Goal: Information Seeking & Learning: Learn about a topic

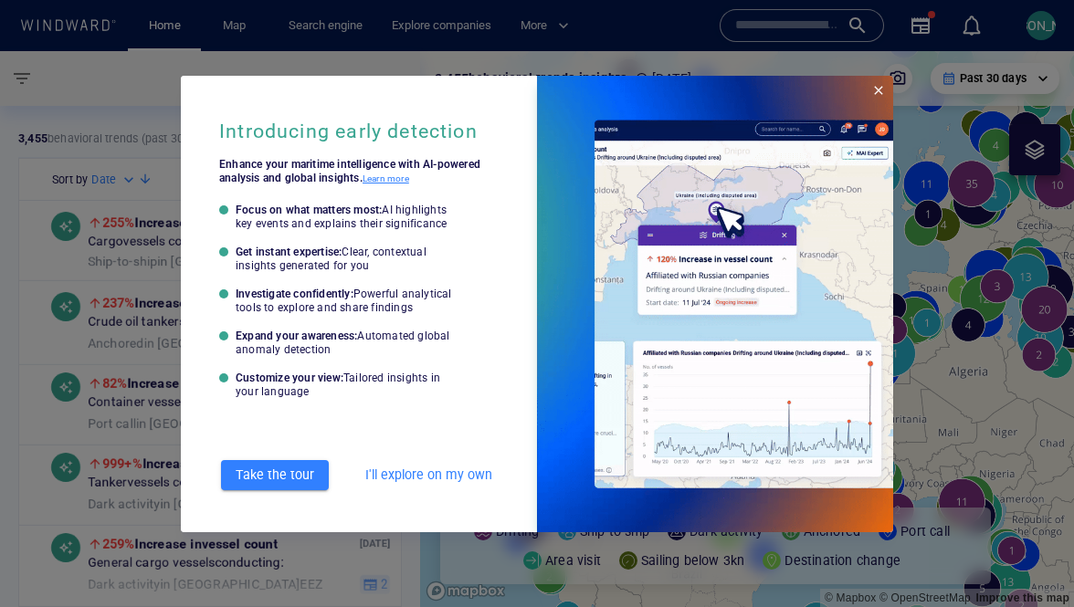
click at [876, 91] on span "Close" at bounding box center [878, 90] width 15 height 15
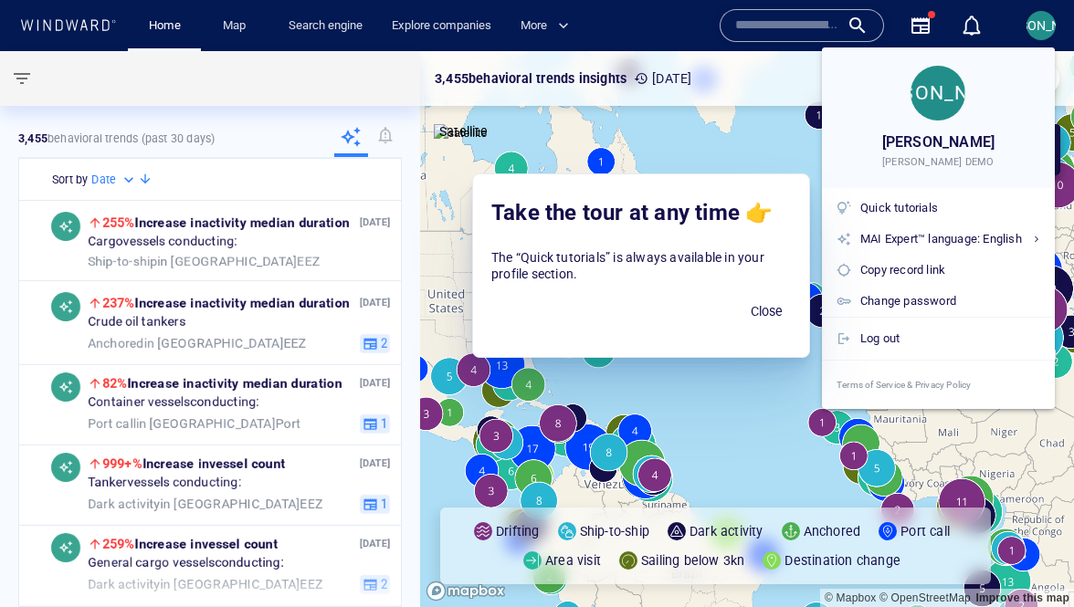
click at [1051, 33] on div at bounding box center [537, 303] width 1074 height 607
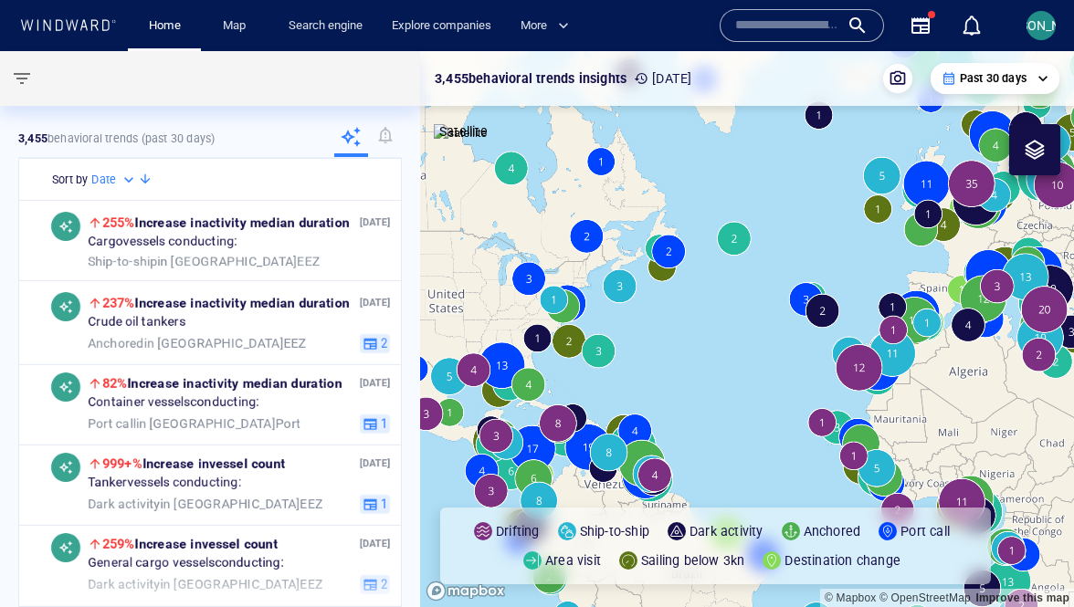
click at [1049, 33] on body "**********" at bounding box center [537, 303] width 1074 height 607
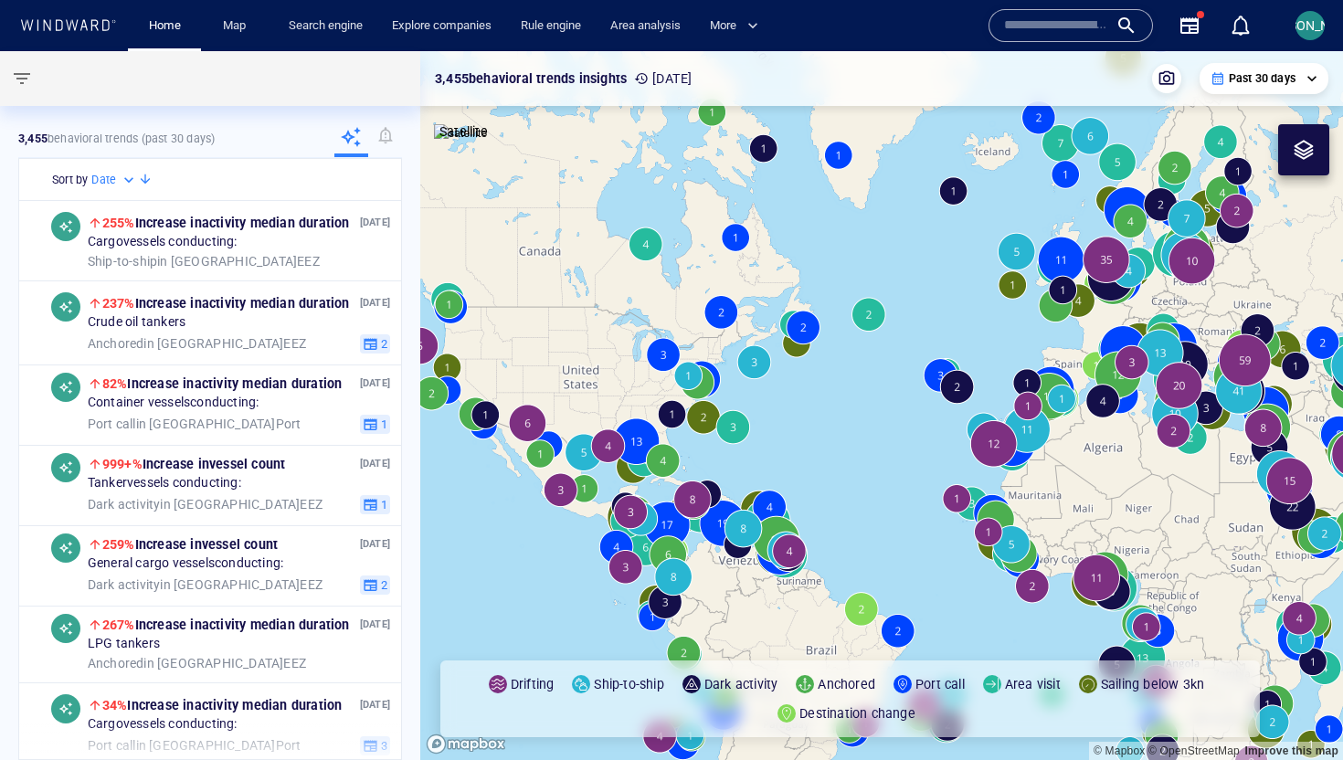
drag, startPoint x: 898, startPoint y: 429, endPoint x: 658, endPoint y: 389, distance: 243.6
click at [658, 390] on canvas "Map" at bounding box center [881, 405] width 923 height 709
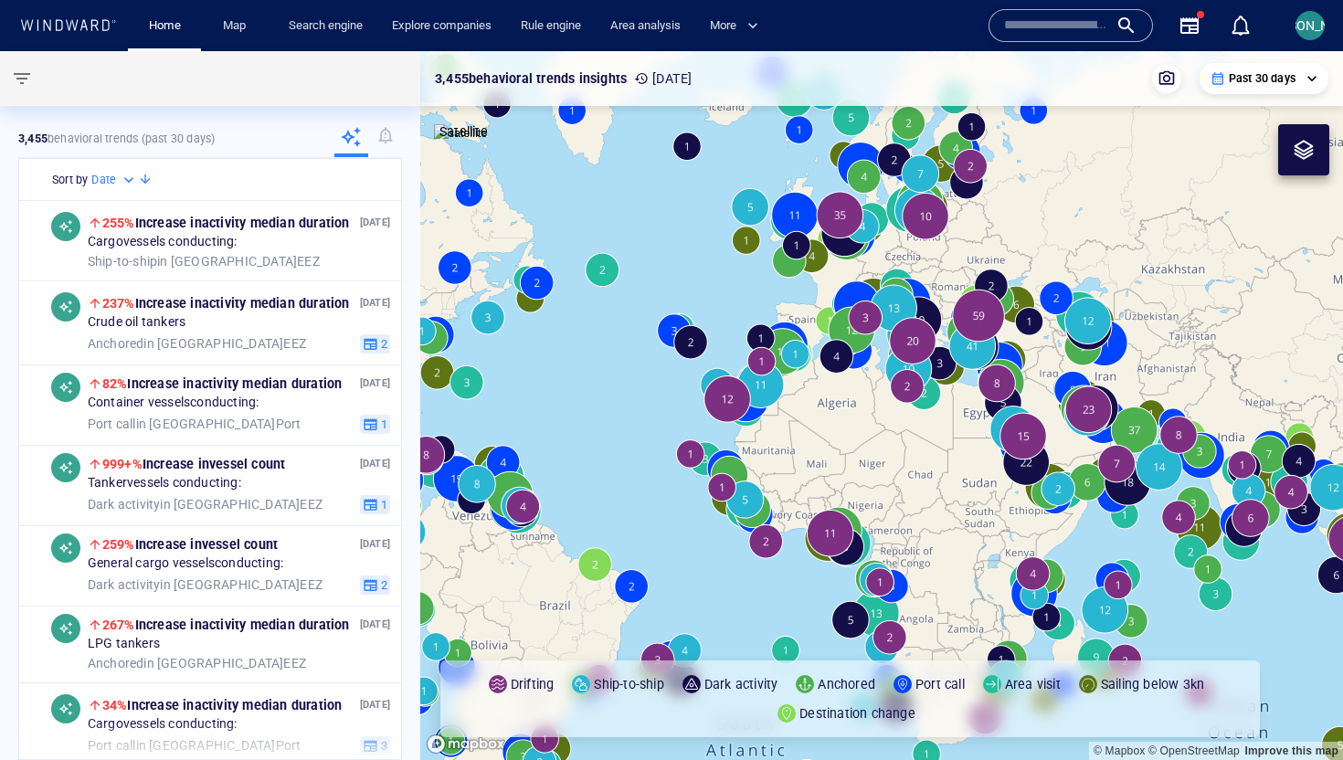
click at [692, 339] on canvas "Map" at bounding box center [881, 405] width 923 height 709
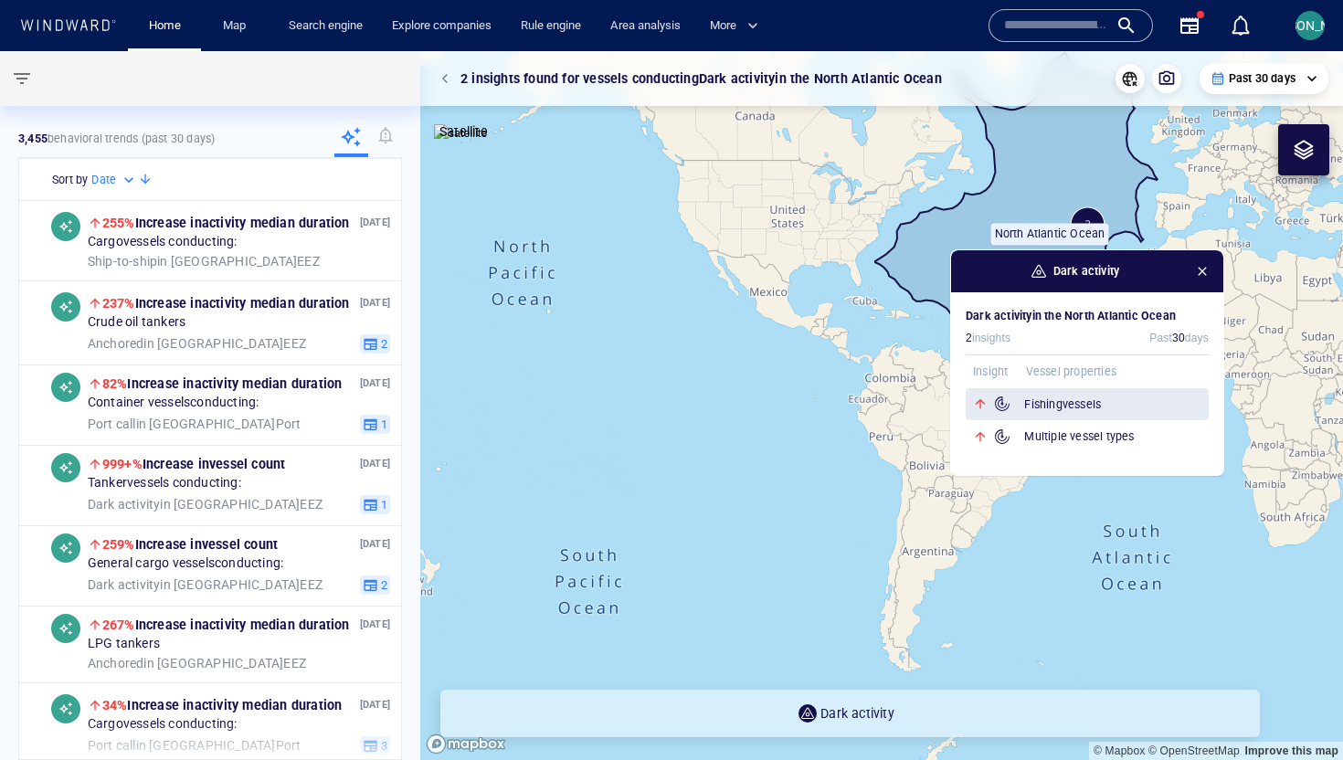
click at [1072, 392] on div "Fishing vessels" at bounding box center [1087, 404] width 243 height 33
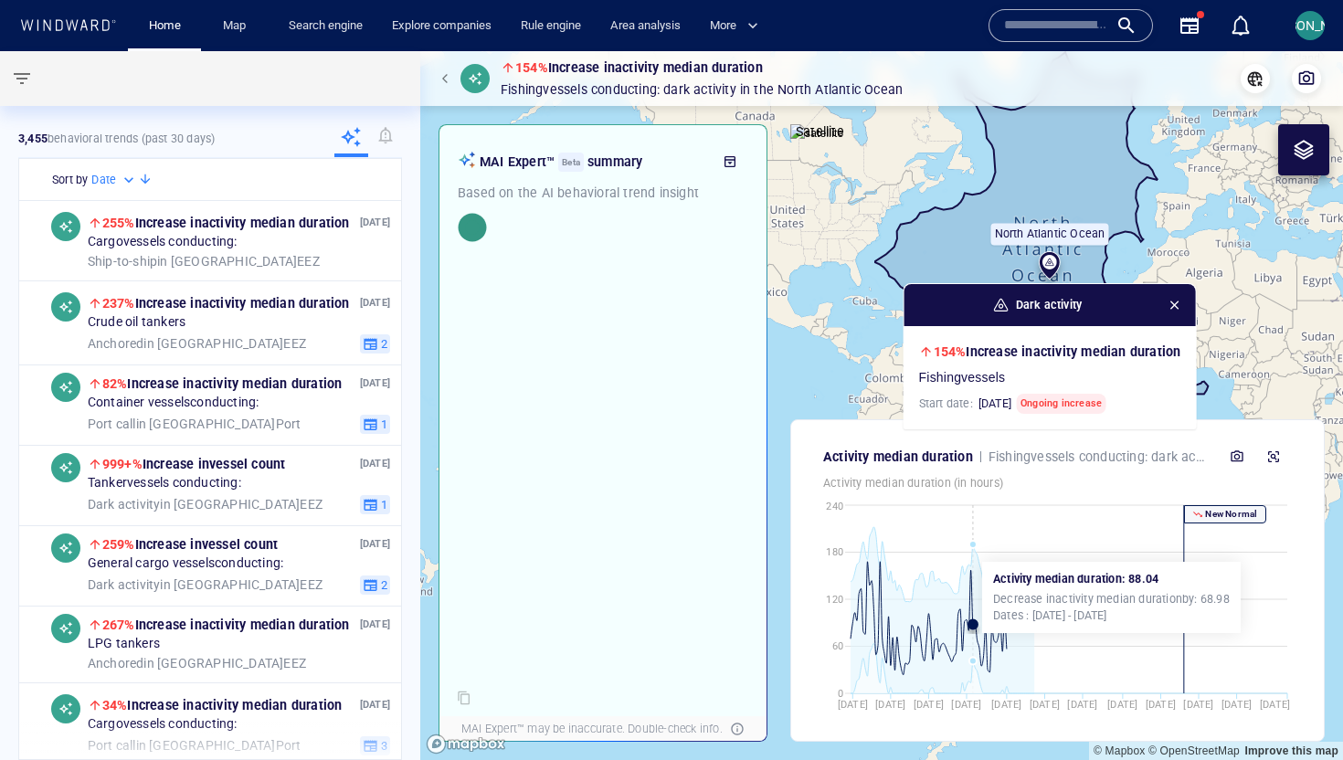
drag, startPoint x: 1223, startPoint y: 344, endPoint x: 972, endPoint y: 553, distance: 326.3
click at [972, 553] on div "154% Increase in activity median duration Fishing vessels conducting: Dark acti…" at bounding box center [881, 405] width 923 height 709
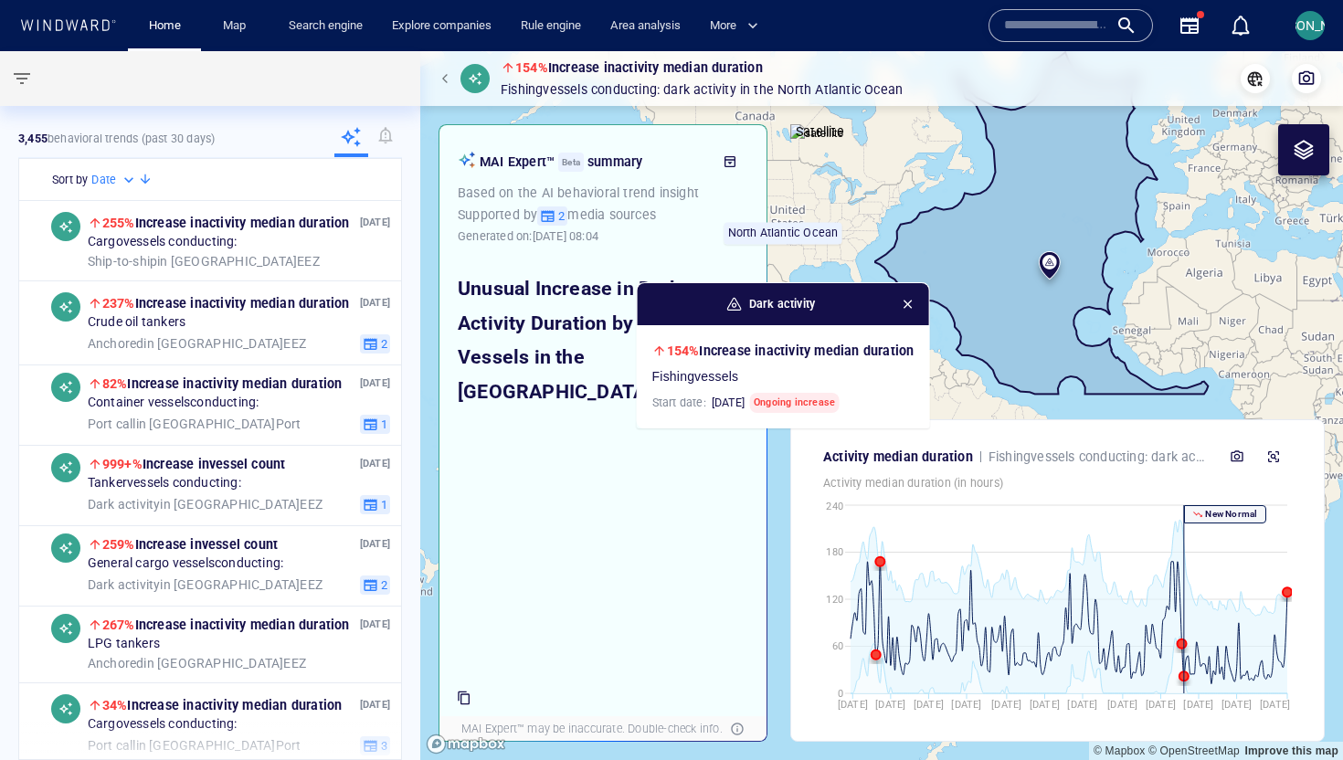
drag, startPoint x: 1243, startPoint y: 248, endPoint x: 978, endPoint y: 247, distance: 264.9
click at [977, 247] on canvas "Map" at bounding box center [881, 405] width 923 height 709
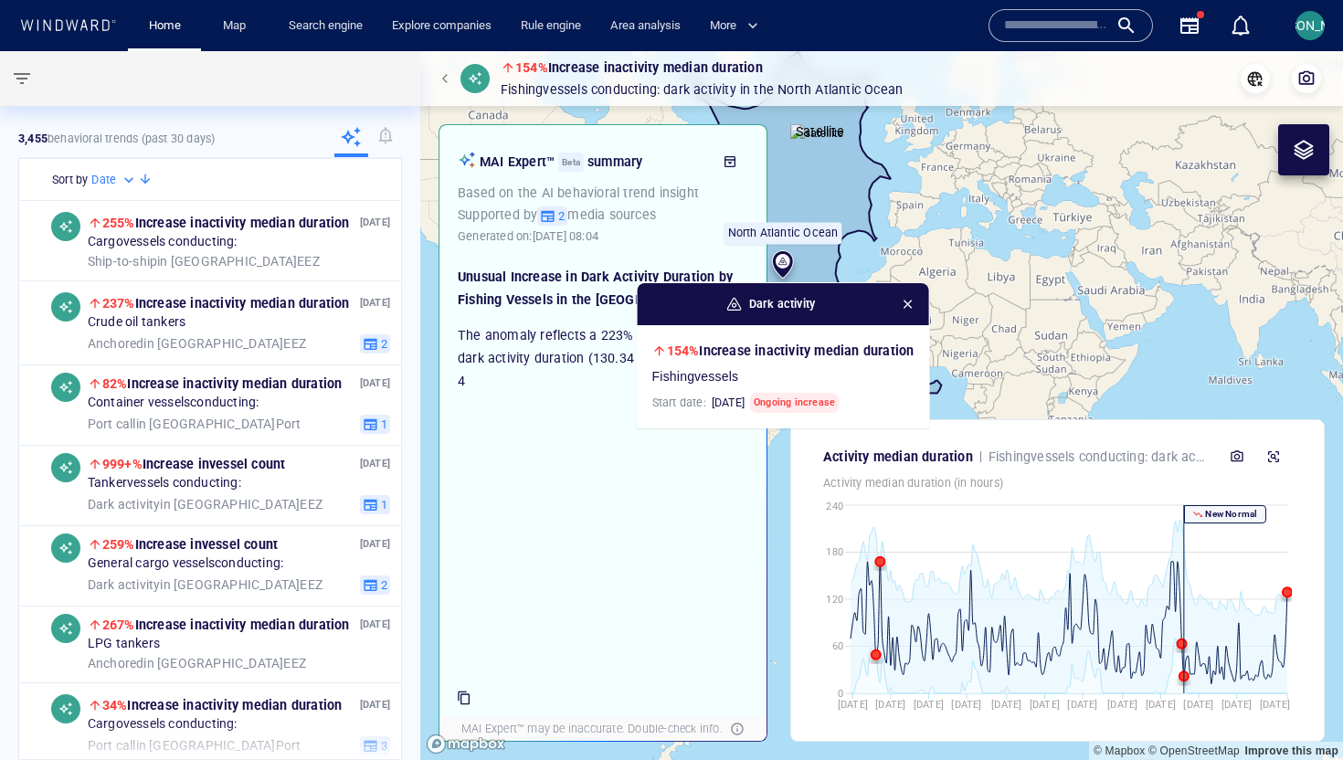
click at [910, 307] on span "button" at bounding box center [907, 304] width 15 height 15
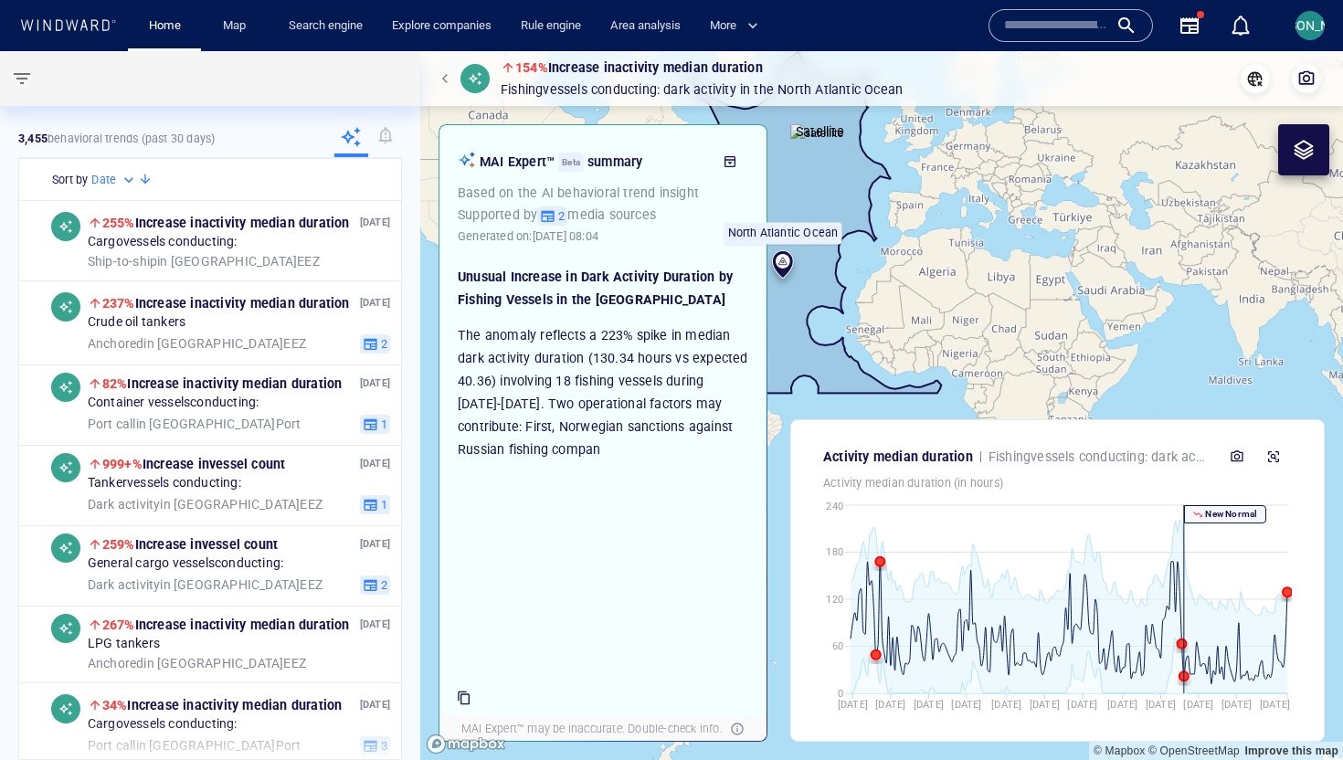
click at [1060, 260] on canvas "Map" at bounding box center [881, 405] width 923 height 709
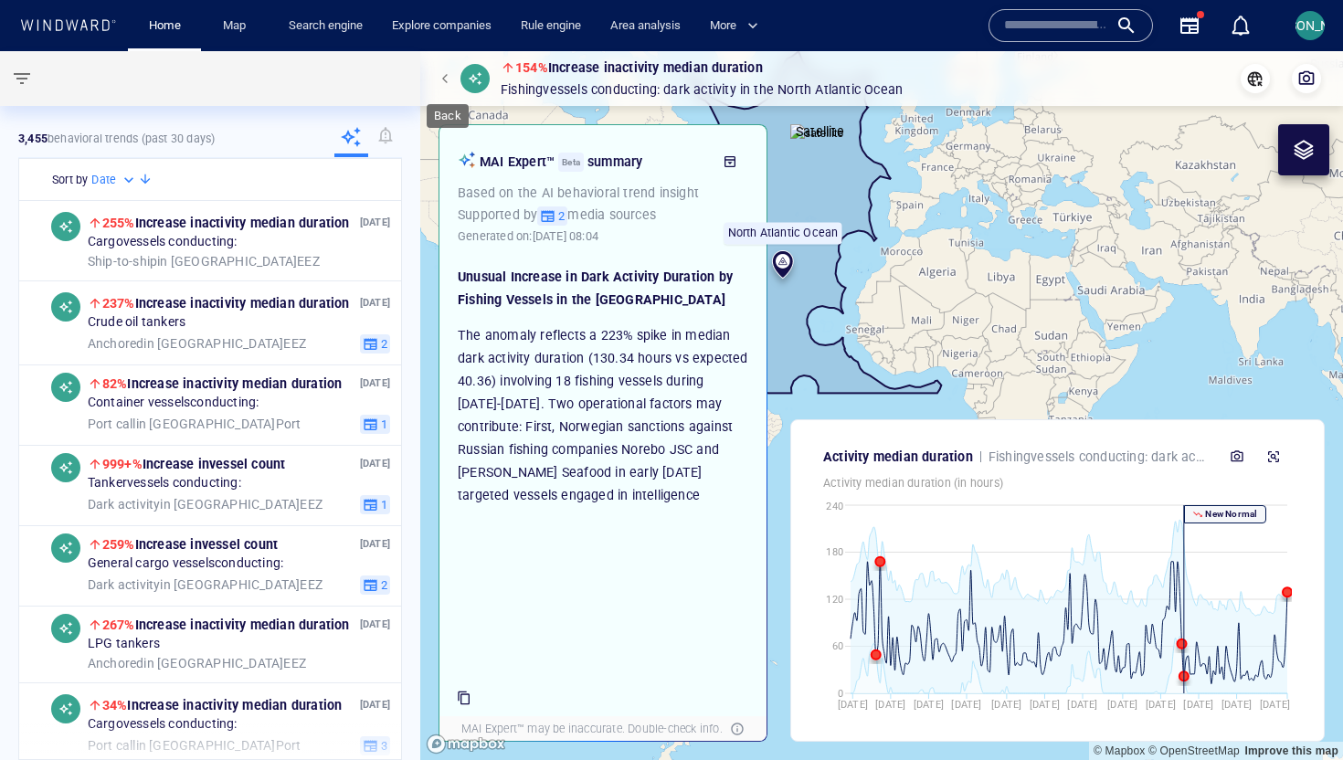
drag, startPoint x: 439, startPoint y: 84, endPoint x: 724, endPoint y: 285, distance: 348.7
click at [439, 84] on button "button" at bounding box center [448, 79] width 26 height 26
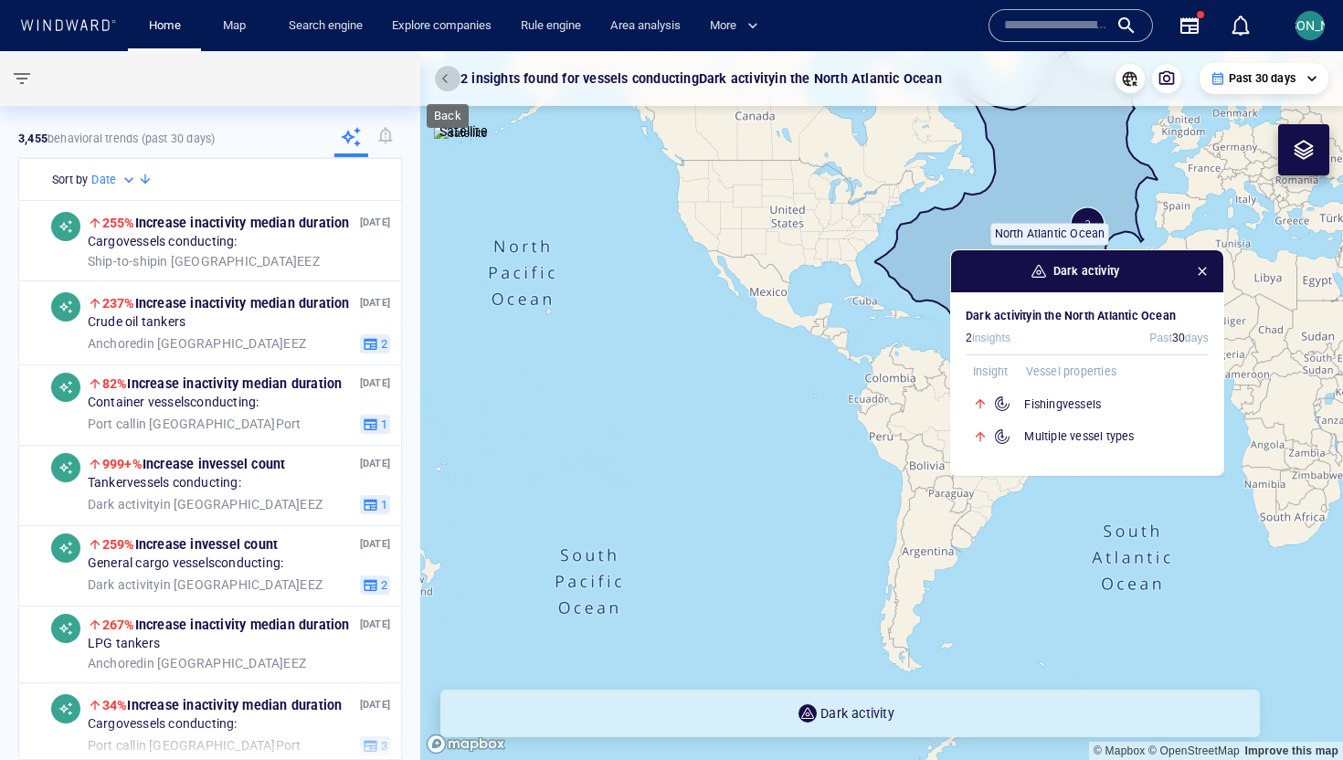
click at [446, 85] on button "button" at bounding box center [448, 79] width 26 height 26
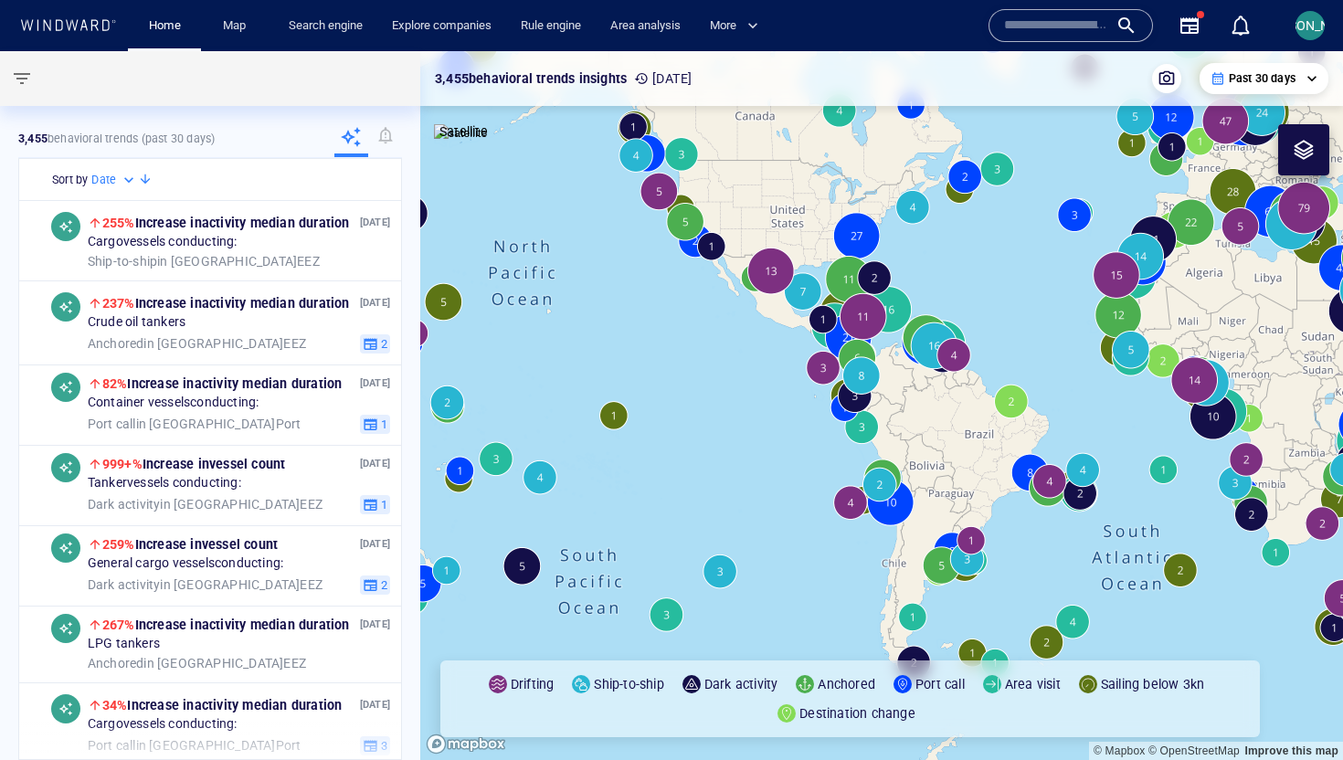
drag, startPoint x: 1131, startPoint y: 442, endPoint x: 776, endPoint y: 360, distance: 364.7
click at [774, 360] on canvas "Map" at bounding box center [881, 405] width 923 height 709
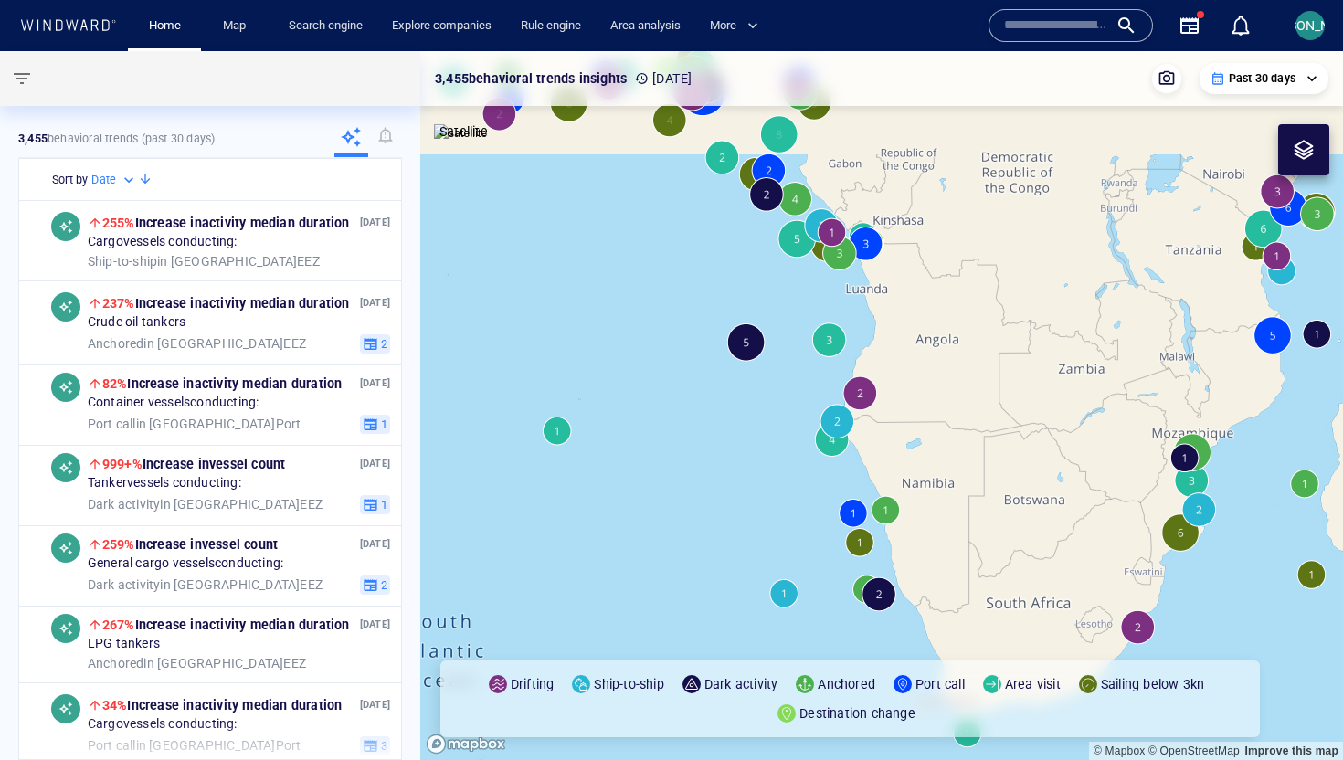
drag, startPoint x: 755, startPoint y: 228, endPoint x: 755, endPoint y: 418, distance: 190.0
click at [755, 418] on canvas "Map" at bounding box center [881, 405] width 923 height 709
click at [746, 435] on canvas "Map" at bounding box center [881, 405] width 923 height 709
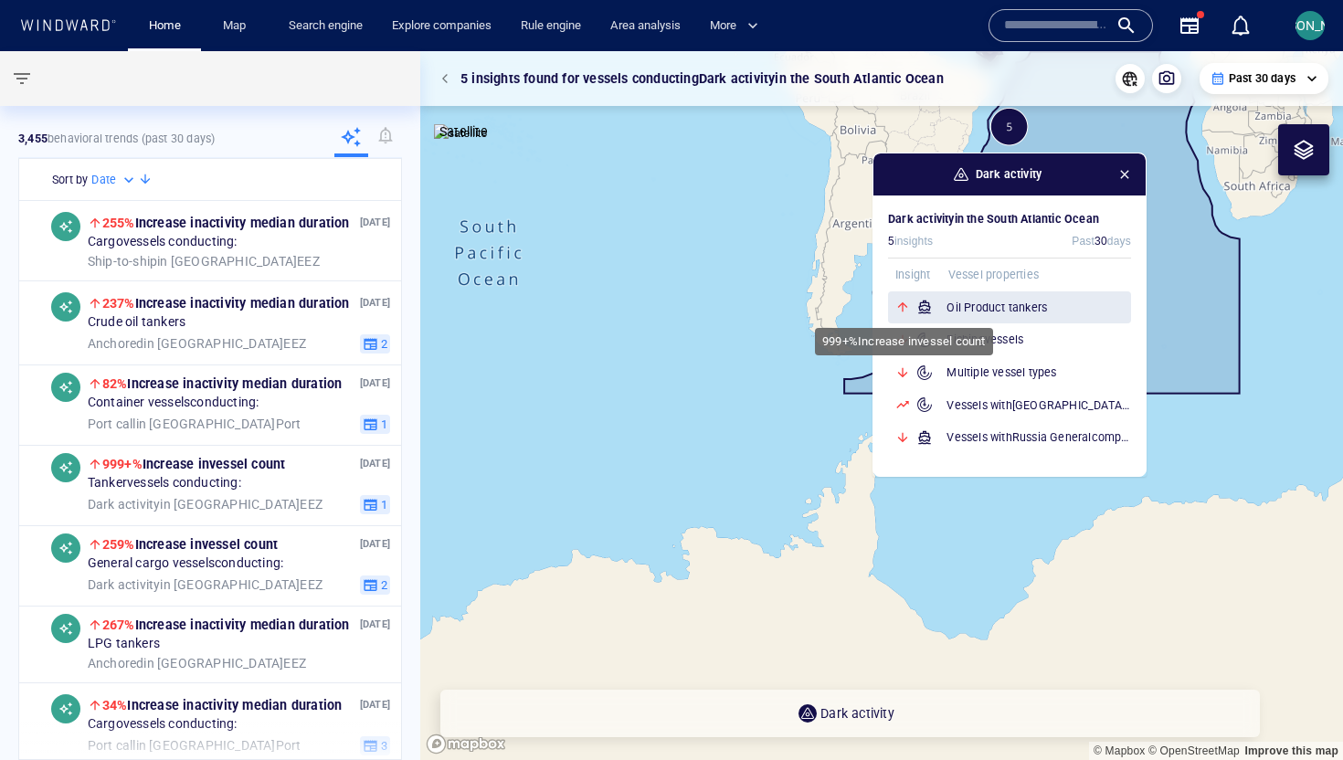
click at [962, 309] on h6 "Oil Product tankers" at bounding box center [1038, 308] width 185 height 18
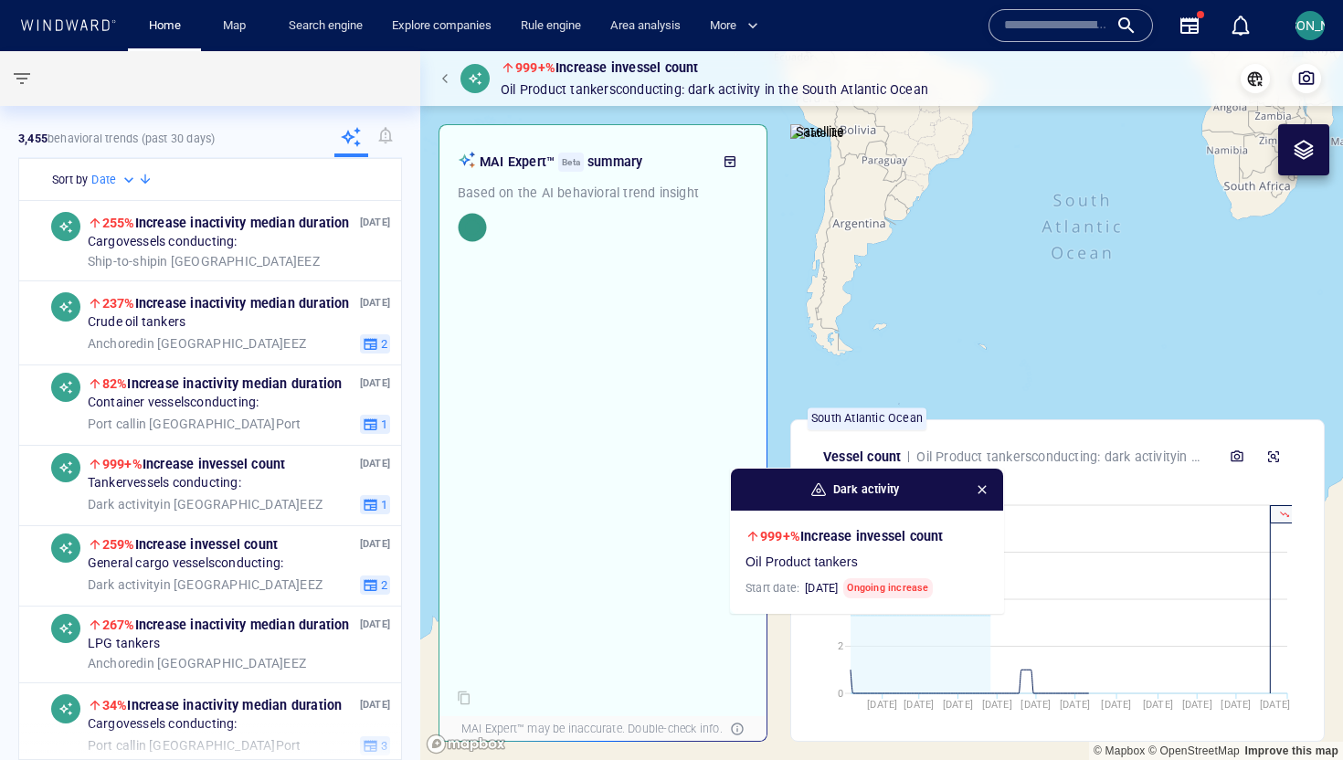
drag, startPoint x: 1186, startPoint y: 193, endPoint x: 1024, endPoint y: 443, distance: 298.0
click at [1023, 443] on div "999+% Increase in vessel count Oil Product tankers conducting: Dark activity in…" at bounding box center [881, 405] width 923 height 709
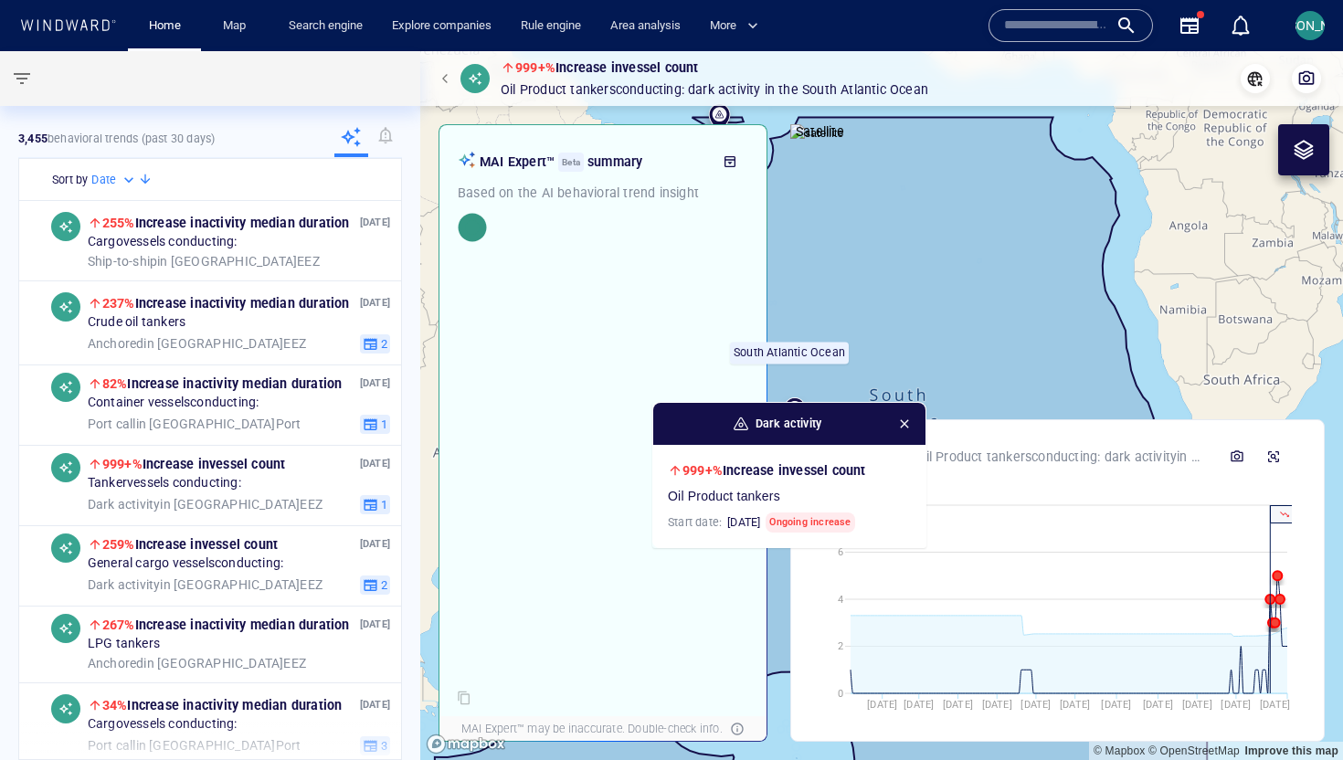
drag, startPoint x: 989, startPoint y: 333, endPoint x: 938, endPoint y: 197, distance: 144.6
click at [938, 185] on canvas "Map" at bounding box center [881, 405] width 923 height 709
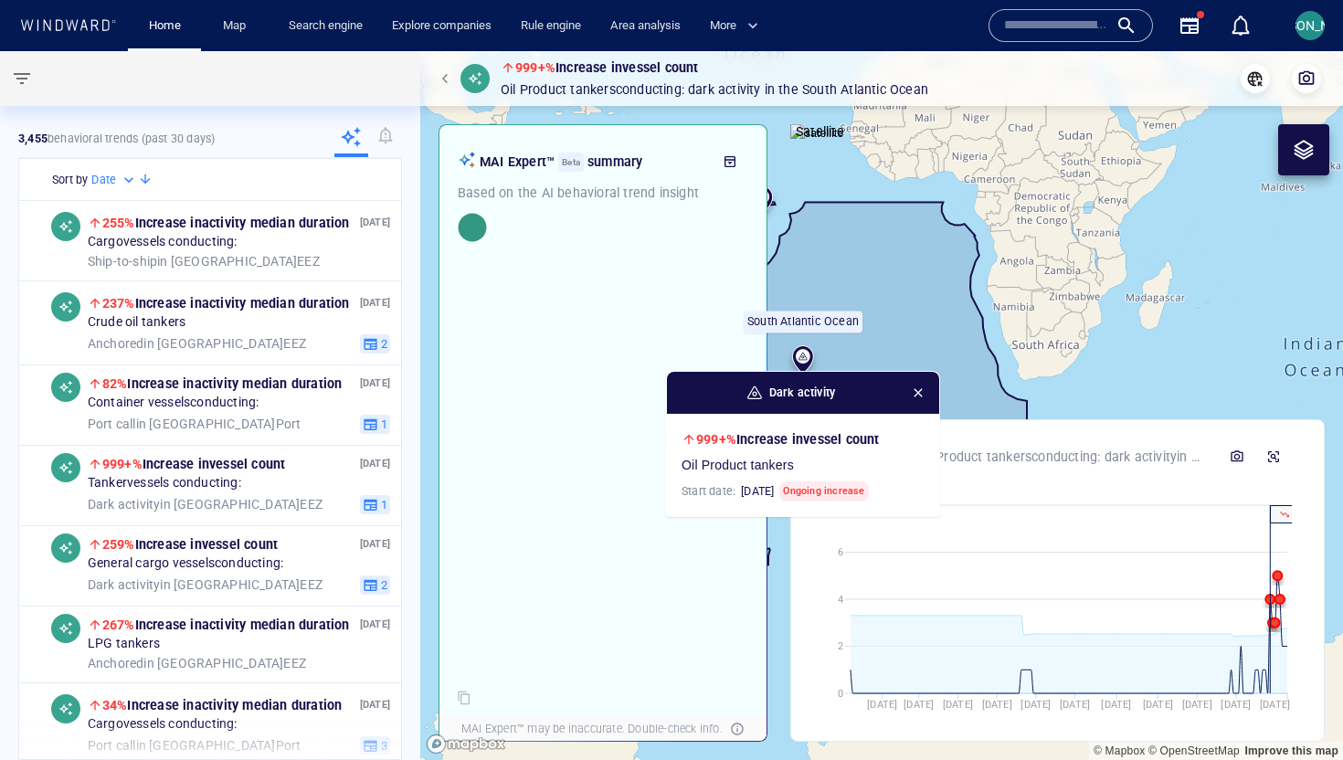
drag, startPoint x: 995, startPoint y: 206, endPoint x: 935, endPoint y: 233, distance: 65.4
click at [935, 233] on canvas "Map" at bounding box center [881, 405] width 923 height 709
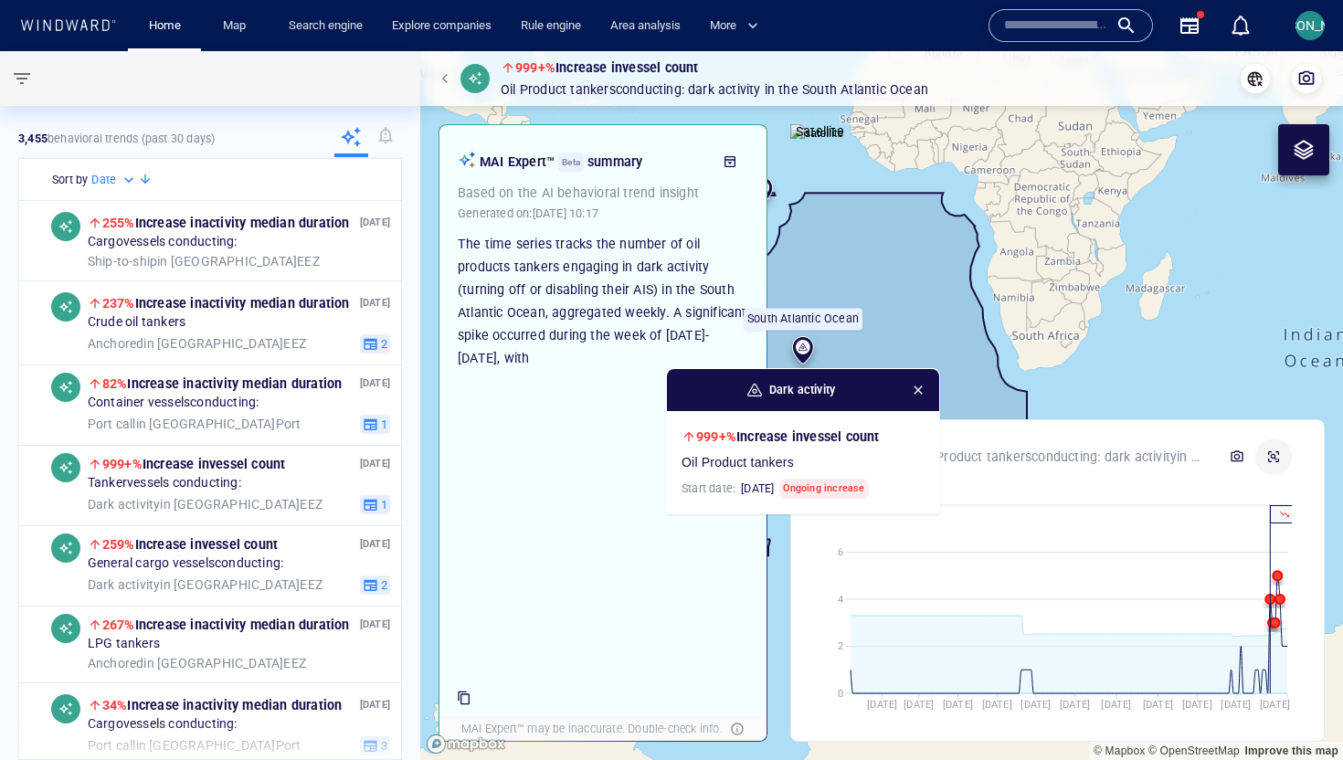
click at [1073, 455] on icon "button" at bounding box center [1273, 456] width 15 height 15
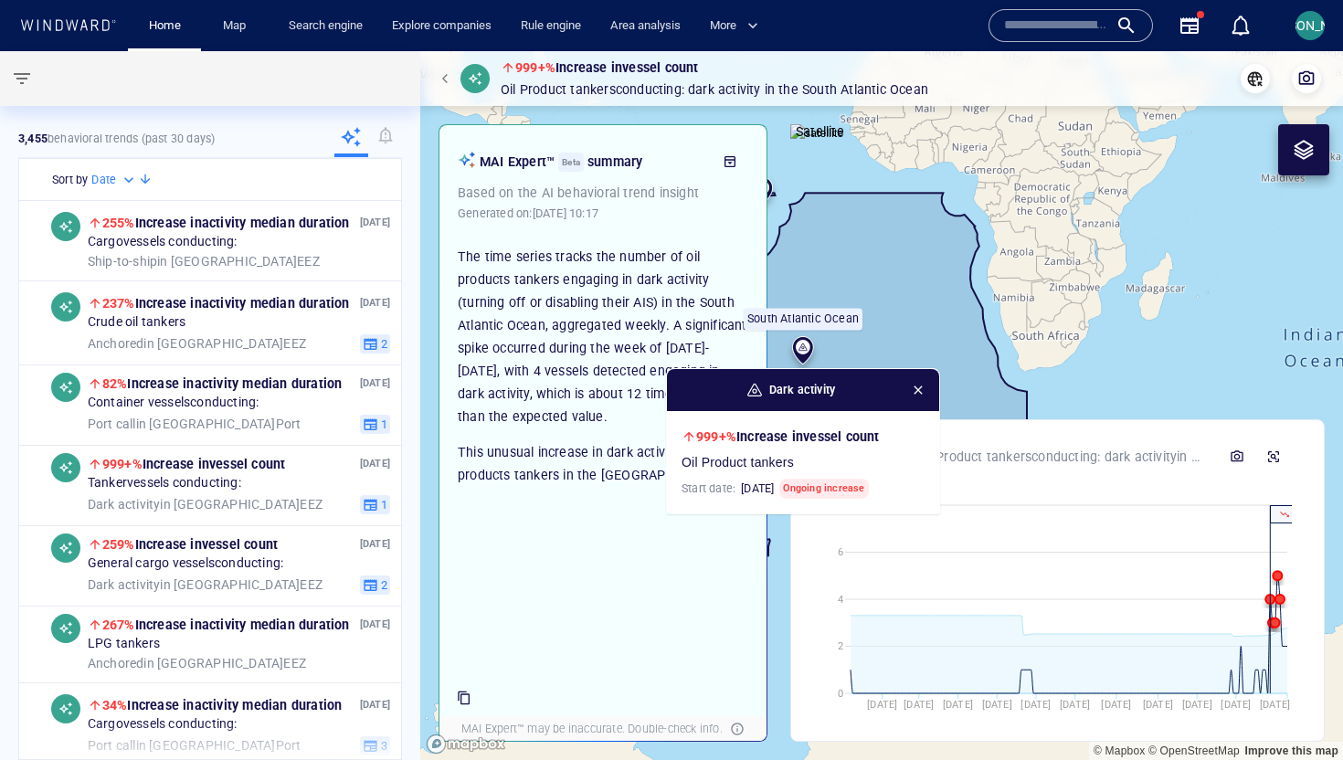
click at [584, 396] on p "The time series tracks the number of oil products tankers engaging in dark acti…" at bounding box center [603, 337] width 290 height 183
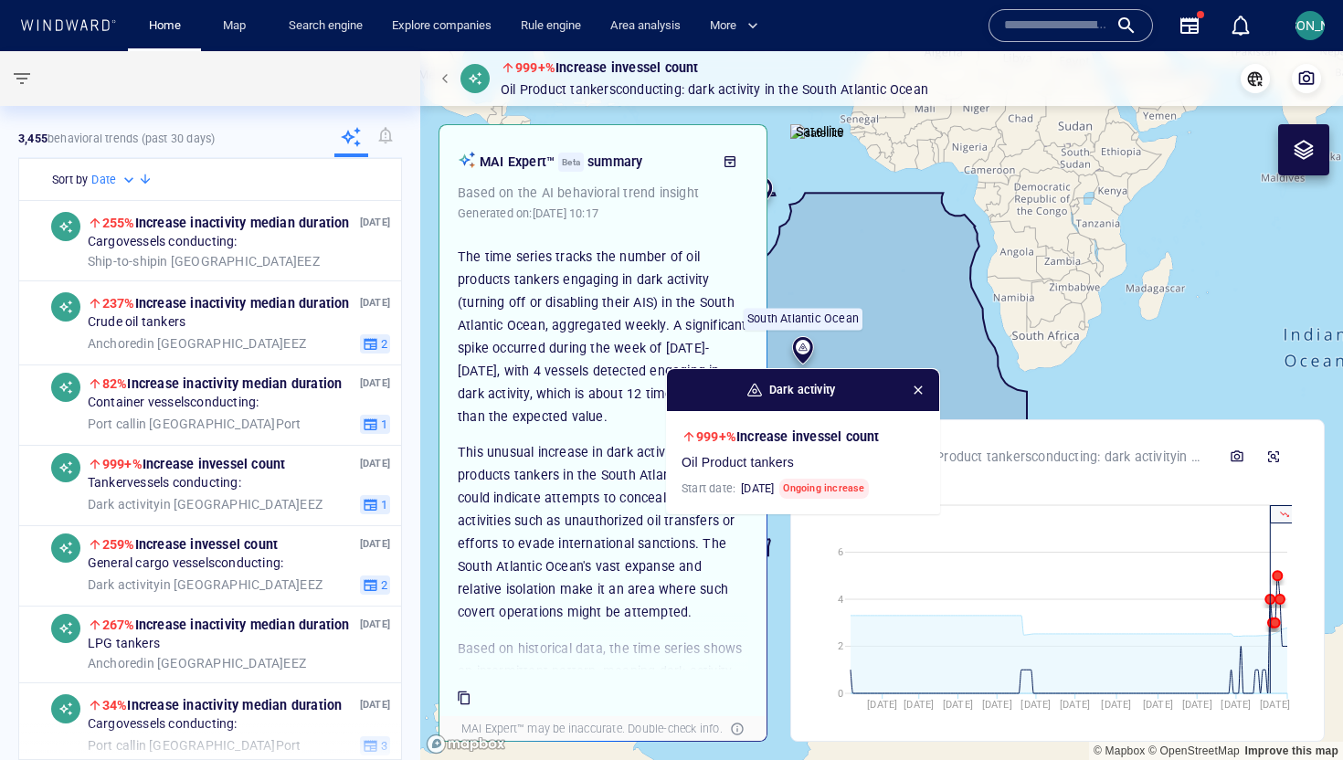
click at [906, 311] on canvas "Map" at bounding box center [881, 405] width 923 height 709
click at [428, 75] on div "999+% Increase in vessel count Oil Product tankers conducting: Dark activity in…" at bounding box center [881, 78] width 923 height 55
click at [436, 75] on button "button" at bounding box center [448, 79] width 26 height 26
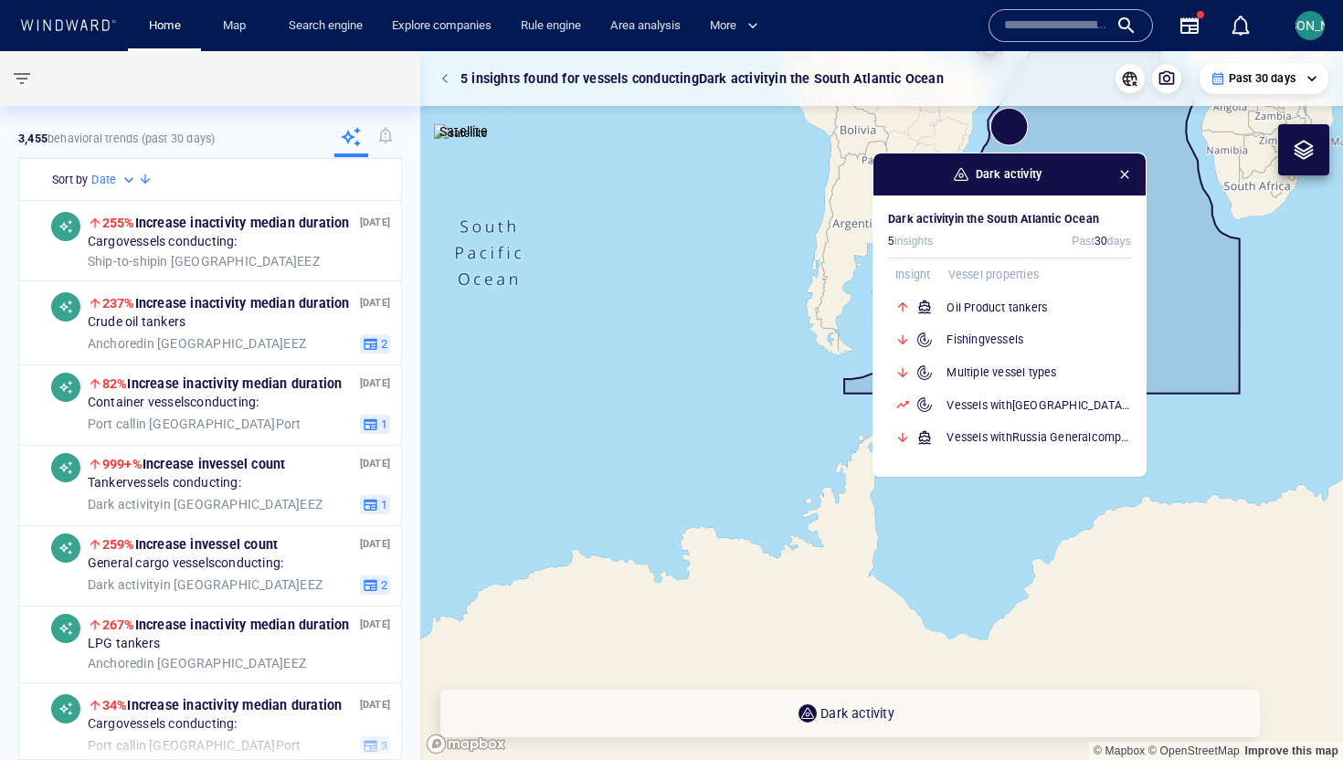
drag, startPoint x: 445, startPoint y: 83, endPoint x: 562, endPoint y: 97, distance: 117.7
click at [445, 83] on span "button" at bounding box center [447, 78] width 11 height 11
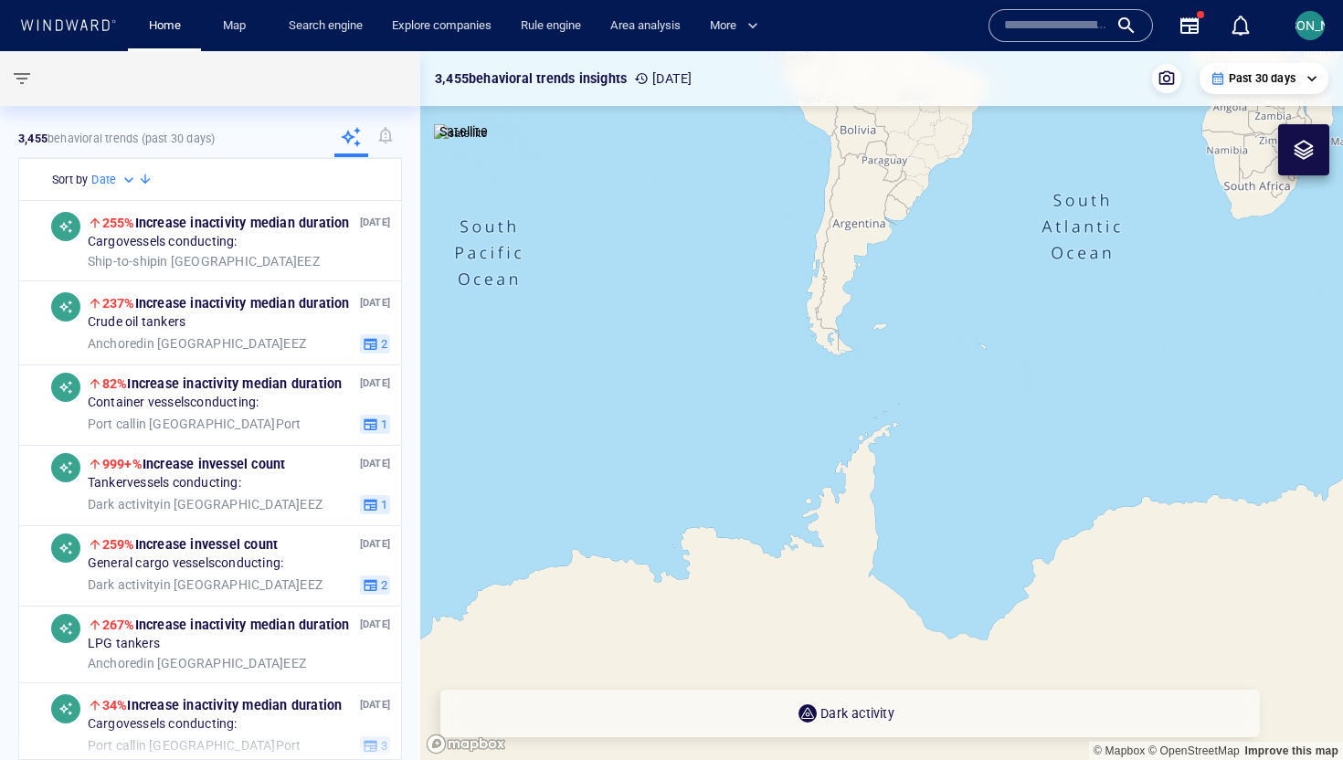
drag, startPoint x: 1091, startPoint y: 190, endPoint x: 772, endPoint y: 451, distance: 412.2
click at [772, 451] on canvas "Map" at bounding box center [881, 405] width 923 height 709
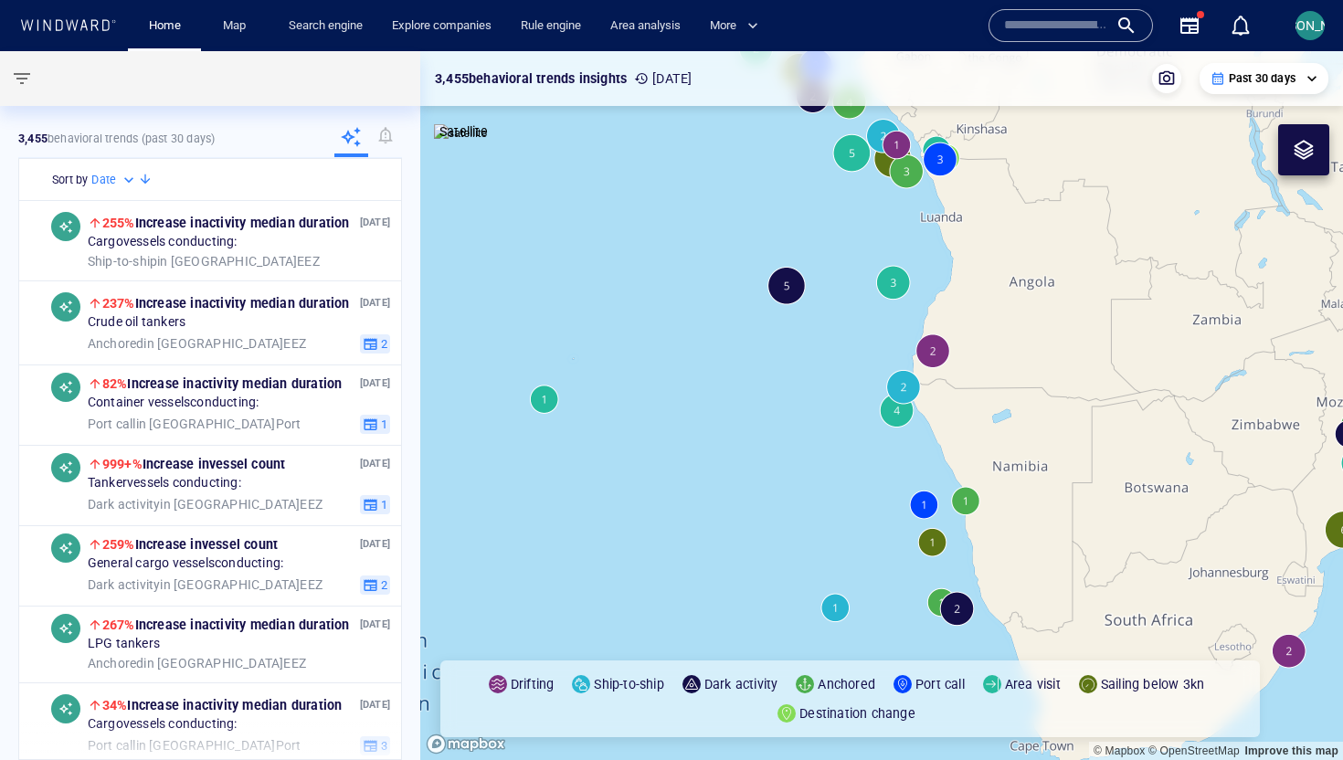
click at [938, 348] on canvas "Map" at bounding box center [881, 405] width 923 height 709
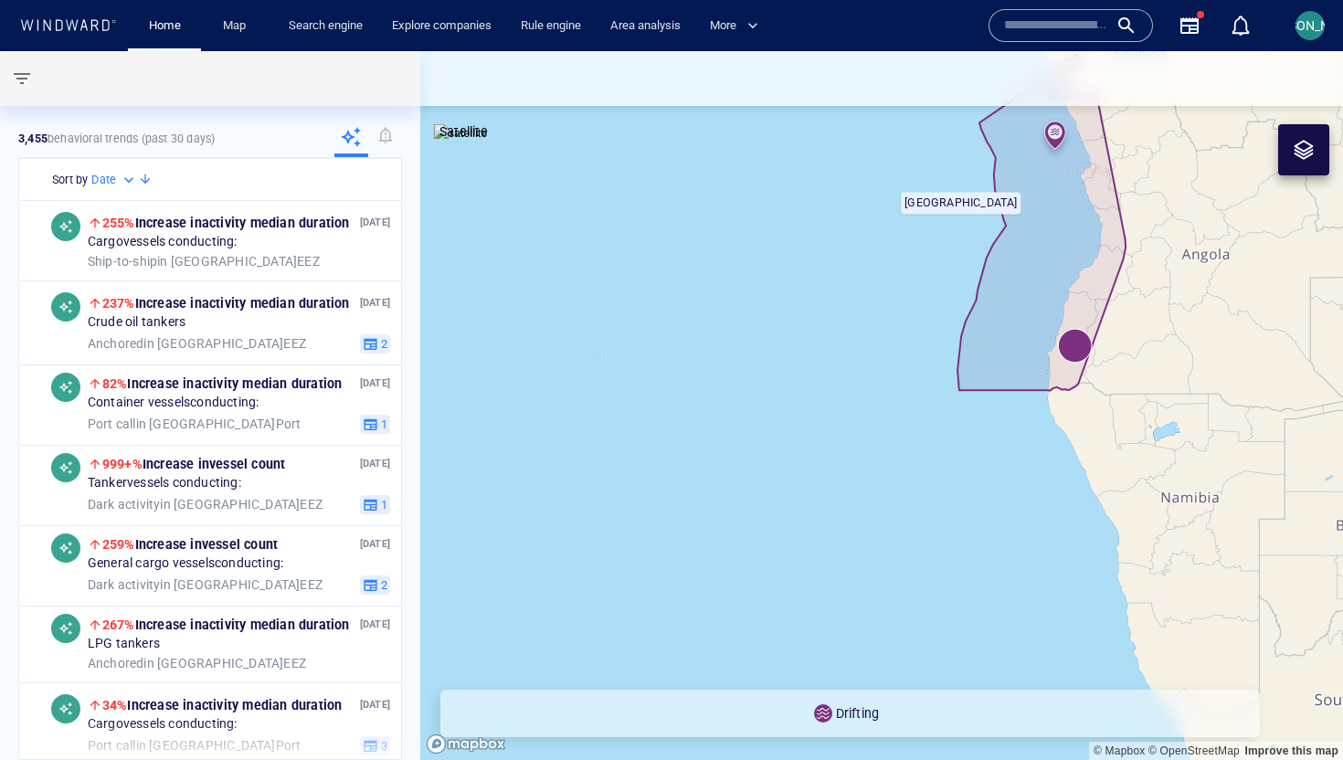
drag, startPoint x: 1000, startPoint y: 236, endPoint x: 877, endPoint y: 358, distance: 173.8
click at [877, 358] on canvas "Map" at bounding box center [881, 405] width 923 height 709
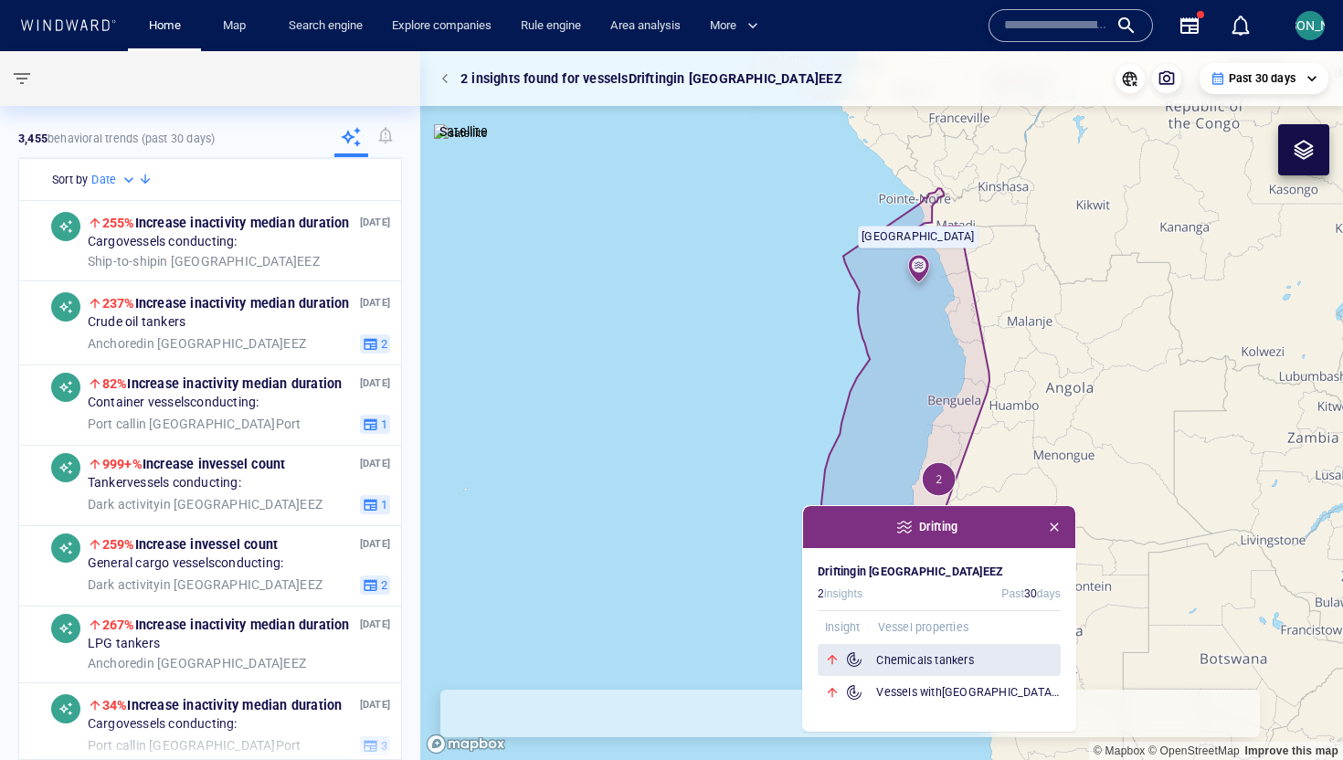
click at [974, 607] on h6 "Chemicals tankers" at bounding box center [968, 660] width 185 height 18
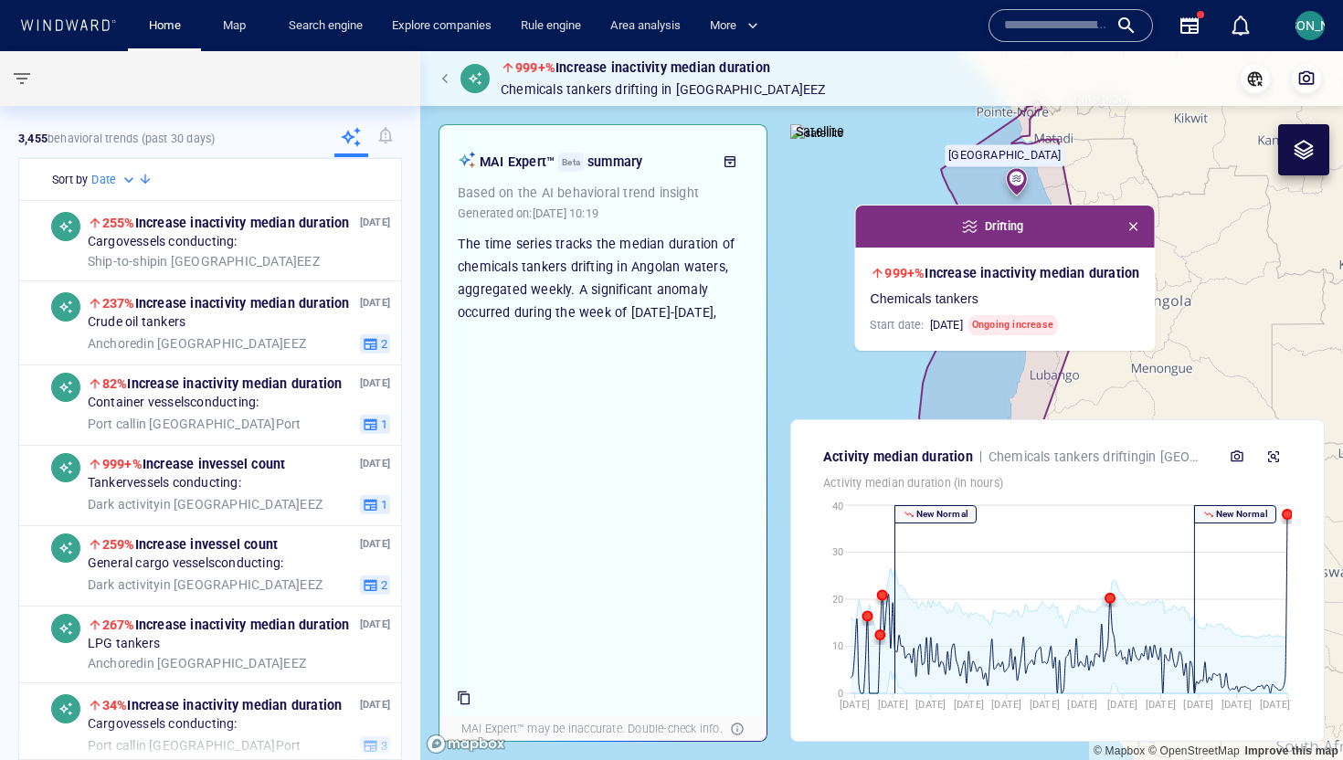
drag, startPoint x: 862, startPoint y: 297, endPoint x: 810, endPoint y: 351, distance: 74.9
click at [809, 351] on canvas "Map" at bounding box center [881, 405] width 923 height 709
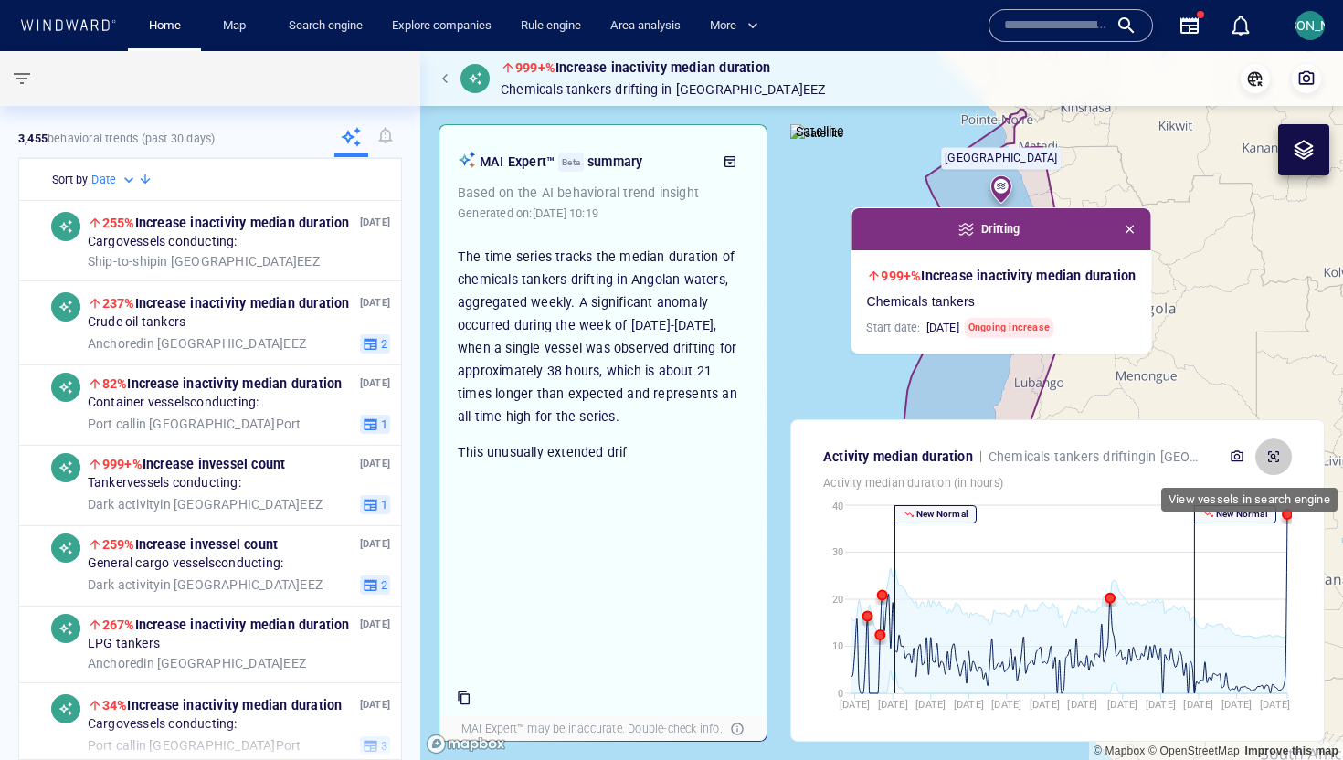
click at [1073, 458] on icon "button" at bounding box center [1273, 456] width 15 height 15
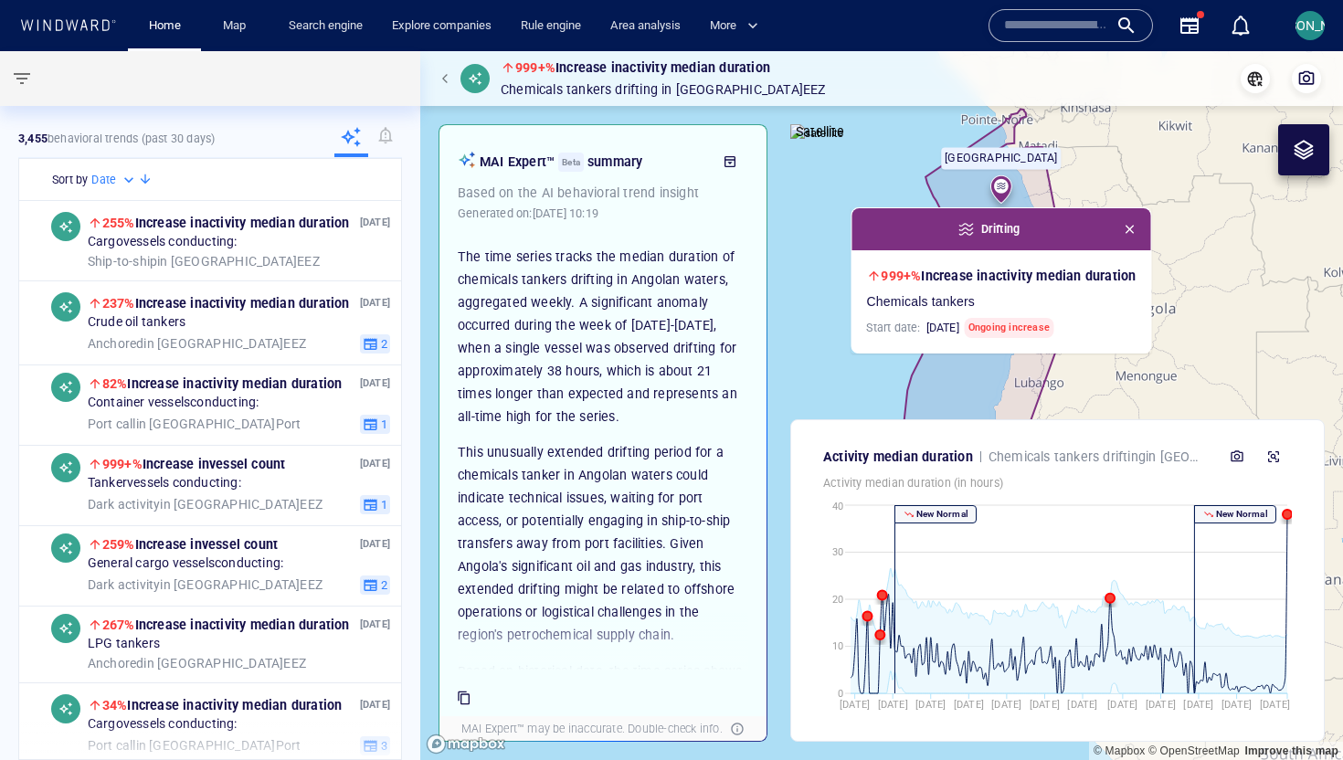
click at [18, 77] on span "button" at bounding box center [22, 79] width 22 height 22
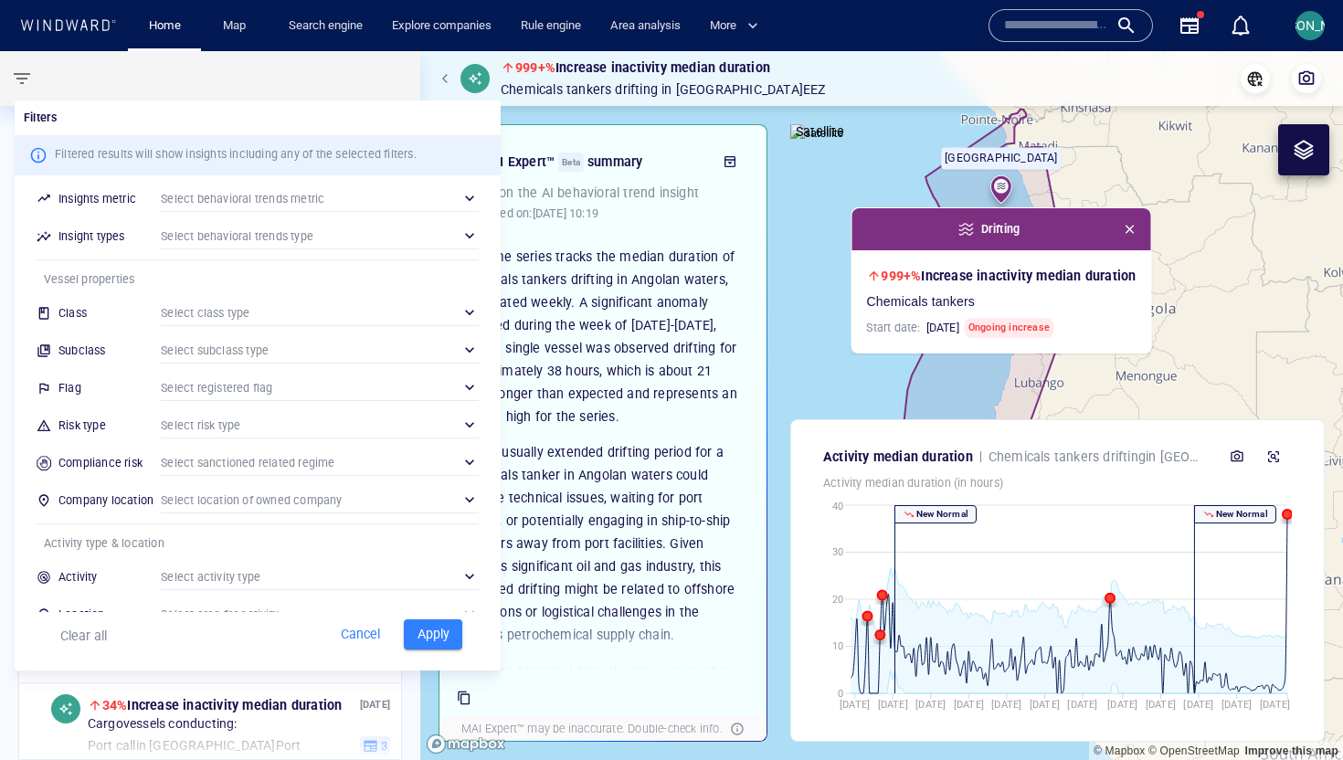
click at [272, 201] on div "​" at bounding box center [320, 198] width 318 height 27
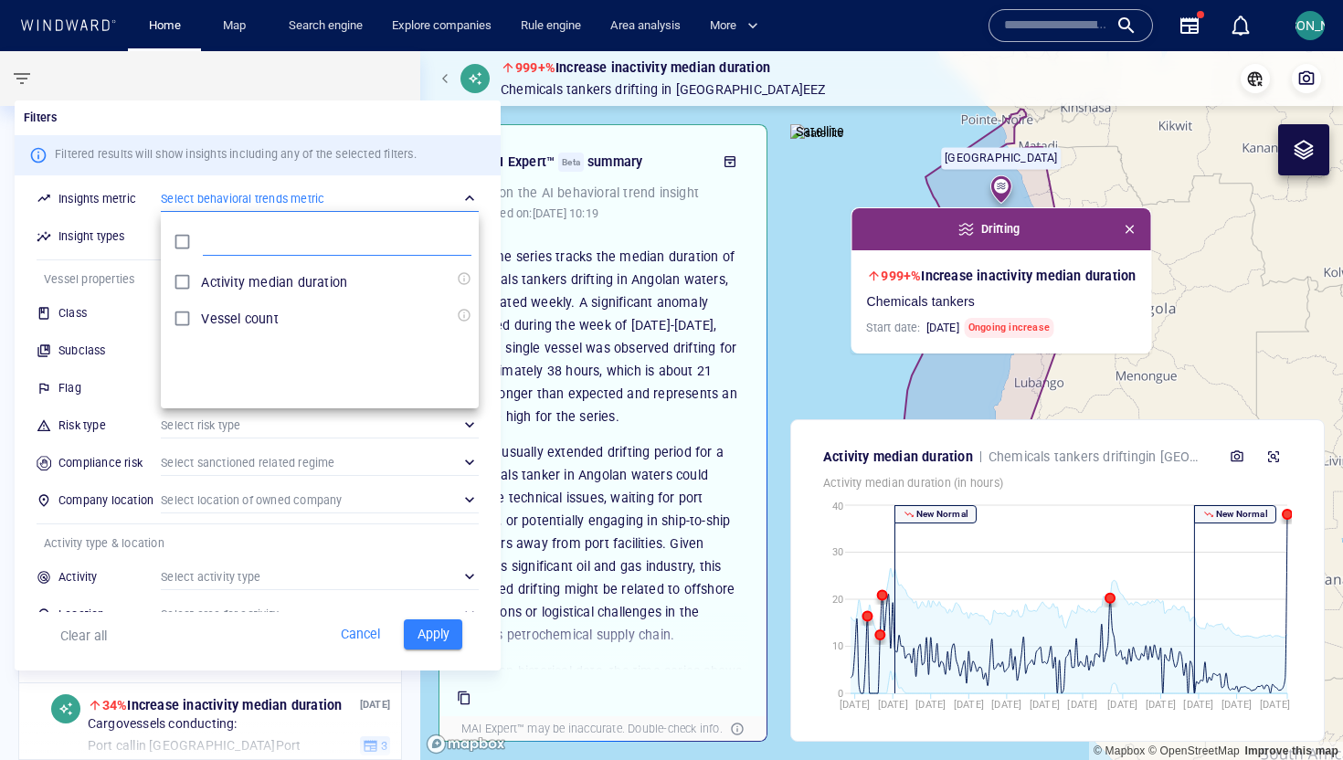
scroll to position [182, 318]
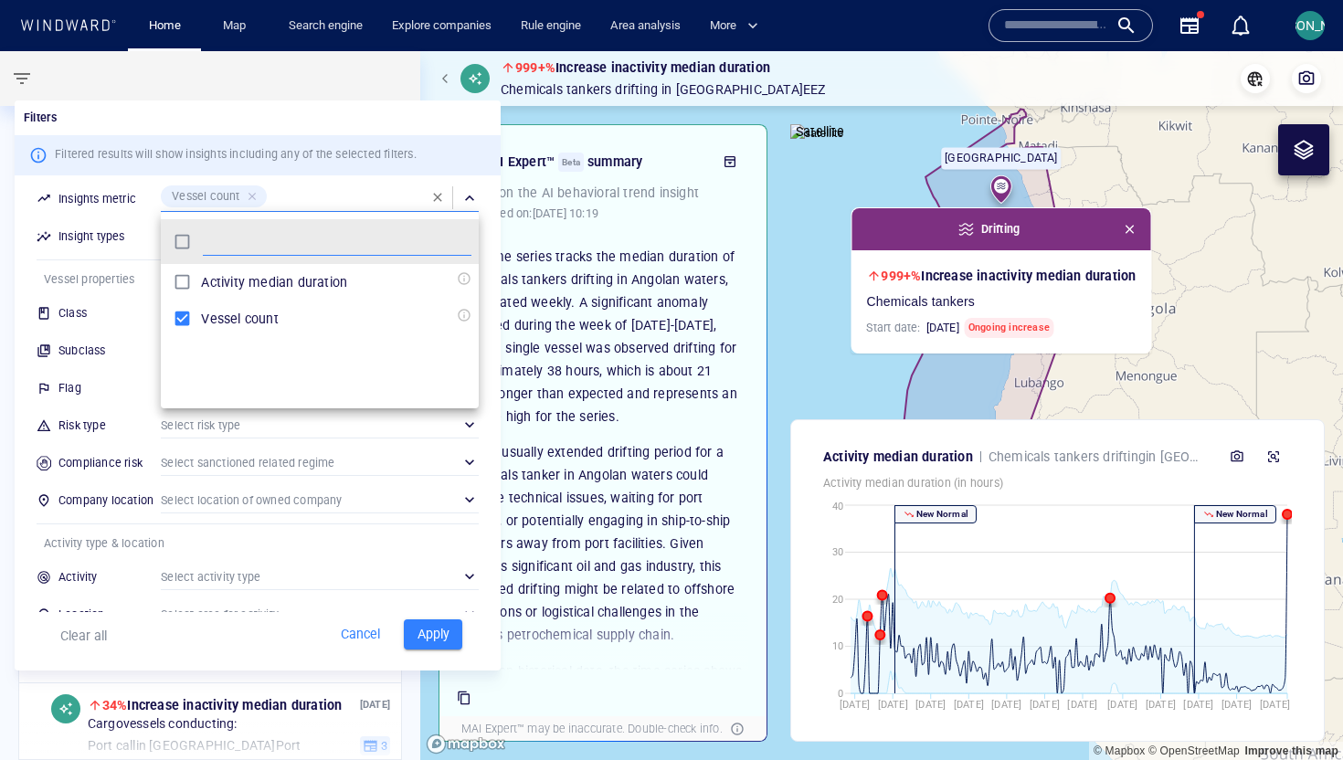
click at [125, 233] on div at bounding box center [671, 380] width 1343 height 760
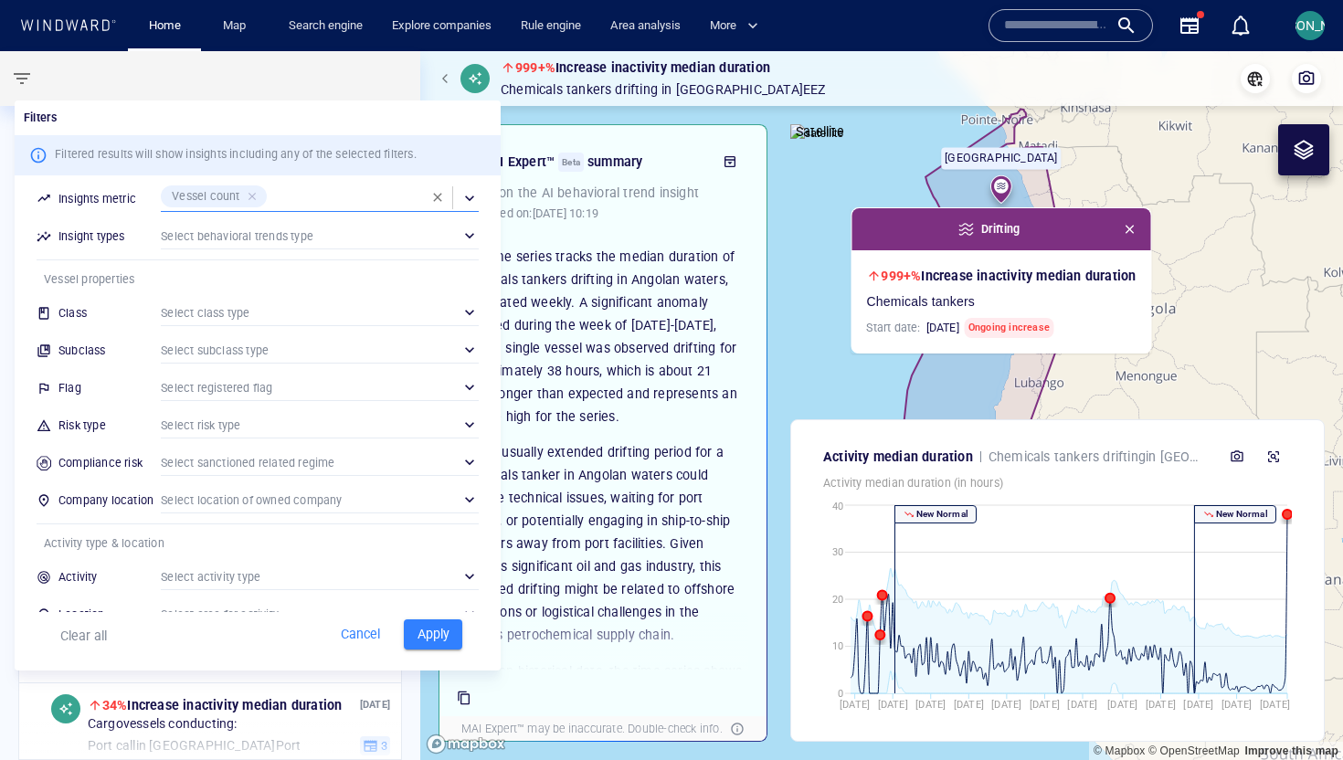
click at [189, 233] on div "​" at bounding box center [320, 235] width 318 height 27
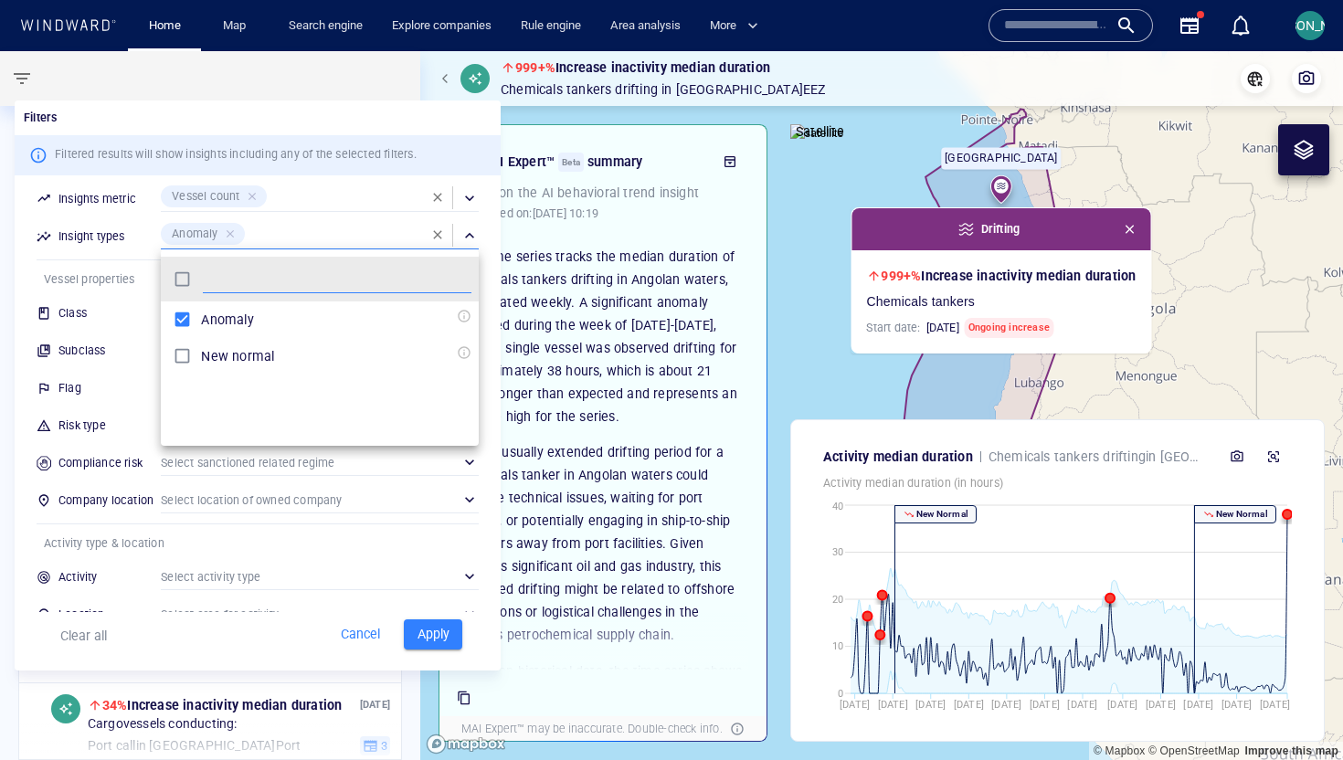
click at [445, 607] on div at bounding box center [671, 380] width 1343 height 760
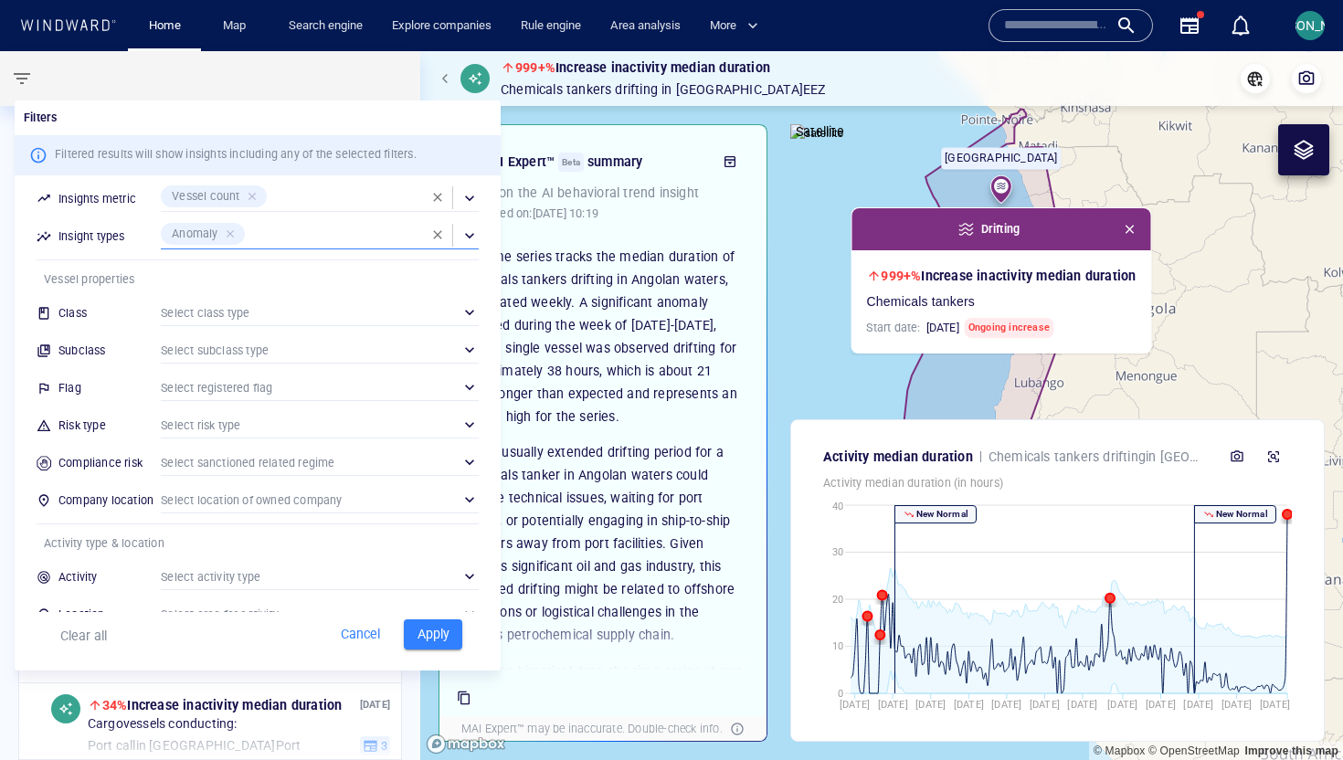
click at [437, 607] on span "Apply" at bounding box center [433, 634] width 40 height 23
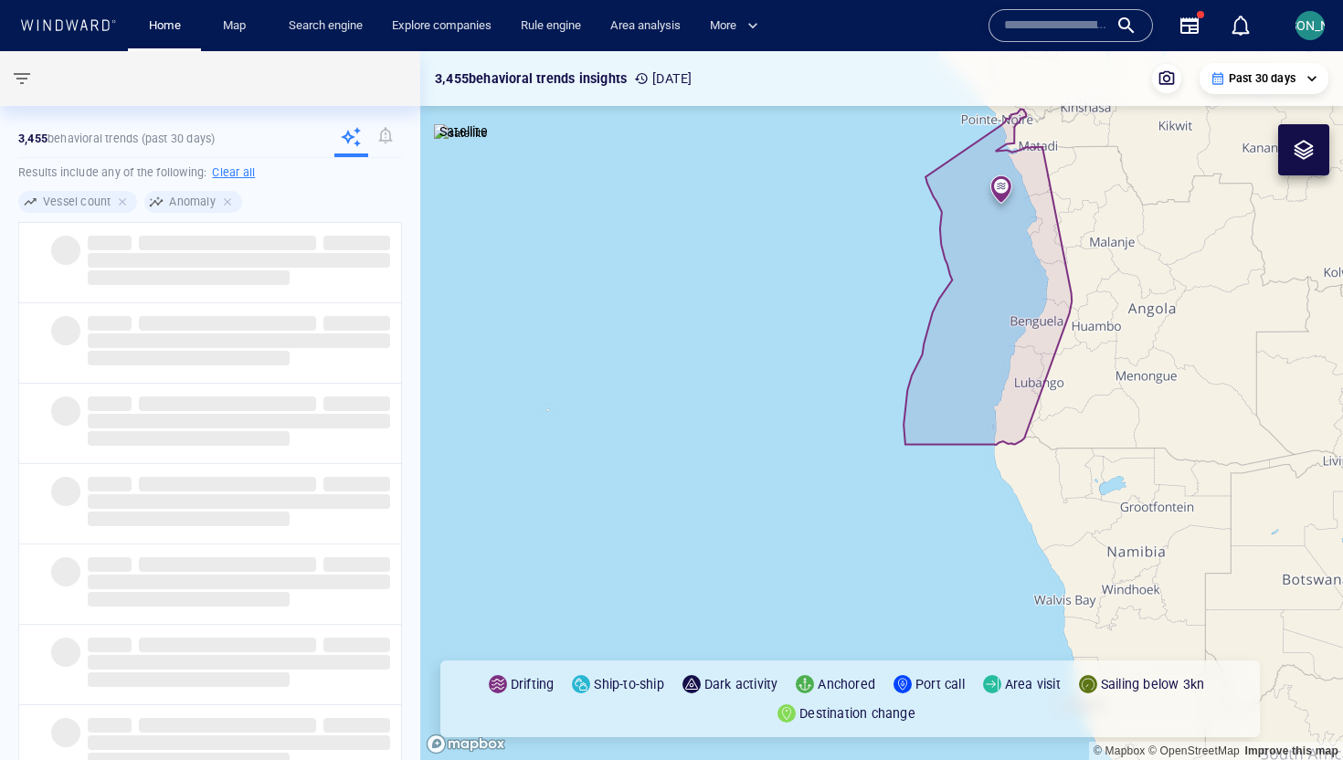
click at [1073, 84] on p "Past 30 days" at bounding box center [1262, 78] width 67 height 16
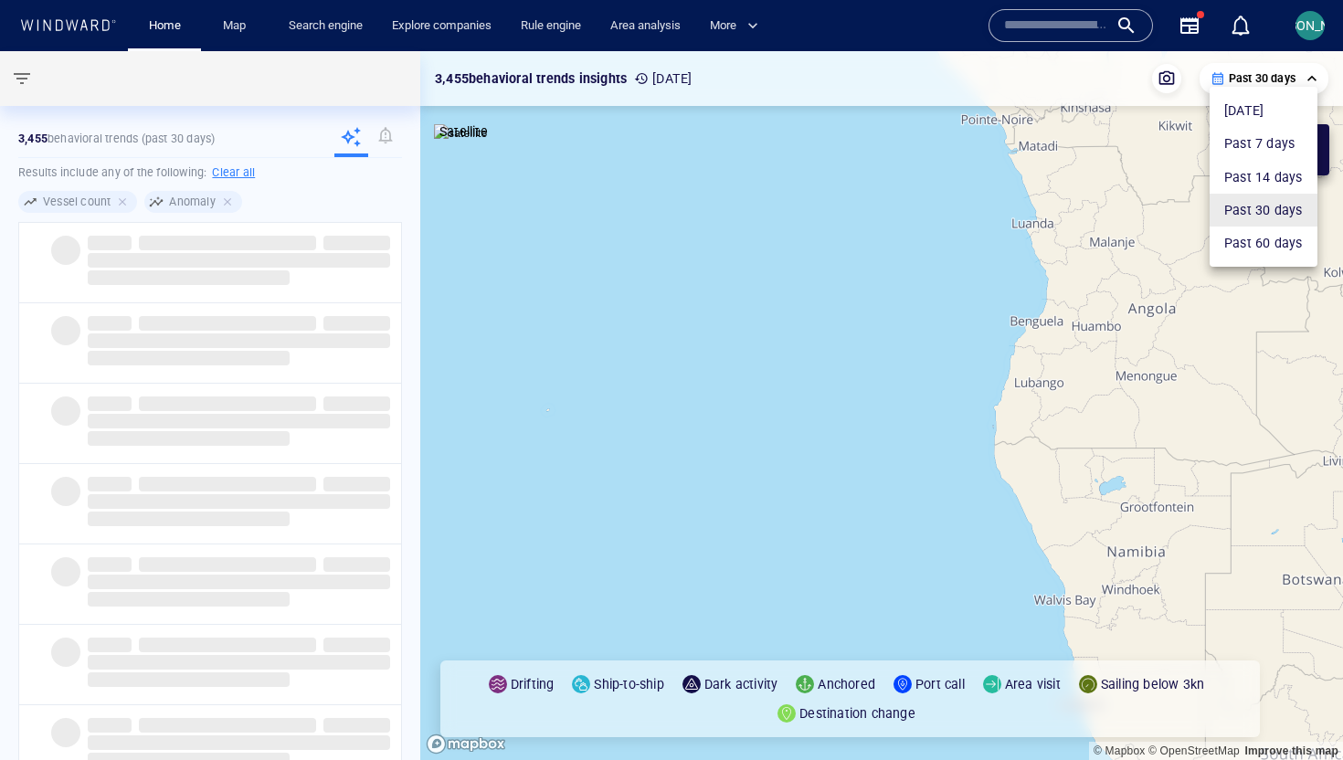
click at [1073, 245] on li "Past 60 days" at bounding box center [1263, 243] width 108 height 33
type input "**********"
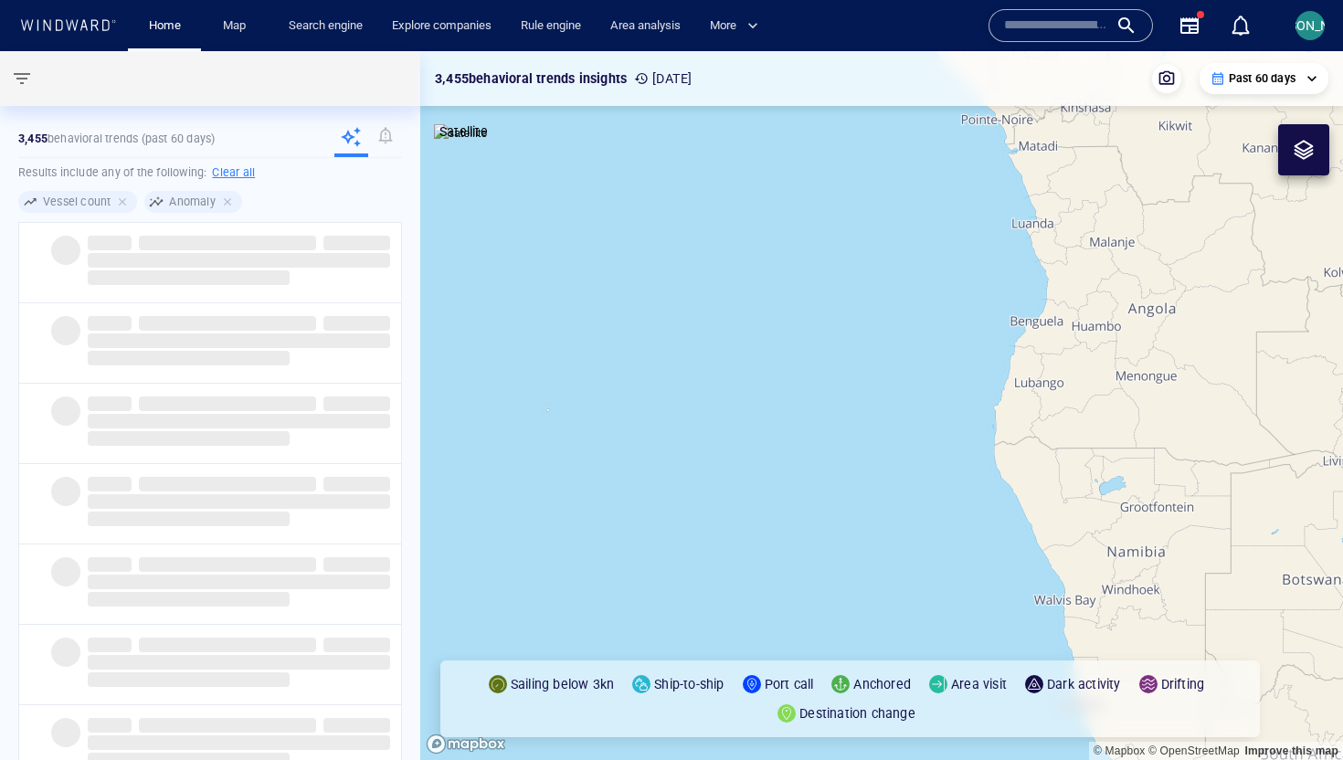
click at [944, 380] on canvas "Map" at bounding box center [881, 405] width 923 height 709
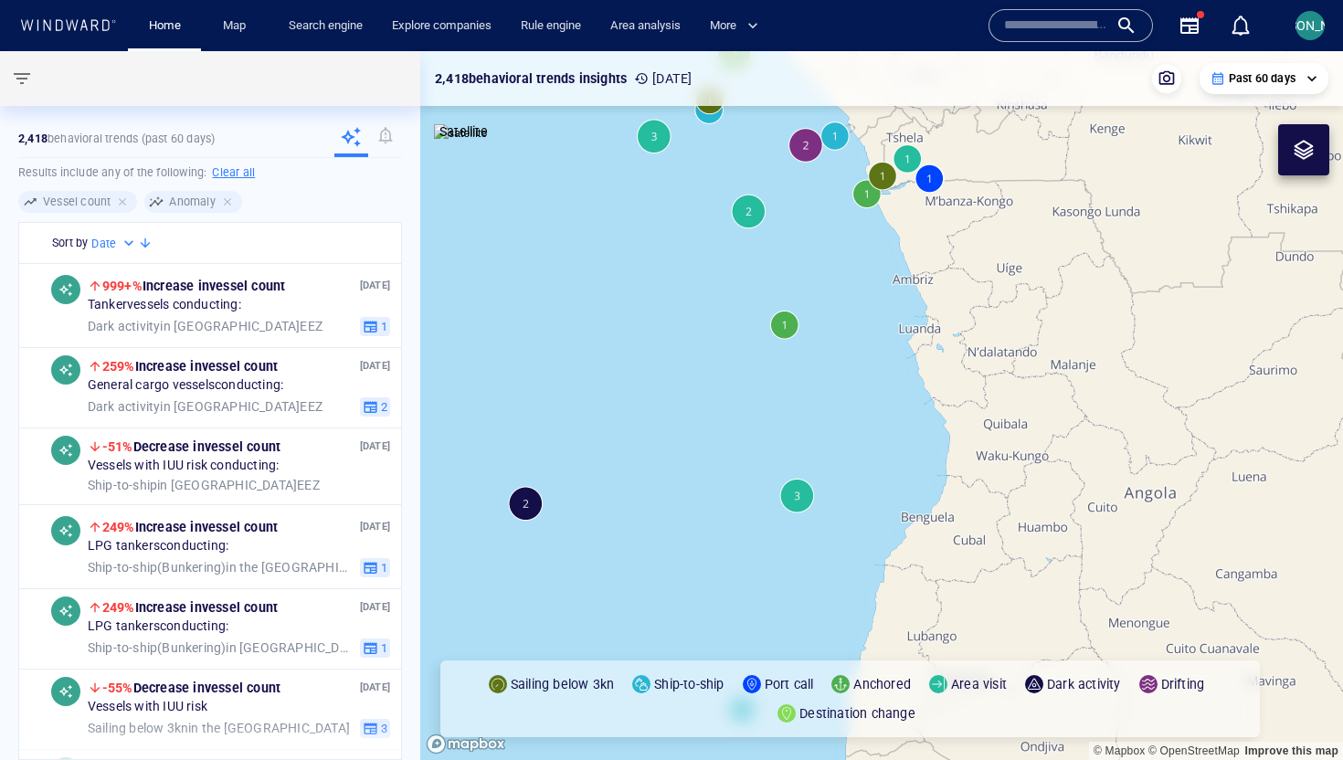
click at [886, 175] on canvas "Map" at bounding box center [881, 405] width 923 height 709
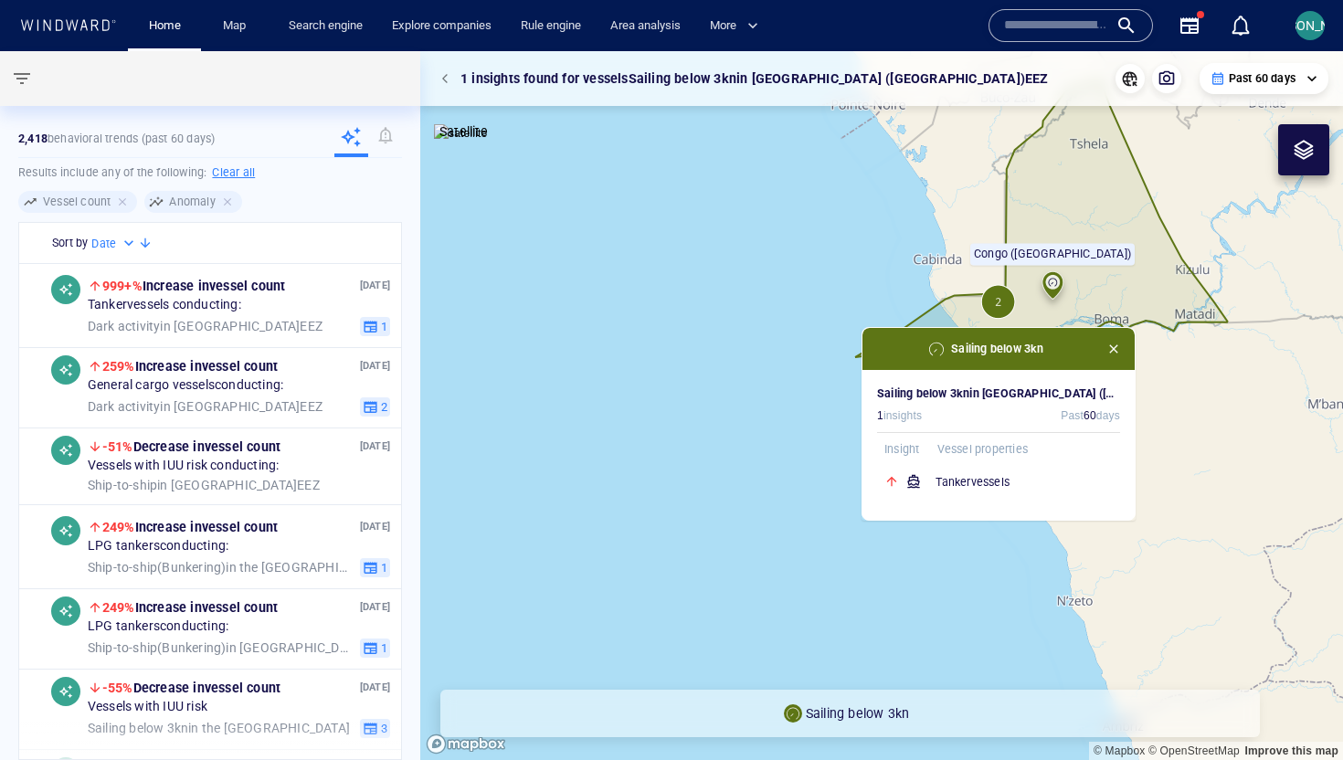
click at [793, 476] on canvas "Map" at bounding box center [881, 405] width 923 height 709
click at [452, 75] on button "button" at bounding box center [448, 79] width 26 height 26
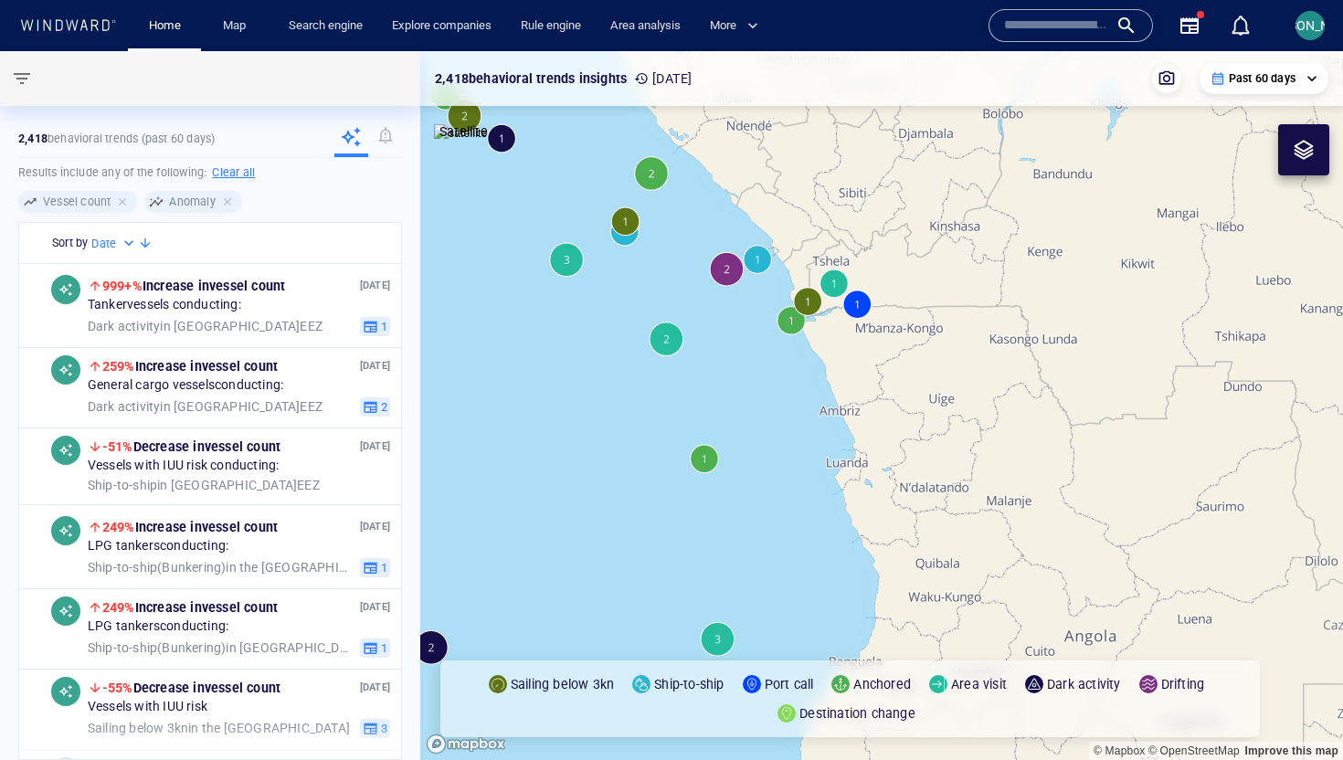
click at [732, 272] on canvas "Map" at bounding box center [881, 405] width 923 height 709
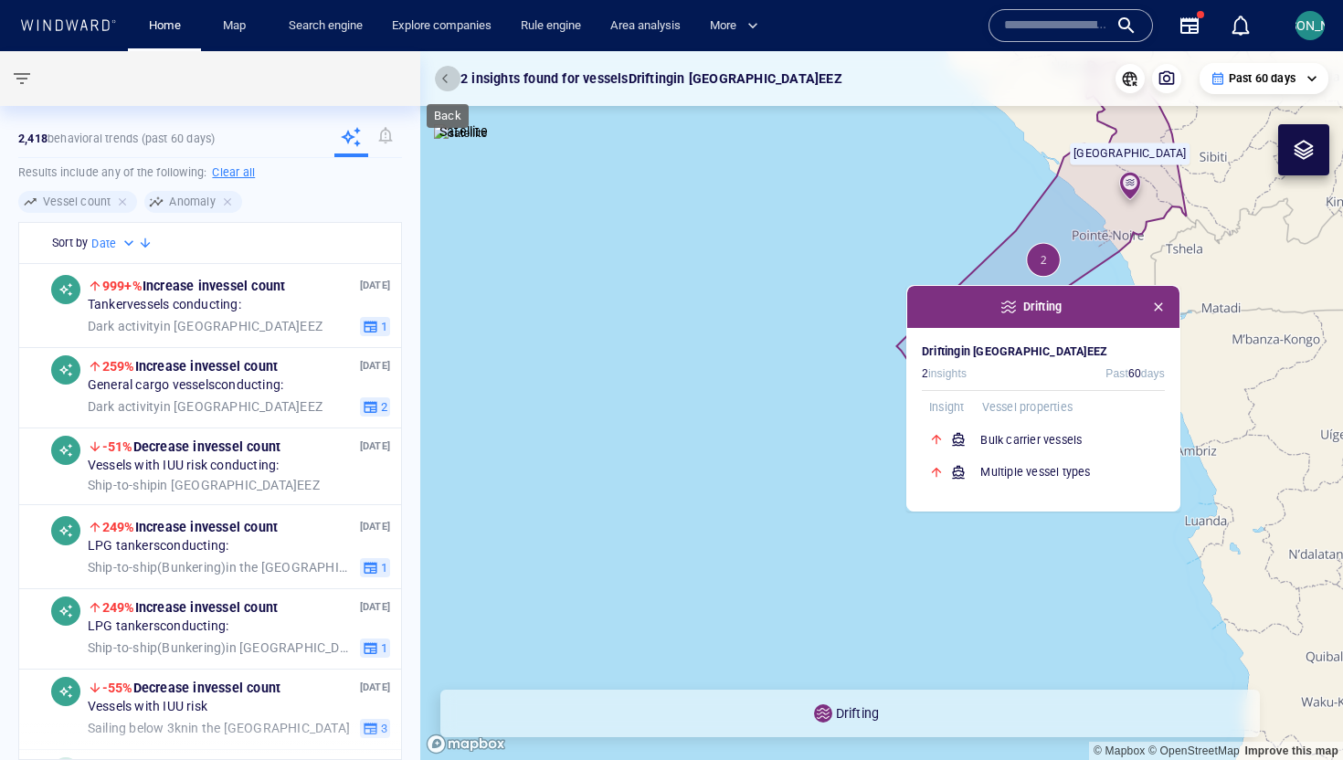
click at [448, 79] on span "button" at bounding box center [447, 78] width 11 height 11
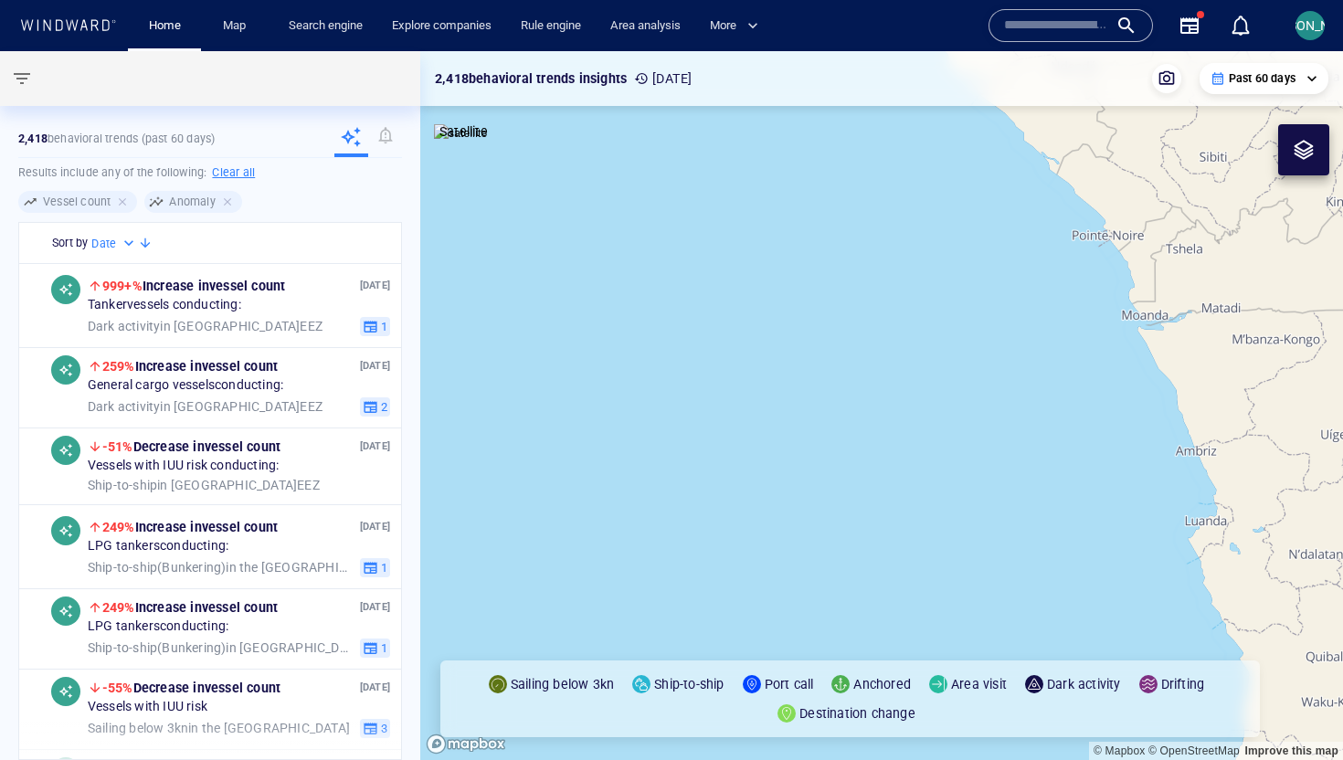
click at [839, 399] on canvas "Map" at bounding box center [881, 405] width 923 height 709
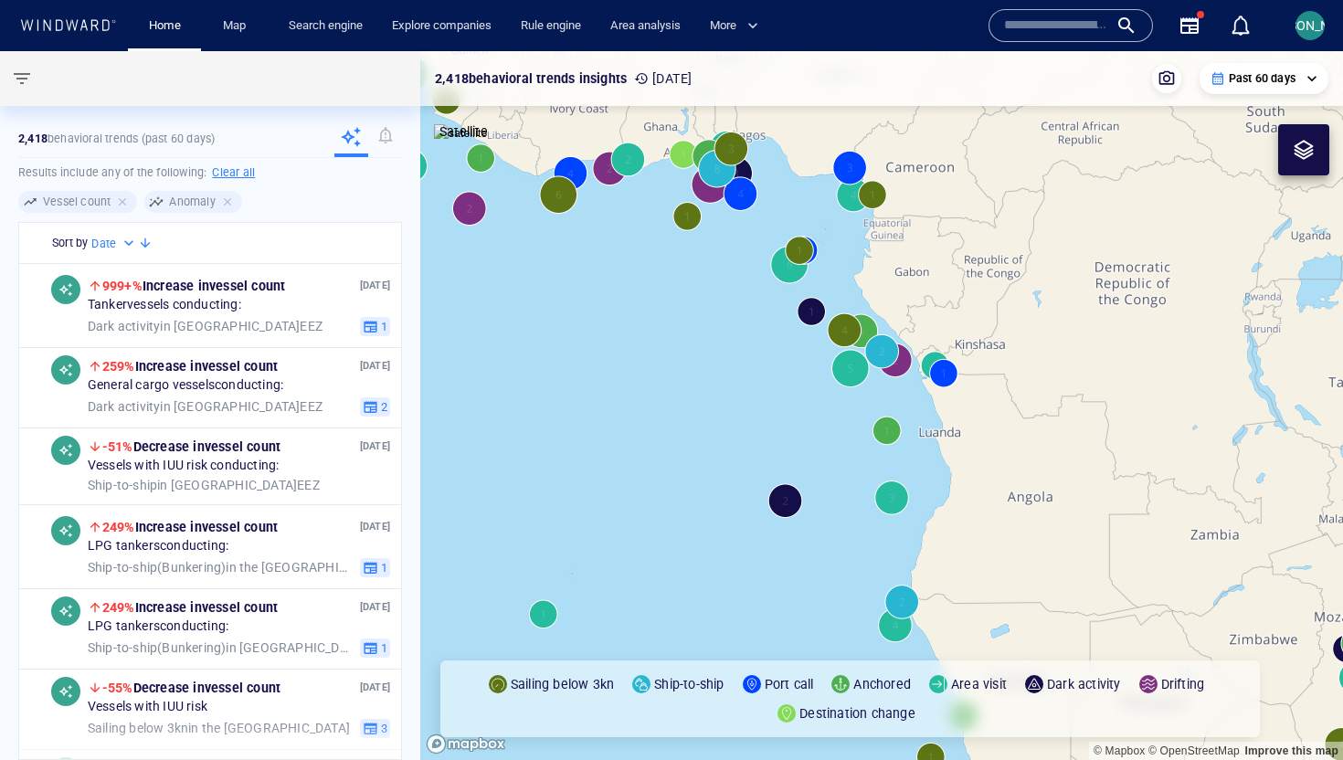
drag, startPoint x: 841, startPoint y: 476, endPoint x: 841, endPoint y: 344, distance: 131.5
click at [841, 344] on canvas "Map" at bounding box center [881, 405] width 923 height 709
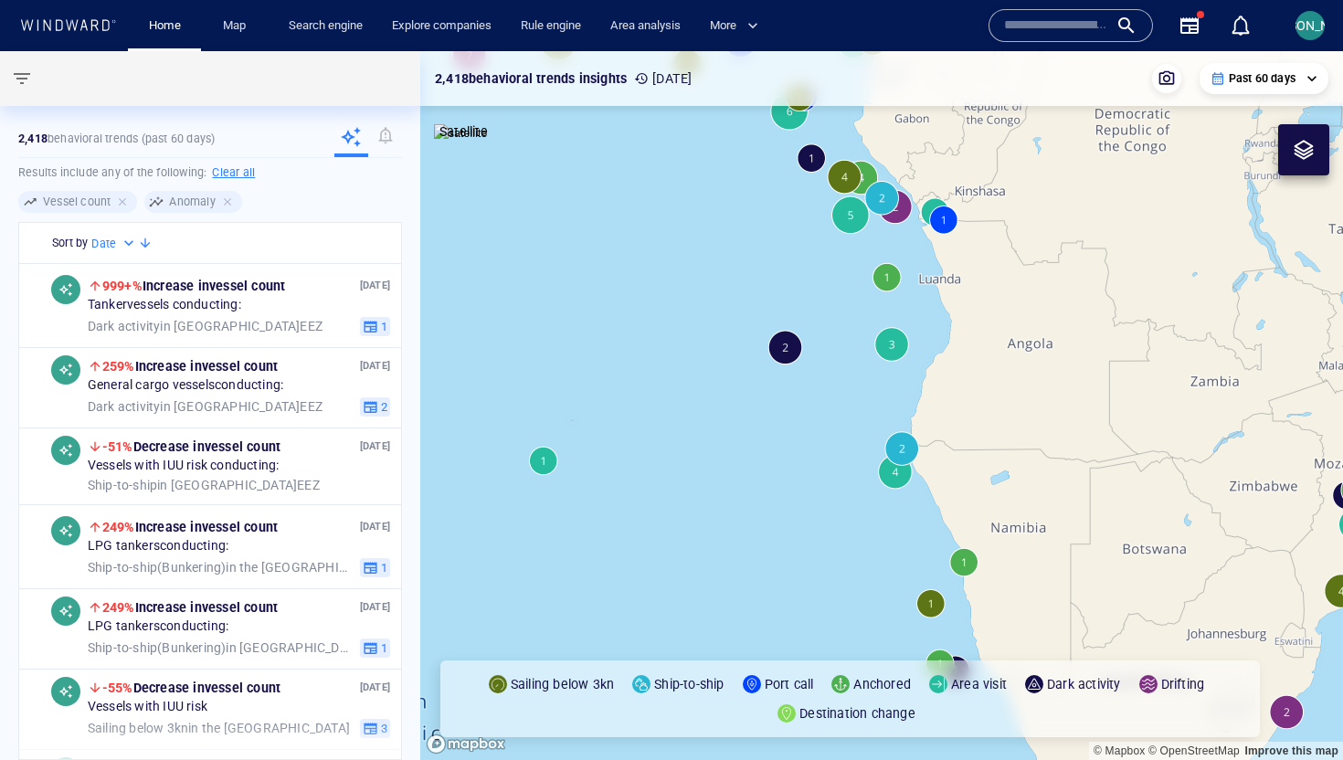
click at [885, 321] on canvas "Map" at bounding box center [881, 405] width 923 height 709
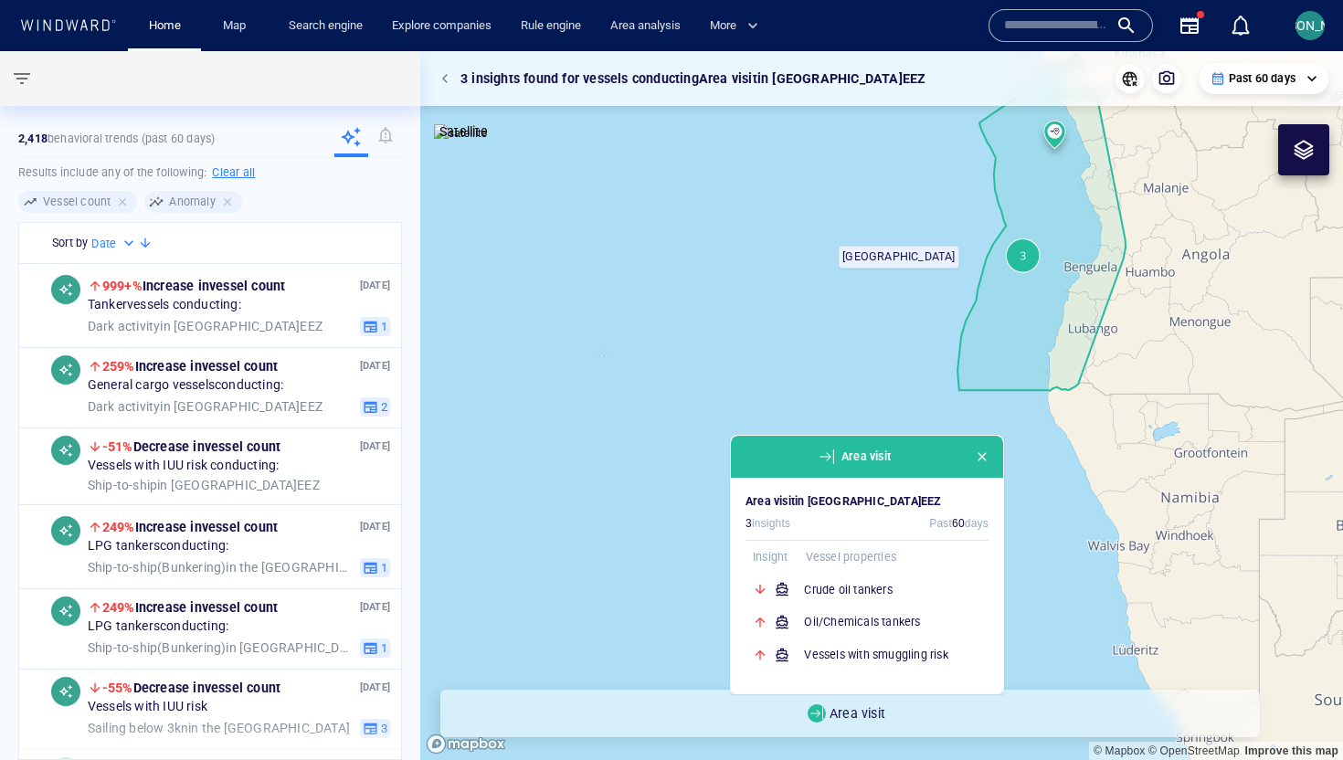
drag, startPoint x: 911, startPoint y: 278, endPoint x: 763, endPoint y: 421, distance: 206.1
click at [762, 421] on canvas "Map" at bounding box center [881, 405] width 923 height 709
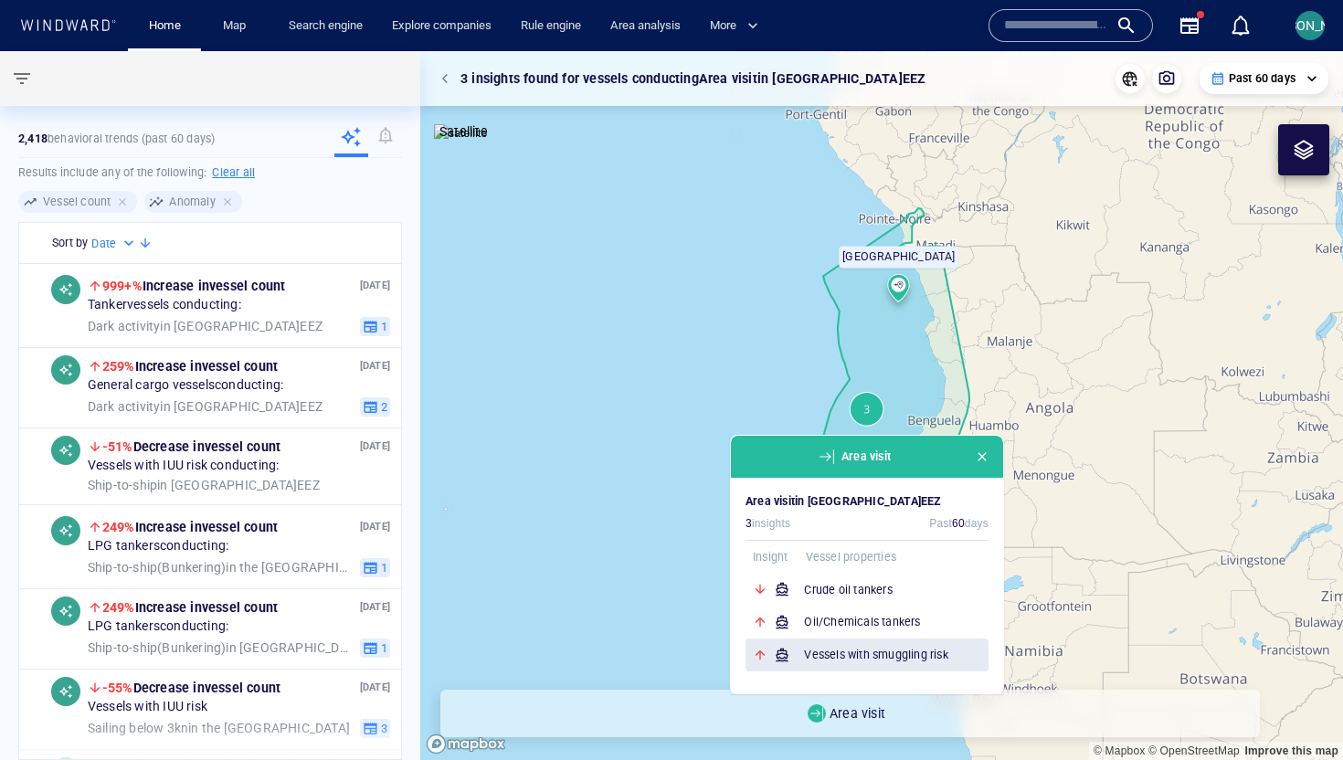
click at [938, 607] on h6 "Vessels with smuggling risk" at bounding box center [896, 655] width 185 height 18
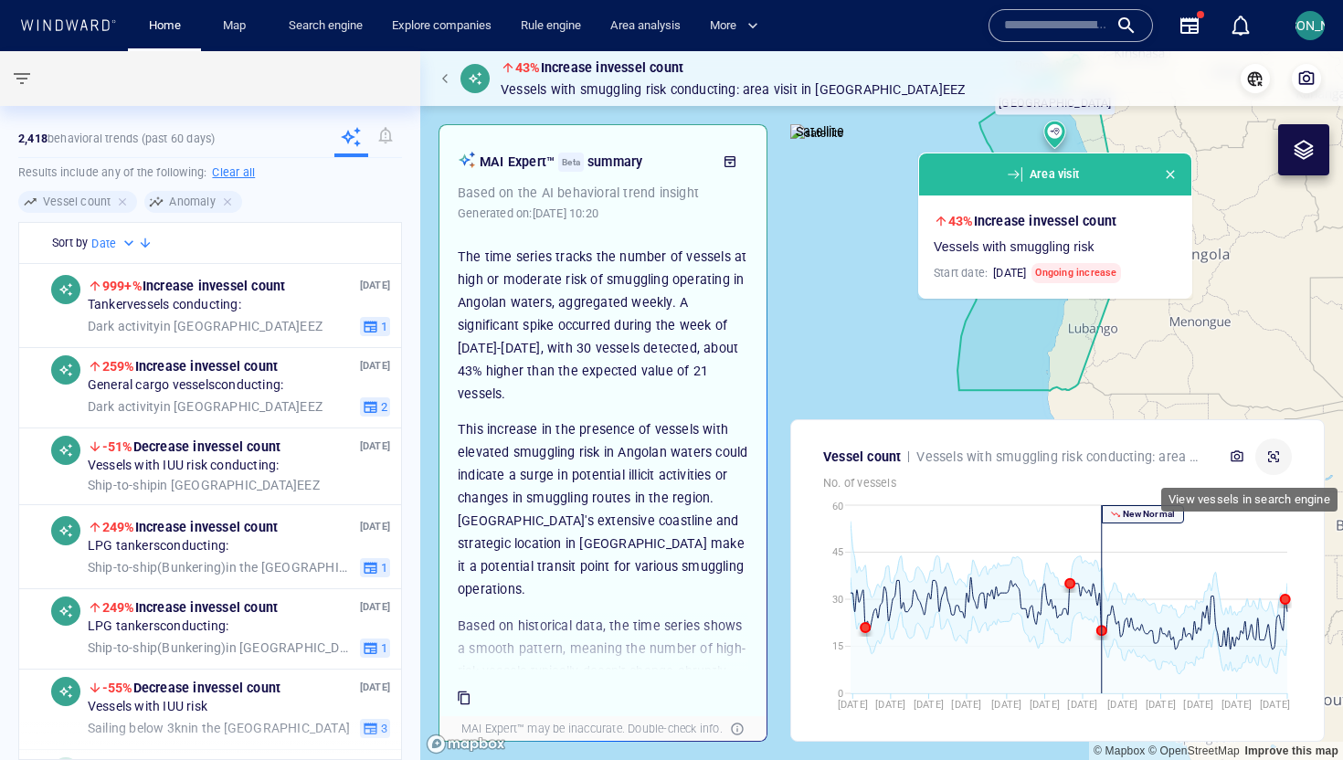
click at [1073, 465] on button "button" at bounding box center [1273, 456] width 37 height 37
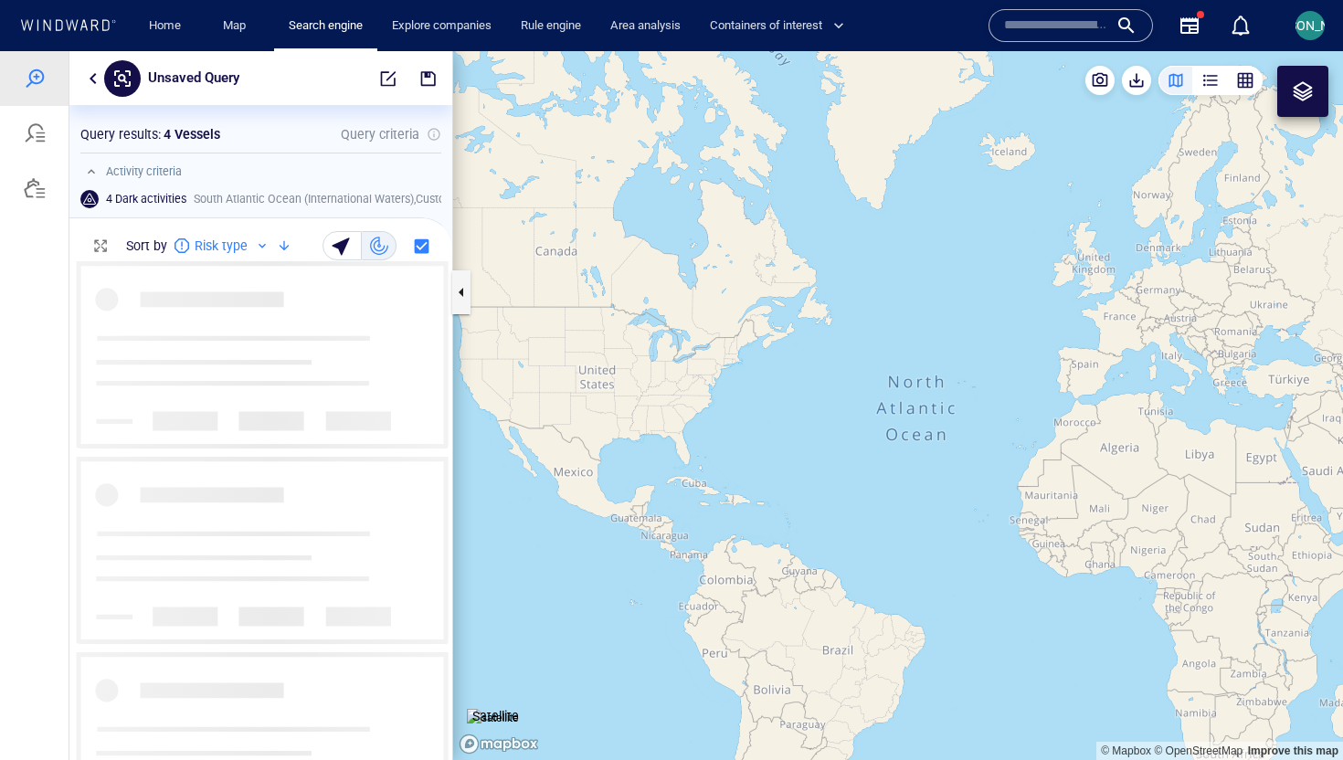
scroll to position [499, 383]
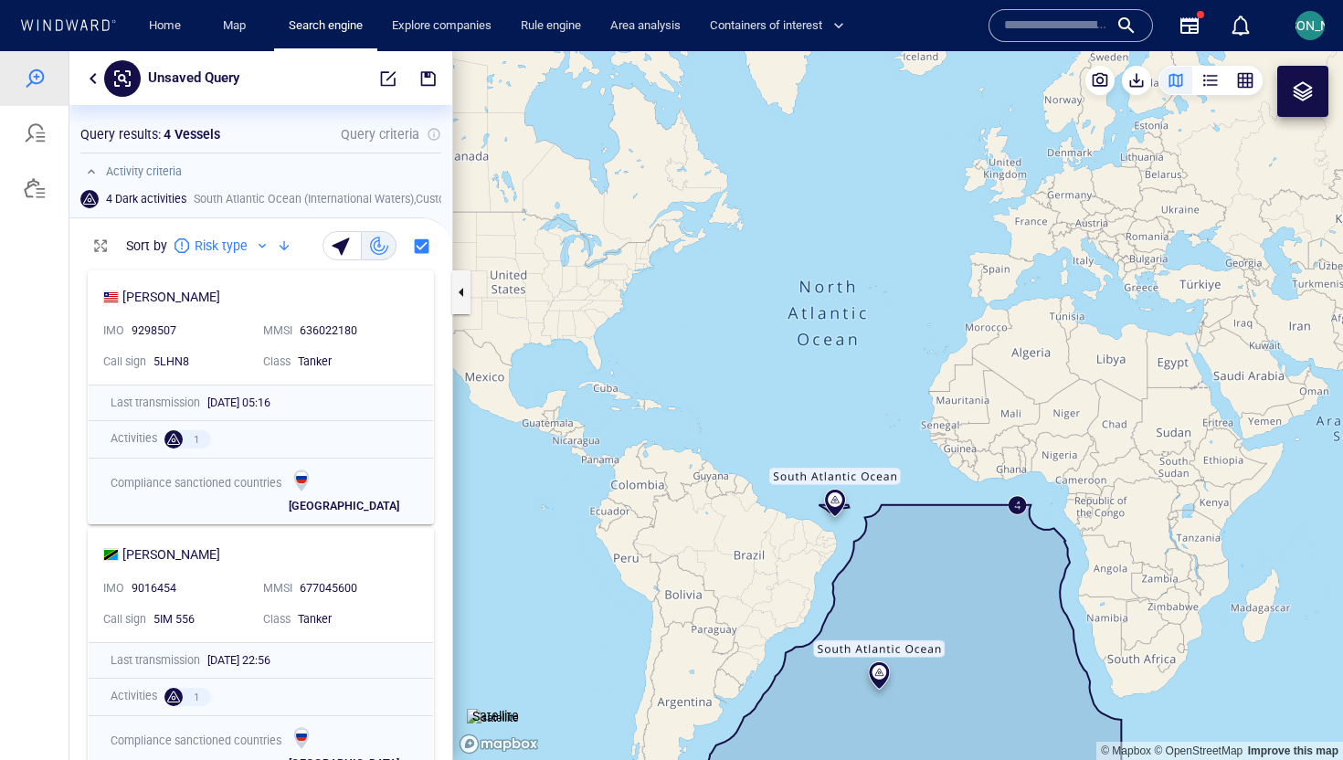
drag, startPoint x: 861, startPoint y: 445, endPoint x: 686, endPoint y: 261, distance: 253.3
click at [686, 261] on canvas "Map" at bounding box center [898, 405] width 890 height 709
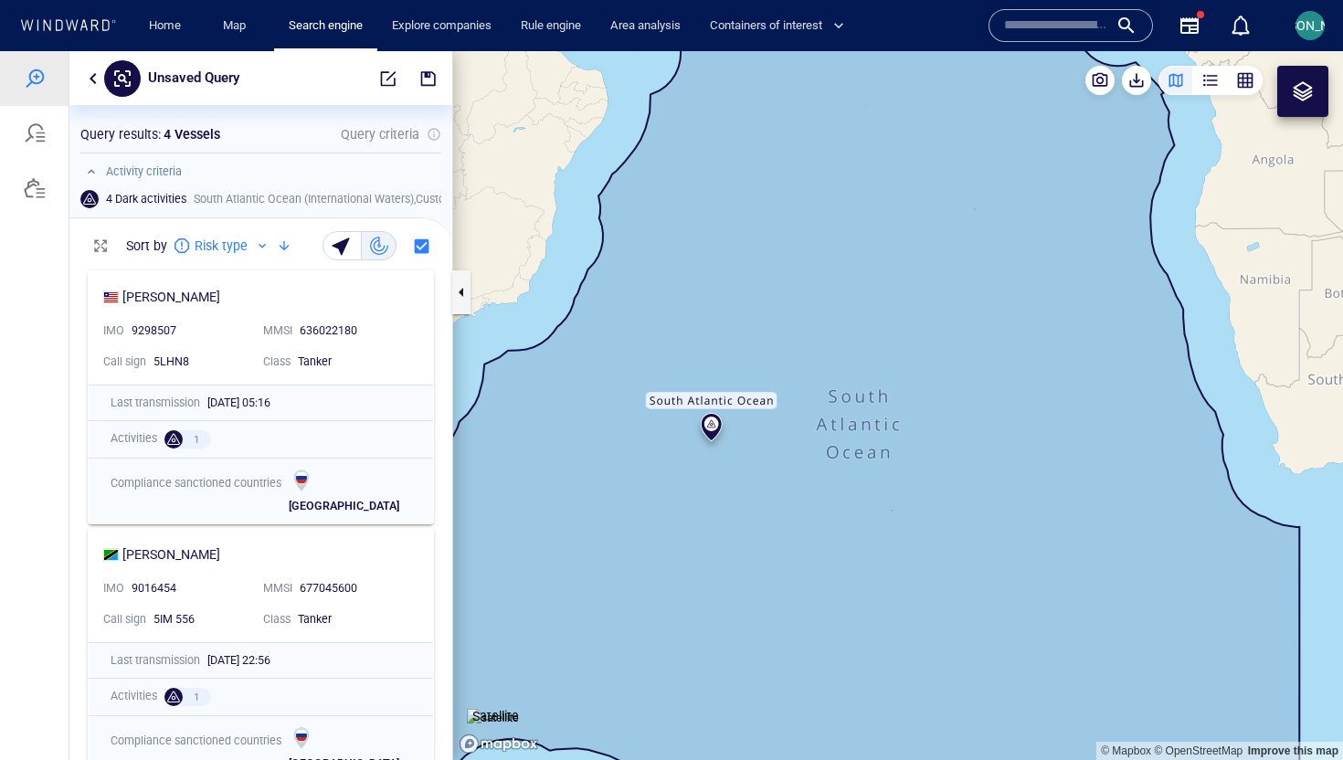
click at [888, 480] on canvas "Map" at bounding box center [898, 405] width 890 height 709
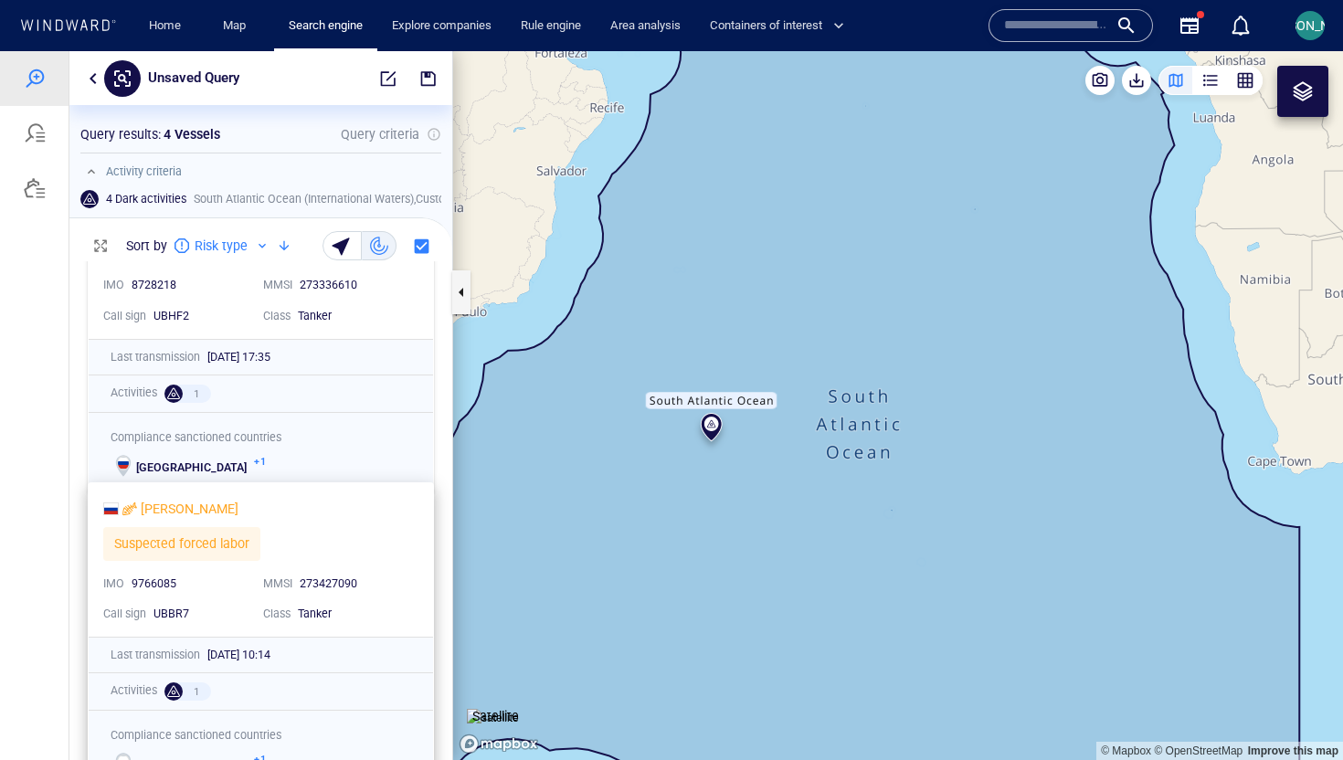
scroll to position [572, 0]
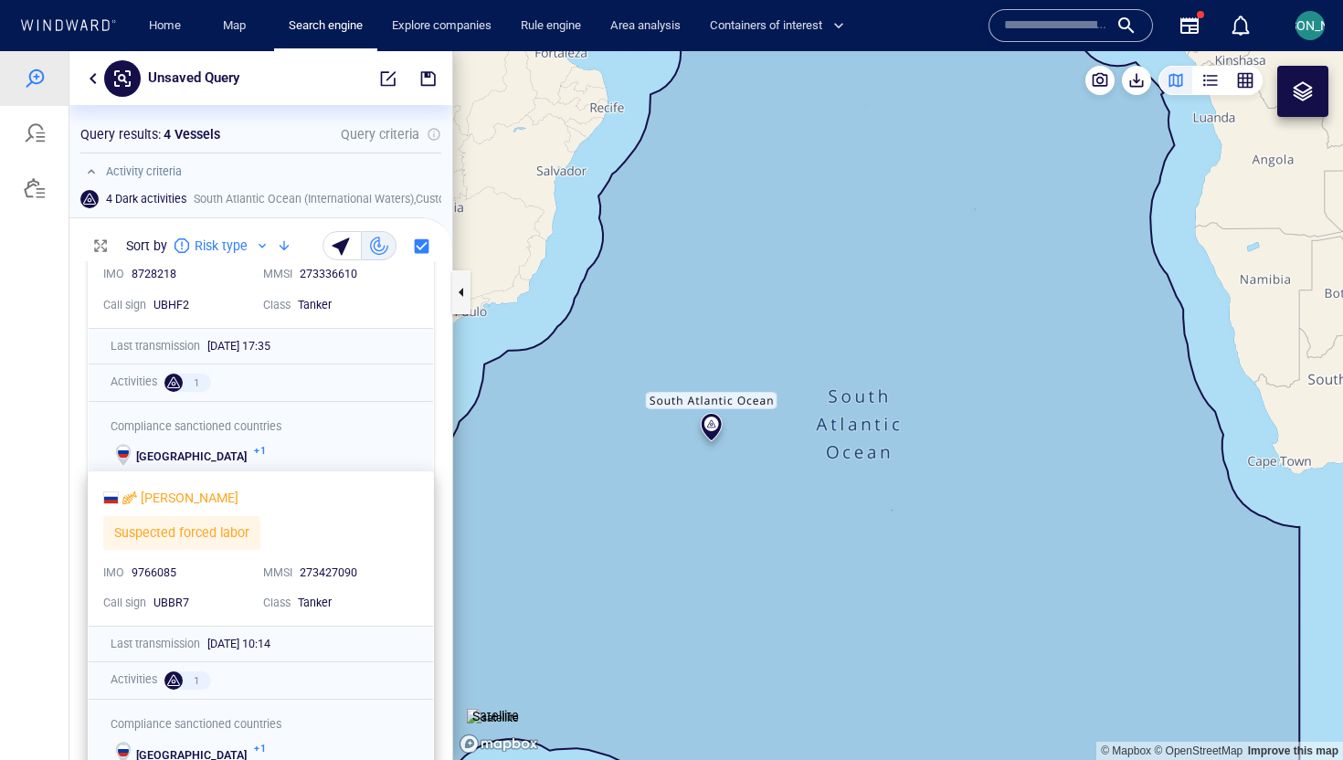
click at [383, 490] on div "NIKOLAY VELIKIY" at bounding box center [253, 498] width 301 height 22
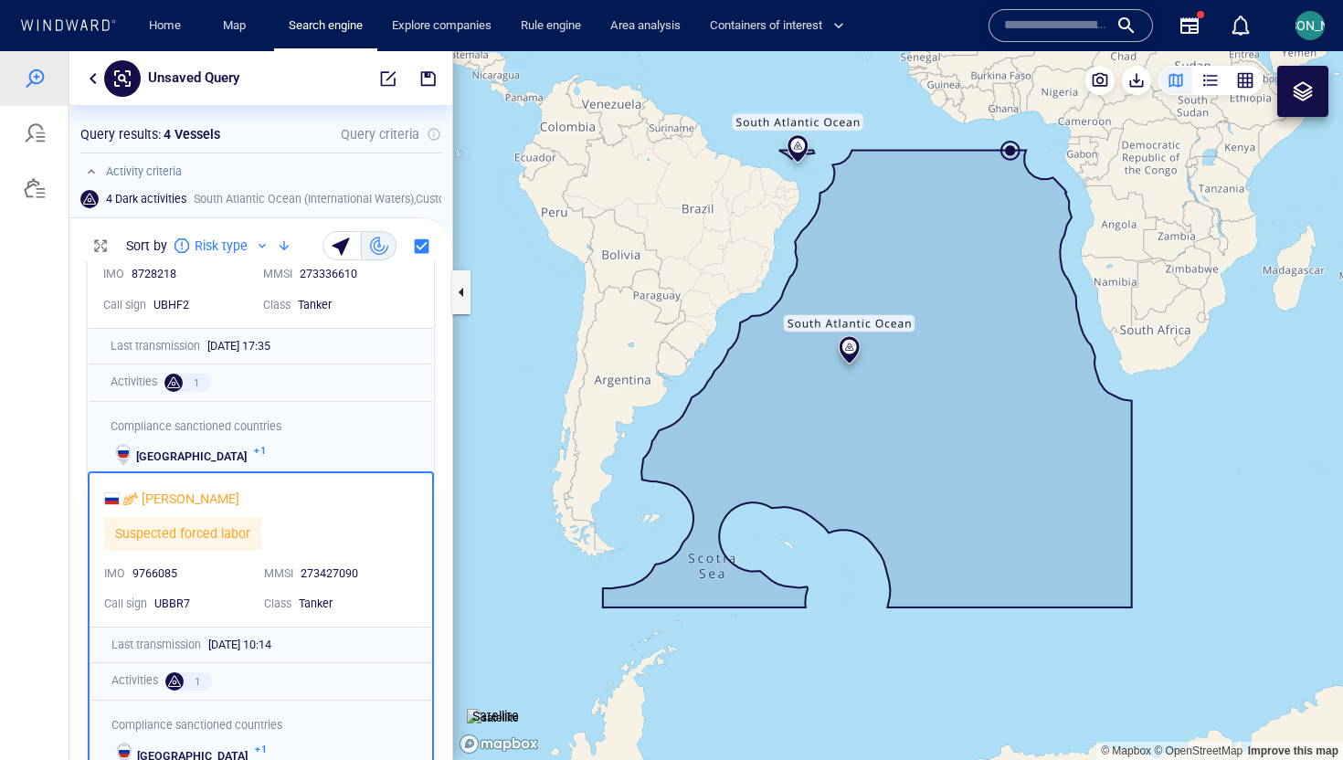
drag, startPoint x: 1033, startPoint y: 218, endPoint x: 826, endPoint y: 328, distance: 234.6
click at [826, 328] on canvas "Map" at bounding box center [898, 405] width 890 height 709
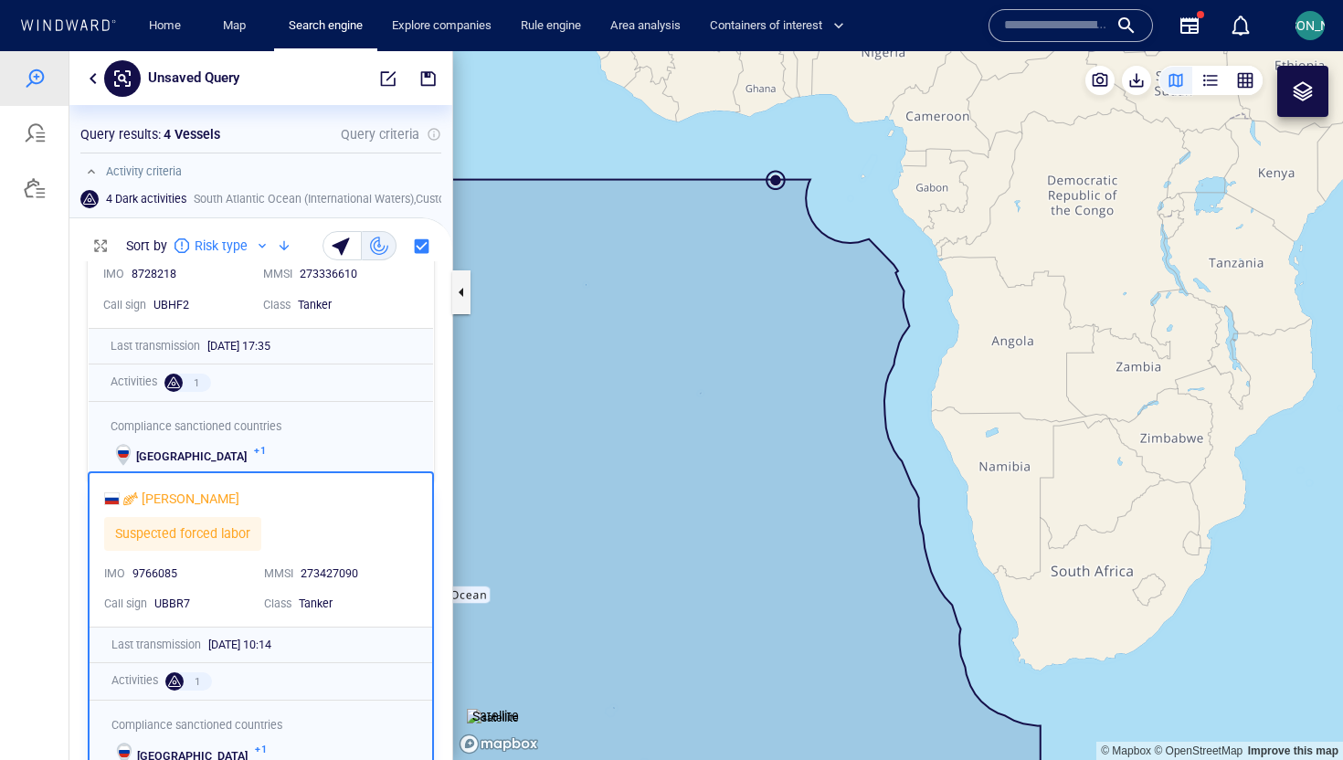
click at [390, 513] on div "NIKOLAY VELIKIY" at bounding box center [253, 498] width 306 height 29
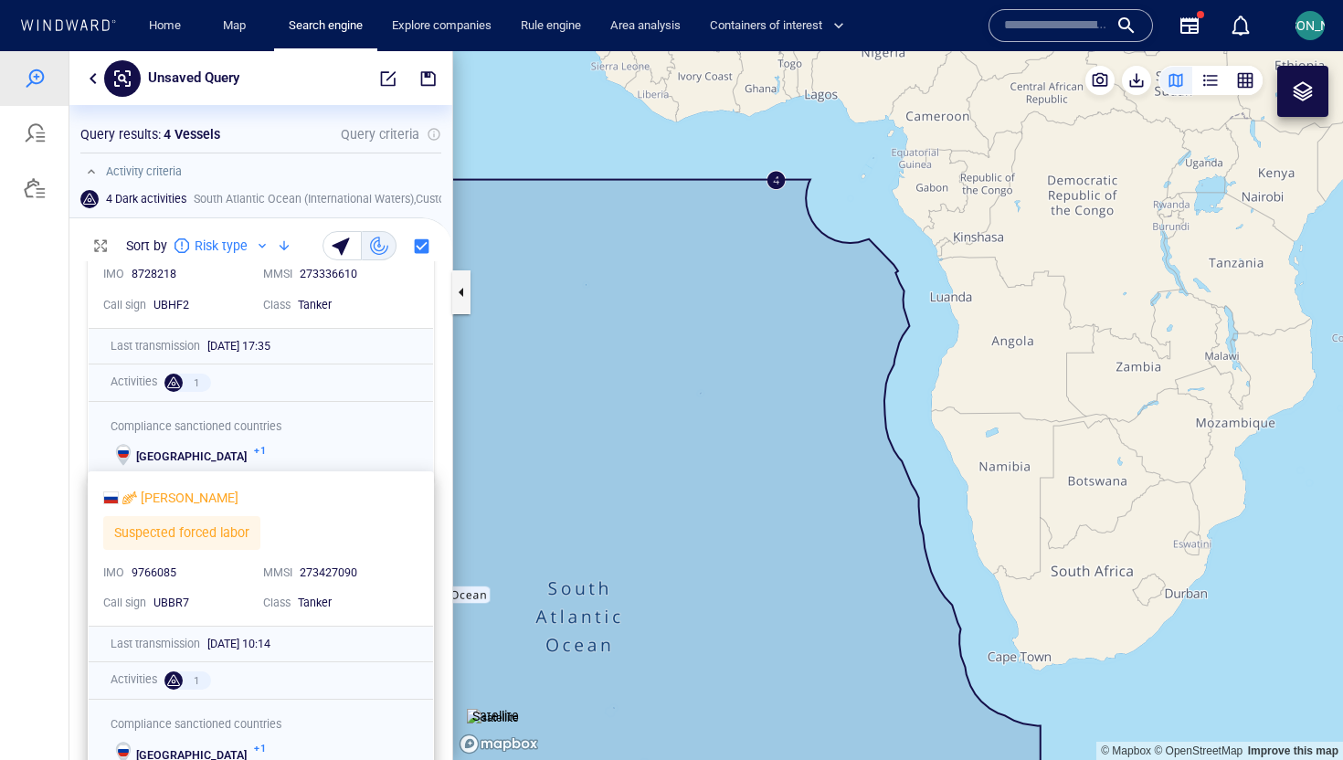
click at [390, 513] on div "NIKOLAY VELIKIY Suspected forced labor 0" at bounding box center [254, 518] width 308 height 70
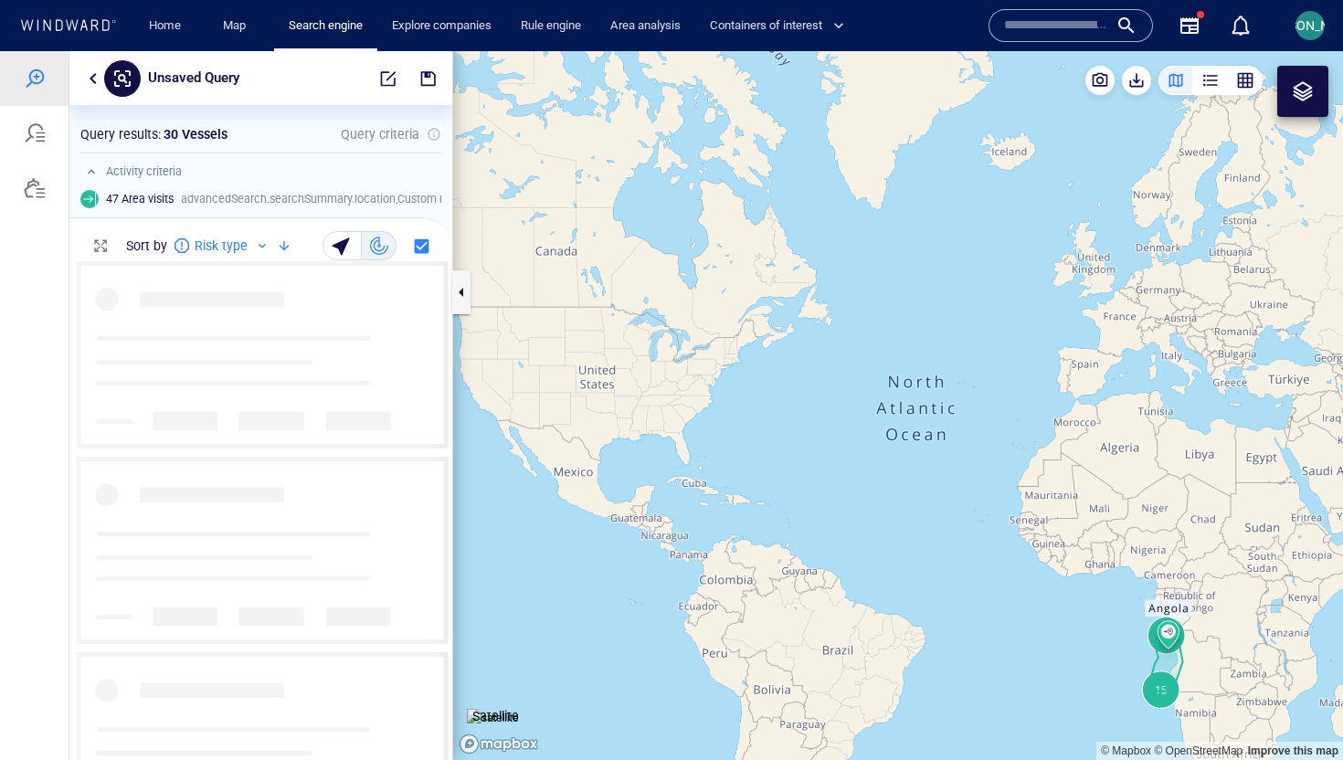
scroll to position [499, 383]
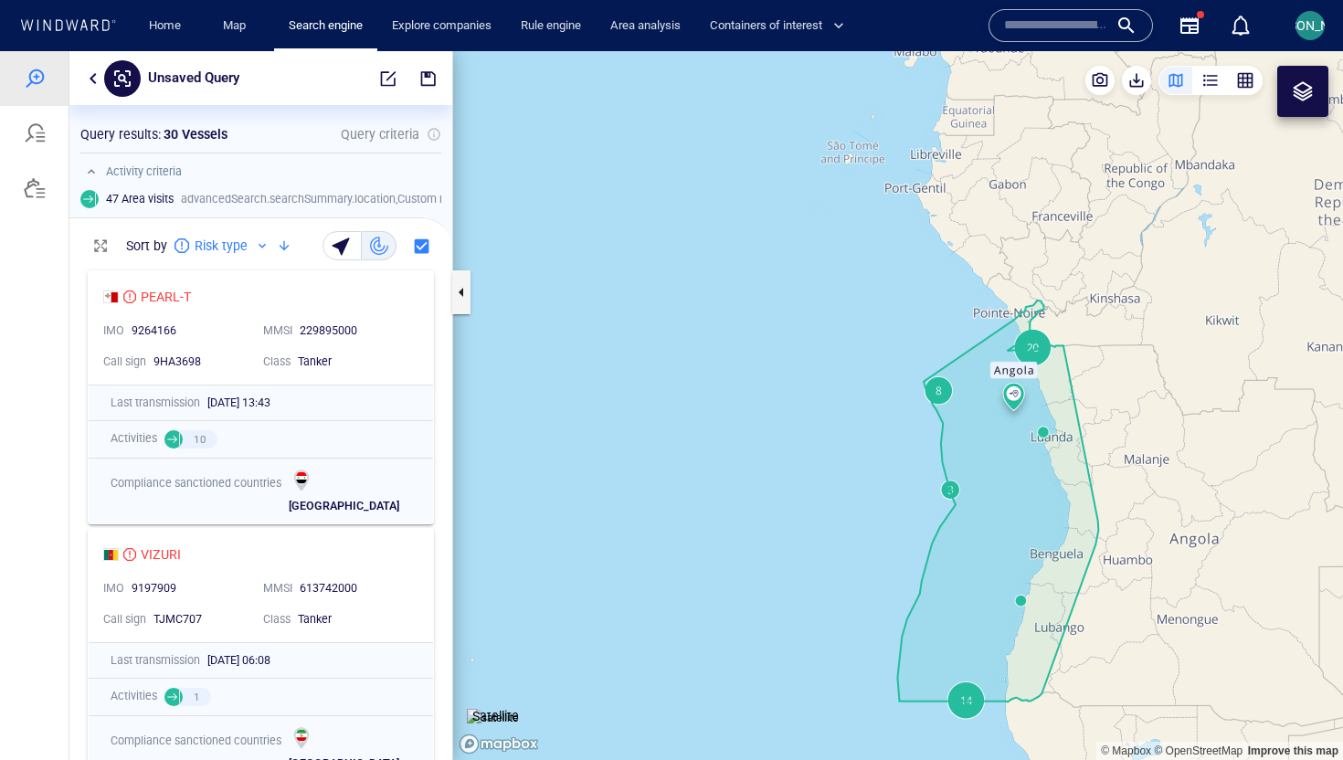
drag, startPoint x: 1081, startPoint y: 491, endPoint x: 955, endPoint y: 428, distance: 140.5
click at [956, 429] on canvas "Map" at bounding box center [898, 405] width 890 height 709
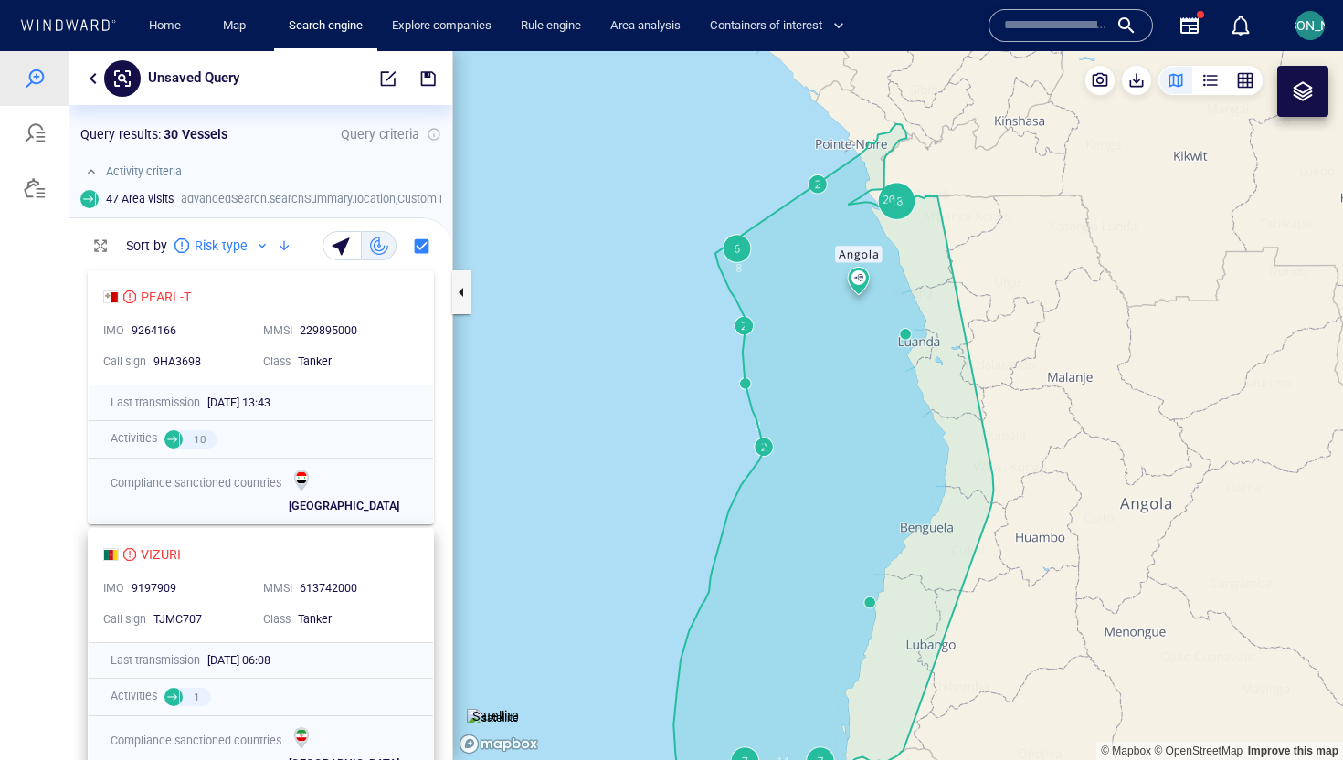
click at [400, 606] on div "Class Tanker" at bounding box center [336, 619] width 160 height 31
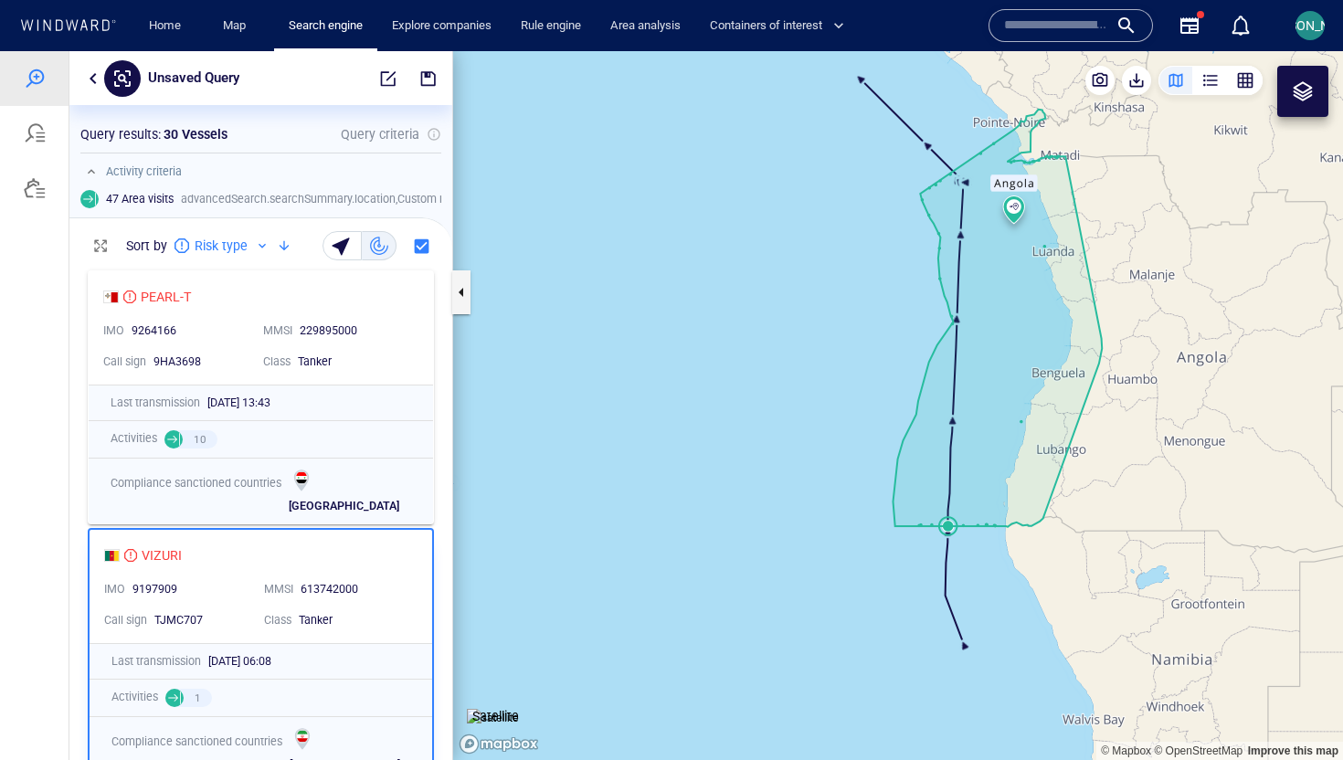
drag, startPoint x: 716, startPoint y: 381, endPoint x: 586, endPoint y: 343, distance: 135.9
click at [584, 344] on canvas "Map" at bounding box center [898, 405] width 890 height 709
click at [408, 340] on div "229895000" at bounding box center [354, 332] width 116 height 24
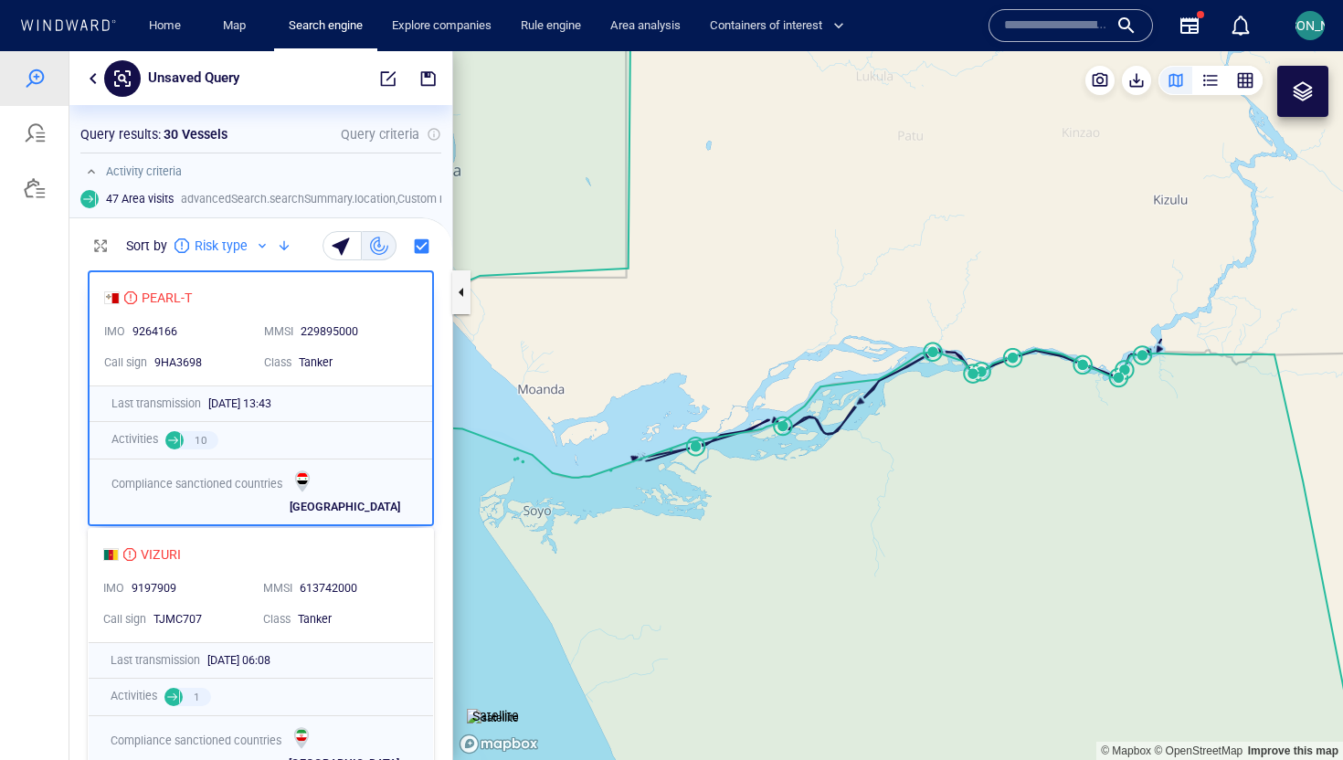
scroll to position [412, 0]
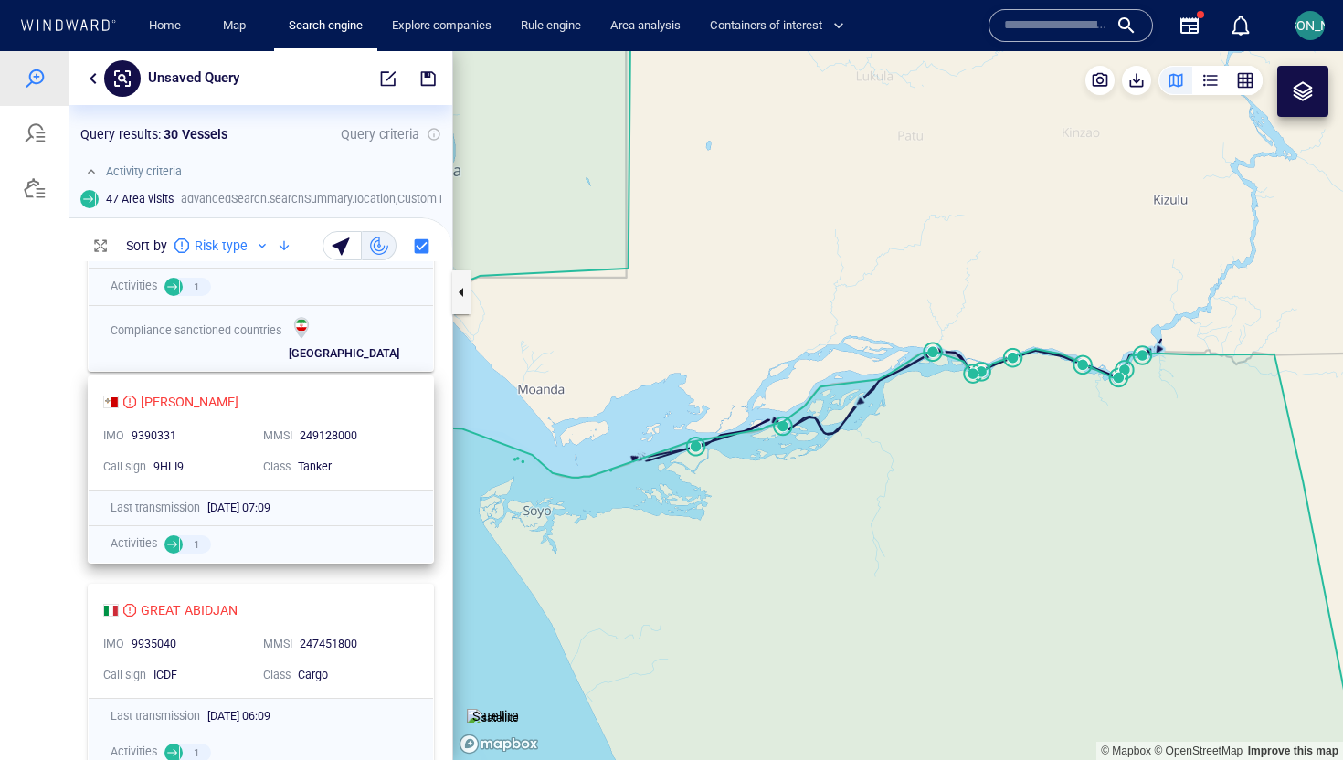
click at [385, 492] on div "Last transmission 25/09/2025 07:09" at bounding box center [261, 508] width 344 height 35
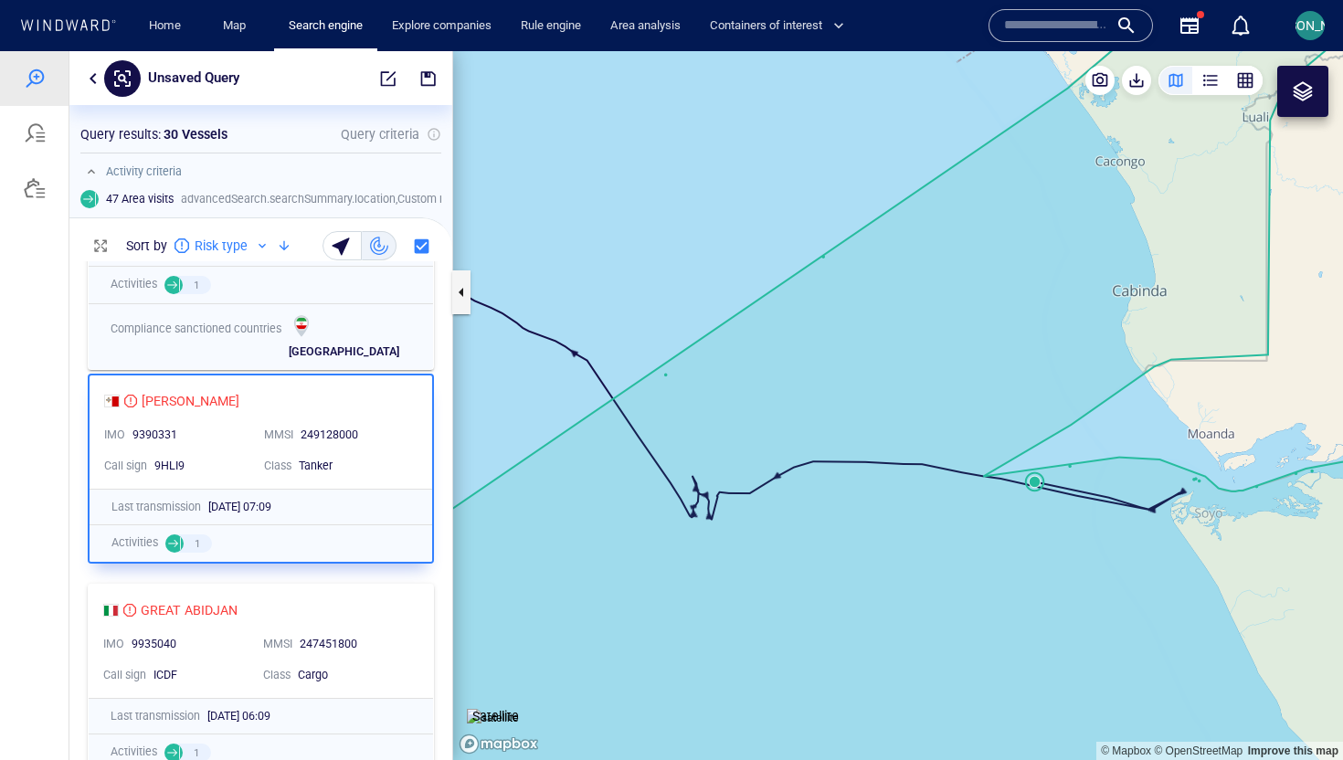
click at [389, 580] on div "GREAT ABIDJAN IMO 9935040 MMSI 247451800 Call sign ICDF Class Cargo Last transm…" at bounding box center [260, 679] width 383 height 208
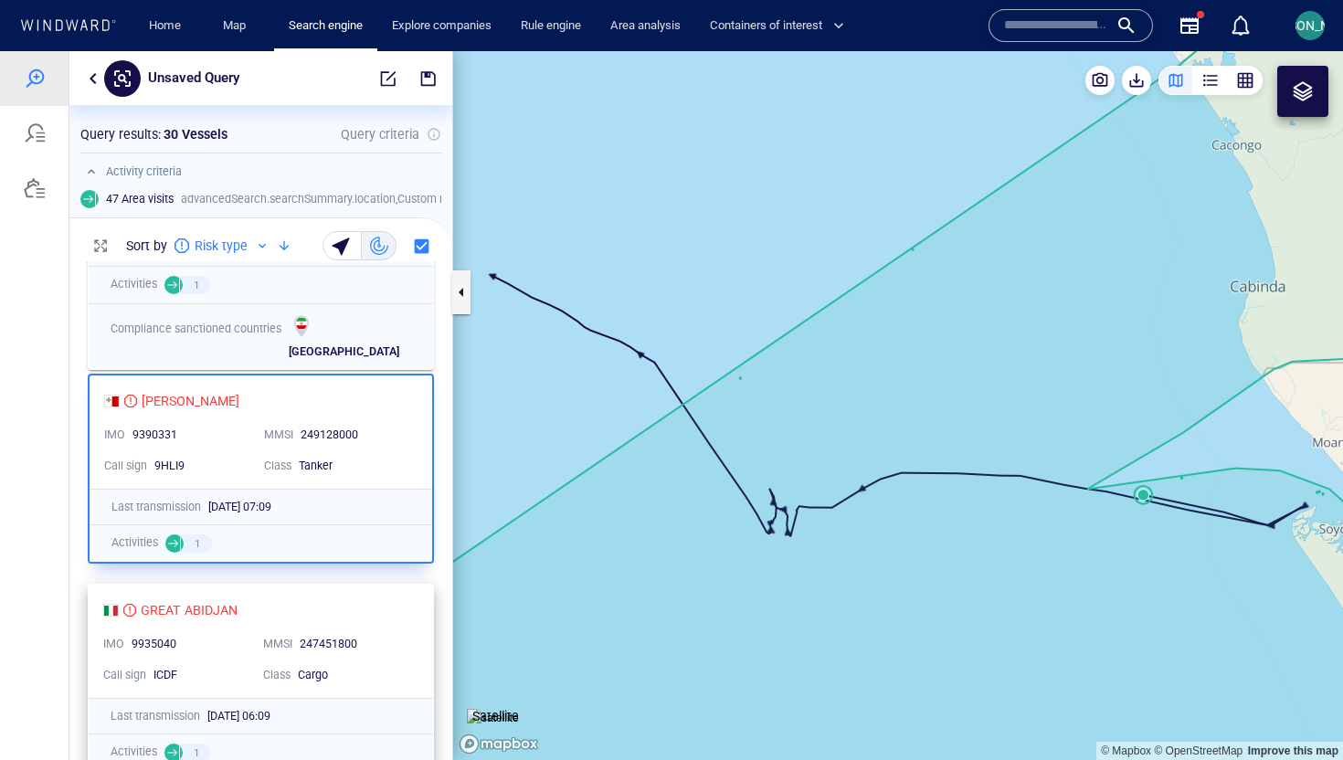
click at [391, 604] on div "GREAT ABIDJAN" at bounding box center [253, 610] width 301 height 22
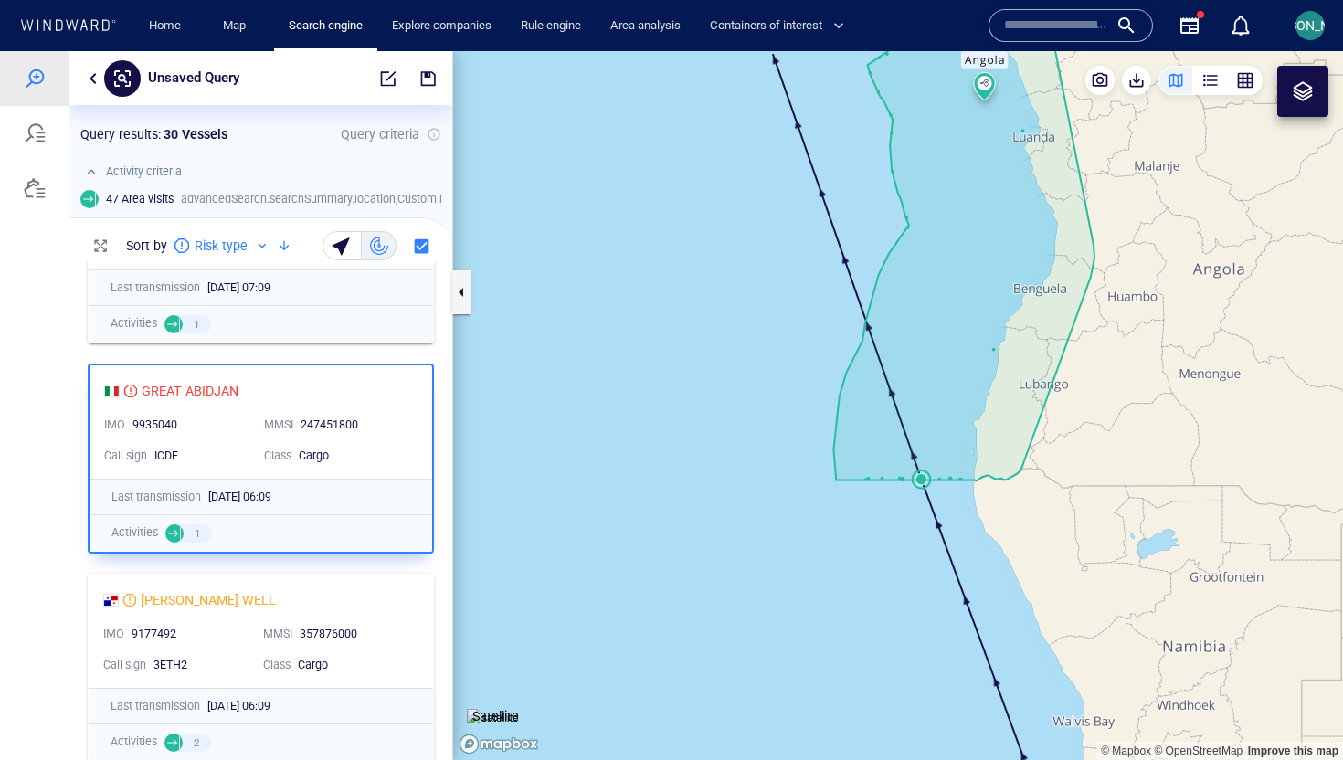
scroll to position [874, 0]
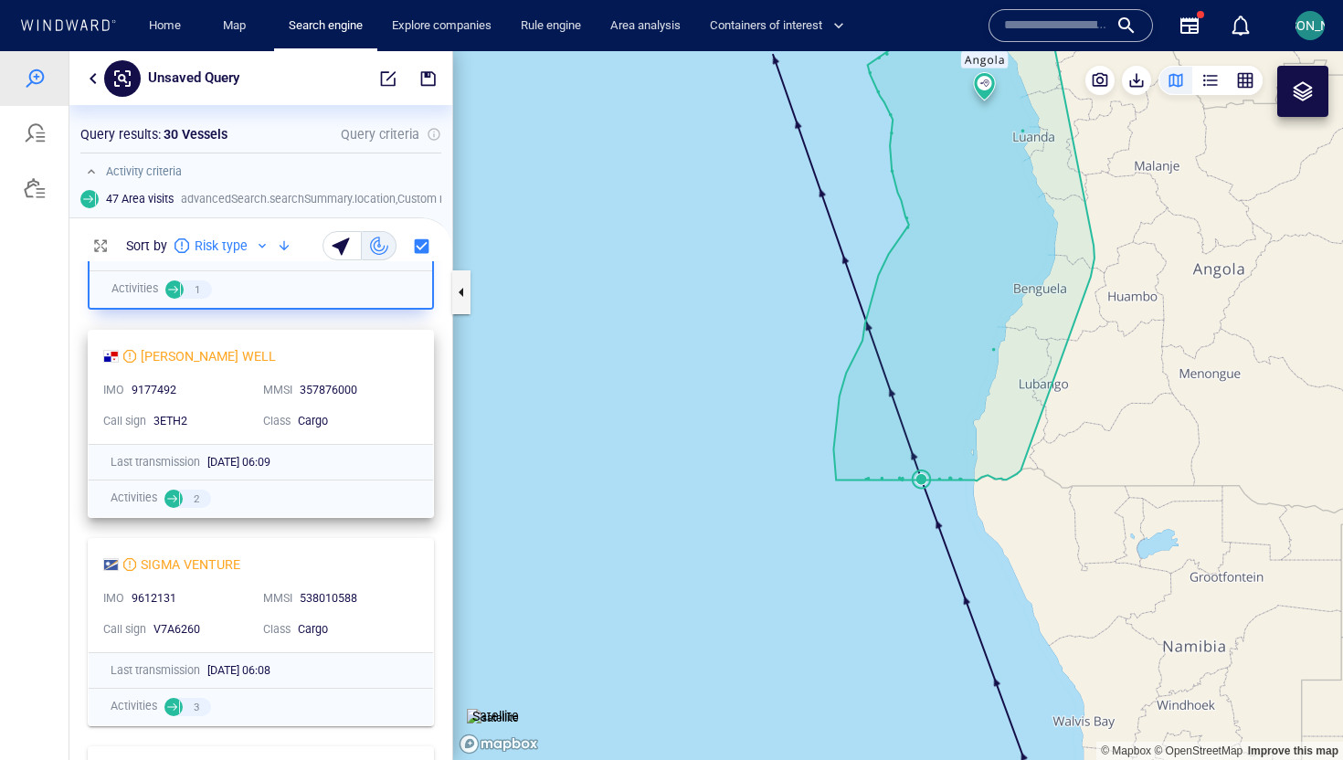
click at [392, 428] on div "Cargo" at bounding box center [353, 421] width 111 height 16
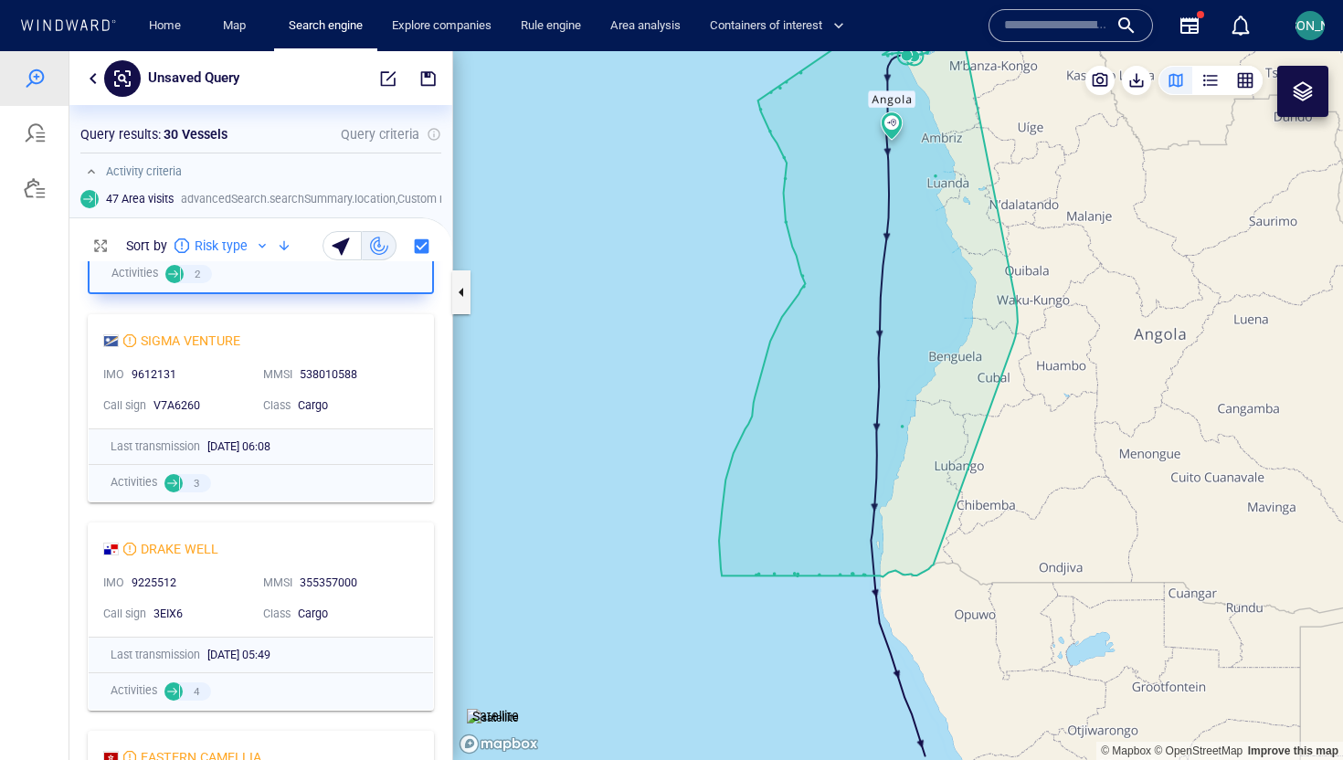
click at [391, 448] on div "25/09/2025 06:08" at bounding box center [309, 446] width 204 height 16
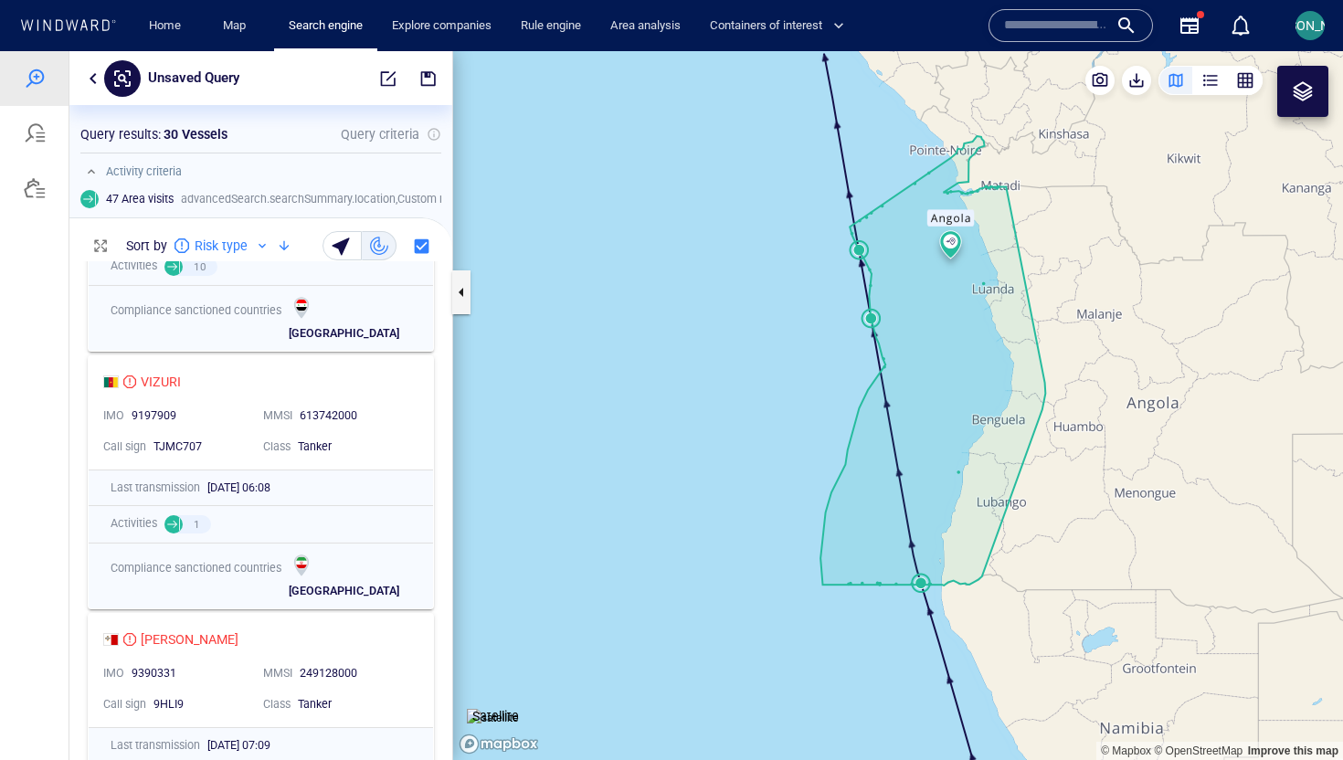
scroll to position [127, 0]
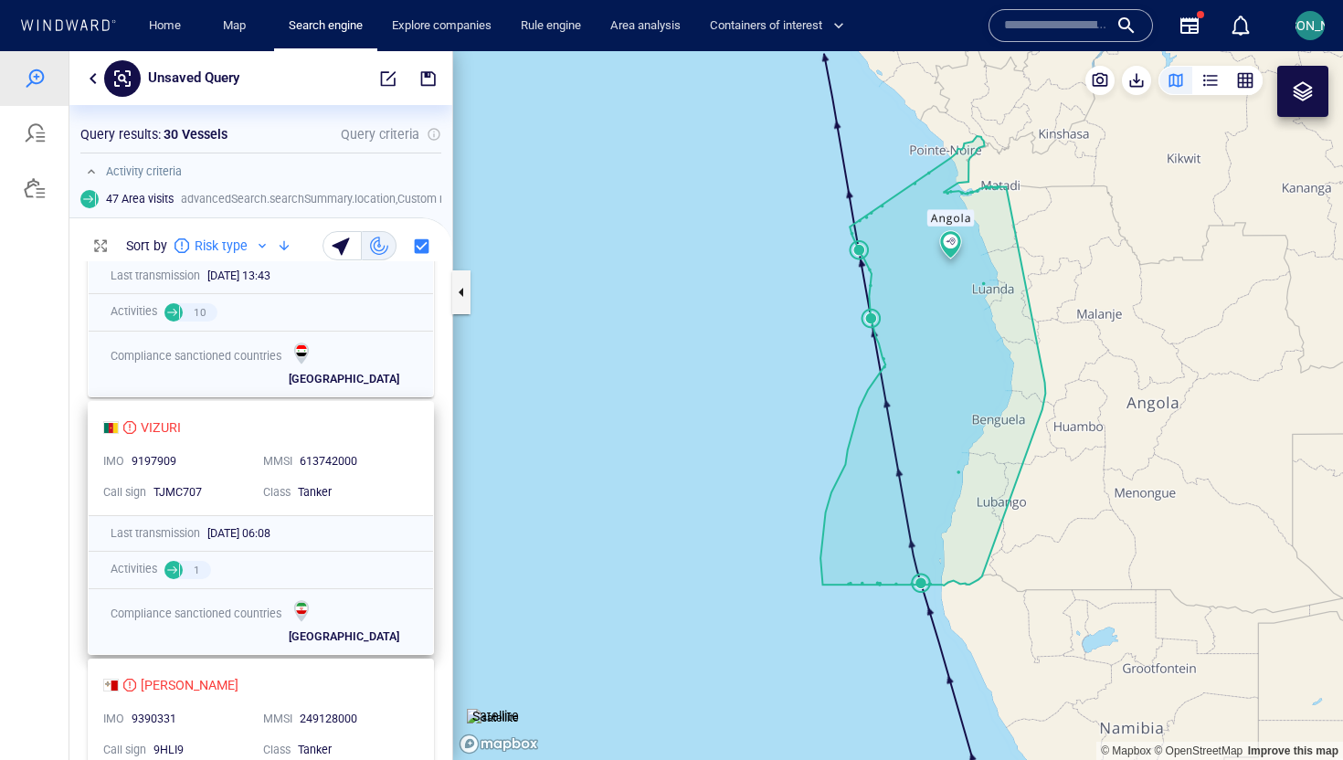
click at [387, 444] on div "VIZURI IMO 9197909 MMSI 613742000 Call sign TJMC707 Class Tanker" at bounding box center [261, 458] width 344 height 113
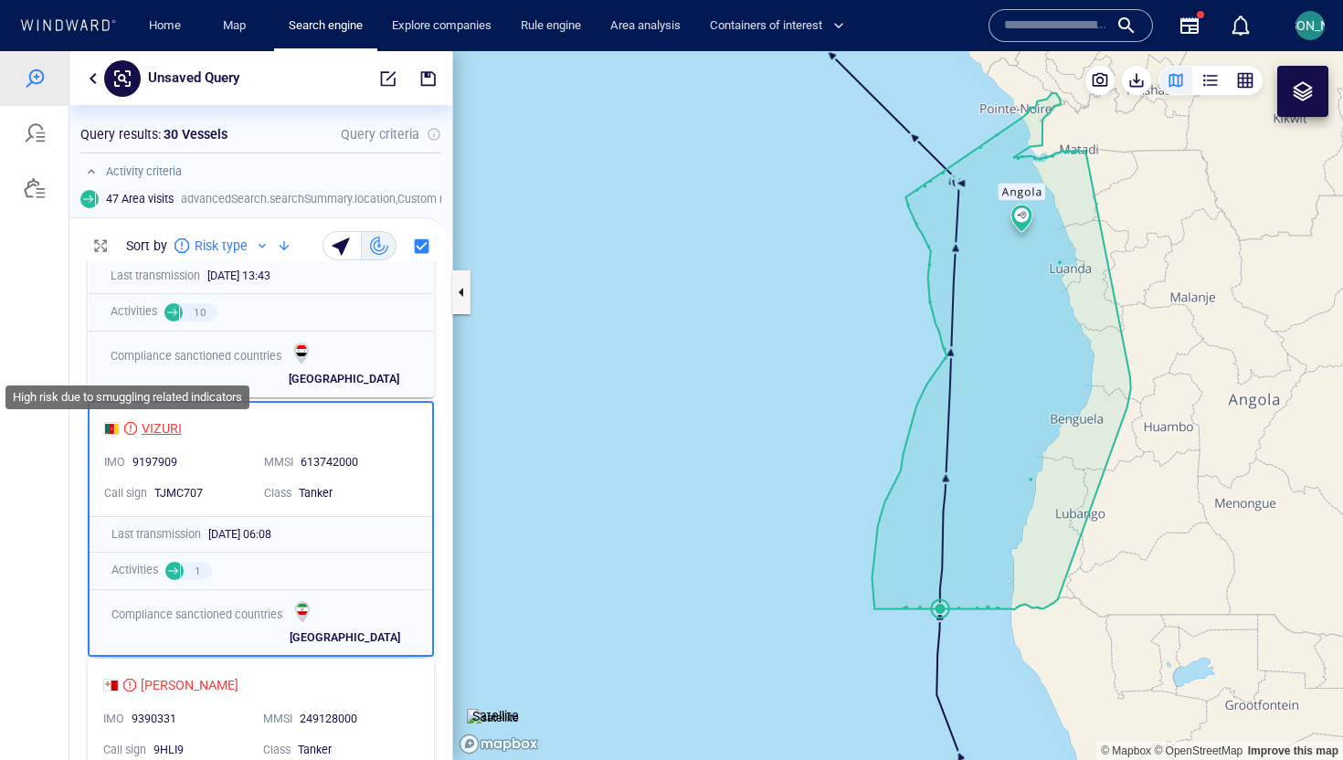
click at [149, 428] on div "VIZURI" at bounding box center [162, 428] width 40 height 22
click at [663, 259] on canvas "Map" at bounding box center [898, 405] width 890 height 709
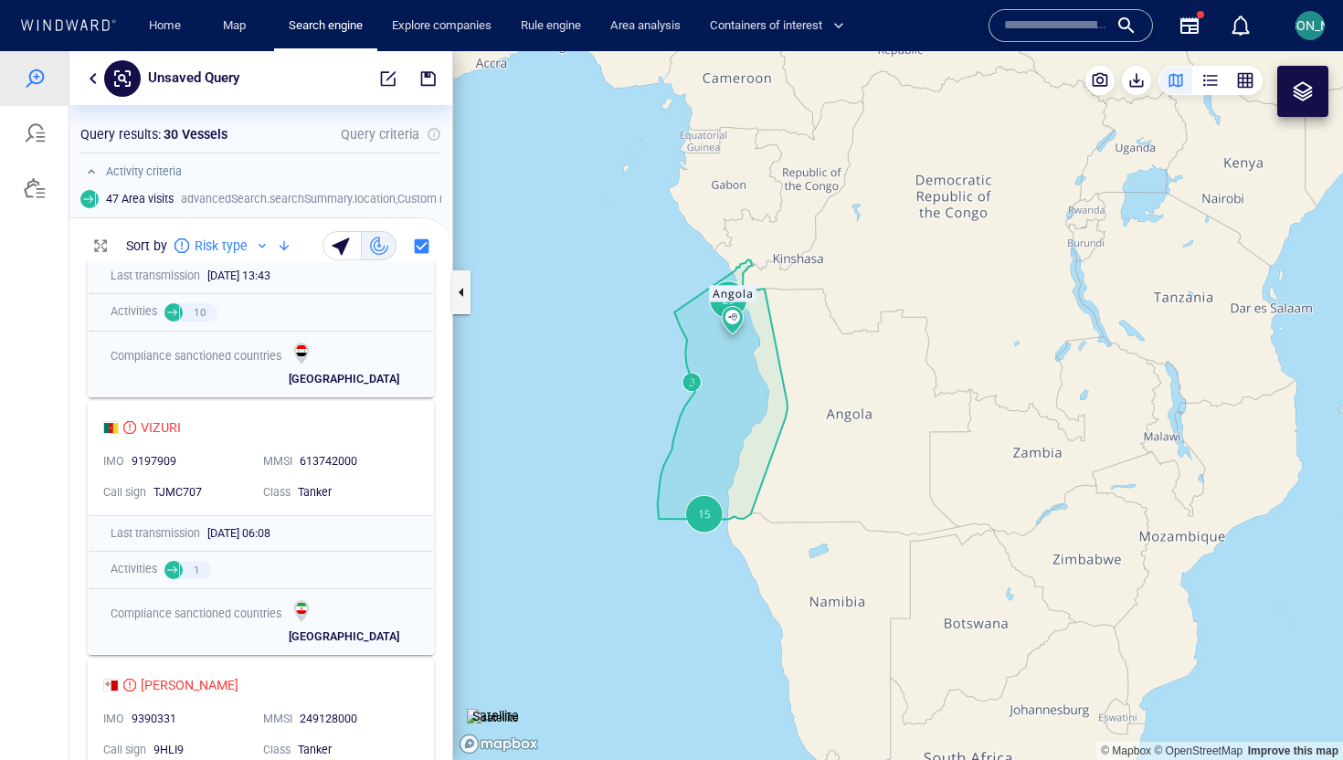
drag, startPoint x: 718, startPoint y: 225, endPoint x: 595, endPoint y: 322, distance: 157.4
click at [595, 322] on canvas "Map" at bounding box center [898, 405] width 890 height 709
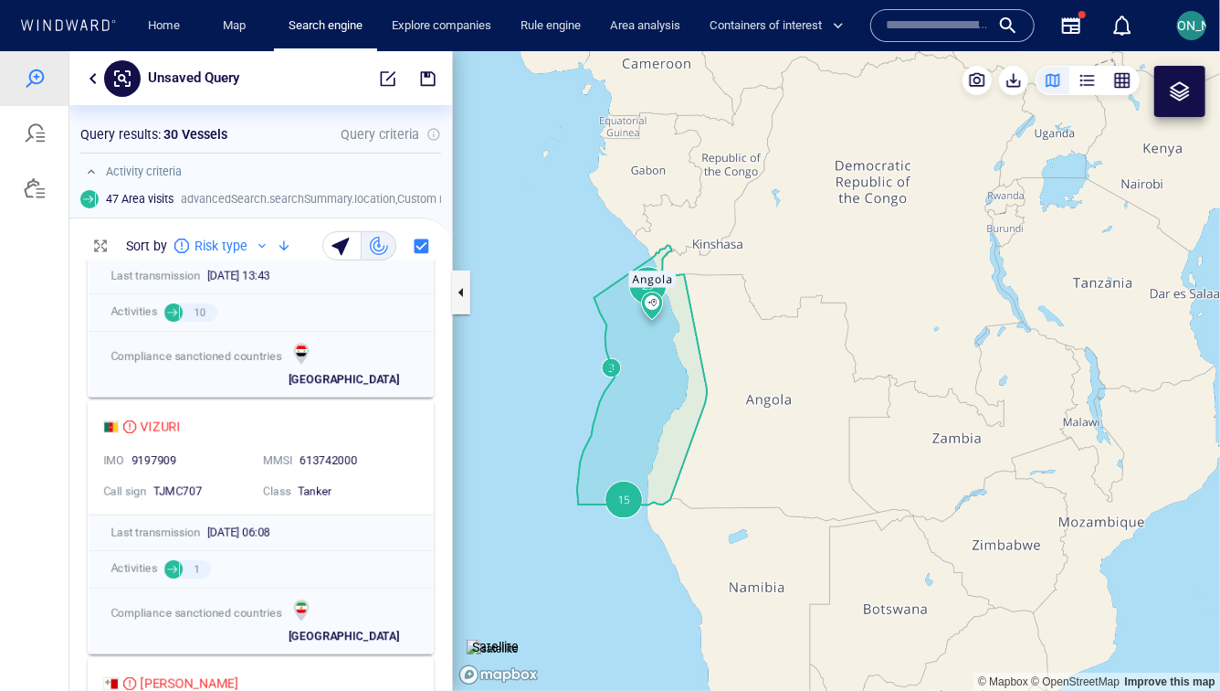
scroll to position [0, 0]
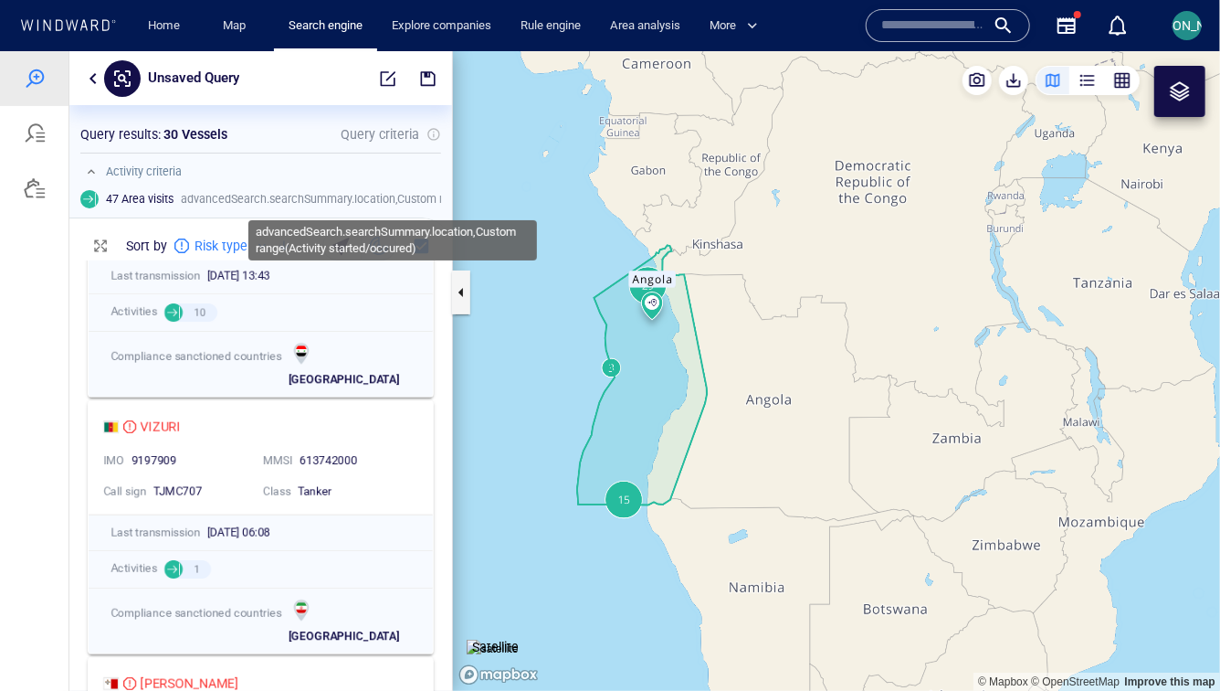
click at [309, 197] on span "advancedSearch.searchSummary.location , Custom range ( Activity started/occured…" at bounding box center [389, 198] width 417 height 16
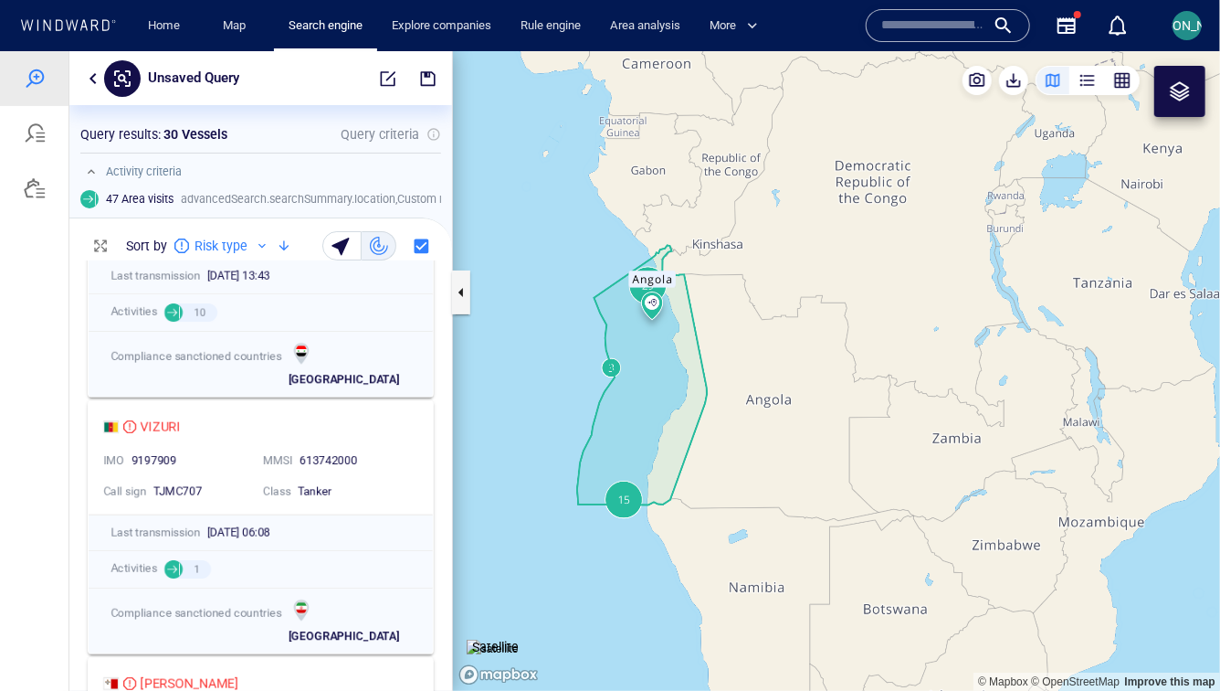
click at [95, 83] on button "button" at bounding box center [93, 78] width 22 height 22
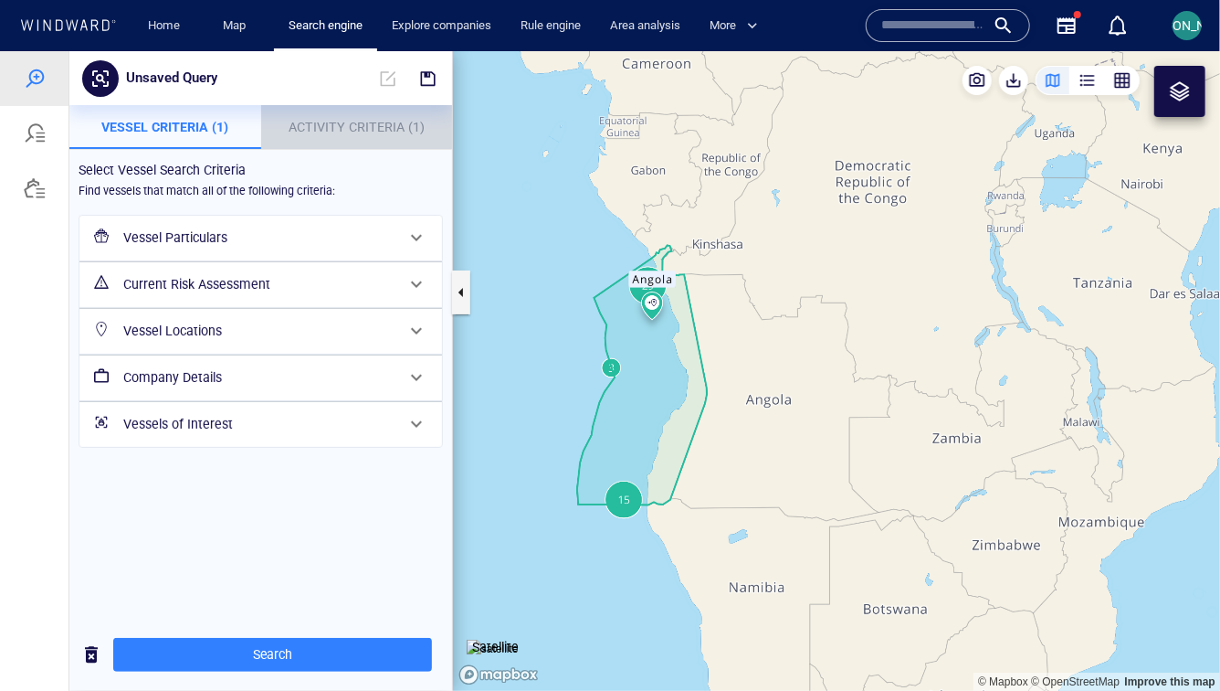
click at [316, 106] on button "Activity Criteria (1)" at bounding box center [357, 126] width 192 height 44
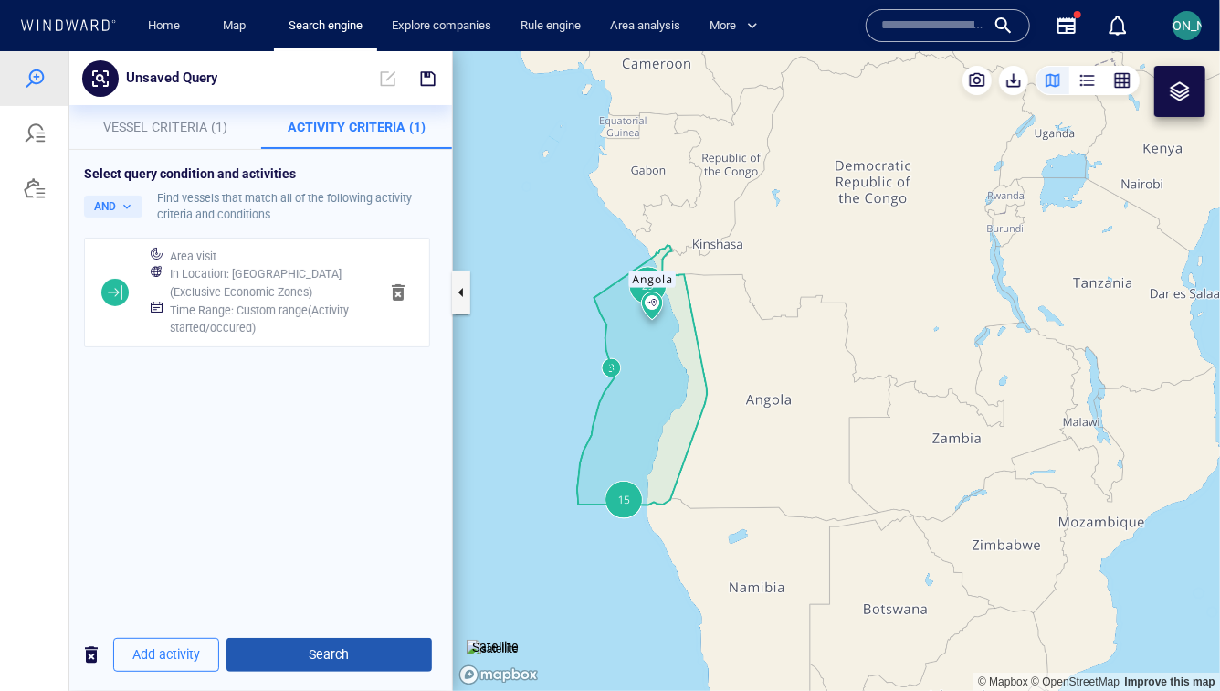
click at [333, 643] on span "Search" at bounding box center [329, 653] width 176 height 23
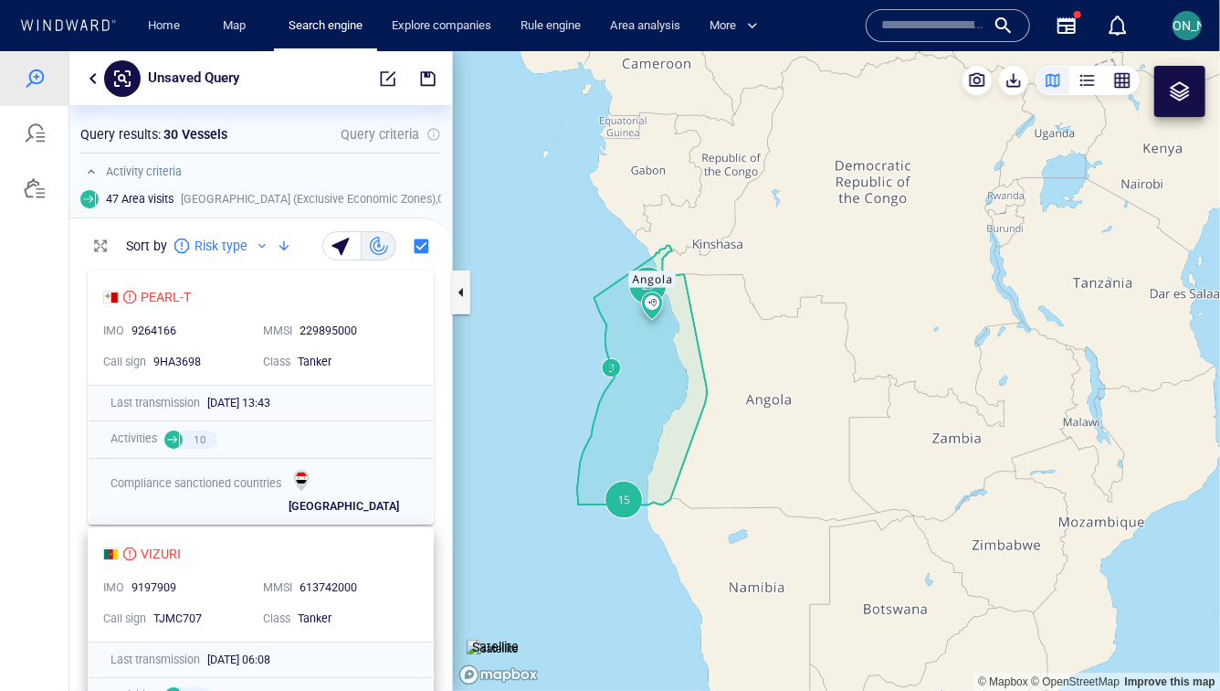
scroll to position [429, 383]
click at [90, 81] on button "button" at bounding box center [93, 78] width 22 height 22
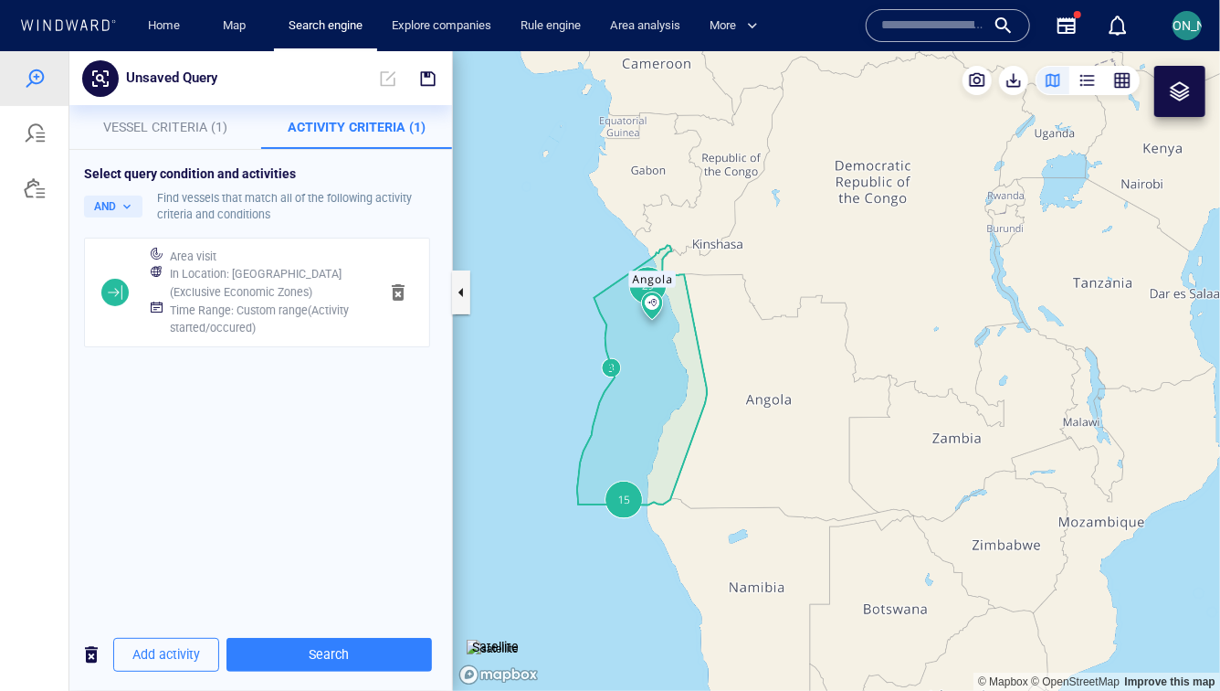
click at [319, 135] on p "Activity Criteria (1)" at bounding box center [357, 126] width 170 height 22
click at [282, 338] on div "Time Range : Custom range ( Activity started/occured )" at bounding box center [266, 318] width 201 height 43
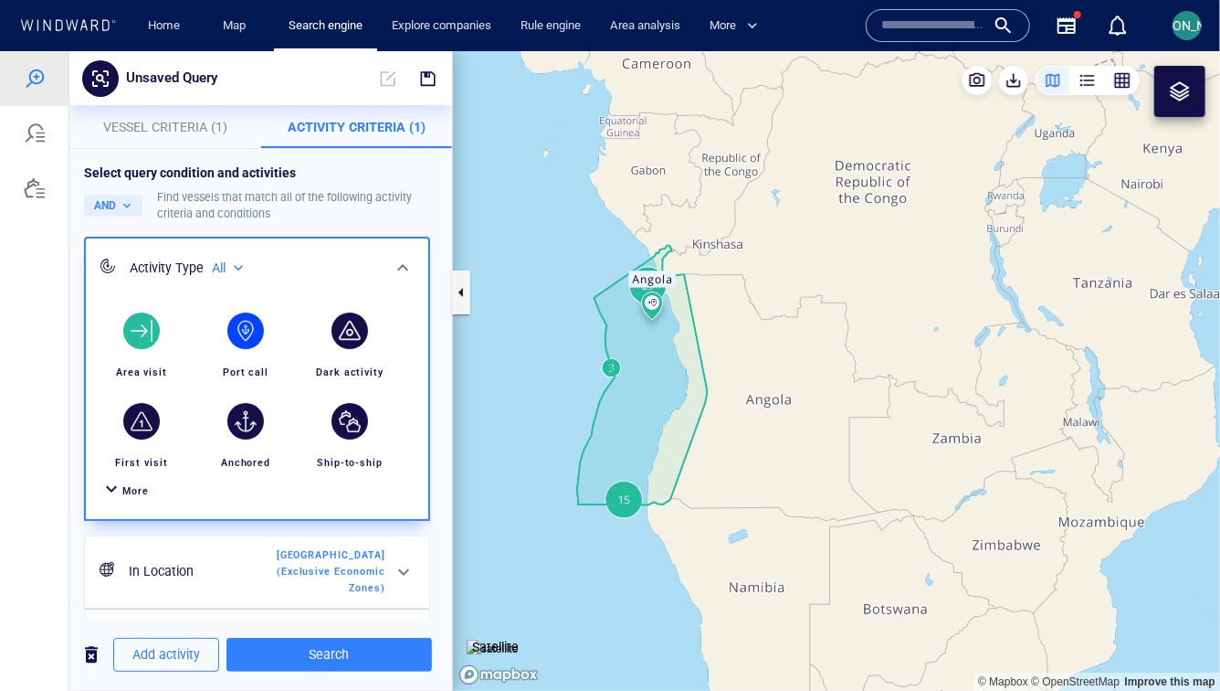
scroll to position [151, 0]
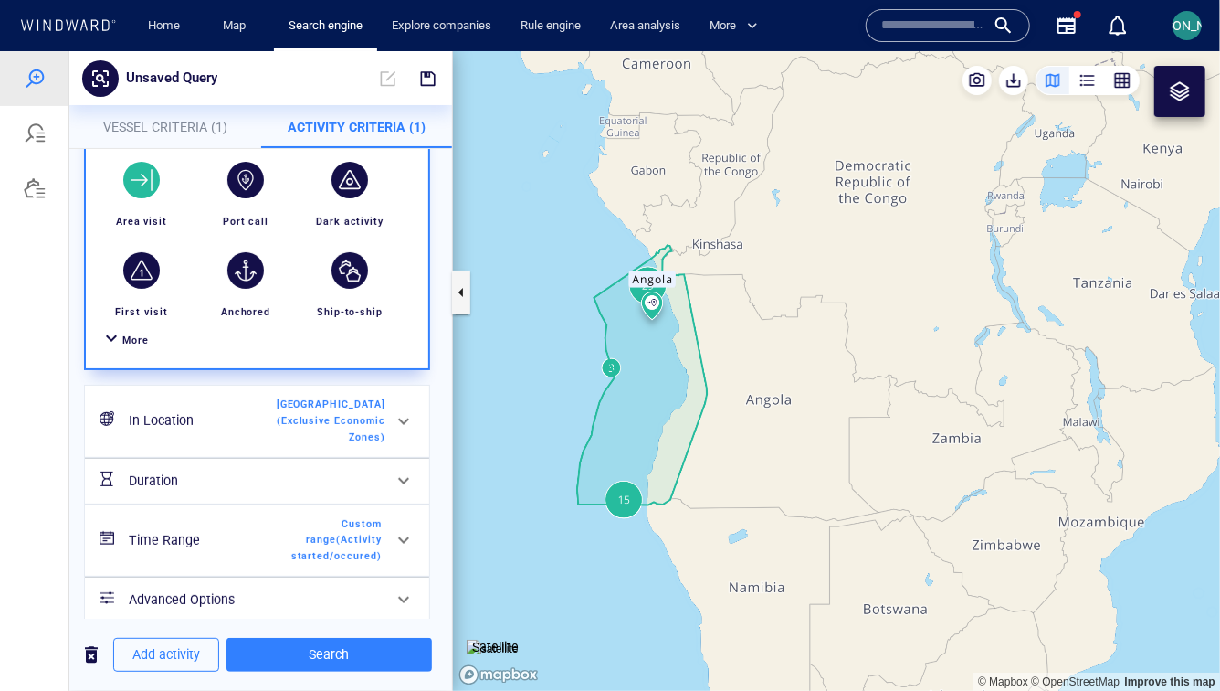
click at [256, 528] on h6 "Time Range" at bounding box center [203, 539] width 148 height 23
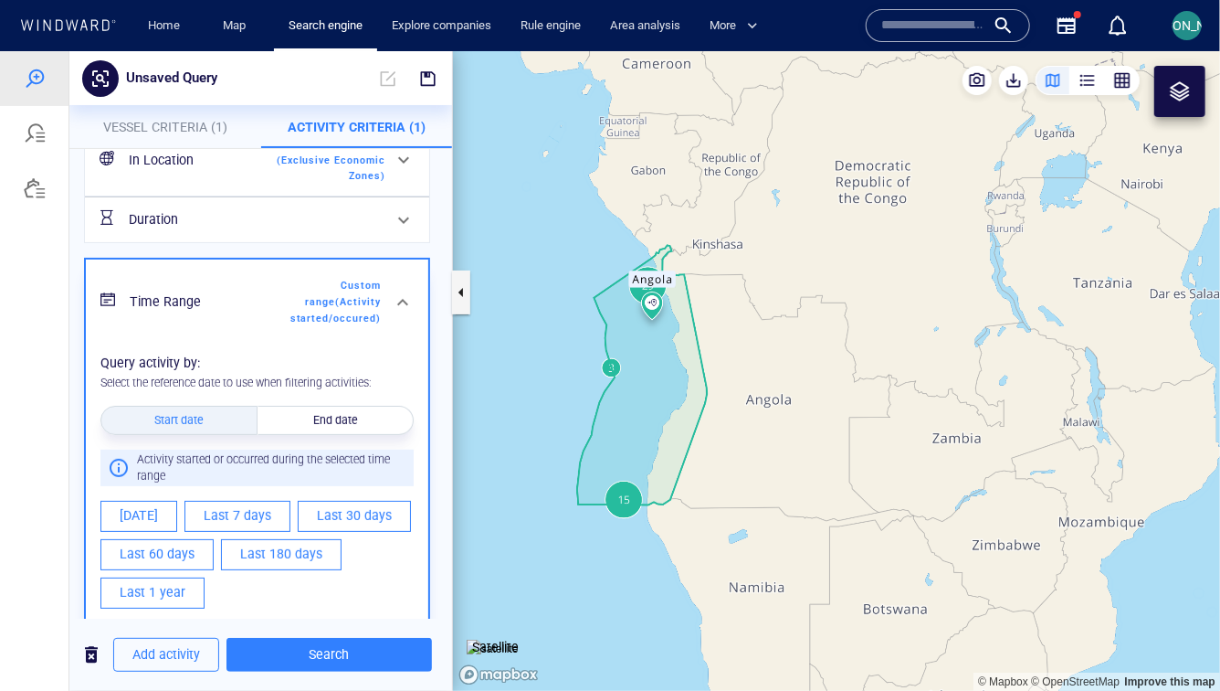
scroll to position [232, 0]
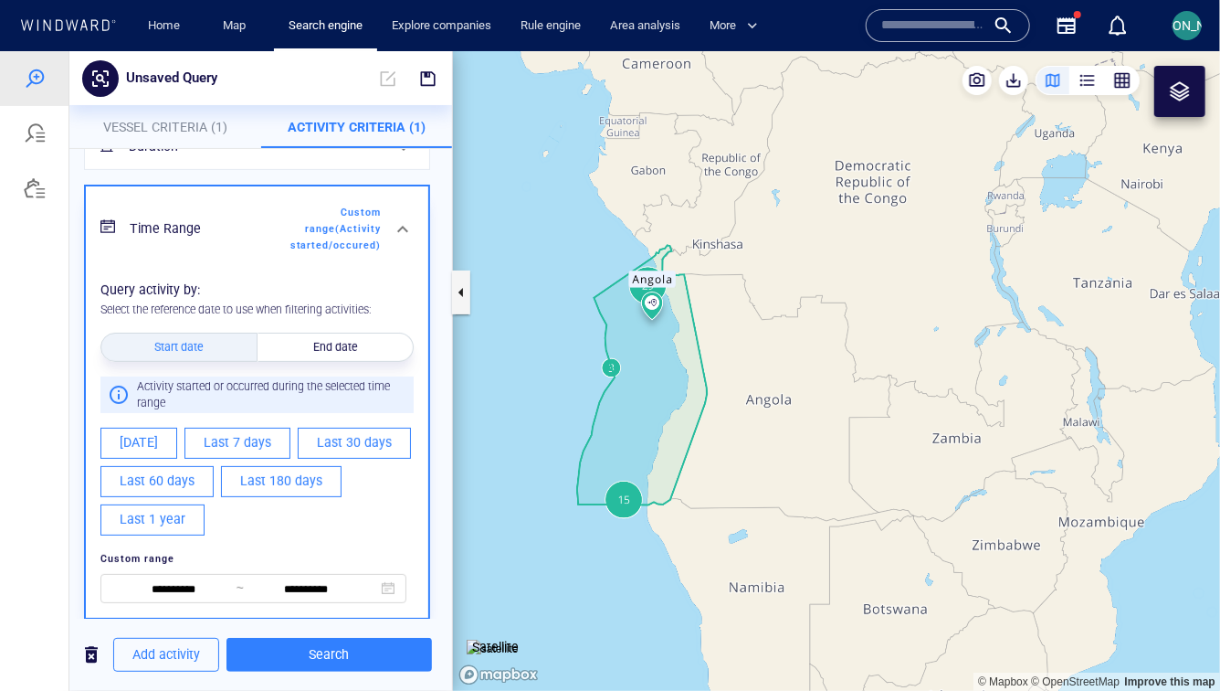
click at [179, 470] on span "Last 60 days" at bounding box center [157, 480] width 75 height 23
type input "**********"
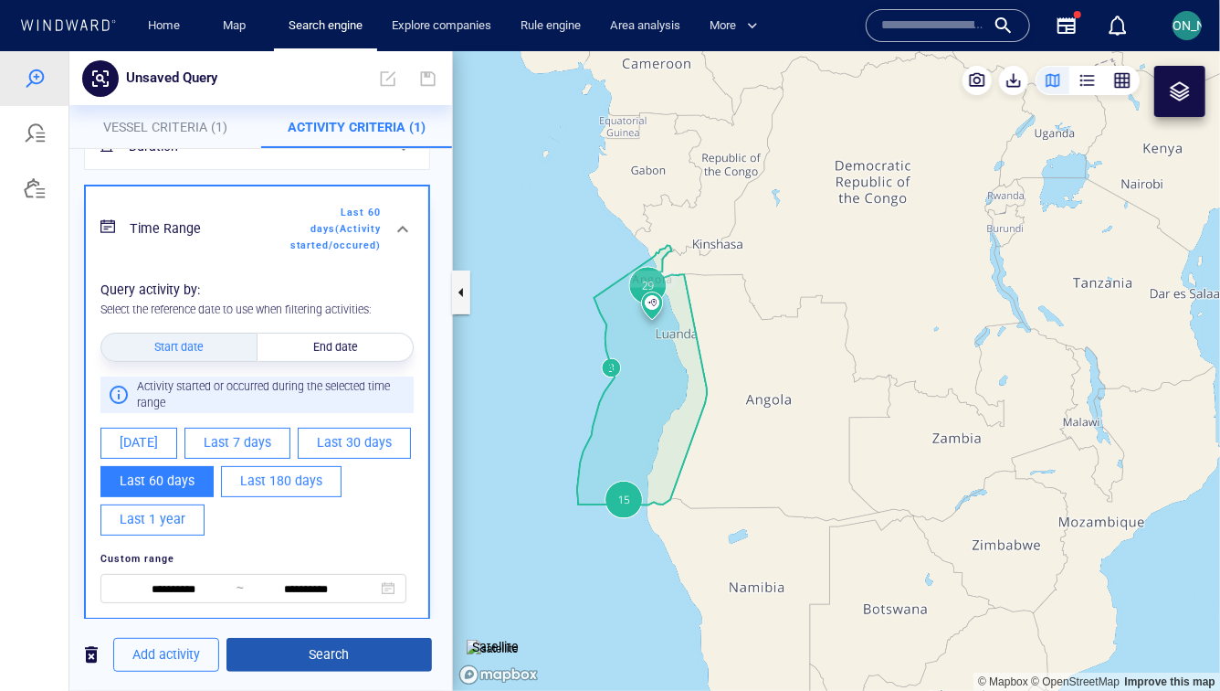
click at [322, 660] on span "Search" at bounding box center [329, 653] width 176 height 23
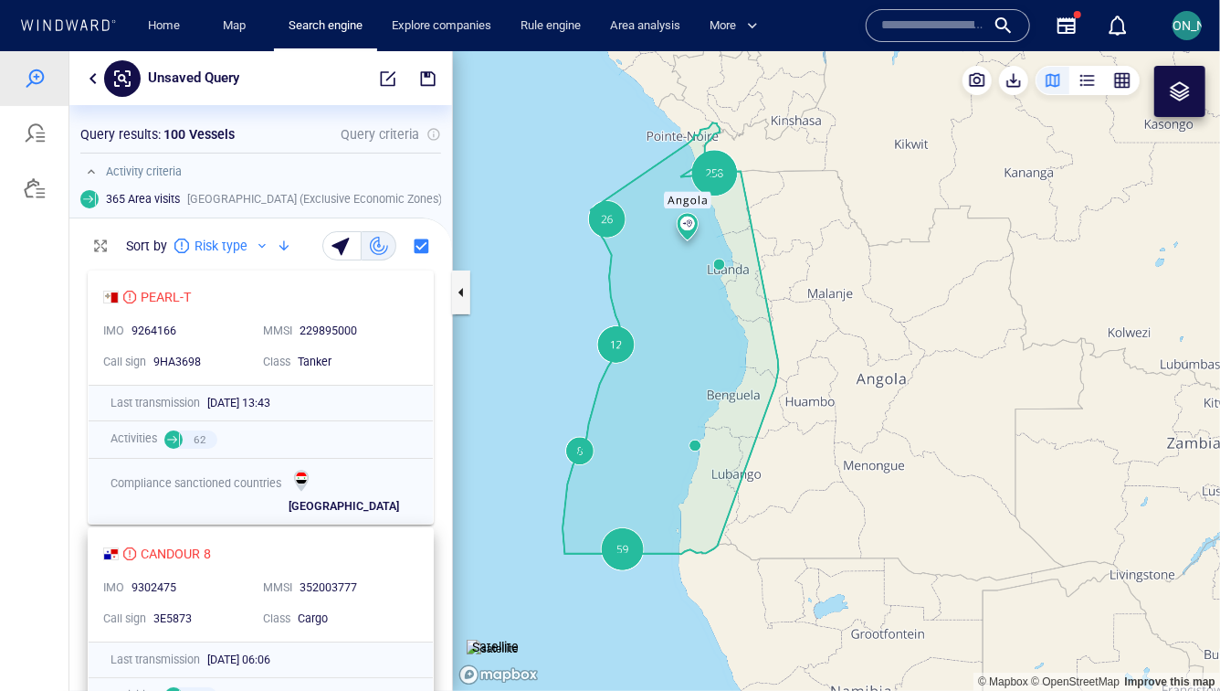
click at [382, 551] on div "CANDOUR 8" at bounding box center [253, 553] width 301 height 22
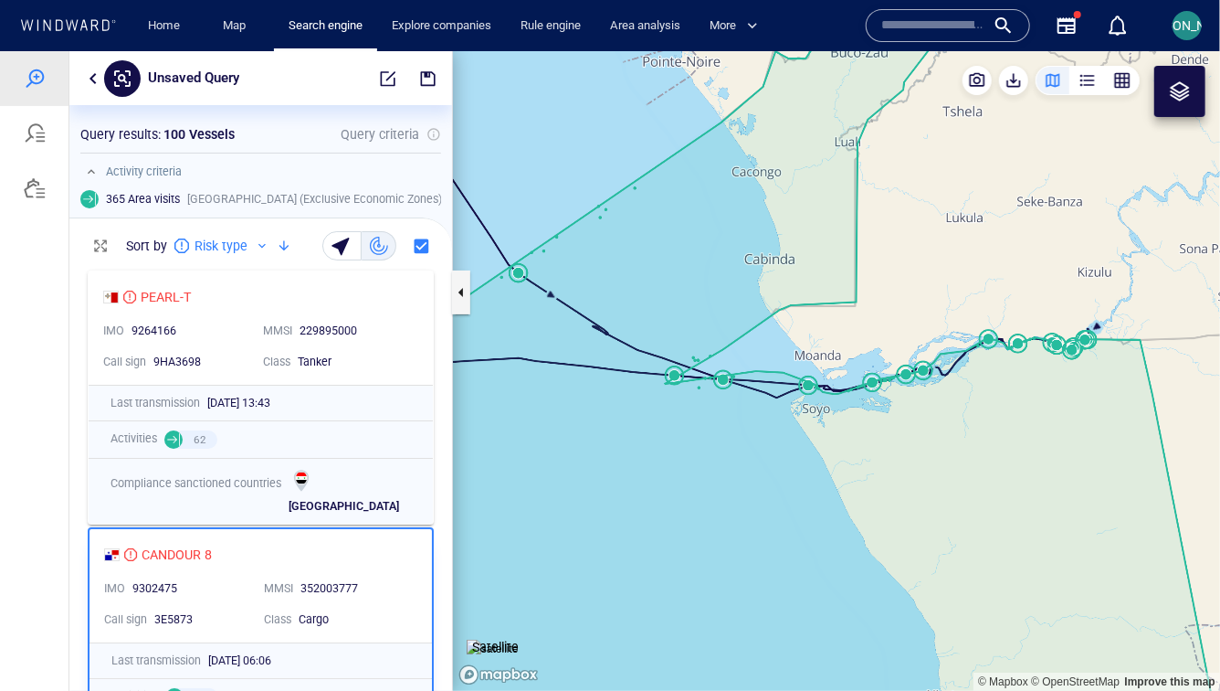
drag, startPoint x: 574, startPoint y: 486, endPoint x: 671, endPoint y: 211, distance: 291.5
click at [671, 209] on canvas "Map" at bounding box center [836, 369] width 767 height 639
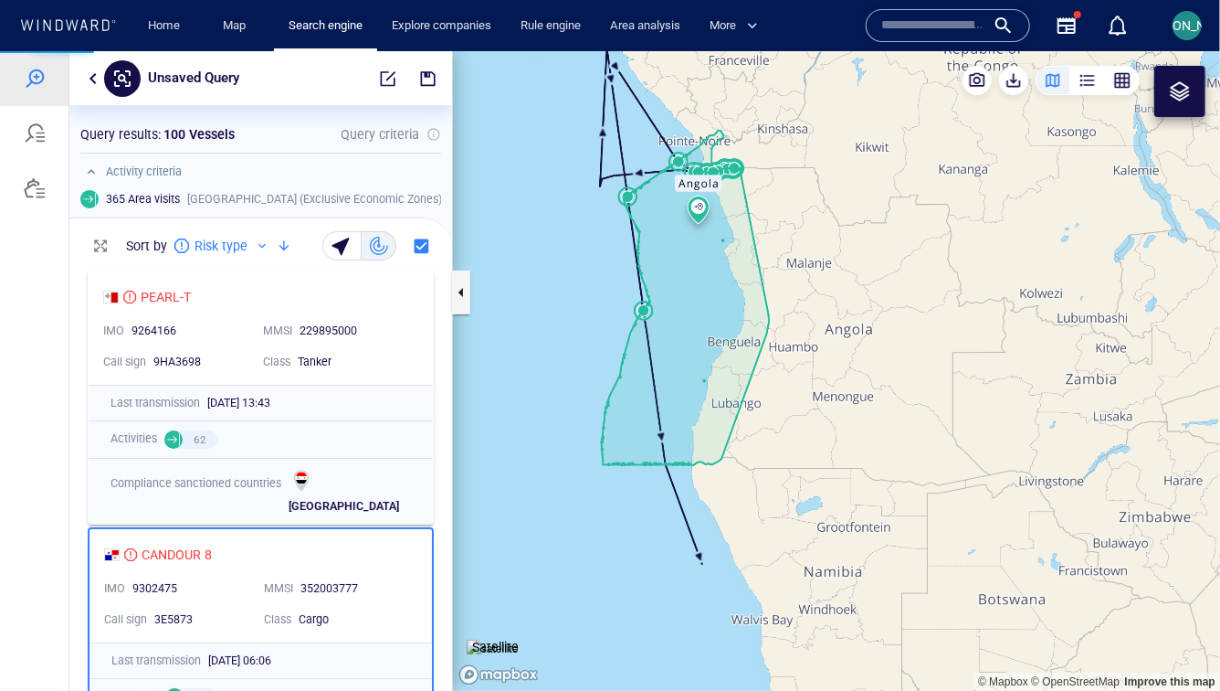
drag, startPoint x: 671, startPoint y: 211, endPoint x: 667, endPoint y: 363, distance: 151.7
click at [667, 363] on canvas "Map" at bounding box center [836, 369] width 767 height 639
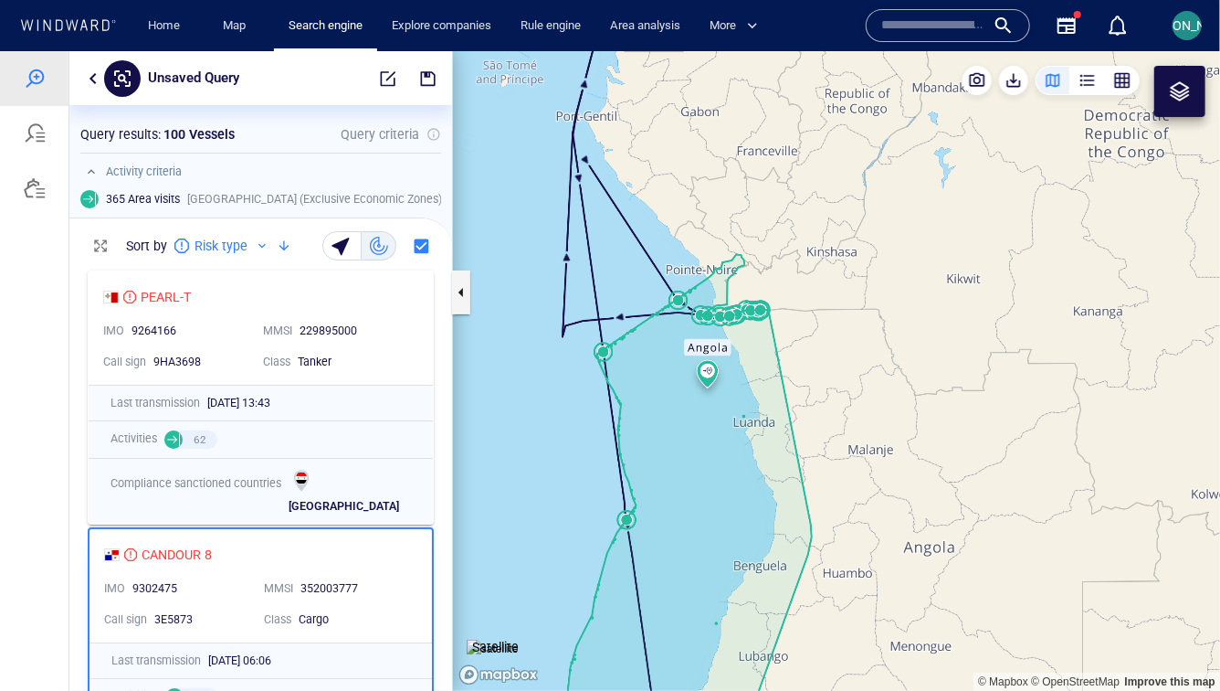
drag, startPoint x: 667, startPoint y: 362, endPoint x: 663, endPoint y: 326, distance: 35.8
click at [662, 326] on canvas "Map" at bounding box center [836, 369] width 767 height 639
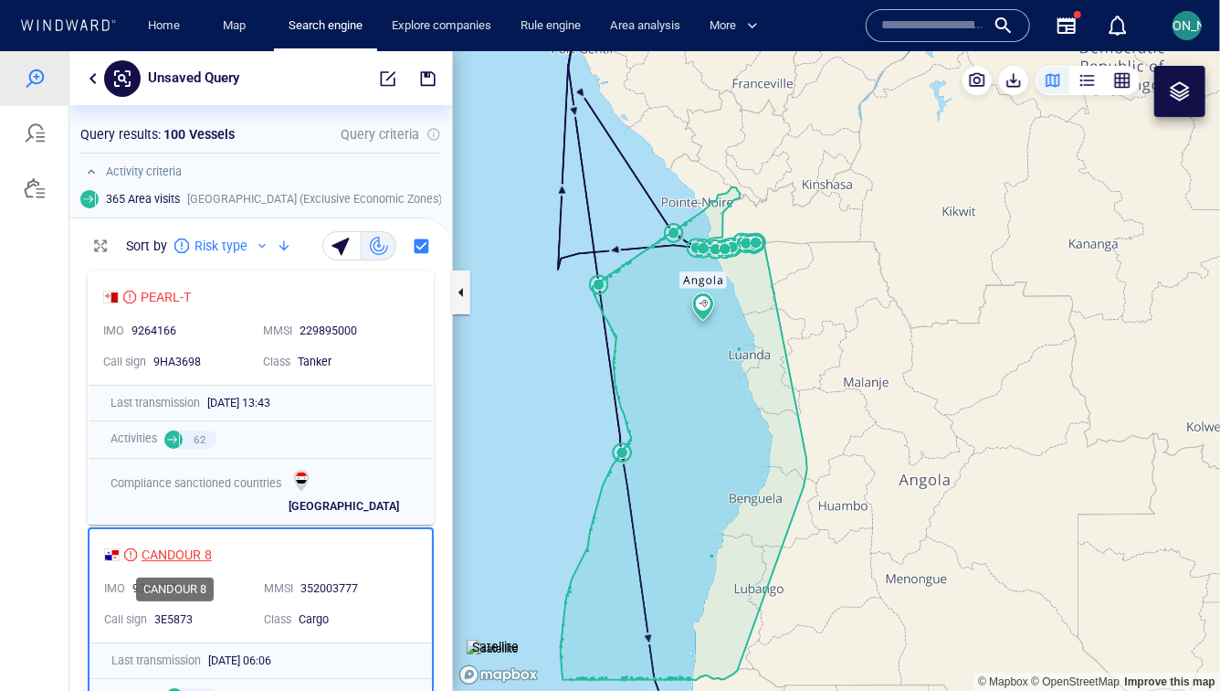
click at [198, 557] on div "CANDOUR 8" at bounding box center [177, 554] width 70 height 22
click at [412, 326] on div "MMSI 229895000" at bounding box center [336, 330] width 160 height 31
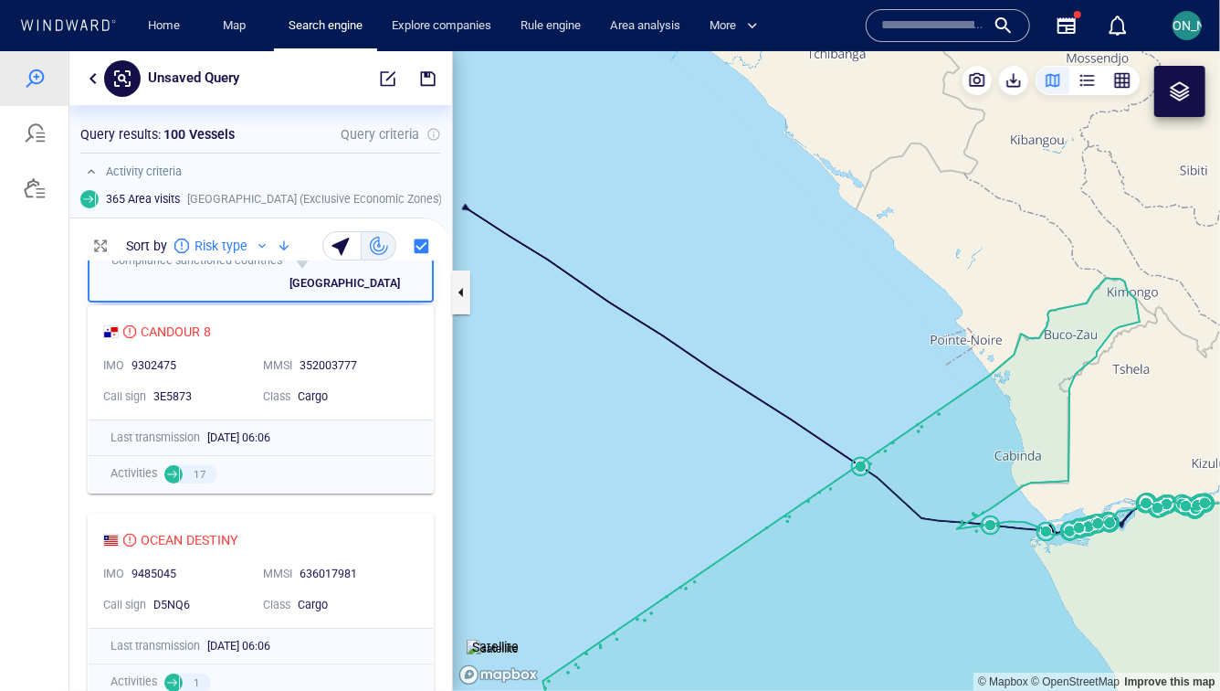
scroll to position [393, 0]
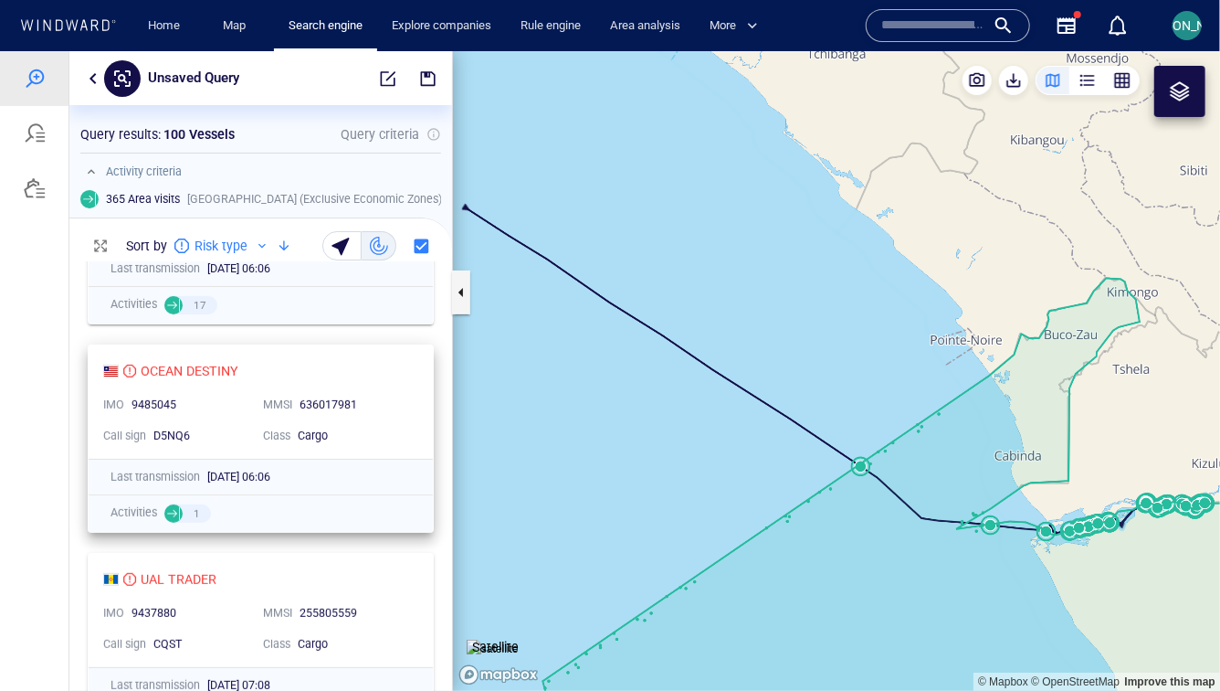
click at [396, 389] on div "MMSI 636017981" at bounding box center [336, 404] width 160 height 31
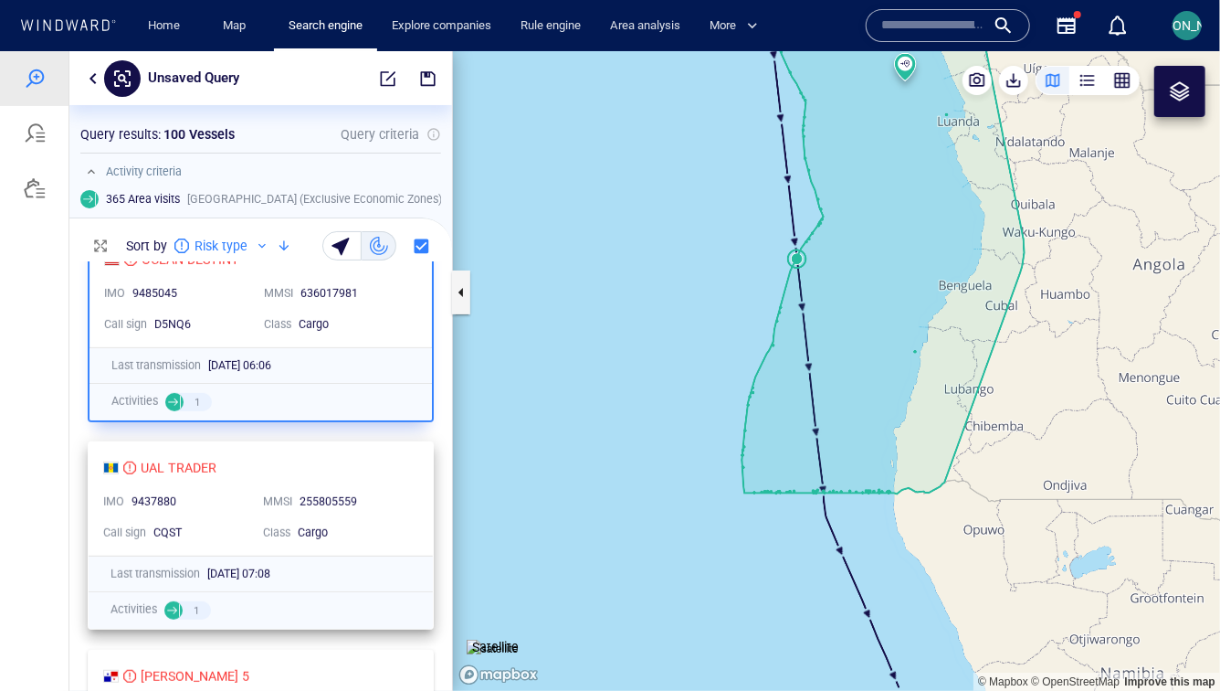
click at [379, 493] on div "255805559" at bounding box center [354, 501] width 109 height 16
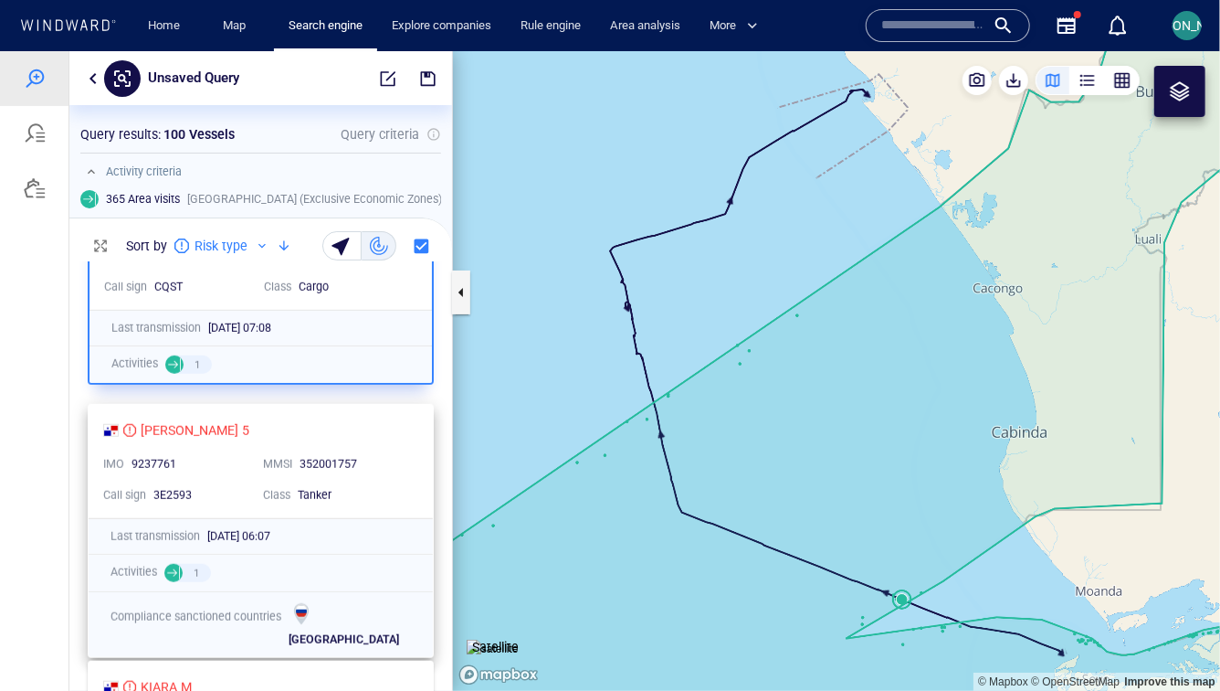
click at [385, 435] on div "TINA 5" at bounding box center [253, 429] width 301 height 22
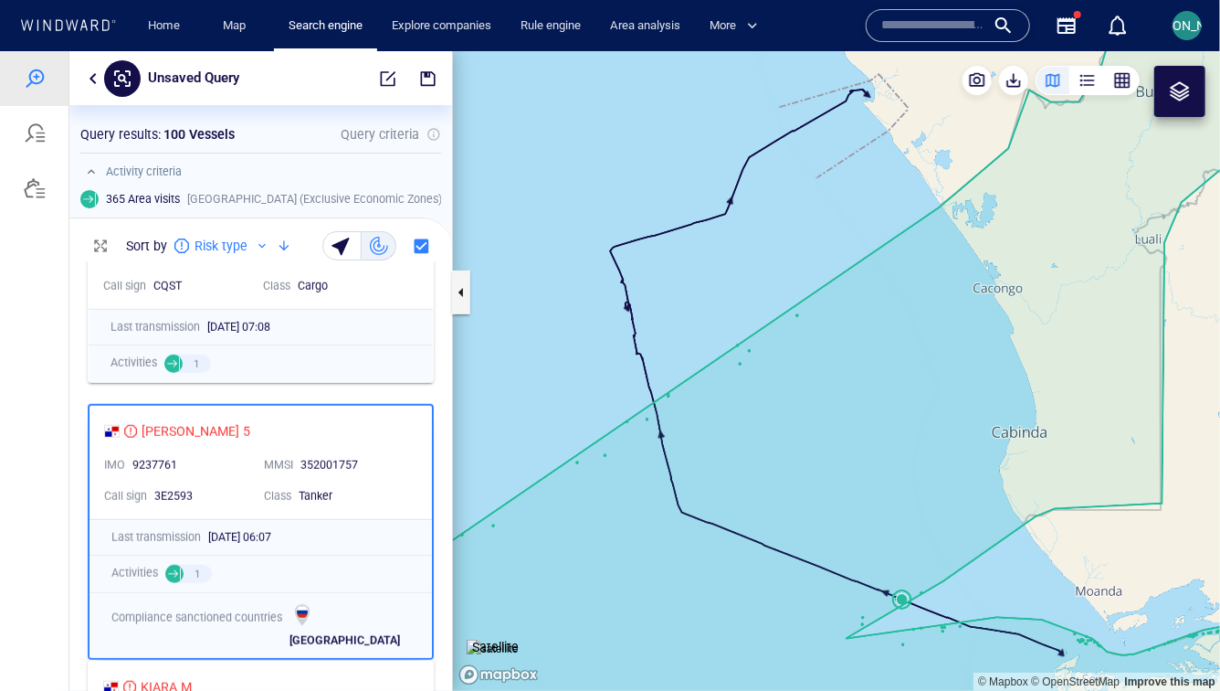
scroll to position [749, 0]
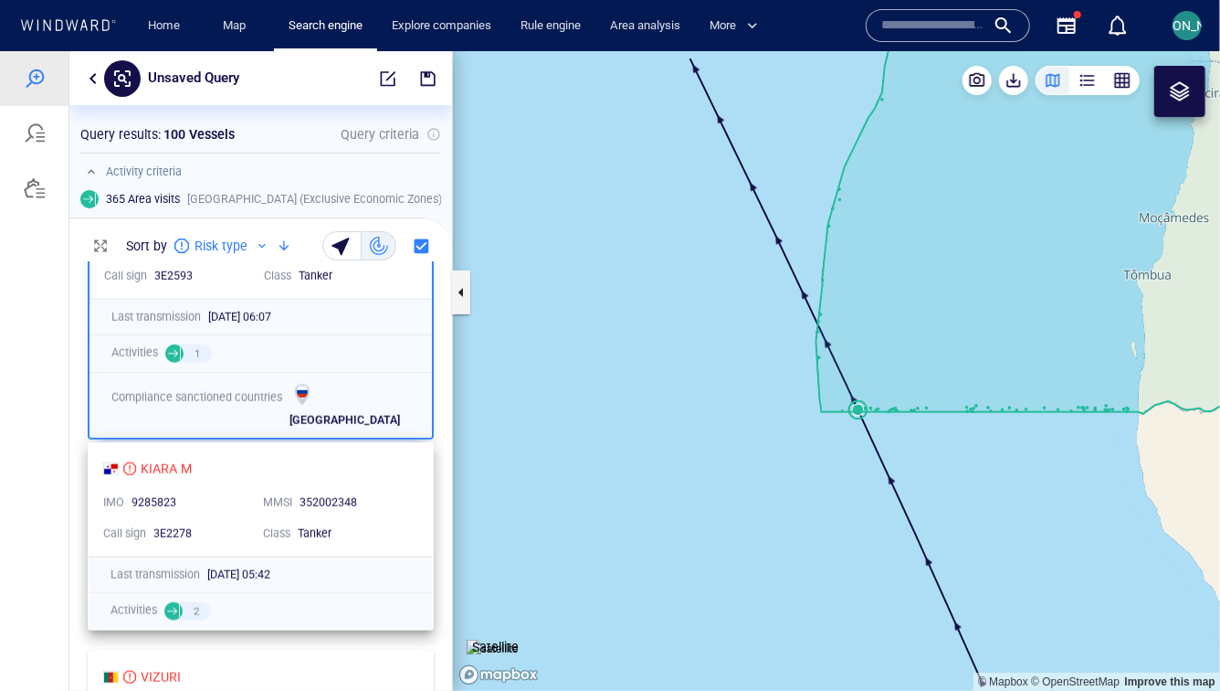
click at [393, 471] on div "KIARA M" at bounding box center [253, 468] width 301 height 22
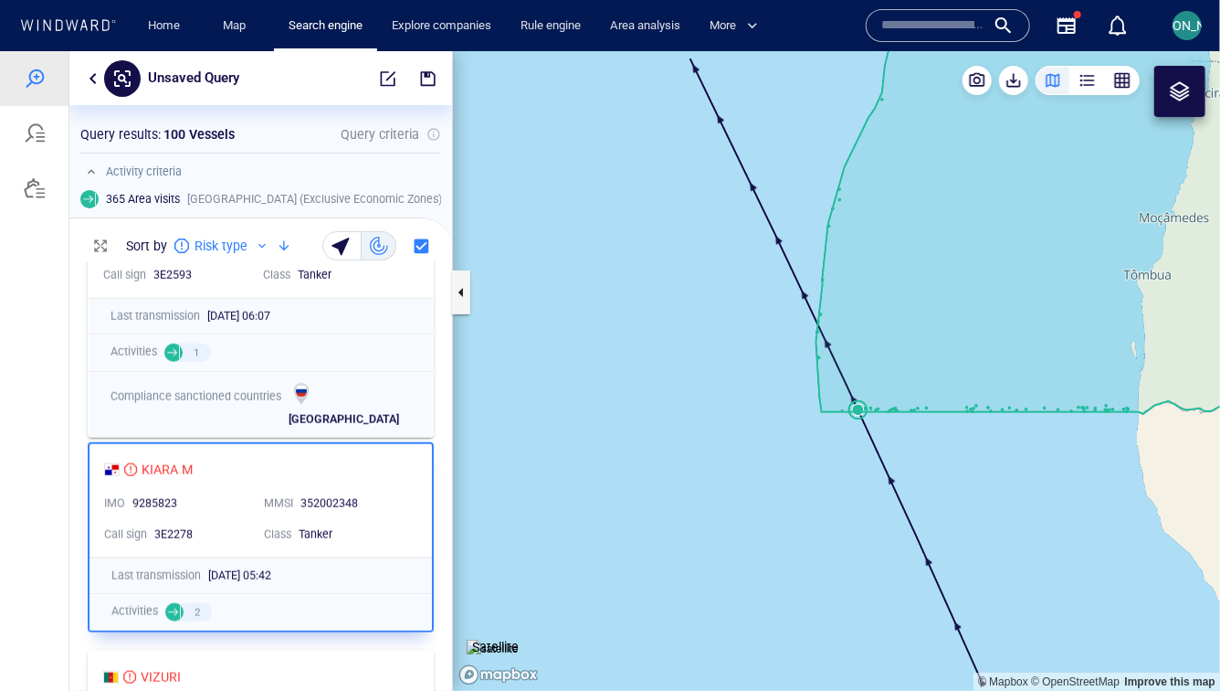
scroll to position [968, 0]
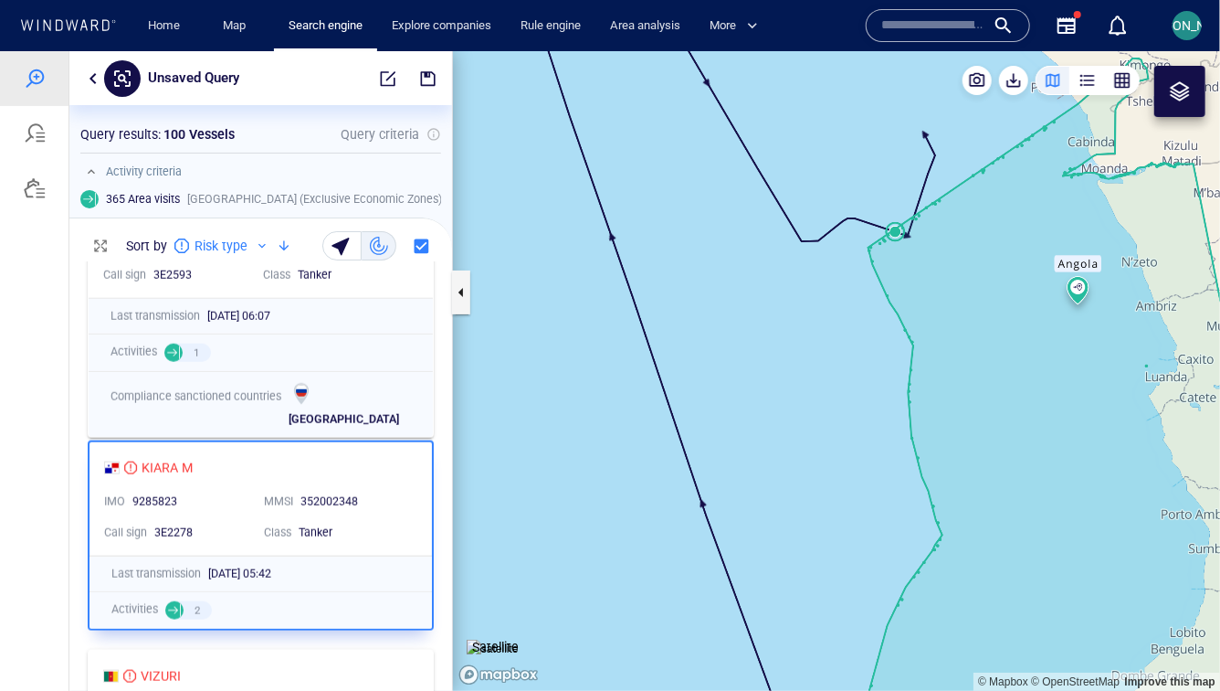
drag, startPoint x: 903, startPoint y: 185, endPoint x: 824, endPoint y: 276, distance: 120.5
click at [823, 276] on canvas "Map" at bounding box center [836, 369] width 767 height 639
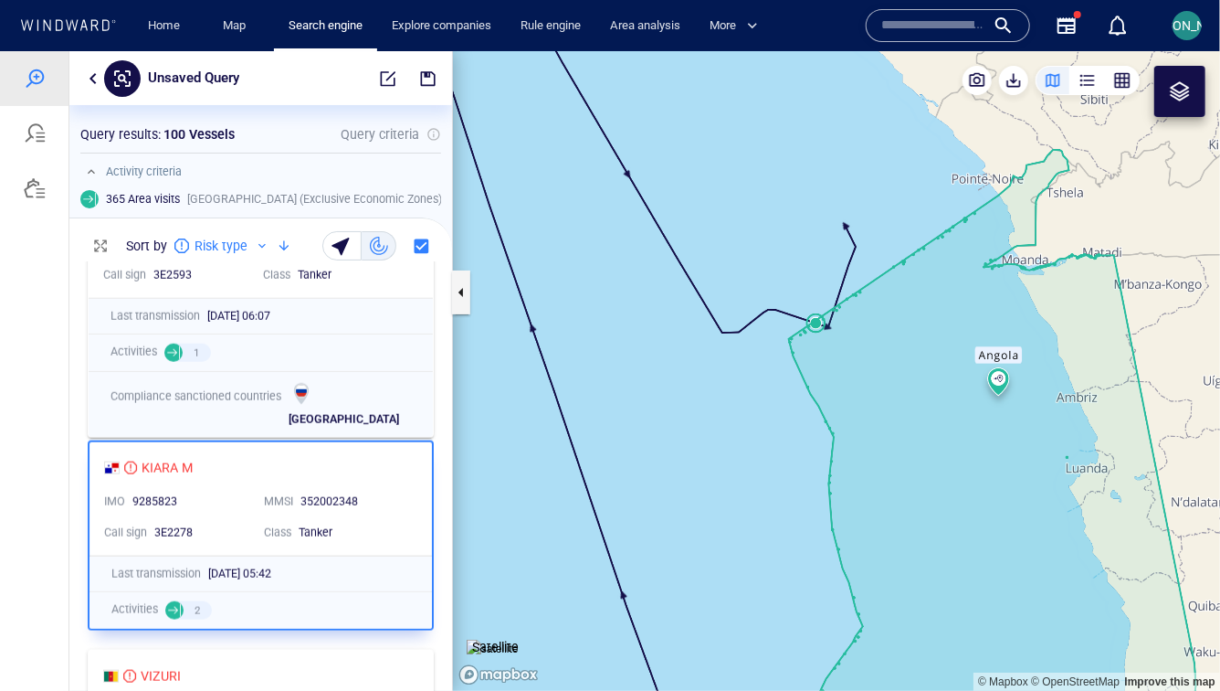
click at [815, 323] on canvas "Map" at bounding box center [836, 369] width 767 height 639
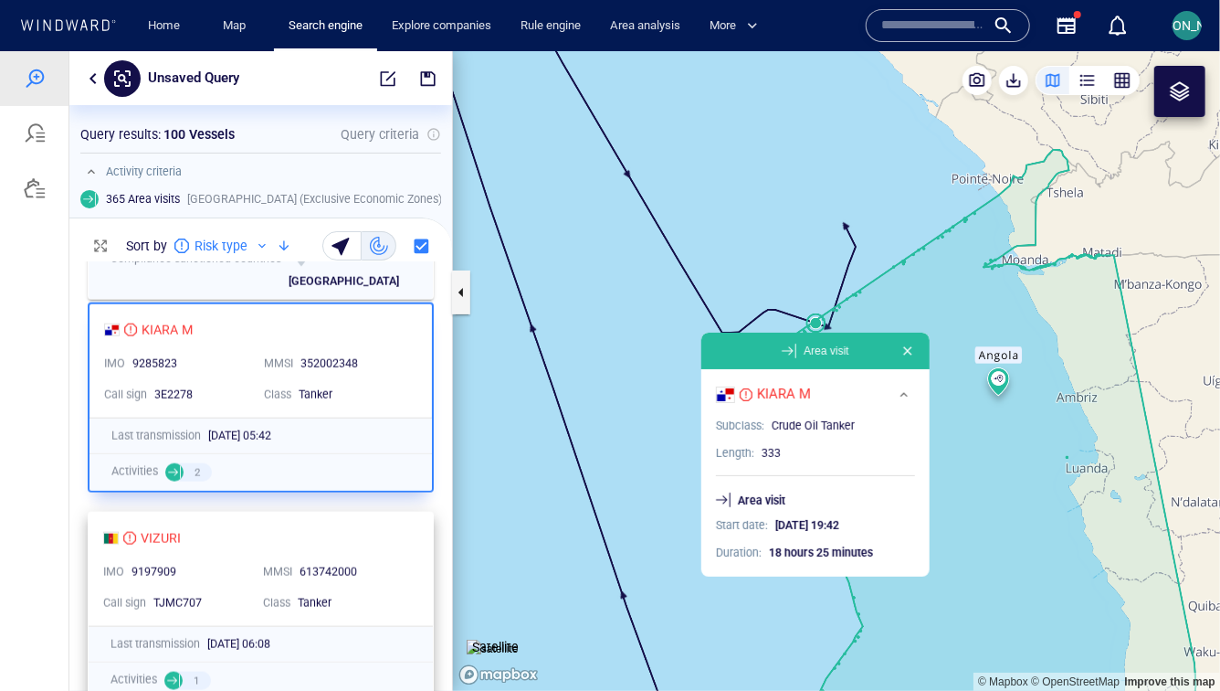
click at [366, 531] on div "VIZURI" at bounding box center [253, 537] width 301 height 22
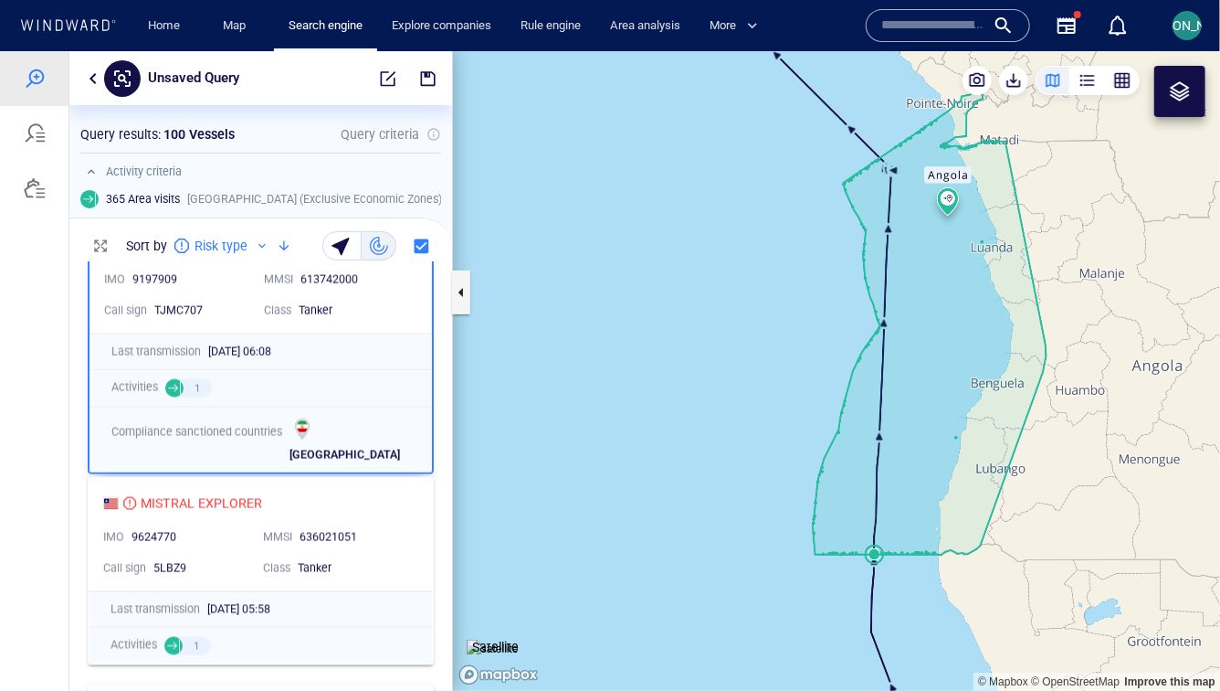
scroll to position [1400, 0]
click at [365, 532] on div "KIARA M IMO 9285823 MMSI 352002348 Call sign 3E2278 Class Tanker Last transmiss…" at bounding box center [260, 474] width 383 height 429
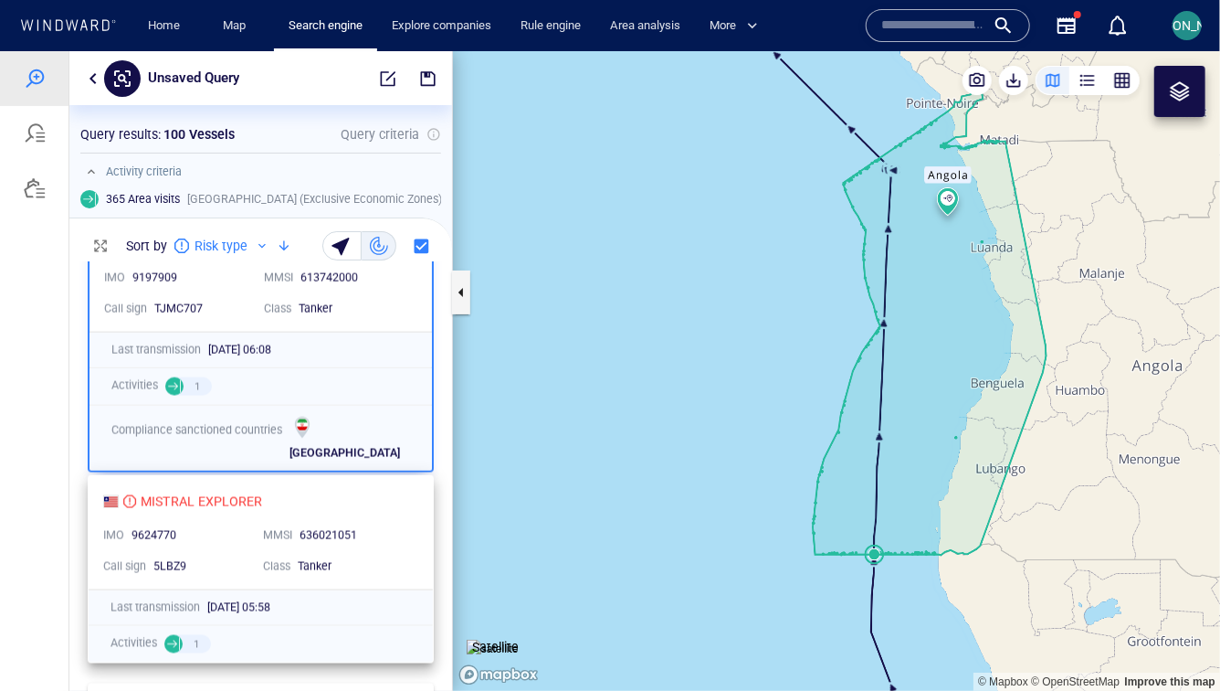
click at [394, 502] on div "MISTRAL EXPLORER" at bounding box center [253, 501] width 301 height 22
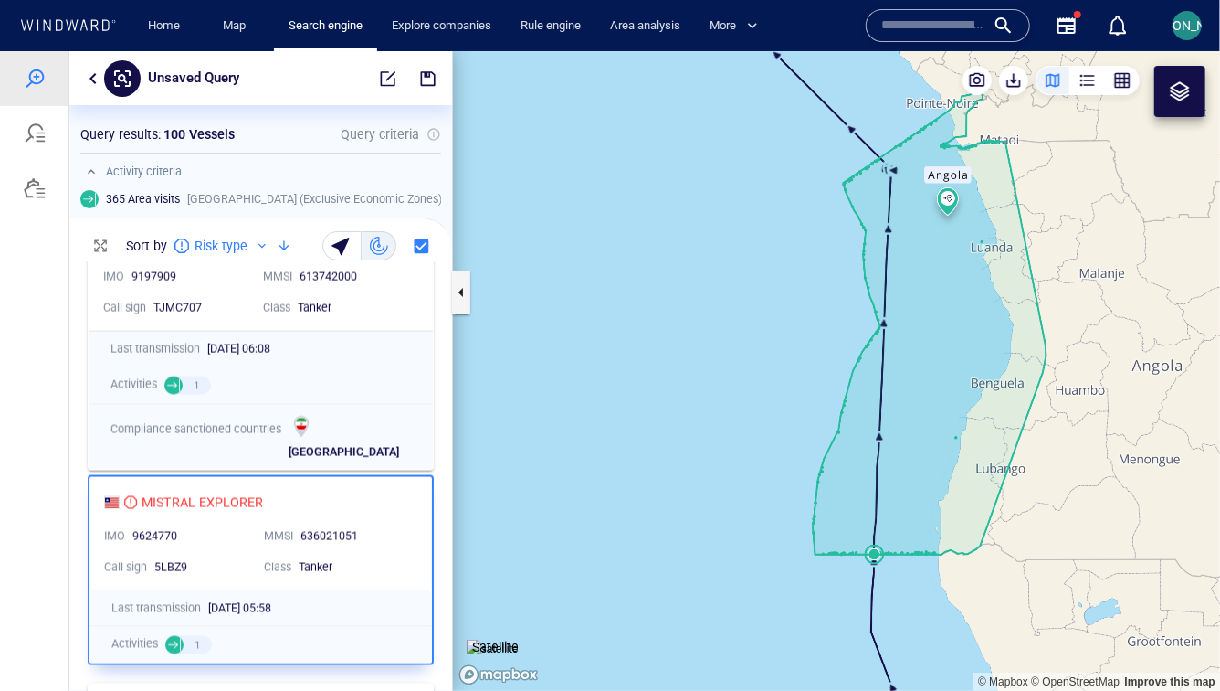
scroll to position [1399, 0]
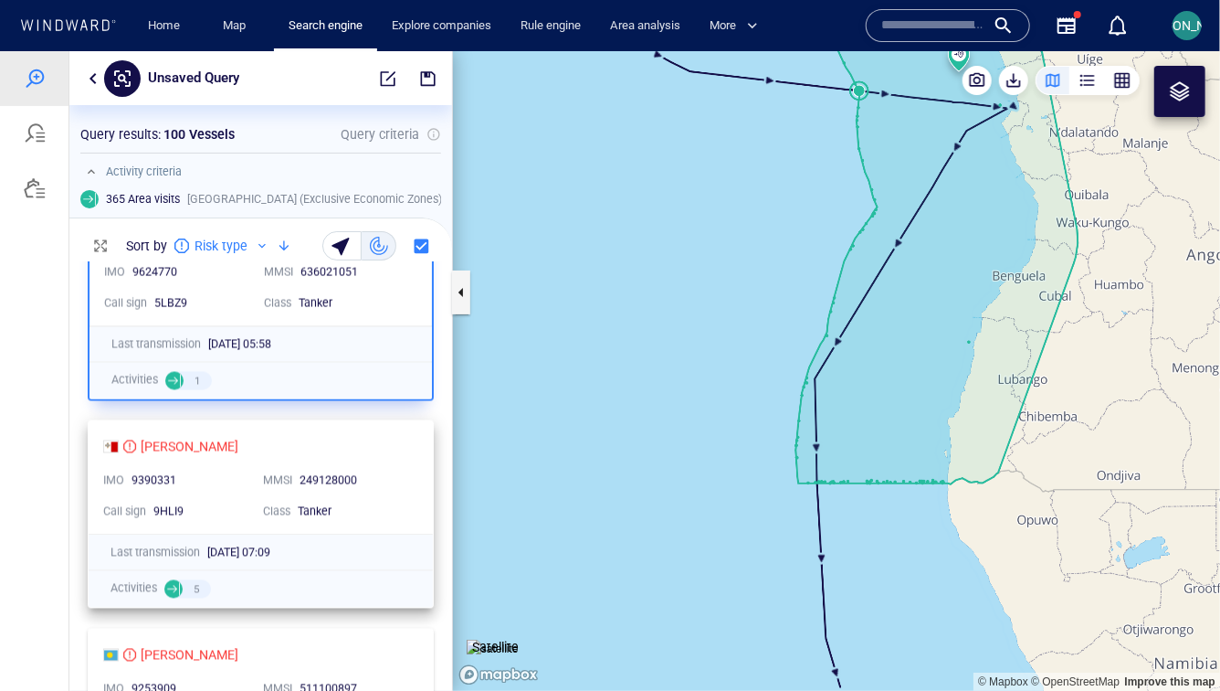
click at [407, 452] on div "FENNO SWAN IMO 9390331 MMSI 249128000 Call sign 9HLI9 Class Tanker" at bounding box center [261, 476] width 344 height 113
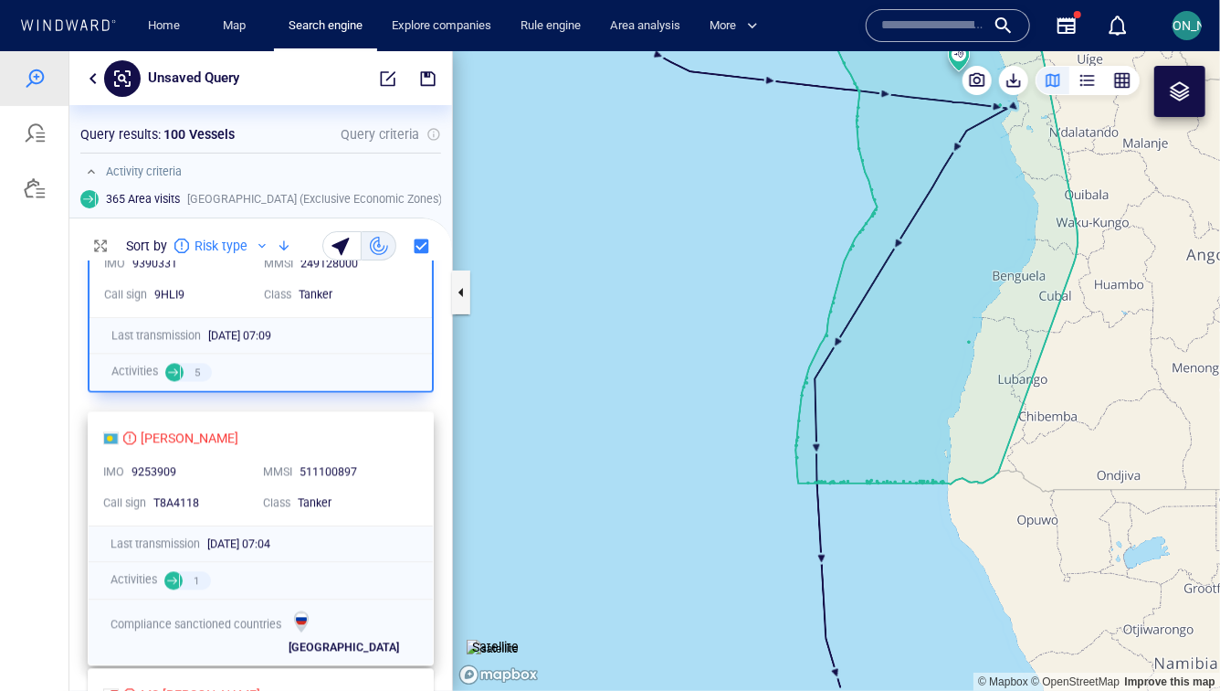
click at [409, 440] on div "JAMES II IMO 9253909 MMSI 511100897 Call sign T8A4118 Class Tanker" at bounding box center [261, 468] width 344 height 113
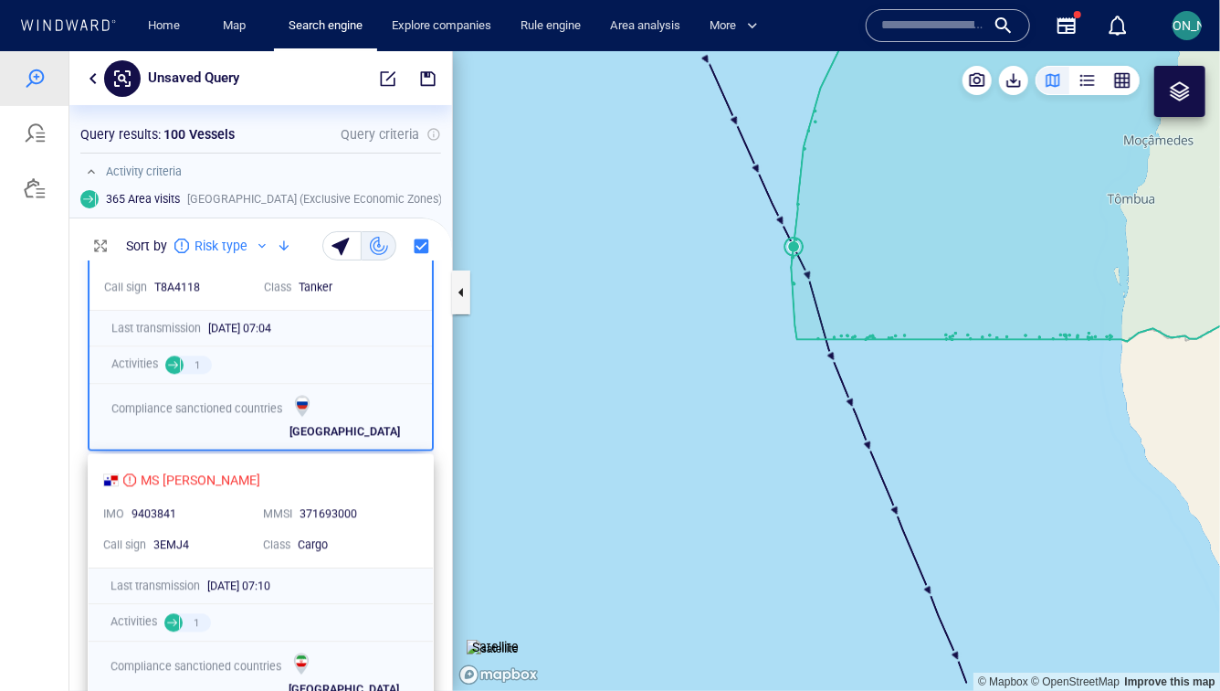
click at [381, 472] on div "MS MARIA" at bounding box center [253, 479] width 301 height 22
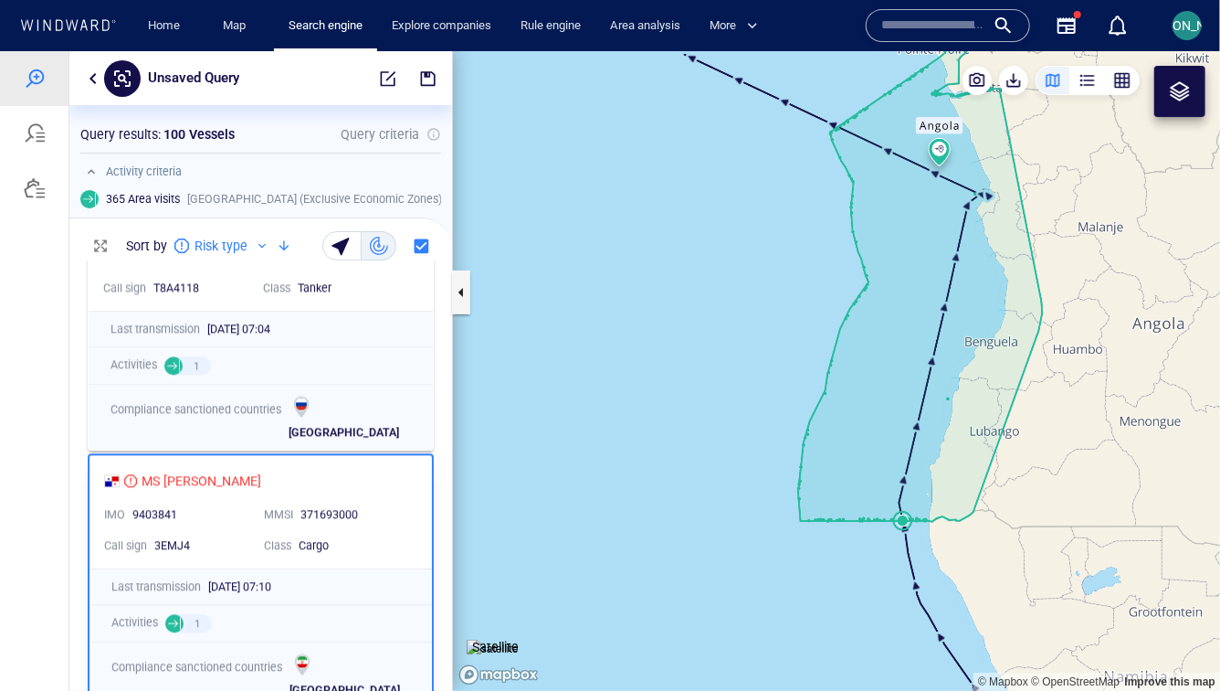
scroll to position [2128, 0]
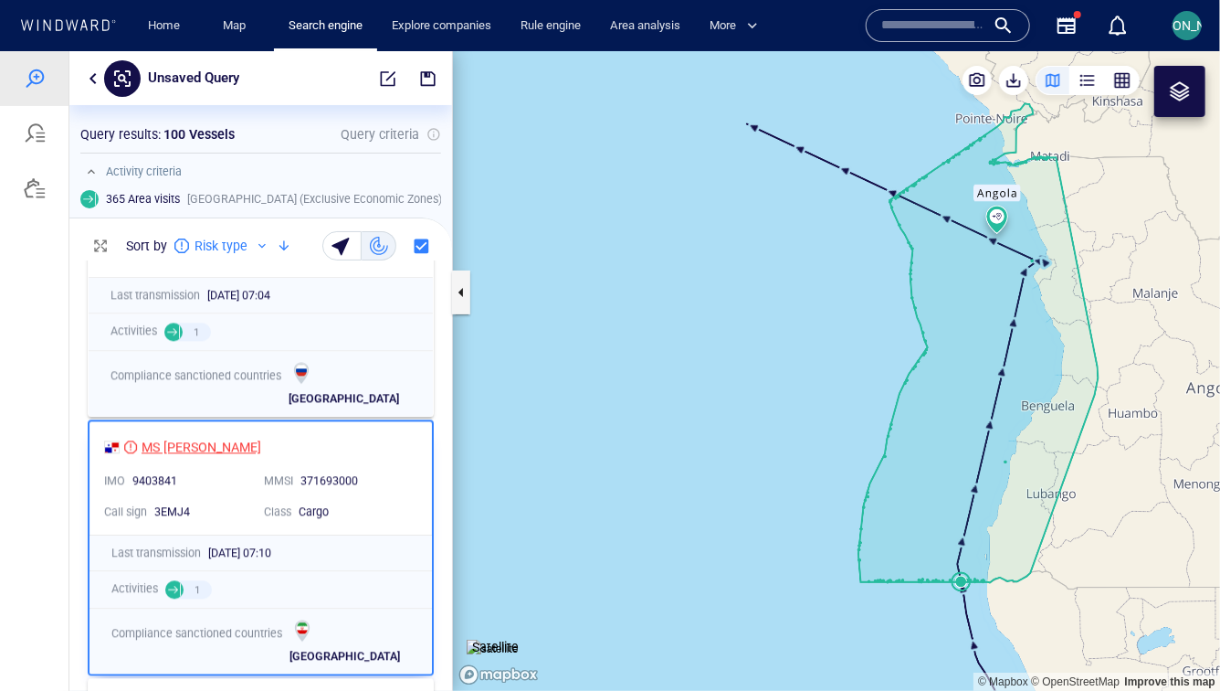
click at [185, 445] on div "MS MARIA" at bounding box center [202, 446] width 120 height 22
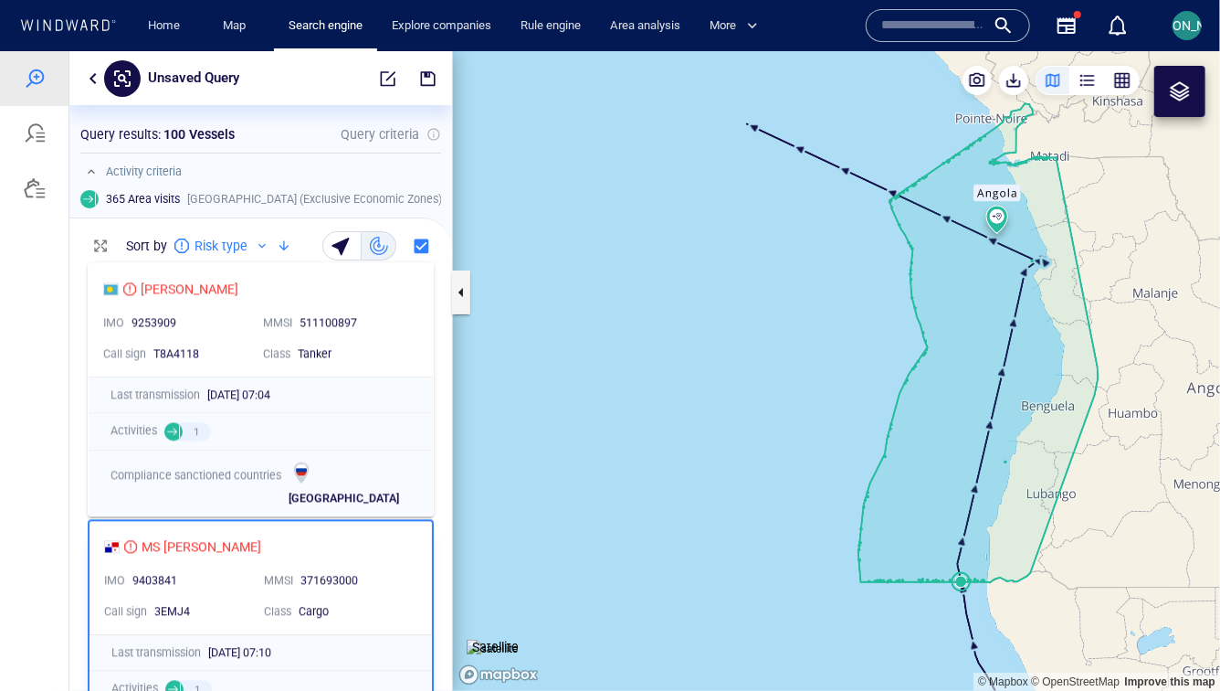
scroll to position [0, 0]
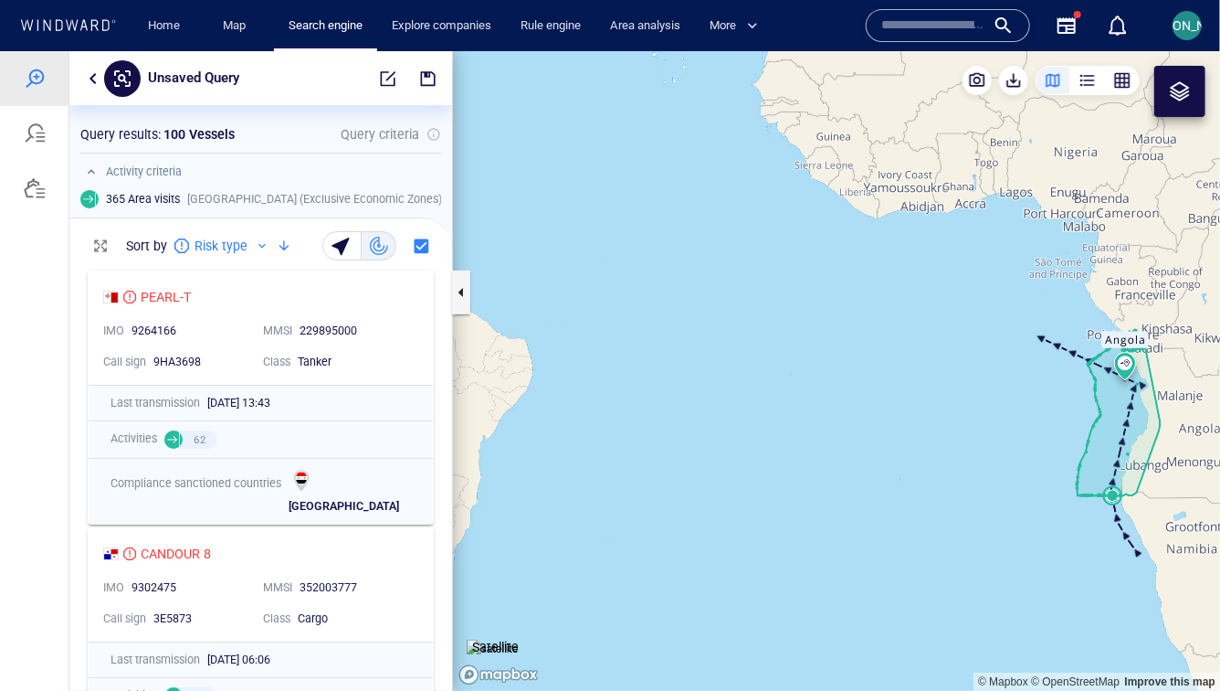
drag, startPoint x: 1172, startPoint y: 385, endPoint x: 835, endPoint y: 381, distance: 337.1
click at [834, 381] on canvas "Map" at bounding box center [836, 369] width 767 height 639
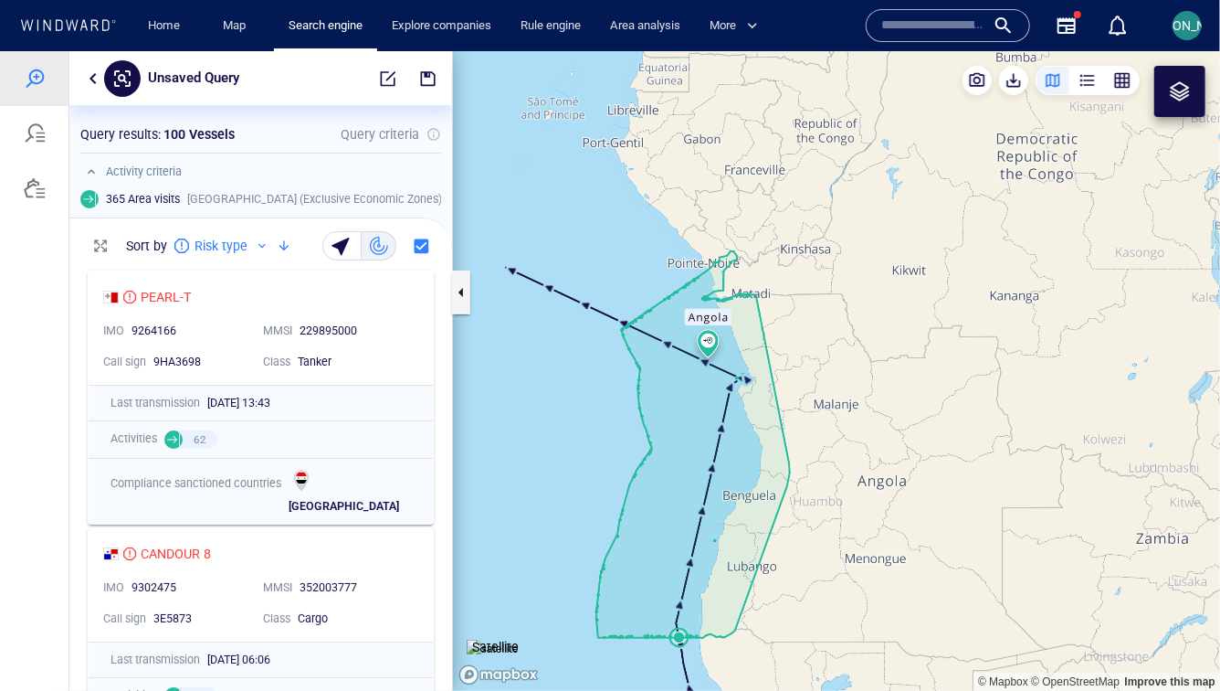
drag, startPoint x: 835, startPoint y: 381, endPoint x: 835, endPoint y: 320, distance: 61.2
click at [835, 319] on canvas "Map" at bounding box center [836, 369] width 767 height 639
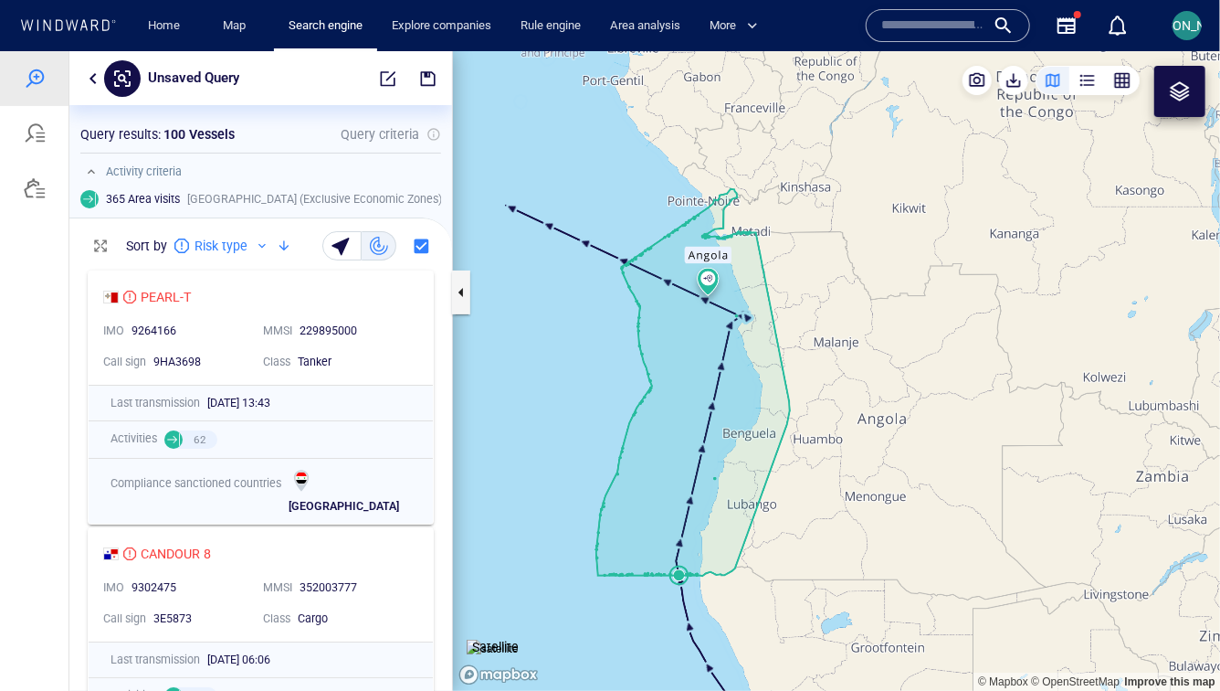
drag, startPoint x: 835, startPoint y: 320, endPoint x: 838, endPoint y: 288, distance: 32.1
click at [839, 287] on canvas "Map" at bounding box center [836, 369] width 767 height 639
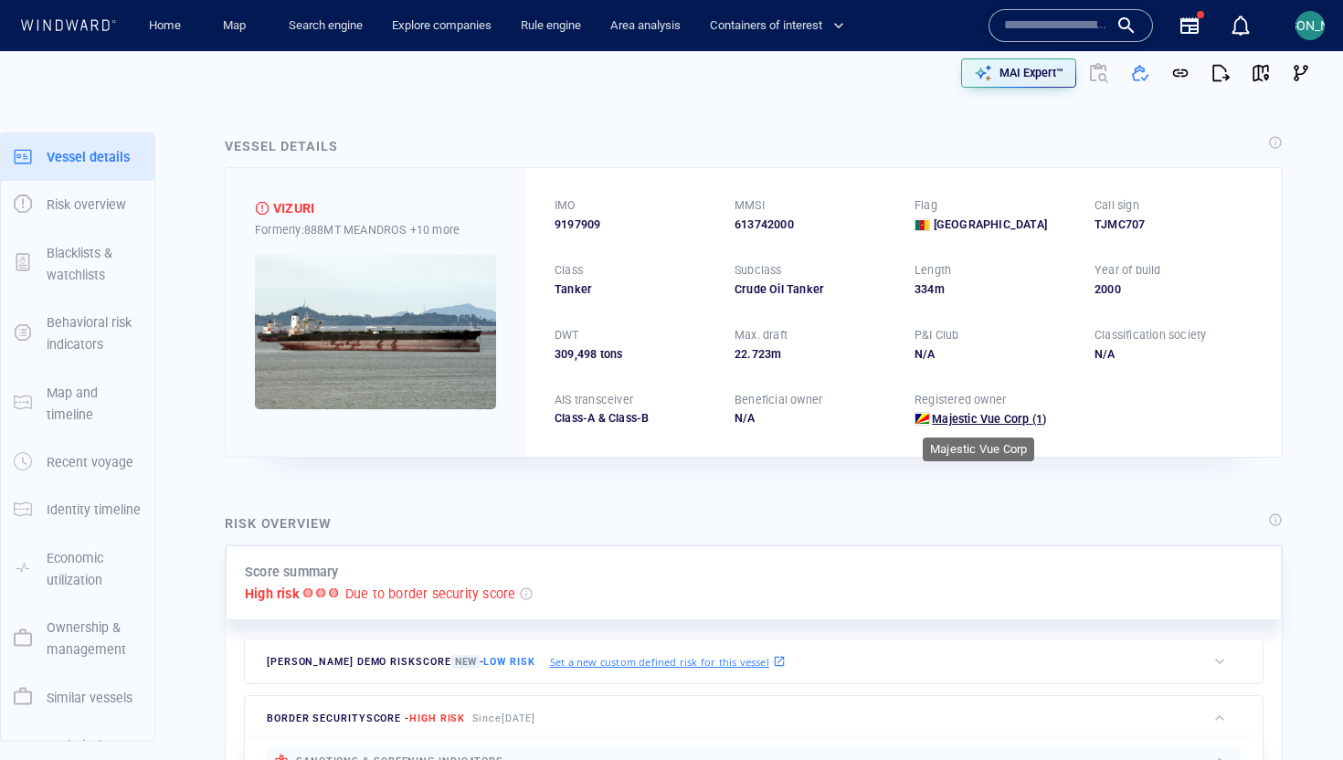
click at [970, 420] on span "Majestic Vue Corp" at bounding box center [980, 419] width 97 height 14
click at [396, 369] on img at bounding box center [375, 331] width 241 height 155
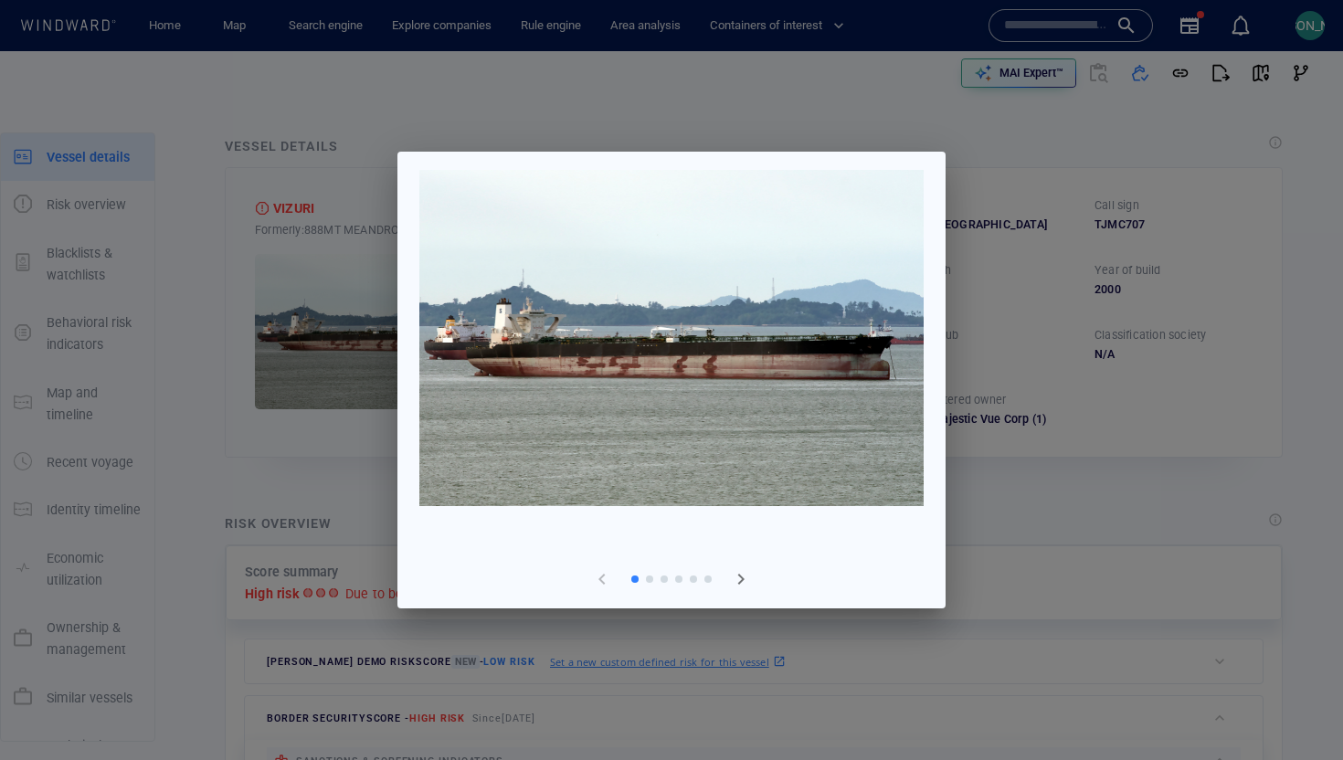
click at [1303, 358] on div at bounding box center [671, 380] width 1343 height 760
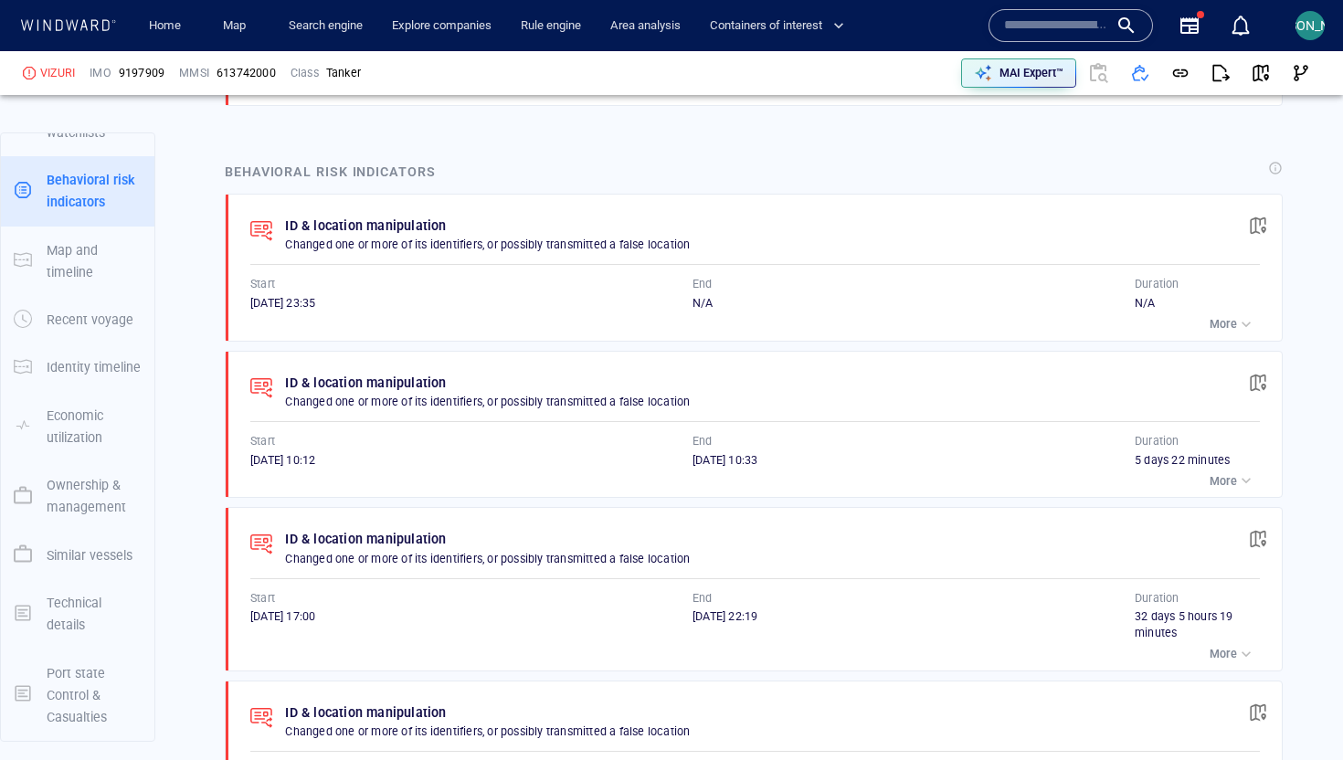
scroll to position [1359, 0]
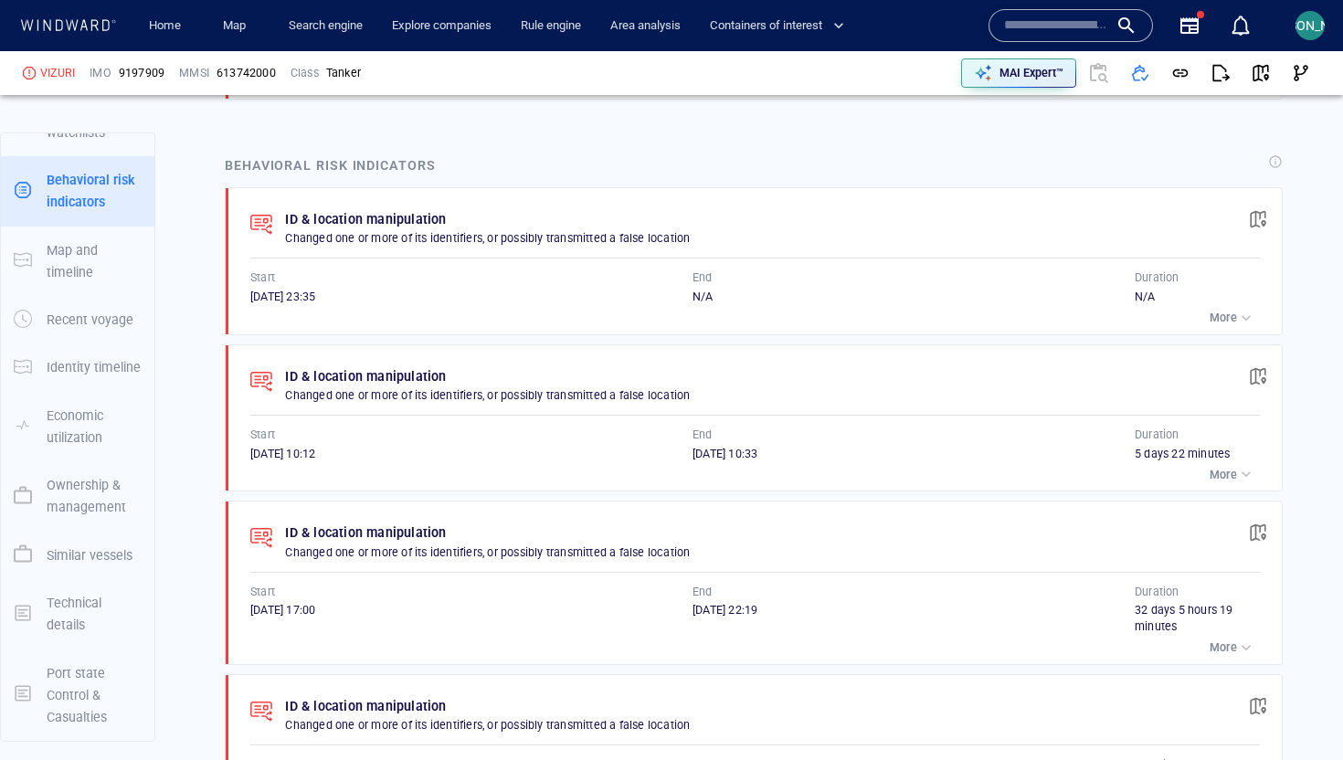
click at [1240, 309] on div "button" at bounding box center [1246, 318] width 18 height 18
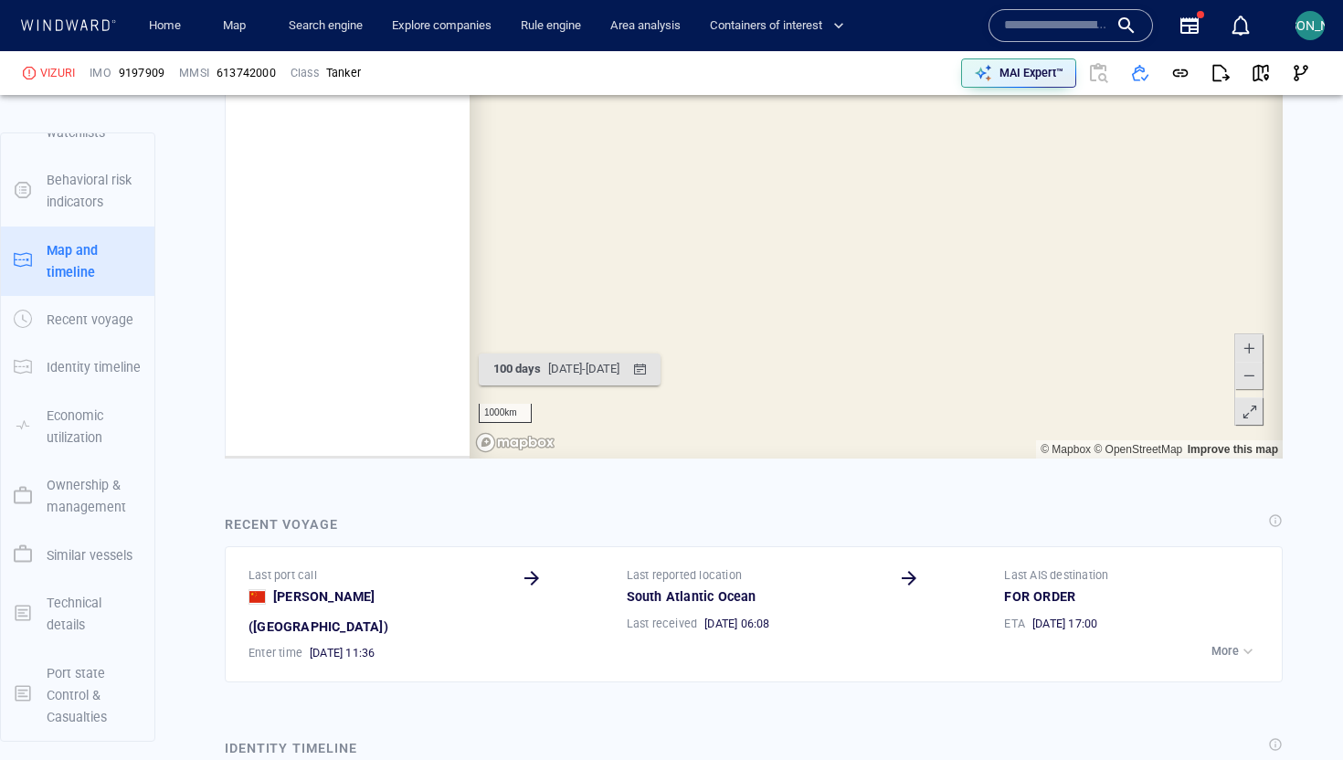
scroll to position [296041, 0]
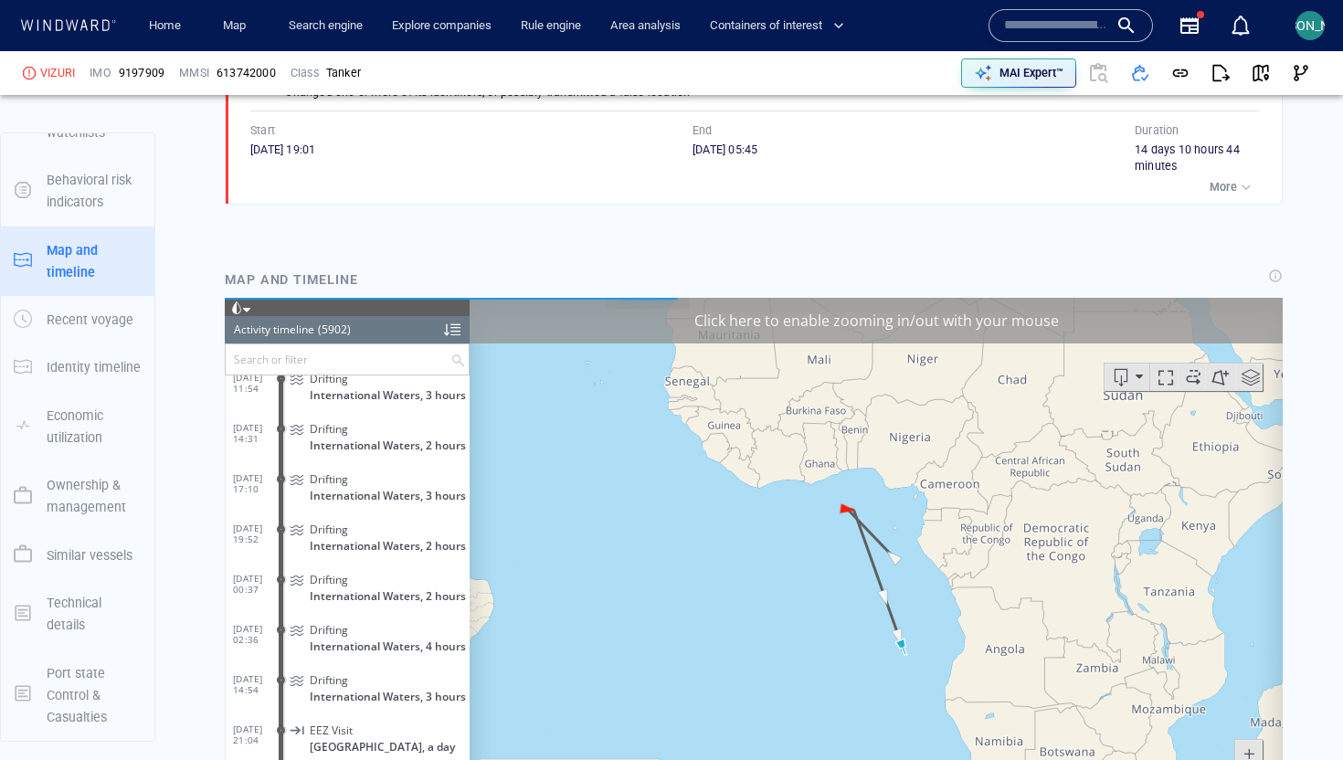
click at [1073, 314] on div "Click here to enable zooming in/out with your mouse" at bounding box center [876, 321] width 813 height 46
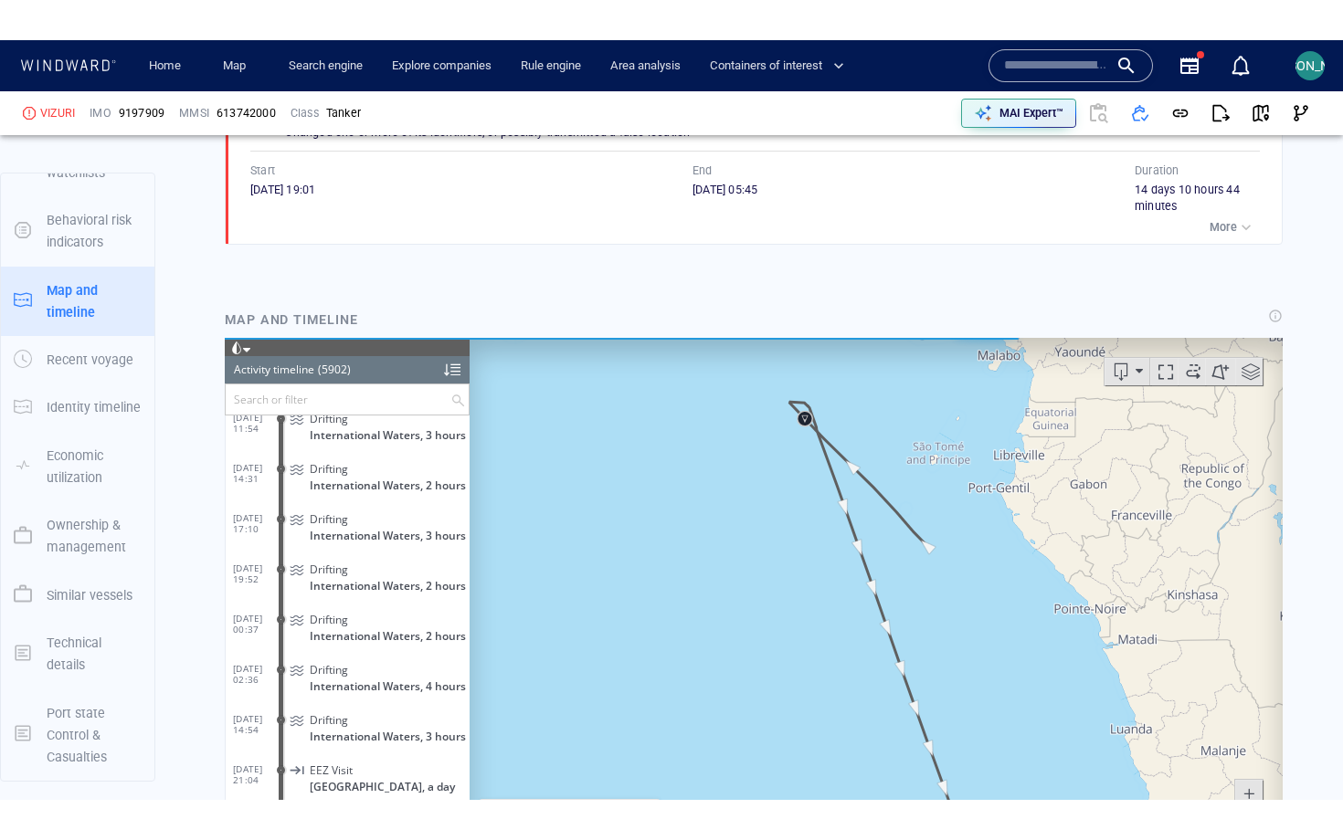
scroll to position [2328, 0]
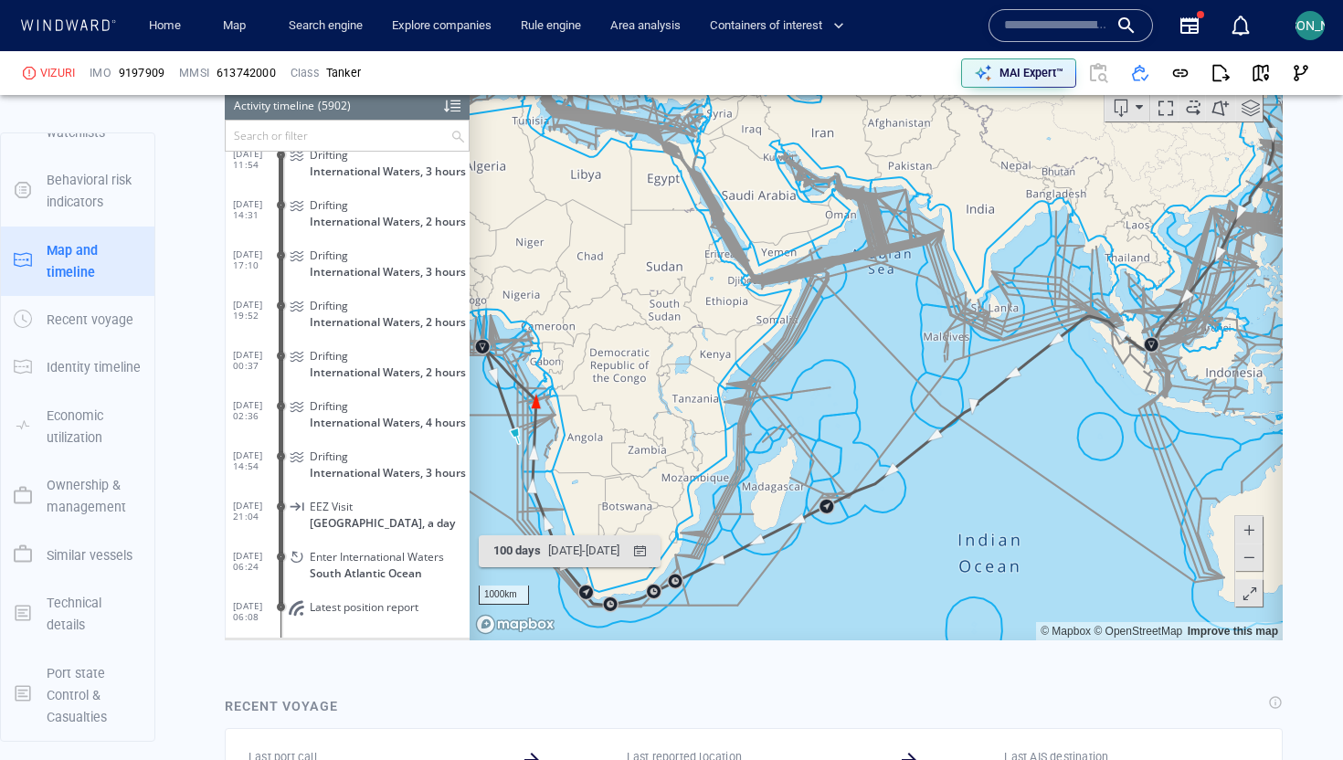
click at [1246, 595] on span at bounding box center [1250, 593] width 18 height 27
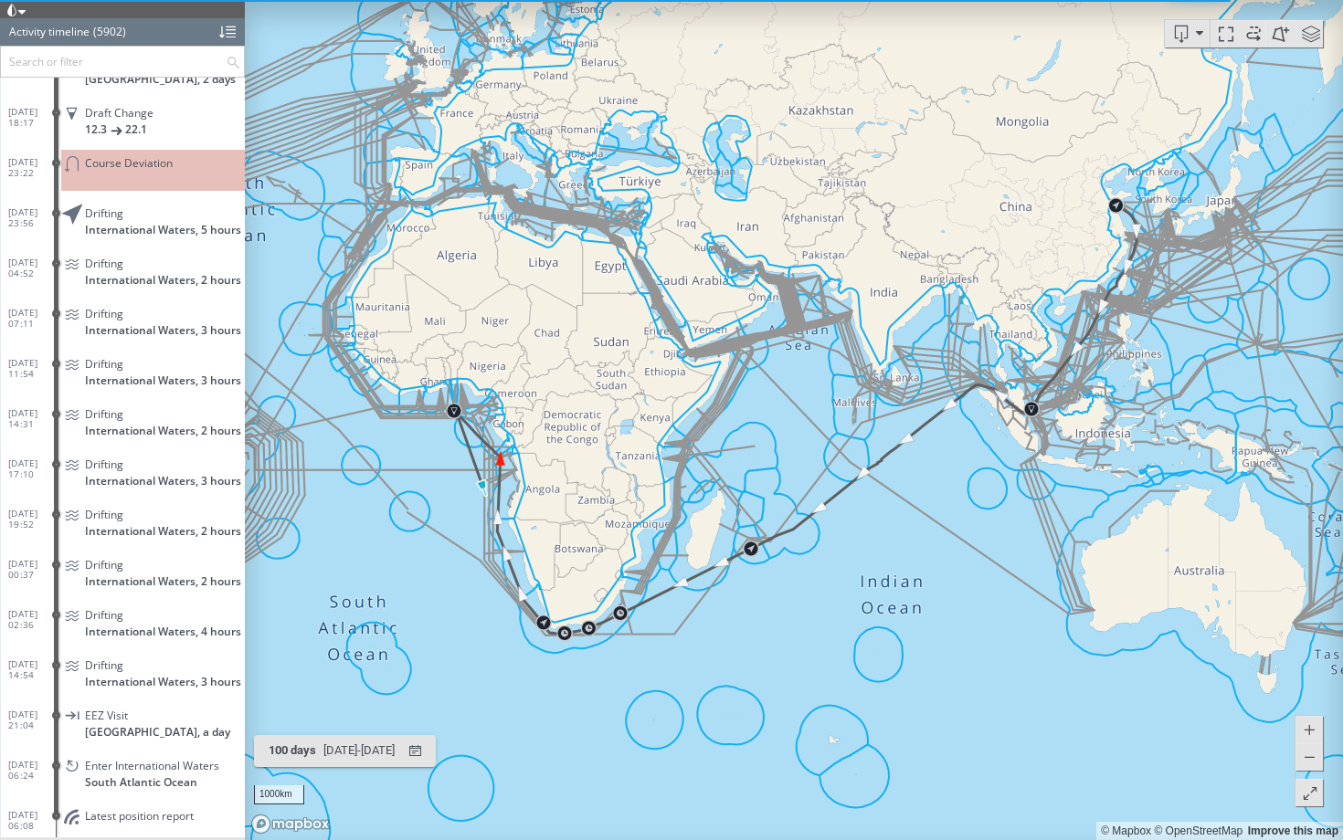
scroll to position [296041, 0]
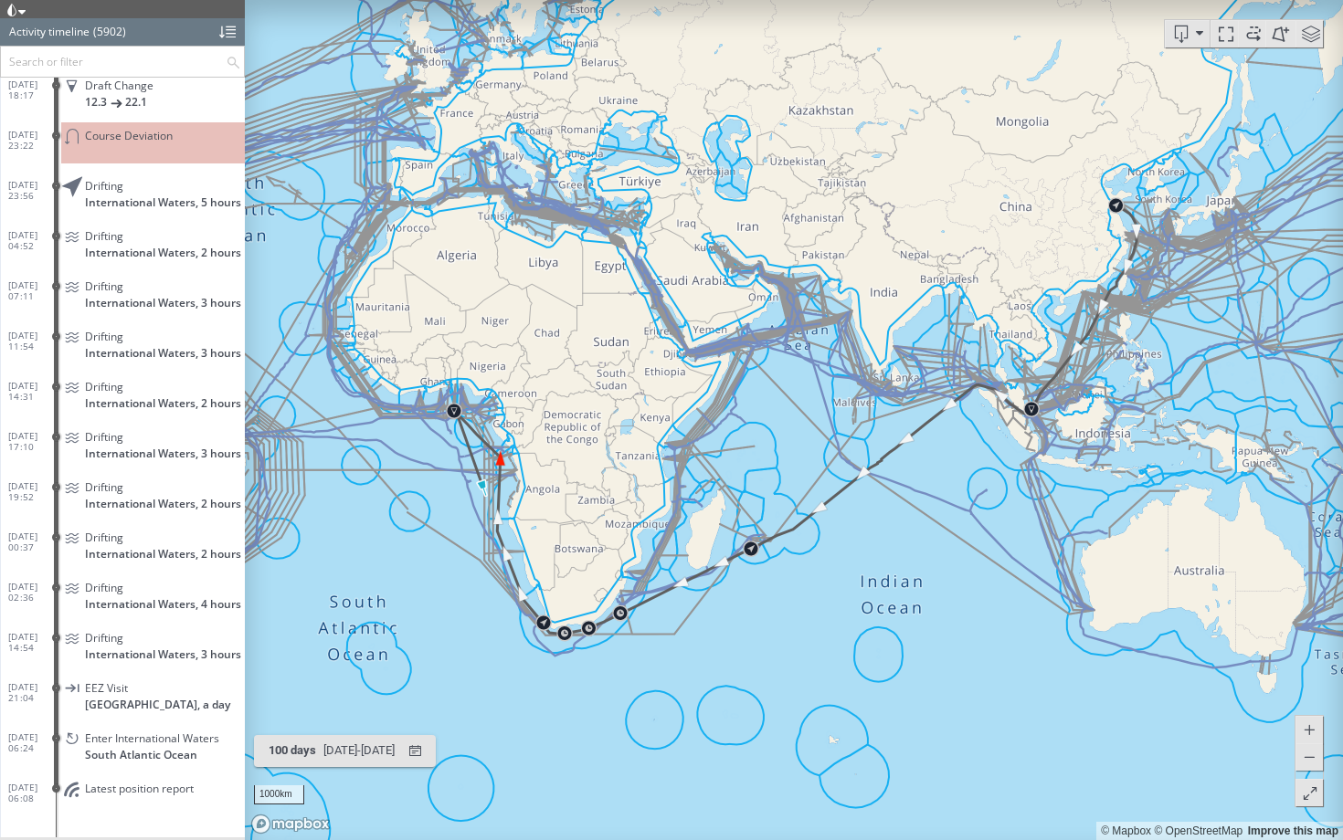
click at [11, 19] on div "Activity timeline" at bounding box center [49, 31] width 80 height 27
click at [26, 14] on div at bounding box center [122, 9] width 245 height 18
click at [10, 12] on span at bounding box center [11, 10] width 13 height 13
click at [69, 70] on li at bounding box center [69, 76] width 16 height 16
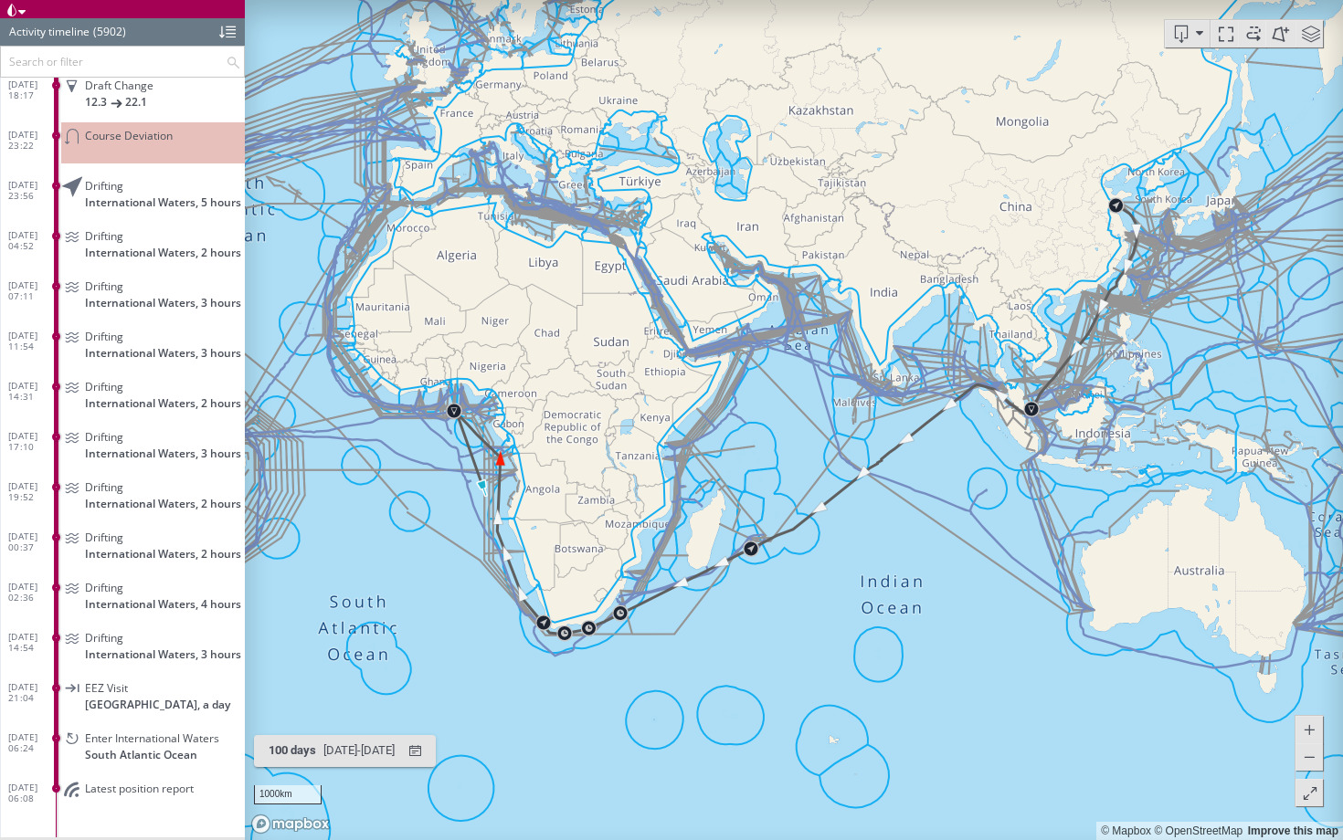
scroll to position [296073, 0]
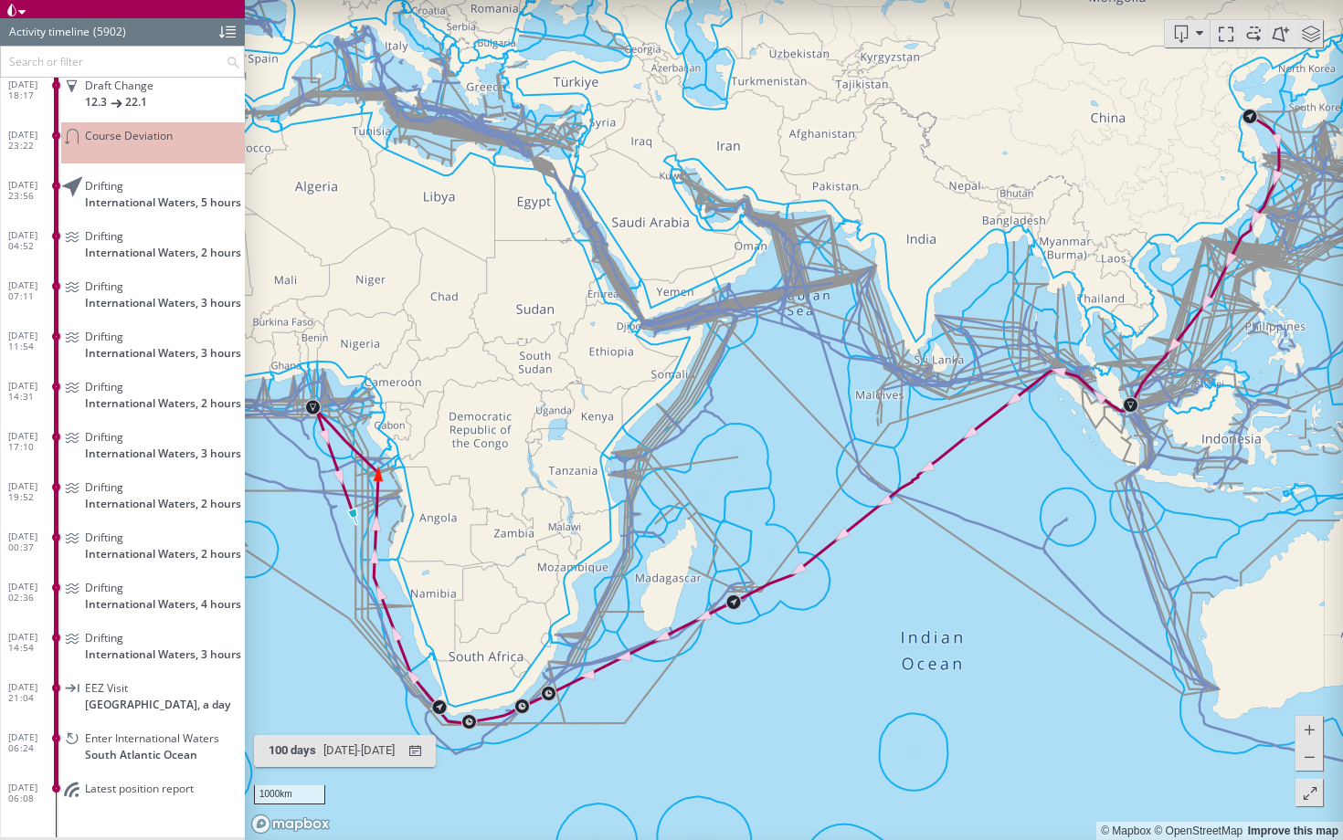
click at [1310, 38] on span at bounding box center [1310, 33] width 27 height 27
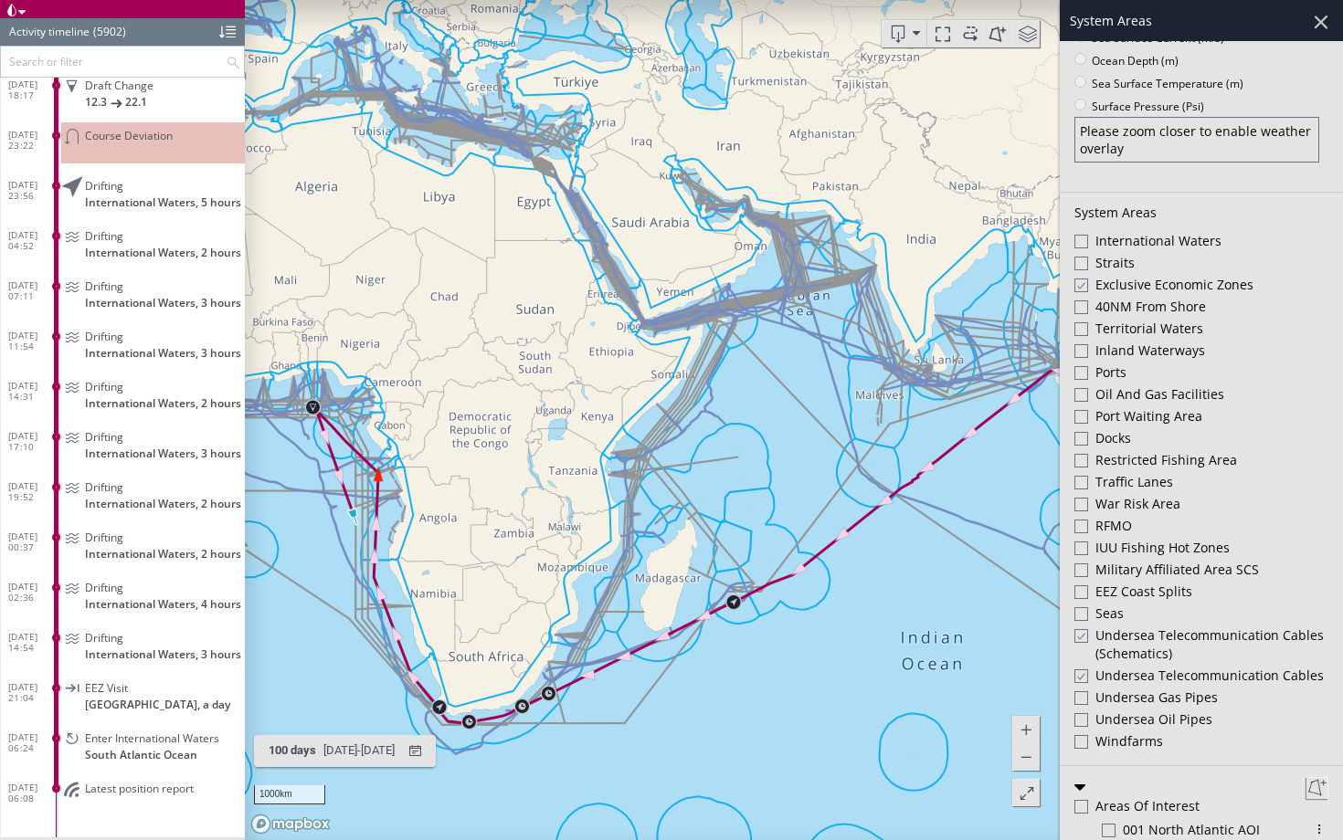
scroll to position [422, 0]
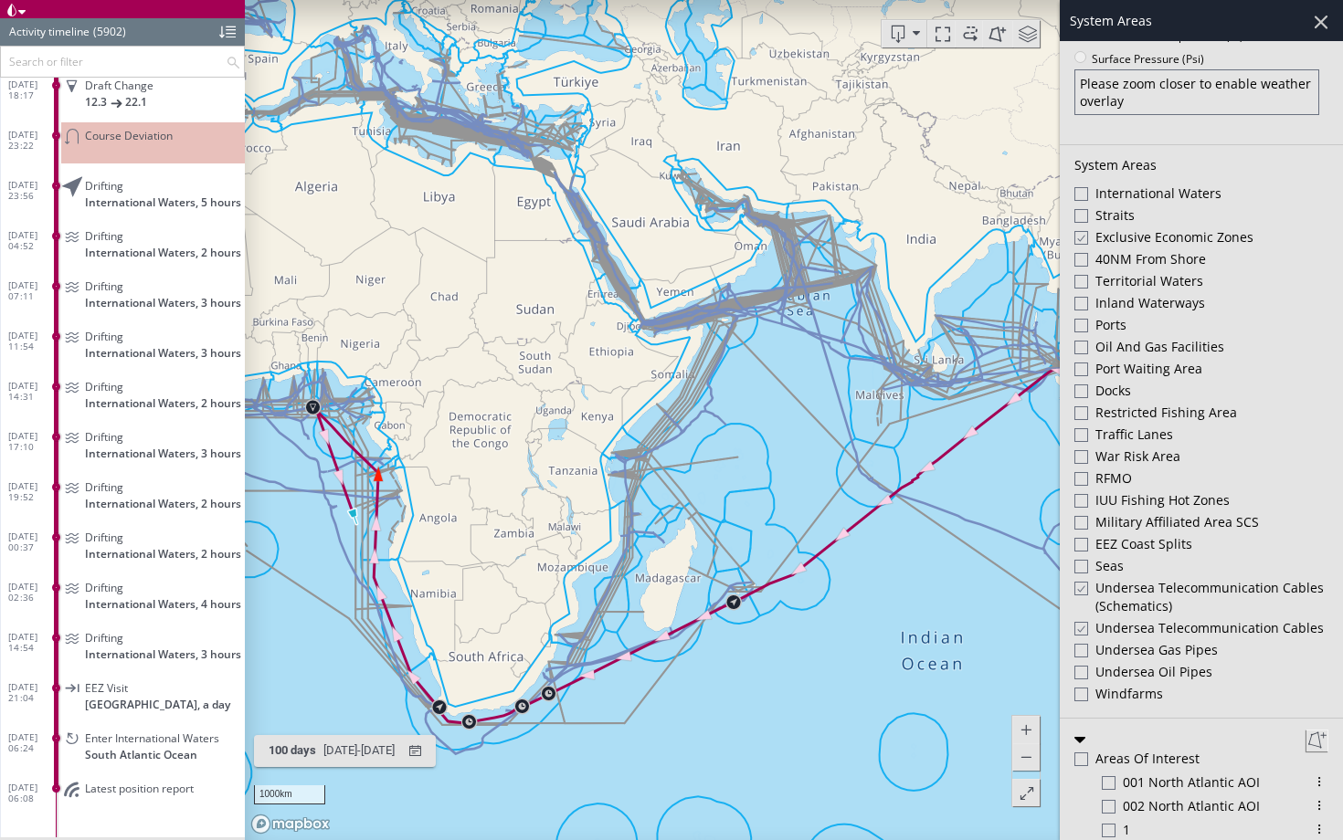
click at [1082, 585] on div at bounding box center [1080, 589] width 14 height 16
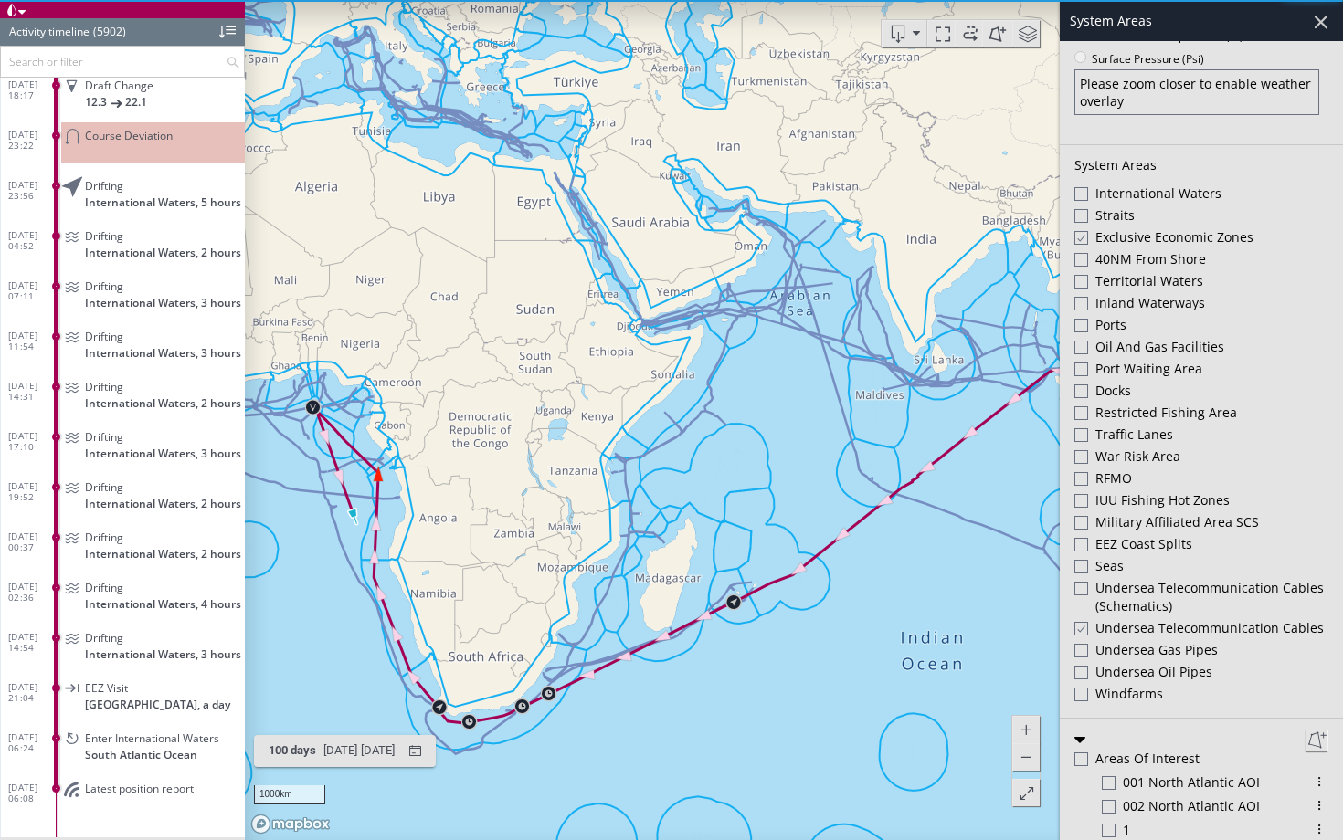
click at [1082, 628] on div at bounding box center [1080, 629] width 14 height 16
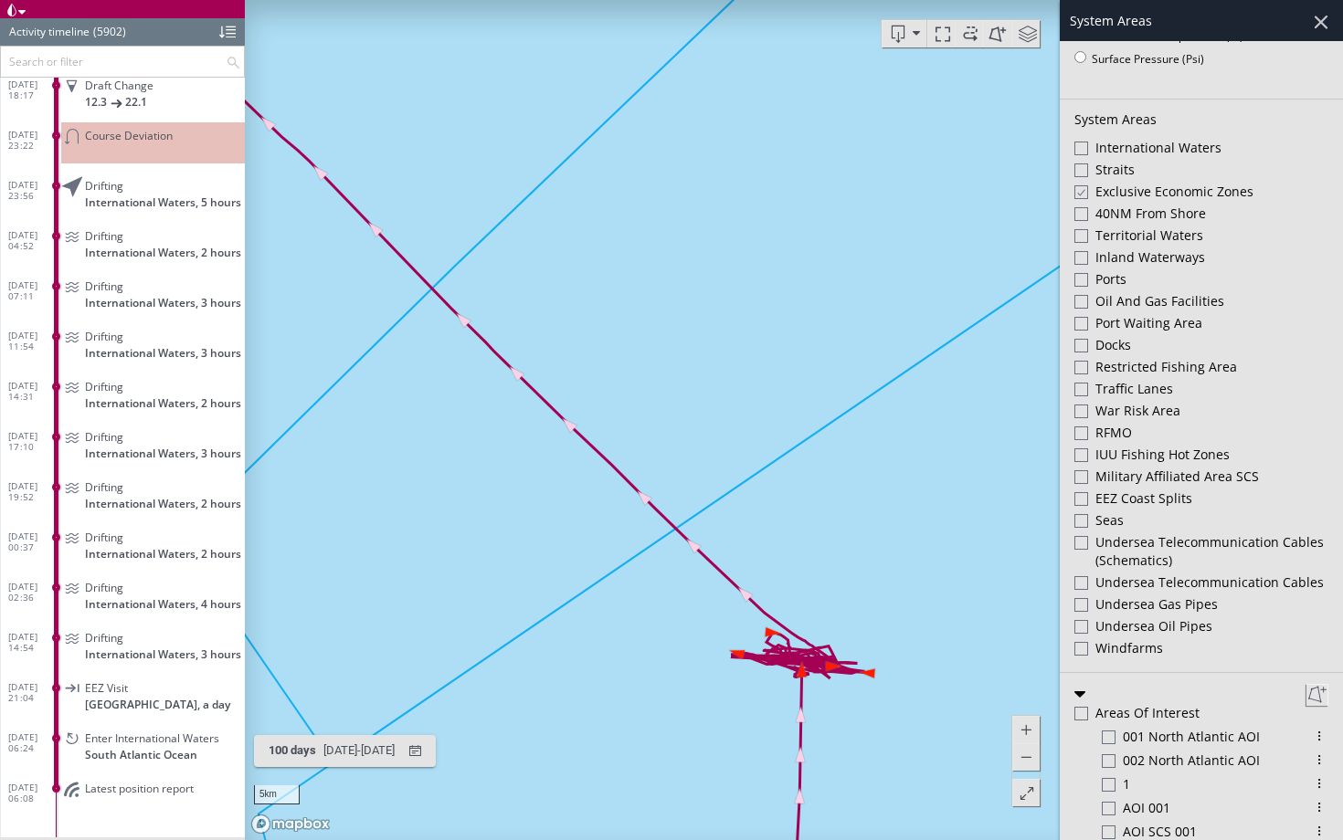
scroll to position [394, 0]
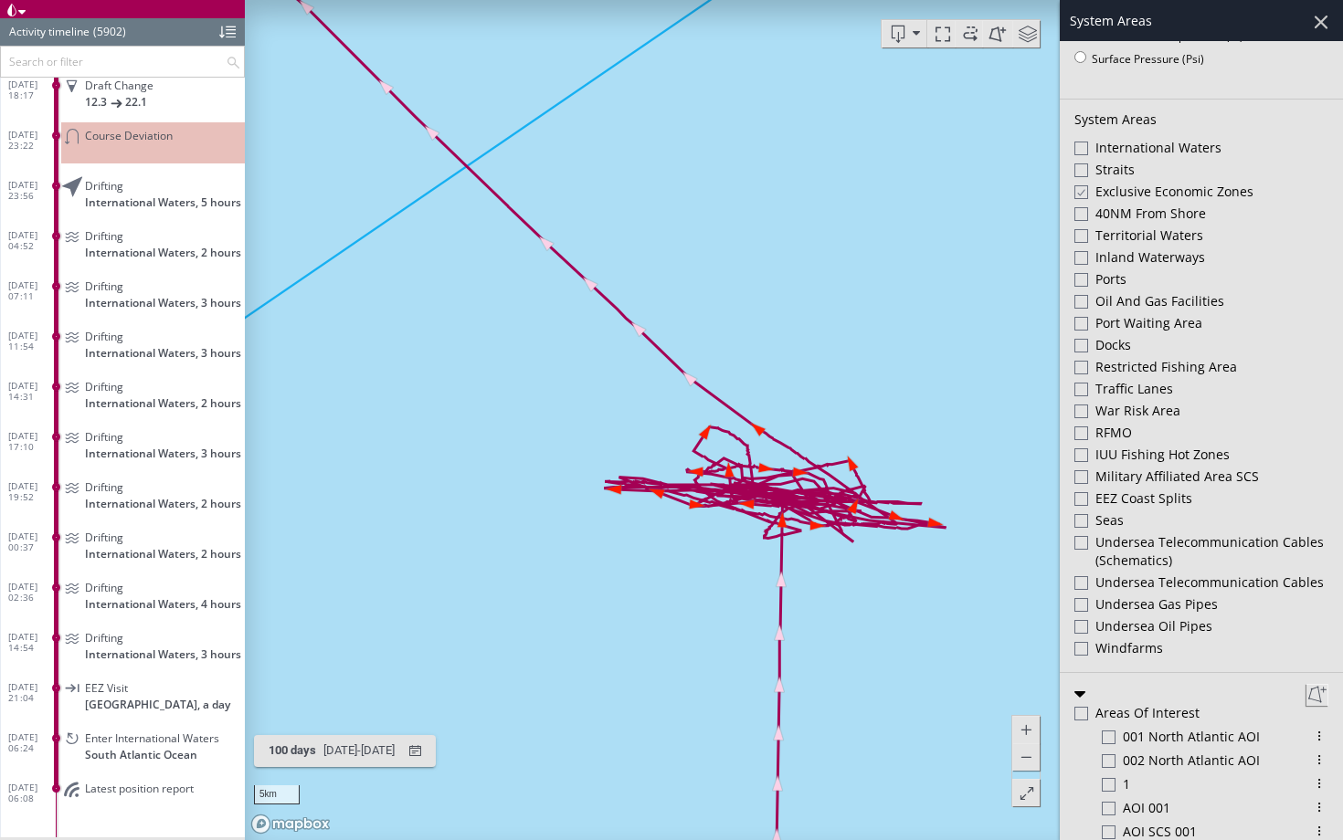
drag, startPoint x: 850, startPoint y: 628, endPoint x: 812, endPoint y: 418, distance: 213.6
click at [812, 418] on canvas "Map" at bounding box center [794, 420] width 1098 height 840
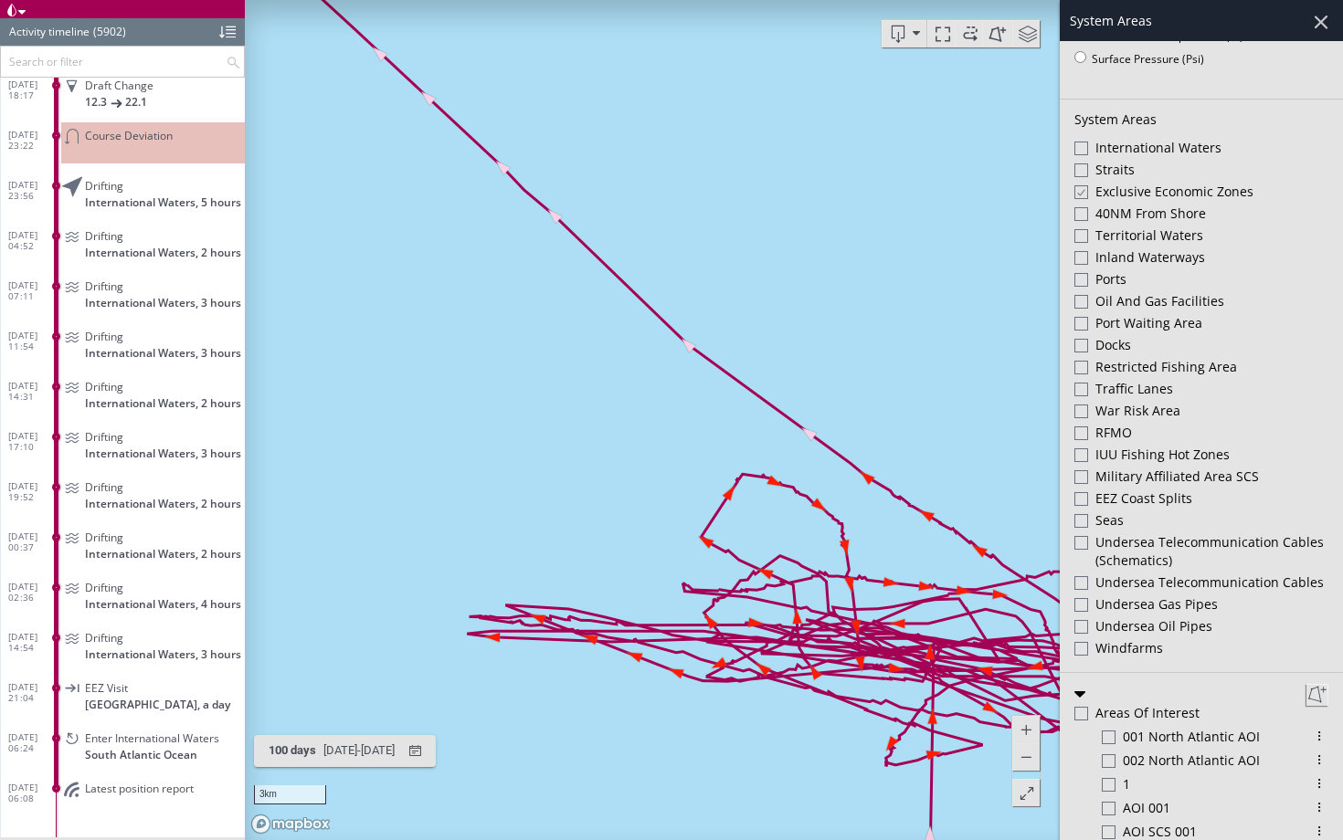
drag, startPoint x: 777, startPoint y: 449, endPoint x: 673, endPoint y: 306, distance: 176.5
click at [673, 306] on canvas "Map" at bounding box center [794, 420] width 1098 height 840
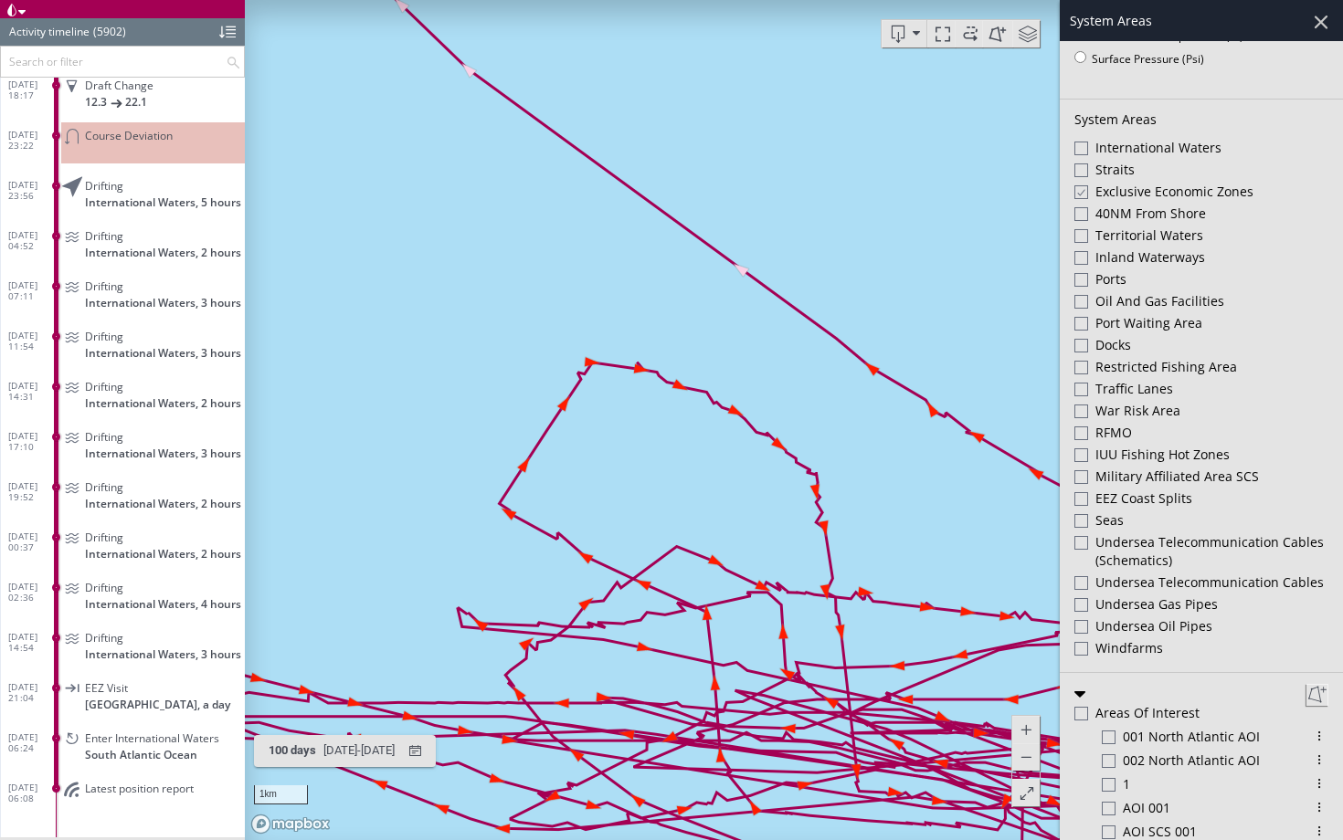
drag, startPoint x: 809, startPoint y: 431, endPoint x: 681, endPoint y: 191, distance: 272.2
click at [681, 191] on canvas "Map" at bounding box center [794, 420] width 1098 height 840
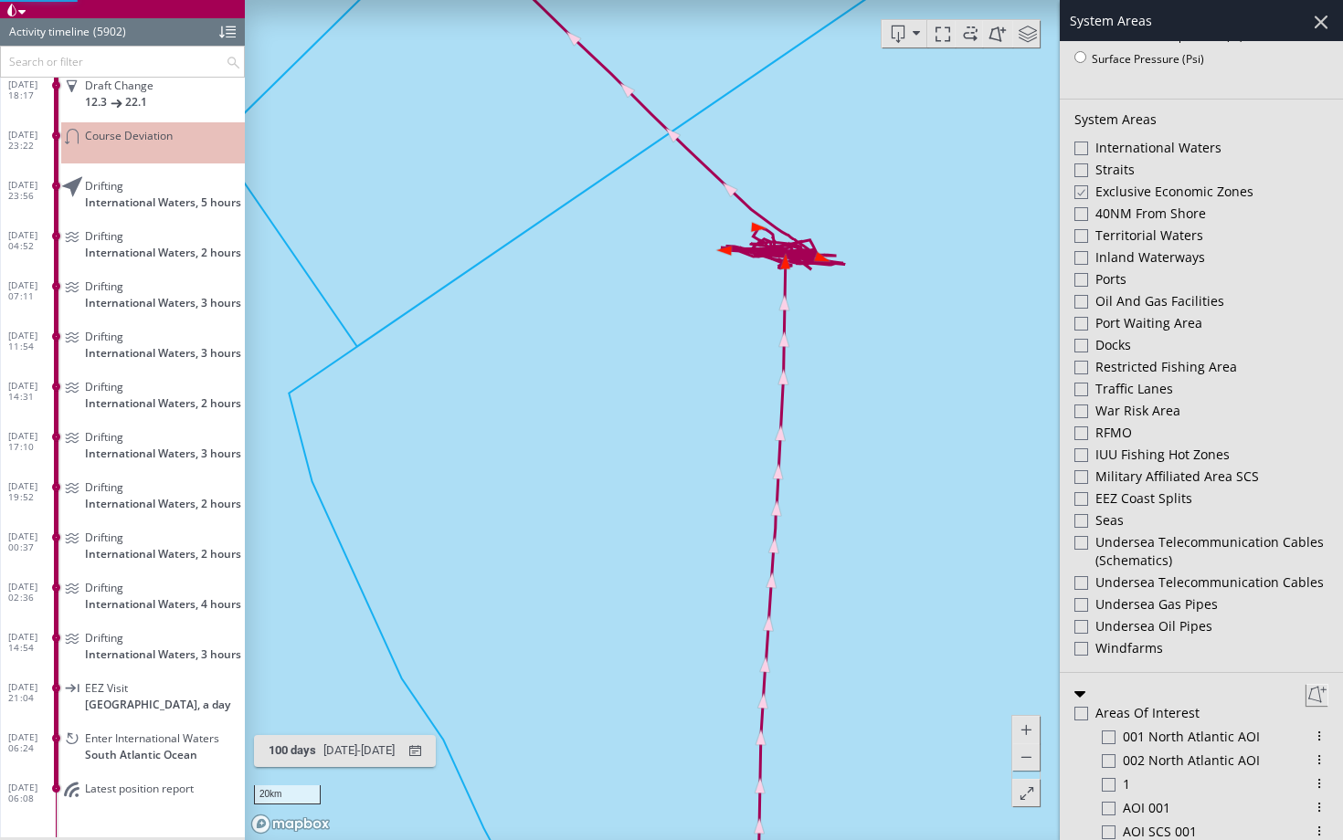
drag, startPoint x: 615, startPoint y: 290, endPoint x: 635, endPoint y: 402, distance: 113.2
click at [635, 401] on canvas "Map" at bounding box center [794, 420] width 1098 height 840
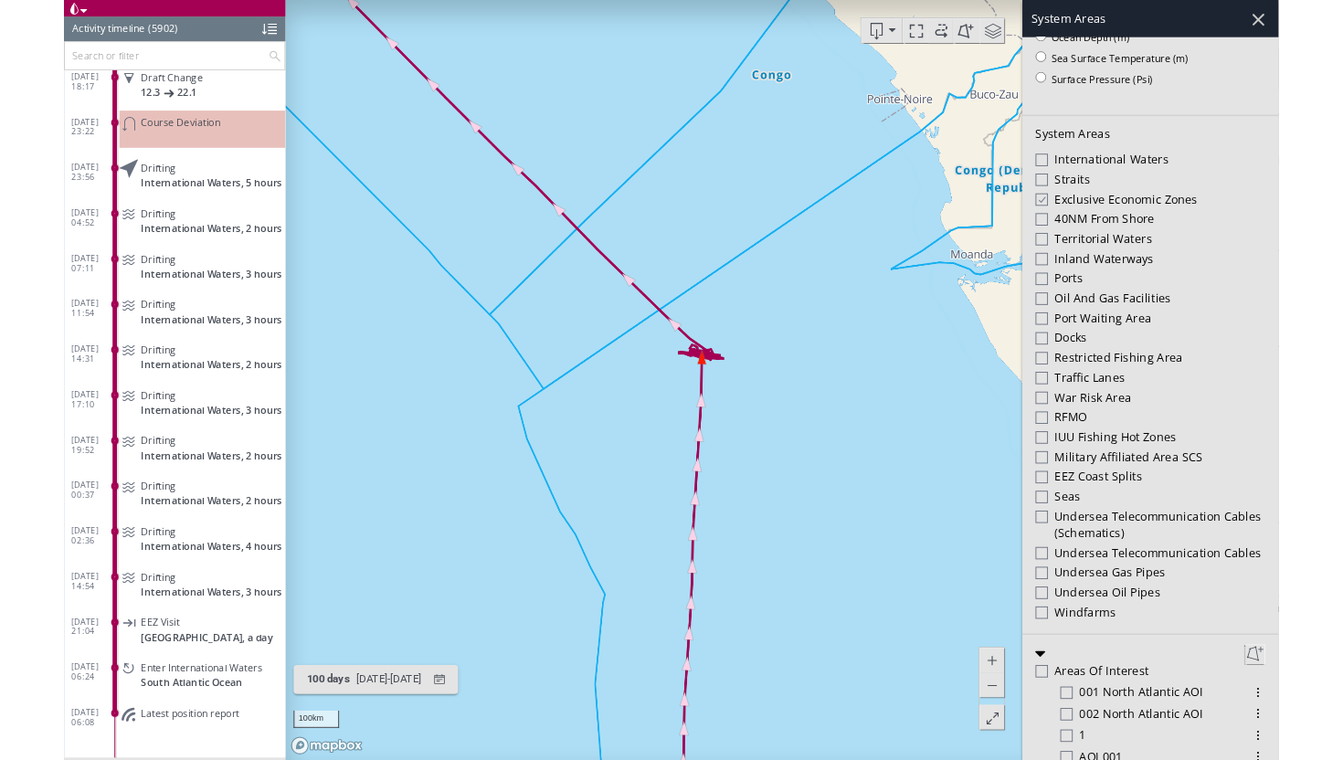
scroll to position [422, 0]
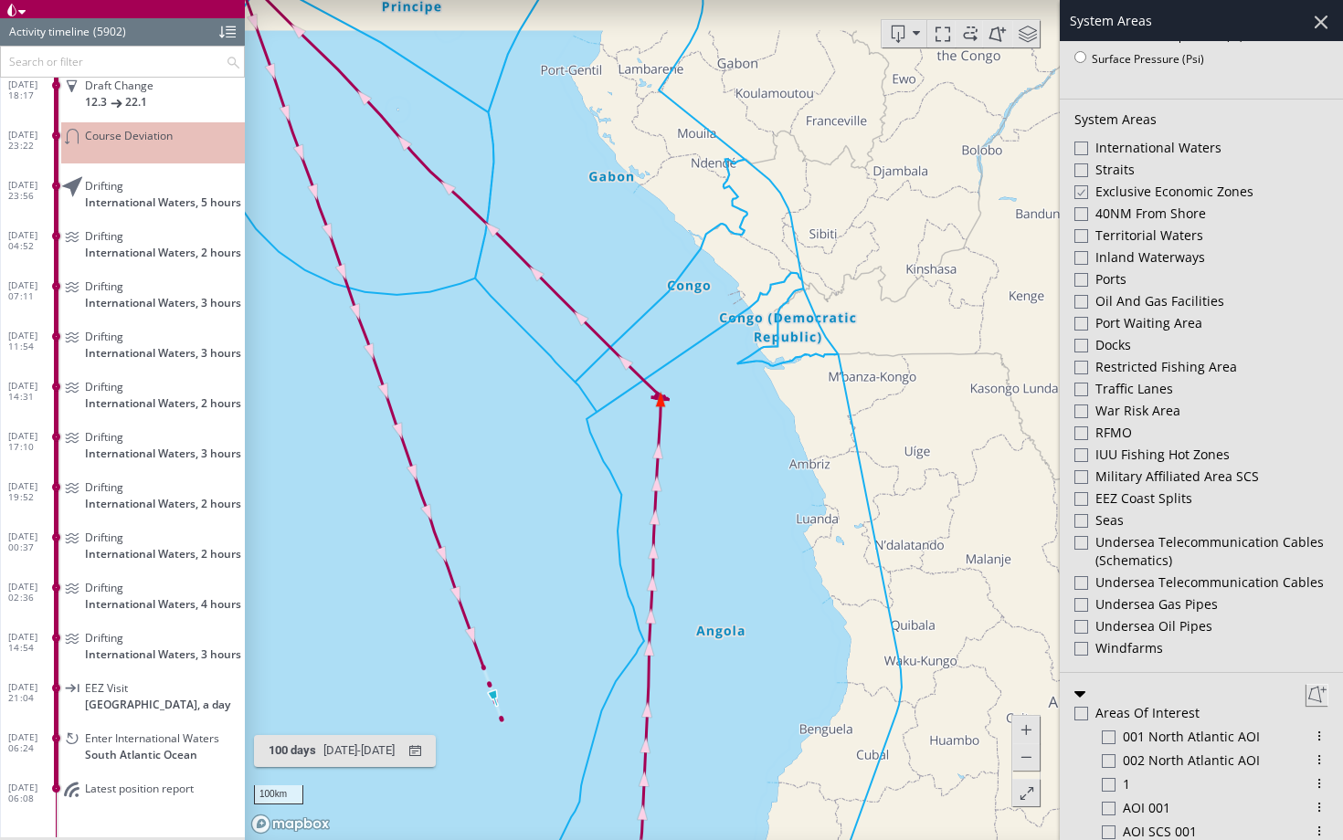
drag, startPoint x: 570, startPoint y: 449, endPoint x: 667, endPoint y: 597, distance: 176.8
click at [667, 598] on canvas "Map" at bounding box center [794, 420] width 1098 height 840
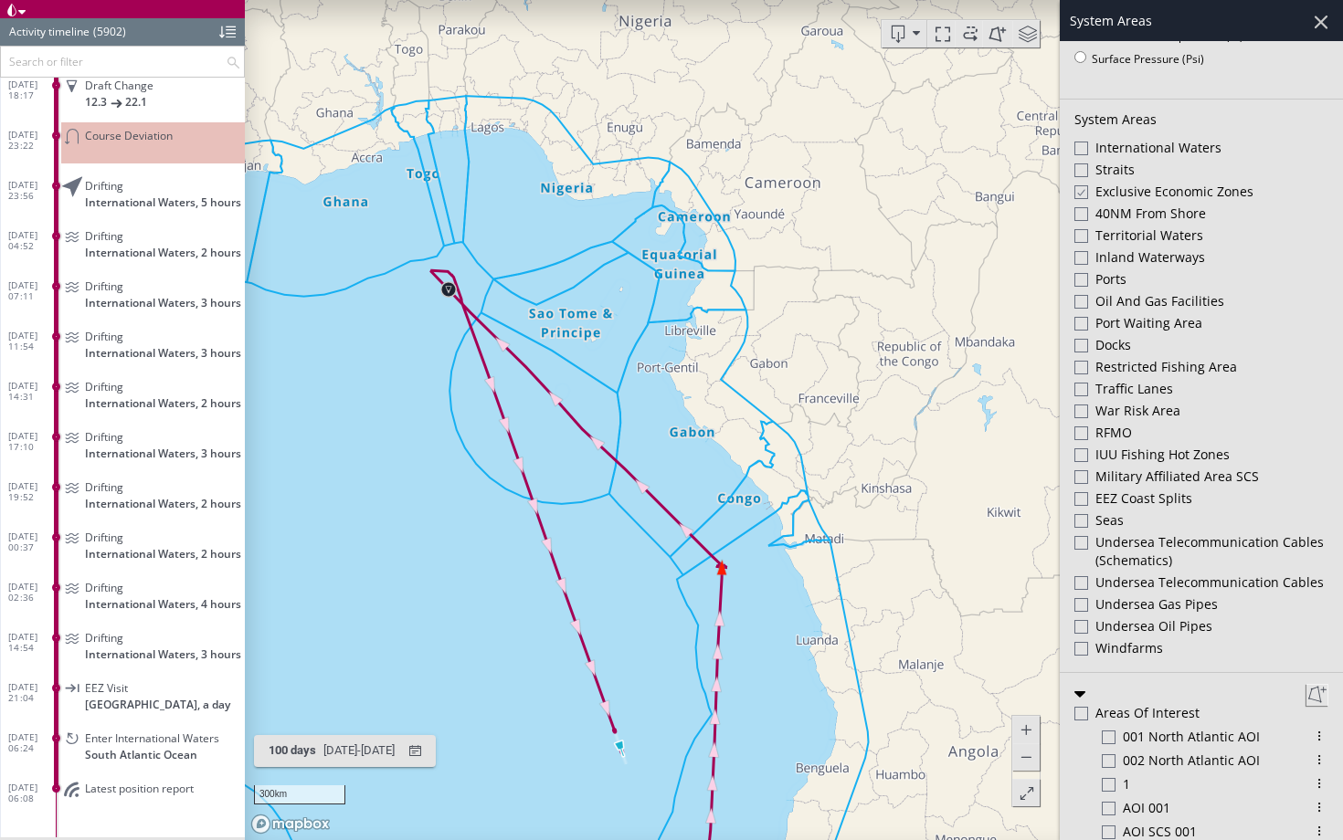
drag, startPoint x: 667, startPoint y: 597, endPoint x: 667, endPoint y: 415, distance: 182.7
click at [667, 414] on canvas "Map" at bounding box center [794, 420] width 1098 height 840
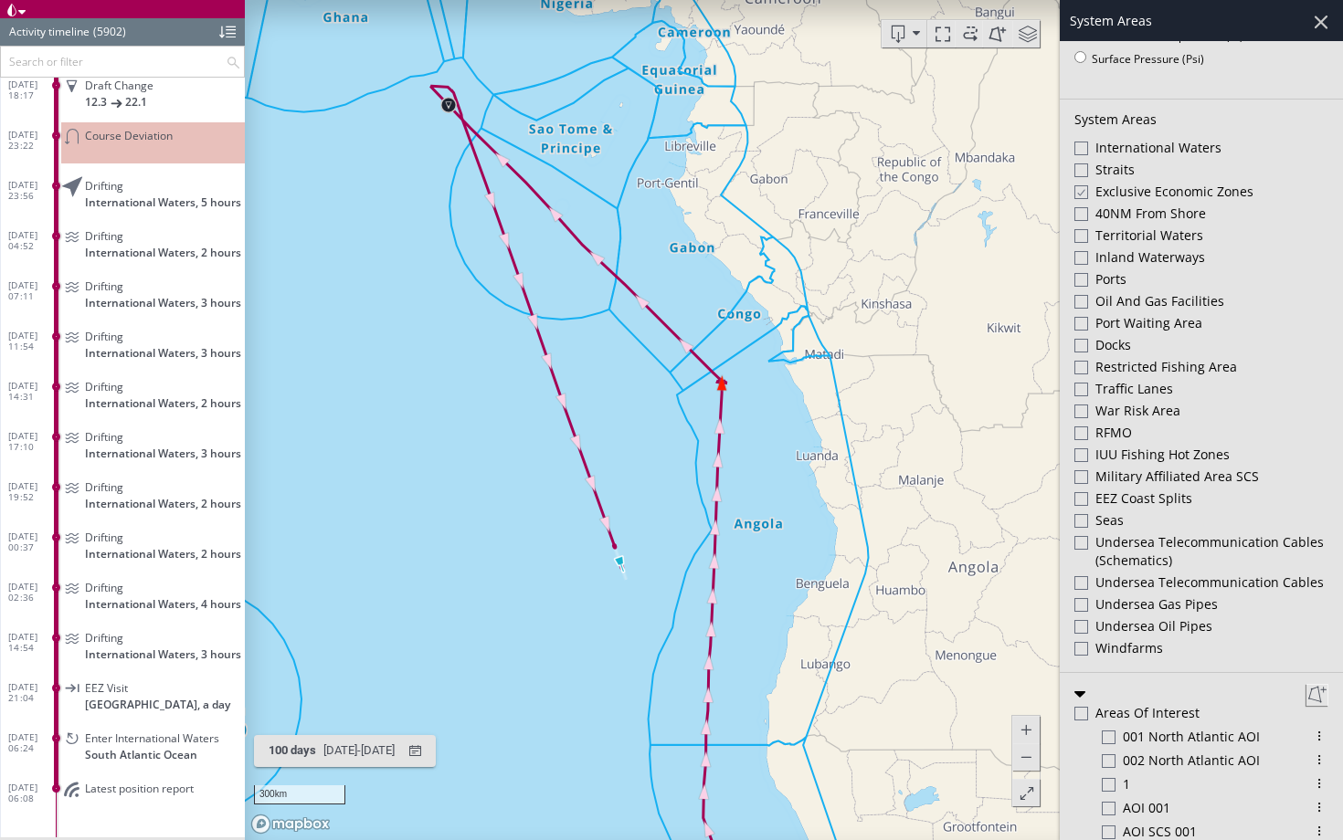
click at [1321, 29] on div at bounding box center [1320, 21] width 31 height 31
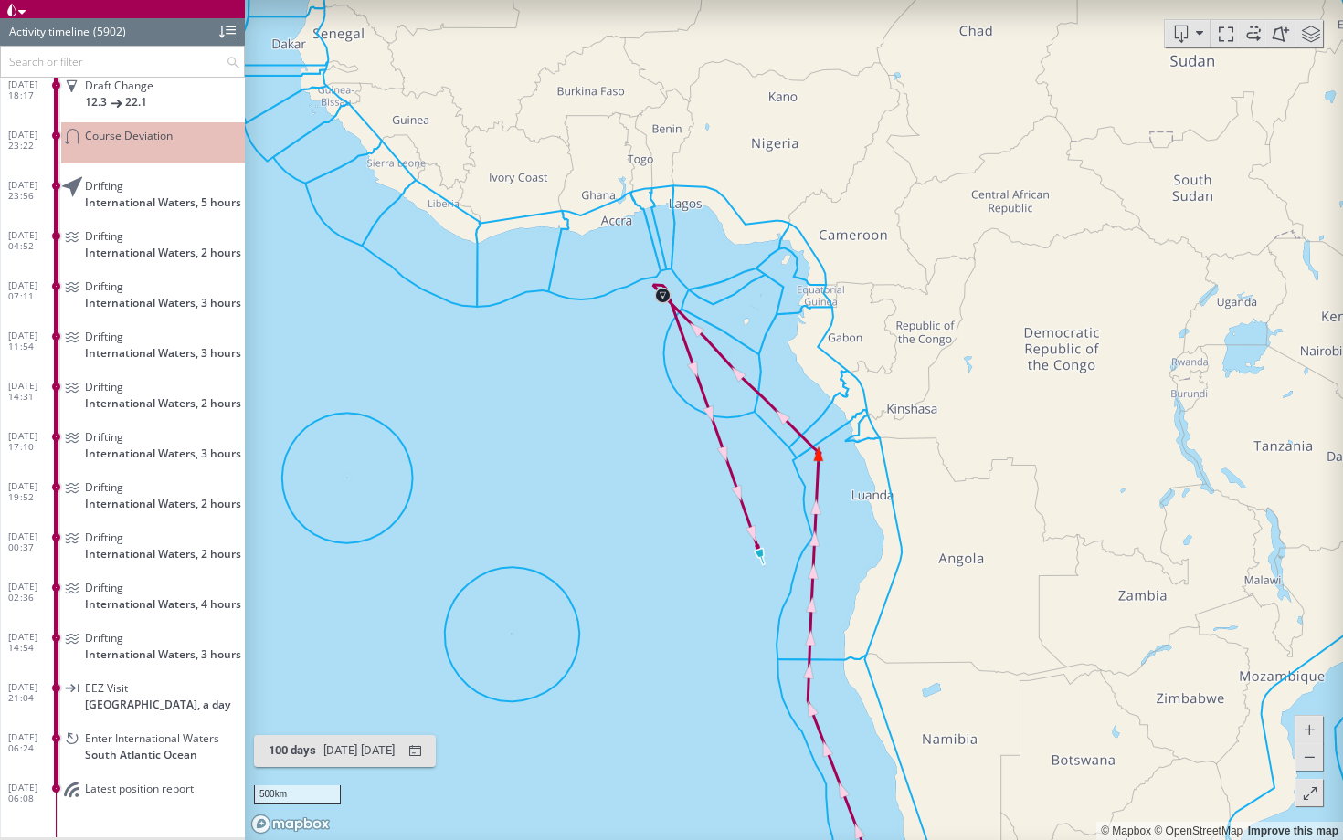
drag, startPoint x: 998, startPoint y: 636, endPoint x: 841, endPoint y: 529, distance: 190.0
click at [840, 529] on canvas "Map" at bounding box center [794, 420] width 1098 height 840
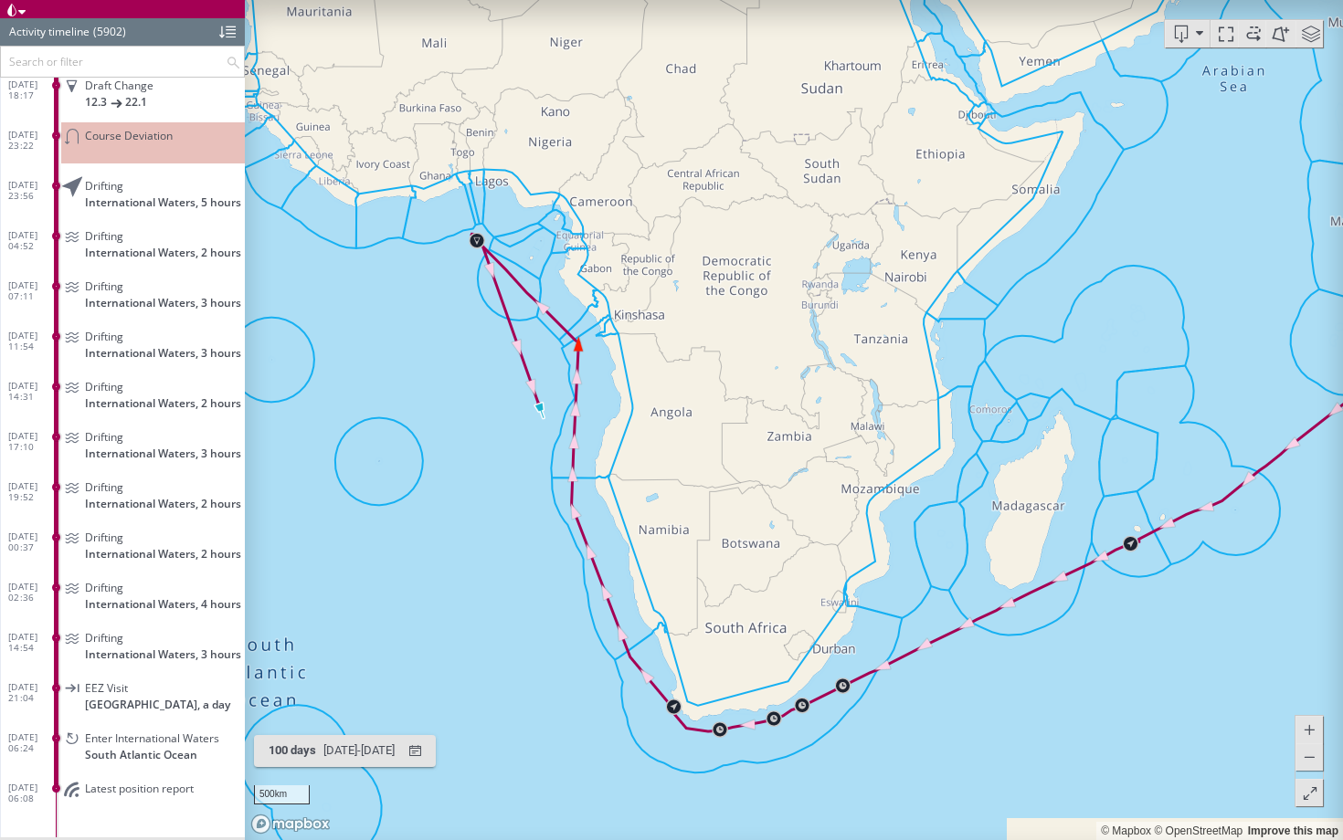
drag, startPoint x: 841, startPoint y: 529, endPoint x: 461, endPoint y: 660, distance: 402.1
click at [460, 660] on canvas "Map" at bounding box center [794, 420] width 1098 height 840
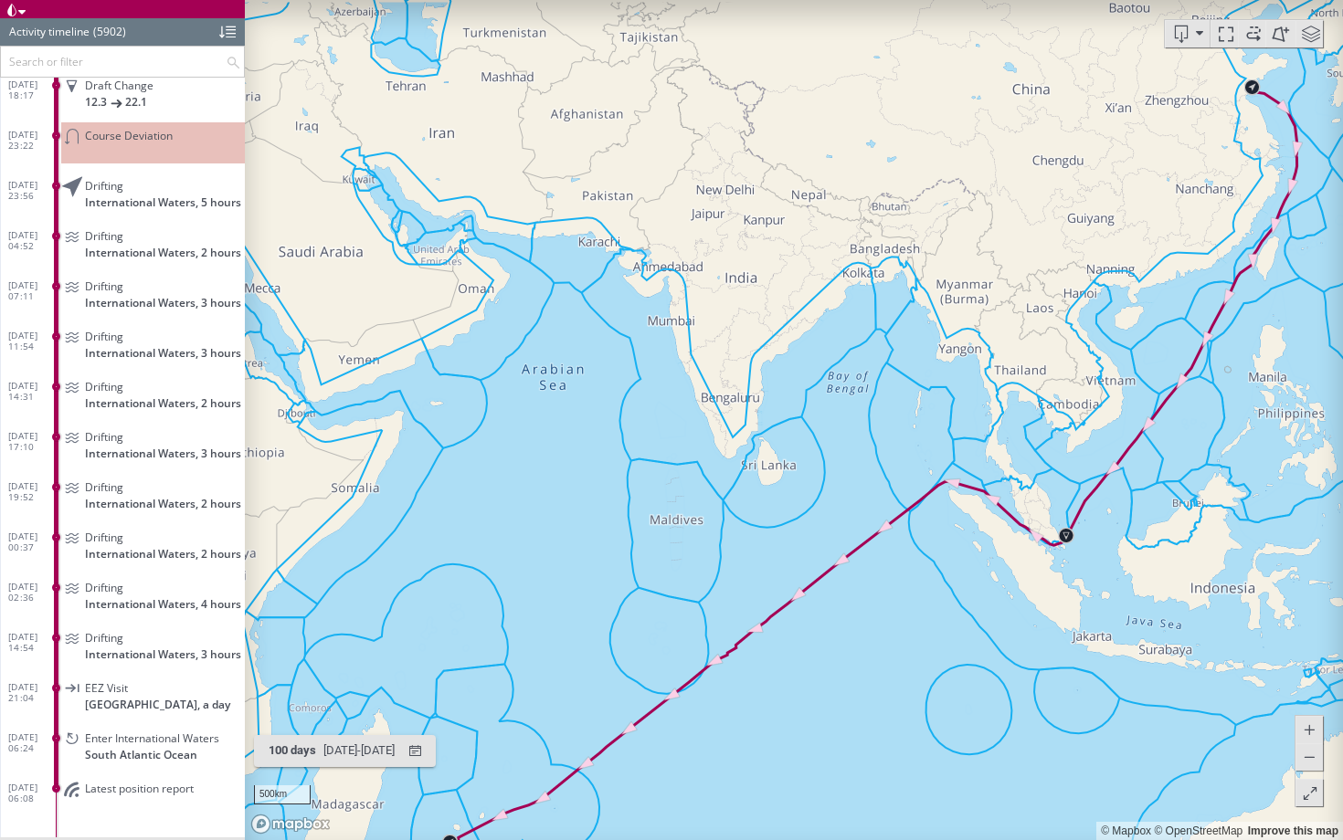
drag, startPoint x: 1061, startPoint y: 530, endPoint x: 1271, endPoint y: 355, distance: 272.4
click at [1271, 355] on canvas "Map" at bounding box center [794, 420] width 1098 height 840
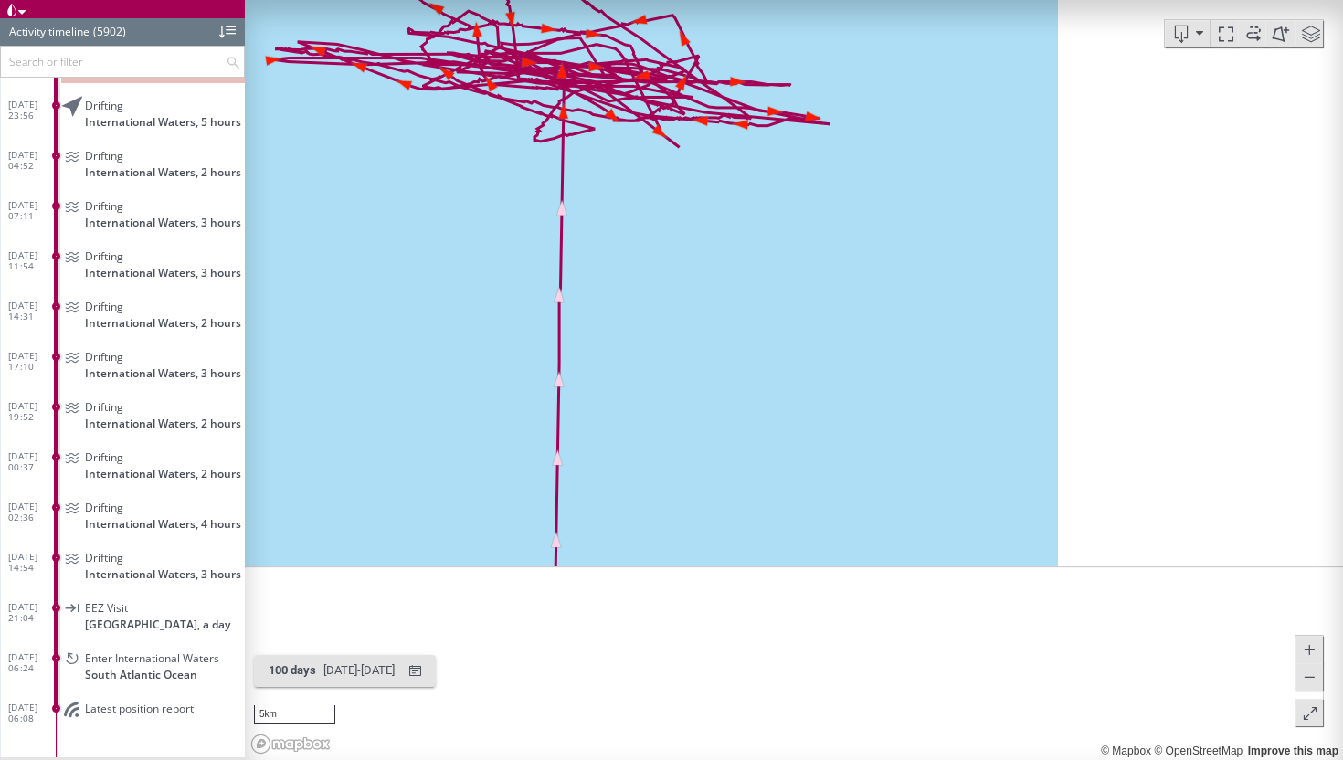
drag, startPoint x: 502, startPoint y: 206, endPoint x: 502, endPoint y: 394, distance: 187.3
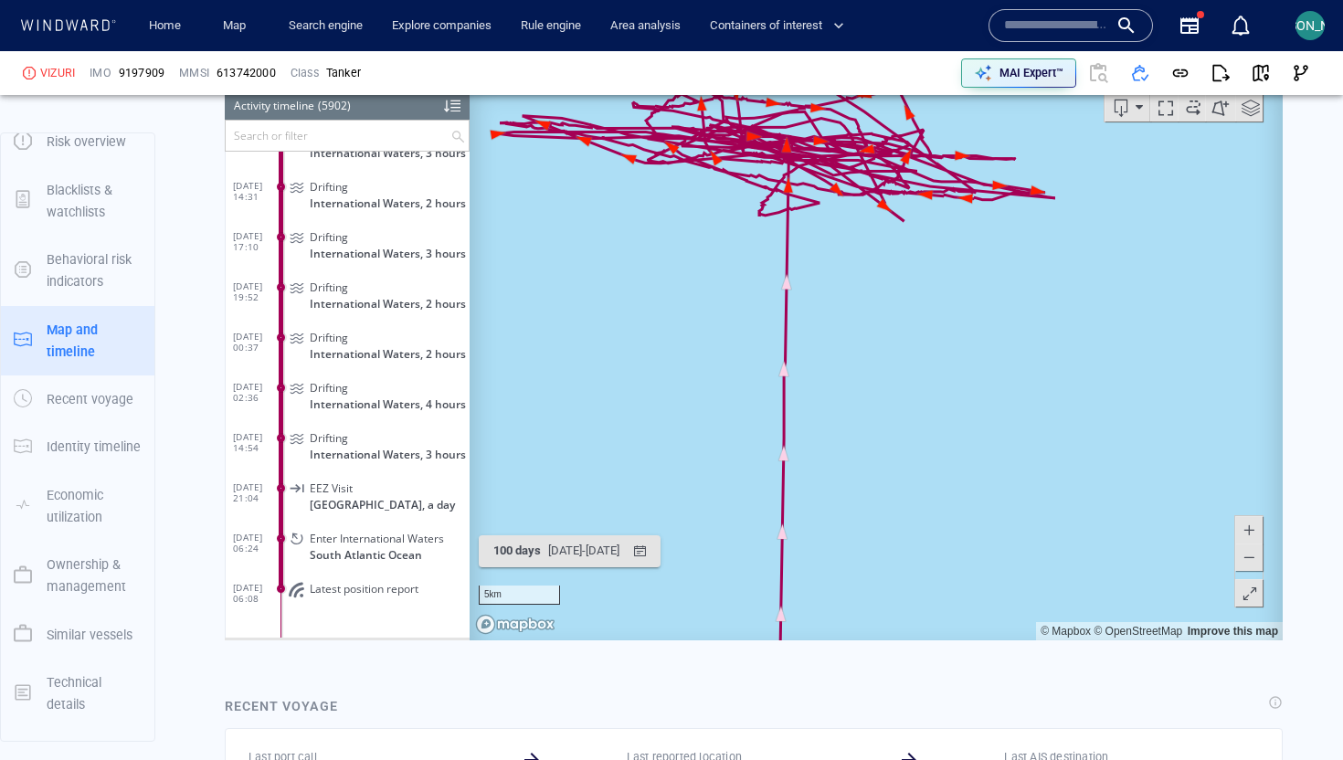
click at [726, 468] on canvas "Map" at bounding box center [876, 357] width 813 height 566
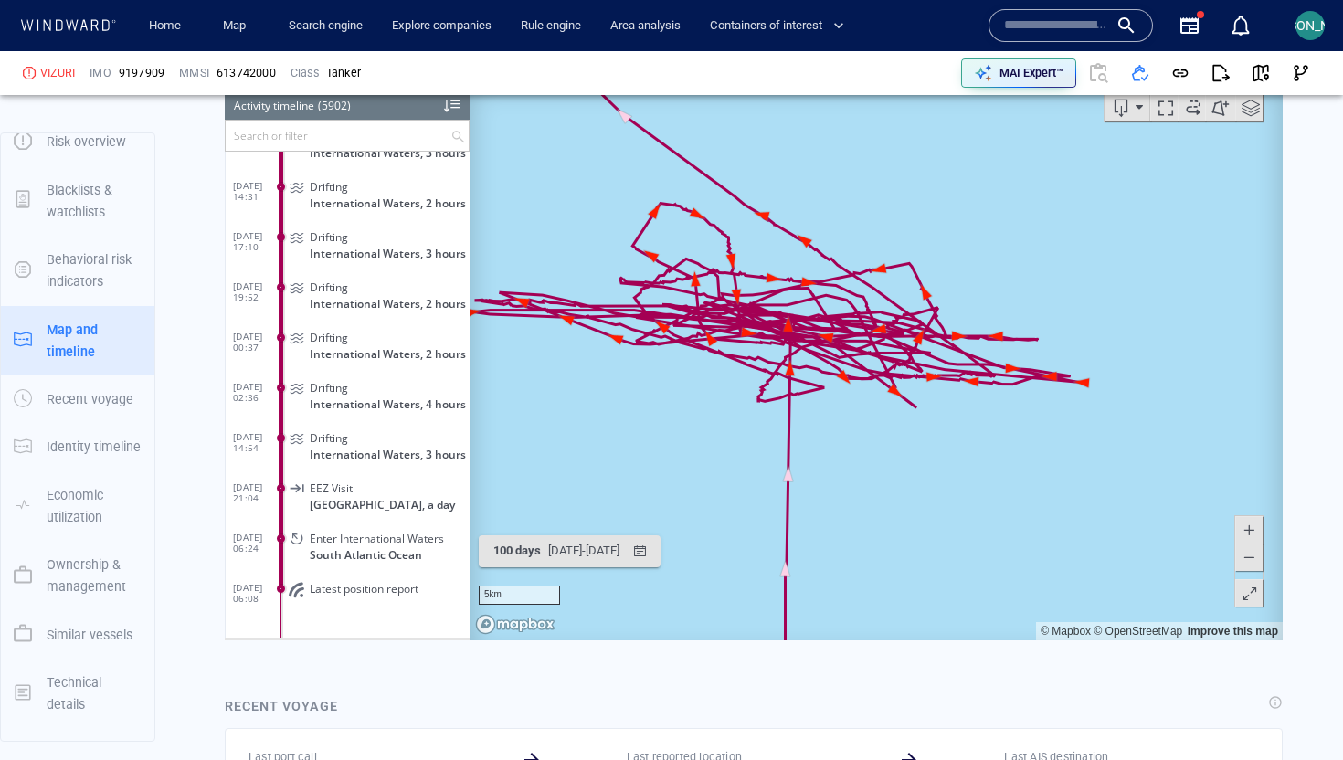
click at [788, 372] on canvas "Map" at bounding box center [876, 357] width 813 height 566
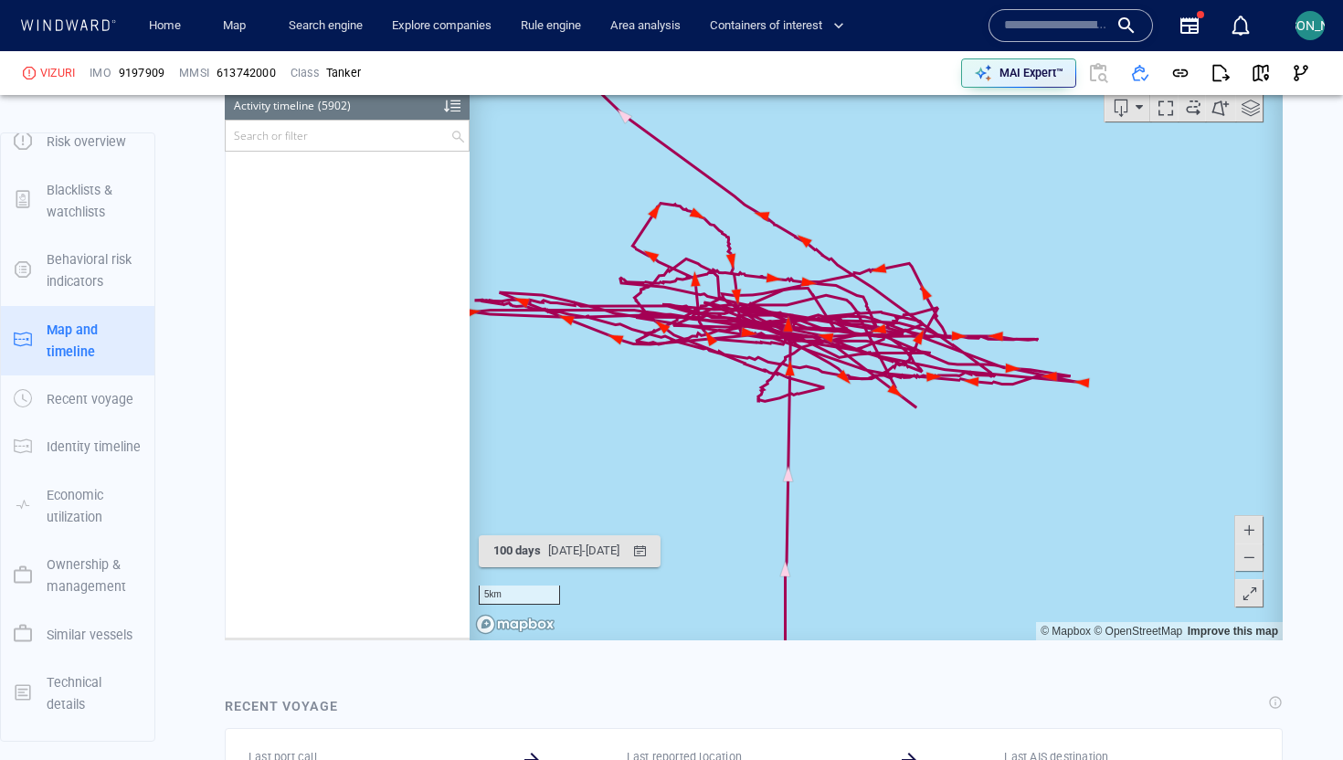
scroll to position [291654, 0]
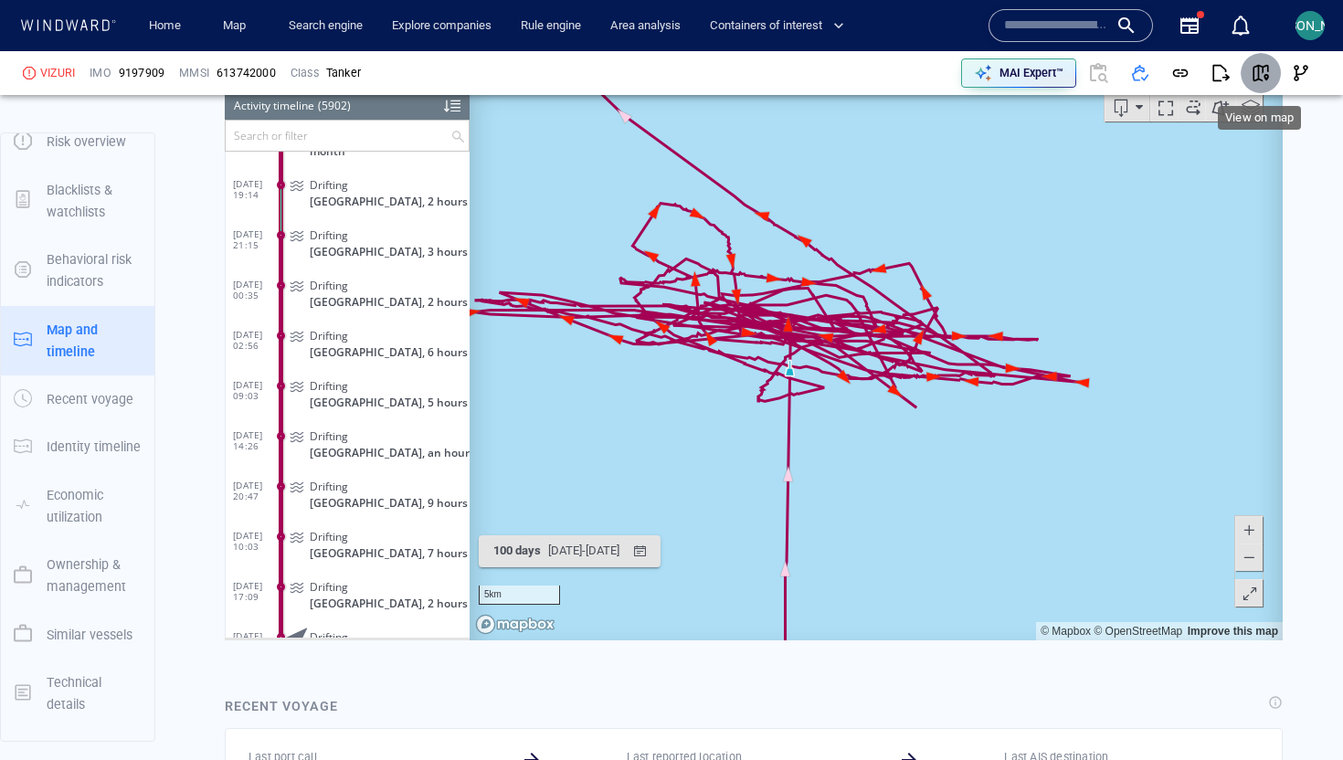
click at [1249, 72] on button "button" at bounding box center [1261, 73] width 40 height 40
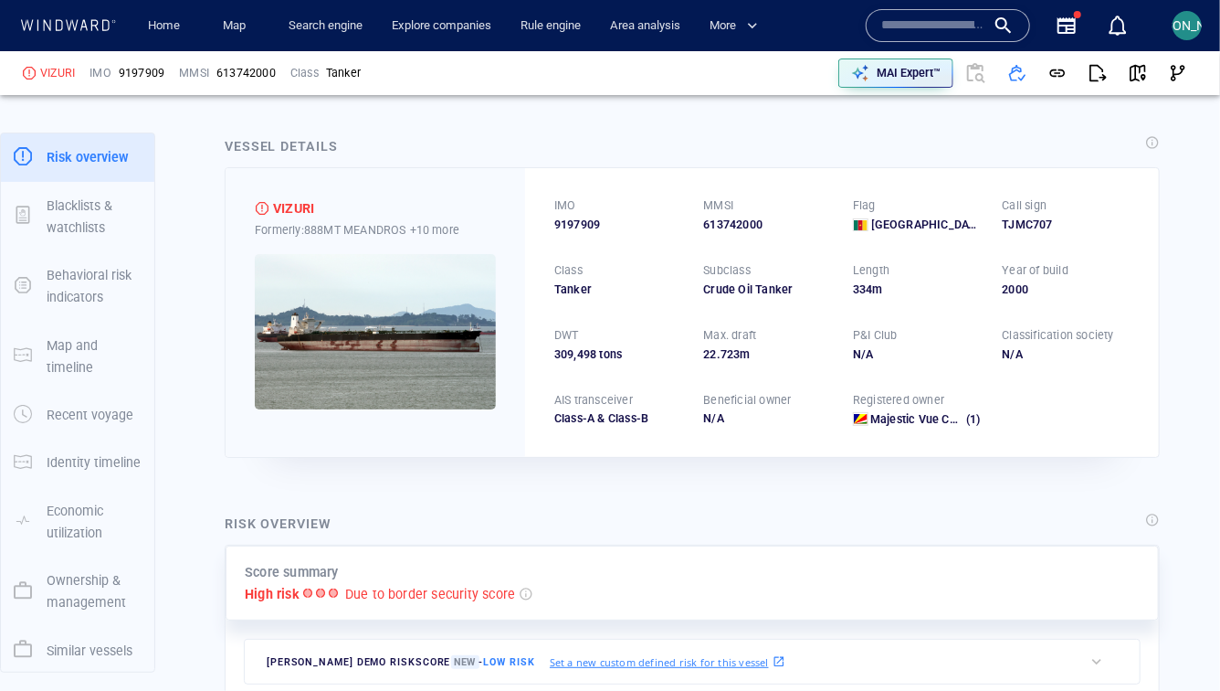
scroll to position [0, 0]
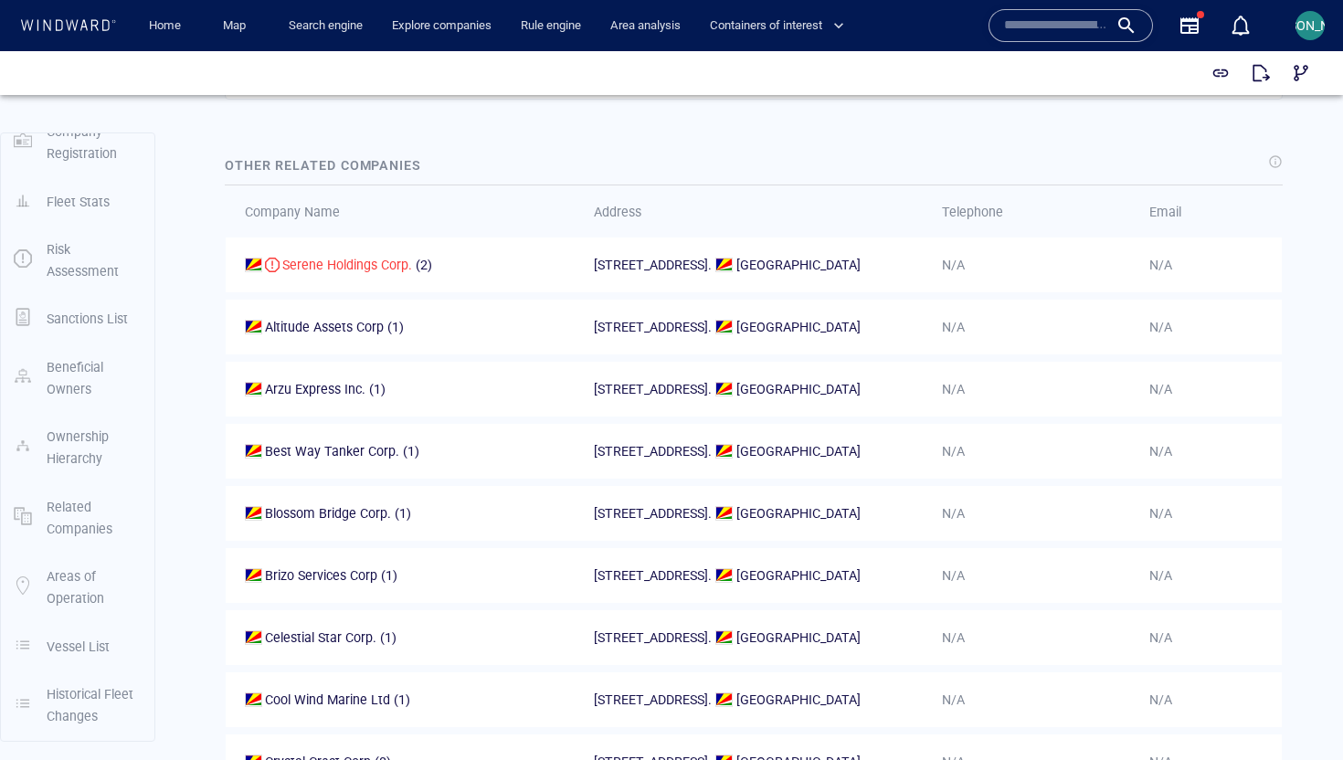
scroll to position [1327, 0]
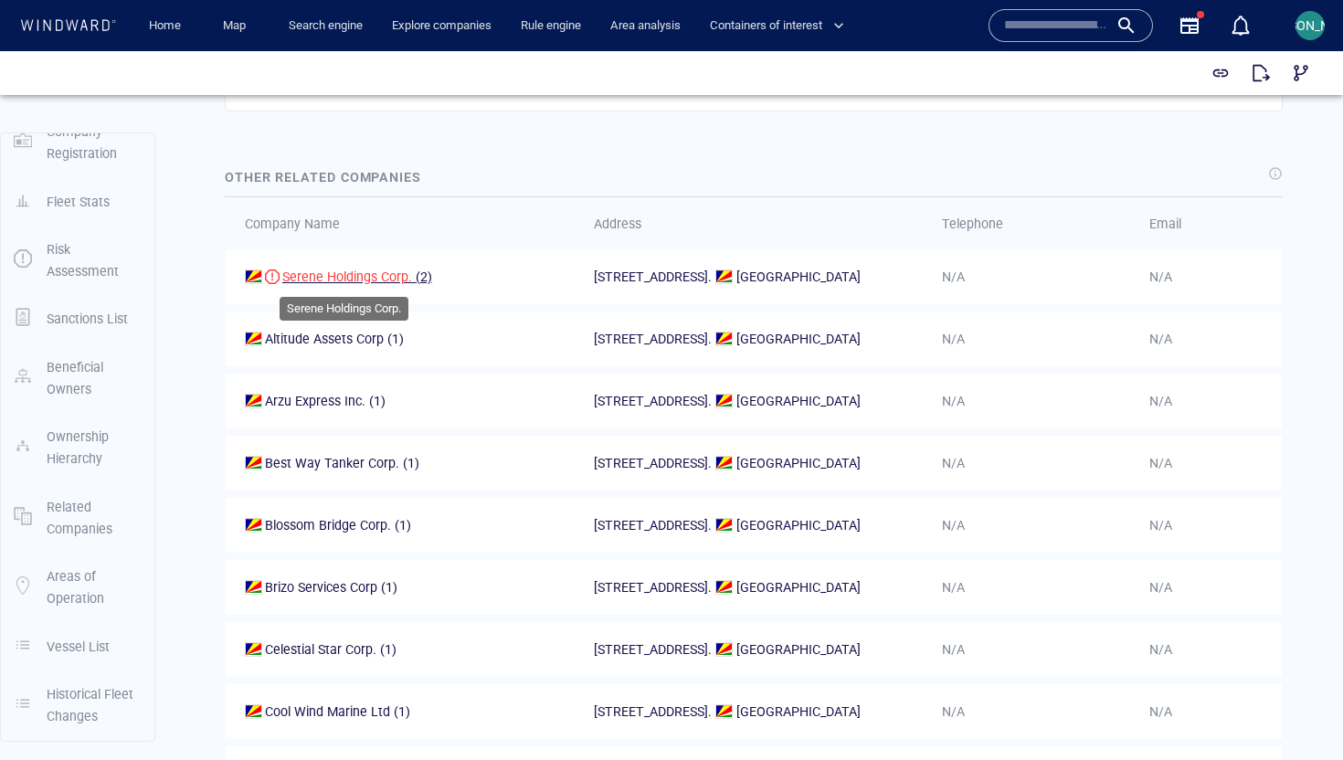
click at [362, 282] on span "Serene Holdings Corp." at bounding box center [347, 276] width 130 height 15
click at [1311, 70] on button "button" at bounding box center [1301, 73] width 40 height 40
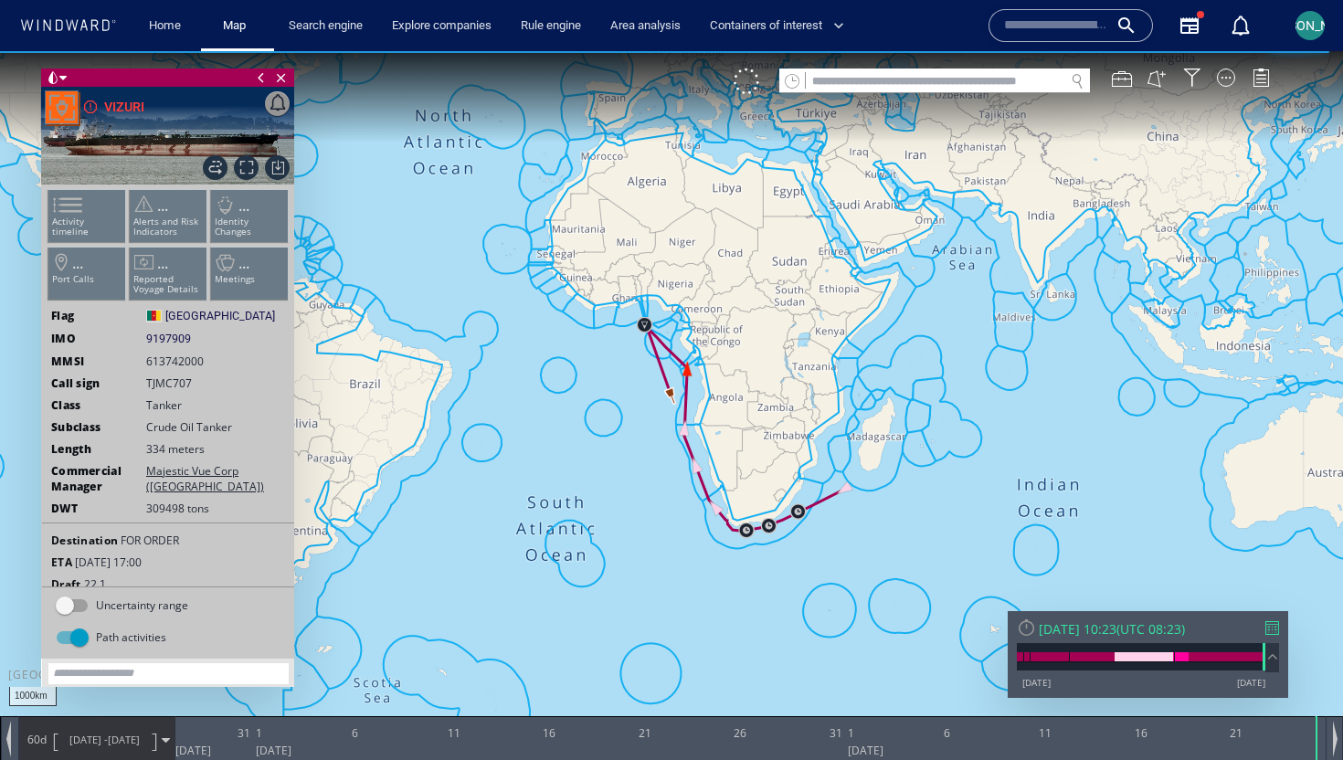
click at [58, 103] on div at bounding box center [62, 107] width 32 height 32
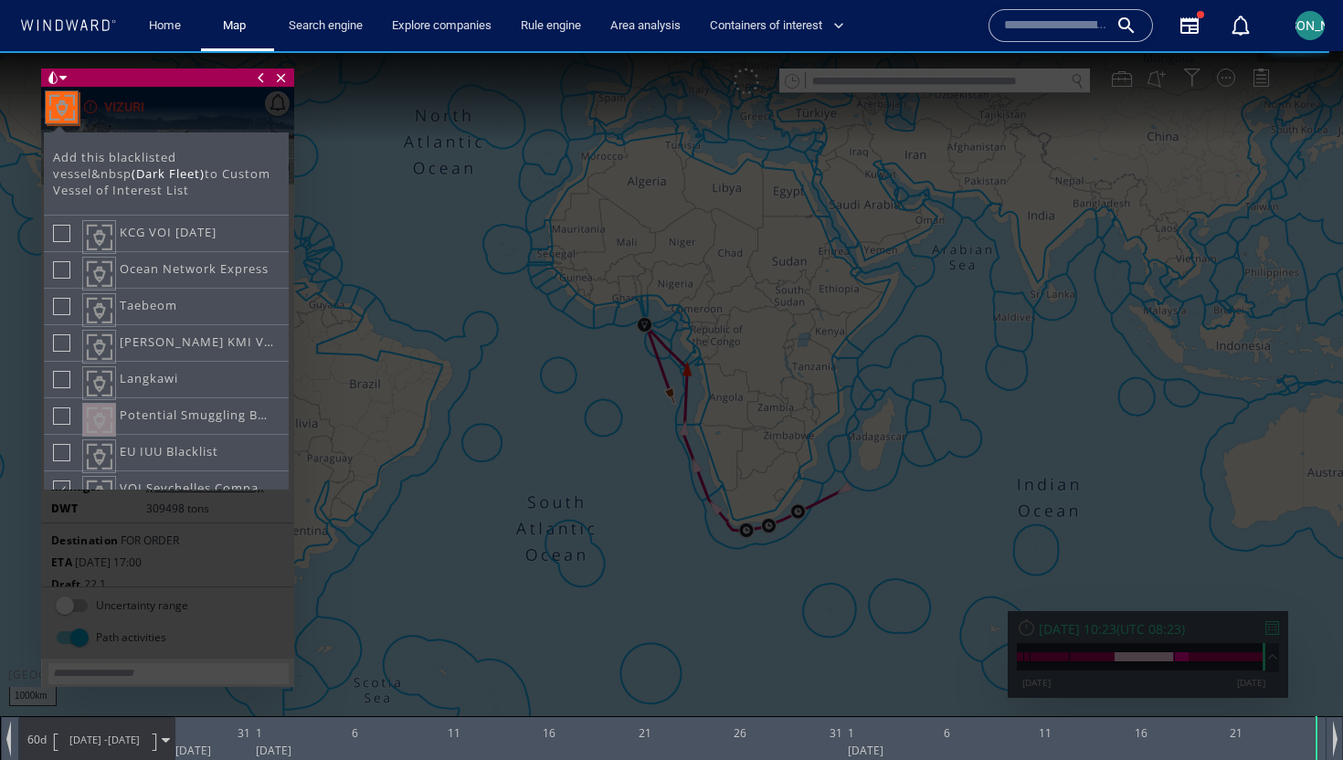
click at [510, 362] on div at bounding box center [671, 405] width 1343 height 709
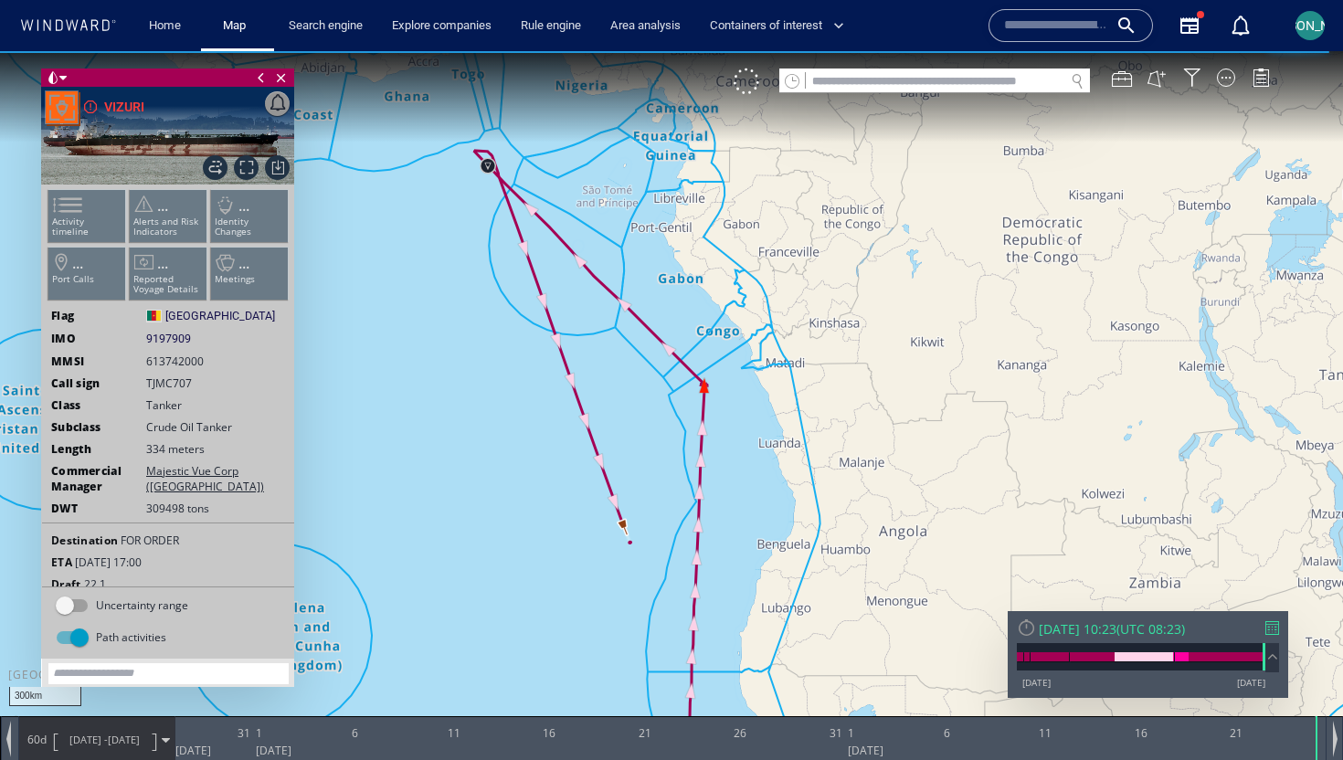
drag, startPoint x: 675, startPoint y: 343, endPoint x: 657, endPoint y: 439, distance: 97.6
click at [657, 440] on canvas "Map" at bounding box center [671, 396] width 1343 height 691
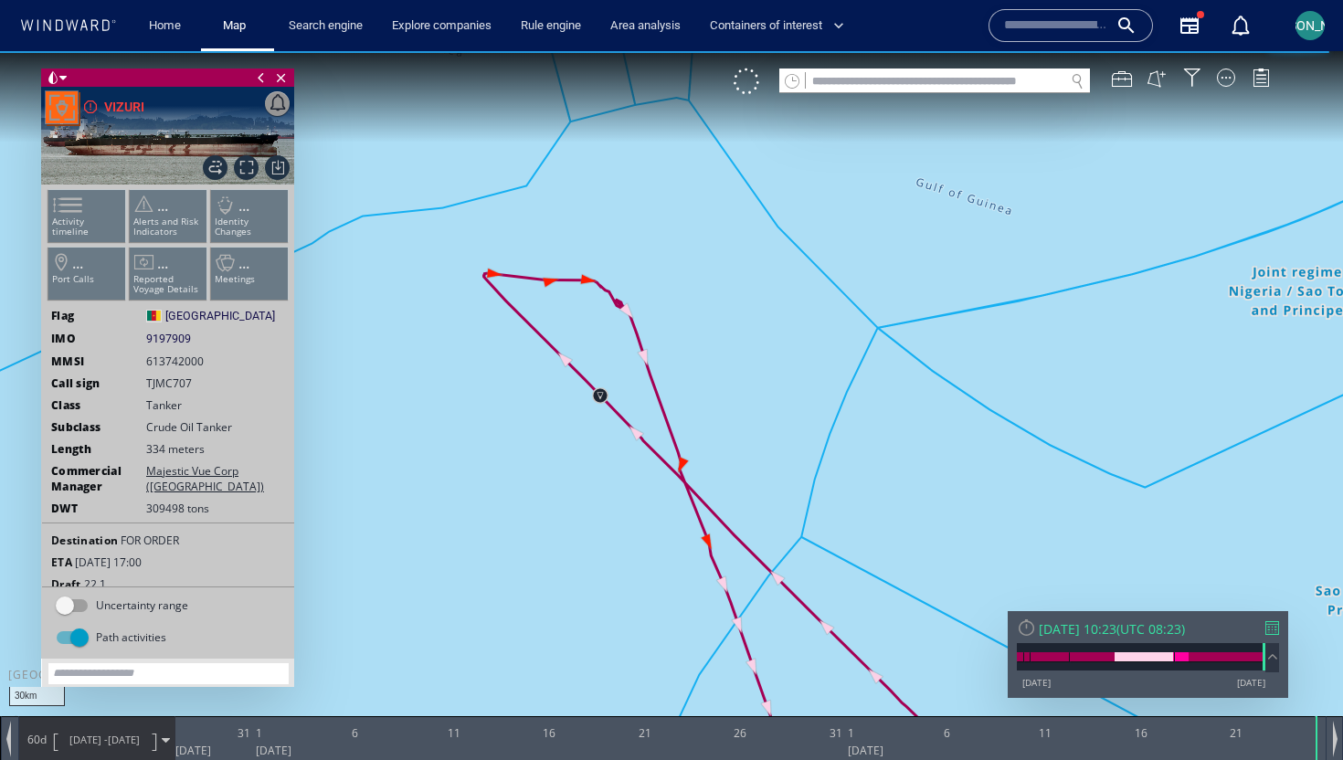
drag, startPoint x: 471, startPoint y: 132, endPoint x: 461, endPoint y: 354, distance: 222.2
click at [461, 354] on canvas "Map" at bounding box center [671, 396] width 1343 height 691
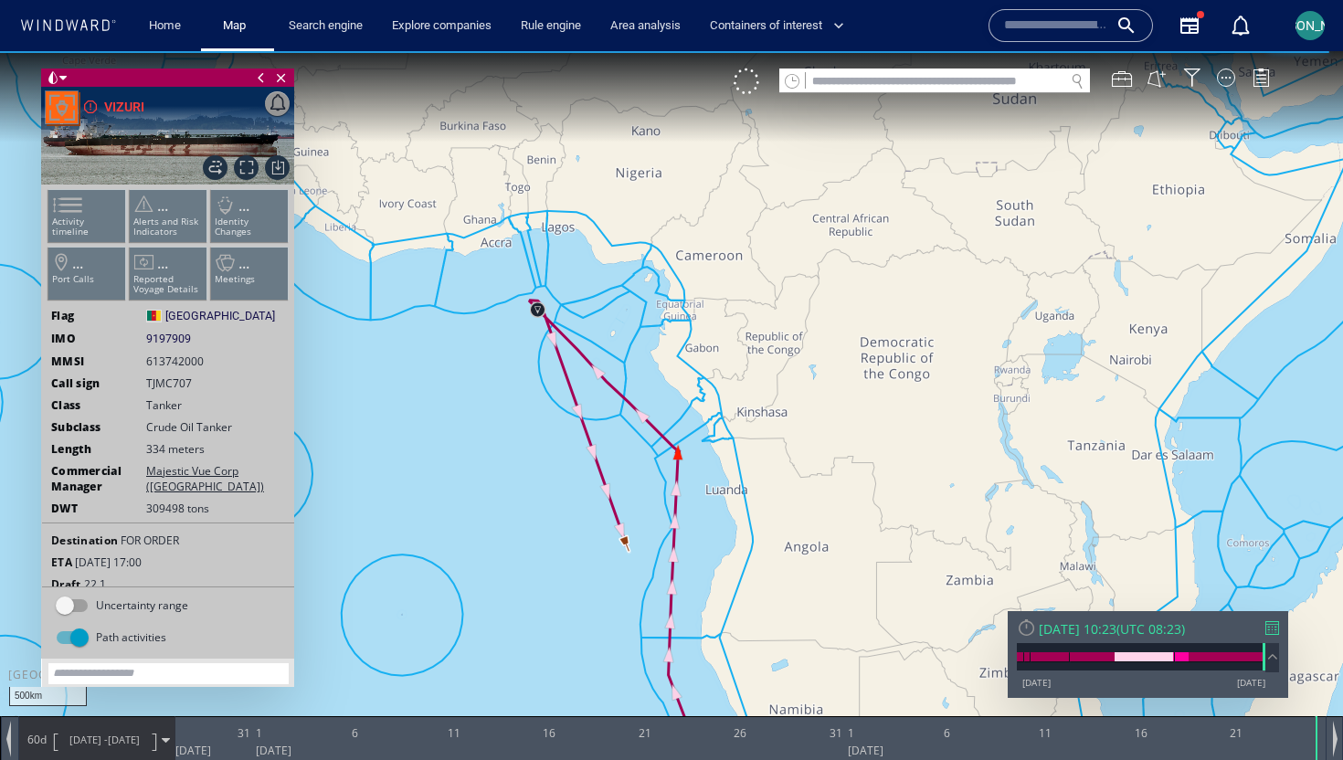
drag, startPoint x: 638, startPoint y: 485, endPoint x: 570, endPoint y: 369, distance: 134.3
click at [570, 369] on canvas "Map" at bounding box center [671, 396] width 1343 height 691
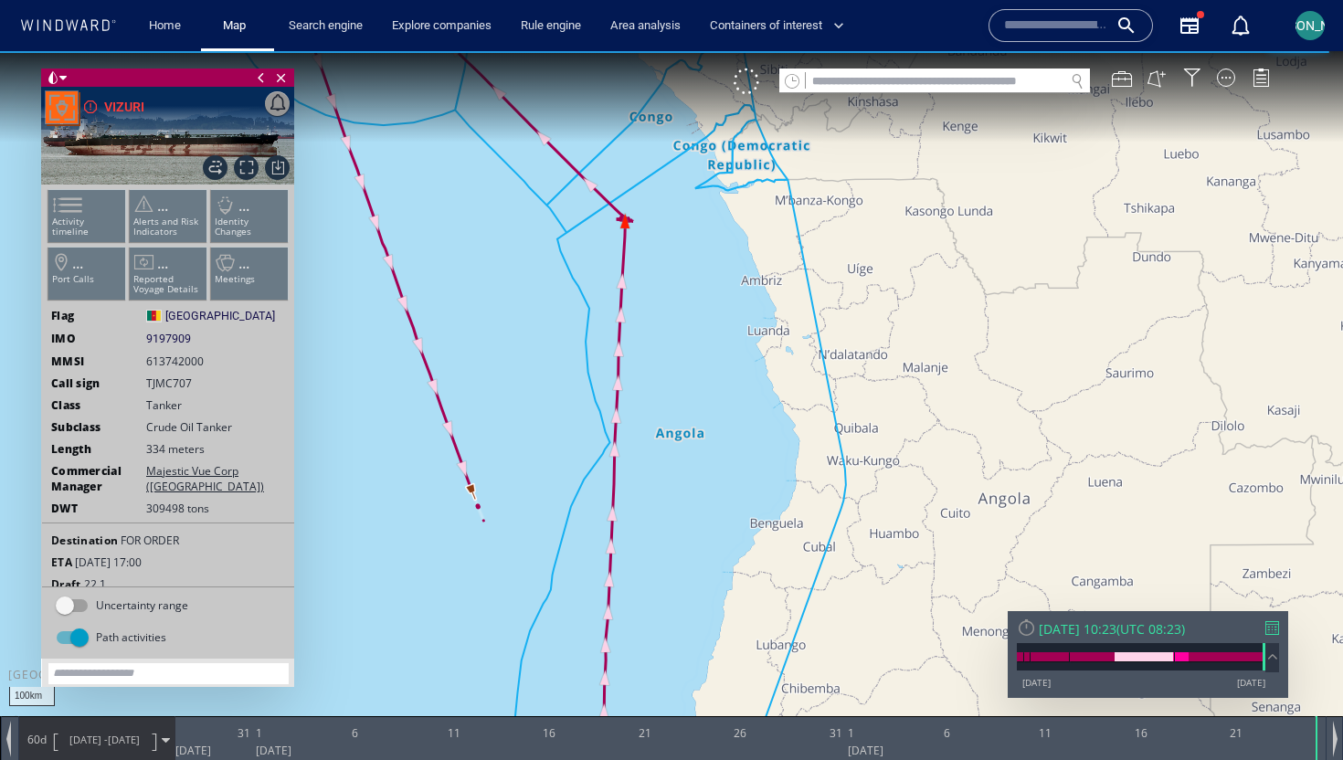
click at [559, 385] on canvas "Map" at bounding box center [671, 396] width 1343 height 691
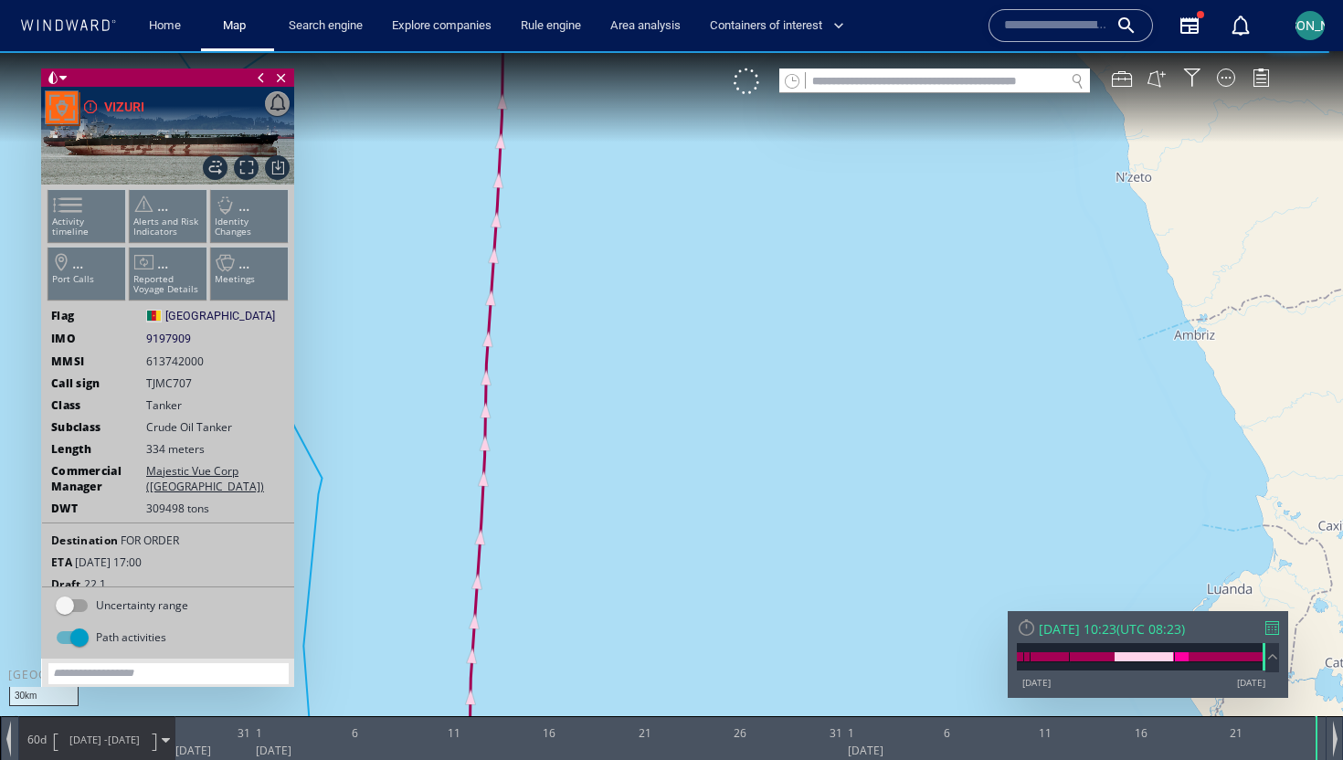
drag, startPoint x: 608, startPoint y: 153, endPoint x: 608, endPoint y: 476, distance: 323.4
click at [608, 476] on canvas "Map" at bounding box center [671, 396] width 1343 height 691
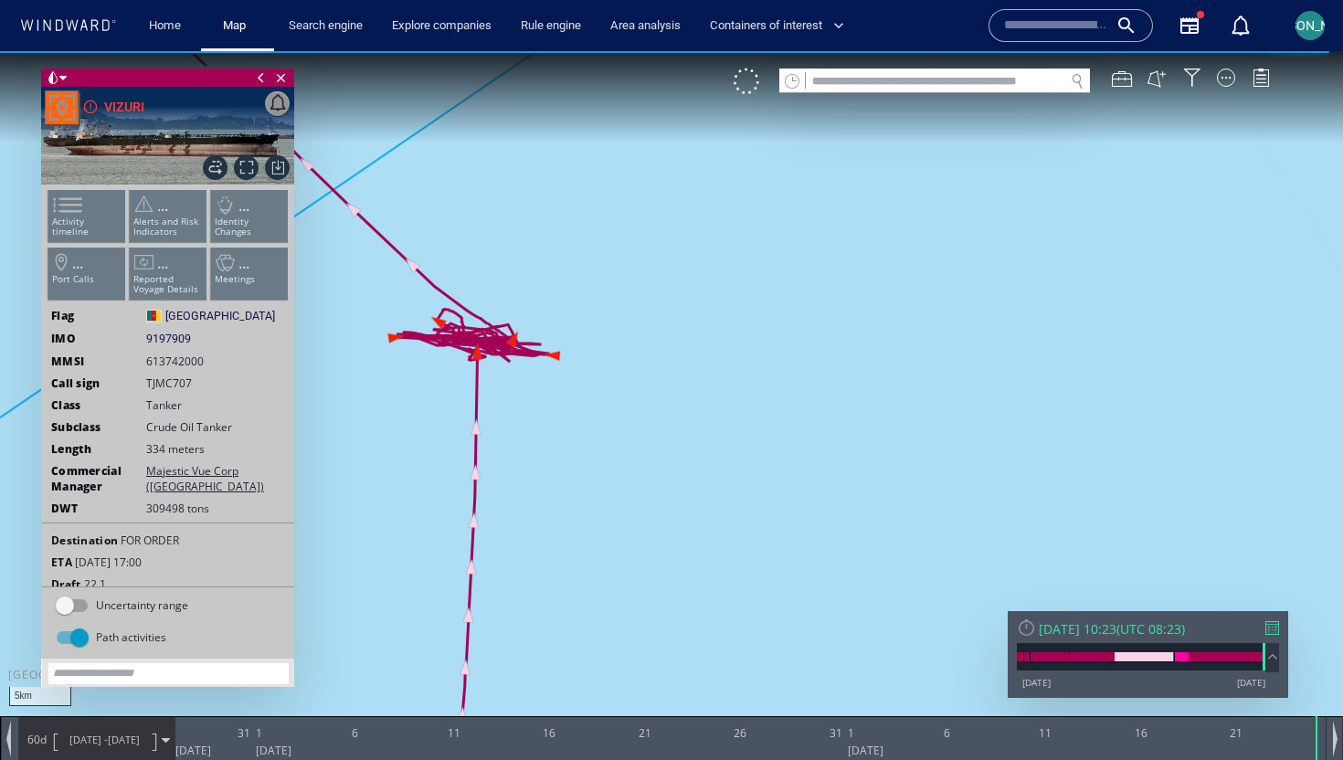
drag, startPoint x: 474, startPoint y: 386, endPoint x: 666, endPoint y: 502, distance: 223.7
click at [666, 502] on canvas "Map" at bounding box center [671, 396] width 1343 height 691
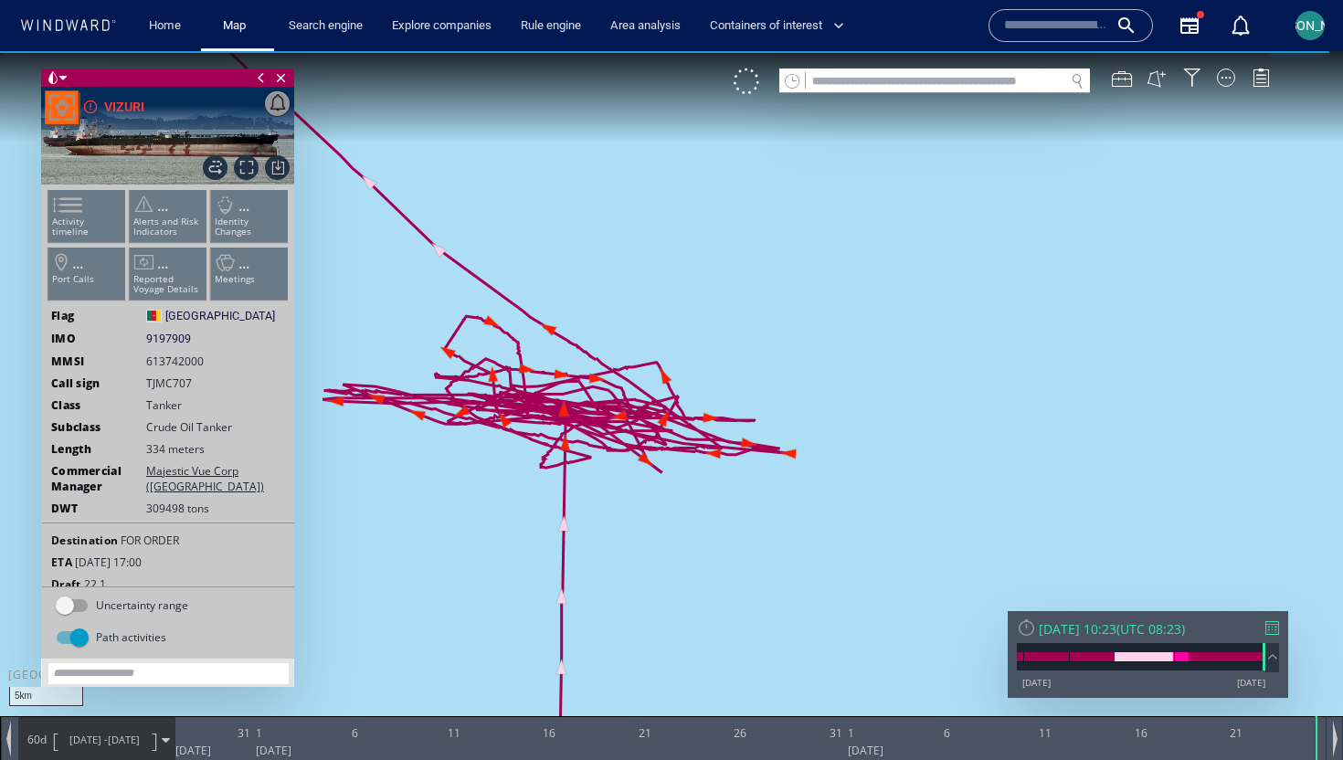
drag, startPoint x: 666, startPoint y: 502, endPoint x: 744, endPoint y: 496, distance: 77.8
click at [744, 496] on canvas "Map" at bounding box center [671, 396] width 1343 height 691
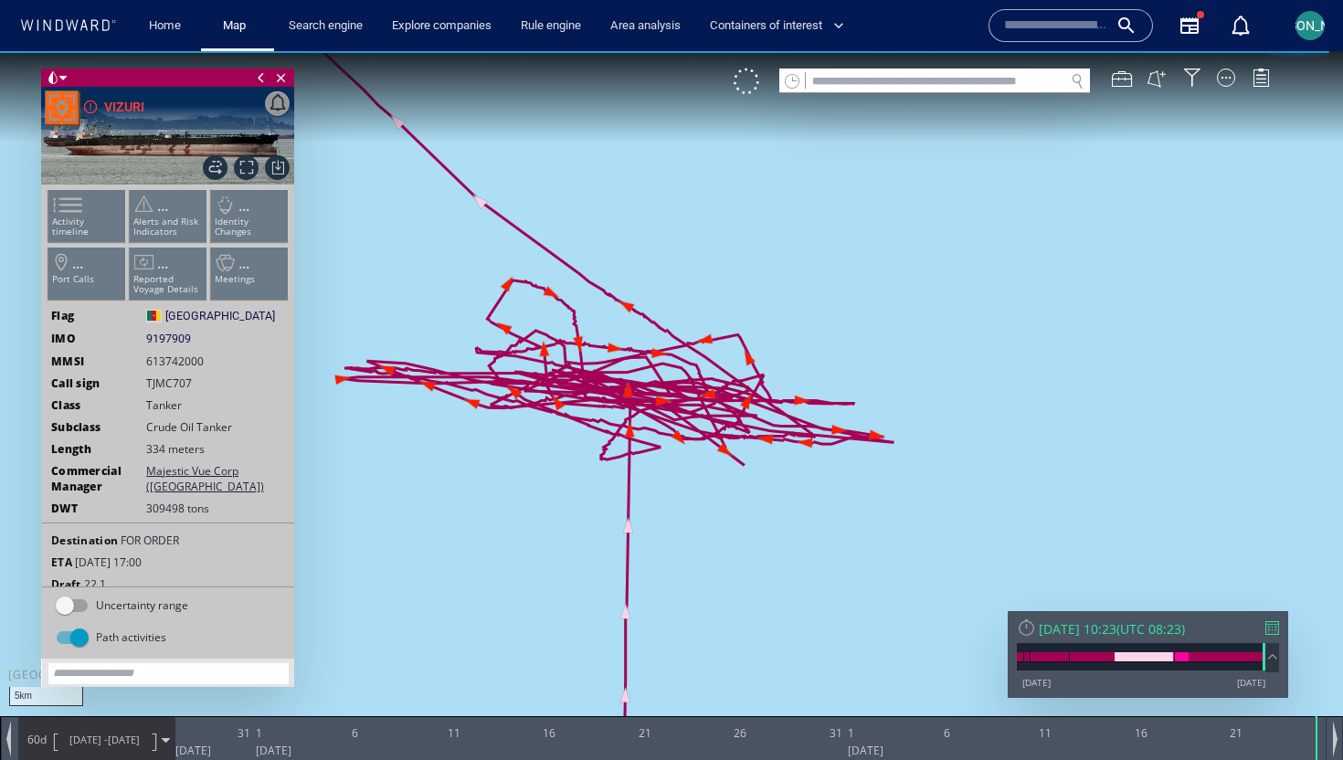
click at [632, 308] on canvas "Map" at bounding box center [671, 396] width 1343 height 691
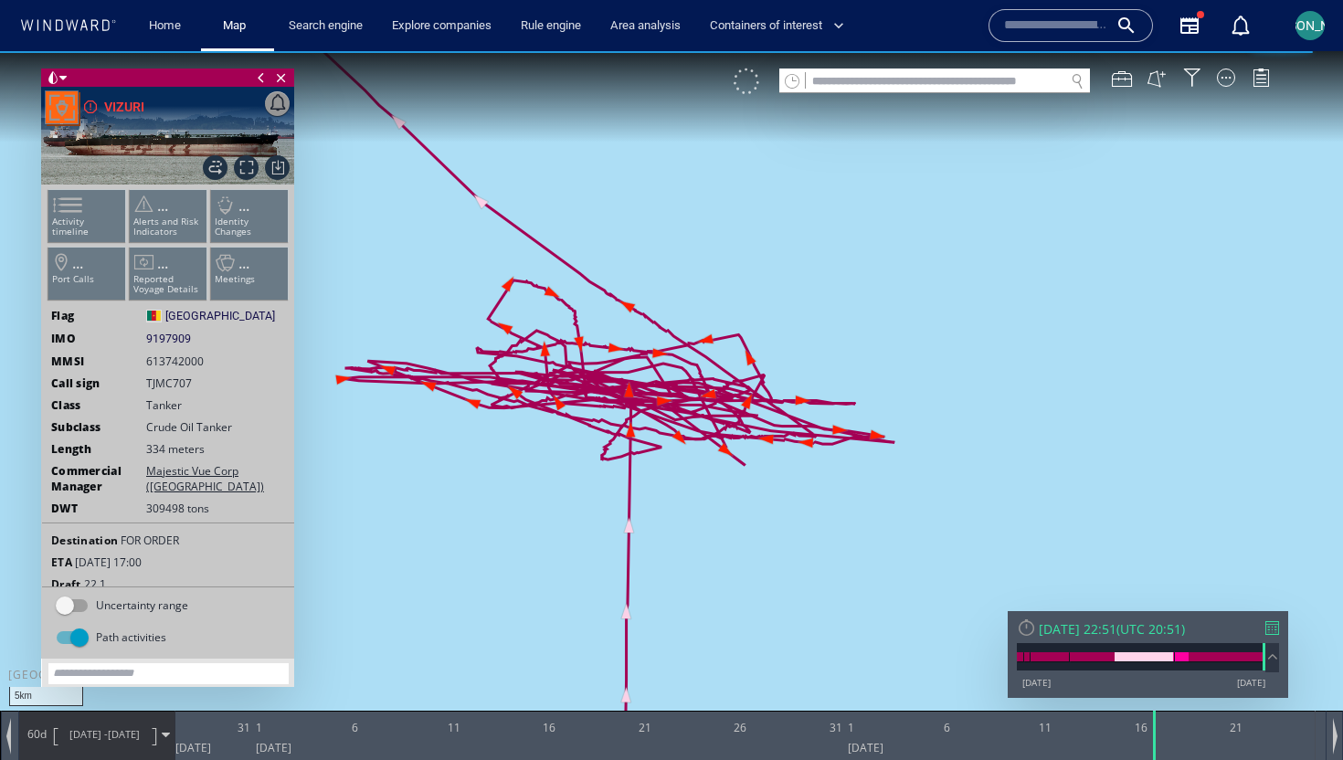
click at [744, 74] on div at bounding box center [747, 82] width 26 height 26
click at [1221, 81] on div at bounding box center [1226, 78] width 18 height 18
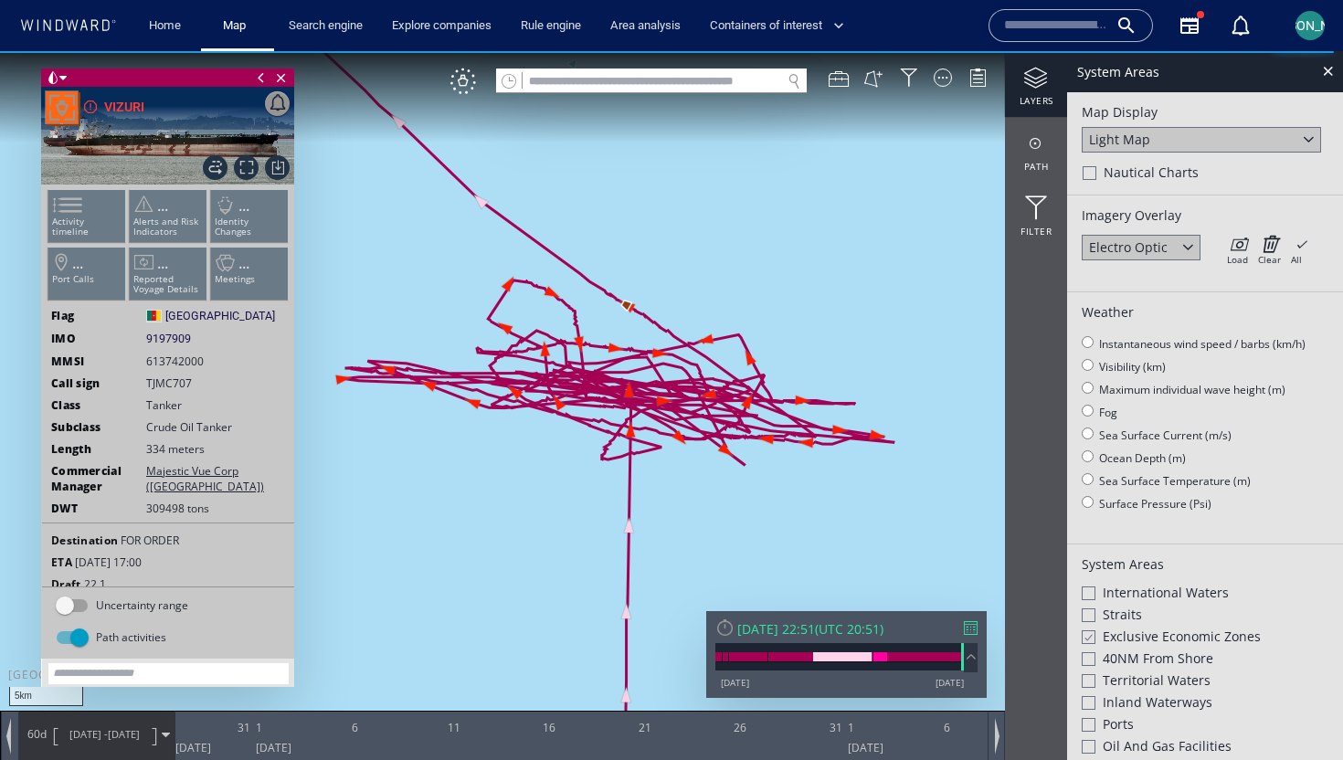
scroll to position [404, 0]
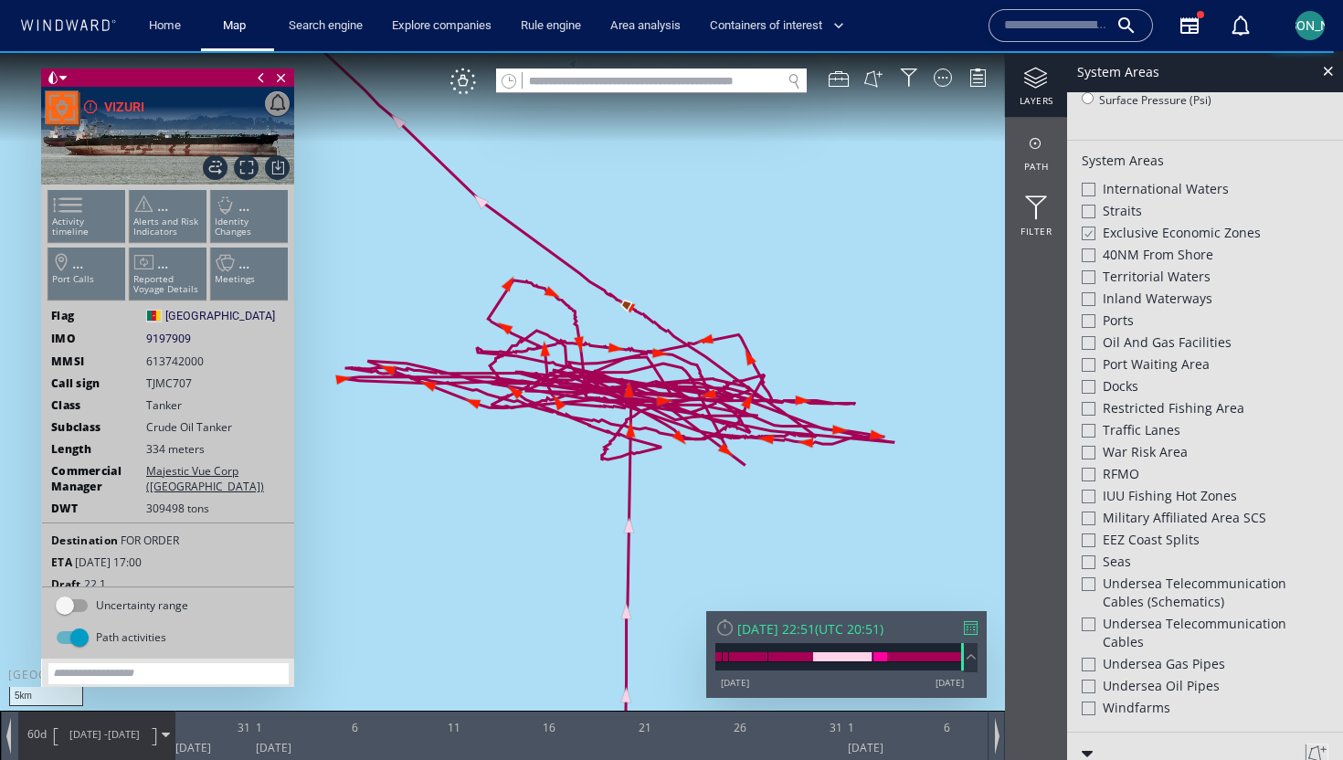
click at [1090, 339] on div at bounding box center [1089, 343] width 14 height 14
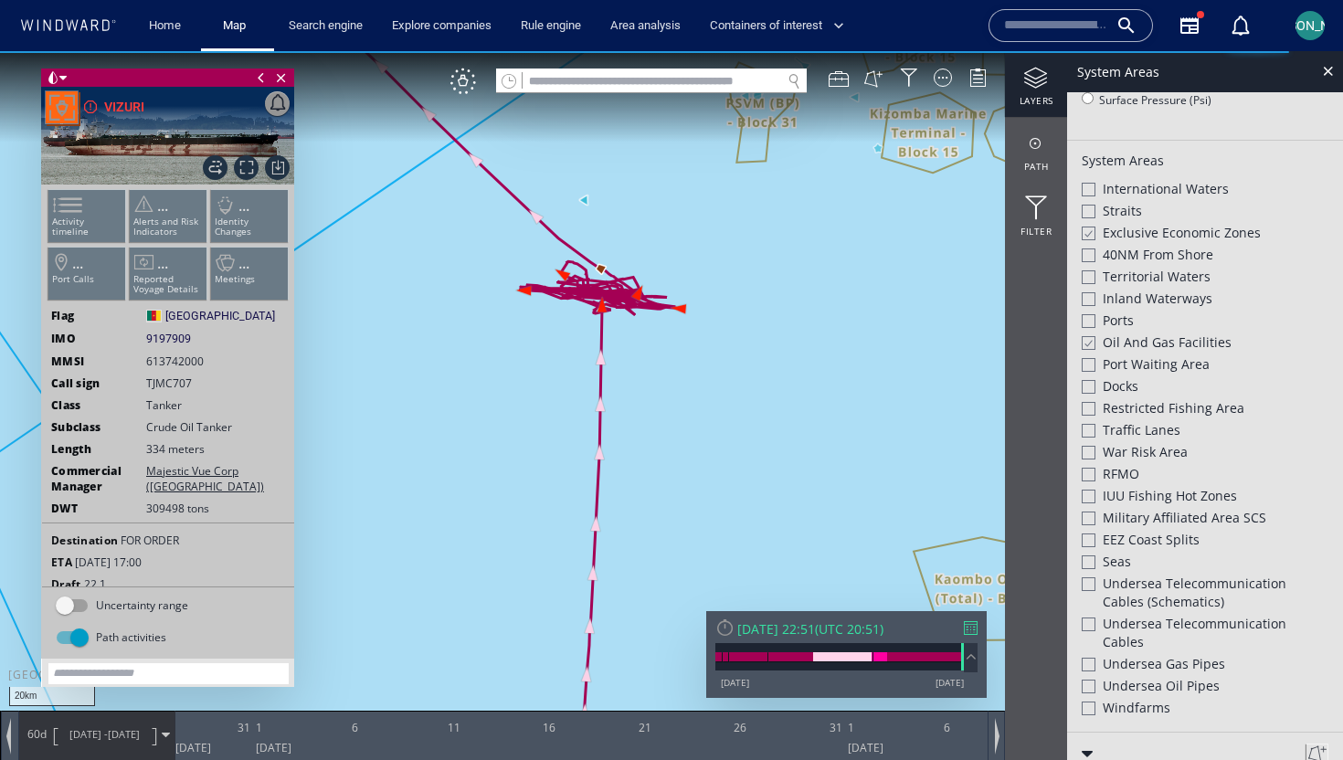
drag, startPoint x: 780, startPoint y: 226, endPoint x: 637, endPoint y: 333, distance: 179.4
click at [637, 333] on canvas "Map" at bounding box center [671, 396] width 1343 height 691
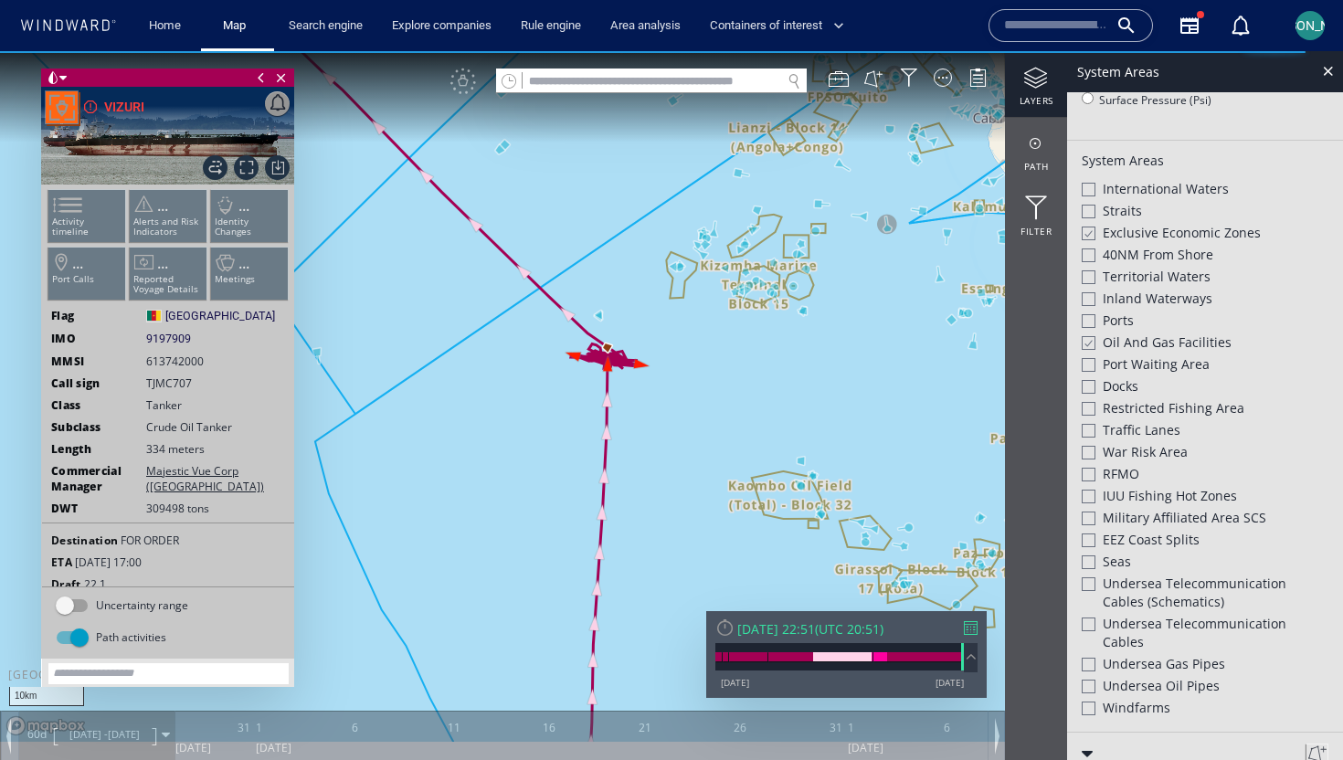
scroll to position [404, 0]
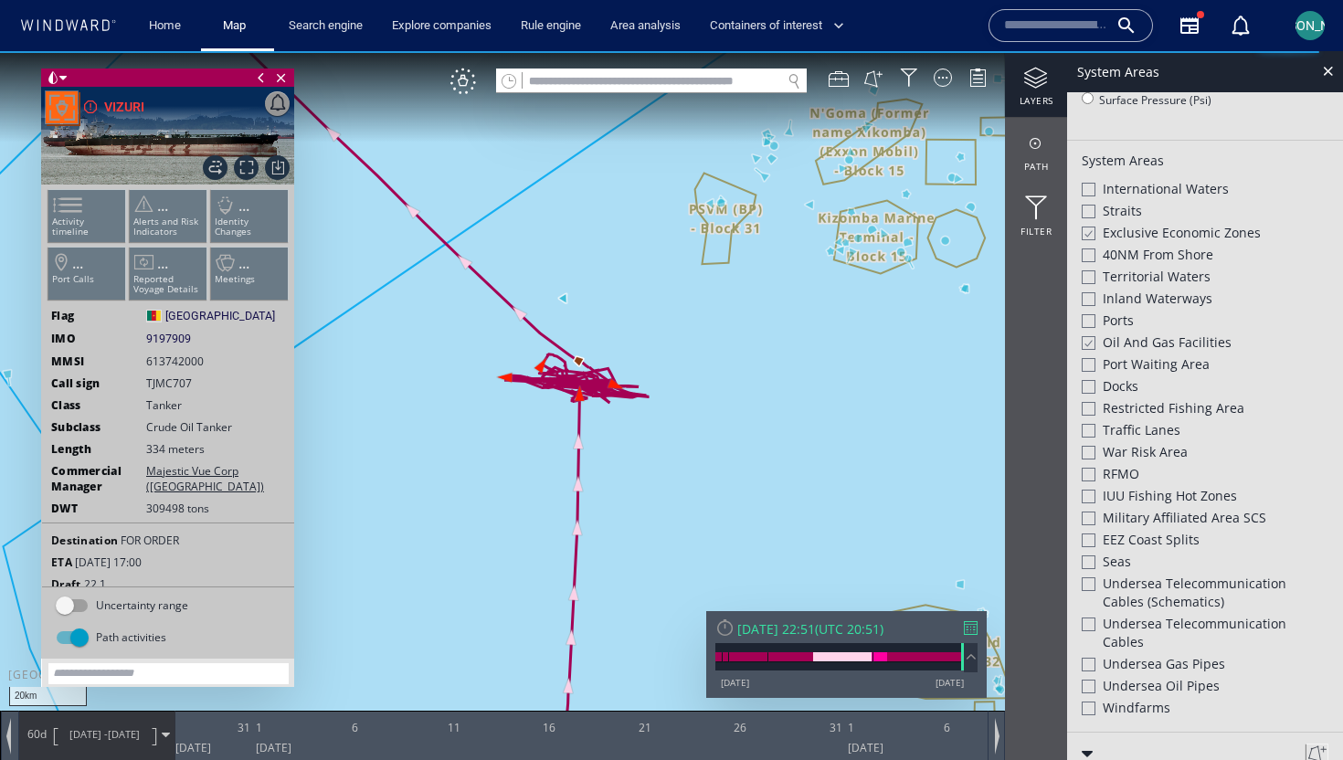
scroll to position [55, 0]
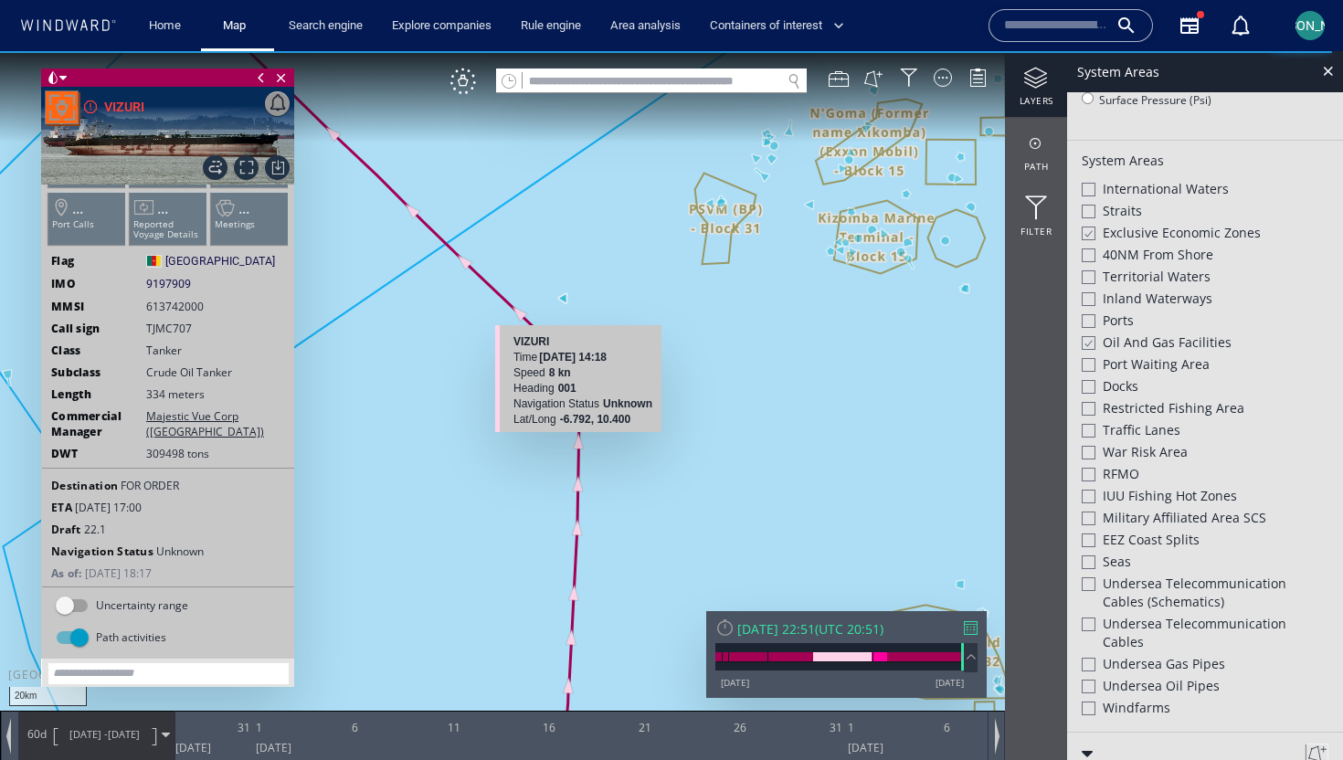
click at [575, 442] on canvas "Map" at bounding box center [671, 396] width 1343 height 691
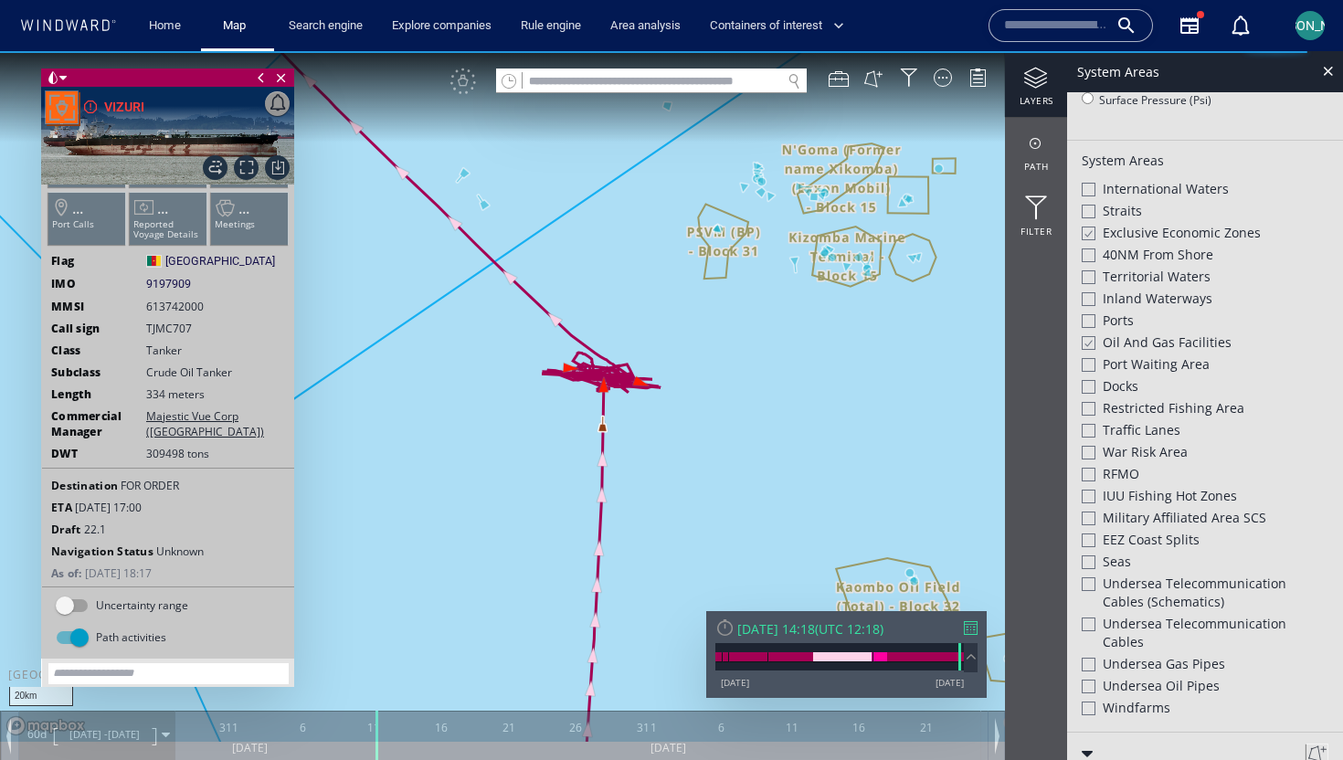
drag, startPoint x: 713, startPoint y: 345, endPoint x: 689, endPoint y: 354, distance: 26.3
click at [689, 354] on canvas "Map" at bounding box center [671, 396] width 1343 height 691
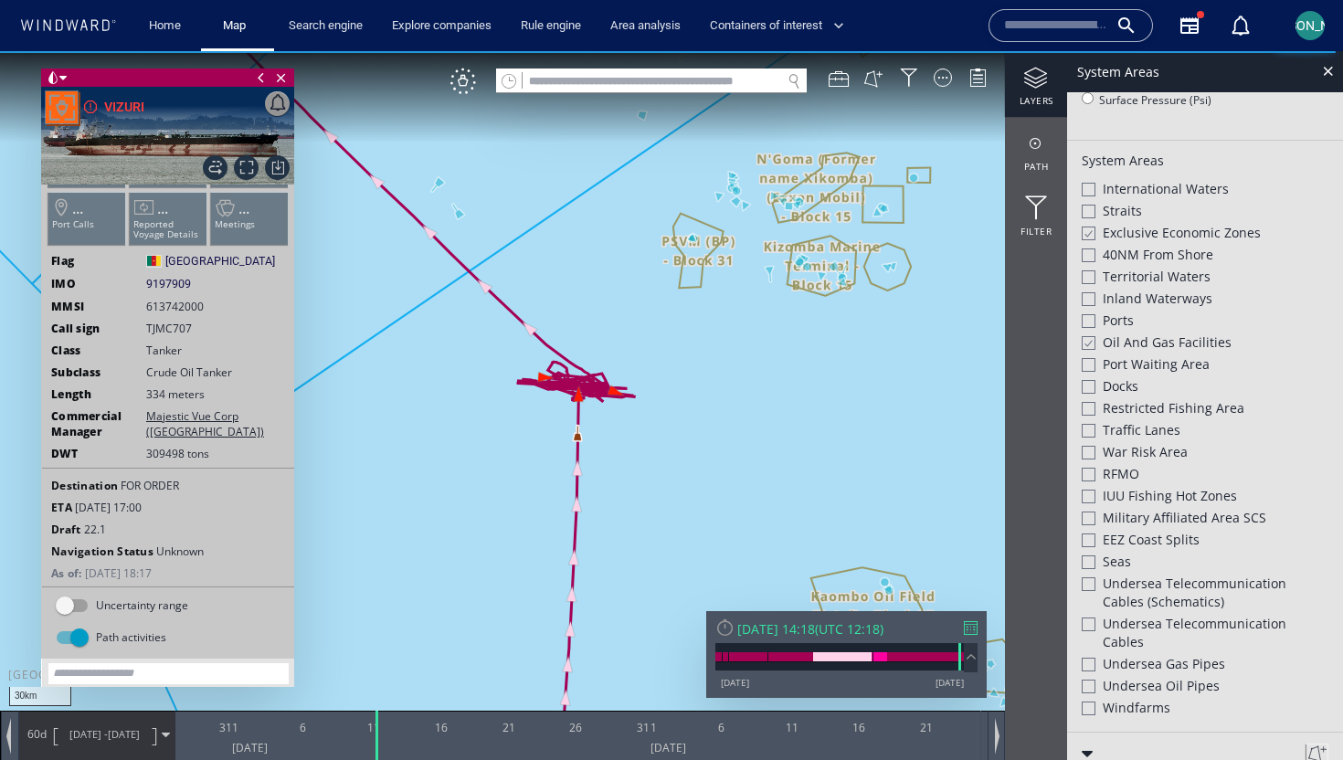
scroll to position [432, 0]
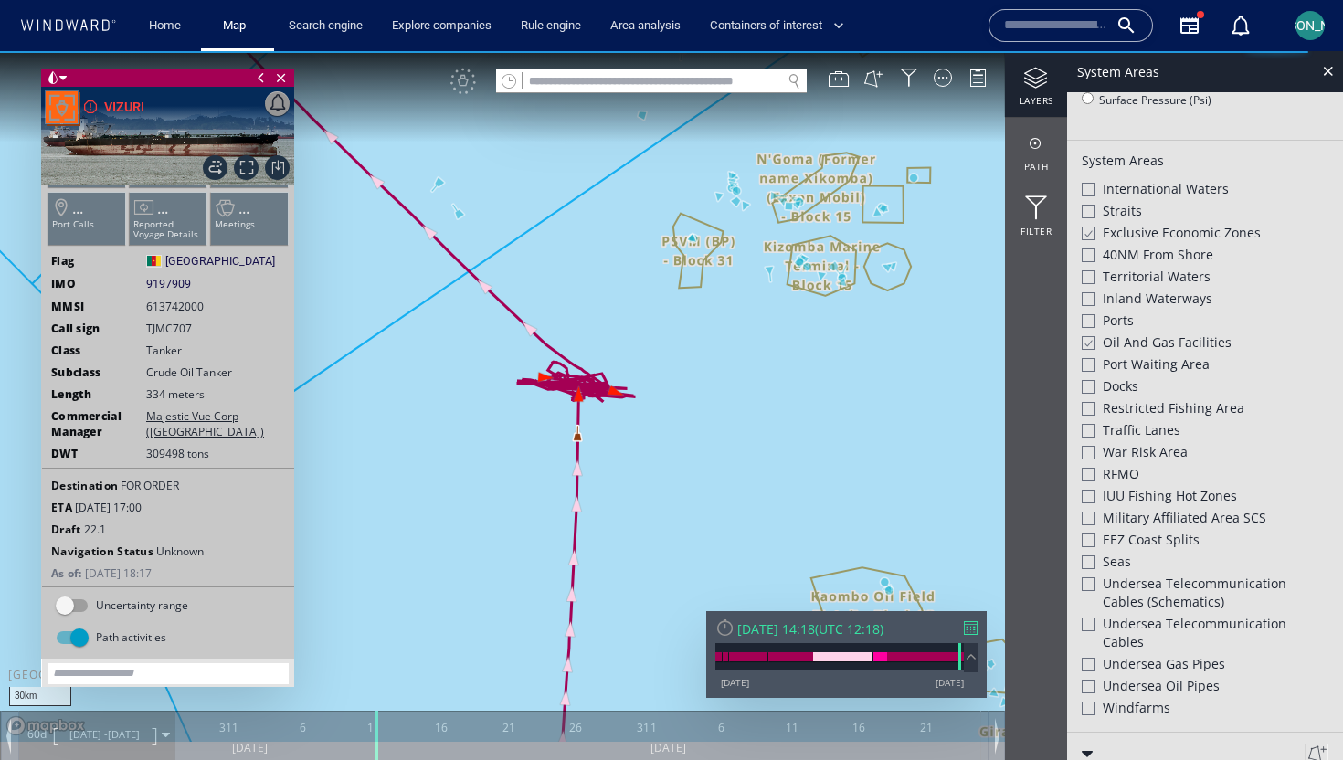
drag, startPoint x: 802, startPoint y: 459, endPoint x: 688, endPoint y: 459, distance: 114.2
click at [688, 459] on canvas "Map" at bounding box center [671, 396] width 1343 height 691
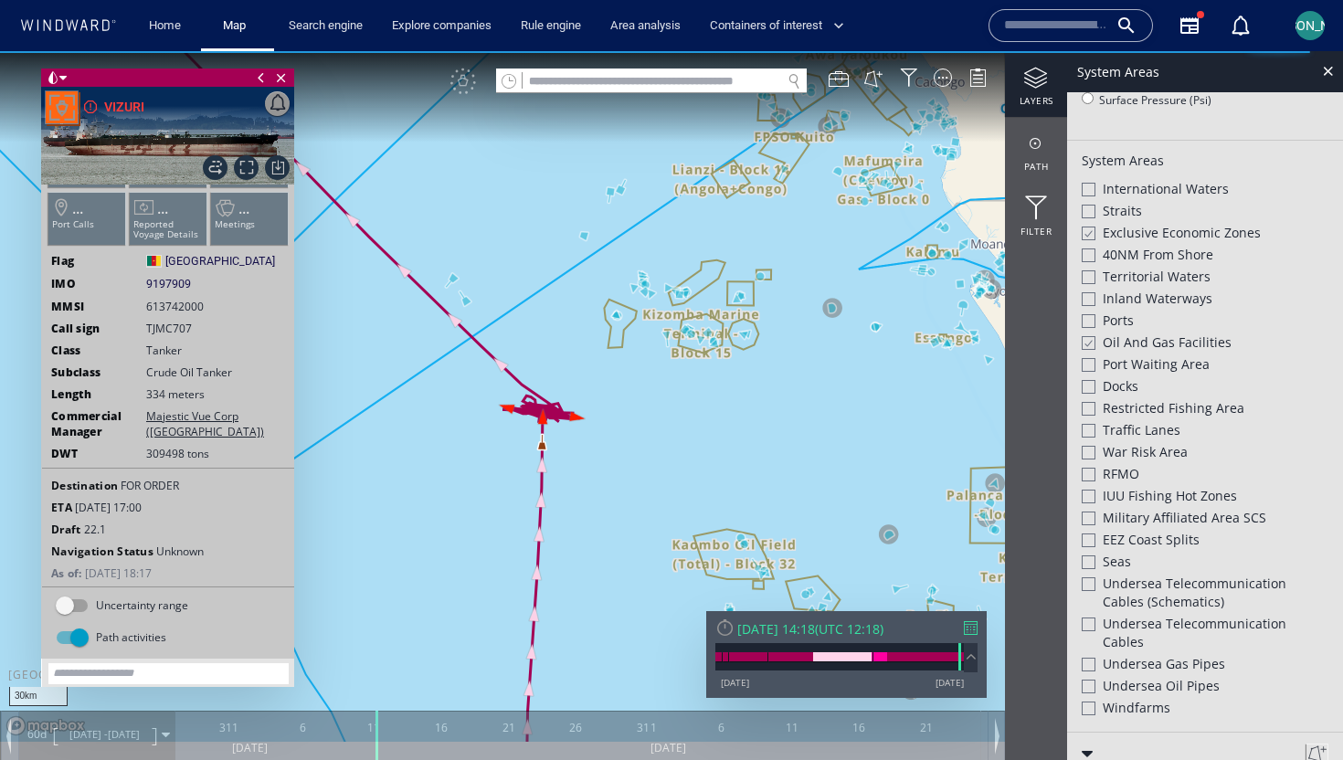
drag, startPoint x: 755, startPoint y: 459, endPoint x: 747, endPoint y: 366, distance: 92.6
click at [747, 366] on canvas "Map" at bounding box center [671, 396] width 1343 height 691
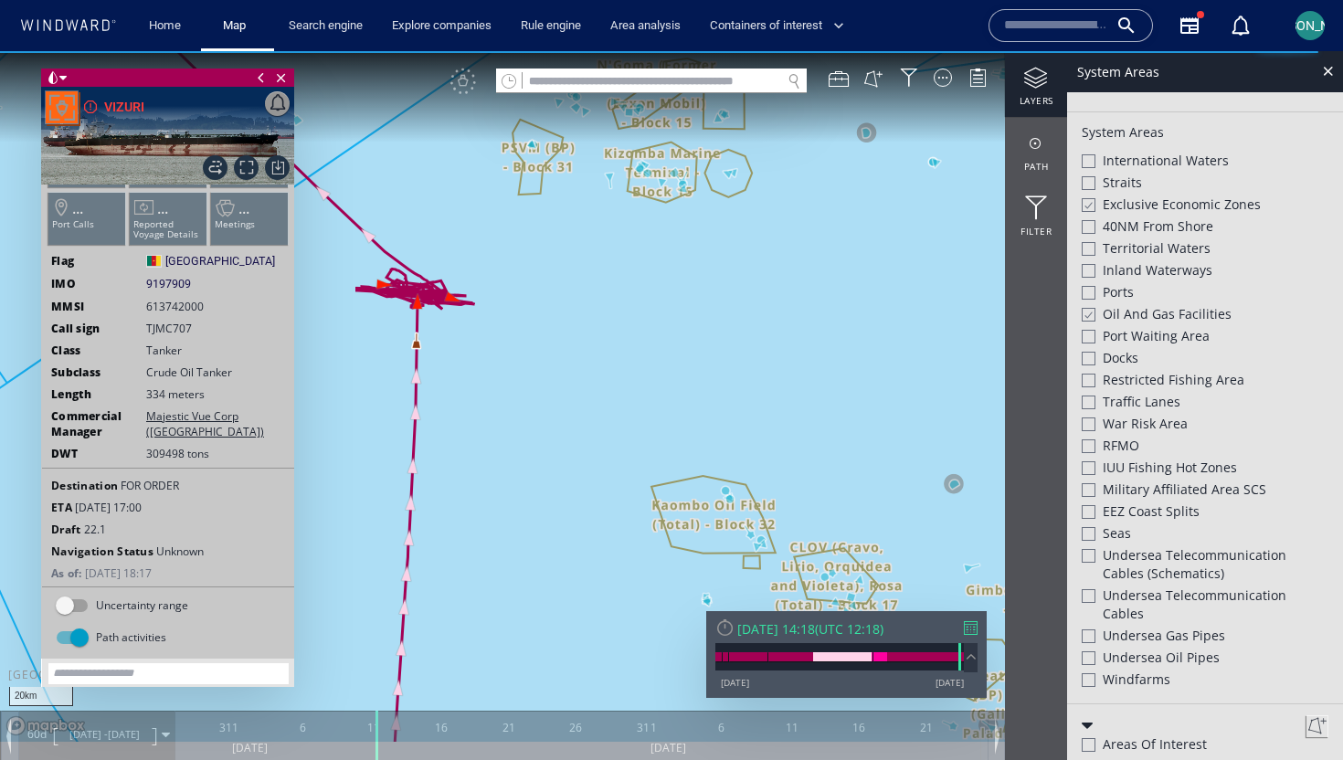
scroll to position [404, 0]
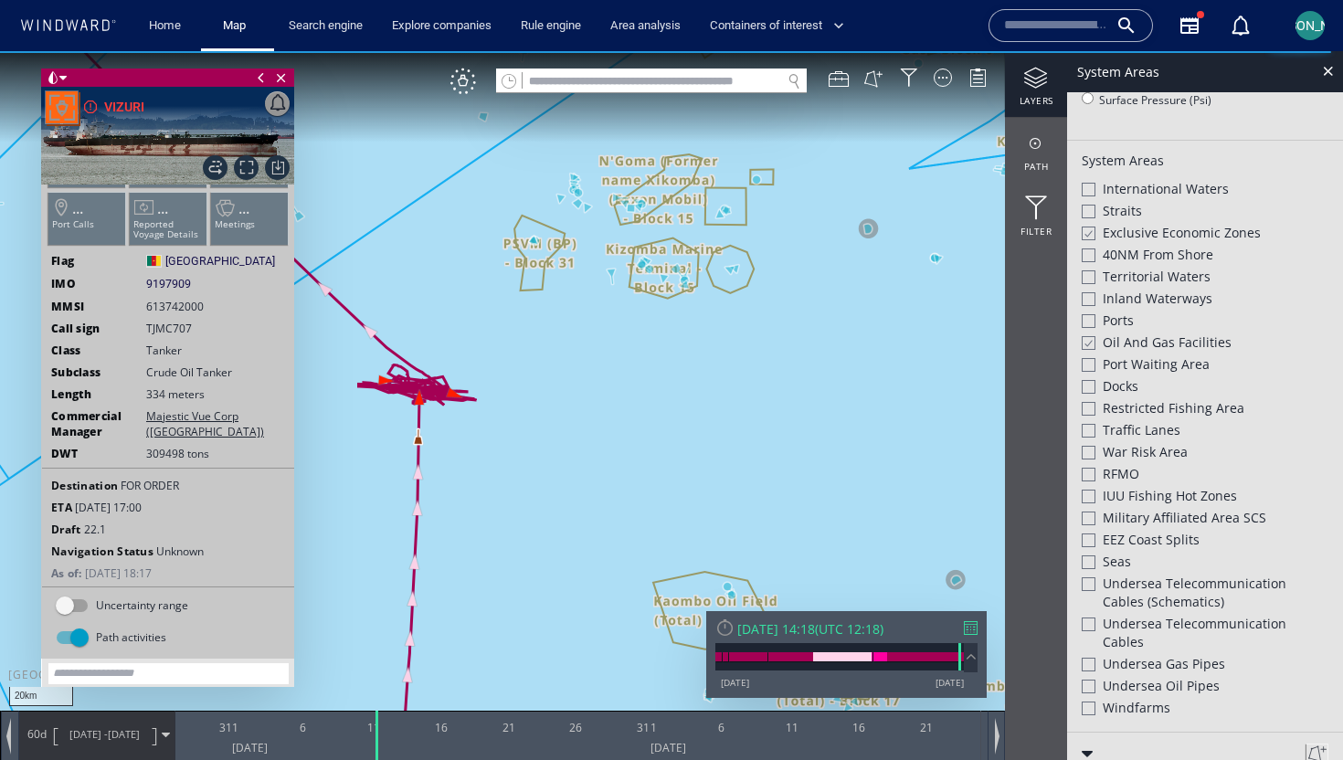
drag, startPoint x: 712, startPoint y: 333, endPoint x: 718, endPoint y: 422, distance: 88.8
click at [718, 422] on canvas "Map" at bounding box center [671, 396] width 1343 height 691
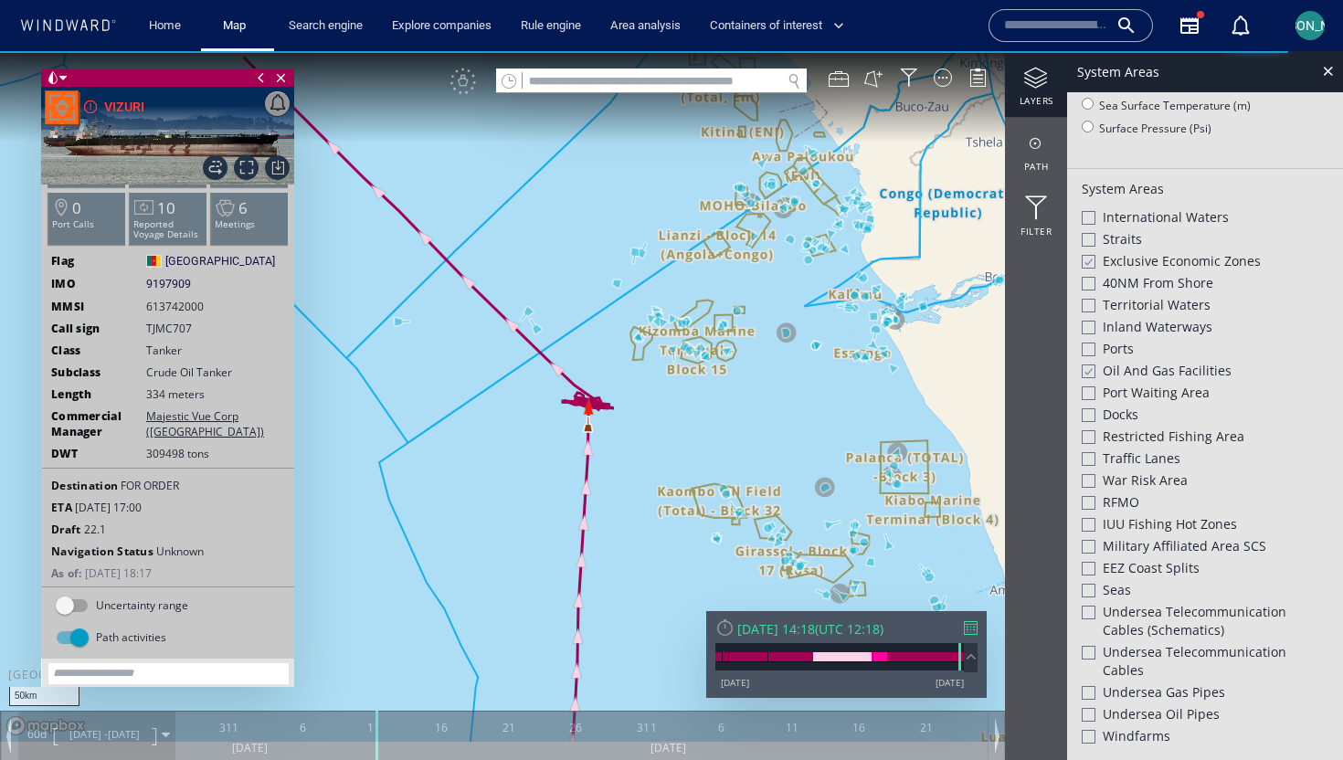
scroll to position [432, 0]
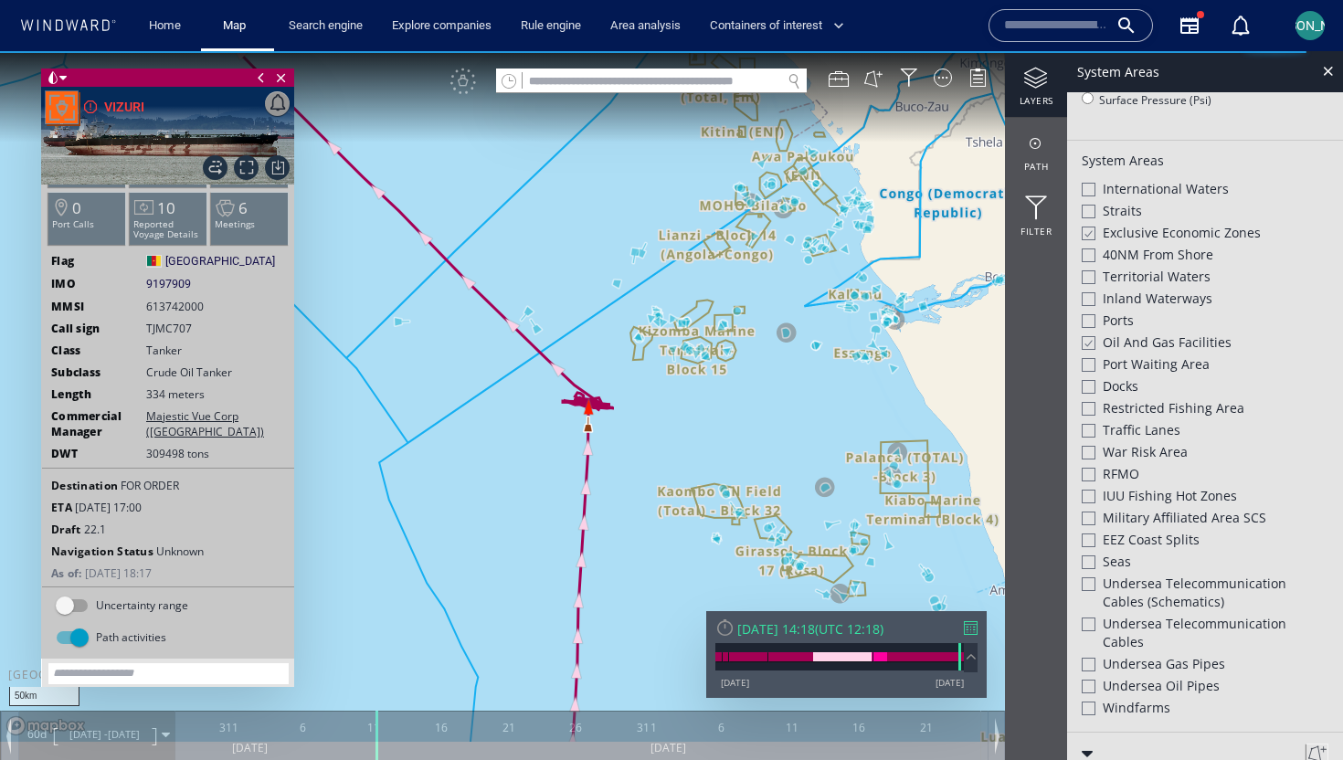
drag, startPoint x: 718, startPoint y: 422, endPoint x: 592, endPoint y: 319, distance: 162.9
click at [592, 319] on canvas "Map" at bounding box center [671, 396] width 1343 height 691
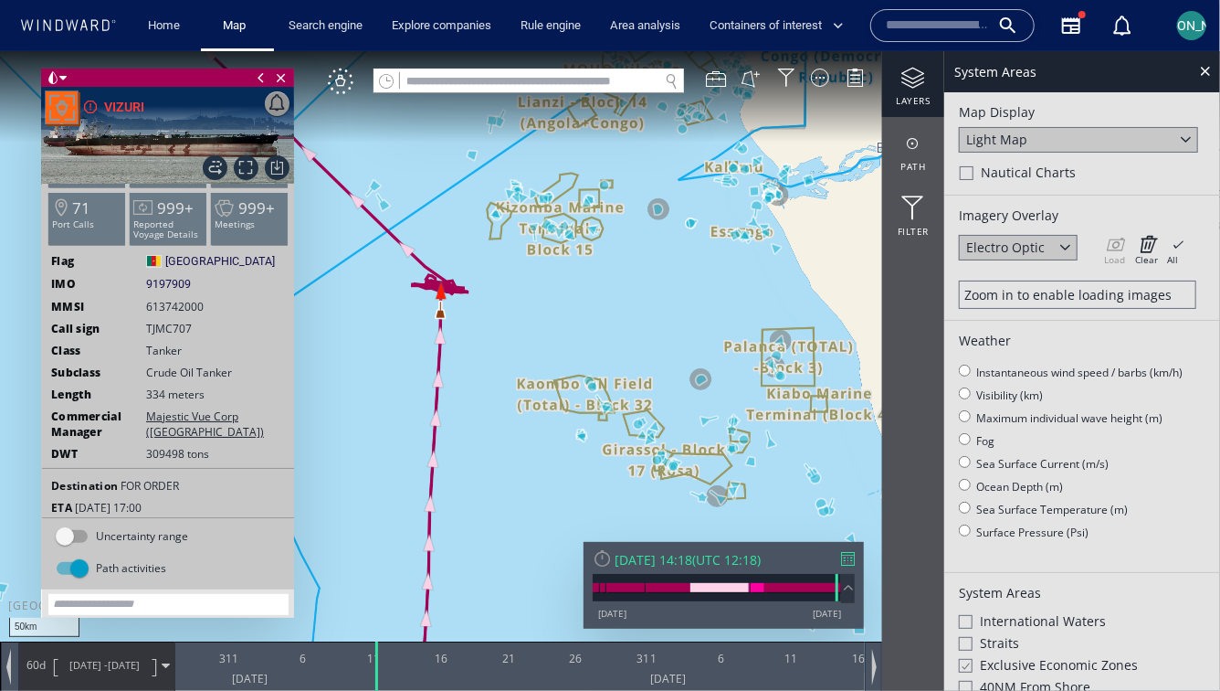
scroll to position [55, 0]
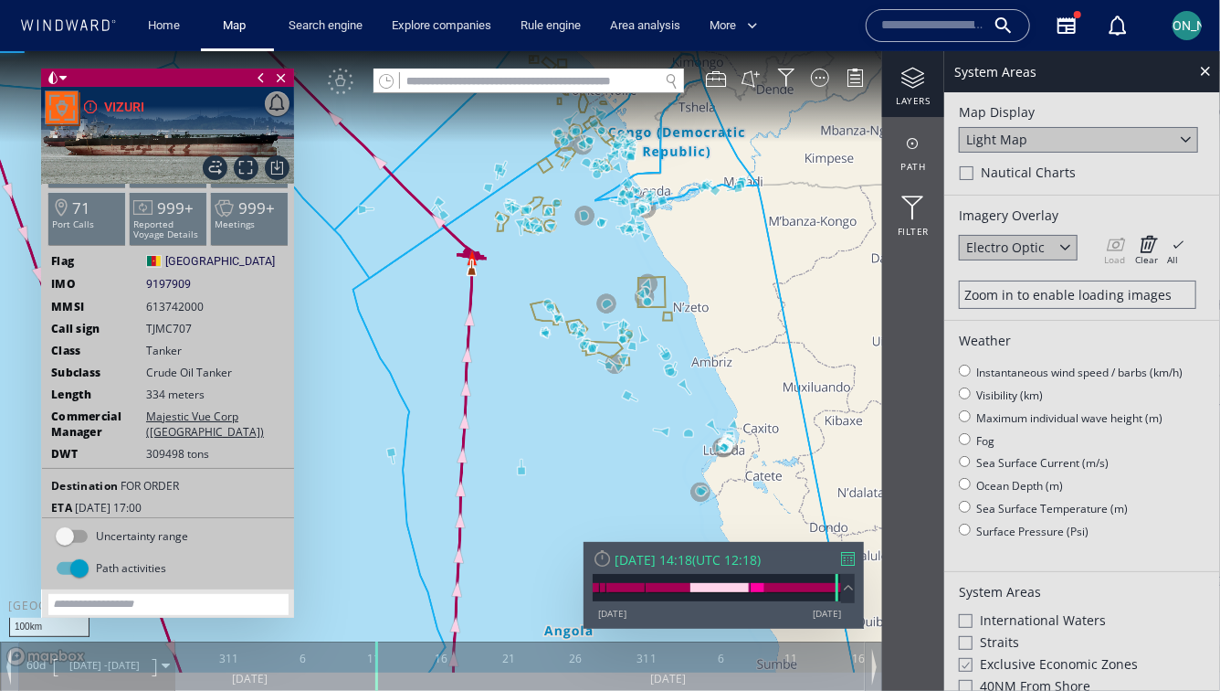
drag, startPoint x: 566, startPoint y: 242, endPoint x: 685, endPoint y: 255, distance: 119.4
click at [685, 255] on canvas "Map" at bounding box center [610, 360] width 1220 height 621
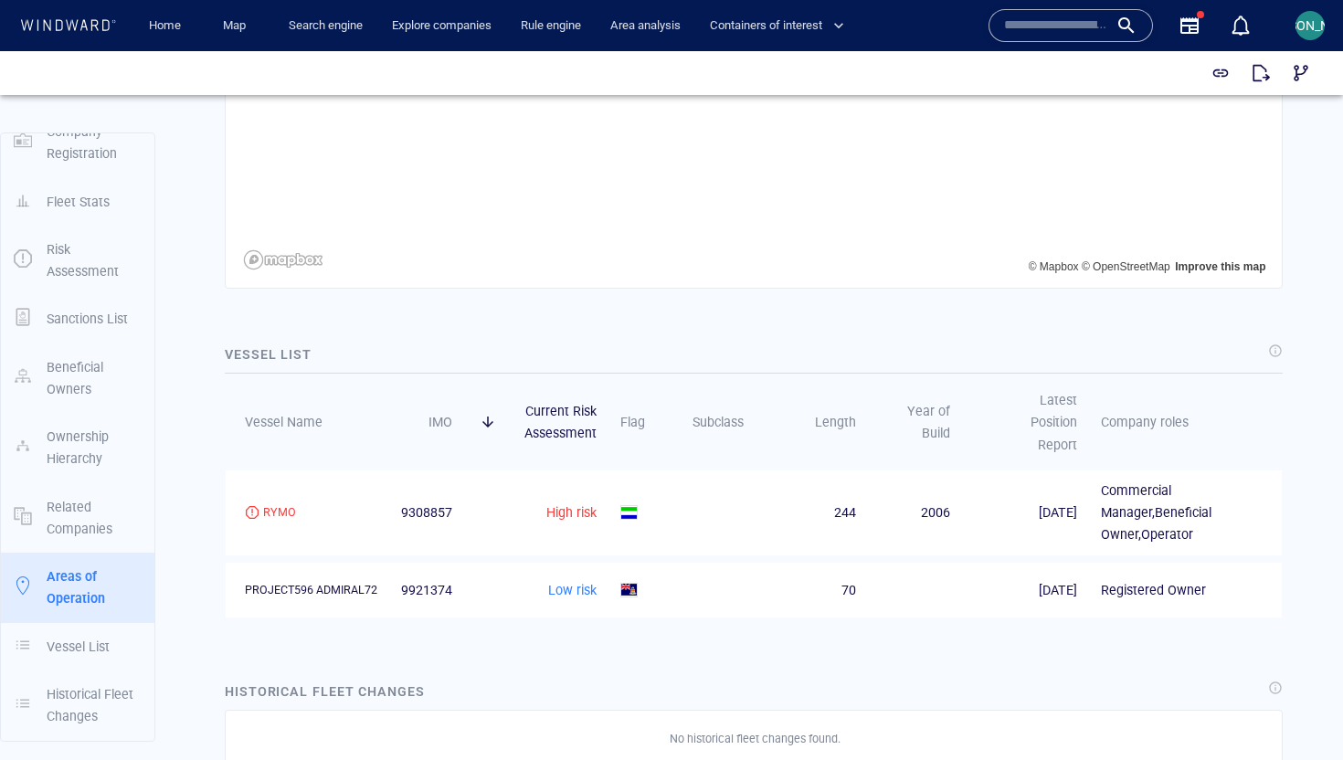
scroll to position [2215, 0]
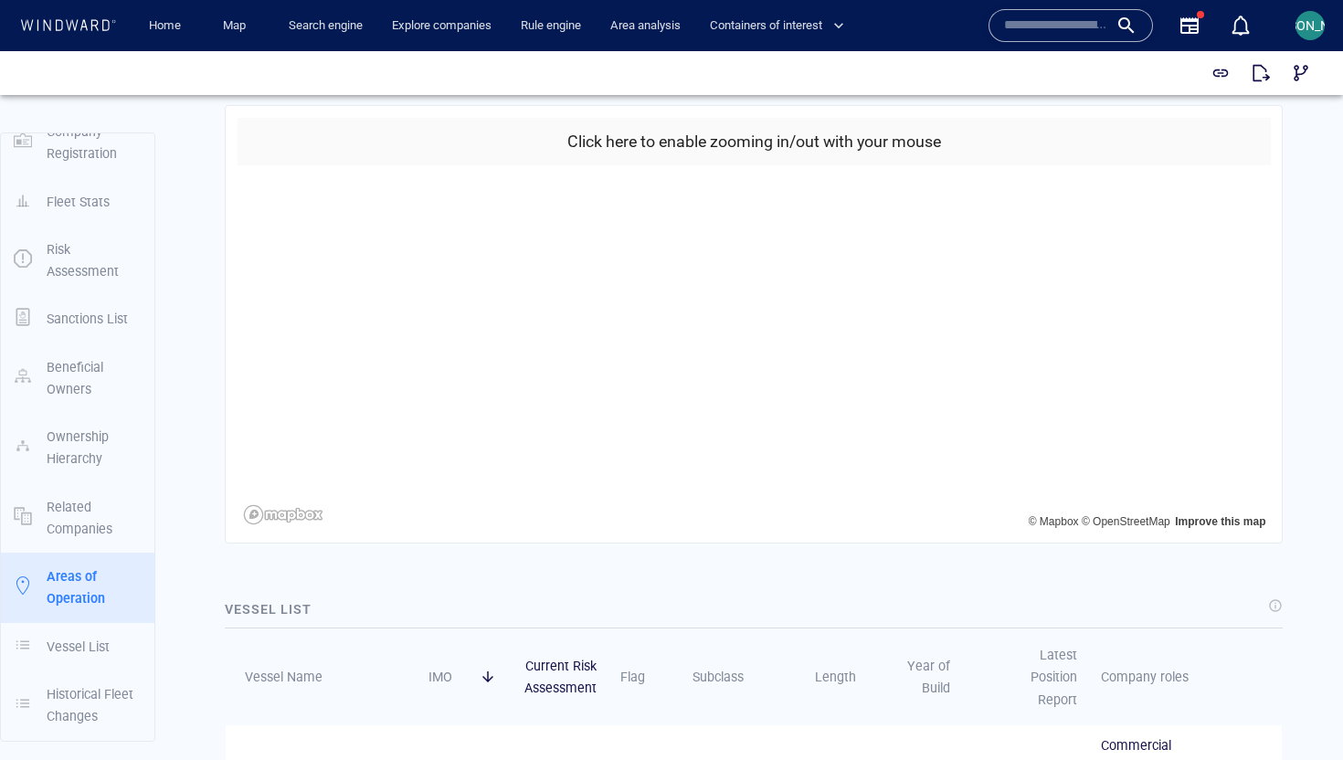
click at [664, 153] on h6 "Click here to enable zooming in/out with your mouse" at bounding box center [754, 142] width 374 height 26
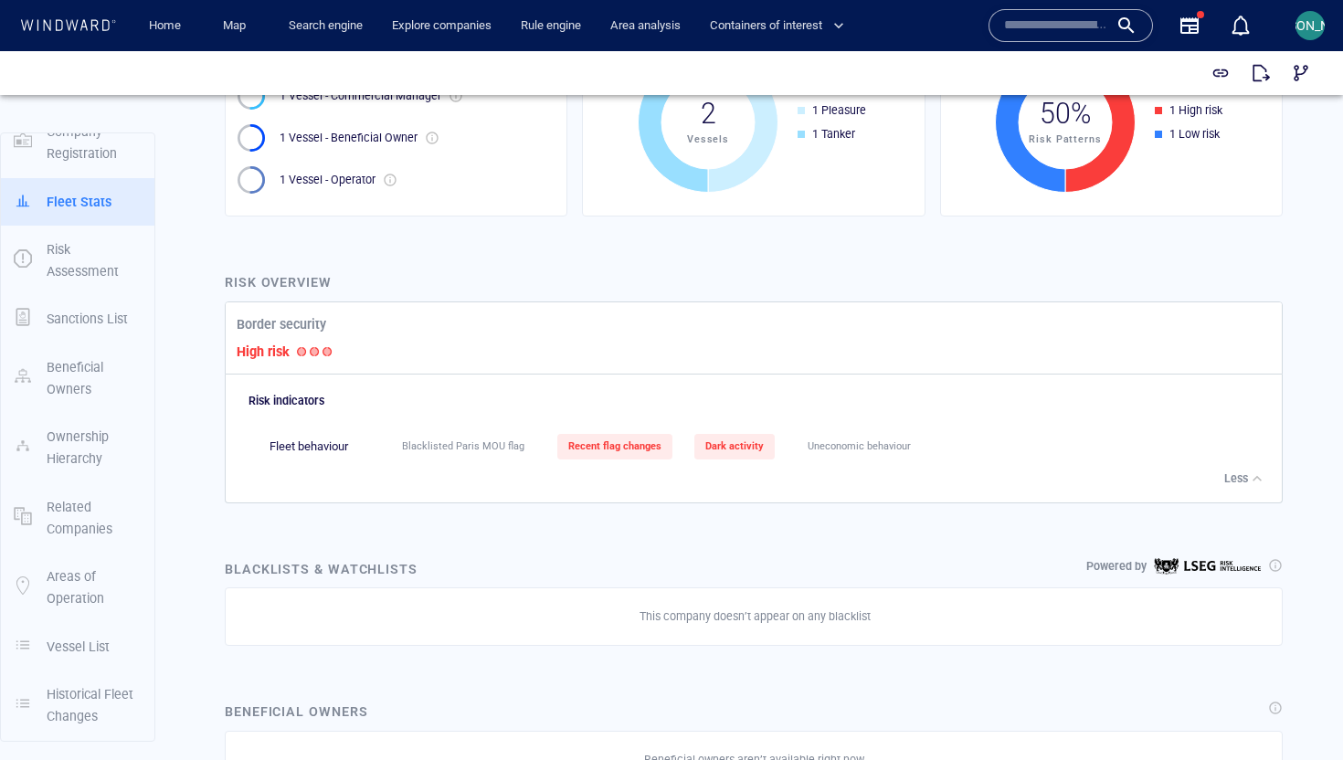
scroll to position [0, 0]
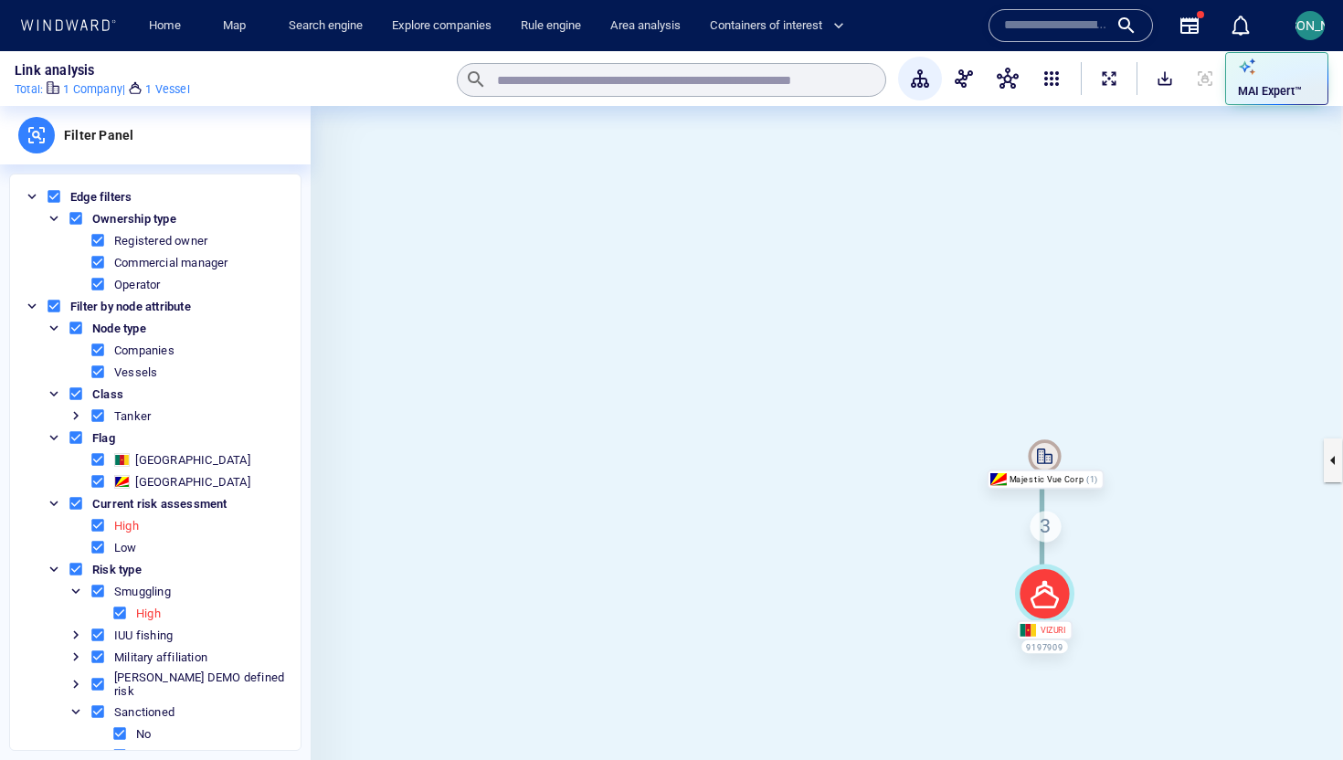
click at [1167, 408] on canvas at bounding box center [827, 460] width 1032 height 709
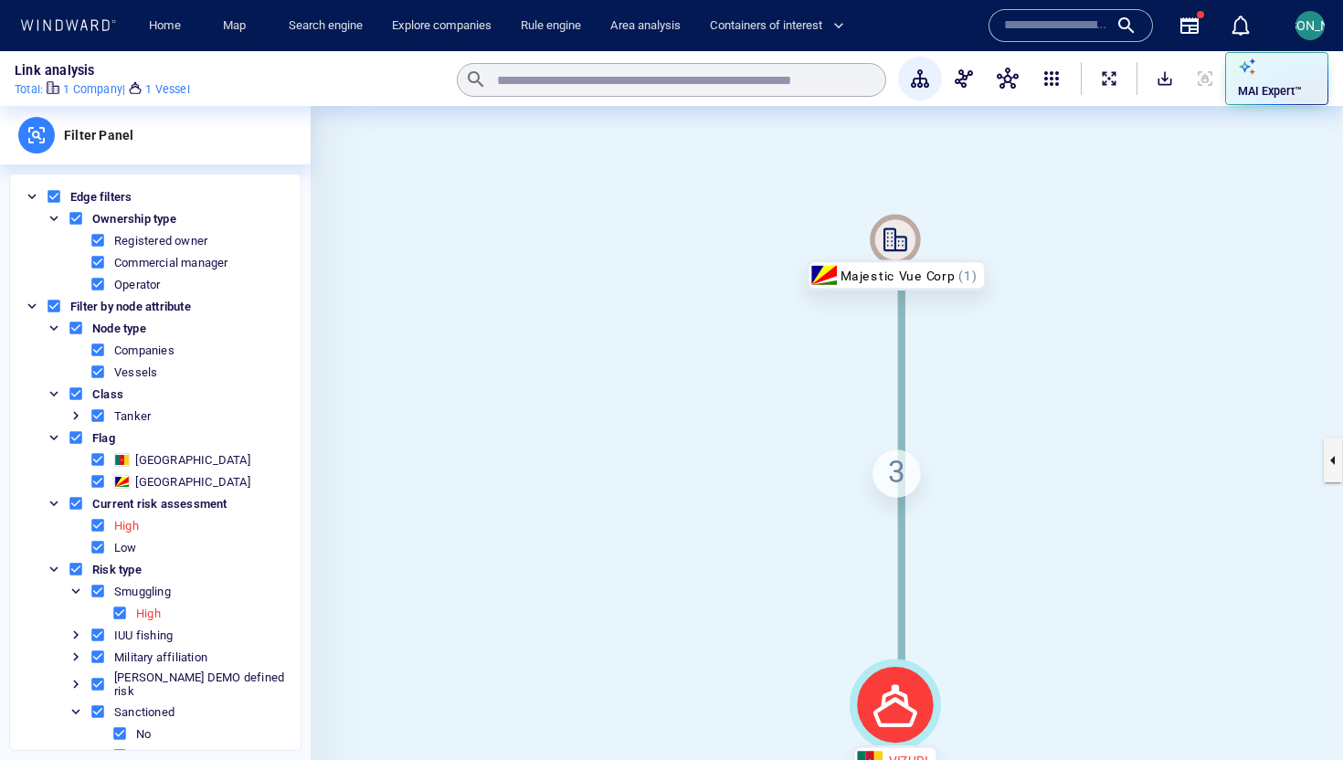
click at [1114, 87] on span "ExpandAllNodes" at bounding box center [1109, 78] width 18 height 18
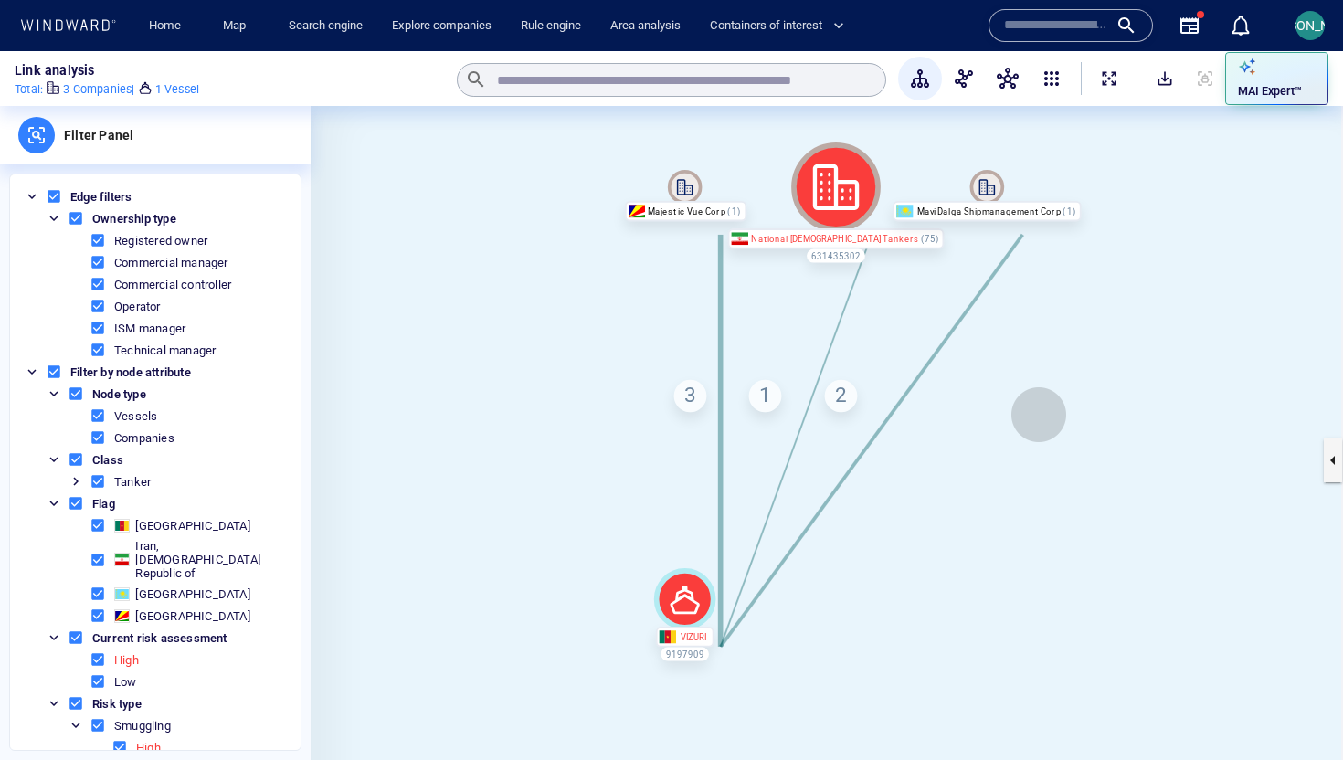
drag, startPoint x: 1065, startPoint y: 478, endPoint x: 1019, endPoint y: 400, distance: 90.6
click at [1019, 400] on canvas at bounding box center [827, 460] width 1032 height 709
click at [1111, 78] on span "ExpandAllNodes" at bounding box center [1109, 78] width 18 height 18
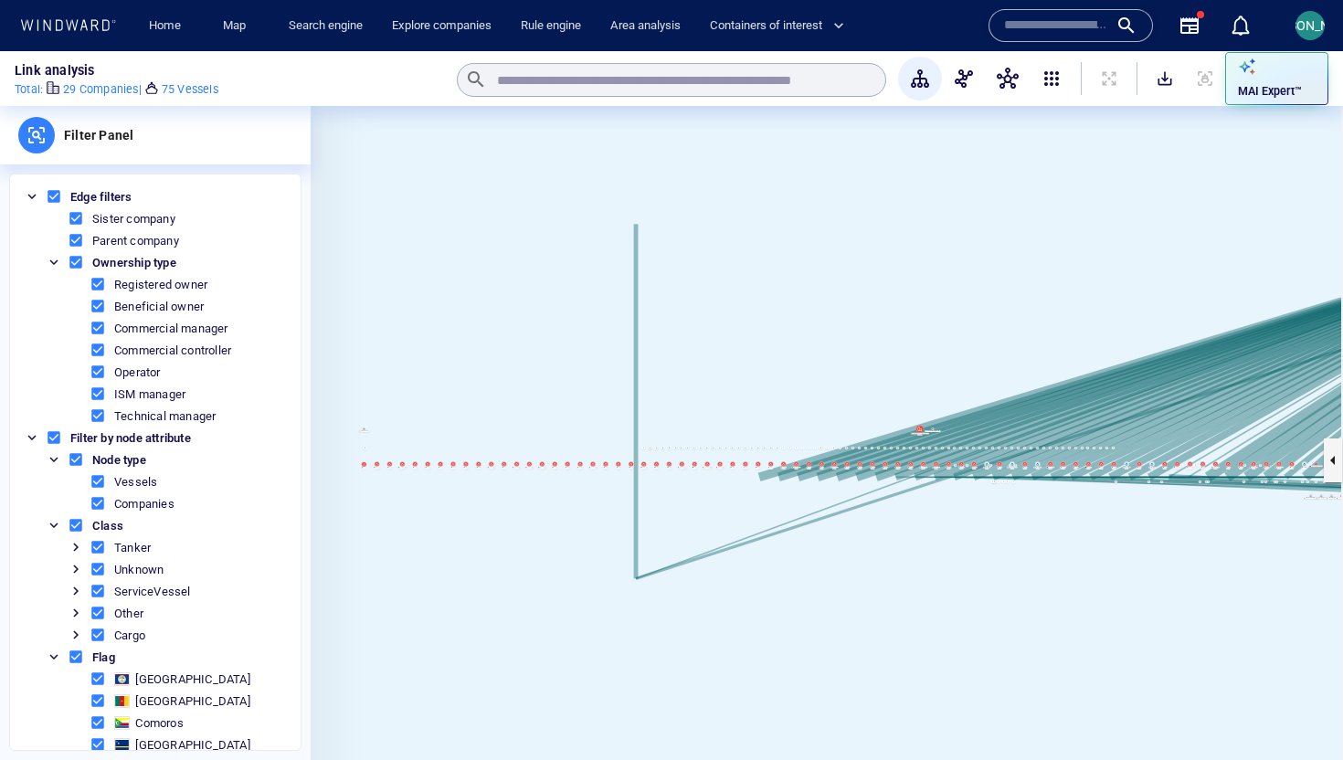
click at [1005, 82] on span "button" at bounding box center [1008, 79] width 22 height 22
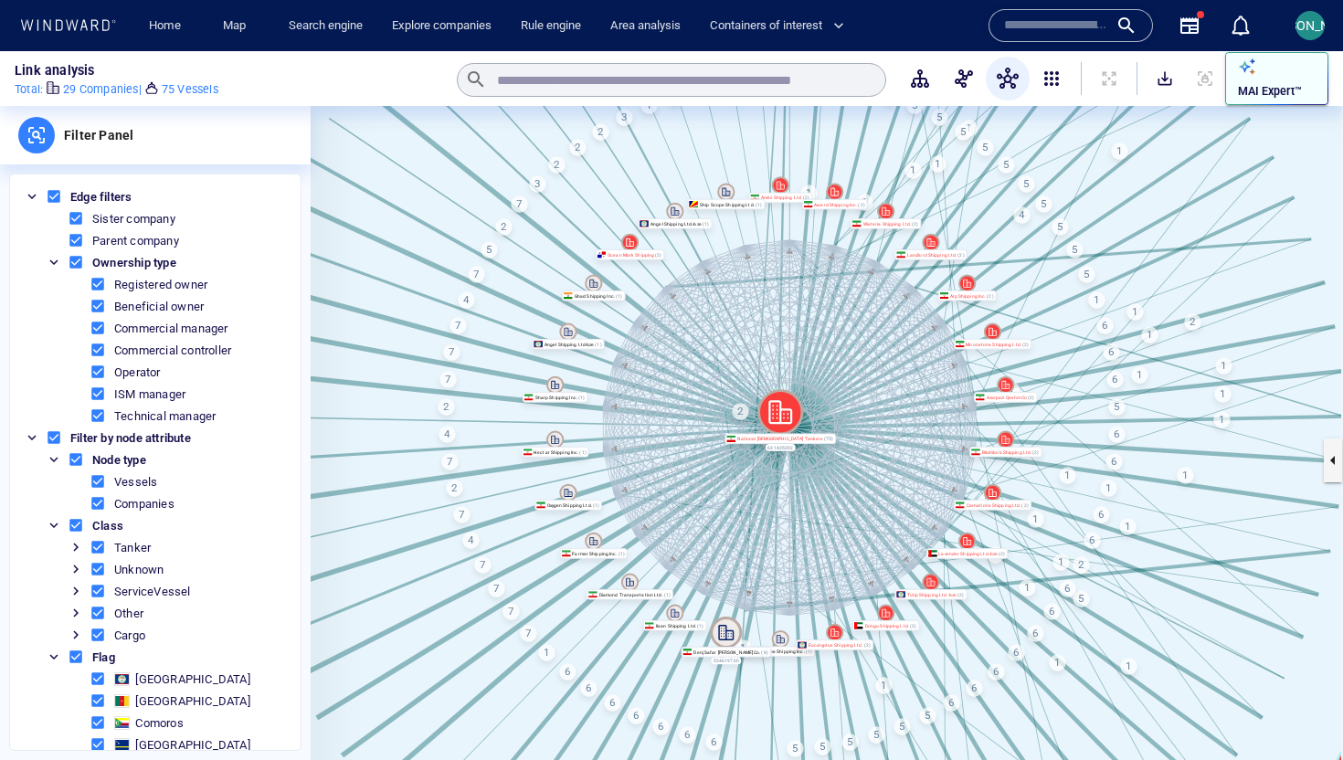
click at [1264, 97] on p "MAI Expert™" at bounding box center [1270, 91] width 64 height 16
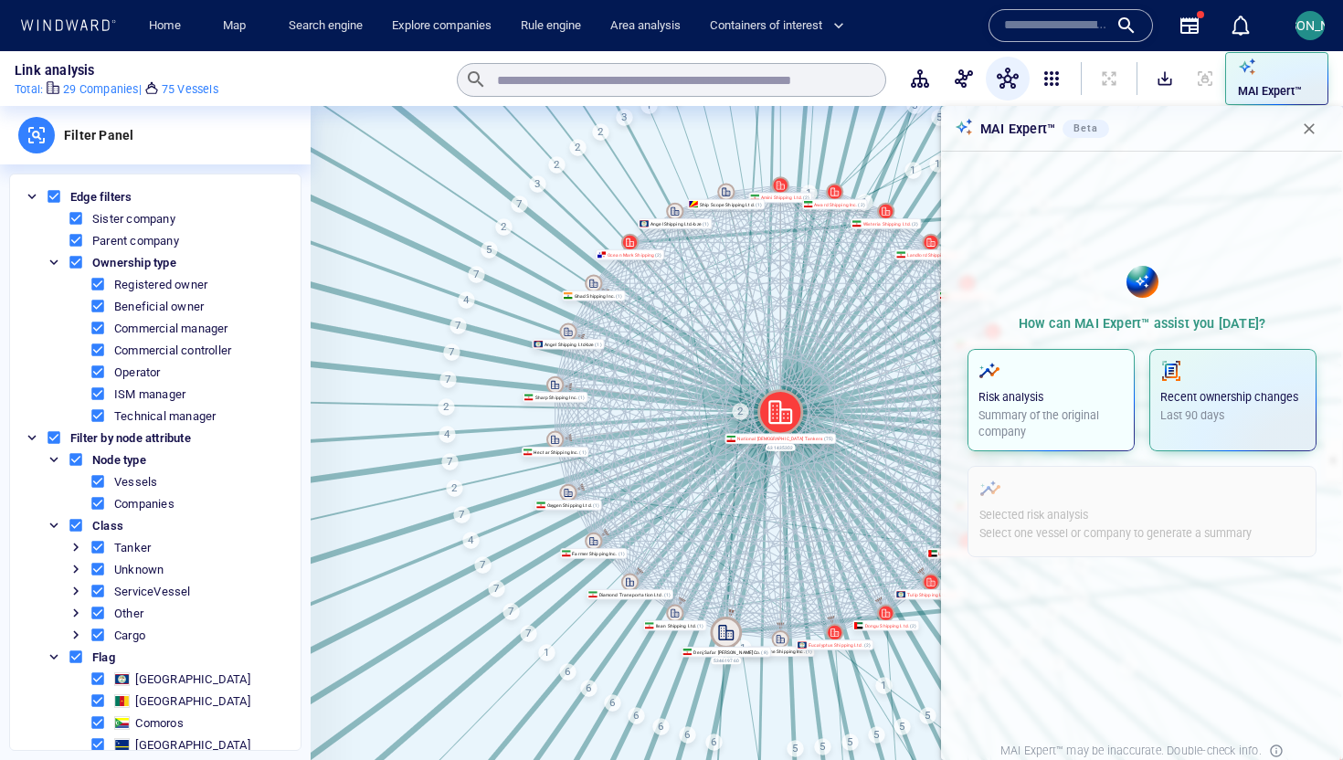
click at [1064, 377] on span "button" at bounding box center [1050, 371] width 145 height 22
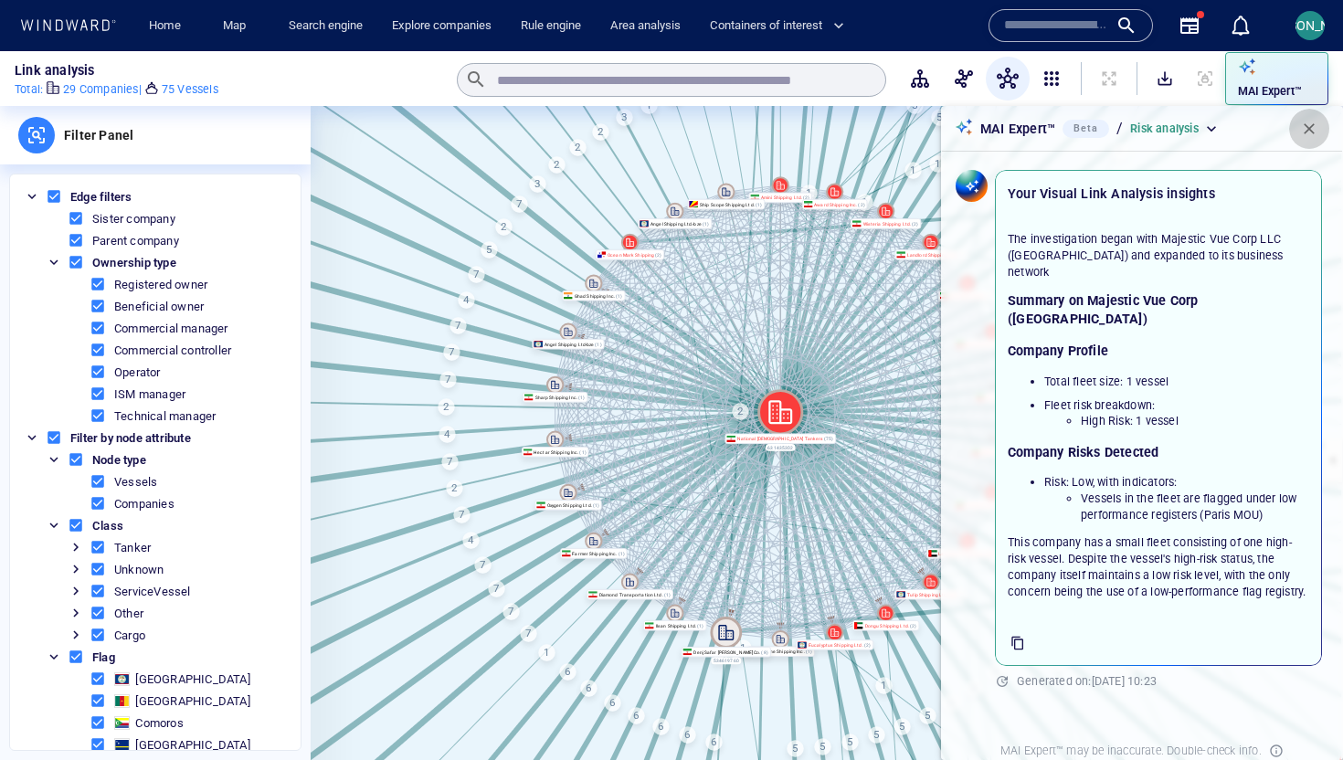
click at [1304, 123] on span "button" at bounding box center [1309, 129] width 18 height 18
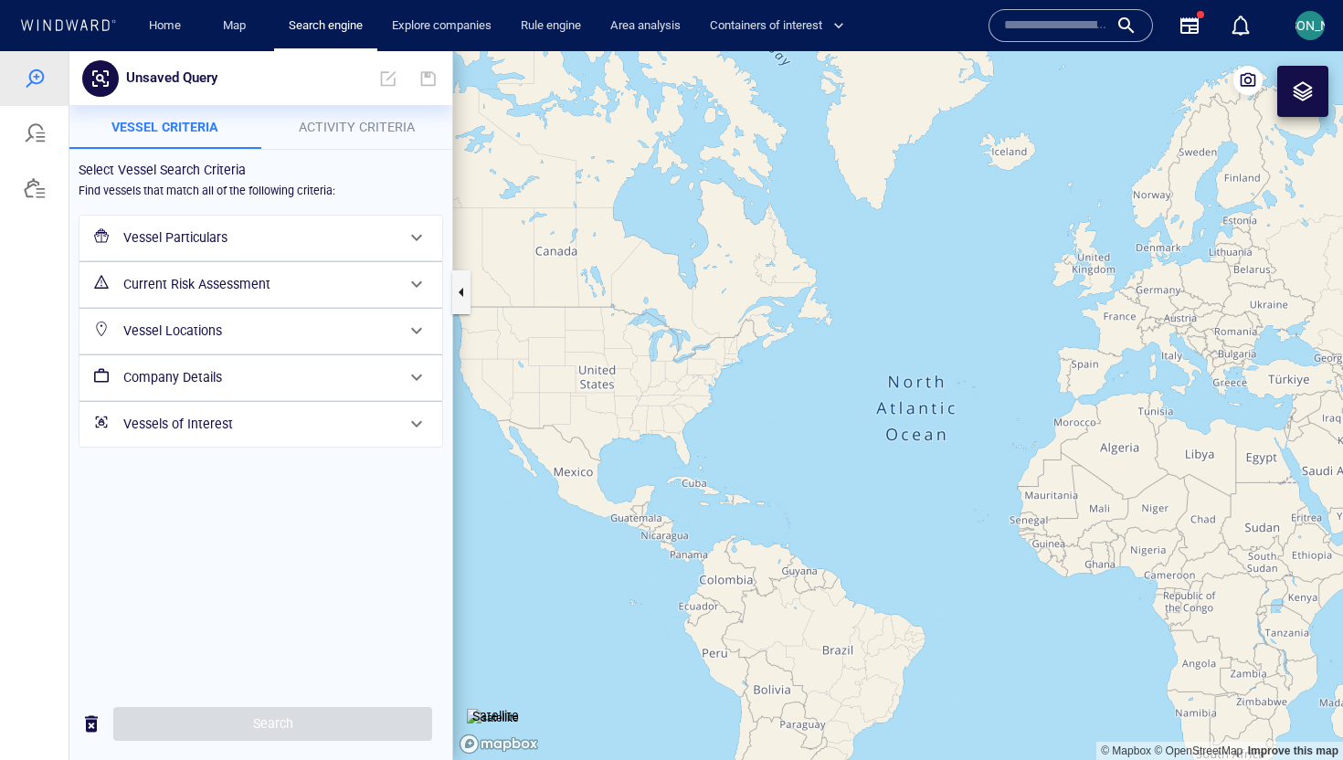
click at [248, 317] on div "Vessel Locations" at bounding box center [259, 330] width 286 height 37
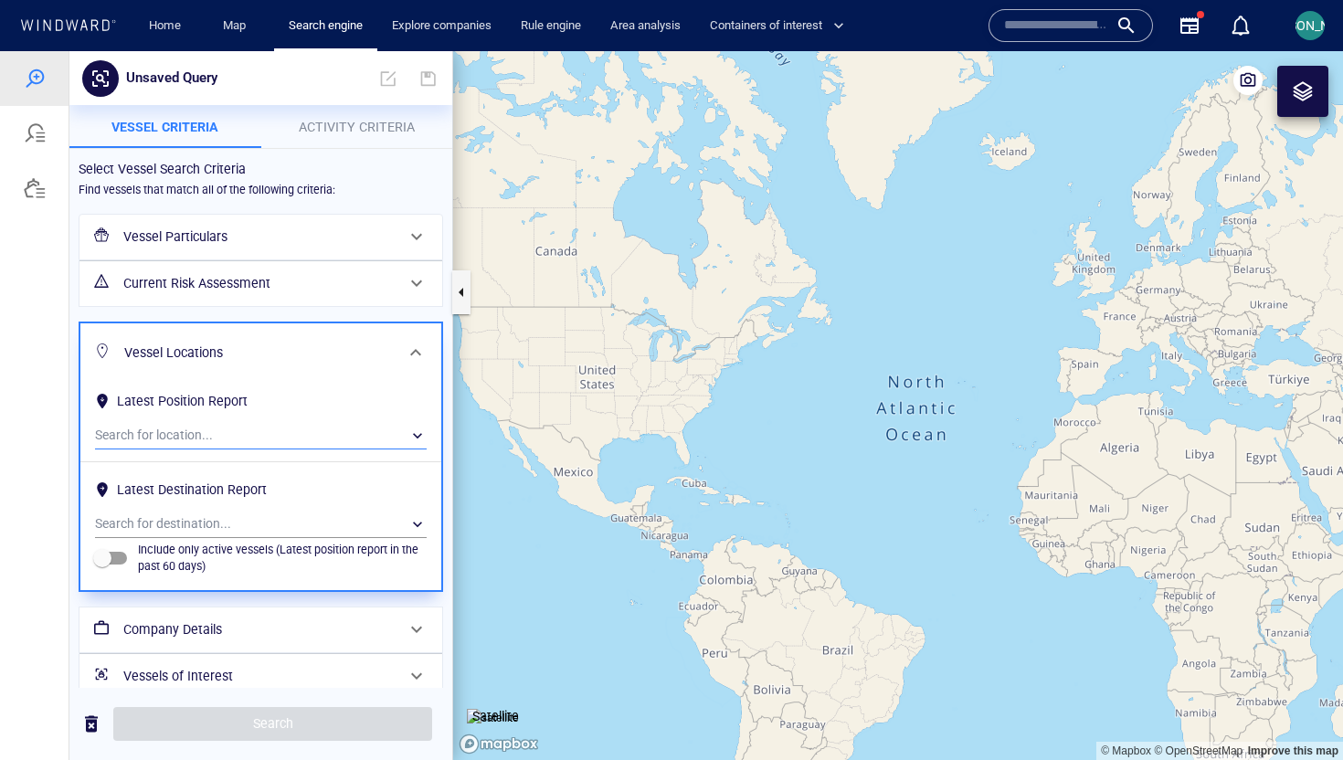
click at [216, 435] on div "​" at bounding box center [261, 435] width 332 height 27
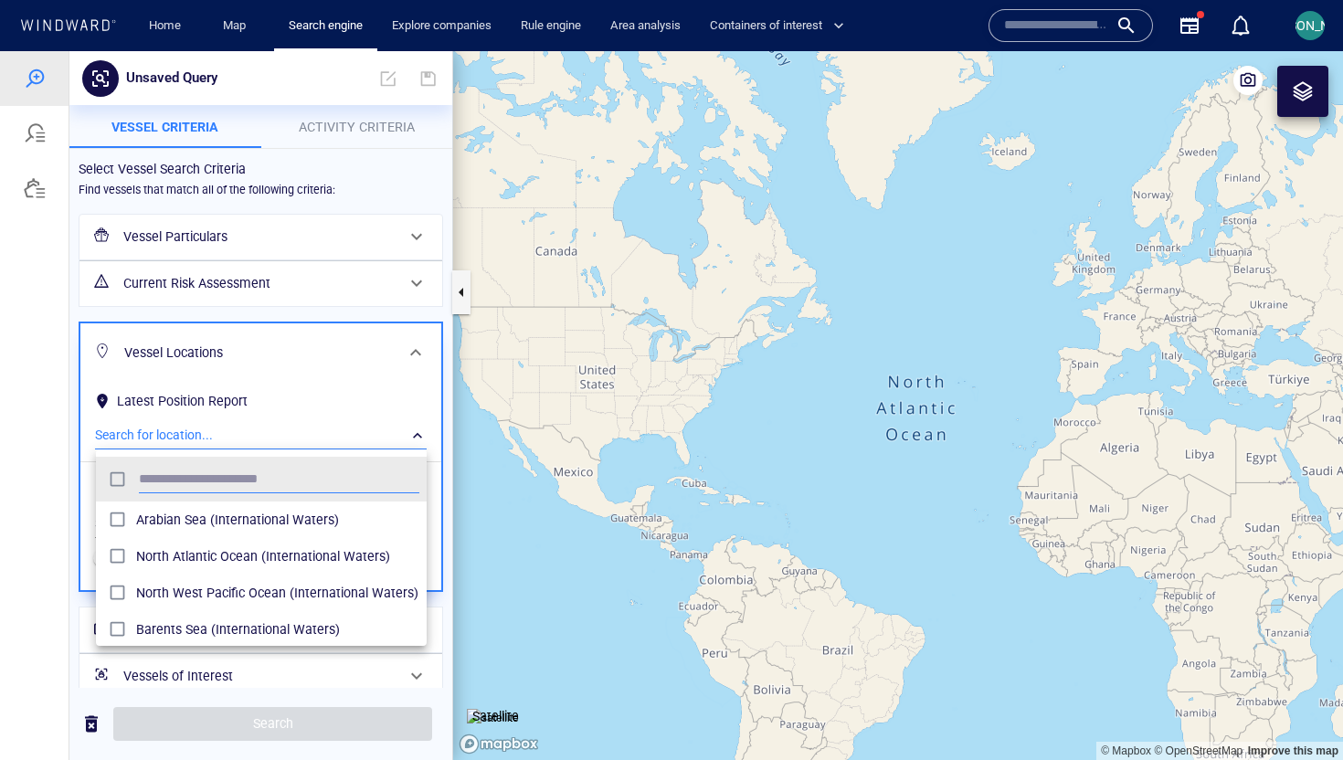
scroll to position [182, 331]
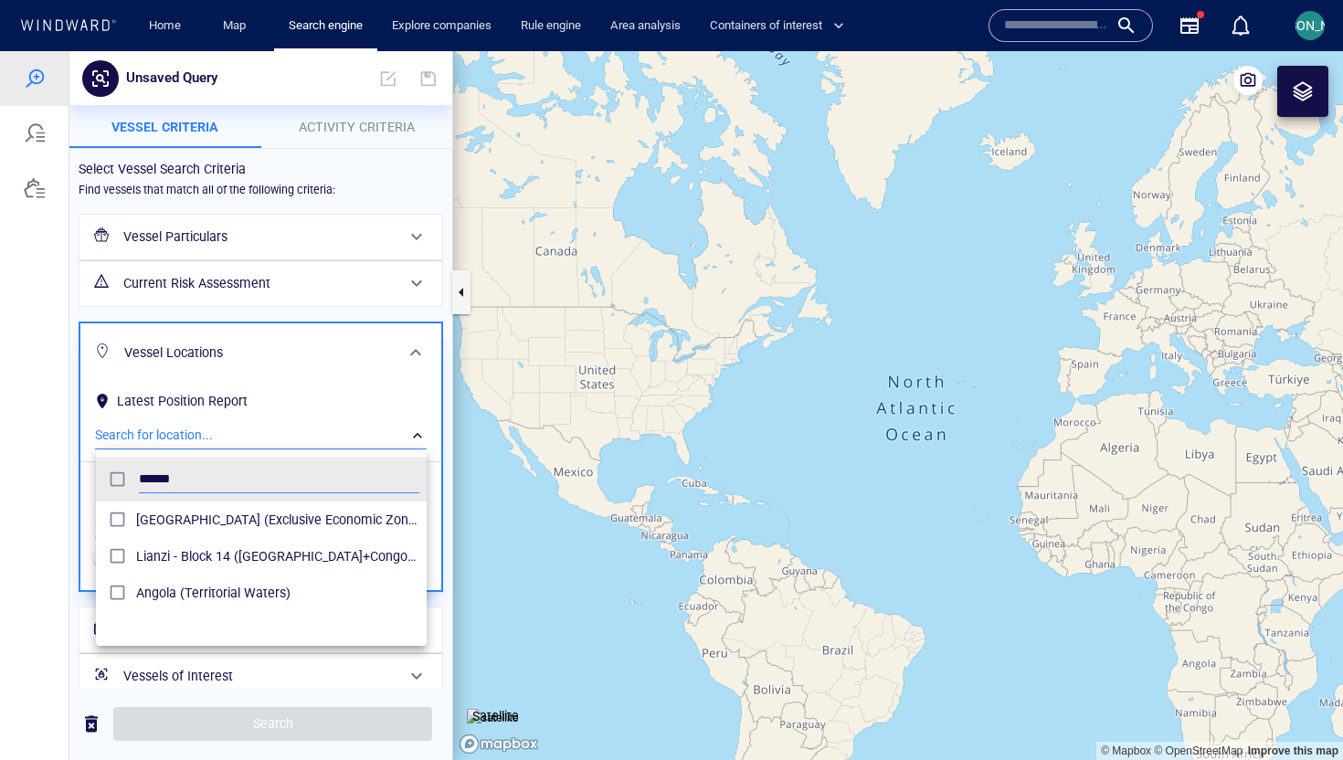
type input "******"
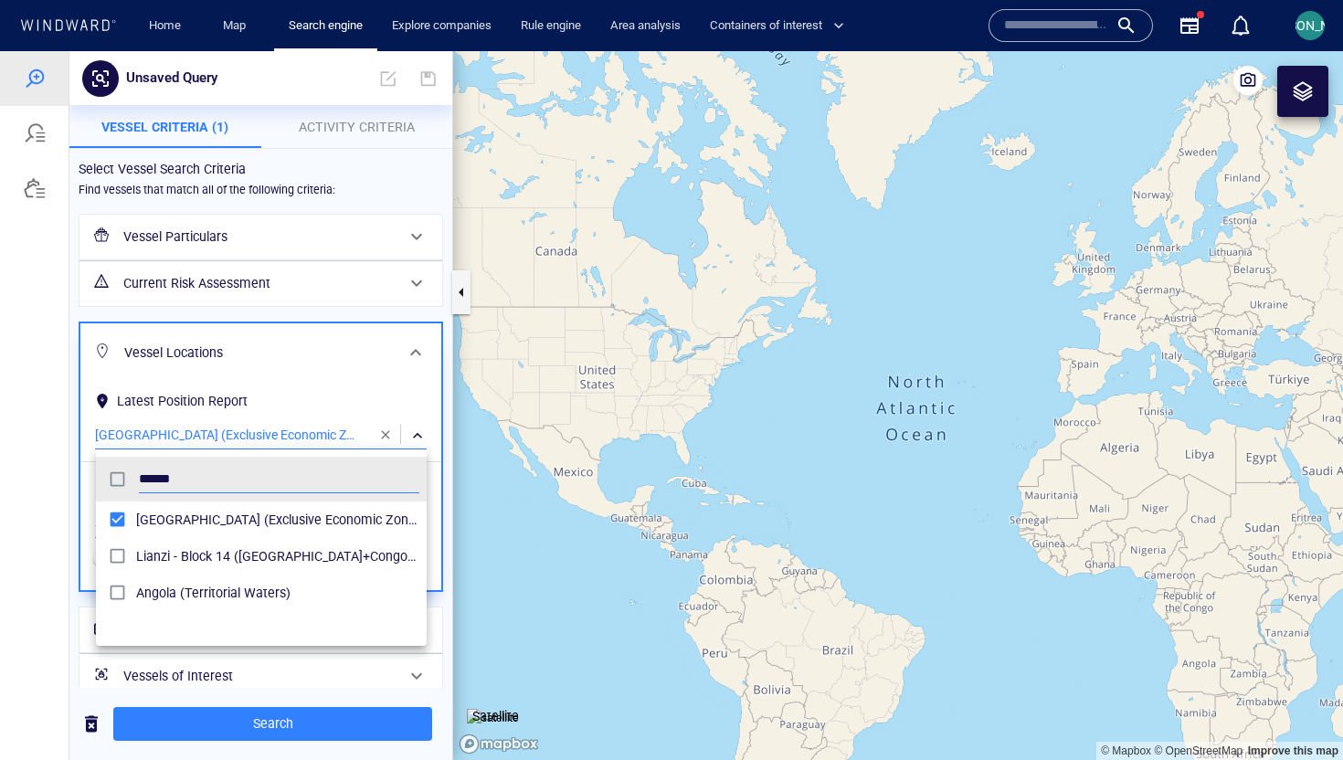
click at [53, 484] on div at bounding box center [671, 405] width 1343 height 709
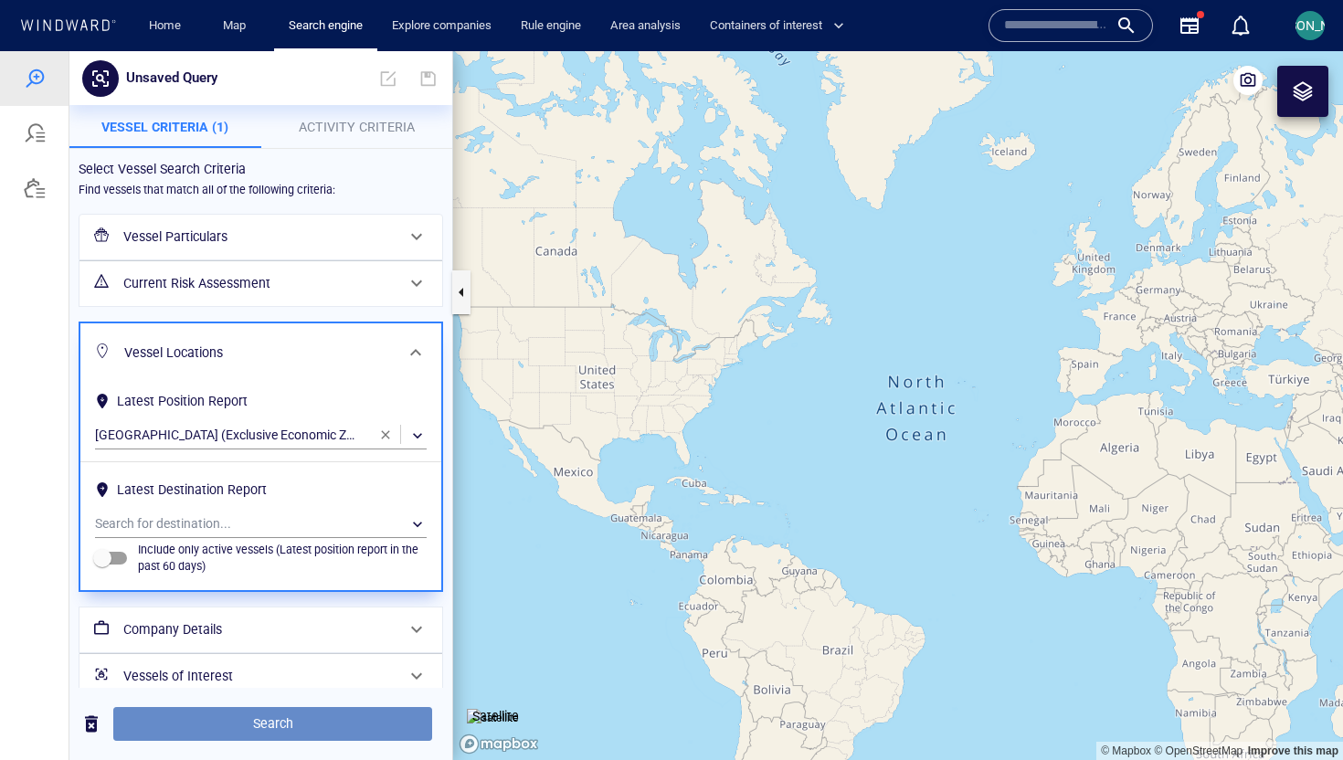
click at [226, 728] on span "Search" at bounding box center [273, 724] width 290 height 23
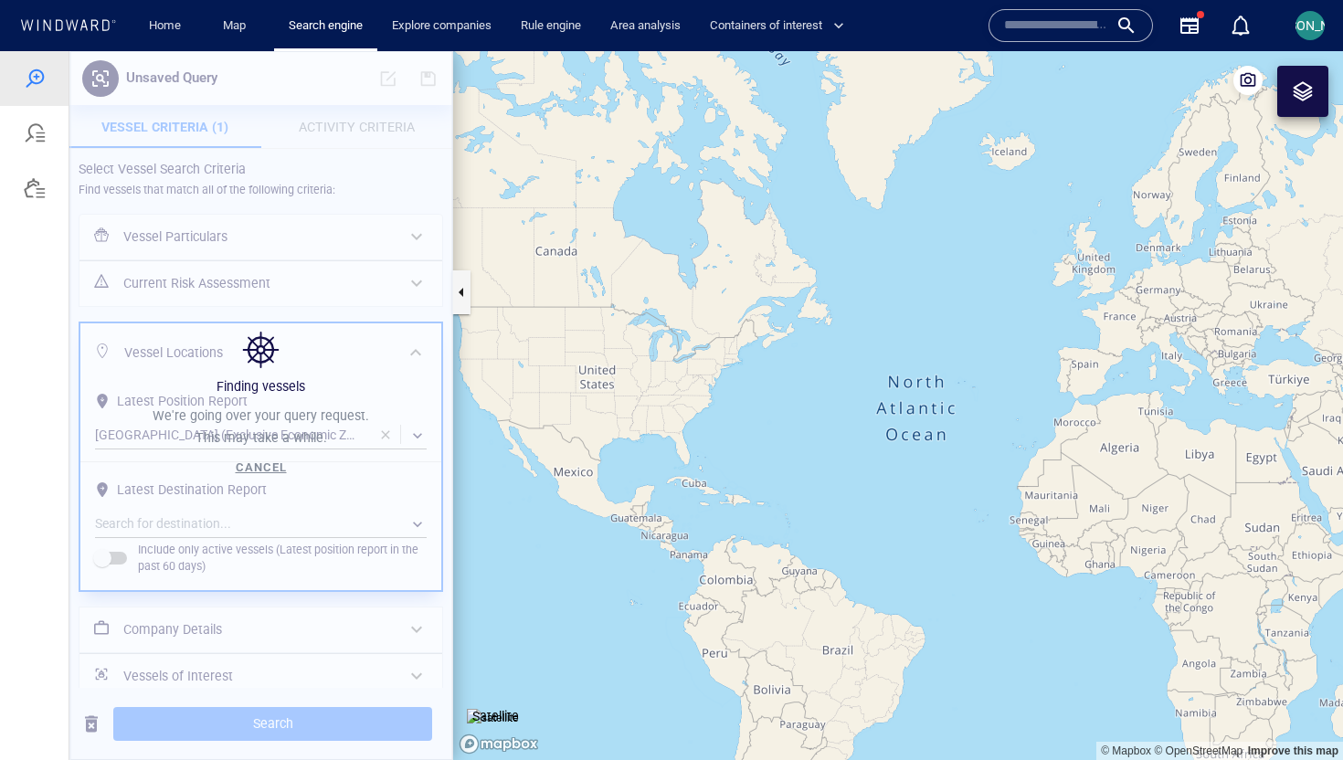
drag, startPoint x: 1085, startPoint y: 456, endPoint x: 819, endPoint y: 153, distance: 402.6
click at [819, 153] on canvas "Map" at bounding box center [898, 405] width 890 height 709
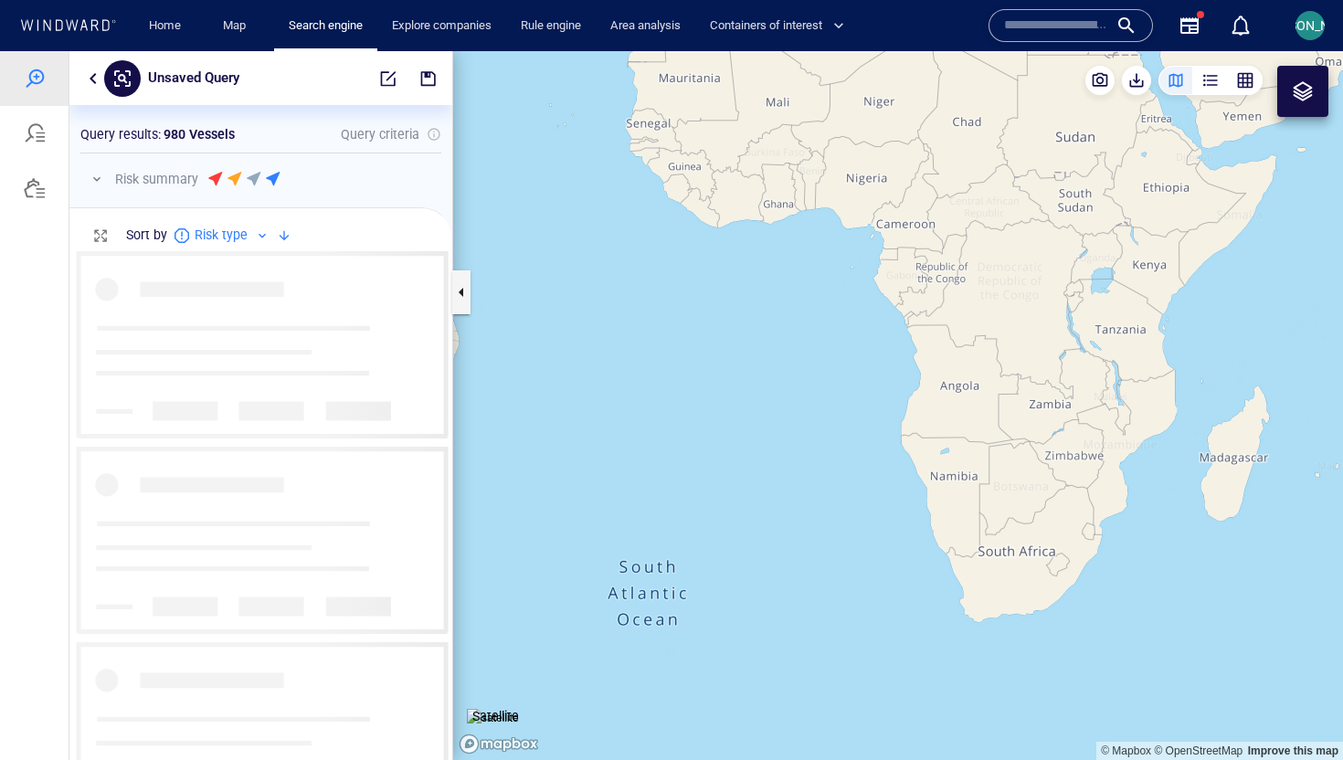
scroll to position [509, 383]
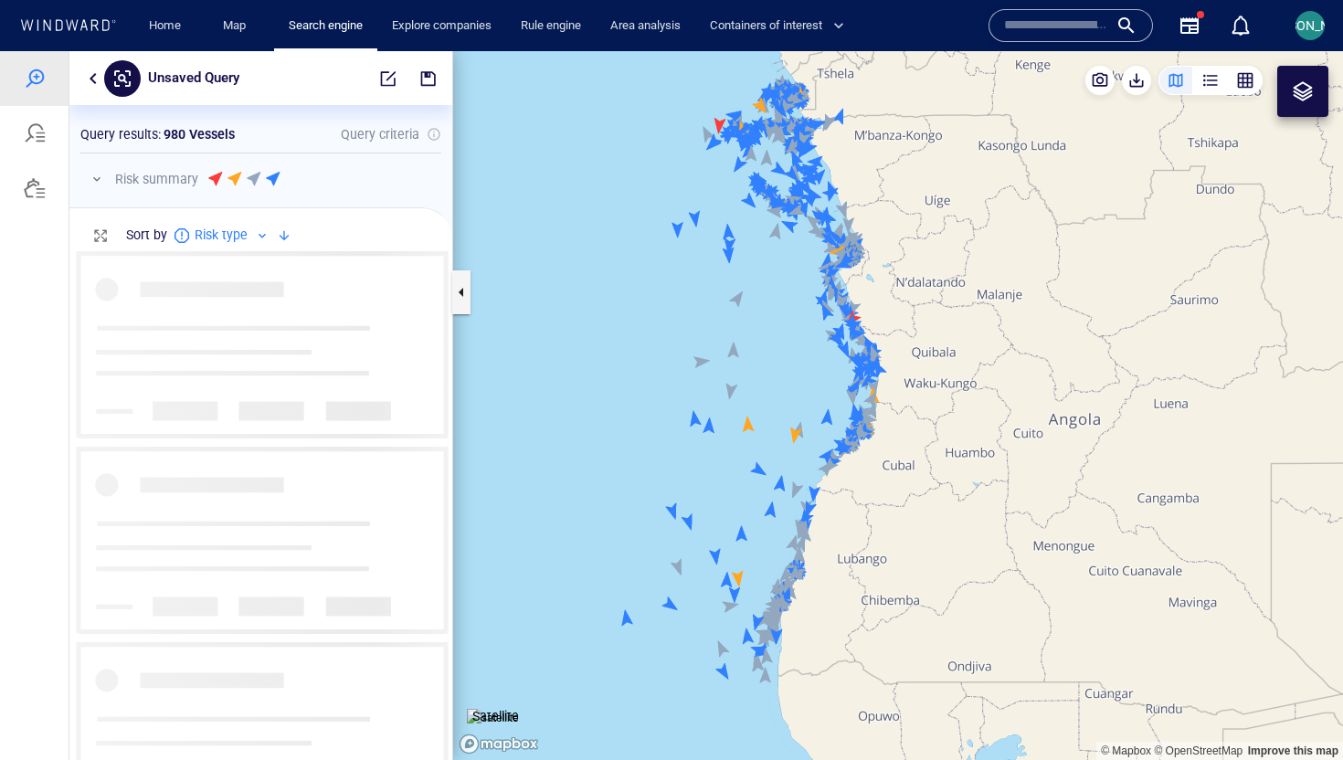
drag, startPoint x: 843, startPoint y: 372, endPoint x: 663, endPoint y: 286, distance: 199.4
click at [663, 286] on canvas "Map" at bounding box center [898, 405] width 890 height 709
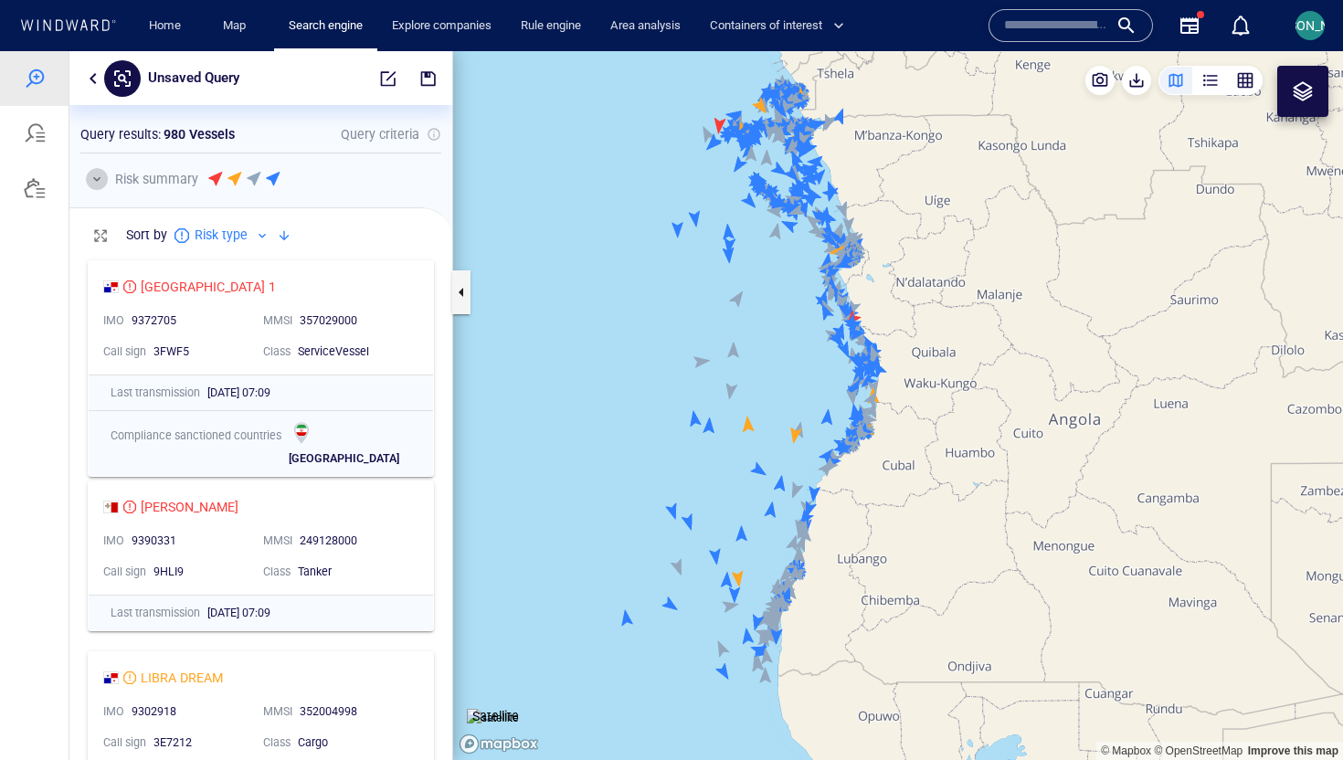
click at [94, 176] on button "button" at bounding box center [97, 179] width 22 height 22
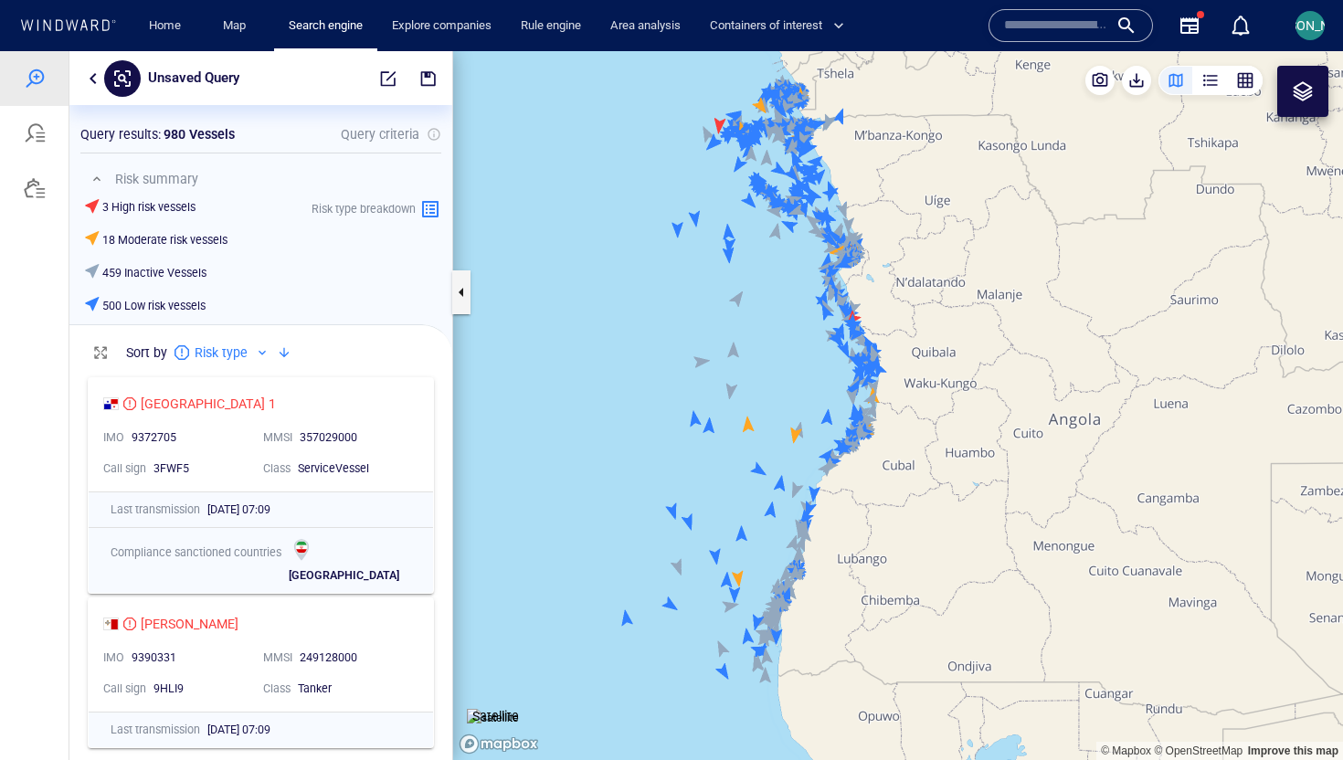
click at [94, 176] on button "button" at bounding box center [97, 179] width 22 height 22
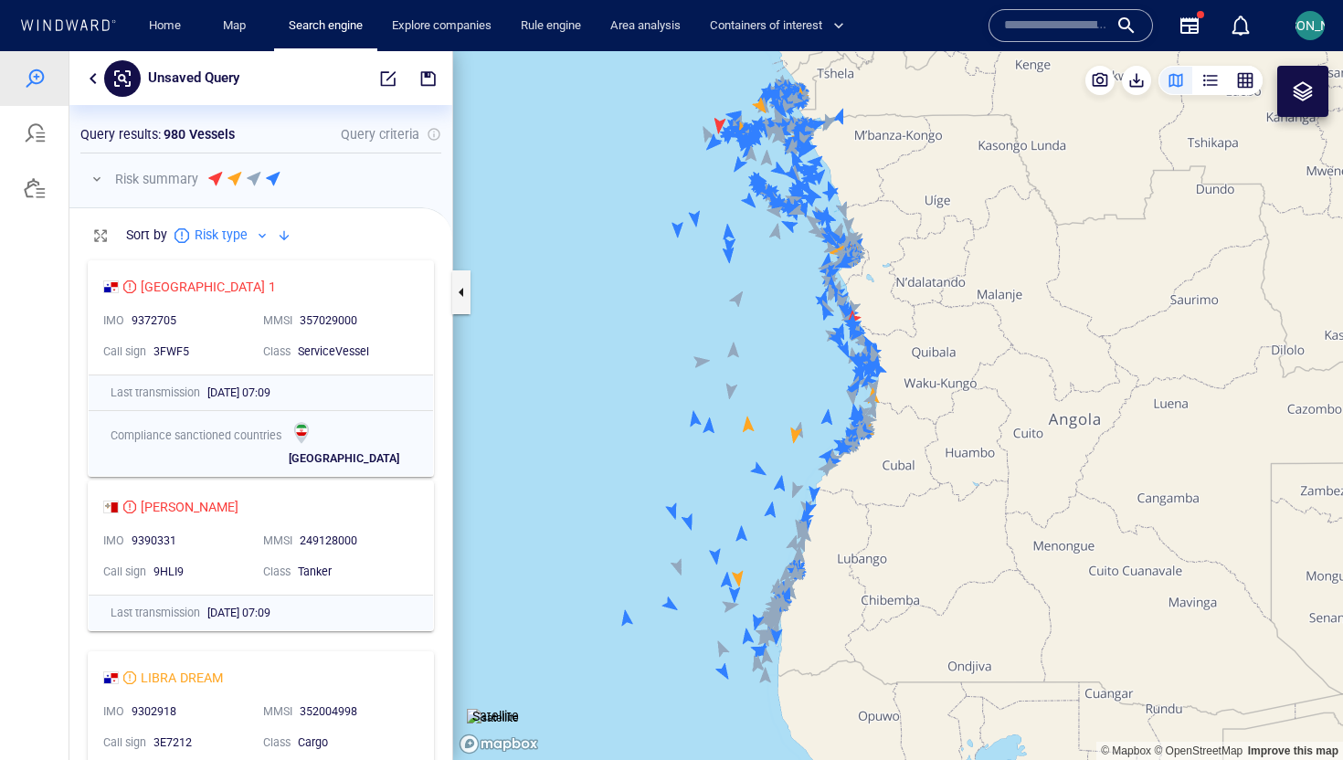
scroll to position [0, 1]
drag, startPoint x: 92, startPoint y: 184, endPoint x: 373, endPoint y: 195, distance: 280.7
click at [92, 184] on button "button" at bounding box center [97, 179] width 22 height 22
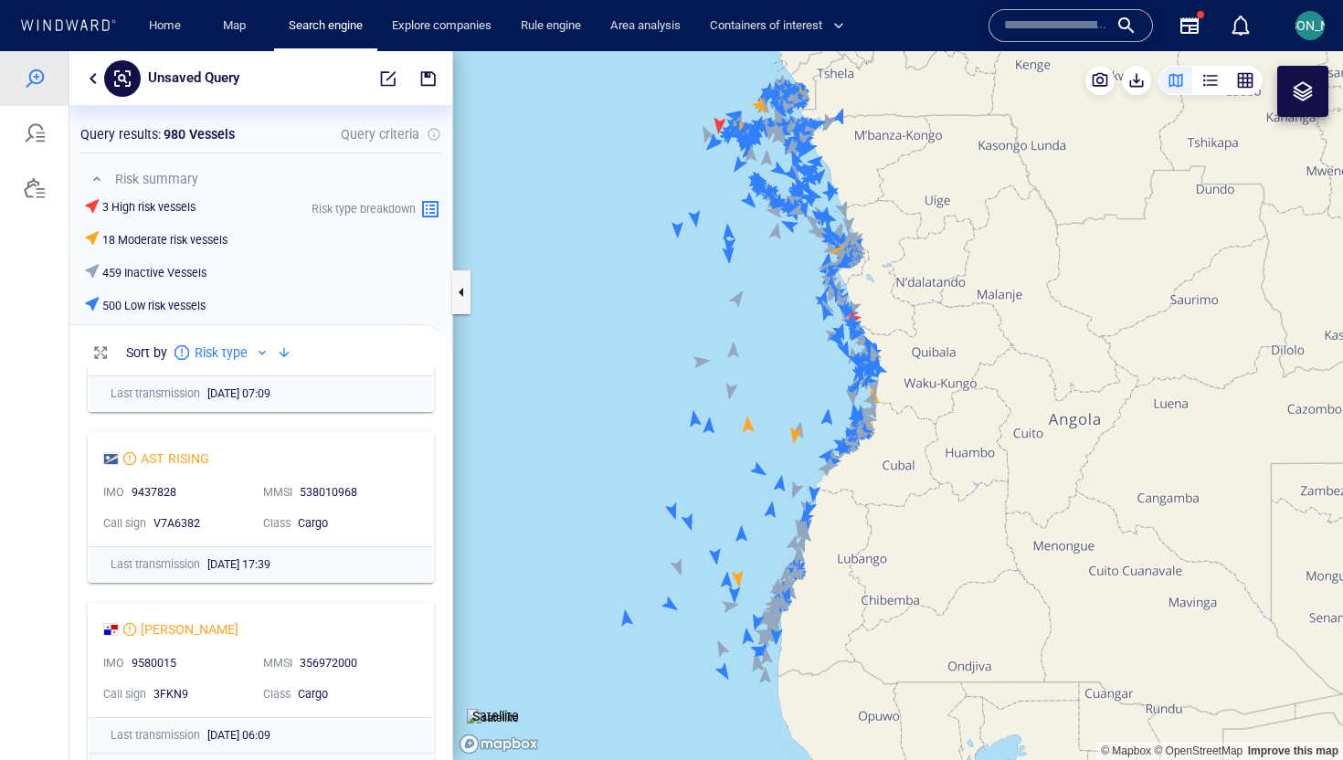
scroll to position [0, 0]
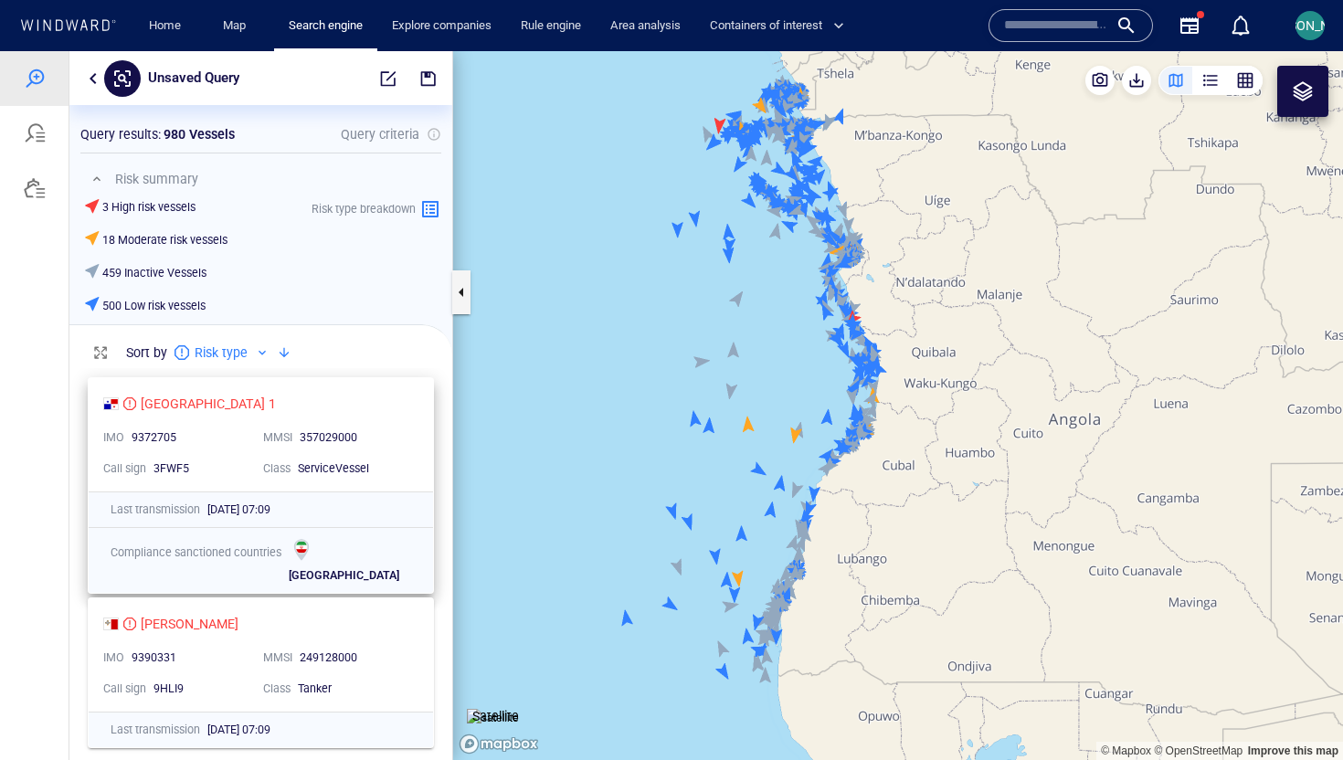
click at [411, 412] on div "LUANDA 1 IMO 9372705 MMSI 357029000 Call sign 3FWF5 Class ServiceVessel" at bounding box center [261, 434] width 344 height 113
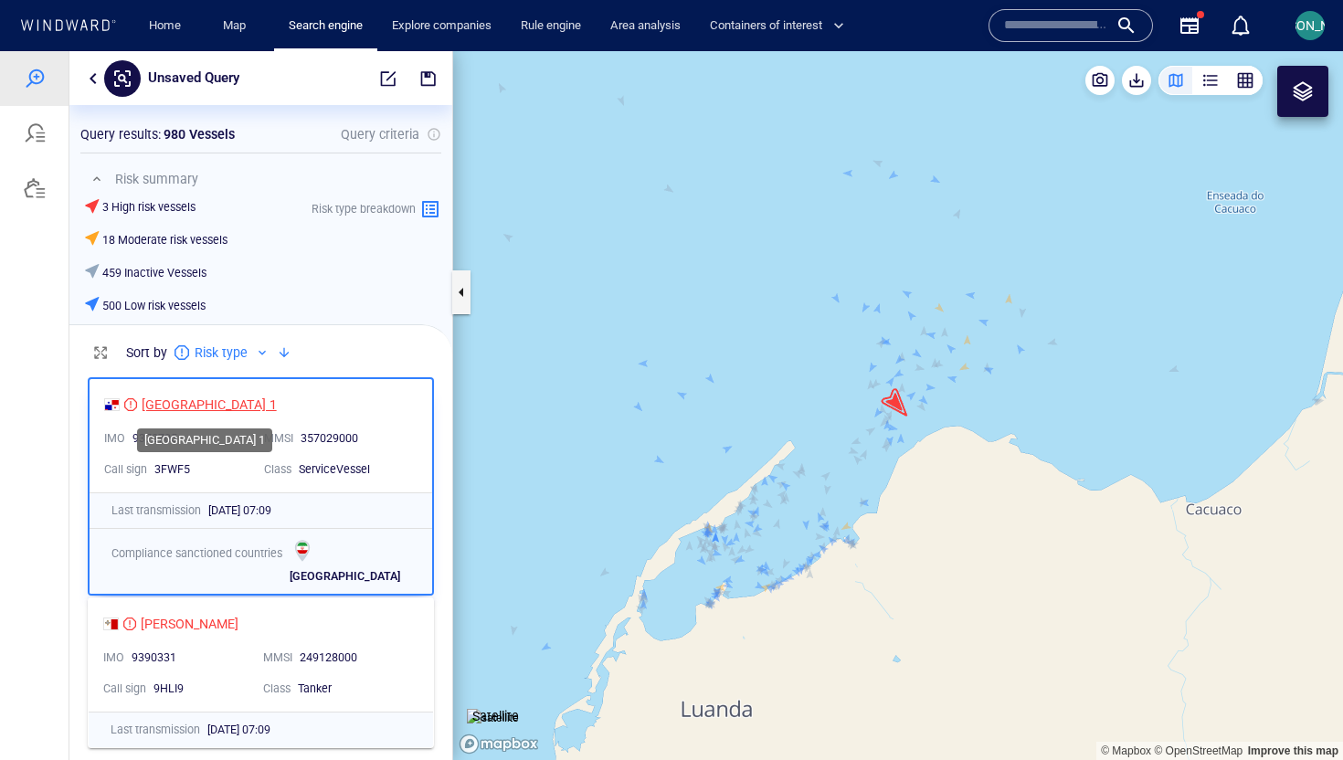
click at [166, 406] on div "[GEOGRAPHIC_DATA] 1" at bounding box center [209, 405] width 135 height 22
click at [85, 74] on button "button" at bounding box center [93, 79] width 22 height 22
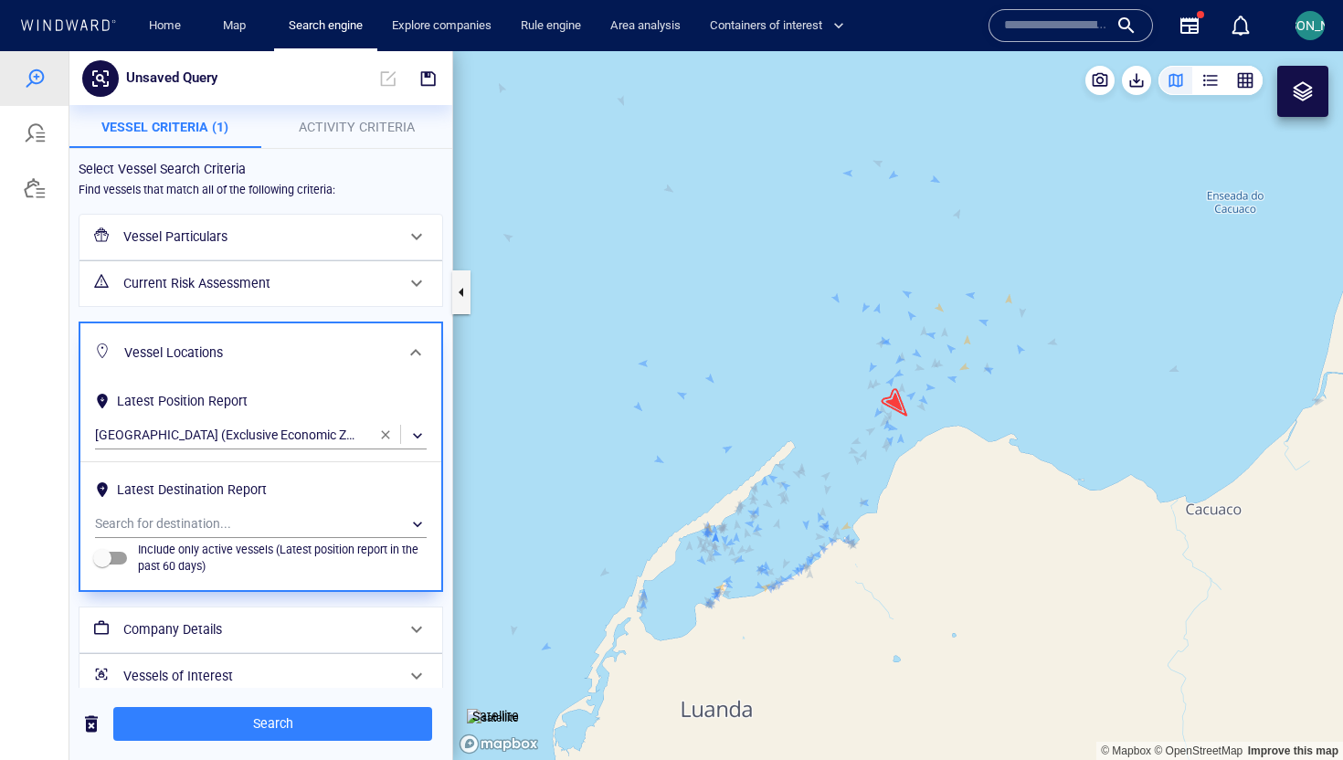
click at [393, 129] on span "Activity Criteria" at bounding box center [357, 127] width 116 height 15
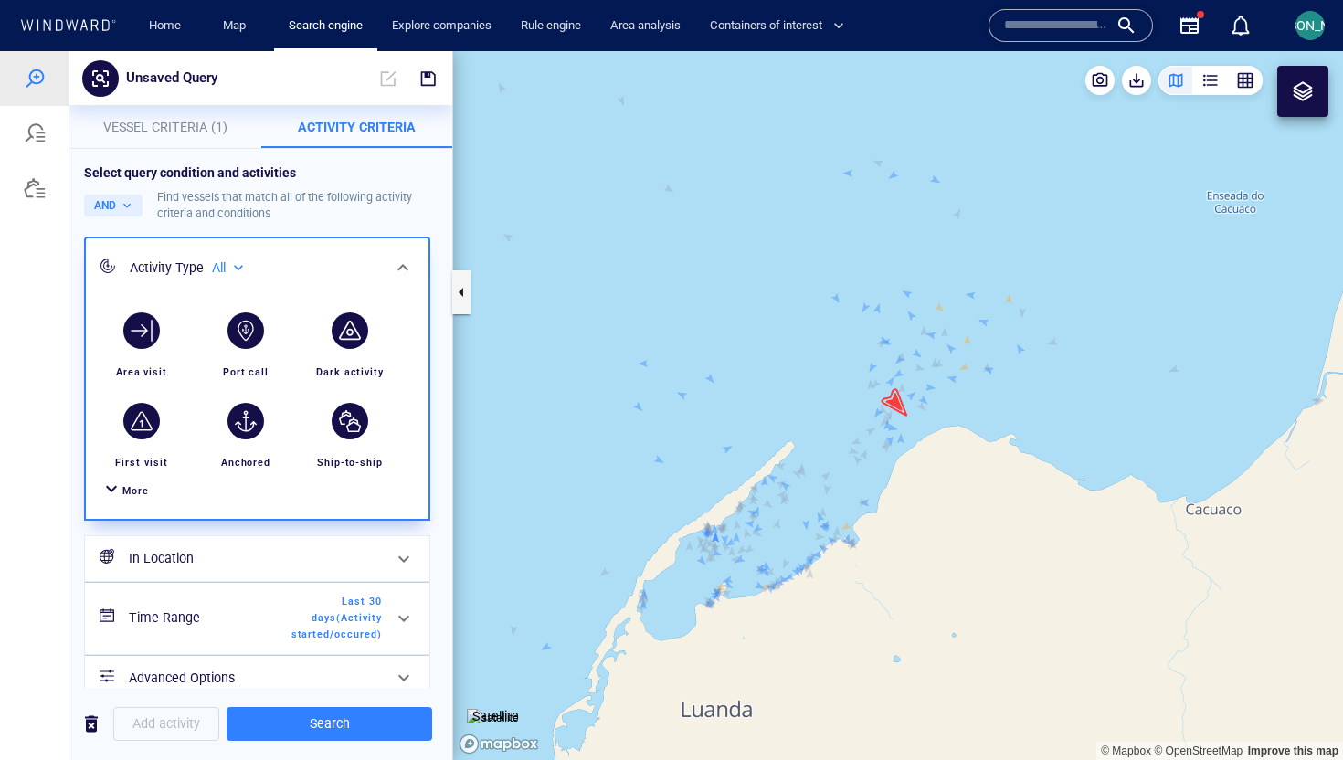
click at [123, 491] on span "More" at bounding box center [135, 491] width 26 height 12
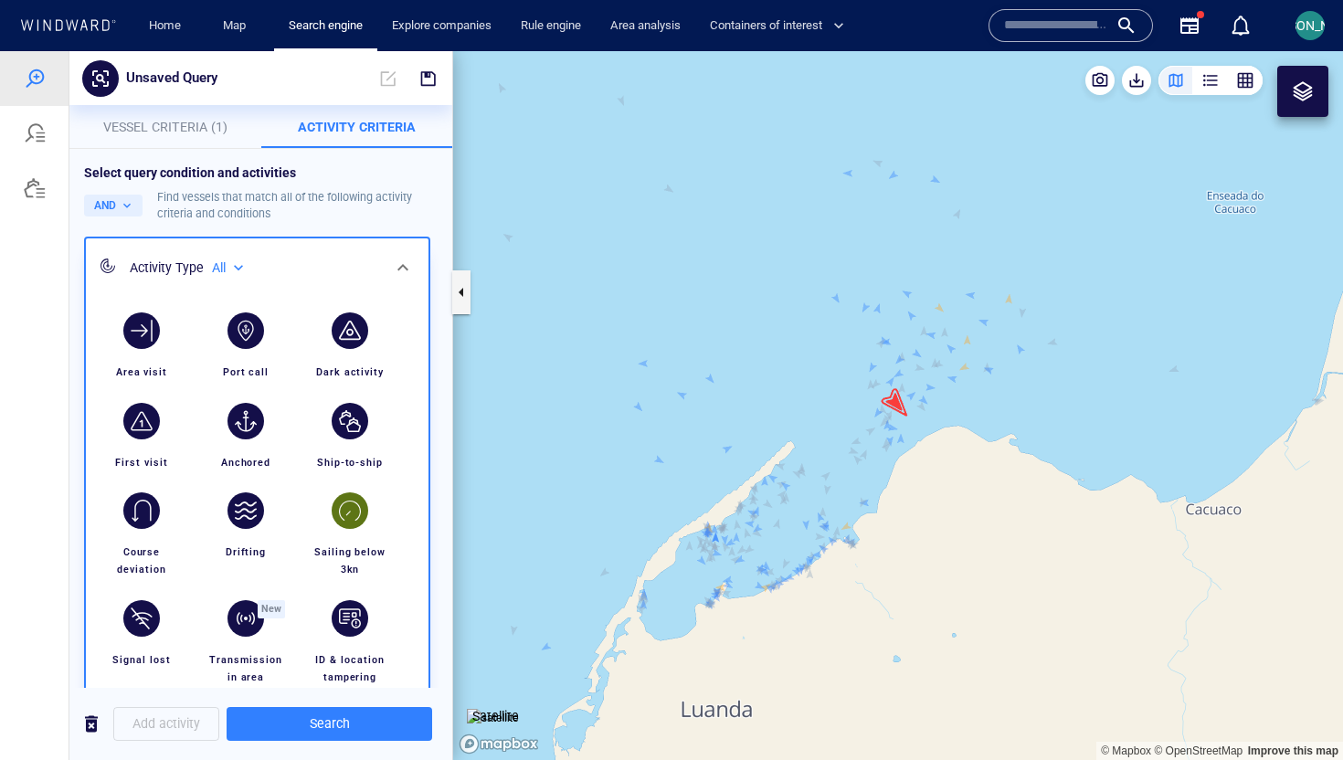
click at [337, 515] on div "button" at bounding box center [350, 510] width 37 height 37
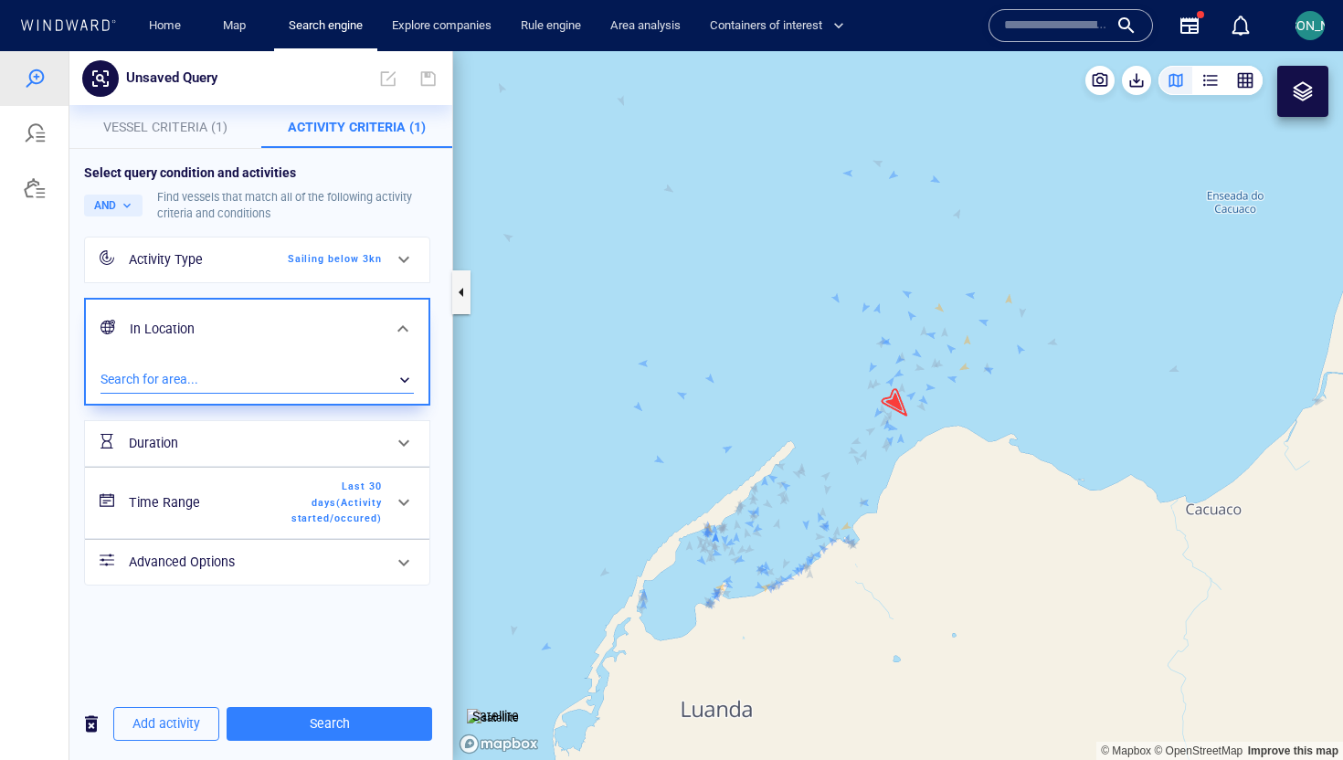
click at [171, 377] on div "​" at bounding box center [256, 379] width 313 height 27
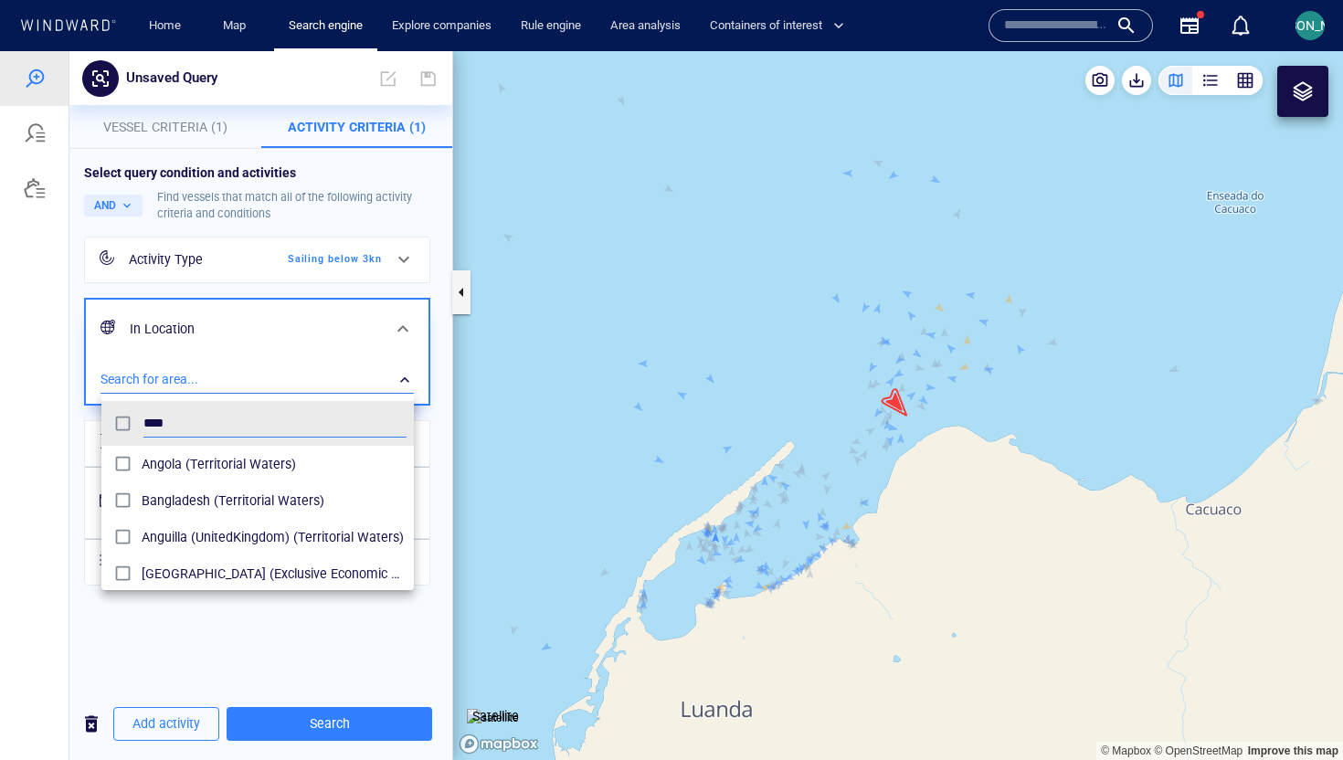
scroll to position [182, 312]
type input "******"
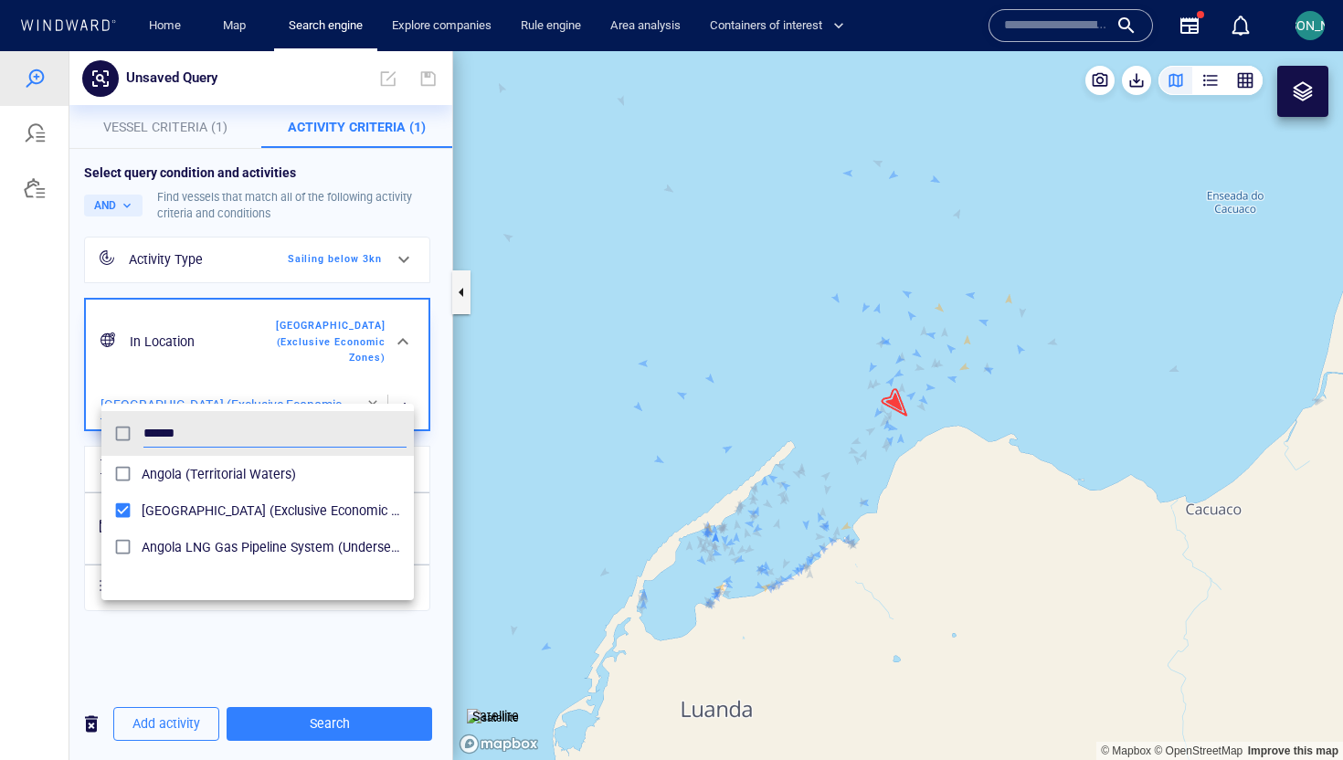
click at [90, 501] on div at bounding box center [671, 405] width 1343 height 709
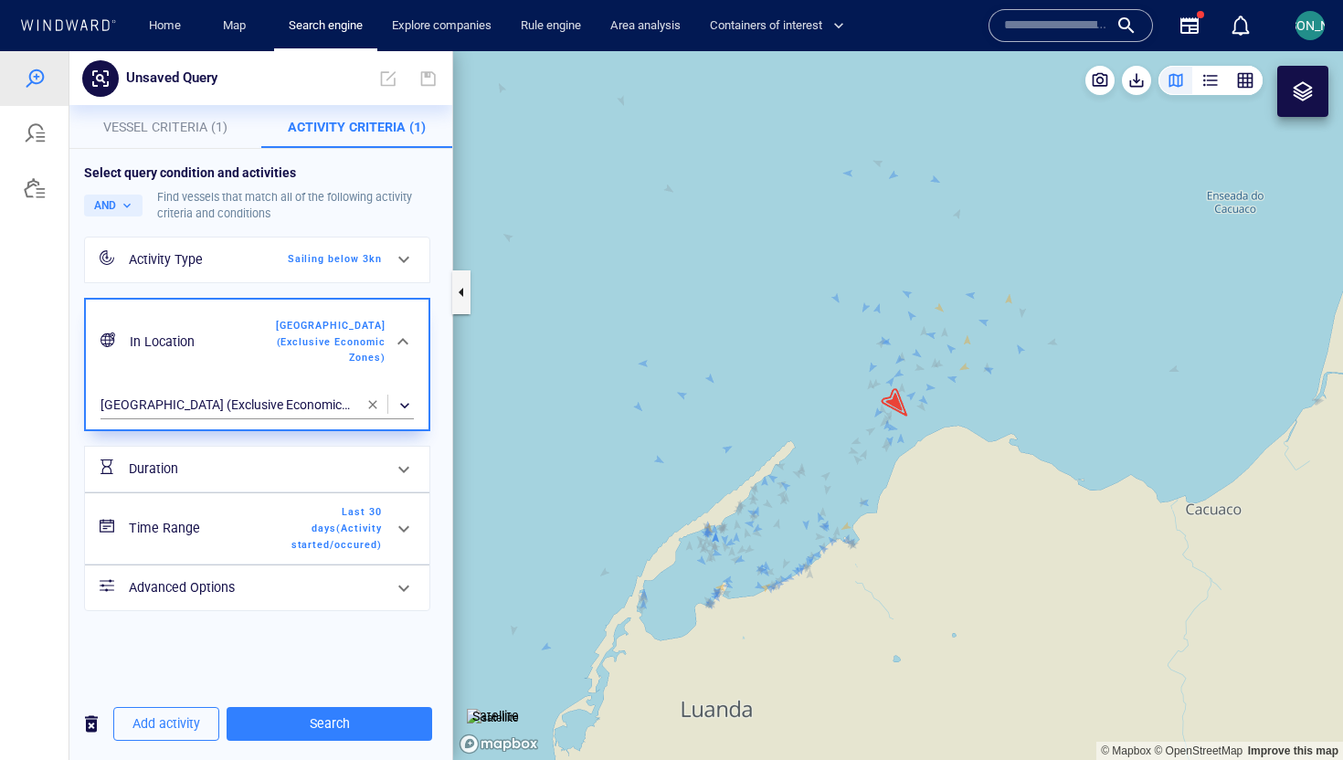
click at [216, 517] on h6 "Time Range" at bounding box center [203, 528] width 148 height 23
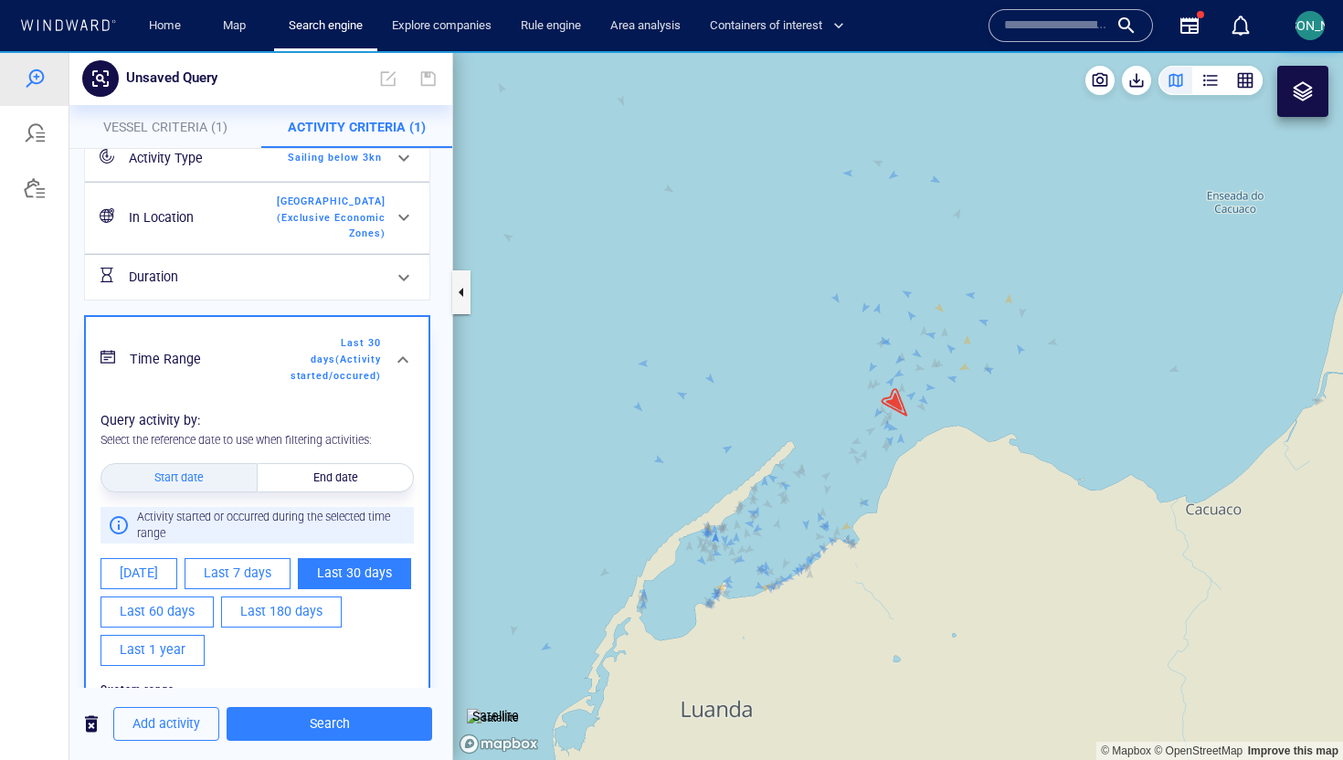
click at [195, 607] on button "Last 60 days" at bounding box center [156, 612] width 113 height 31
type input "**********"
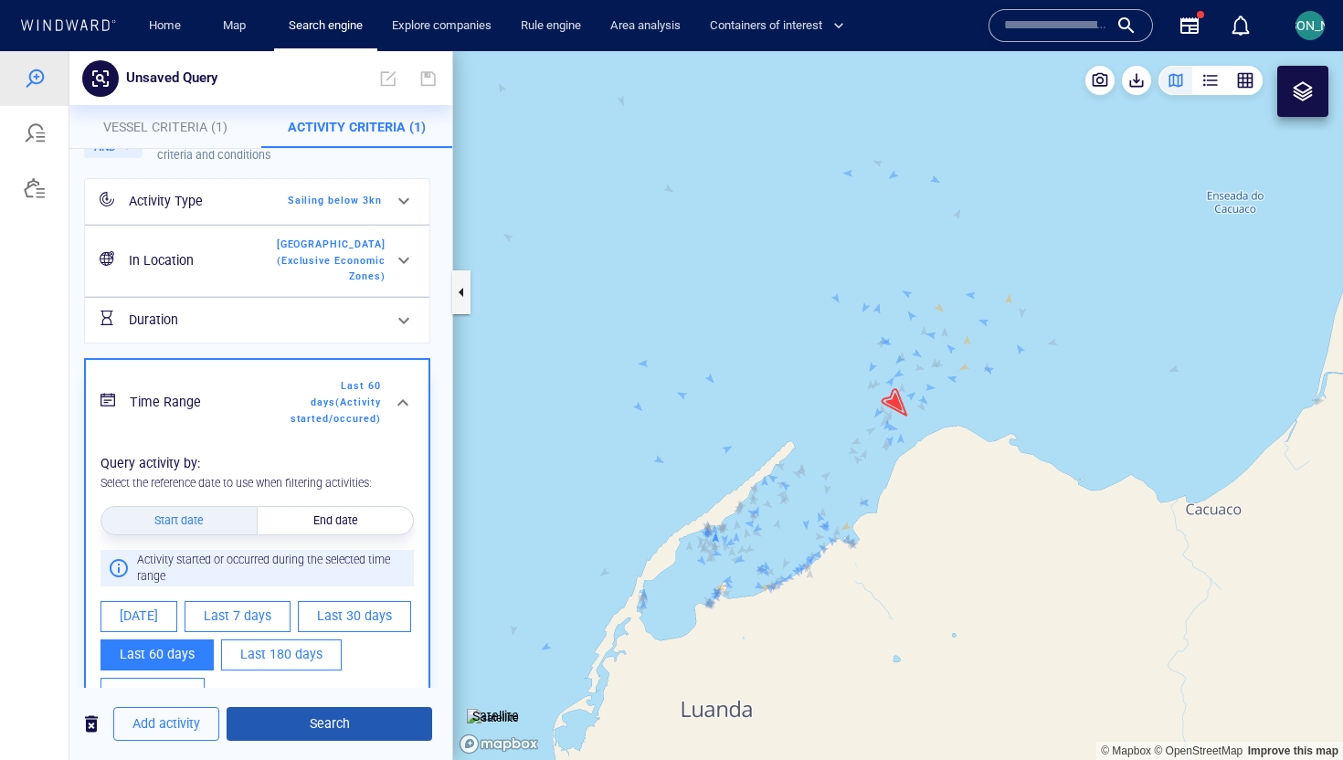
click at [269, 723] on span "Search" at bounding box center [329, 724] width 176 height 23
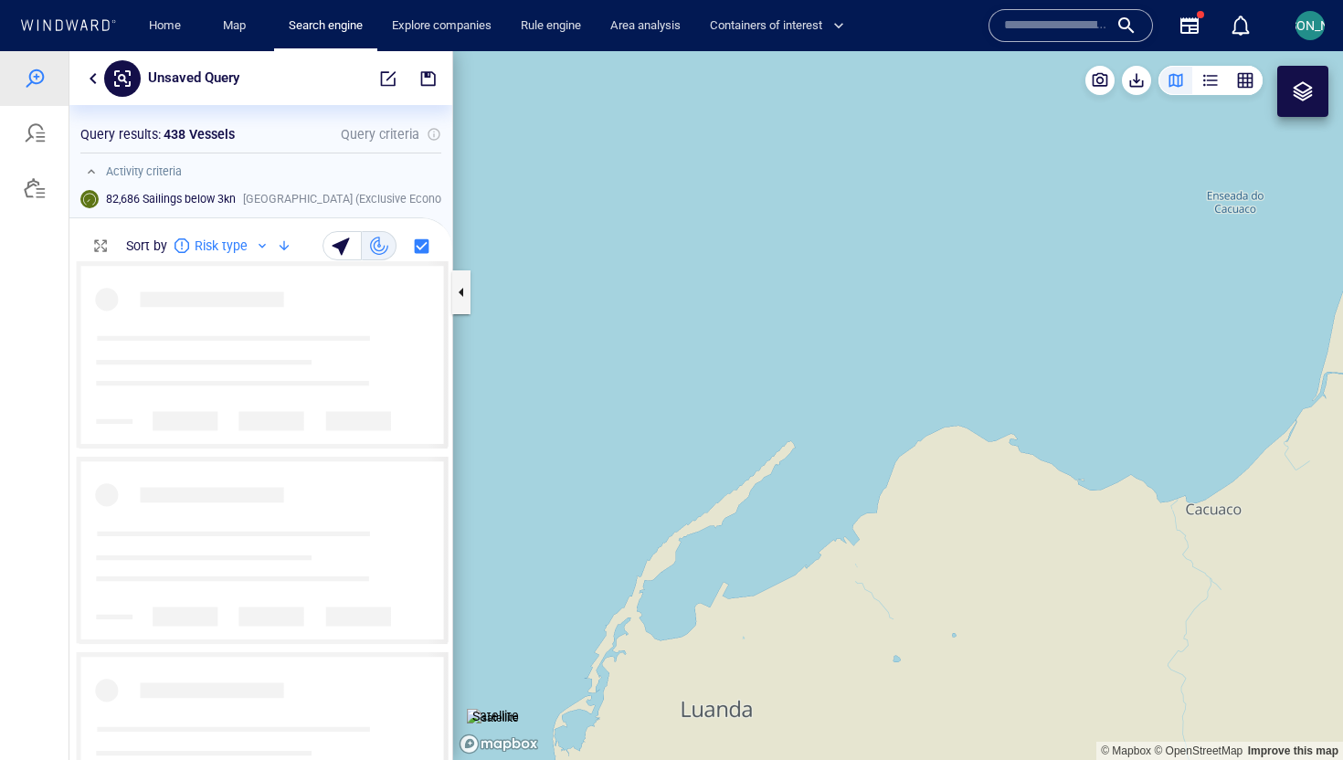
scroll to position [499, 383]
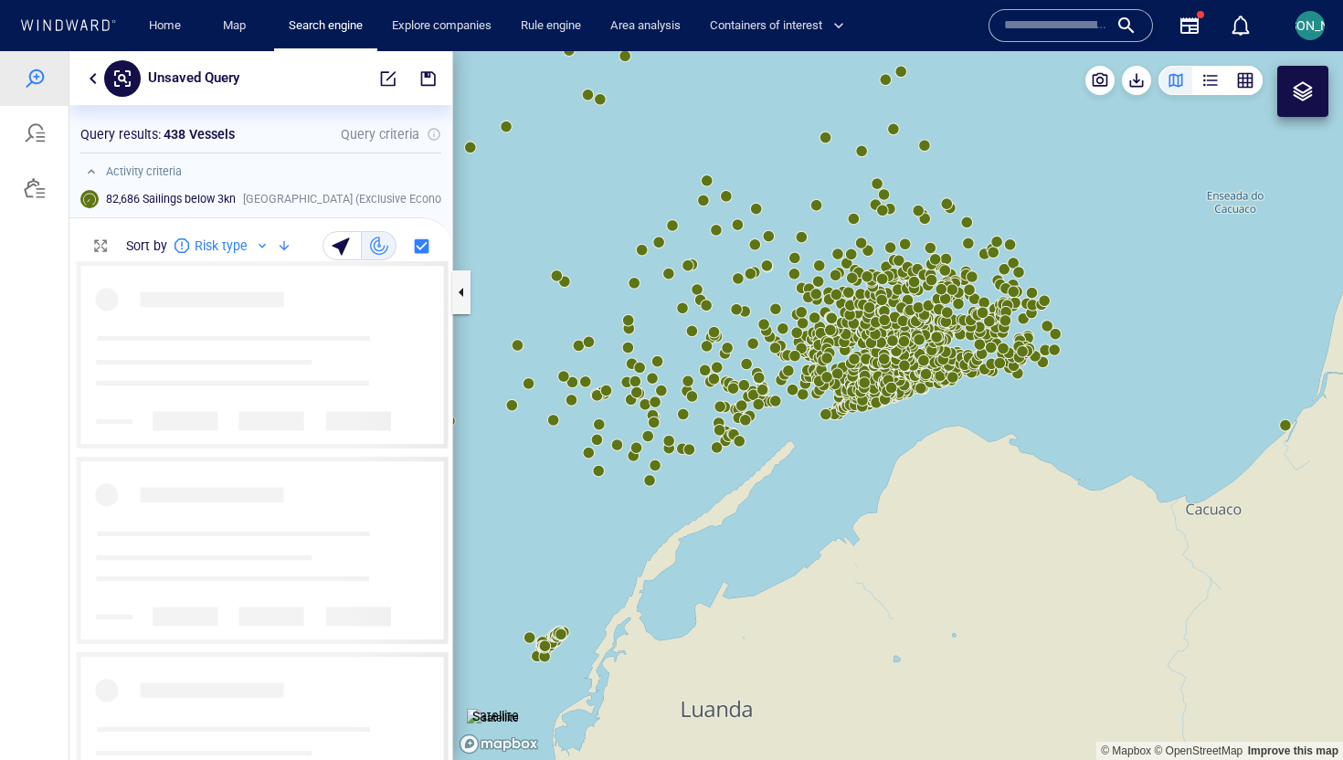
click at [1126, 374] on canvas "Map" at bounding box center [898, 405] width 890 height 709
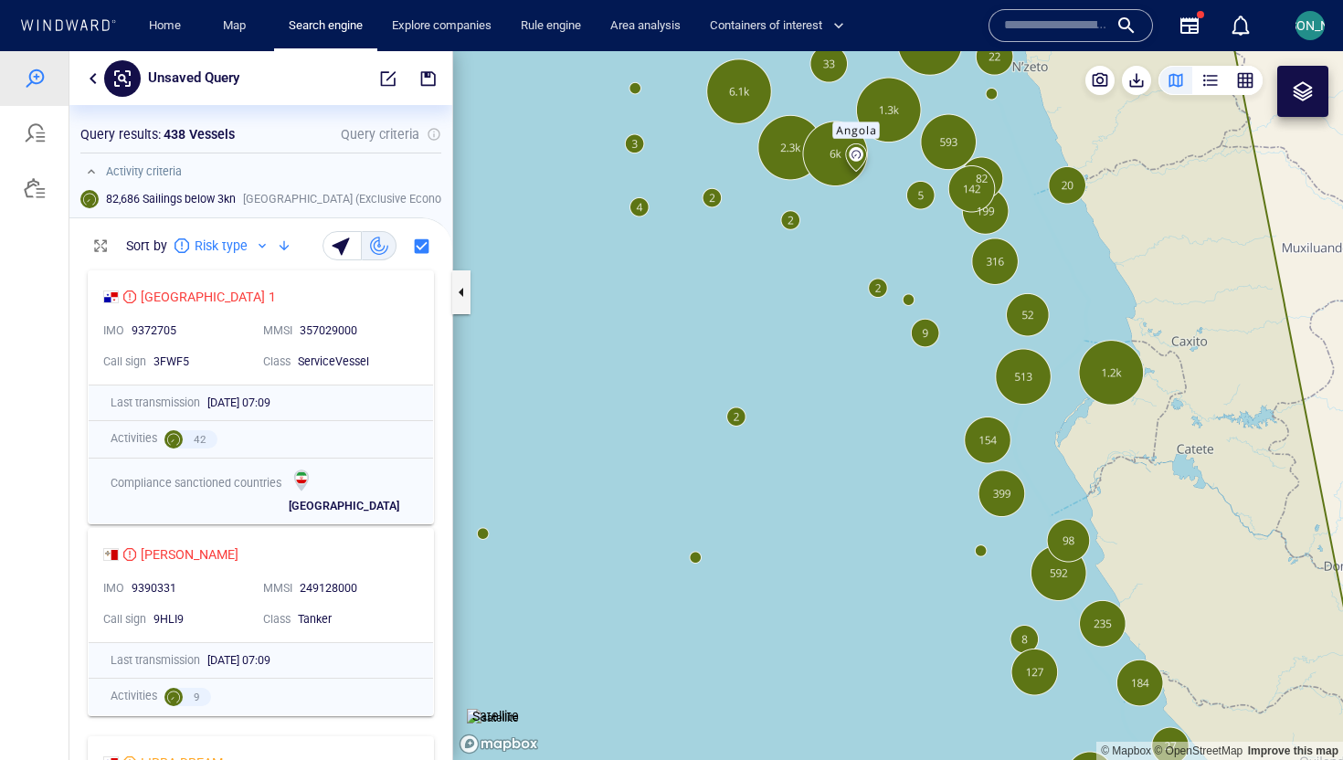
drag, startPoint x: 1168, startPoint y: 298, endPoint x: 980, endPoint y: 287, distance: 188.5
click at [978, 287] on canvas "Map" at bounding box center [898, 405] width 890 height 709
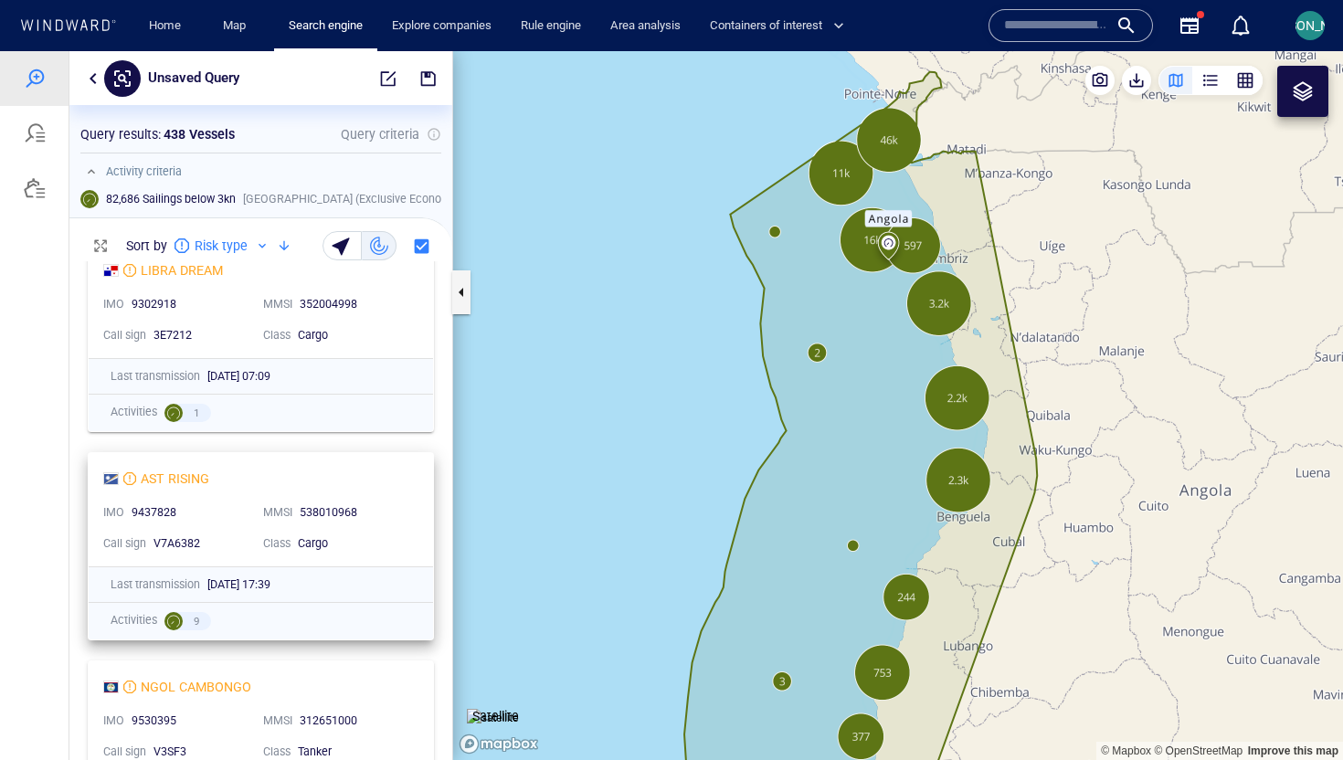
scroll to position [467, 0]
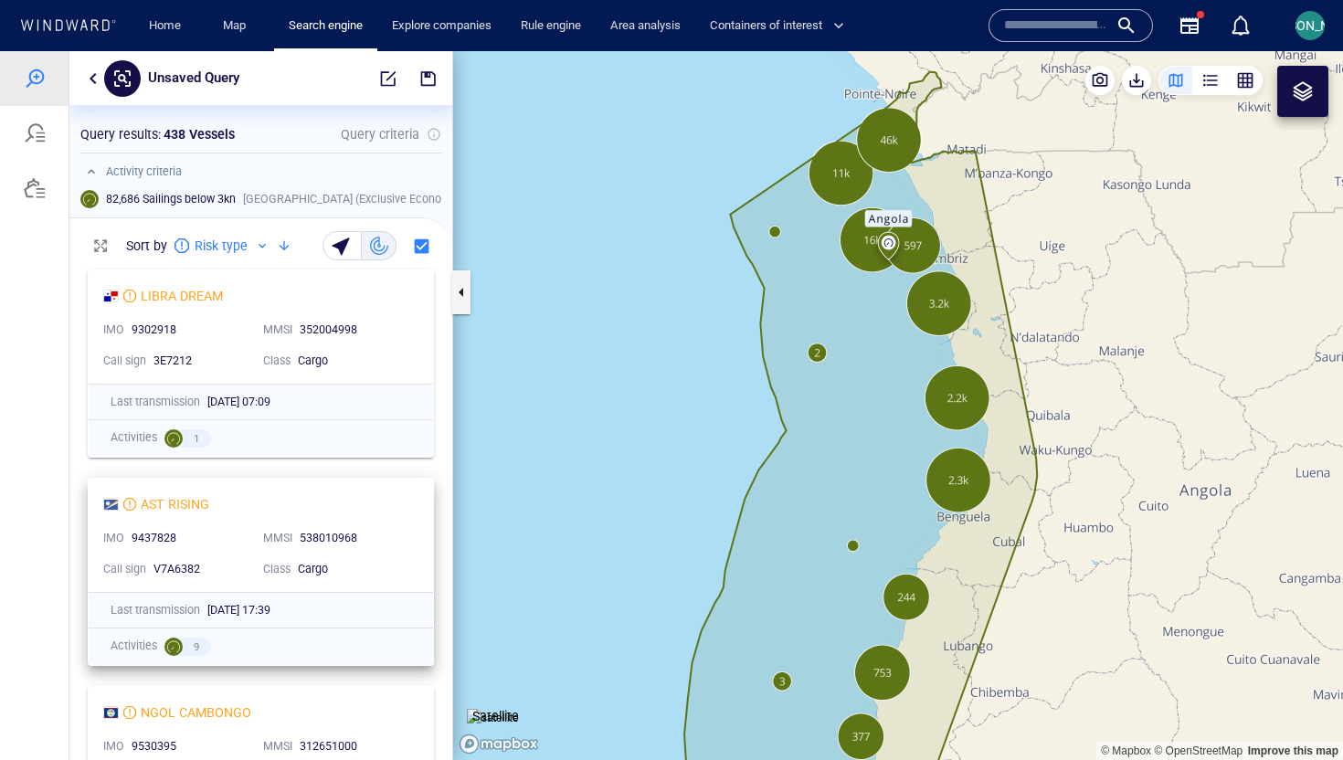
click at [393, 537] on div "538010968" at bounding box center [354, 539] width 109 height 16
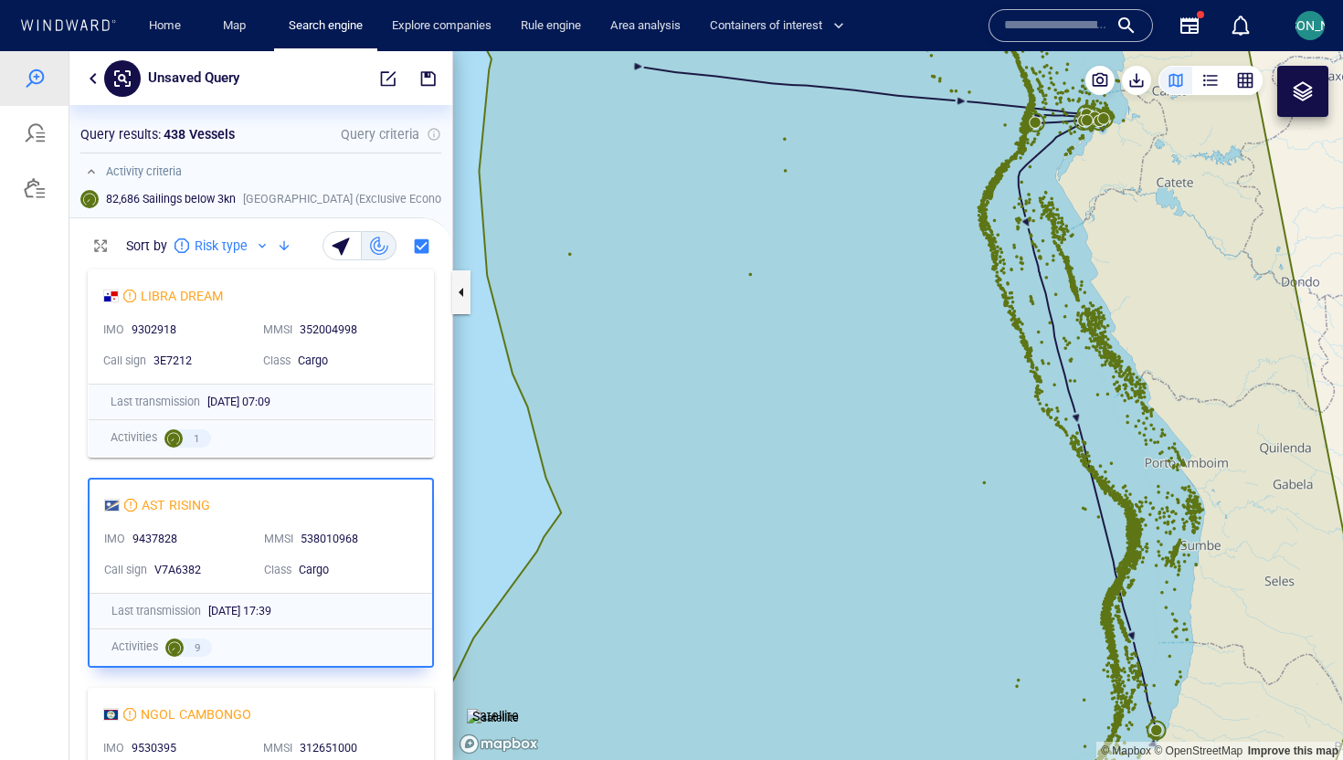
scroll to position [304, 0]
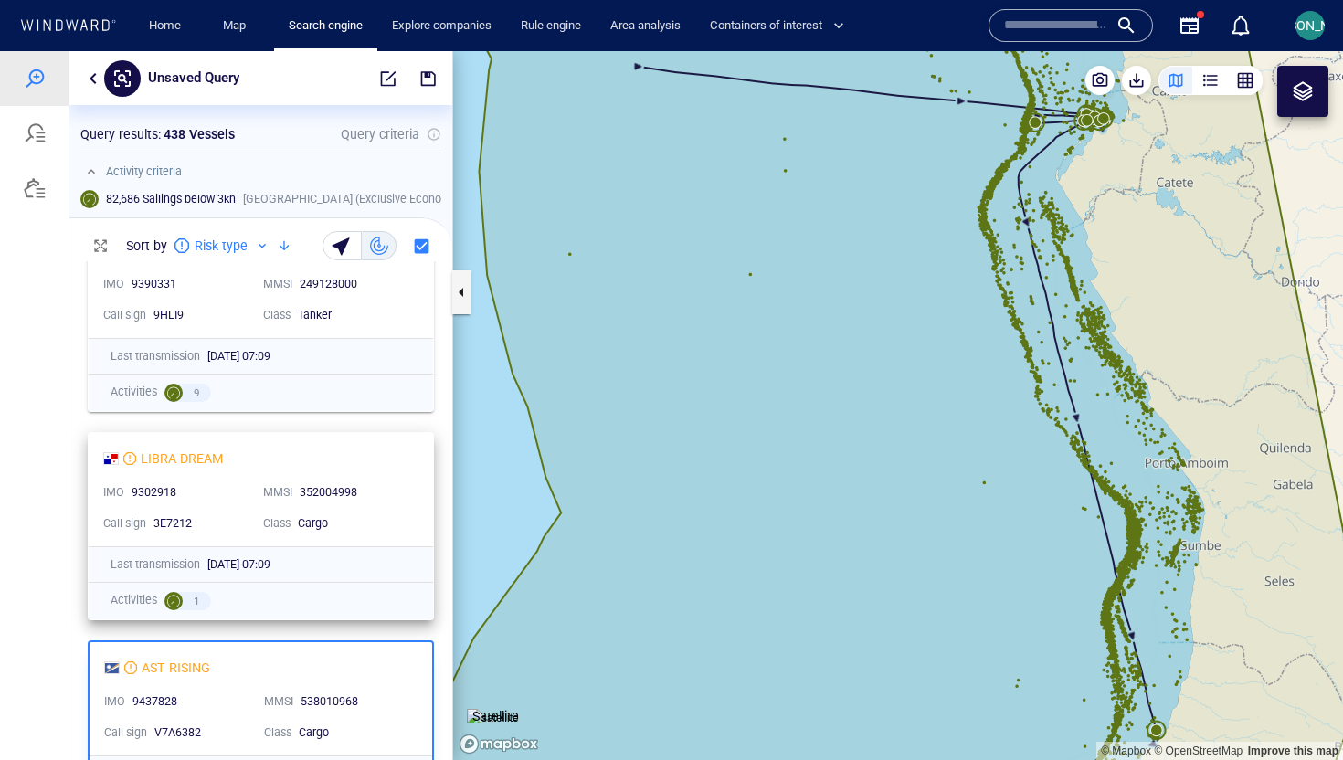
click at [404, 481] on div "352004998" at bounding box center [354, 493] width 116 height 24
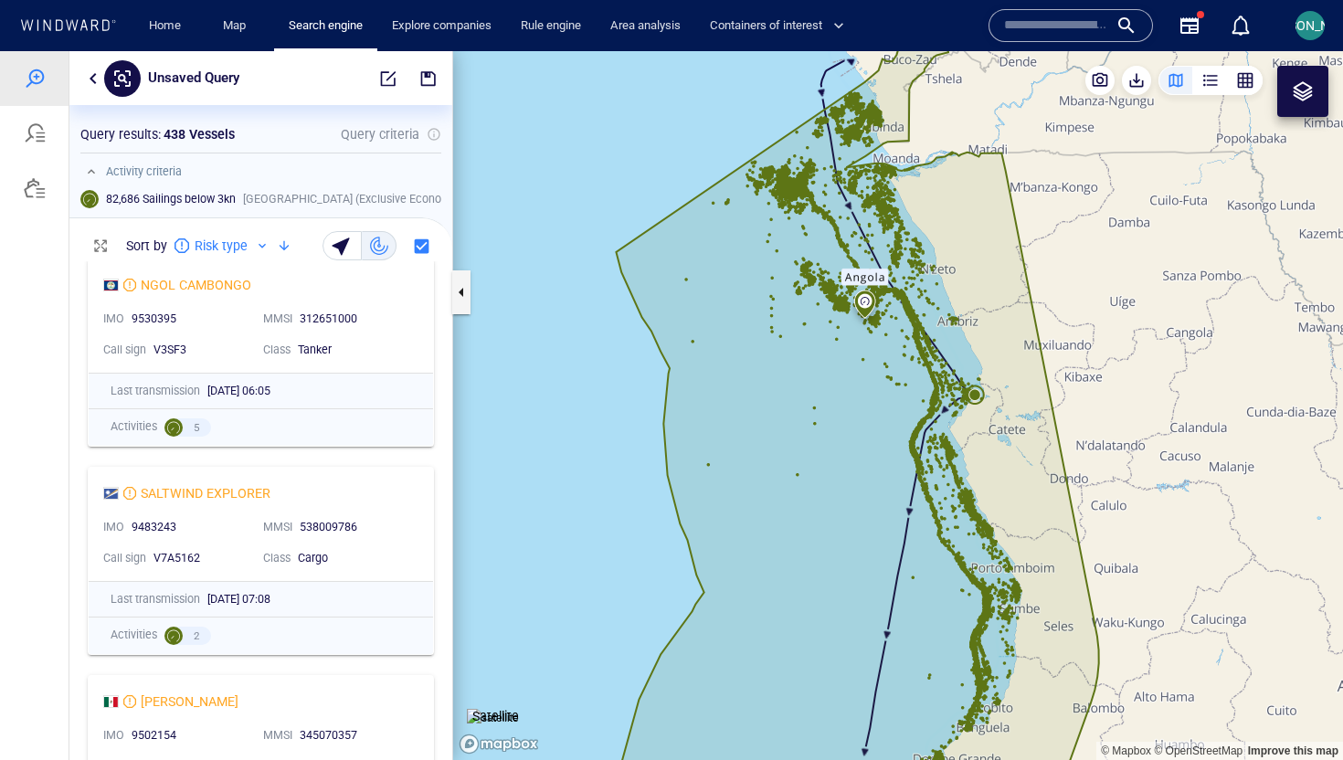
scroll to position [898, 0]
click at [396, 508] on div "SALTWIND EXPLORER IMO 9483243 MMSI 538009786 Call sign V7A5162 Class Cargo" at bounding box center [261, 522] width 344 height 113
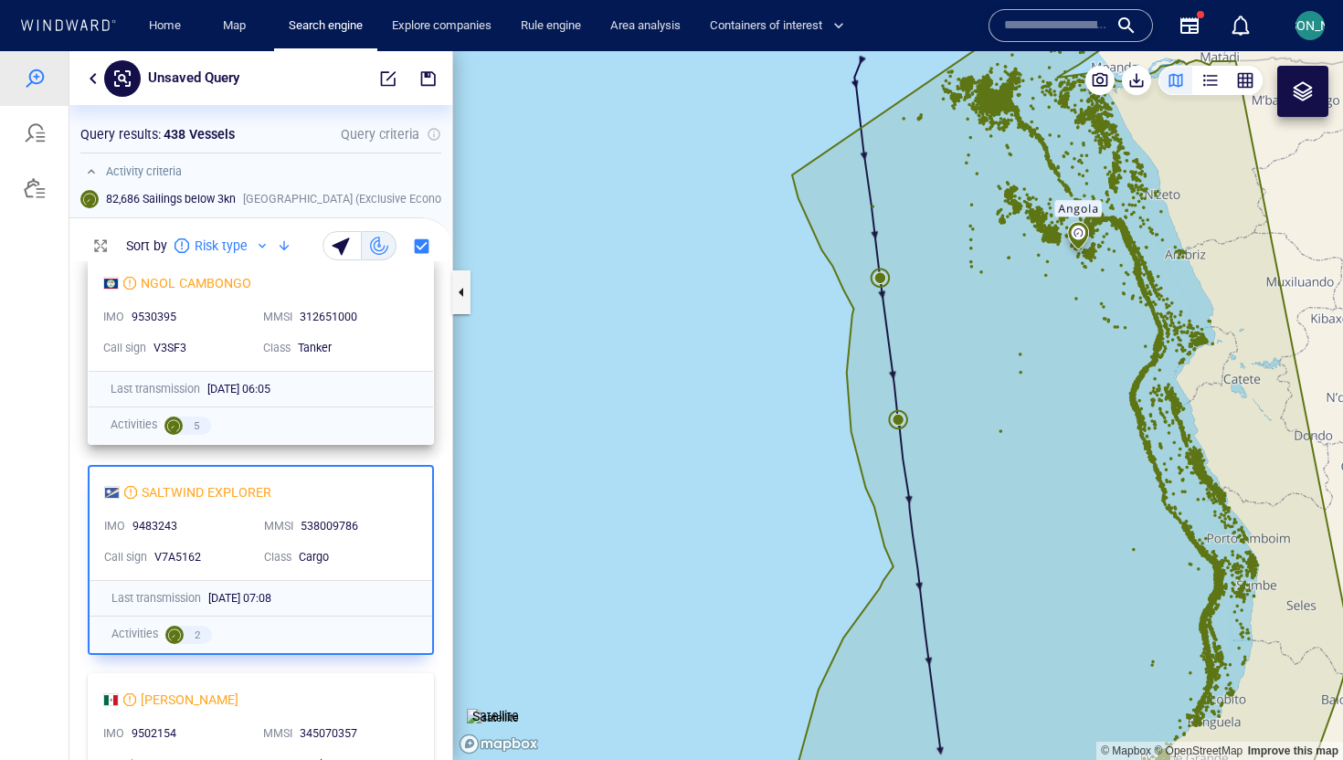
click at [422, 327] on div "NGOL CAMBONGO IMO 9530395 MMSI 312651000 Call sign V3SF3 Class Tanker" at bounding box center [261, 314] width 344 height 113
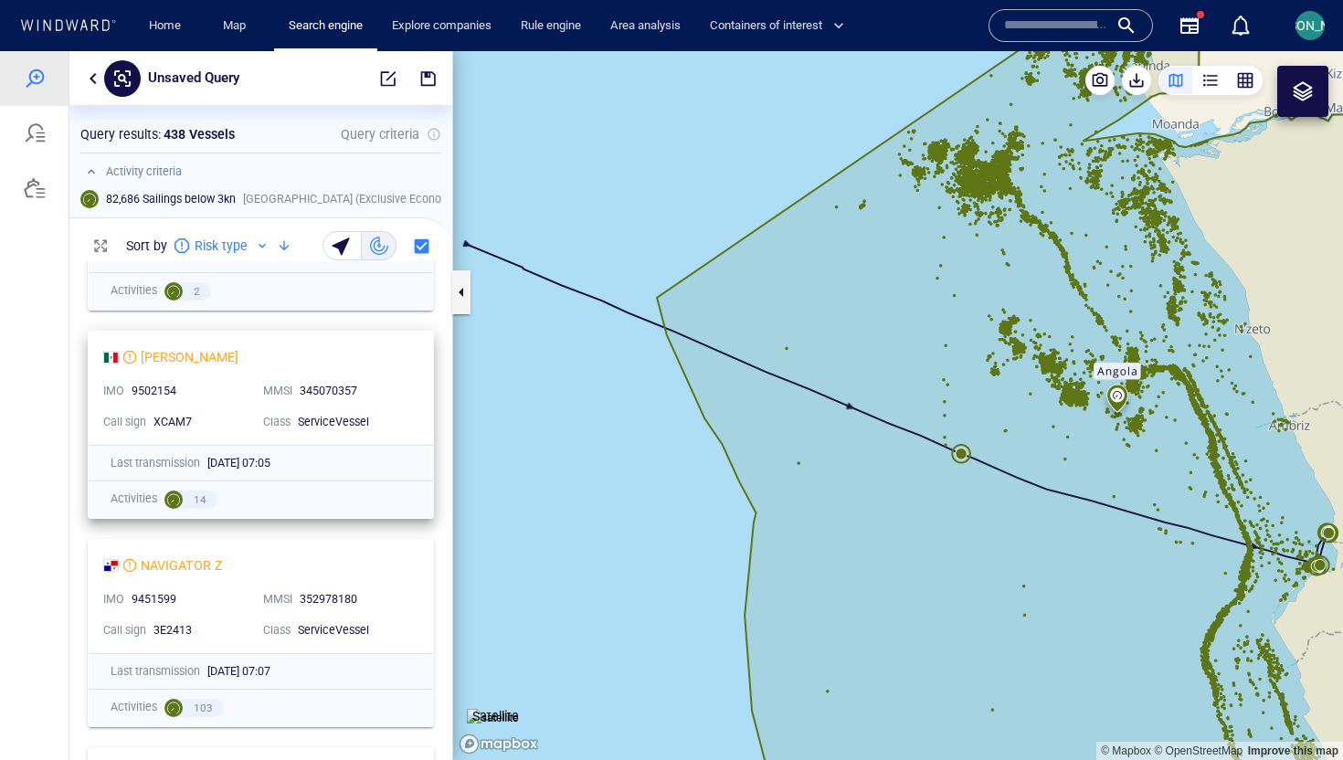
scroll to position [1296, 0]
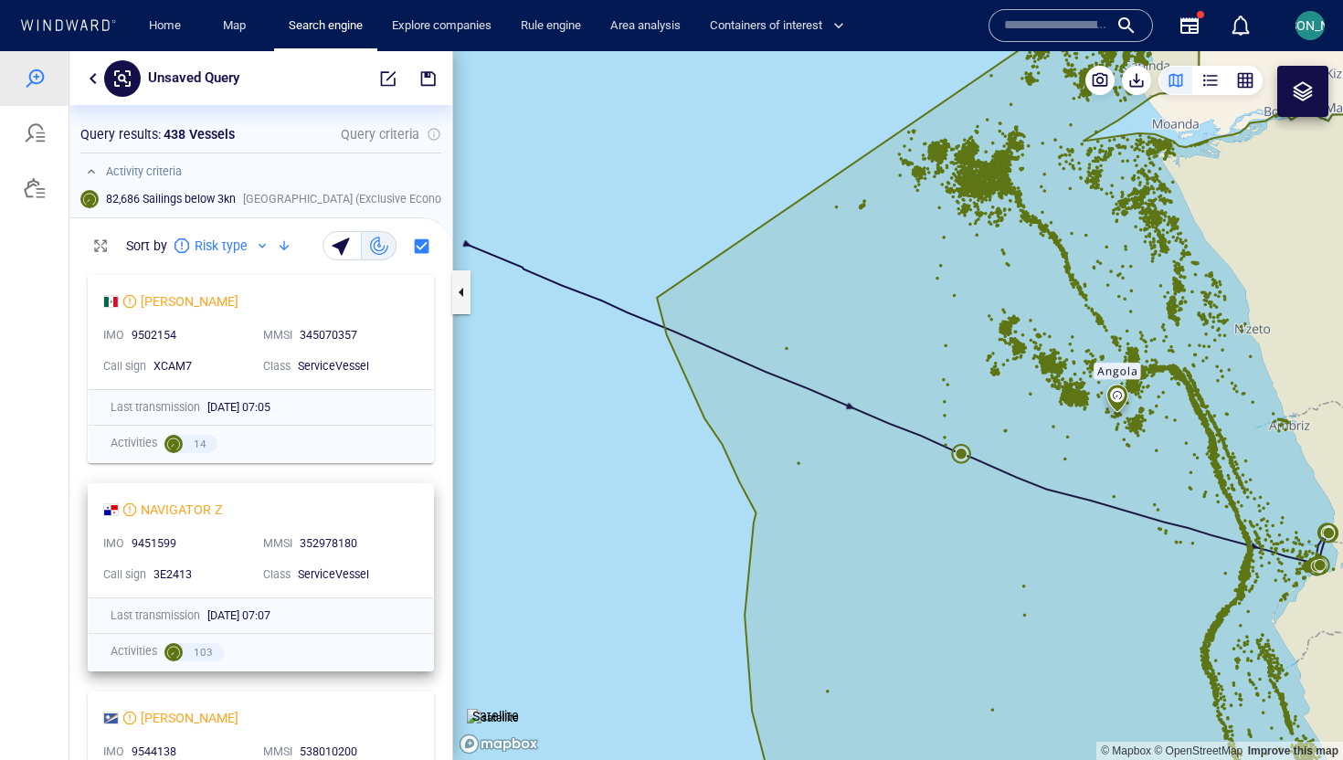
click at [409, 521] on div "NAVIGATOR Z IMO 9451599 MMSI 352978180 Call sign 3E2413 Class ServiceVessel" at bounding box center [261, 540] width 344 height 113
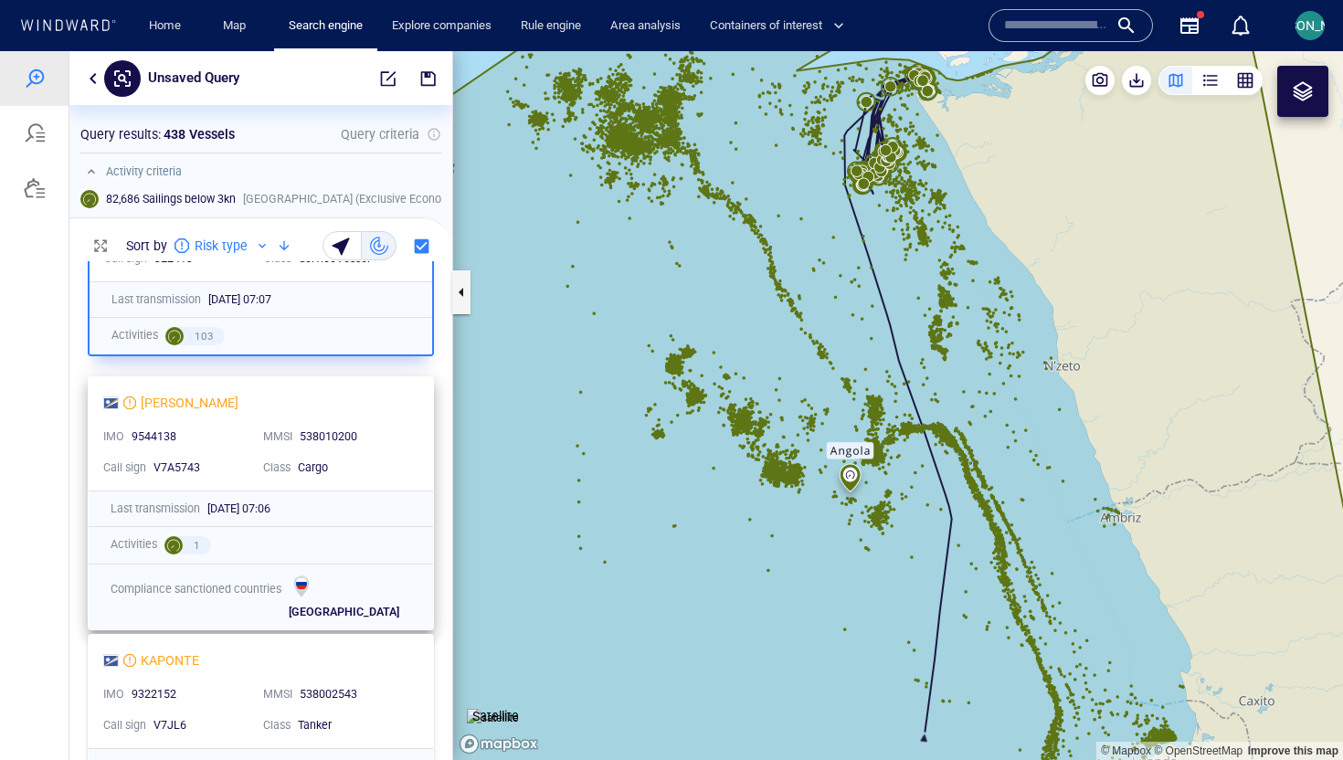
click at [425, 447] on div "AGIA IOANNA IMO 9544138 MMSI 538010200 Call sign V7A5743 Class Cargo" at bounding box center [261, 433] width 344 height 113
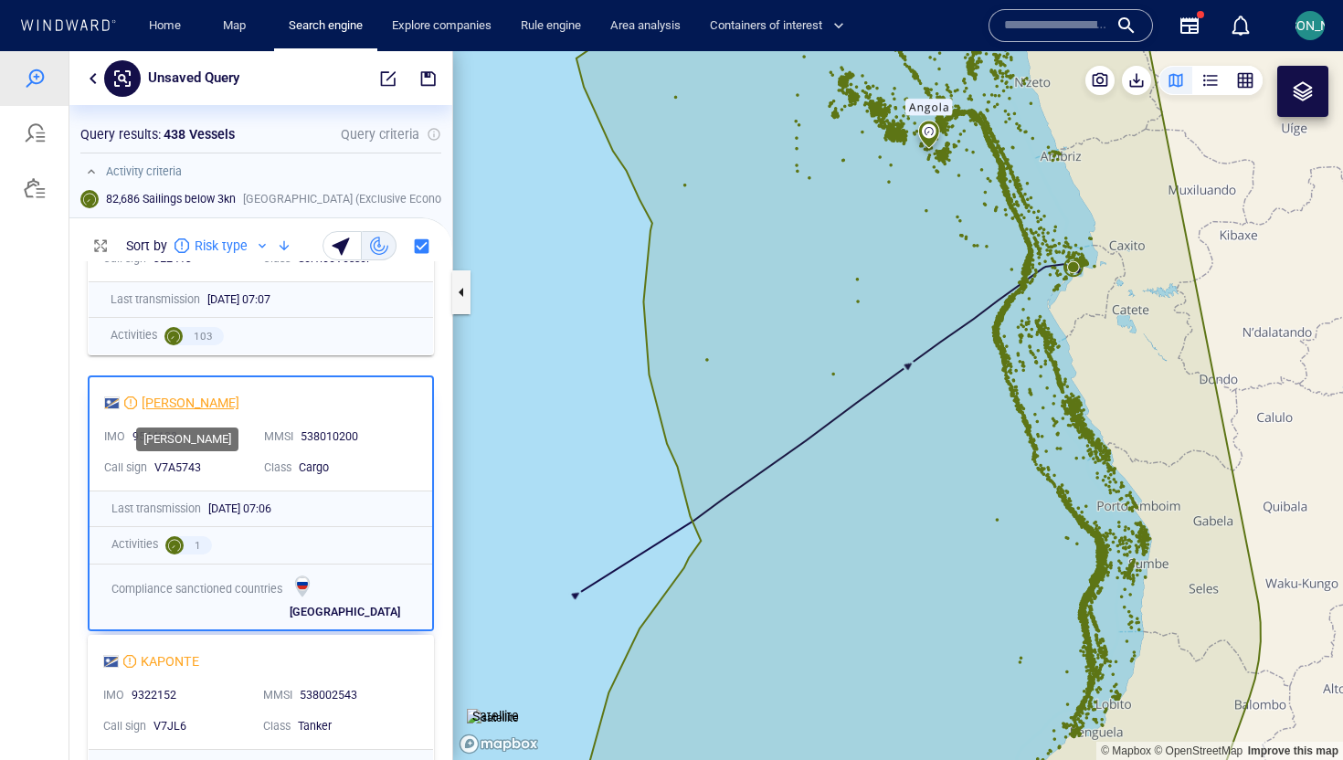
click at [189, 397] on div "[PERSON_NAME]" at bounding box center [191, 403] width 98 height 22
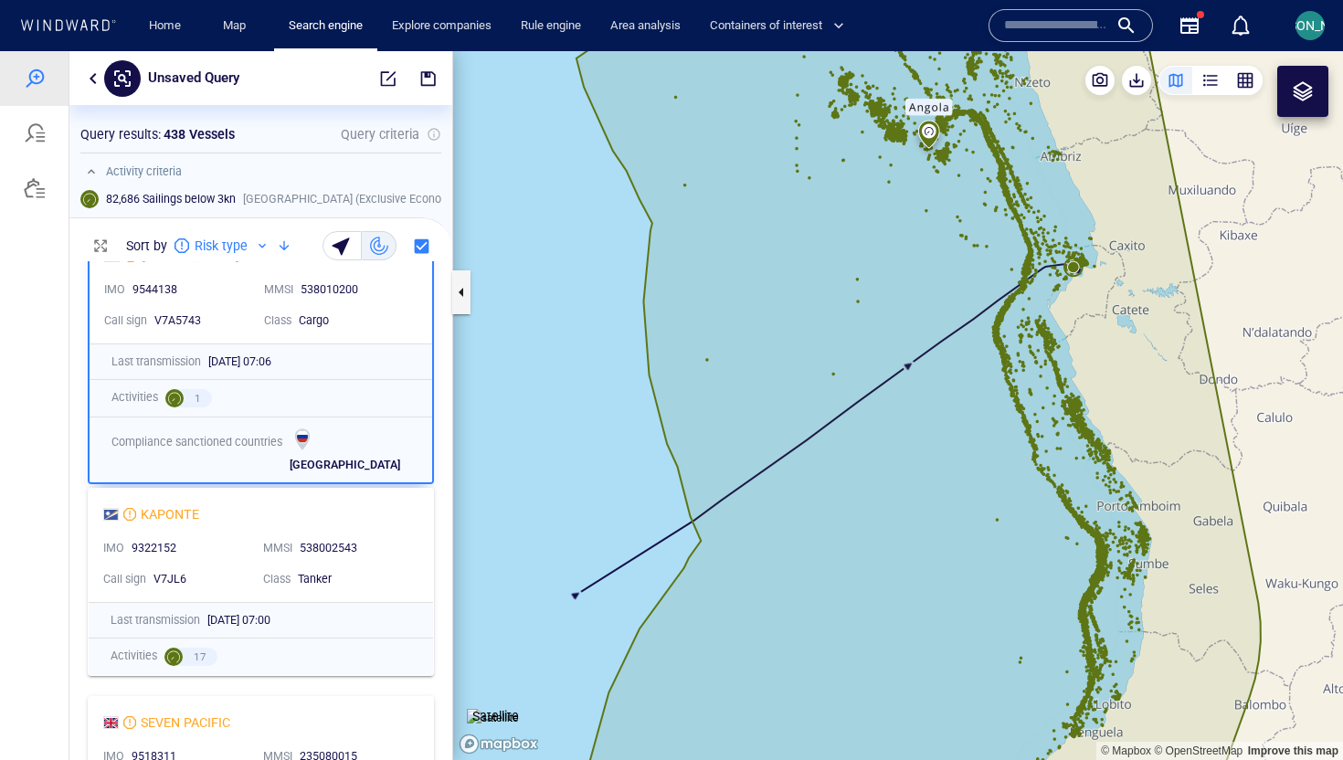
click at [419, 552] on div "KAPONTE IMO 9322152 MMSI 538002543 Call sign V7JL6 Class Tanker" at bounding box center [261, 545] width 344 height 113
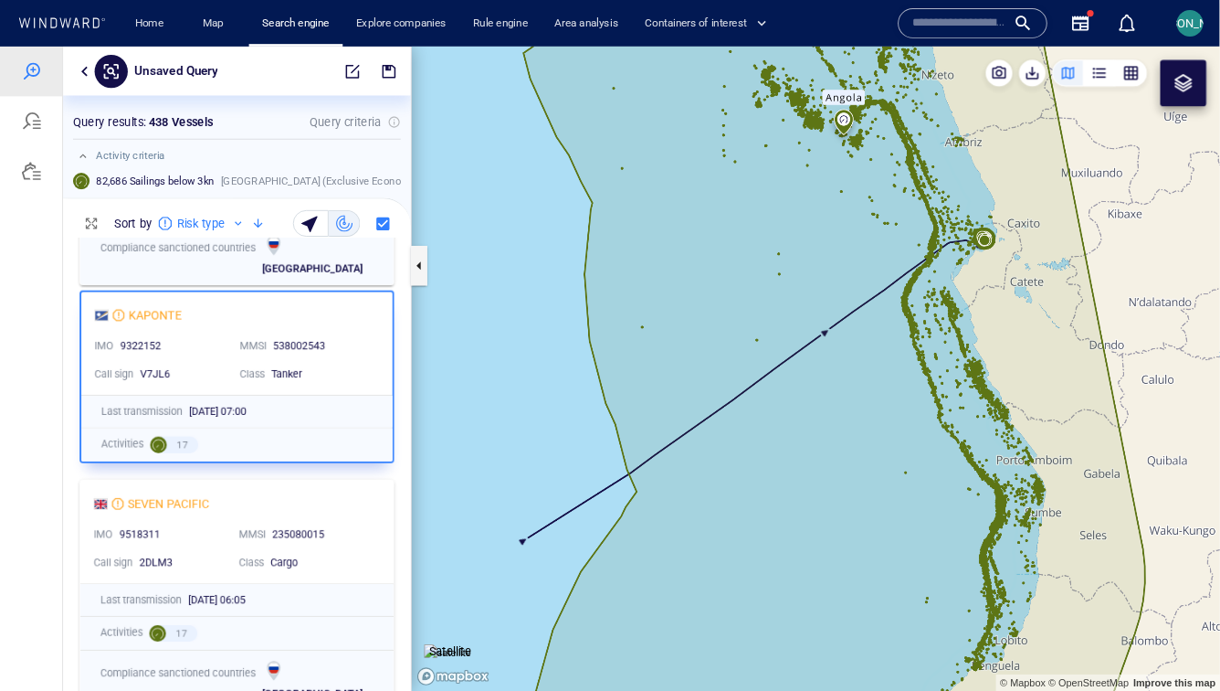
scroll to position [1928, 0]
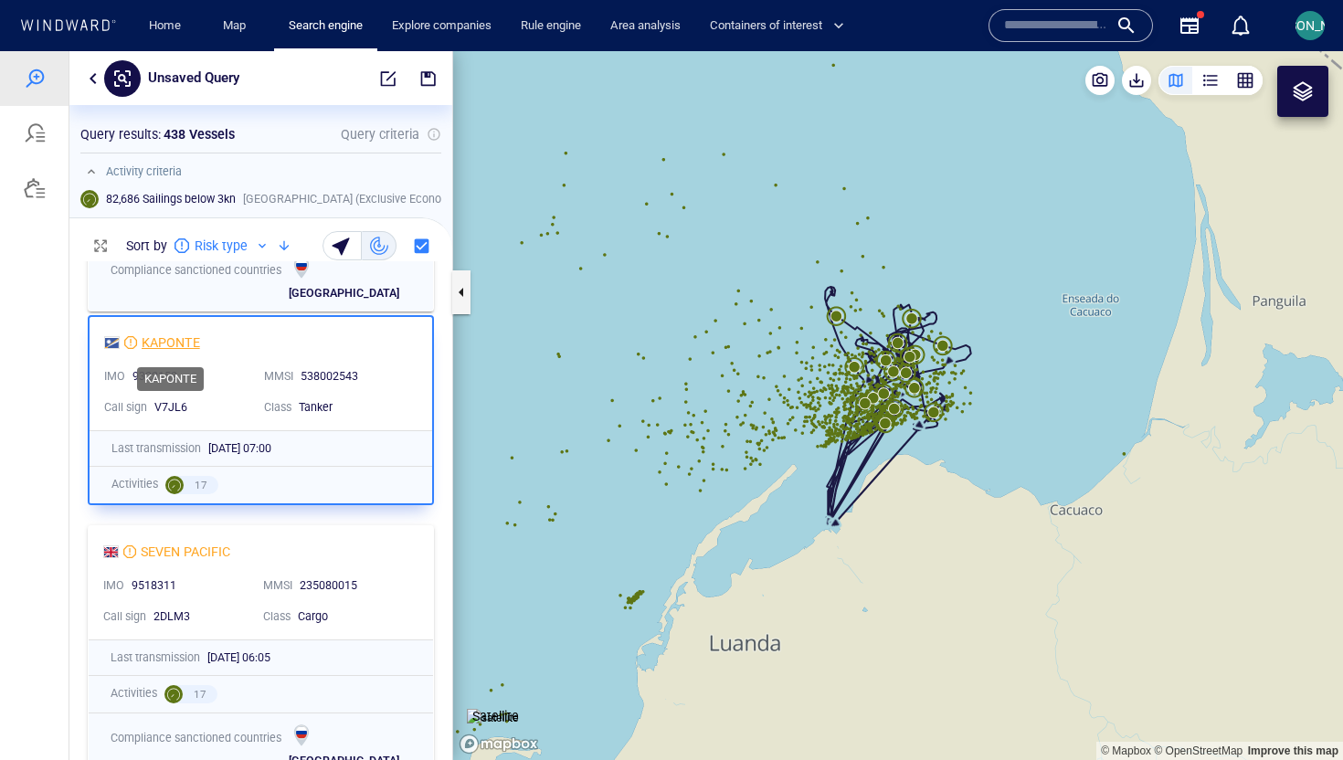
click at [164, 343] on div "KAPONTE" at bounding box center [171, 343] width 58 height 22
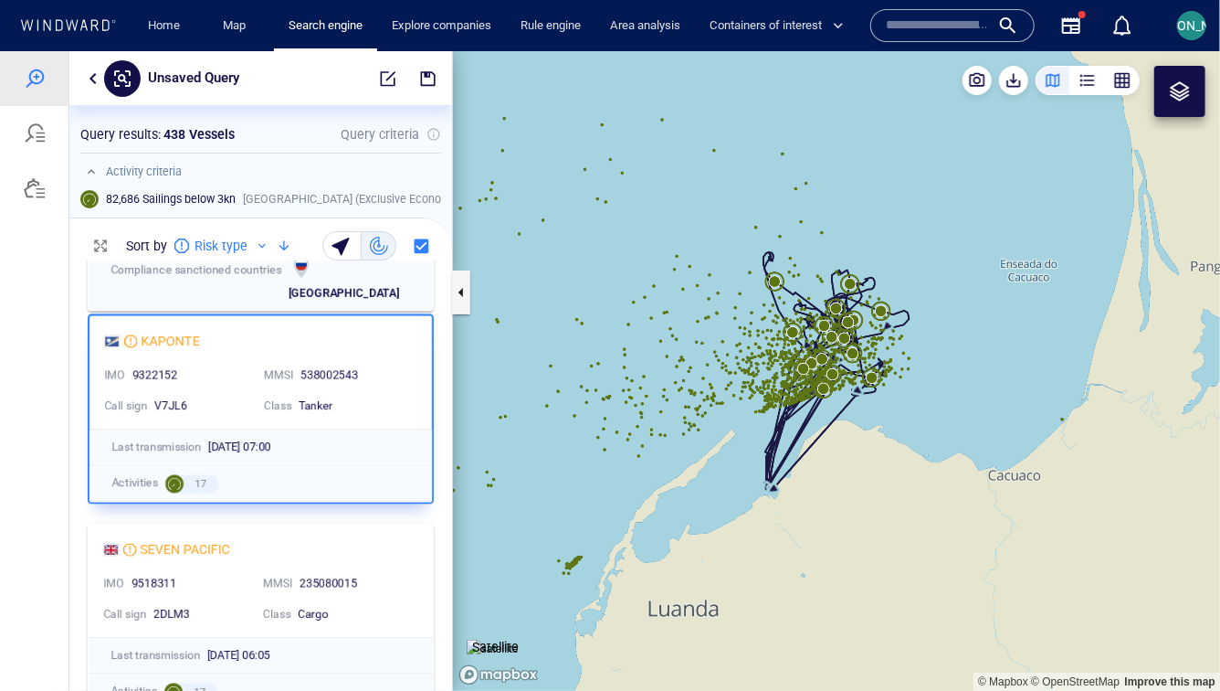
scroll to position [0, 0]
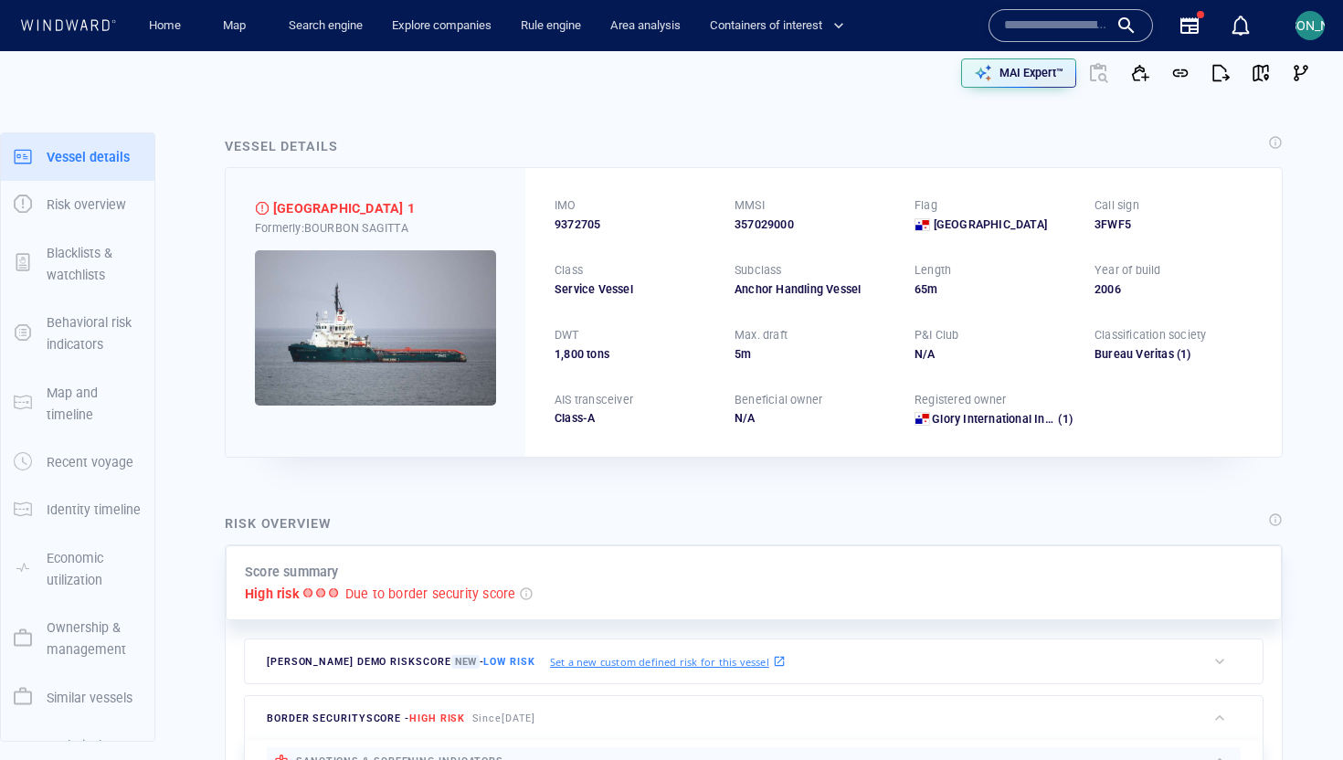
click at [447, 366] on img at bounding box center [375, 327] width 241 height 155
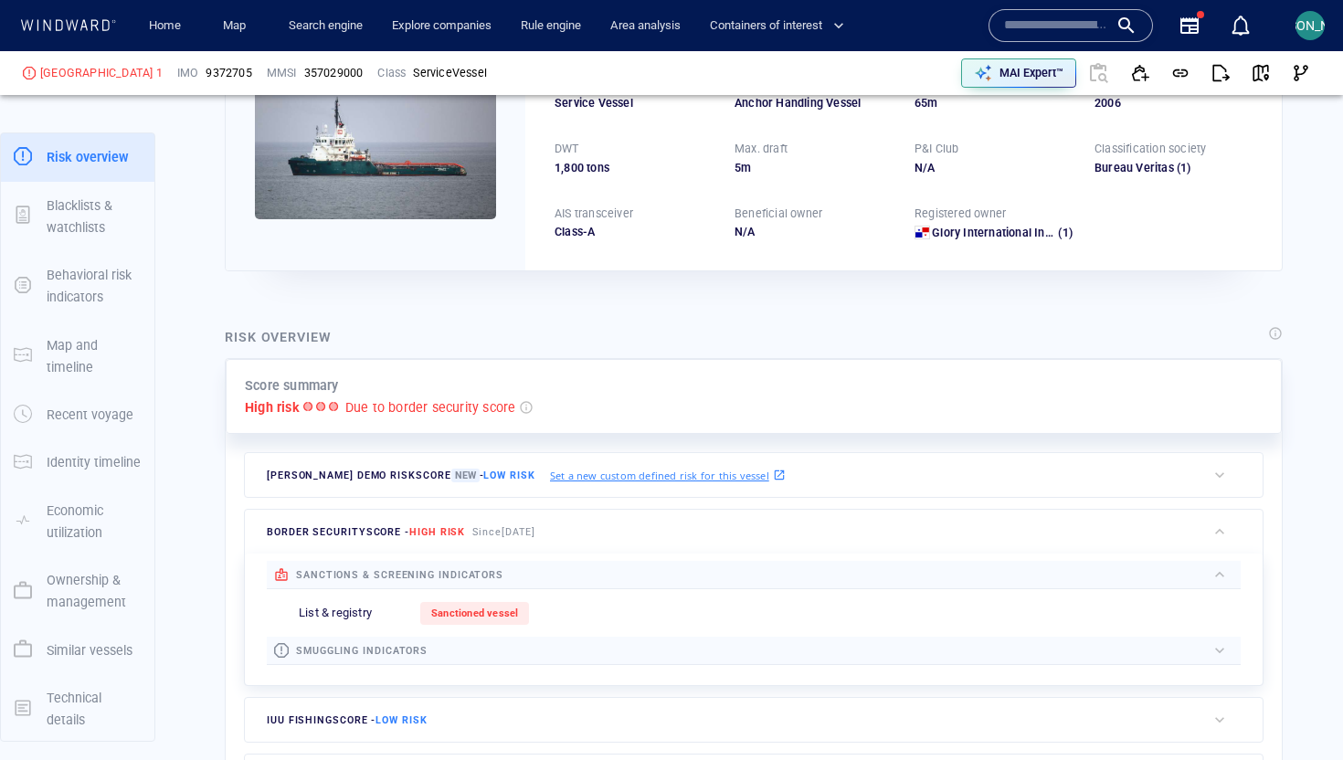
scroll to position [376, 0]
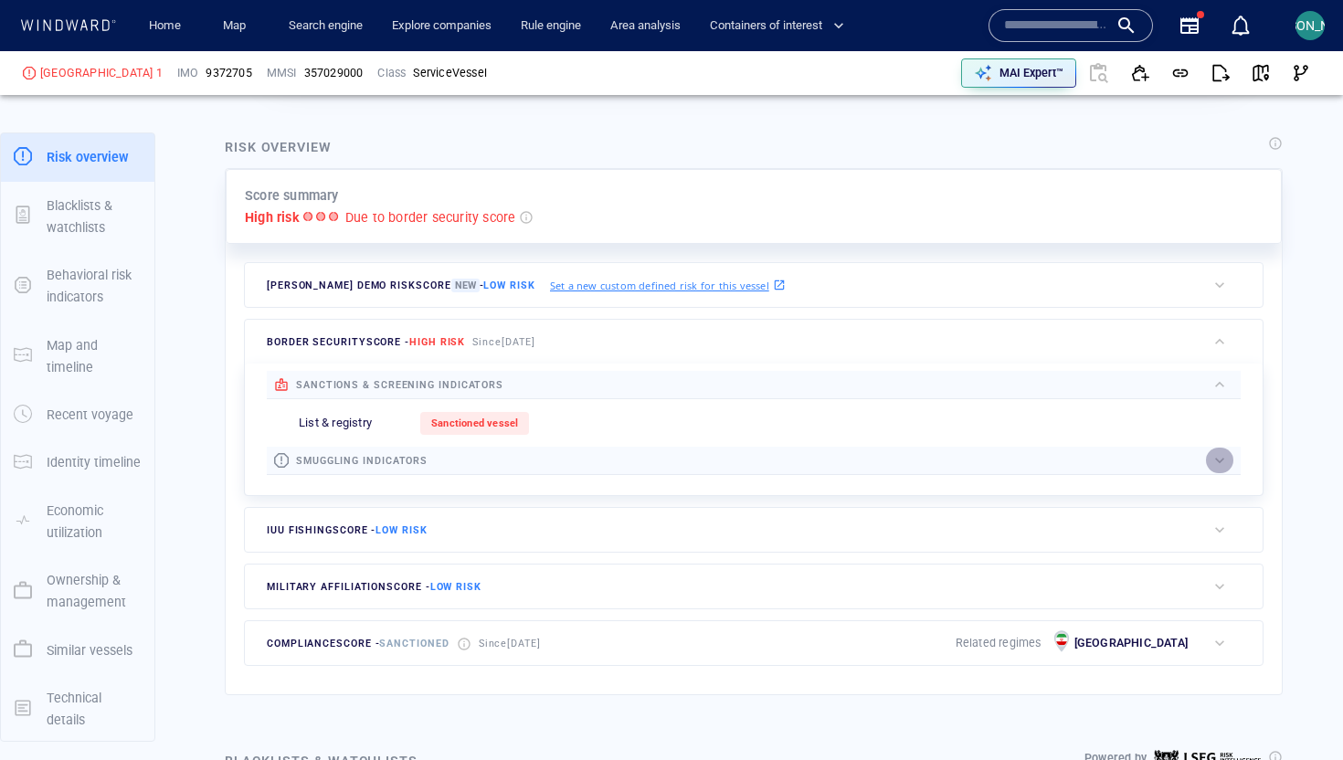
click at [1224, 451] on div "button" at bounding box center [1219, 460] width 18 height 18
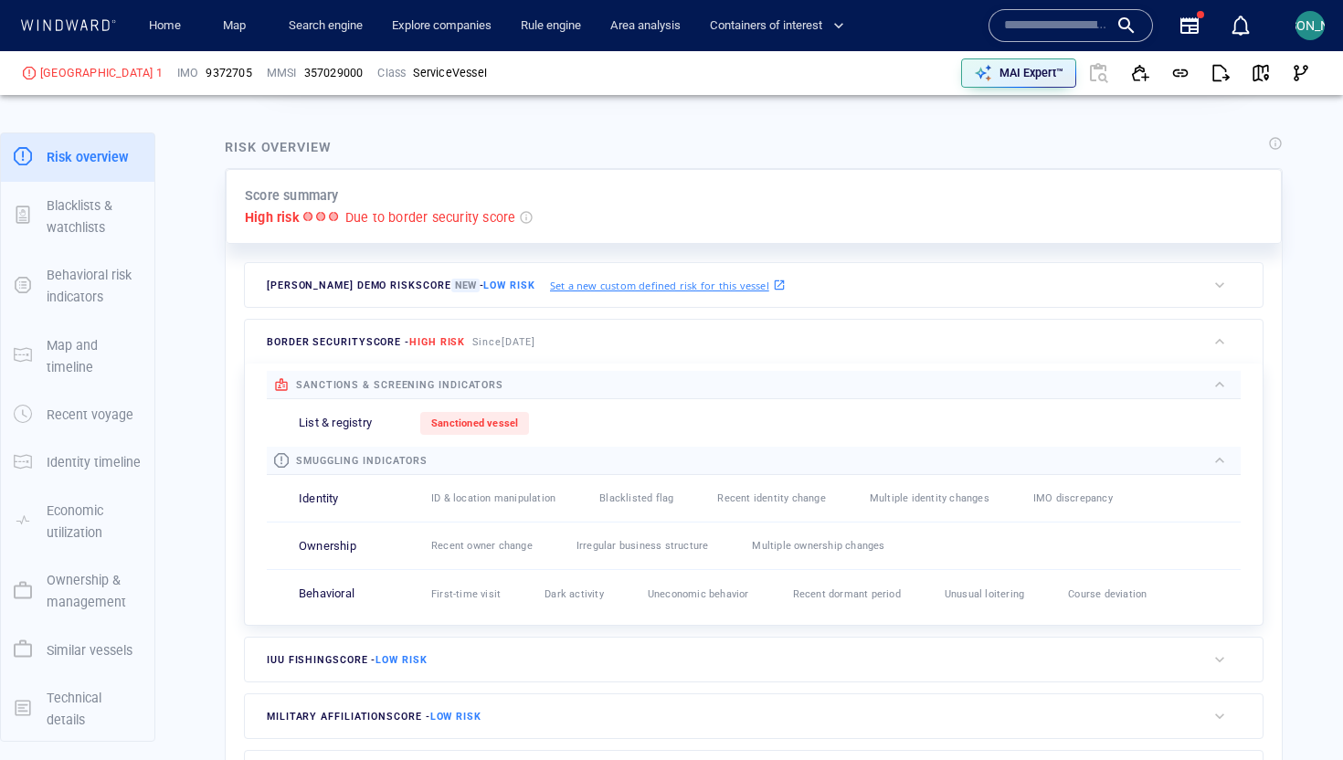
click at [1252, 459] on div "sanctions & screening indicators List & registry Sanctioned vessel smuggling in…" at bounding box center [754, 494] width 1018 height 261
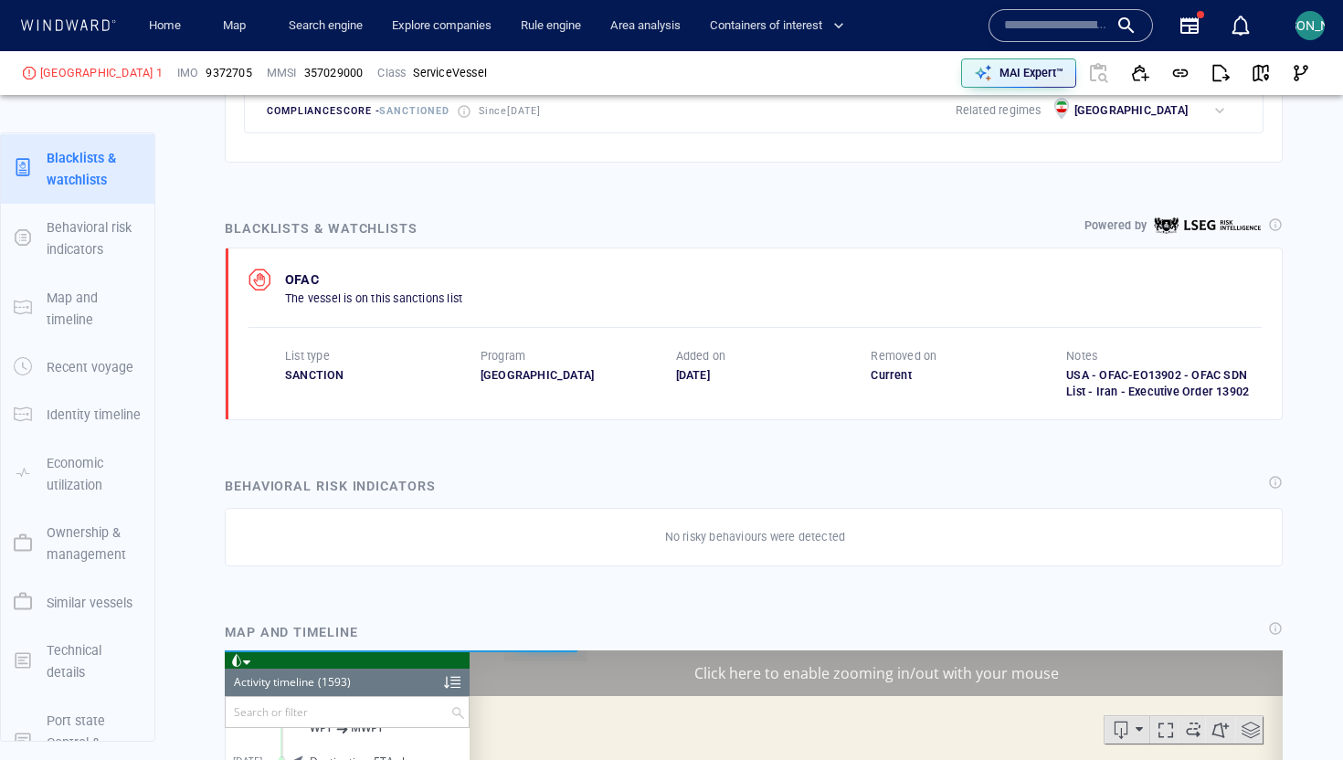
scroll to position [143, 0]
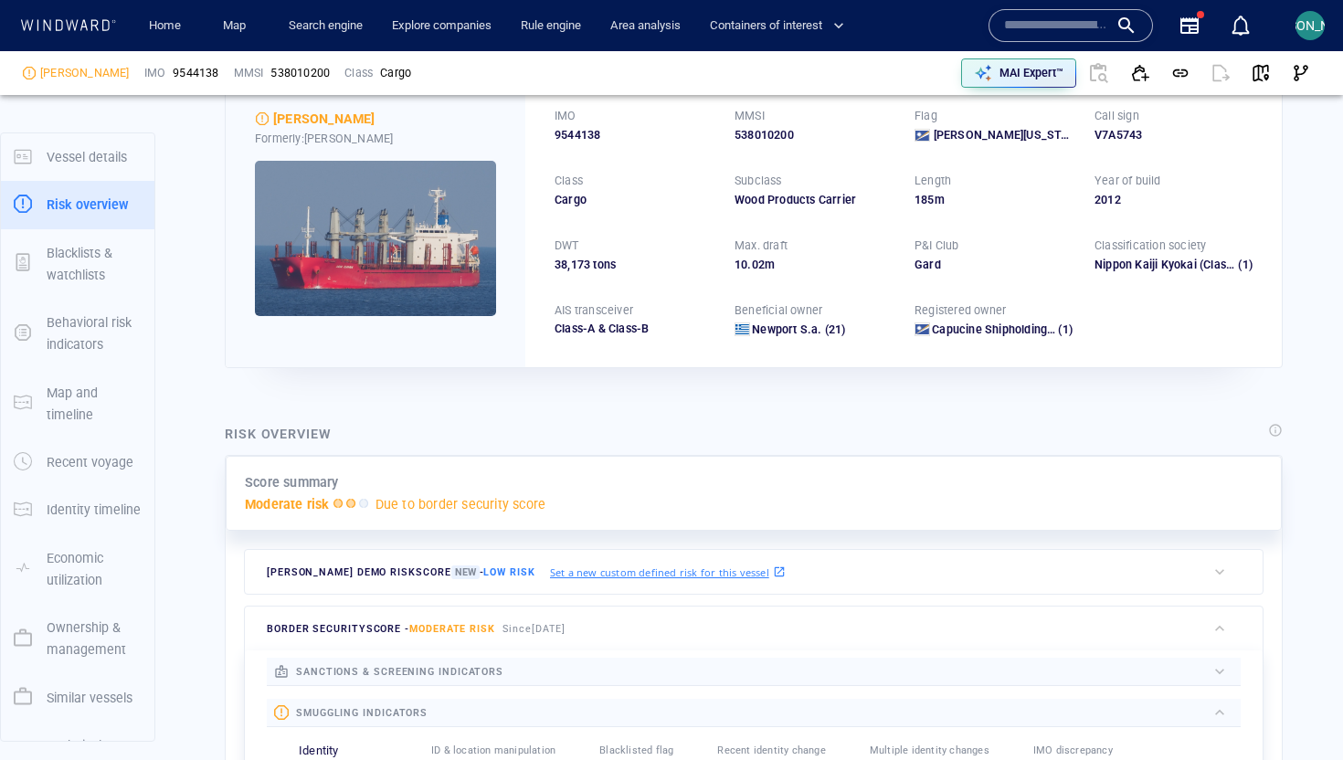
scroll to position [48, 0]
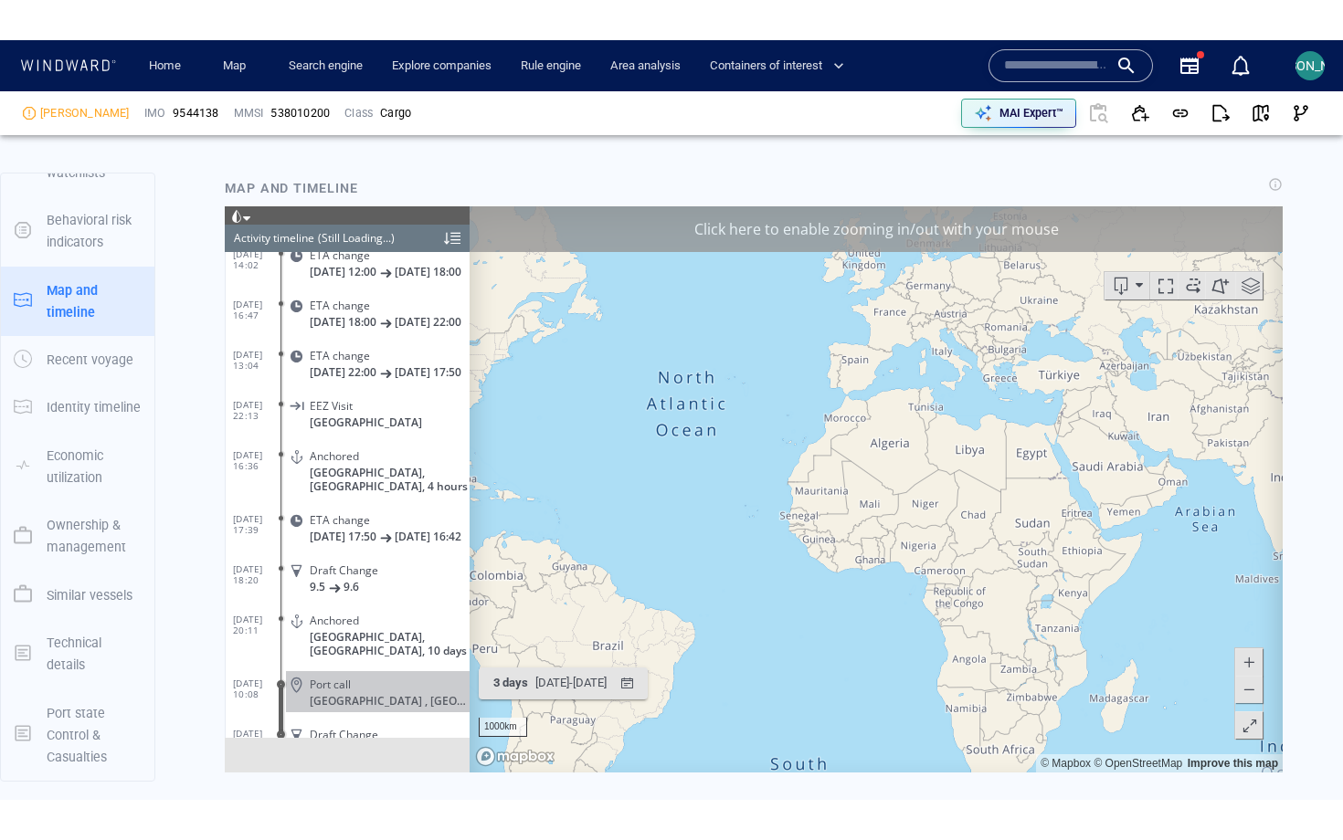
scroll to position [5808, 0]
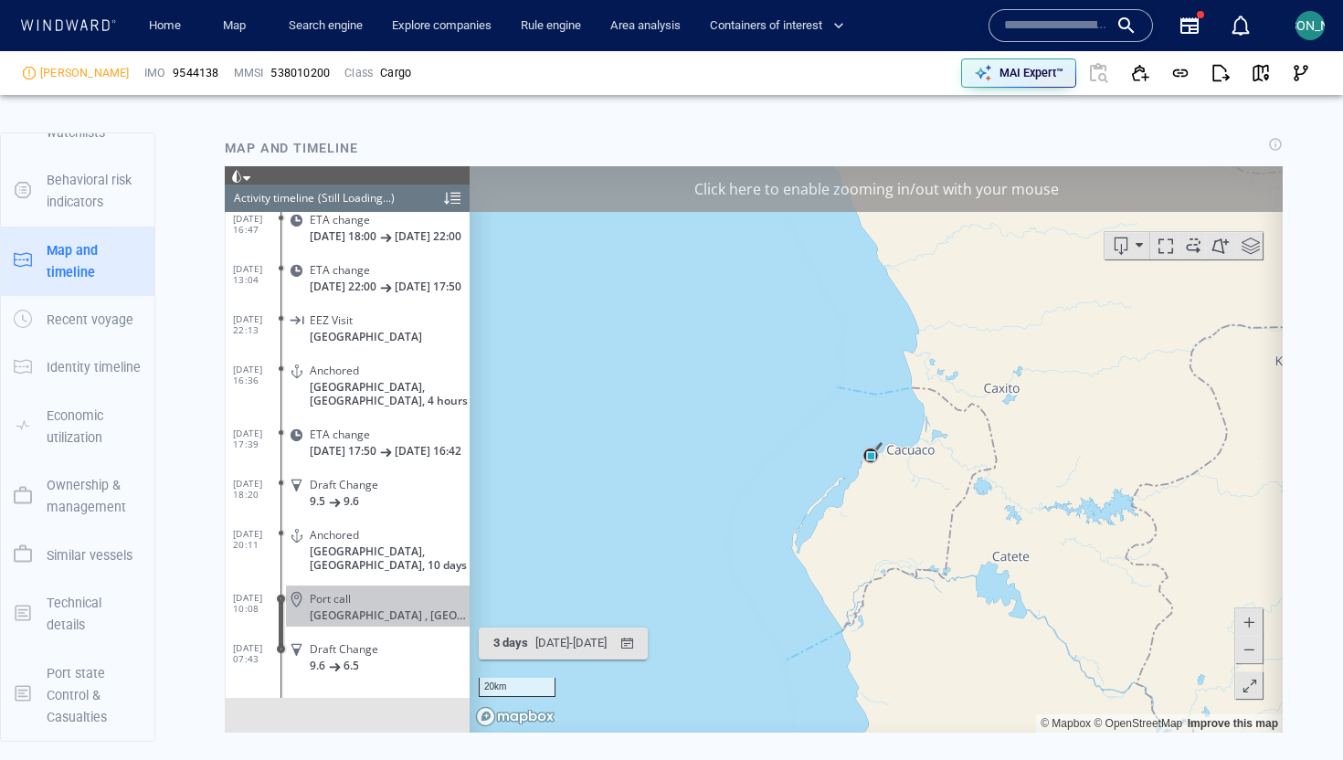
click at [809, 180] on div "Click here to enable zooming in/out with your mouse" at bounding box center [876, 188] width 813 height 46
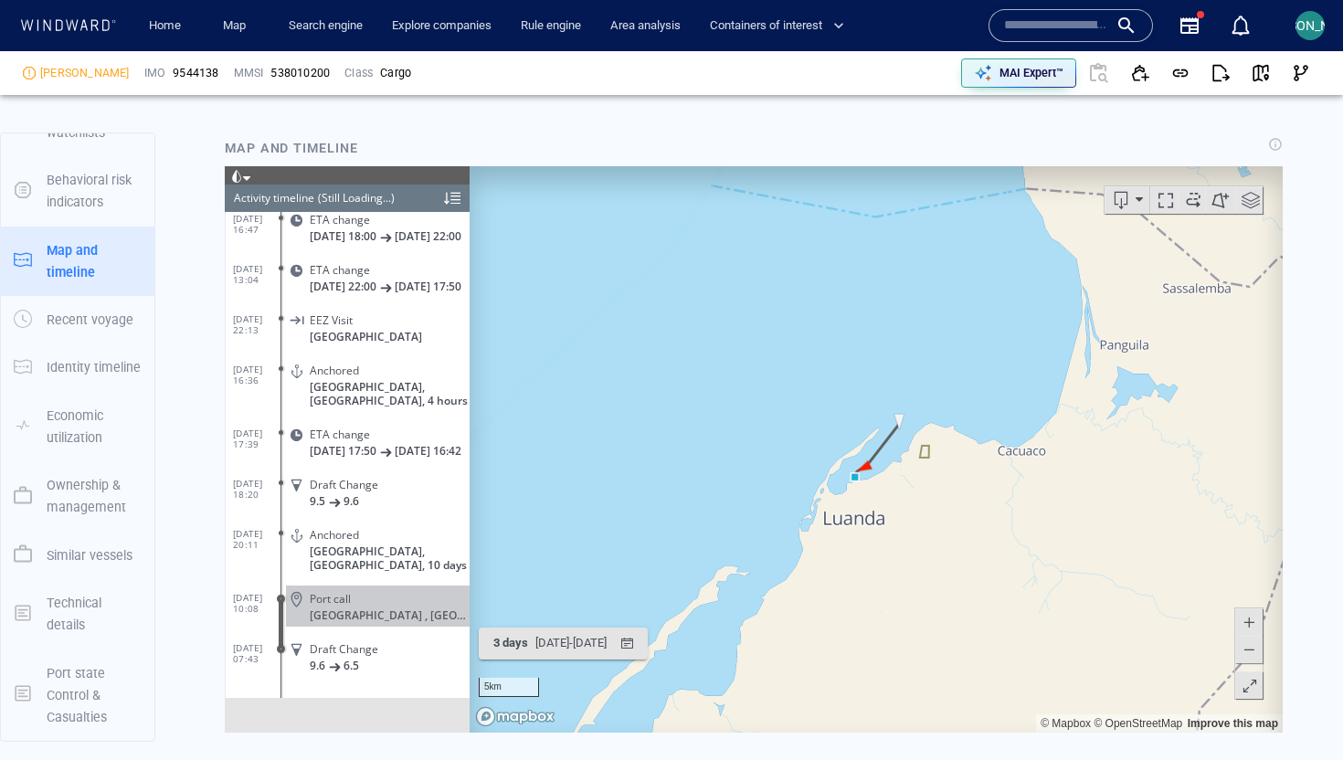
click at [249, 184] on div at bounding box center [238, 175] width 26 height 20
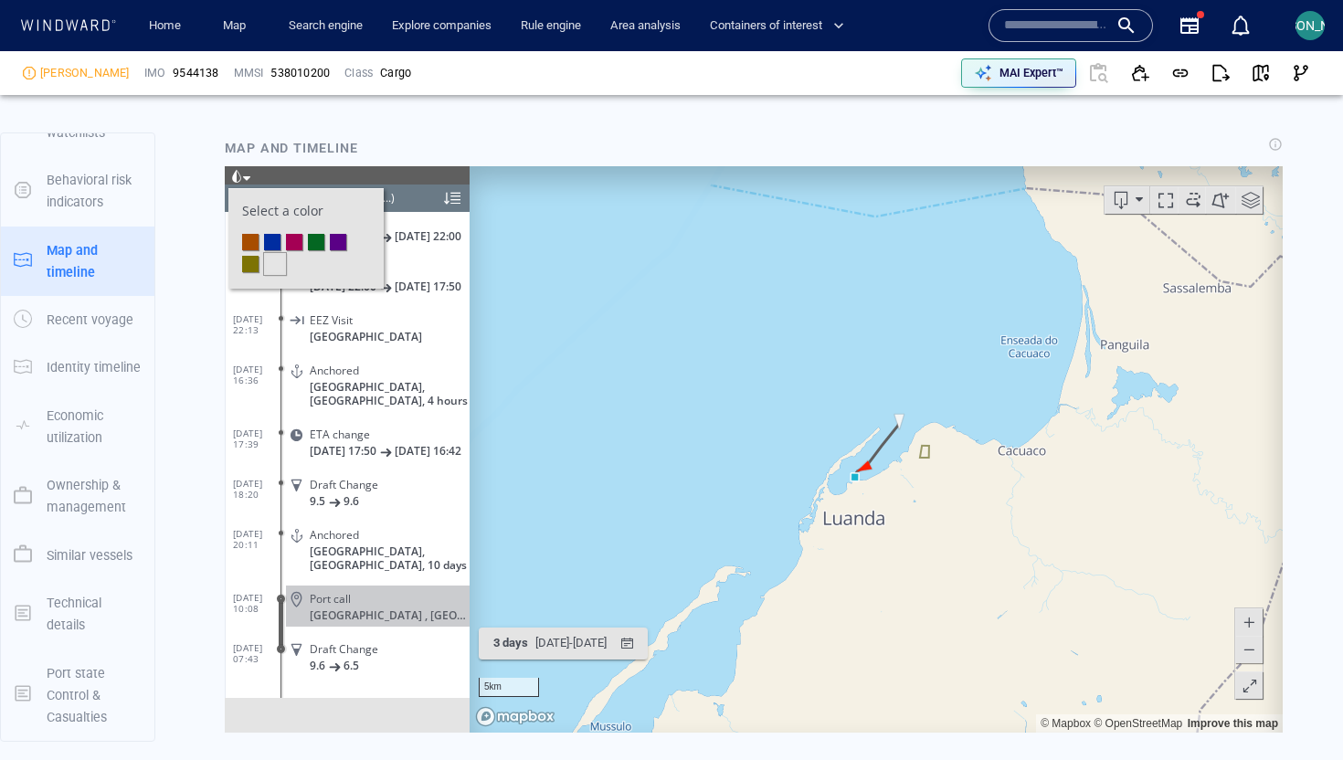
click at [299, 242] on li at bounding box center [294, 241] width 16 height 16
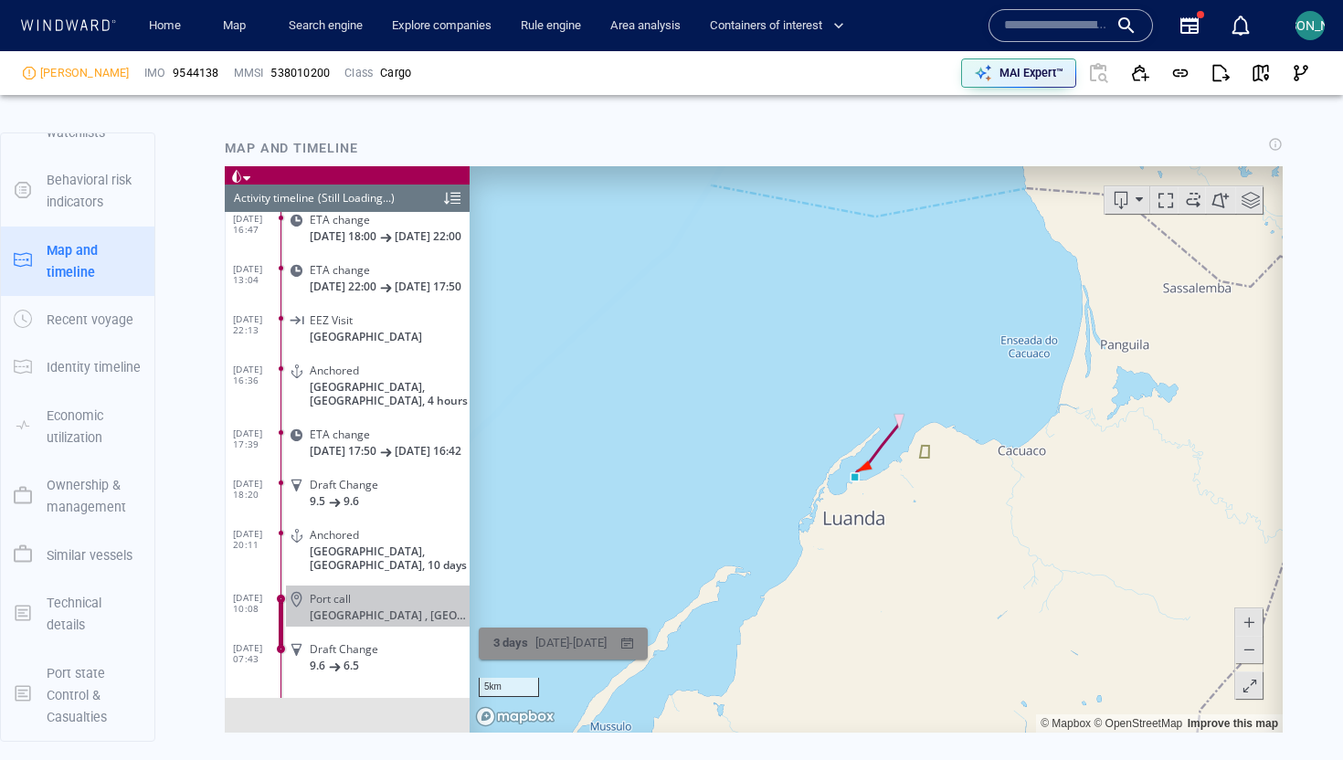
click at [584, 648] on div "[DATE] - [DATE]" at bounding box center [571, 642] width 79 height 28
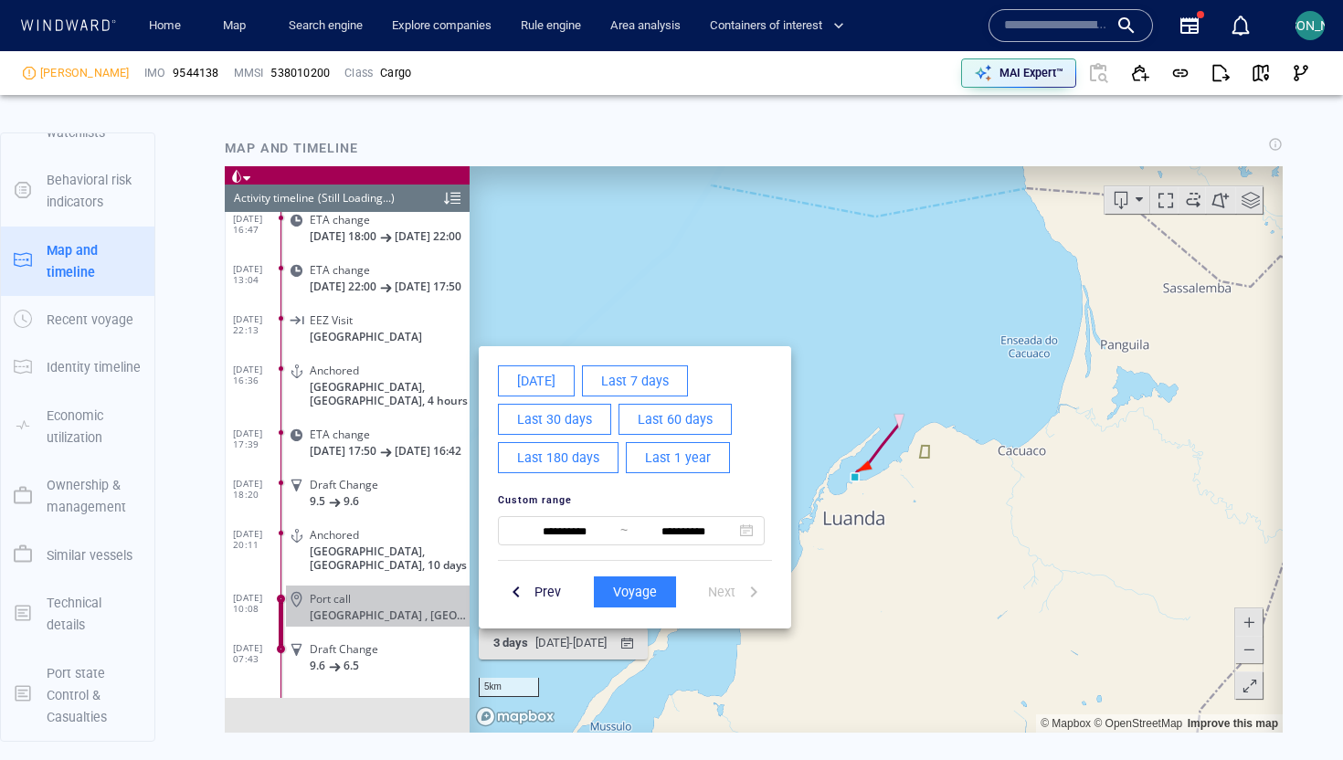
click at [704, 418] on span "Last 60 days" at bounding box center [675, 418] width 75 height 23
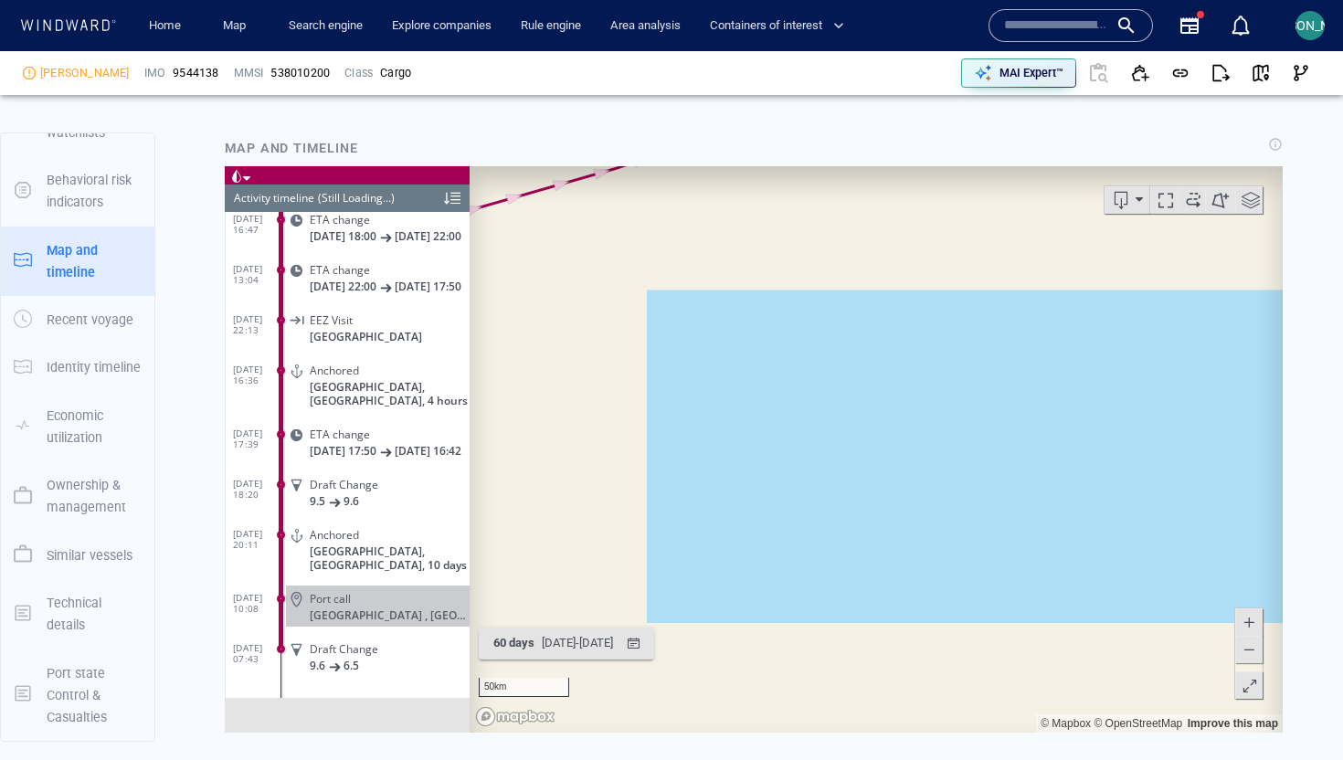
click at [1255, 682] on span at bounding box center [1250, 684] width 18 height 27
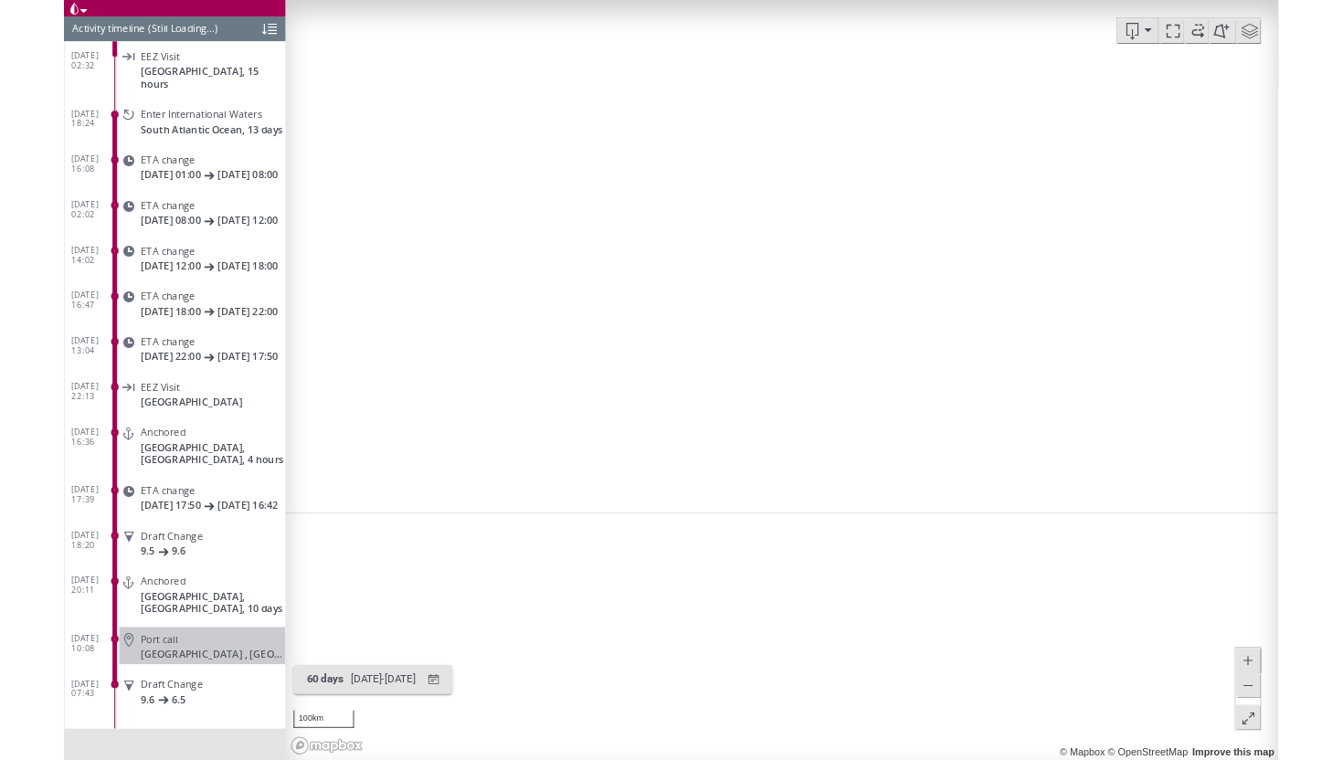
scroll to position [5712, 0]
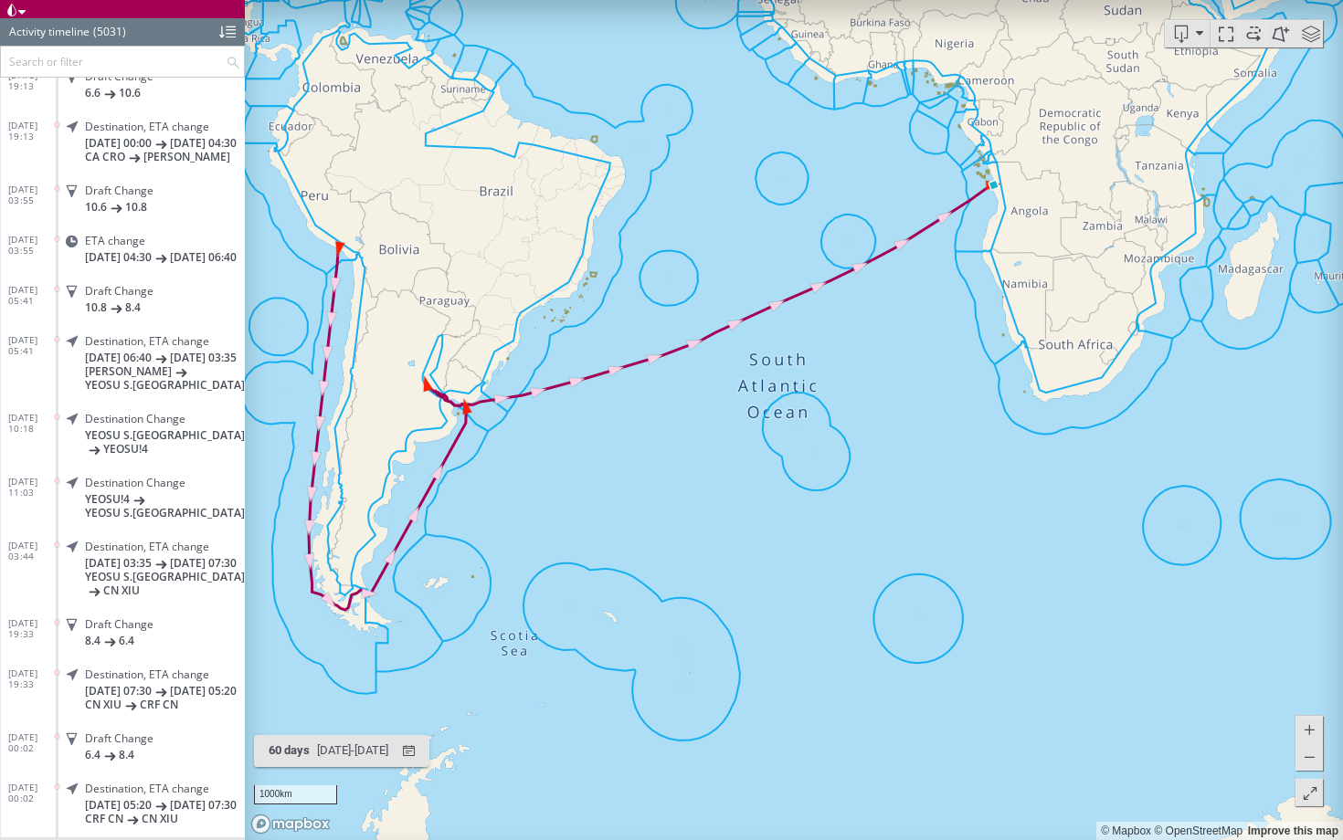
drag, startPoint x: 872, startPoint y: 246, endPoint x: 872, endPoint y: 389, distance: 143.4
click at [872, 389] on canvas "Map" at bounding box center [794, 420] width 1098 height 840
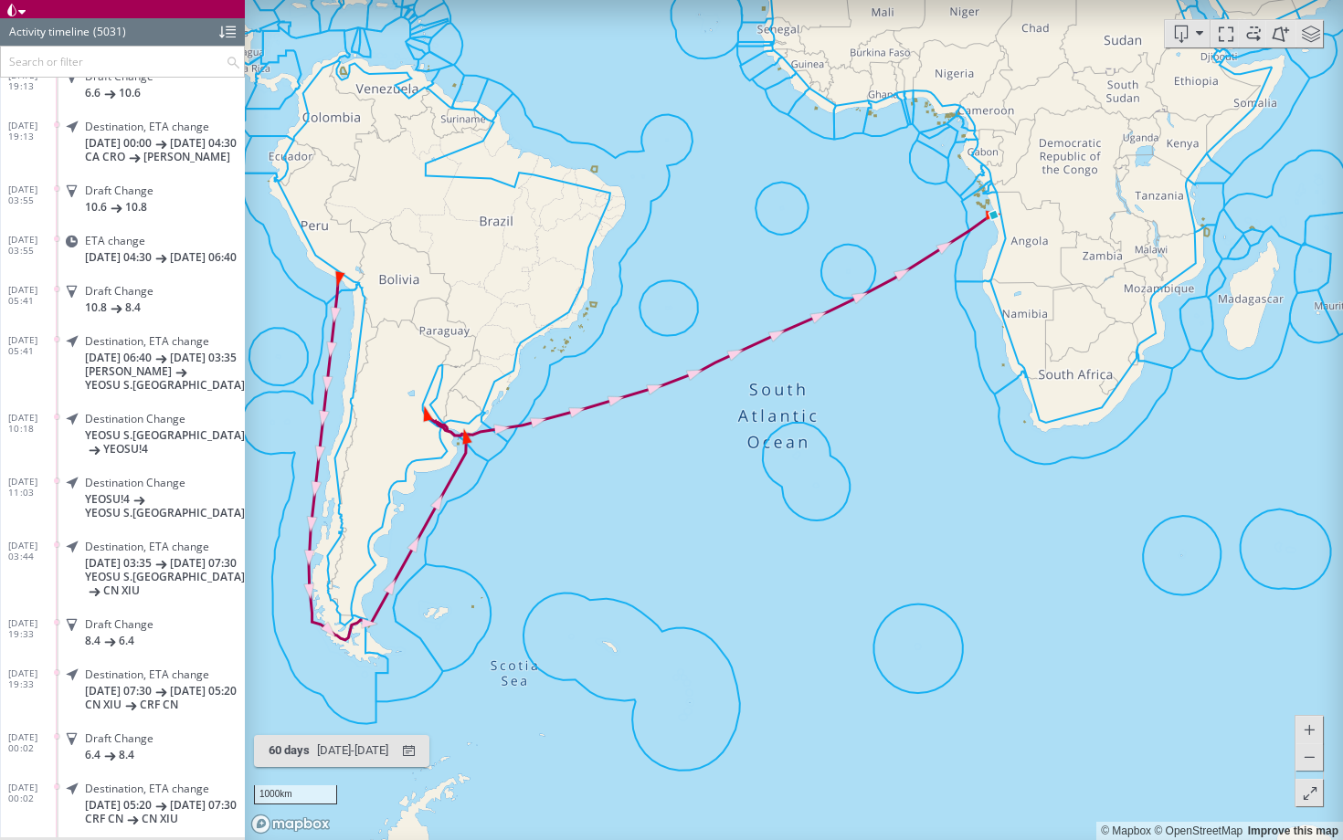
click at [1255, 35] on span at bounding box center [1253, 33] width 27 height 27
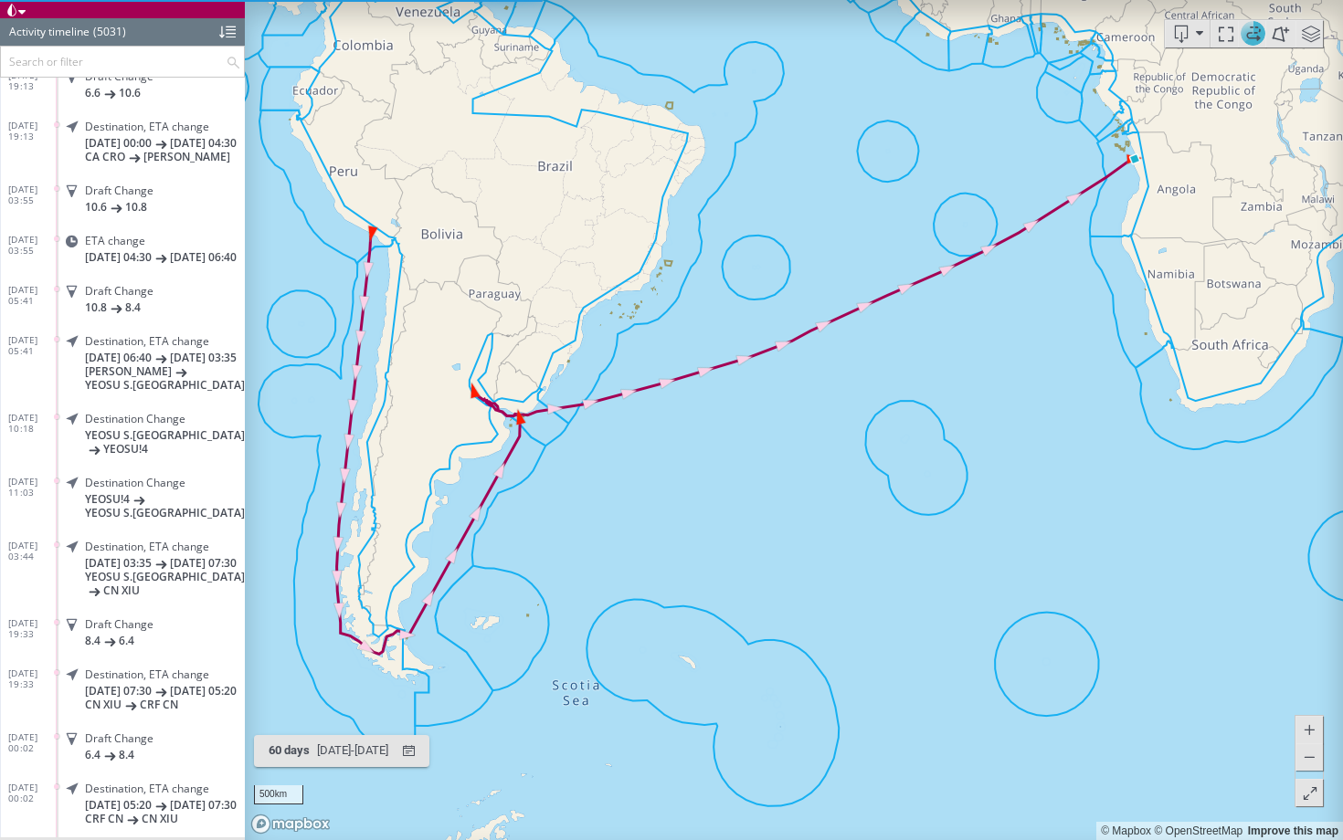
click at [714, 494] on canvas "Map" at bounding box center [794, 420] width 1098 height 840
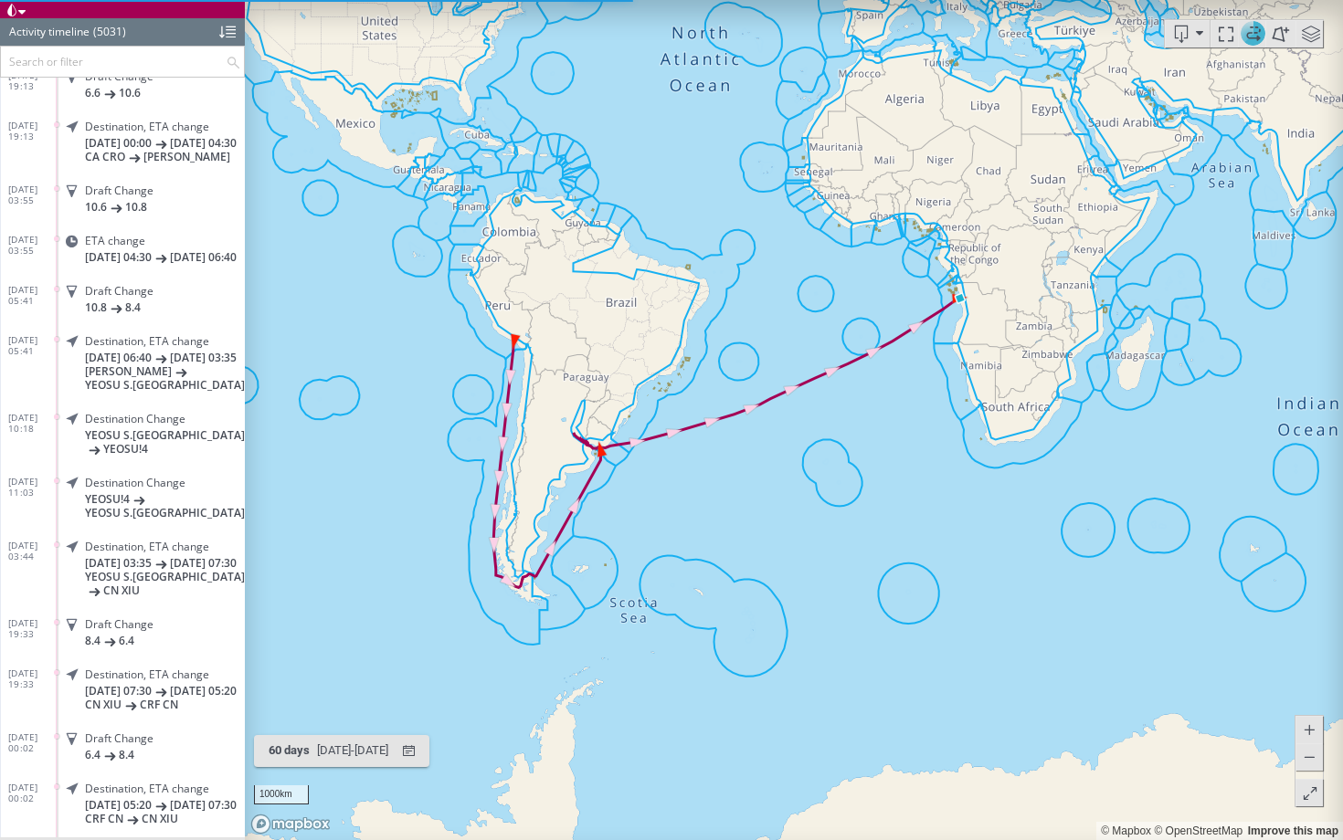
drag, startPoint x: 785, startPoint y: 509, endPoint x: 698, endPoint y: 509, distance: 86.8
click at [698, 509] on canvas "Map" at bounding box center [794, 420] width 1098 height 840
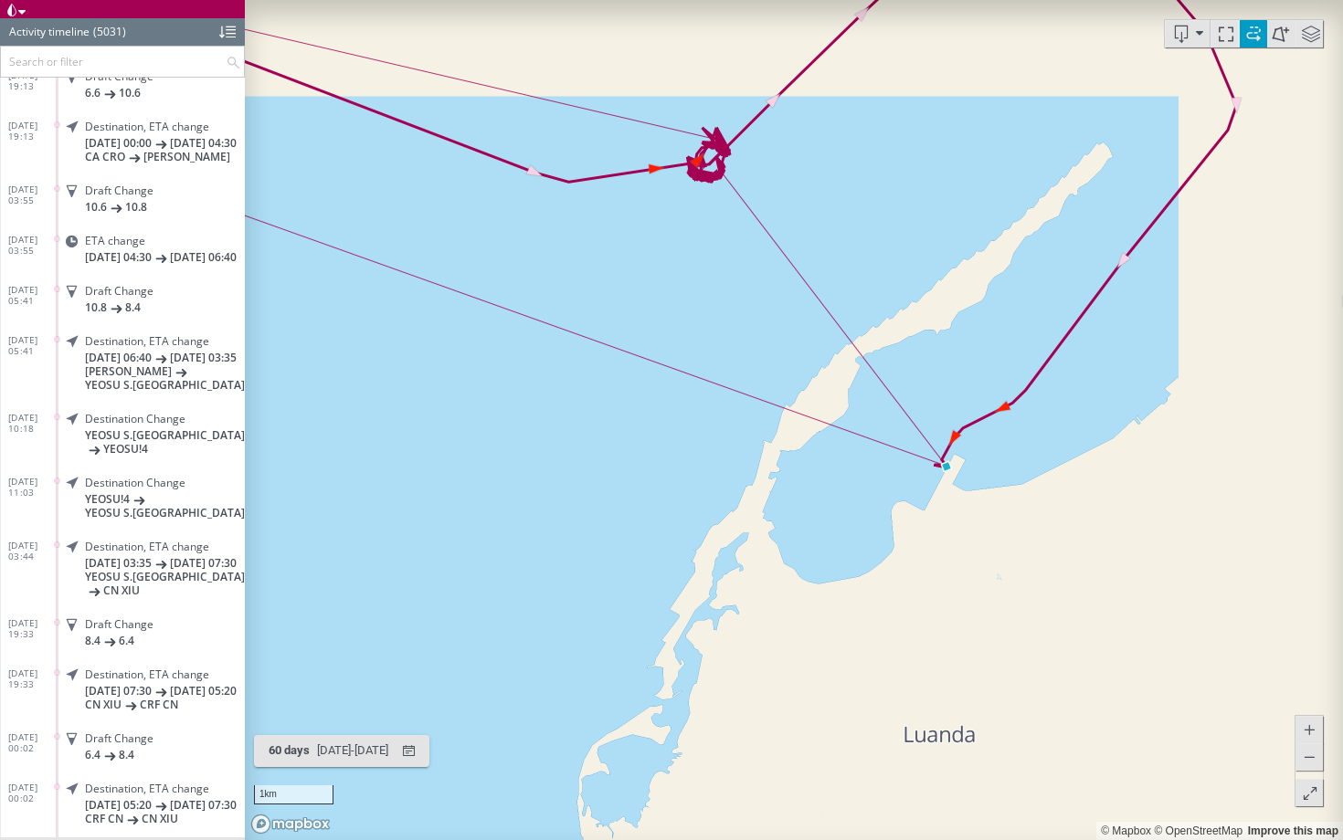
drag, startPoint x: 1072, startPoint y: 204, endPoint x: 723, endPoint y: 455, distance: 429.2
click at [723, 455] on canvas "Map" at bounding box center [794, 420] width 1098 height 840
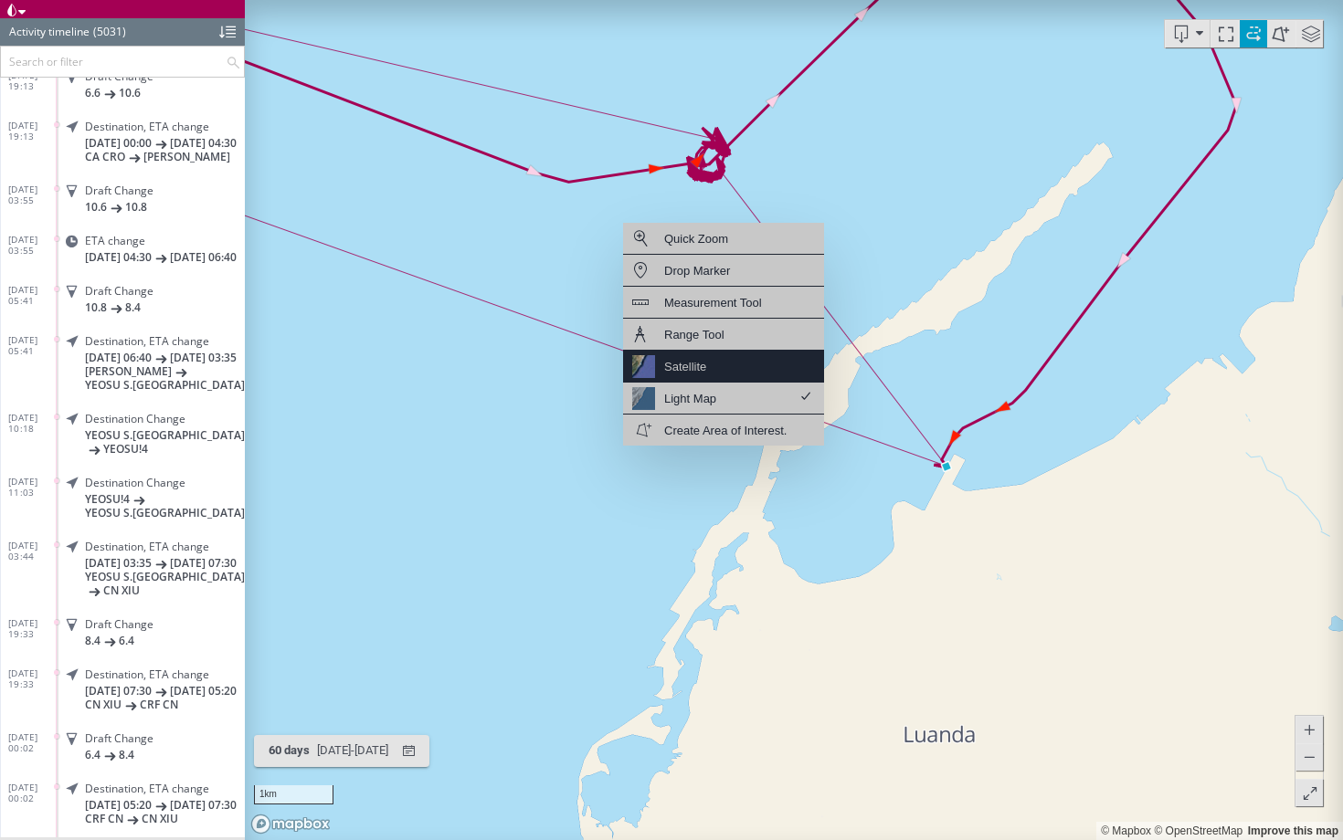
click at [722, 363] on div "Satellite" at bounding box center [723, 367] width 201 height 32
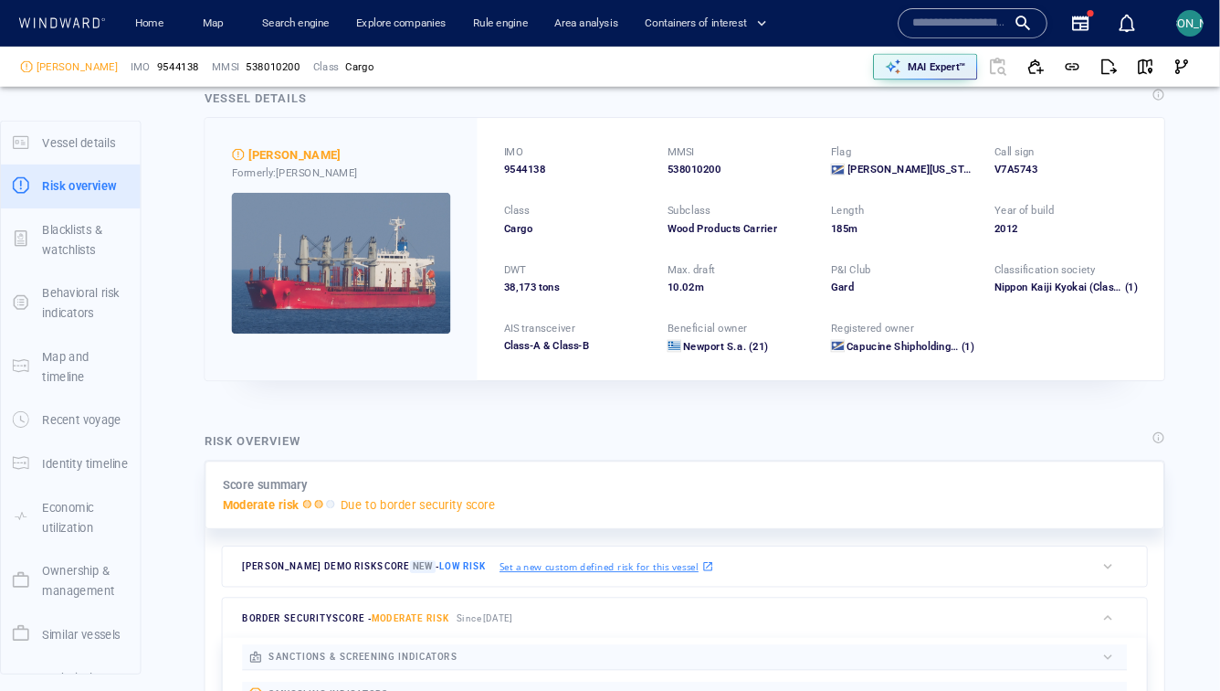
scroll to position [0, 0]
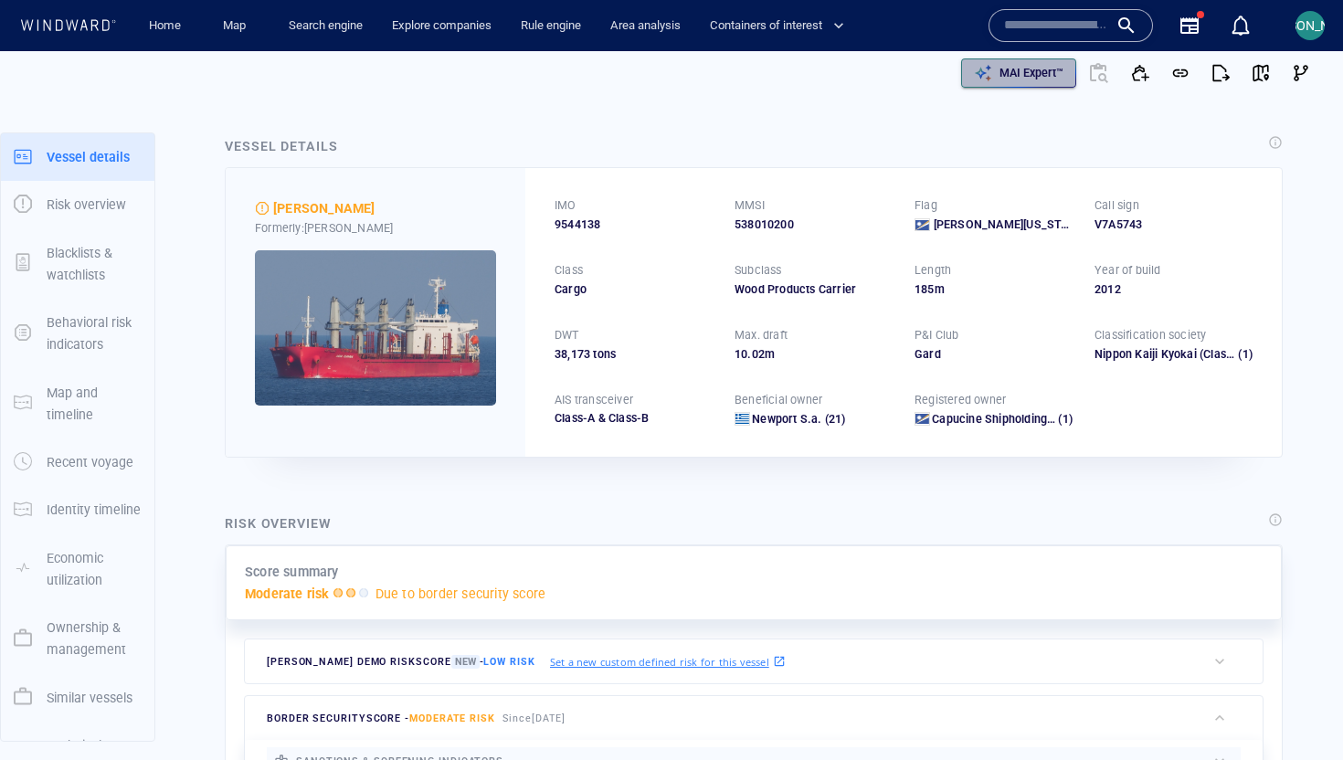
click at [1032, 65] on p "MAI Expert™" at bounding box center [1031, 73] width 64 height 16
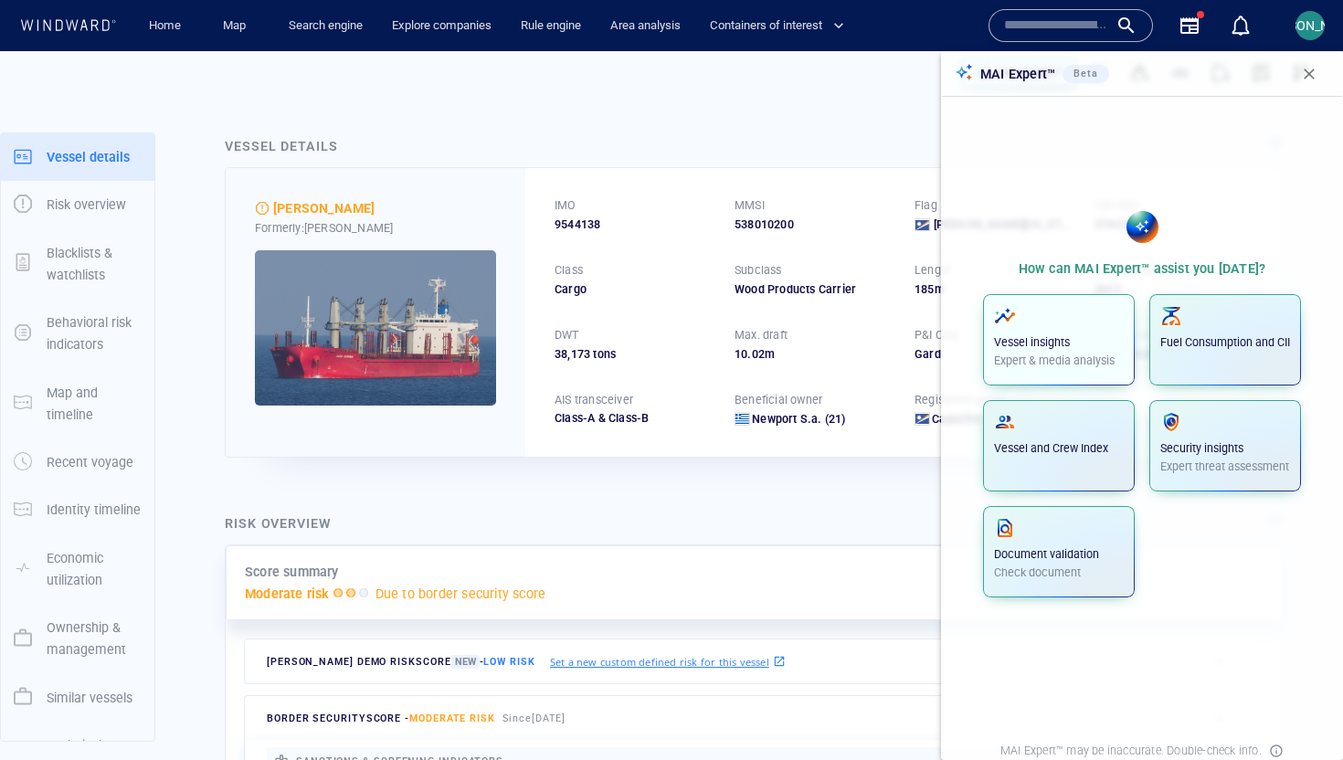
click at [1065, 308] on span "button" at bounding box center [1059, 316] width 130 height 22
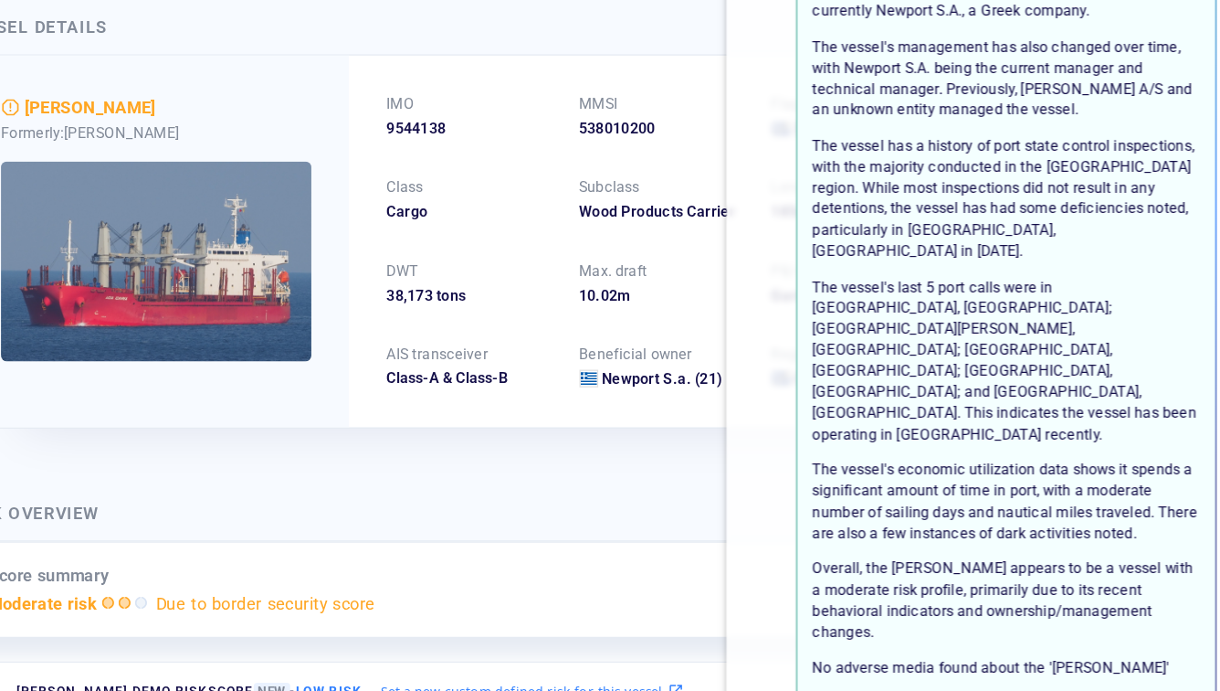
scroll to position [244, 0]
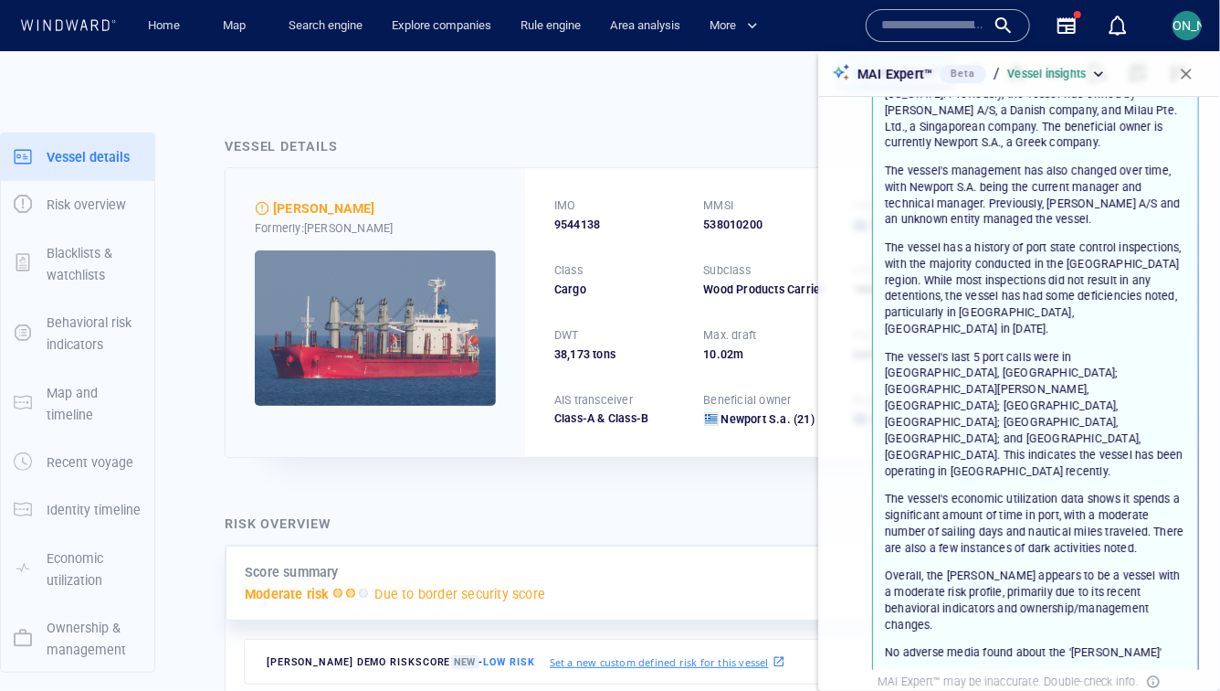
click at [775, 509] on div "Risk overview" at bounding box center [692, 525] width 943 height 32
click at [1188, 74] on span "button" at bounding box center [1186, 74] width 18 height 18
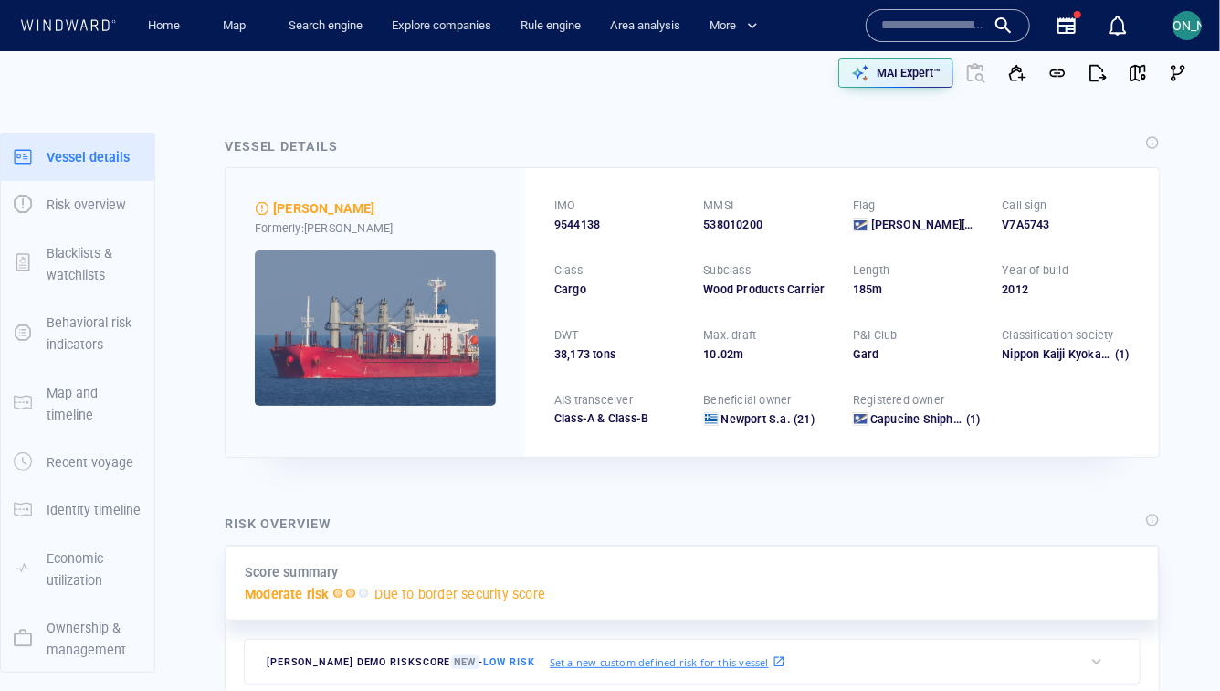
click at [426, 364] on img at bounding box center [375, 327] width 241 height 155
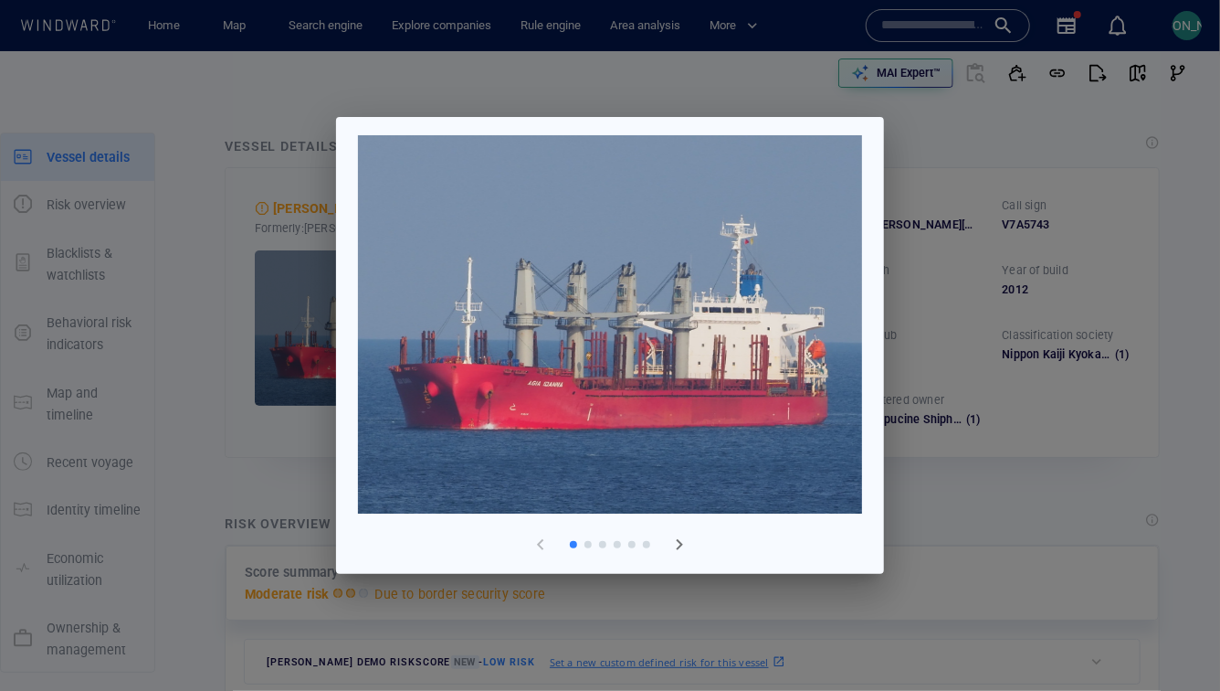
click at [288, 428] on div at bounding box center [610, 345] width 1220 height 691
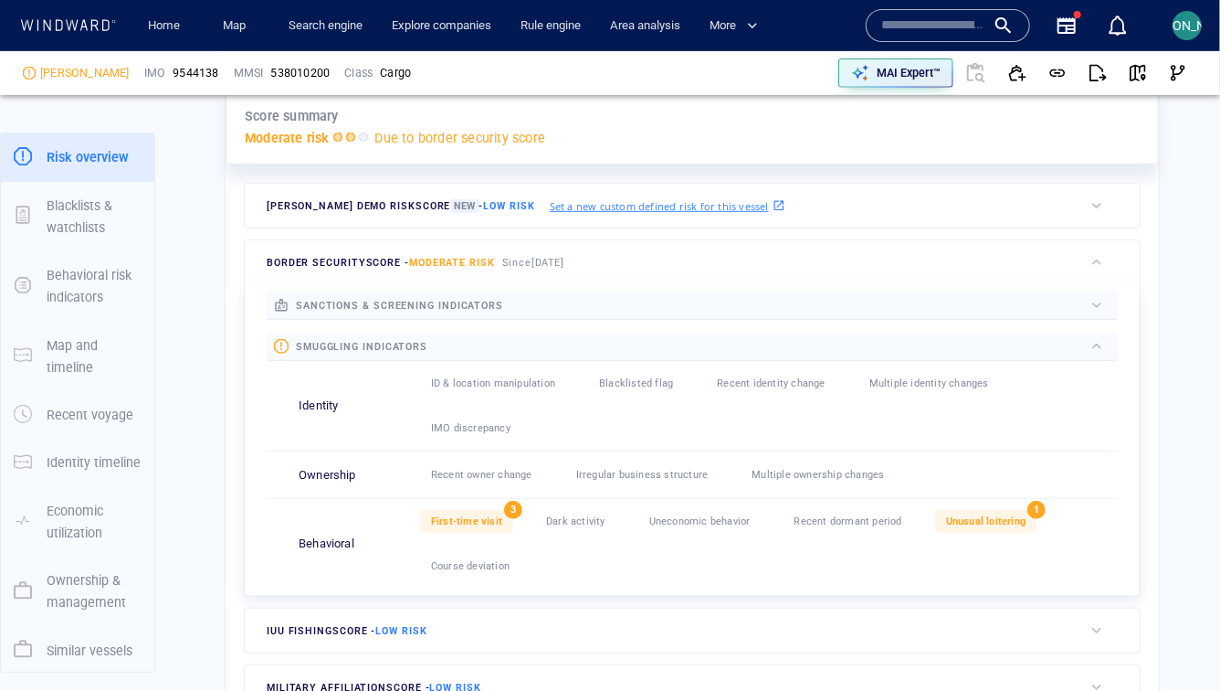
scroll to position [533, 0]
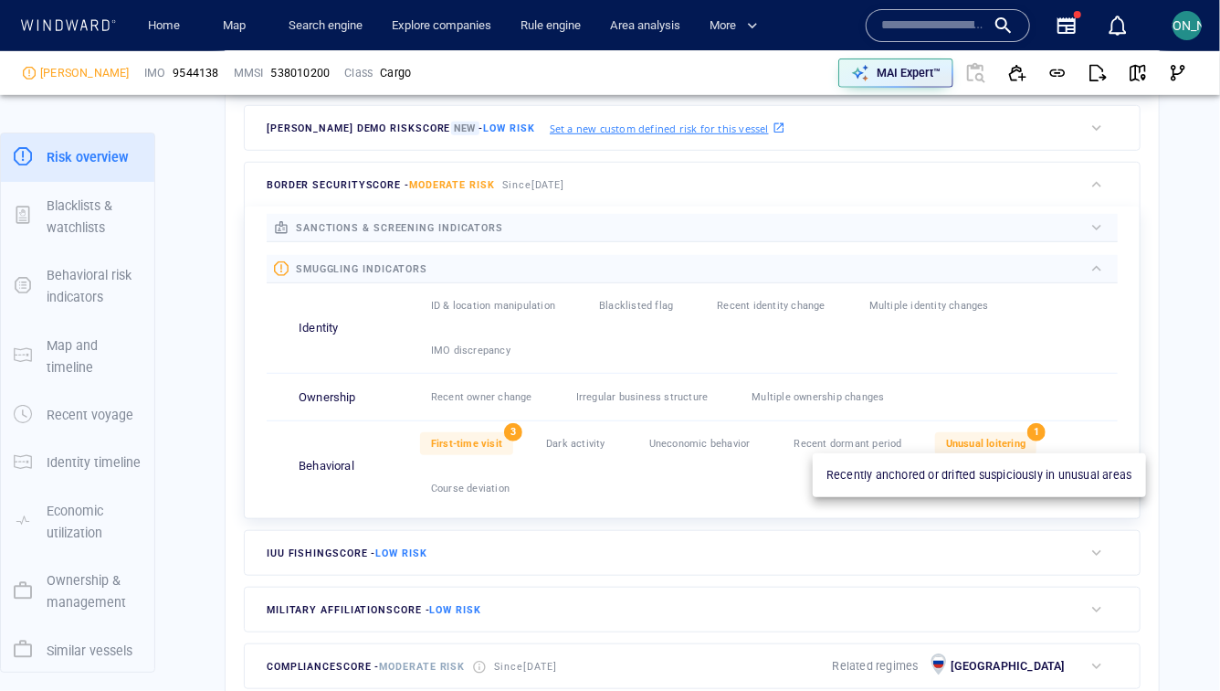
click at [957, 449] on div "Unusual loitering" at bounding box center [985, 443] width 101 height 23
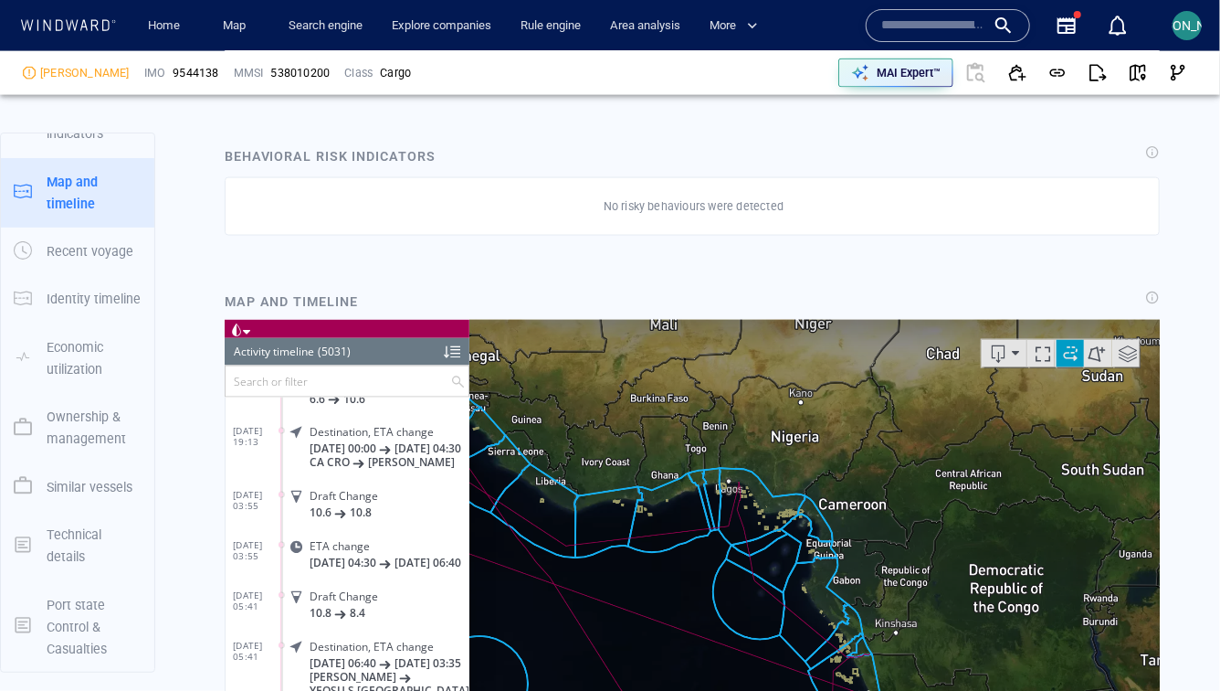
scroll to position [1525, 0]
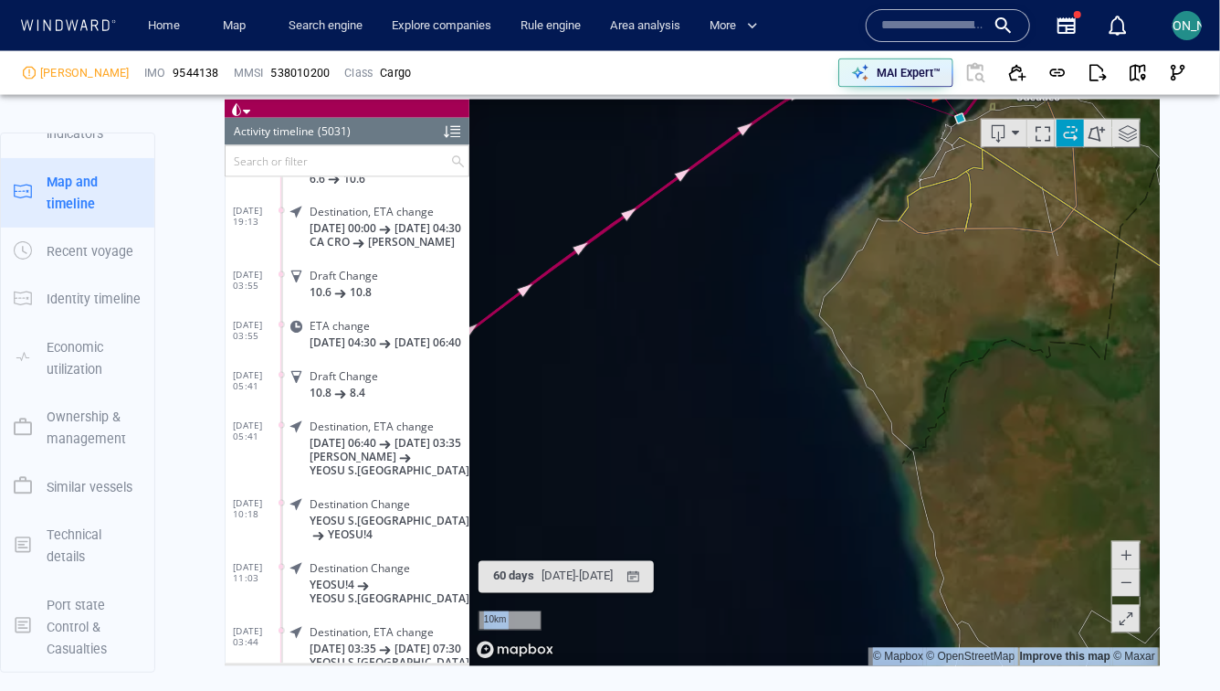
drag, startPoint x: 913, startPoint y: 174, endPoint x: 833, endPoint y: 424, distance: 261.7
click at [833, 424] on div "10km © Mapbox © OpenStreetMap Improve this map © Maxar" at bounding box center [814, 382] width 691 height 566
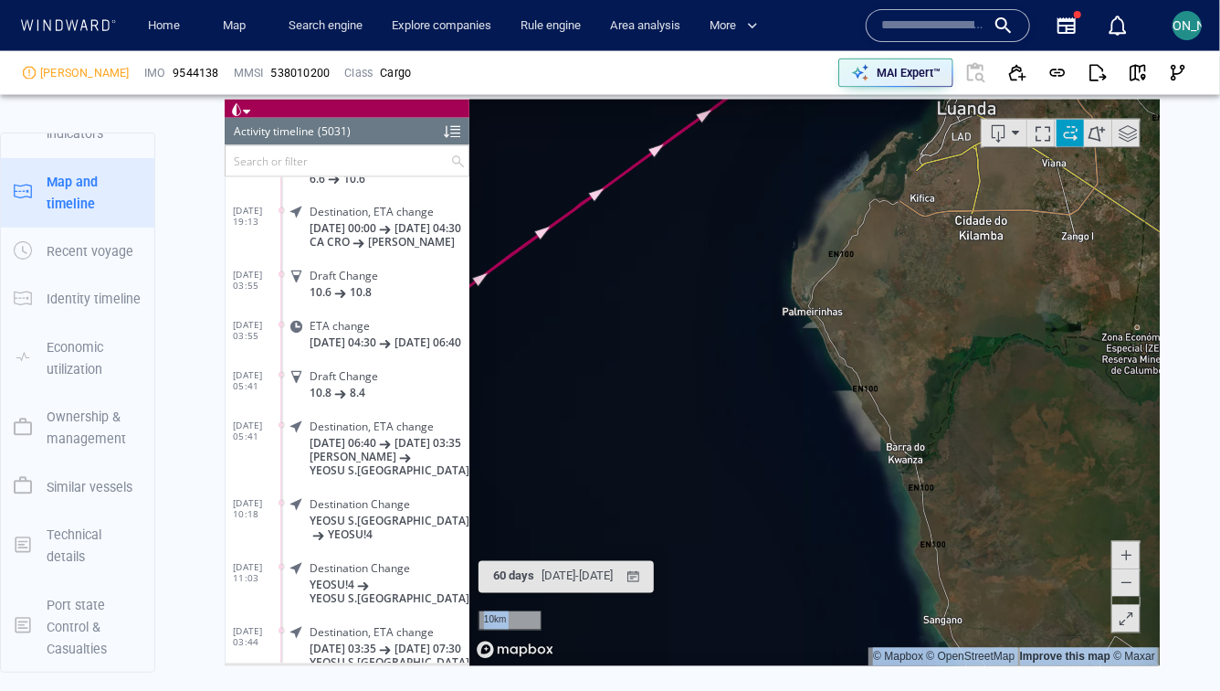
drag, startPoint x: 837, startPoint y: 283, endPoint x: 742, endPoint y: 571, distance: 303.0
click at [741, 571] on canvas "Map" at bounding box center [815, 382] width 692 height 566
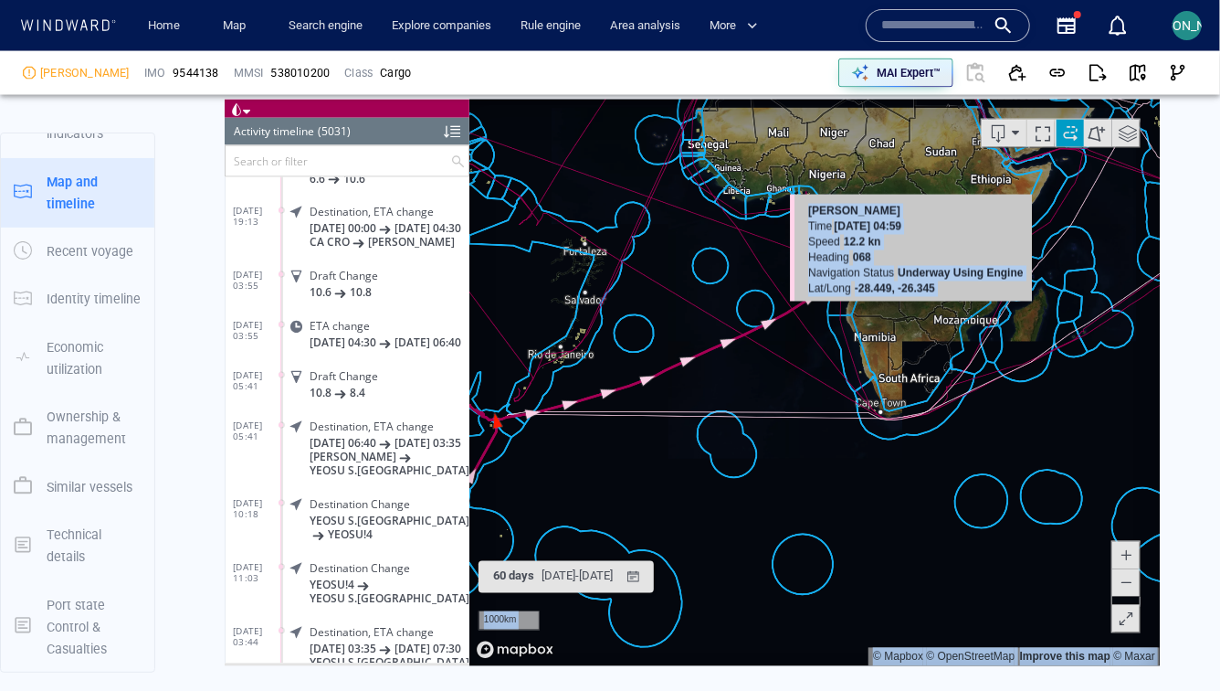
drag, startPoint x: 616, startPoint y: 406, endPoint x: 879, endPoint y: 337, distance: 271.9
click at [879, 337] on canvas "Map" at bounding box center [815, 382] width 692 height 566
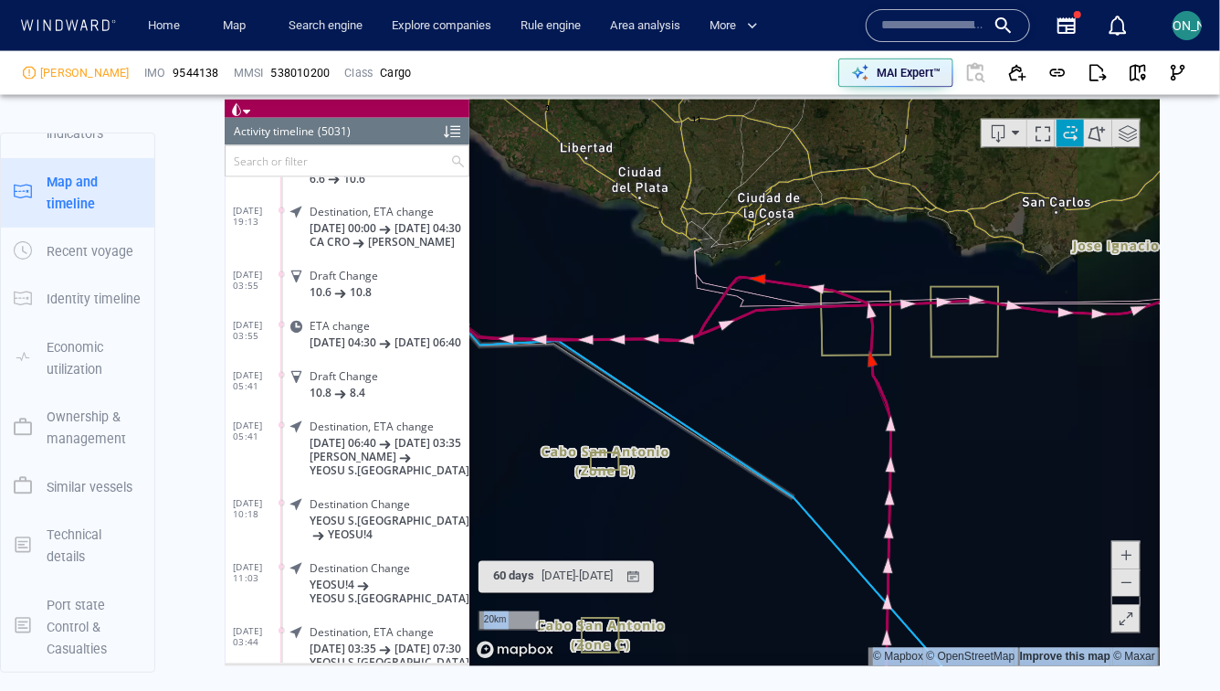
drag, startPoint x: 952, startPoint y: 350, endPoint x: 1040, endPoint y: 429, distance: 118.3
click at [1040, 429] on canvas "Map" at bounding box center [815, 382] width 692 height 566
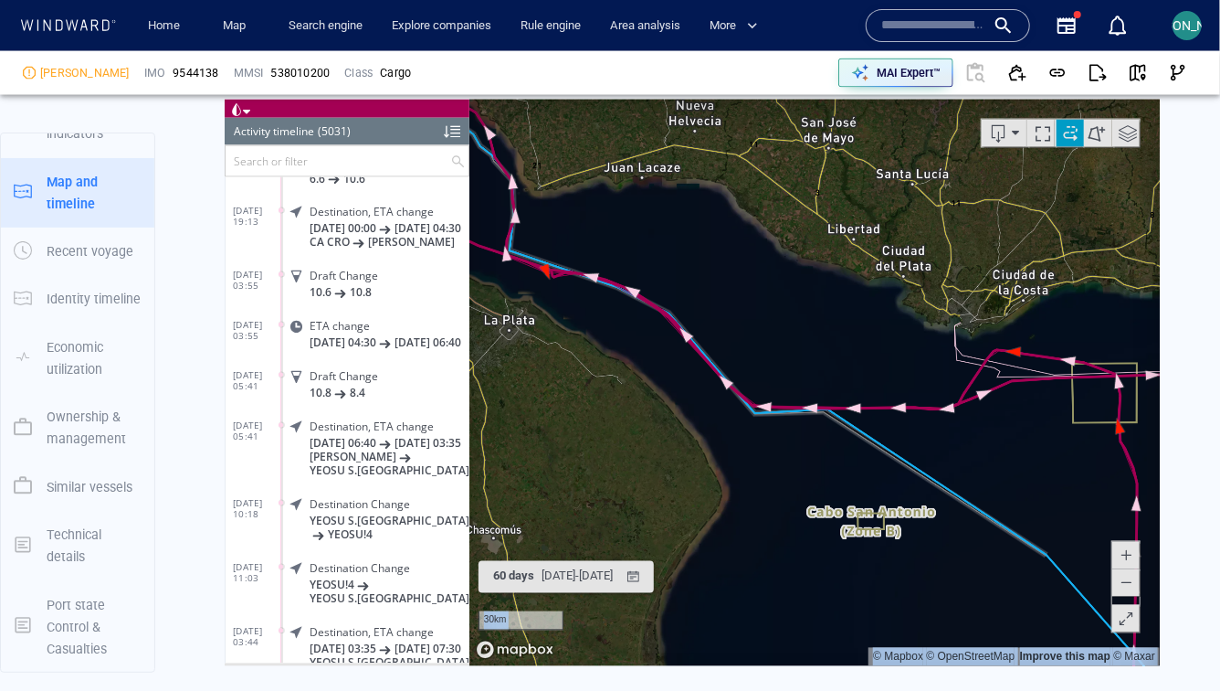
drag, startPoint x: 562, startPoint y: 325, endPoint x: 746, endPoint y: 409, distance: 202.8
click at [746, 409] on canvas "Map" at bounding box center [815, 382] width 692 height 566
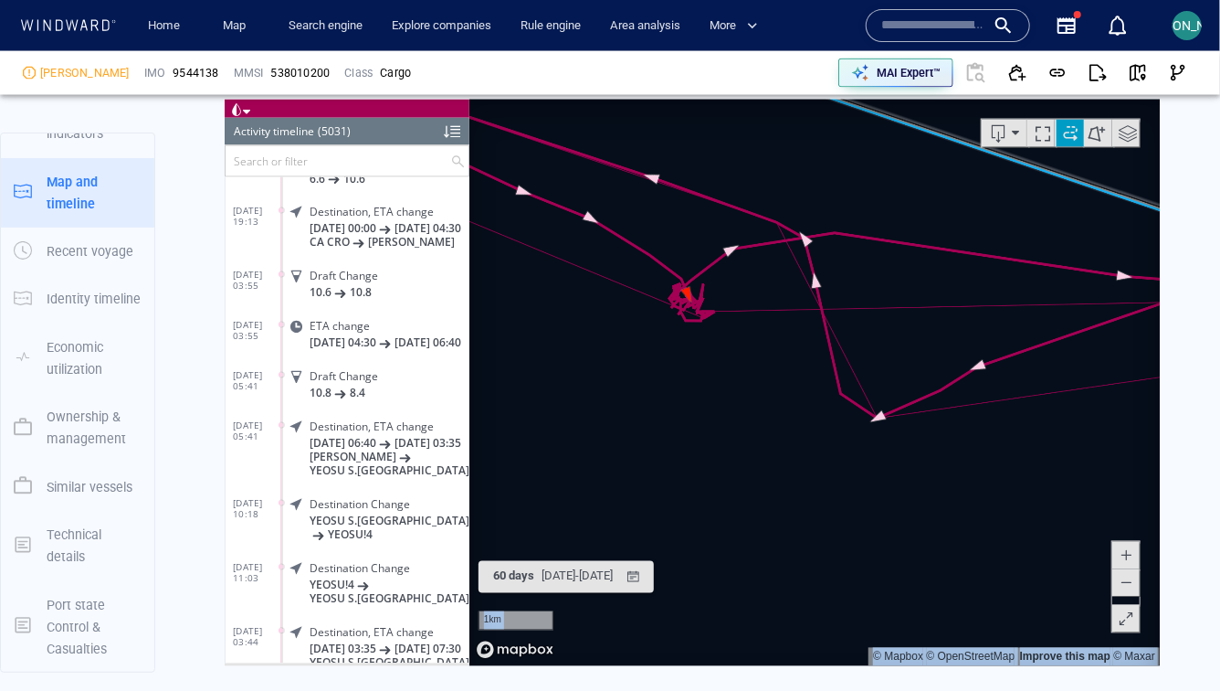
click at [570, 326] on canvas "Map" at bounding box center [815, 382] width 692 height 566
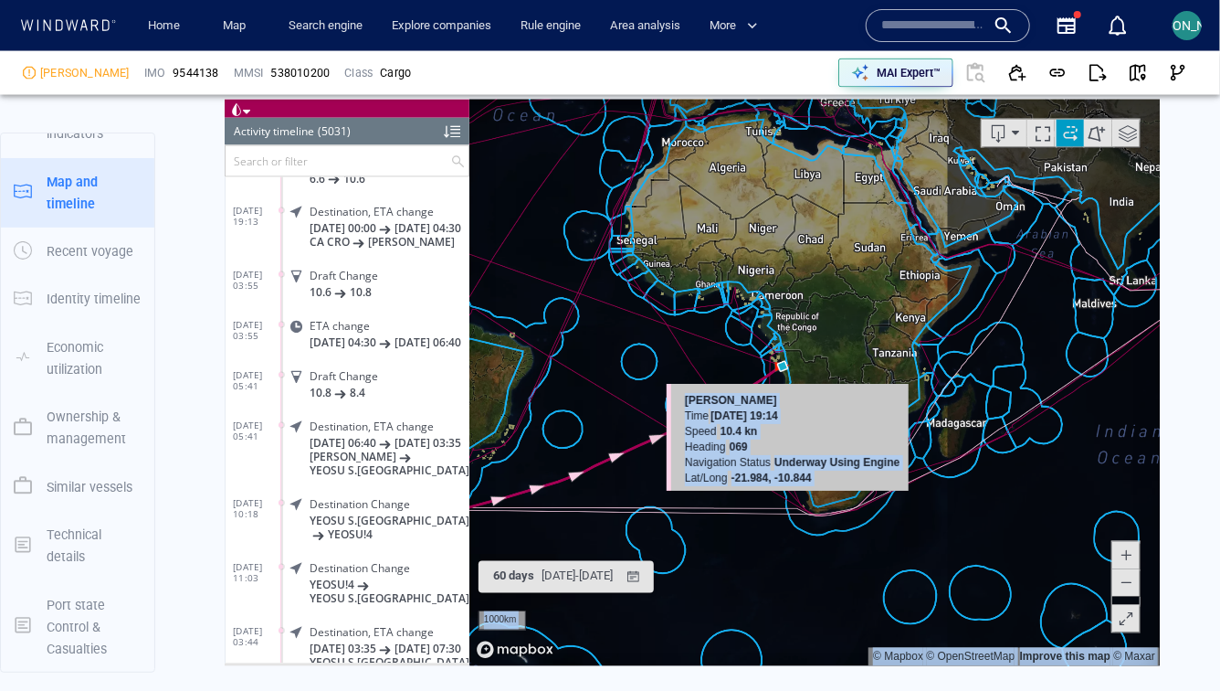
drag, startPoint x: 936, startPoint y: 415, endPoint x: 648, endPoint y: 427, distance: 288.9
click at [647, 427] on canvas "Map" at bounding box center [815, 382] width 692 height 566
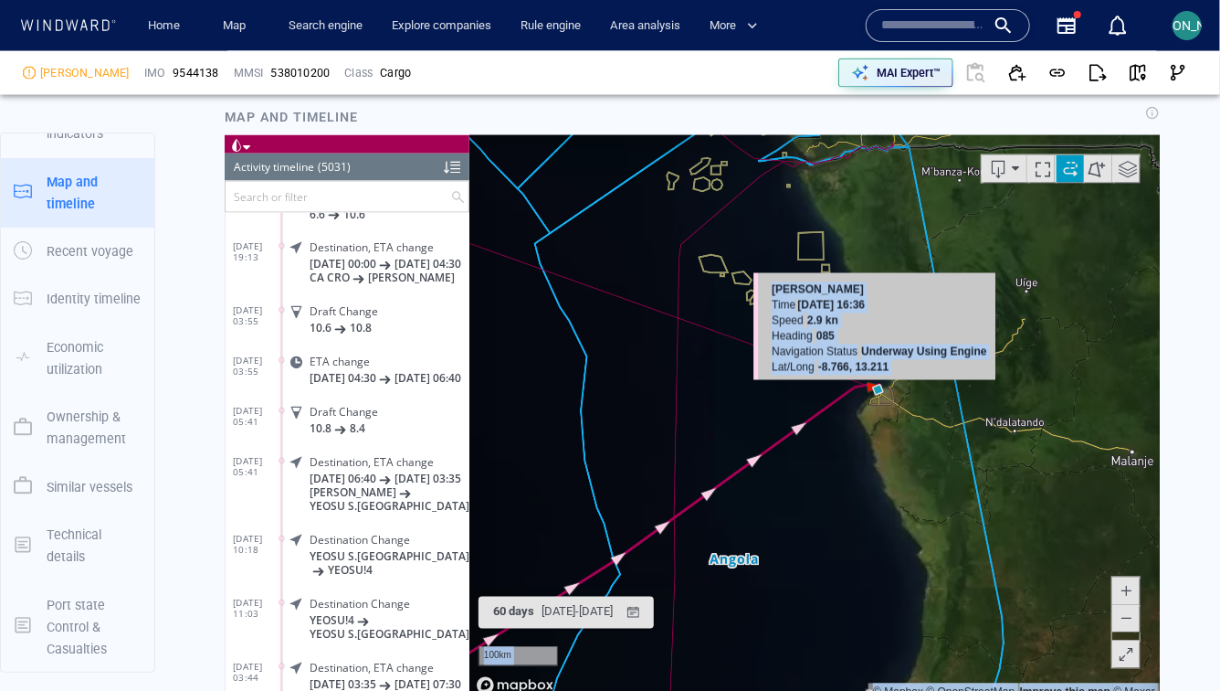
scroll to position [1489, 0]
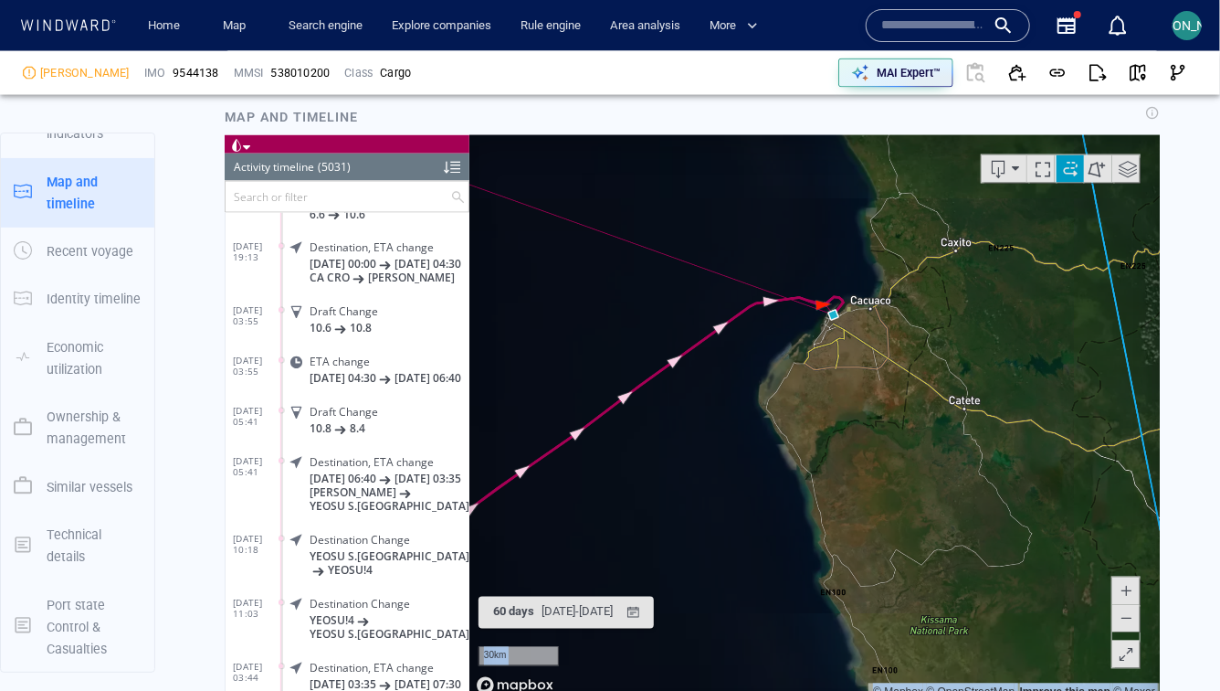
drag, startPoint x: 766, startPoint y: 407, endPoint x: 804, endPoint y: 438, distance: 48.7
click at [804, 438] on canvas "Map" at bounding box center [815, 417] width 692 height 566
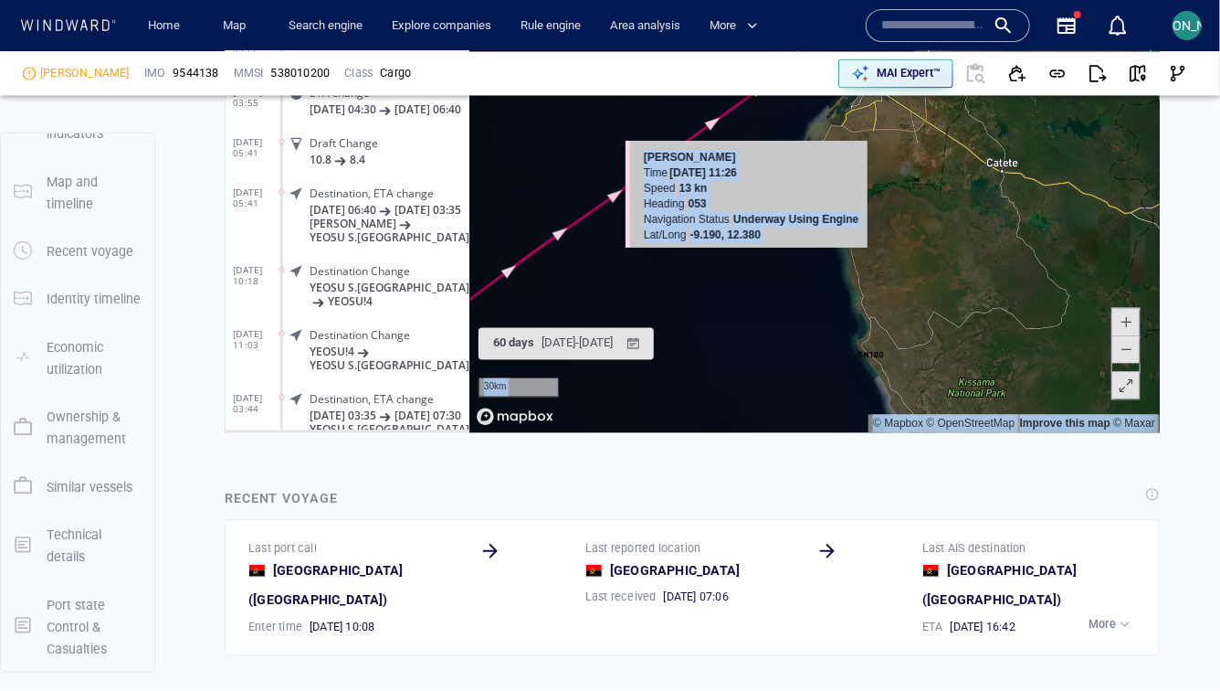
scroll to position [1498, 0]
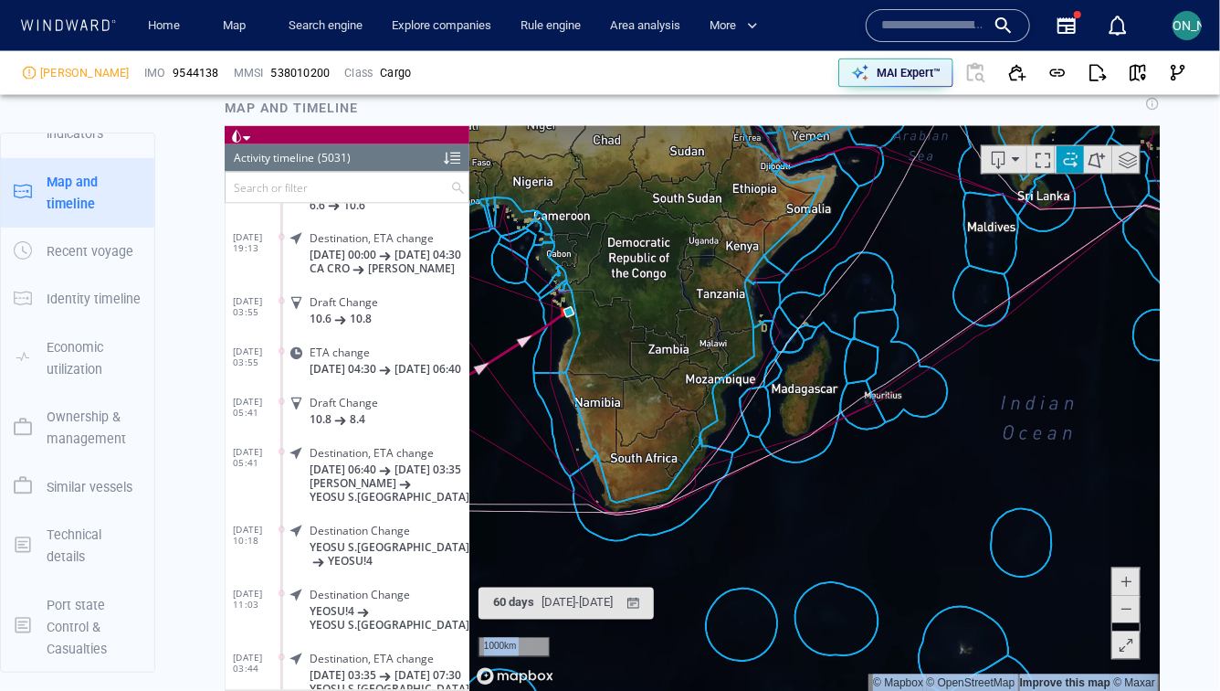
drag, startPoint x: 513, startPoint y: 316, endPoint x: 1016, endPoint y: 268, distance: 504.7
click at [1016, 268] on canvas "Map" at bounding box center [815, 408] width 692 height 566
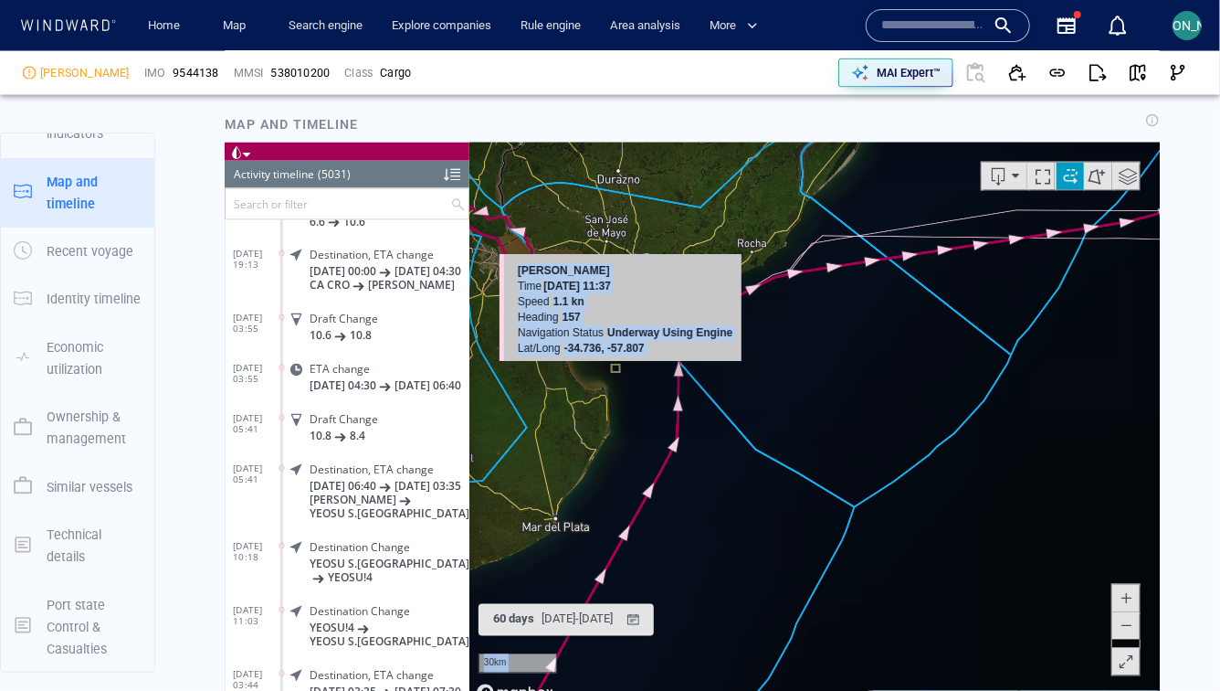
scroll to position [1449, 0]
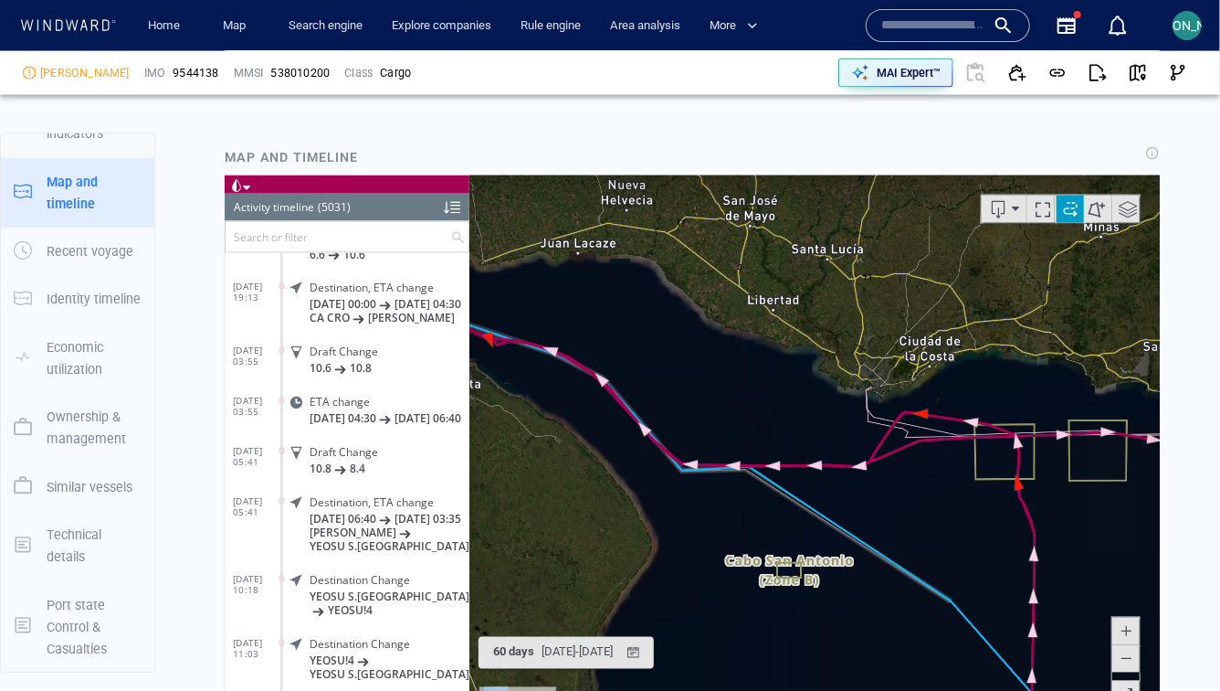
drag, startPoint x: 514, startPoint y: 402, endPoint x: 765, endPoint y: 460, distance: 257.0
click at [765, 460] on canvas "Map" at bounding box center [815, 457] width 692 height 566
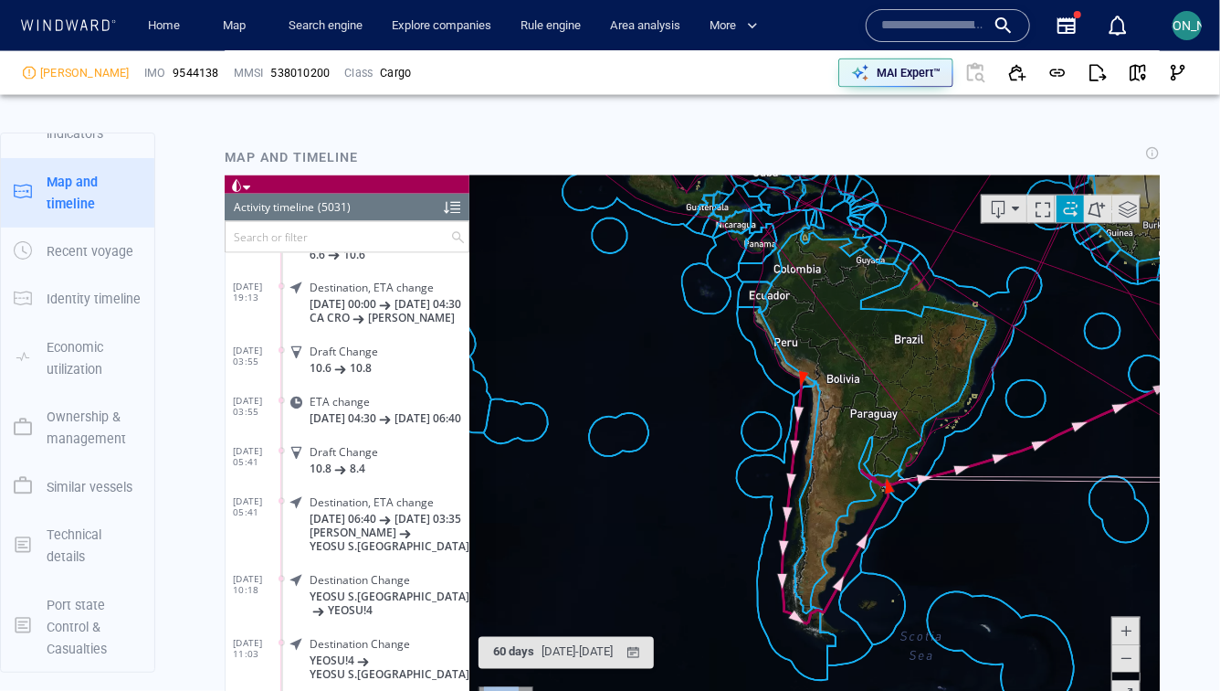
drag, startPoint x: 881, startPoint y: 361, endPoint x: 834, endPoint y: 360, distance: 46.6
click at [834, 360] on canvas "Map" at bounding box center [815, 457] width 692 height 566
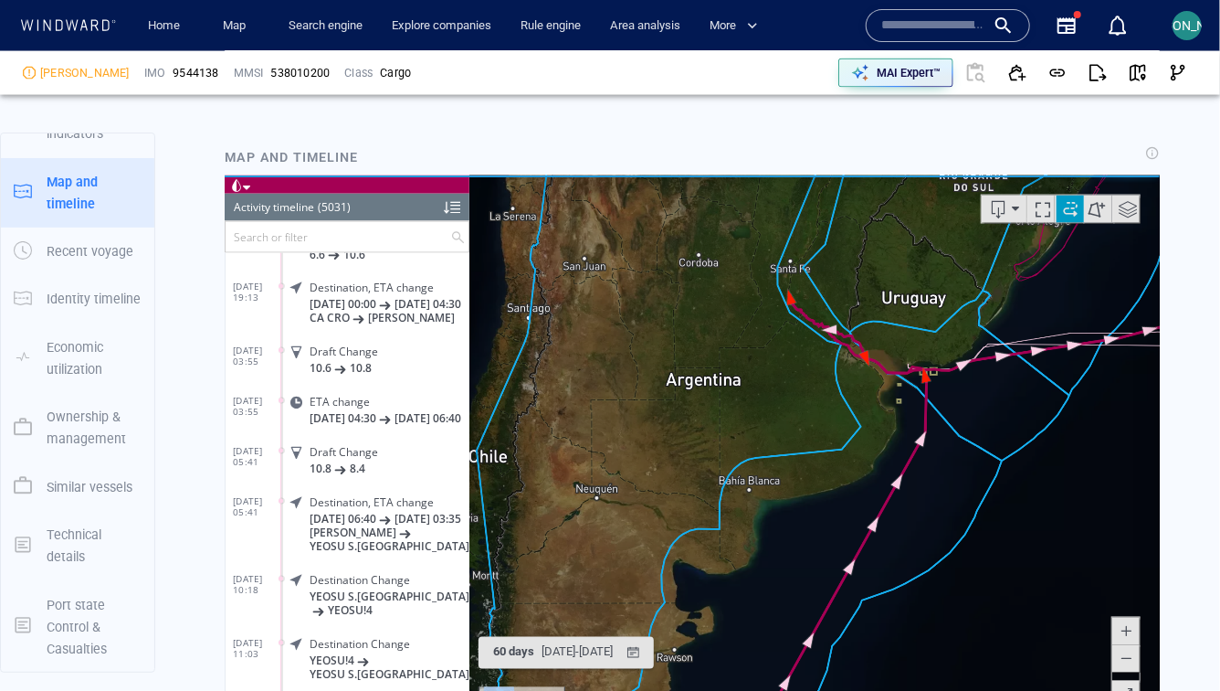
drag, startPoint x: 862, startPoint y: 445, endPoint x: 657, endPoint y: 536, distance: 224.9
click at [657, 536] on canvas "Map" at bounding box center [815, 457] width 692 height 566
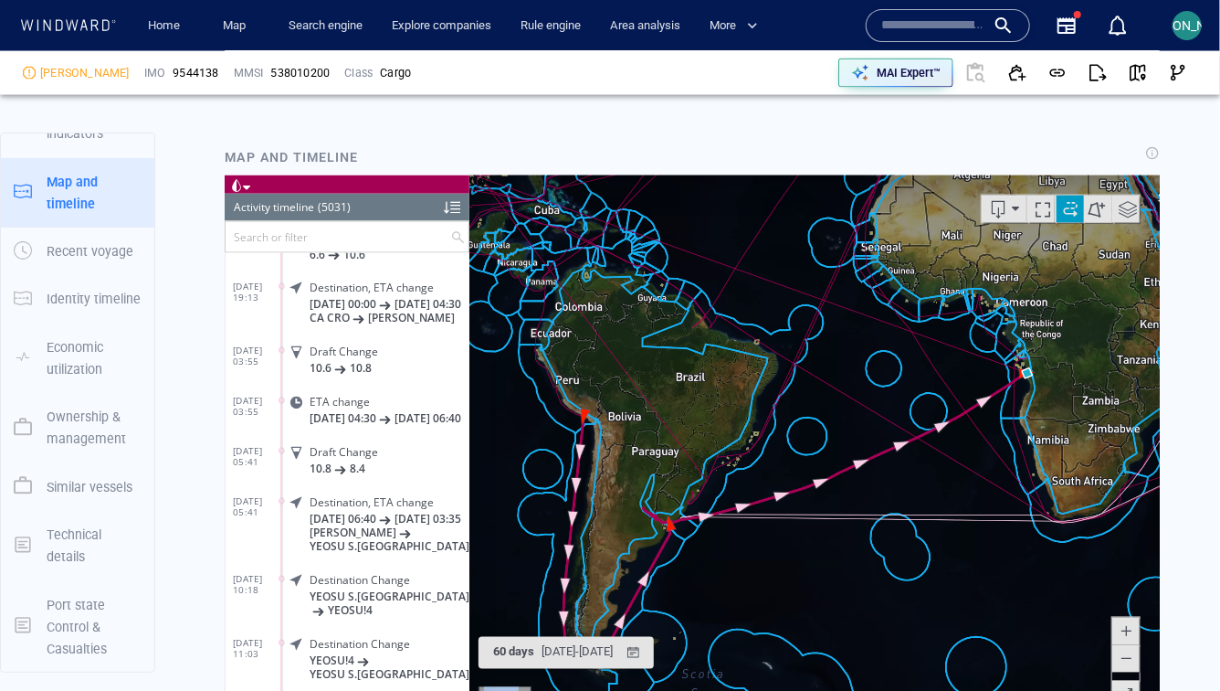
drag, startPoint x: 817, startPoint y: 379, endPoint x: 755, endPoint y: 357, distance: 65.9
click at [755, 356] on canvas "Map" at bounding box center [815, 457] width 692 height 566
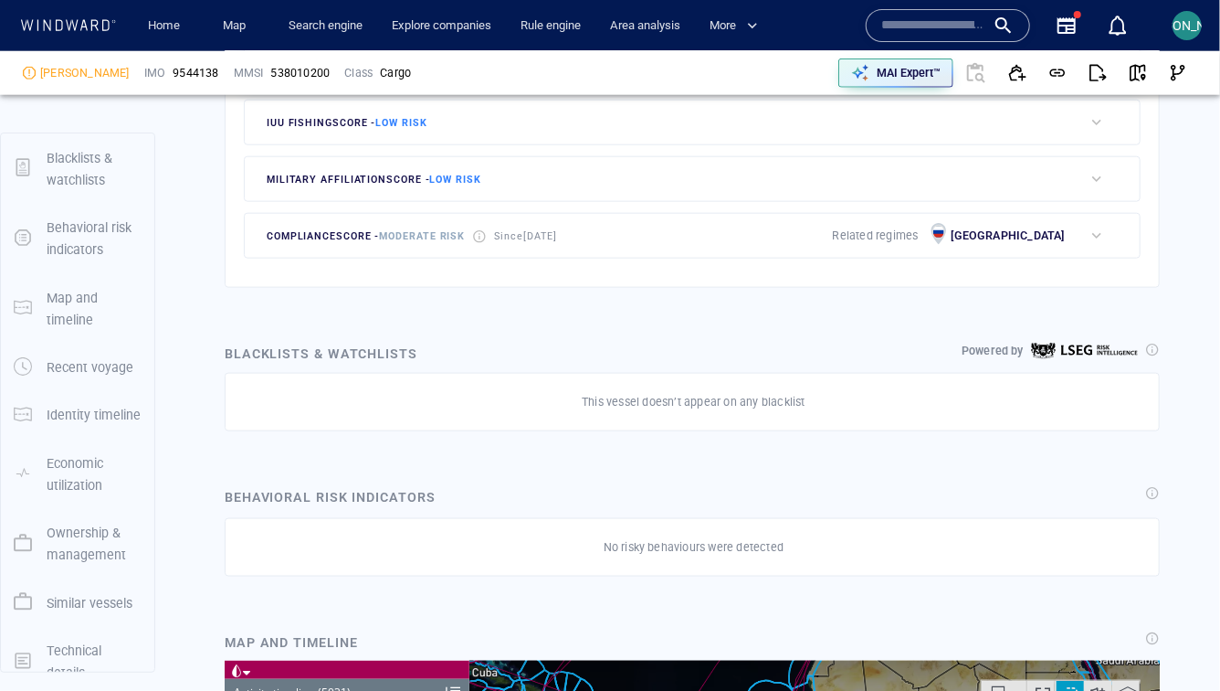
scroll to position [914, 0]
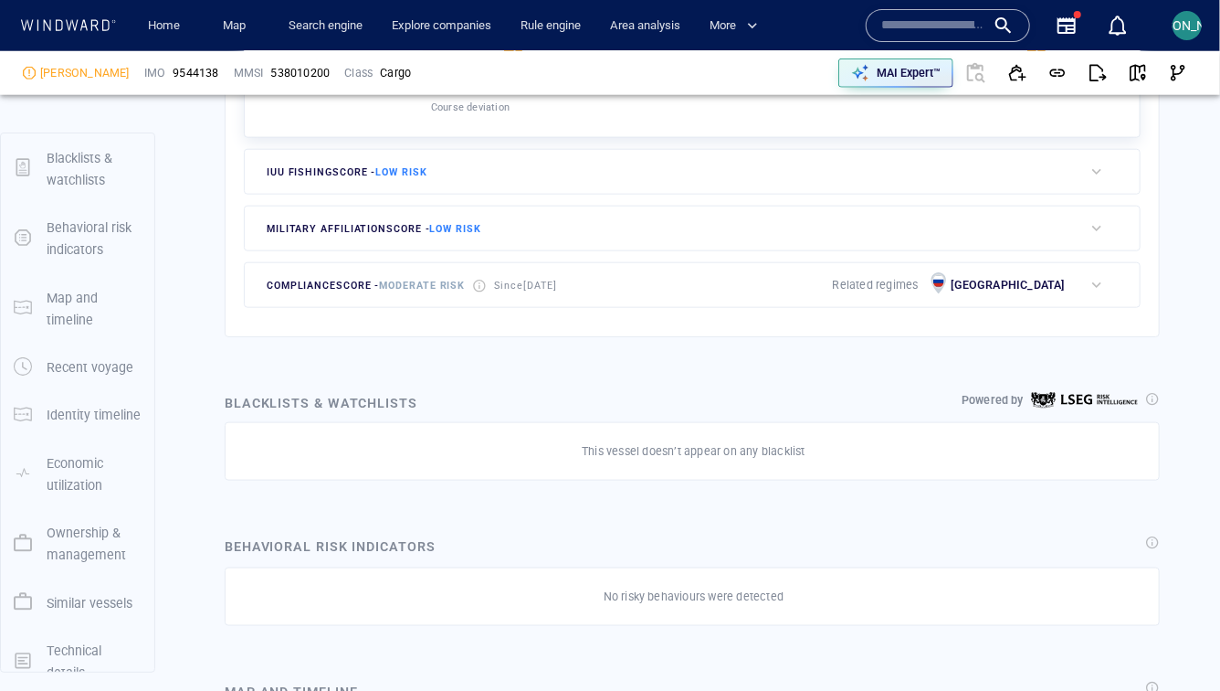
click at [1099, 280] on div "button" at bounding box center [1097, 285] width 18 height 18
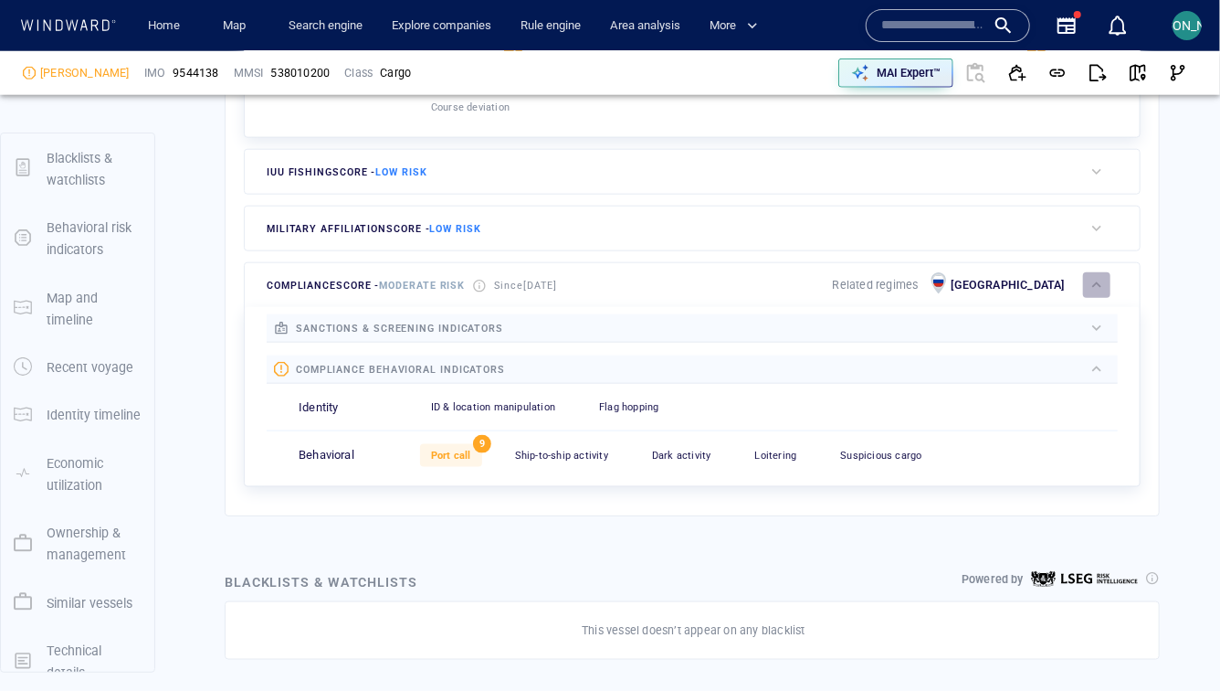
click at [1099, 280] on div "button" at bounding box center [1097, 285] width 18 height 18
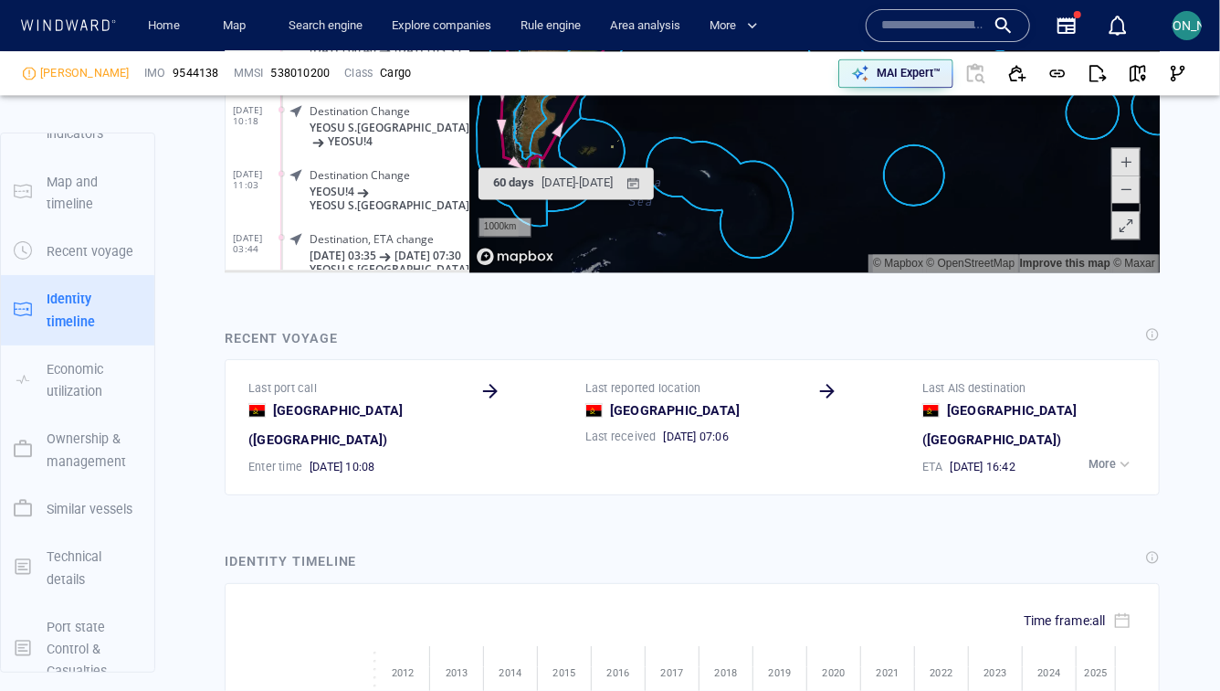
scroll to position [2257, 0]
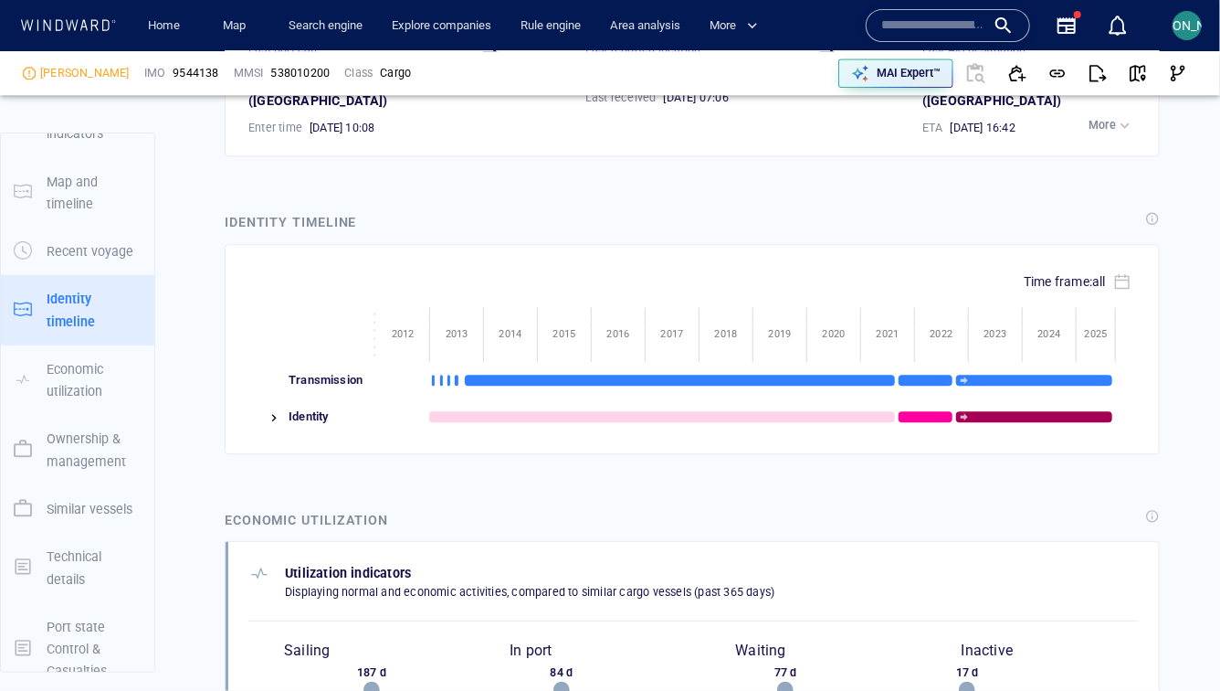
click at [274, 410] on img at bounding box center [274, 417] width 15 height 15
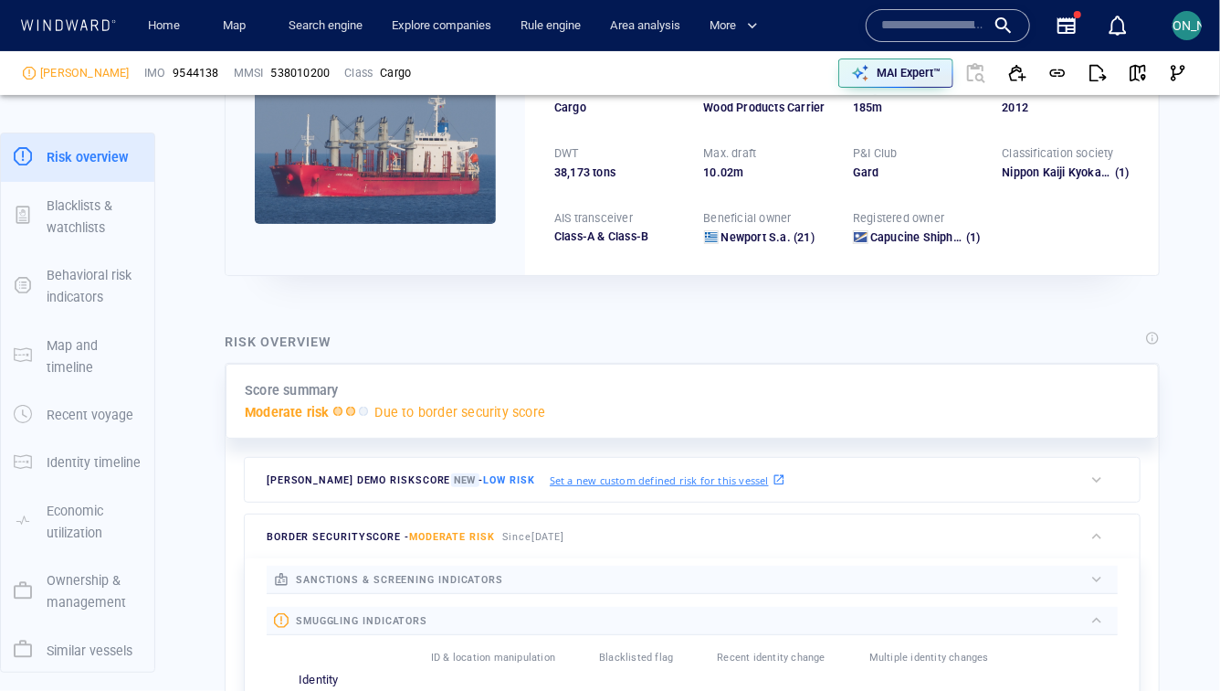
scroll to position [0, 0]
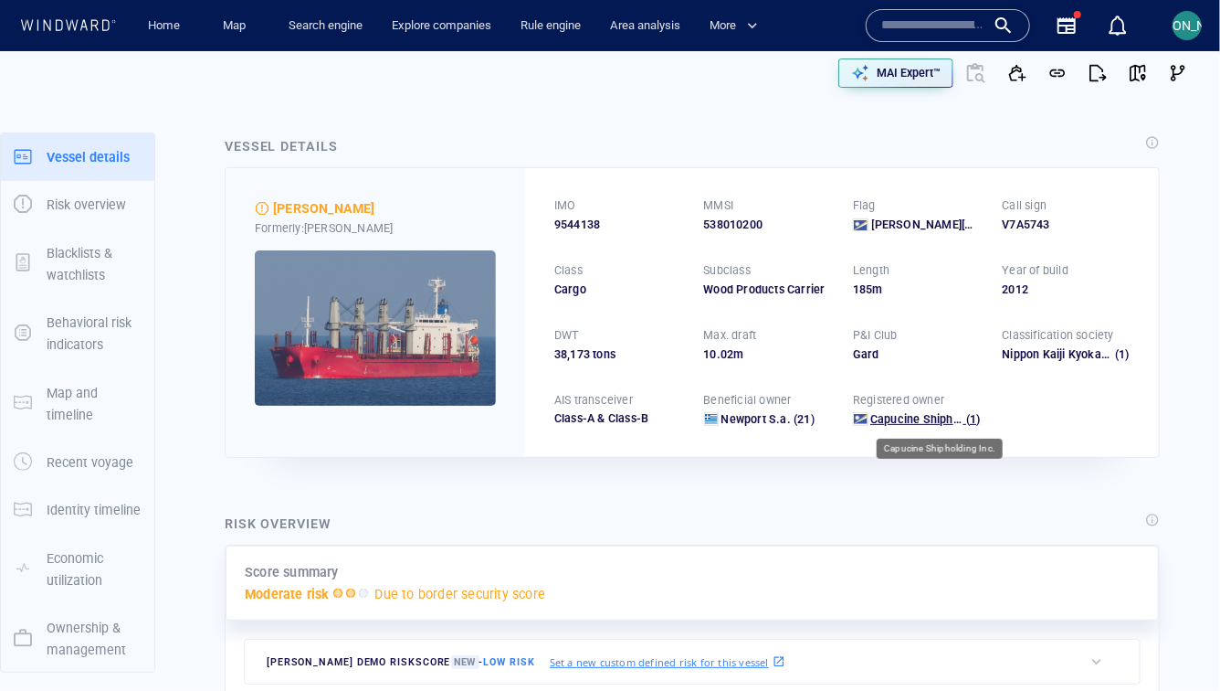
click at [909, 415] on span "Capucine Shipholding Inc." at bounding box center [940, 419] width 139 height 14
click at [752, 414] on span "Newport S.a." at bounding box center [756, 419] width 69 height 14
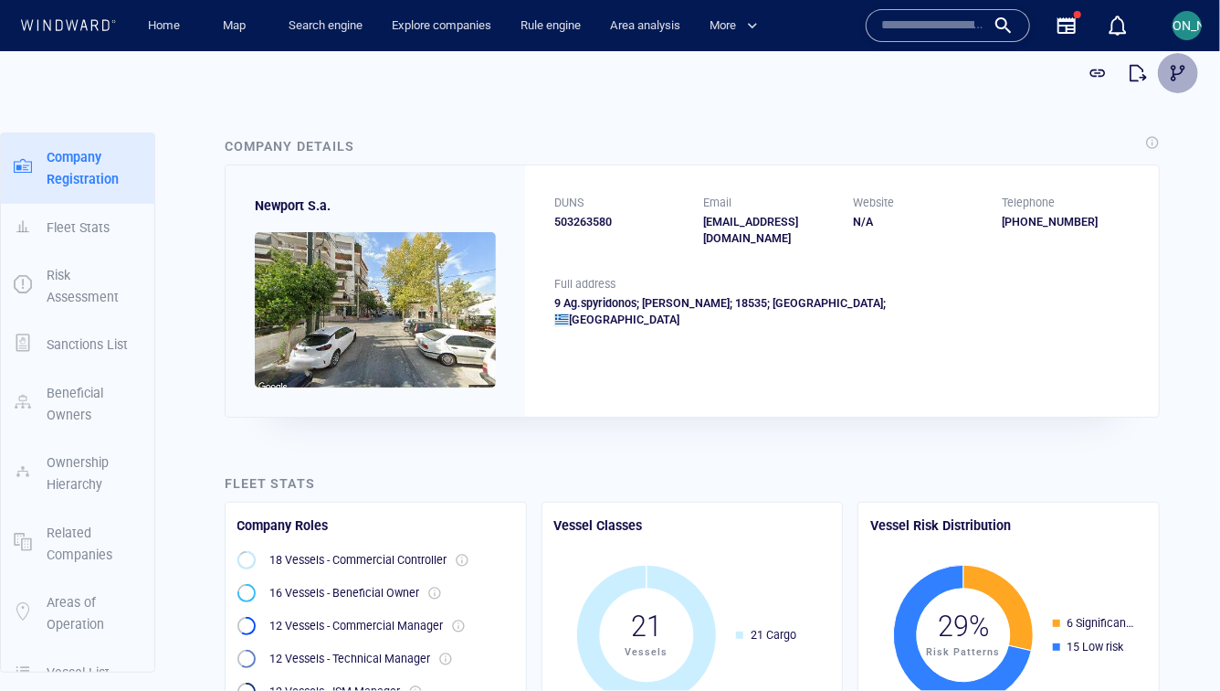
click at [1177, 74] on span "button" at bounding box center [1178, 72] width 18 height 18
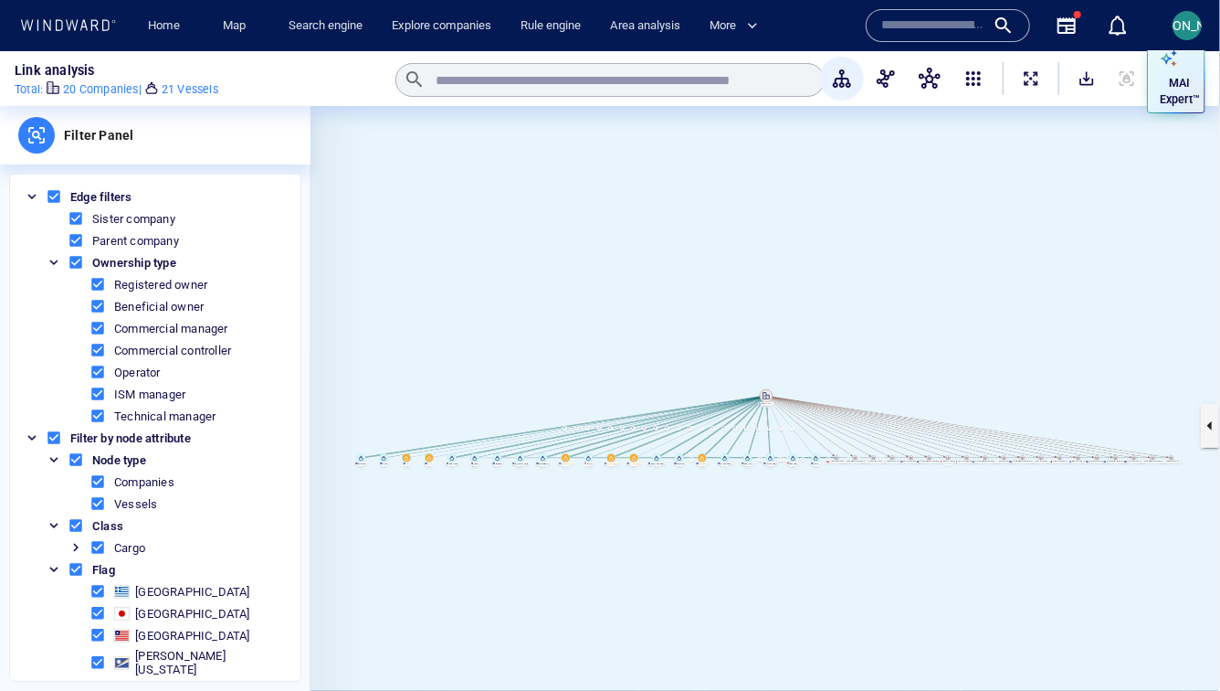
click at [924, 95] on button "button" at bounding box center [930, 79] width 44 height 44
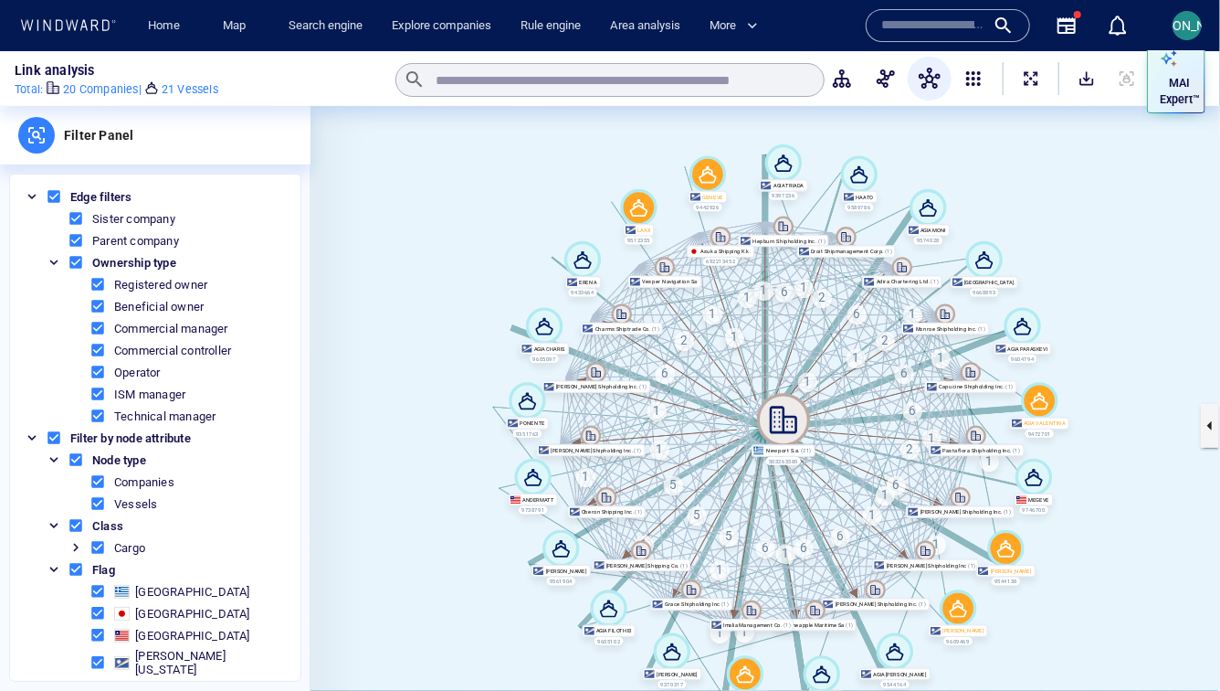
drag, startPoint x: 1125, startPoint y: 288, endPoint x: 982, endPoint y: 132, distance: 211.4
click at [982, 132] on canvas at bounding box center [766, 425] width 910 height 639
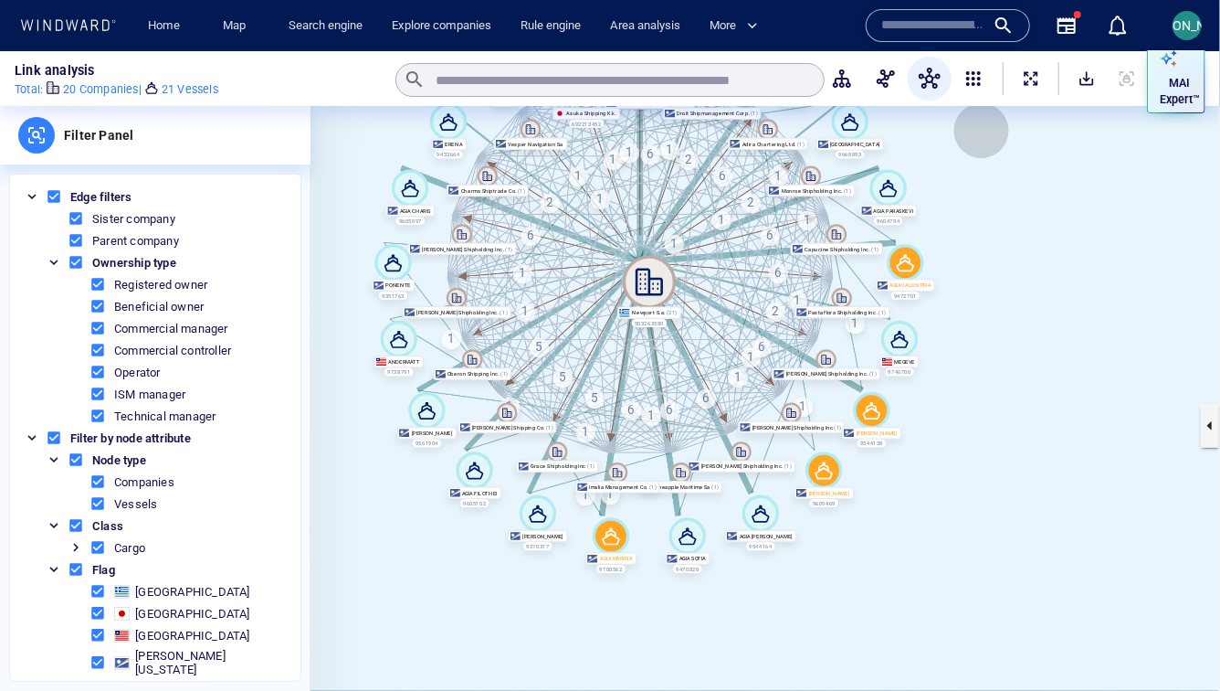
drag, startPoint x: 984, startPoint y: 149, endPoint x: 1026, endPoint y: 222, distance: 84.3
click at [1026, 223] on canvas at bounding box center [766, 425] width 910 height 639
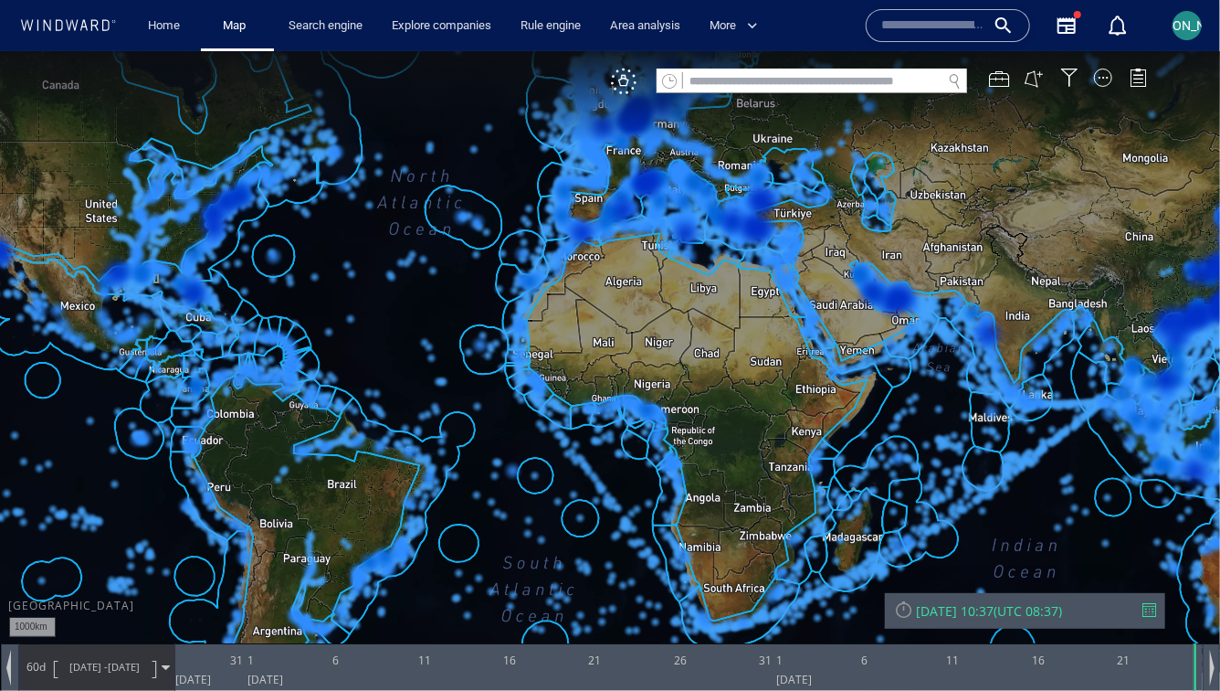
drag, startPoint x: 625, startPoint y: 576, endPoint x: 625, endPoint y: 472, distance: 104.1
click at [625, 471] on canvas "Map" at bounding box center [610, 360] width 1220 height 621
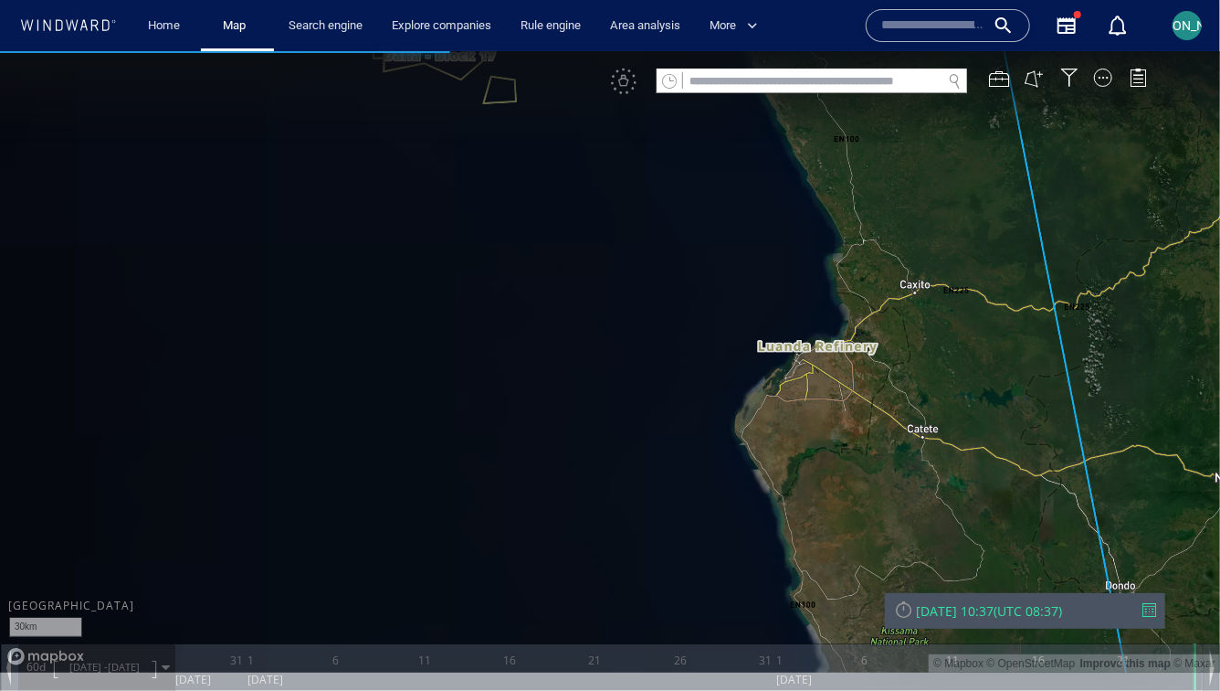
drag, startPoint x: 632, startPoint y: 249, endPoint x: 561, endPoint y: 343, distance: 117.3
click at [561, 343] on canvas "Map" at bounding box center [610, 360] width 1220 height 621
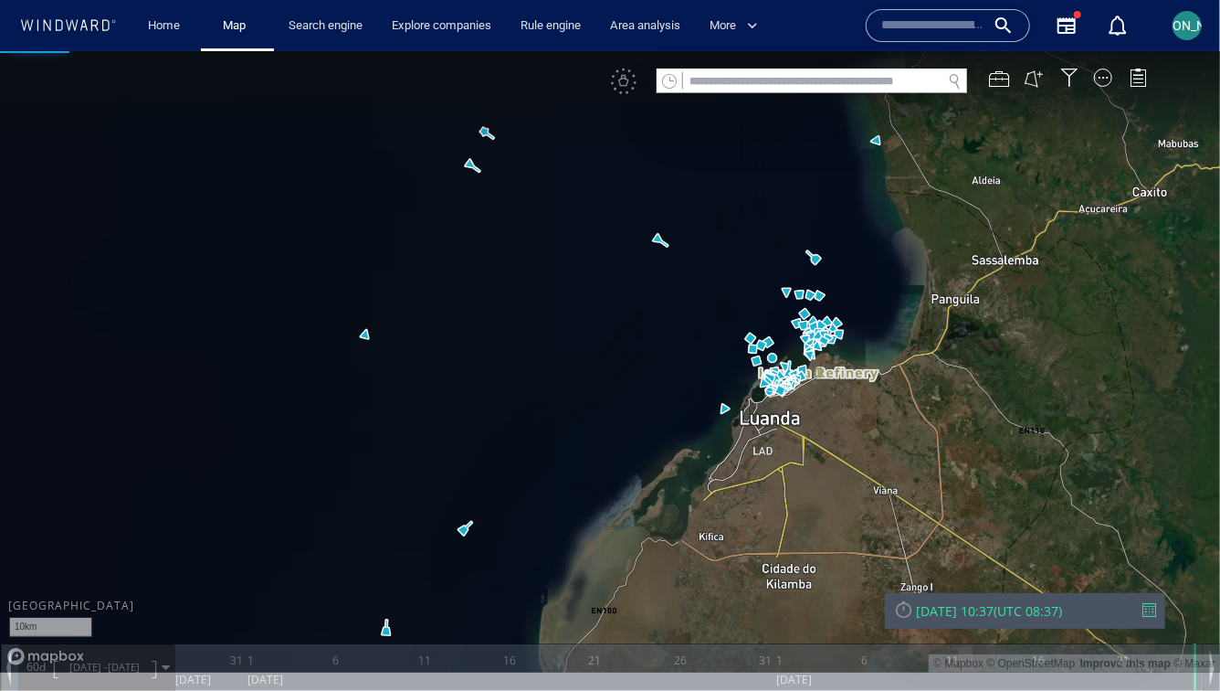
drag, startPoint x: 735, startPoint y: 445, endPoint x: 733, endPoint y: 280, distance: 164.5
click at [733, 280] on canvas "Map" at bounding box center [610, 360] width 1220 height 621
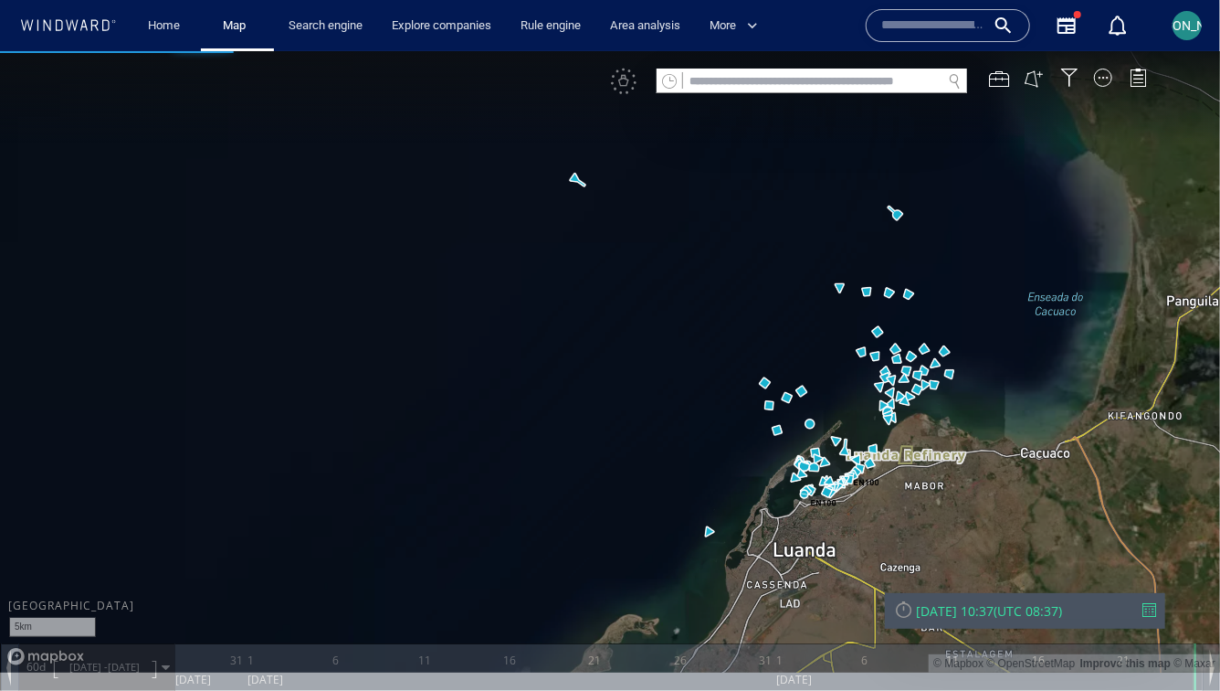
drag, startPoint x: 732, startPoint y: 377, endPoint x: 659, endPoint y: 308, distance: 100.8
click at [658, 308] on canvas "Map" at bounding box center [610, 360] width 1220 height 621
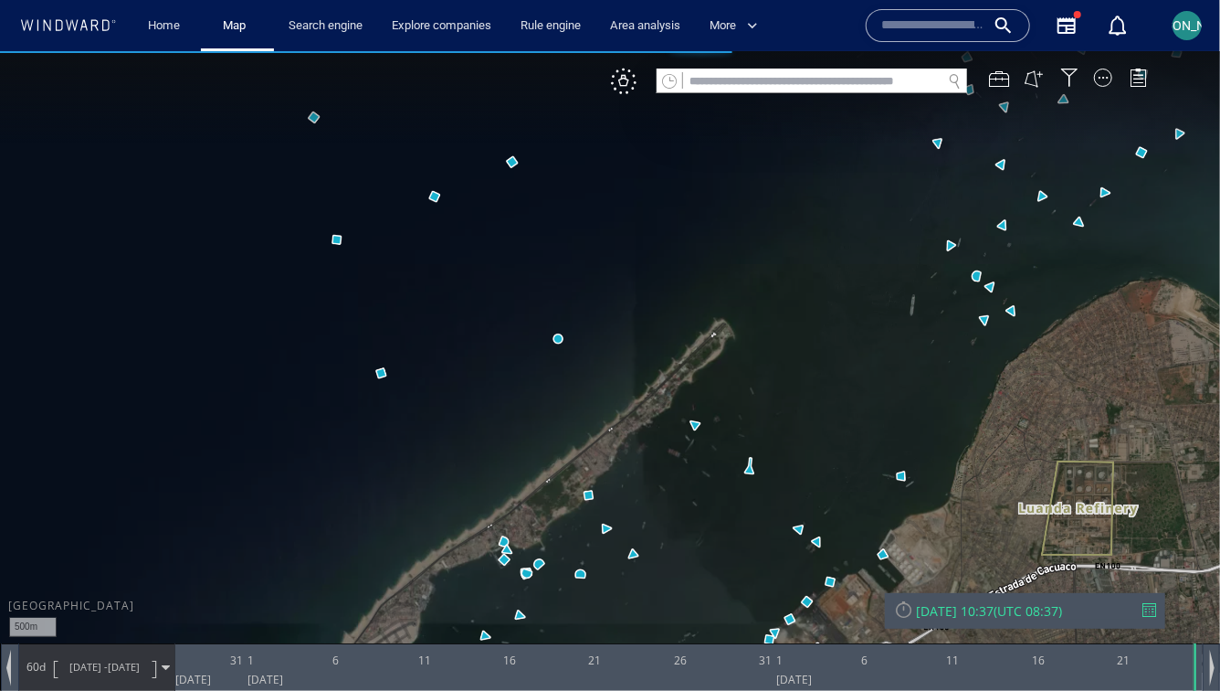
drag, startPoint x: 818, startPoint y: 318, endPoint x: 786, endPoint y: 165, distance: 156.1
click at [786, 164] on canvas "Map" at bounding box center [610, 360] width 1220 height 621
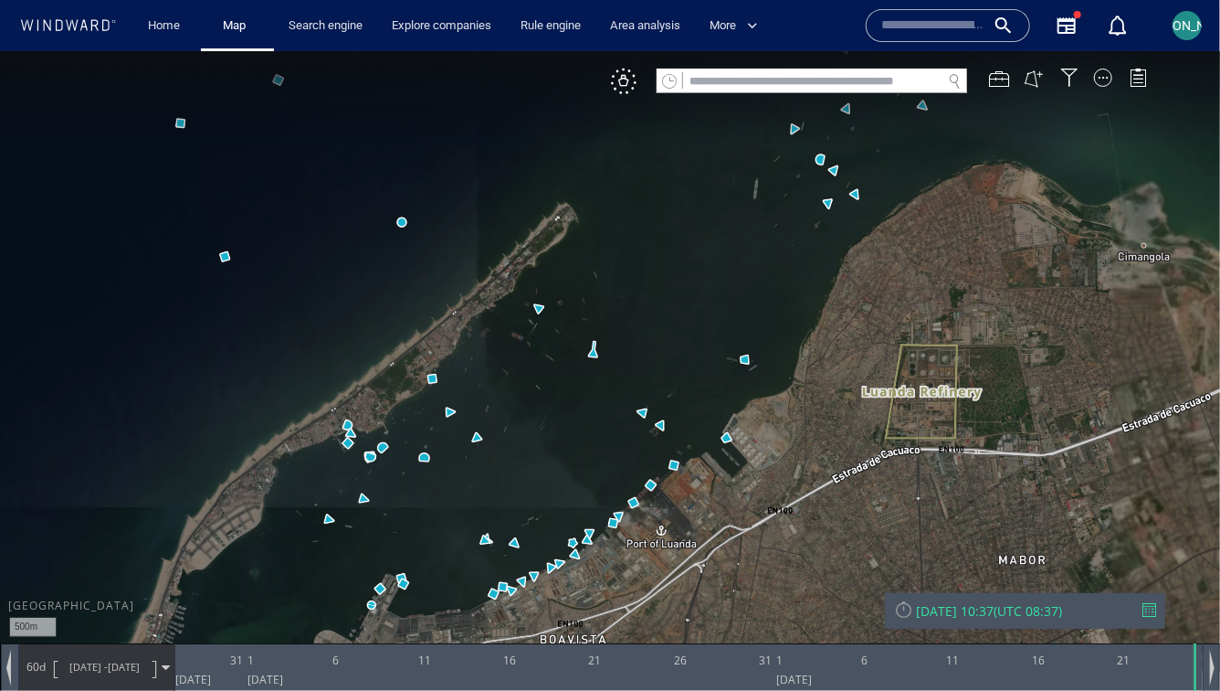
drag, startPoint x: 829, startPoint y: 235, endPoint x: 692, endPoint y: 279, distance: 143.9
click at [691, 279] on canvas "Map" at bounding box center [610, 360] width 1220 height 621
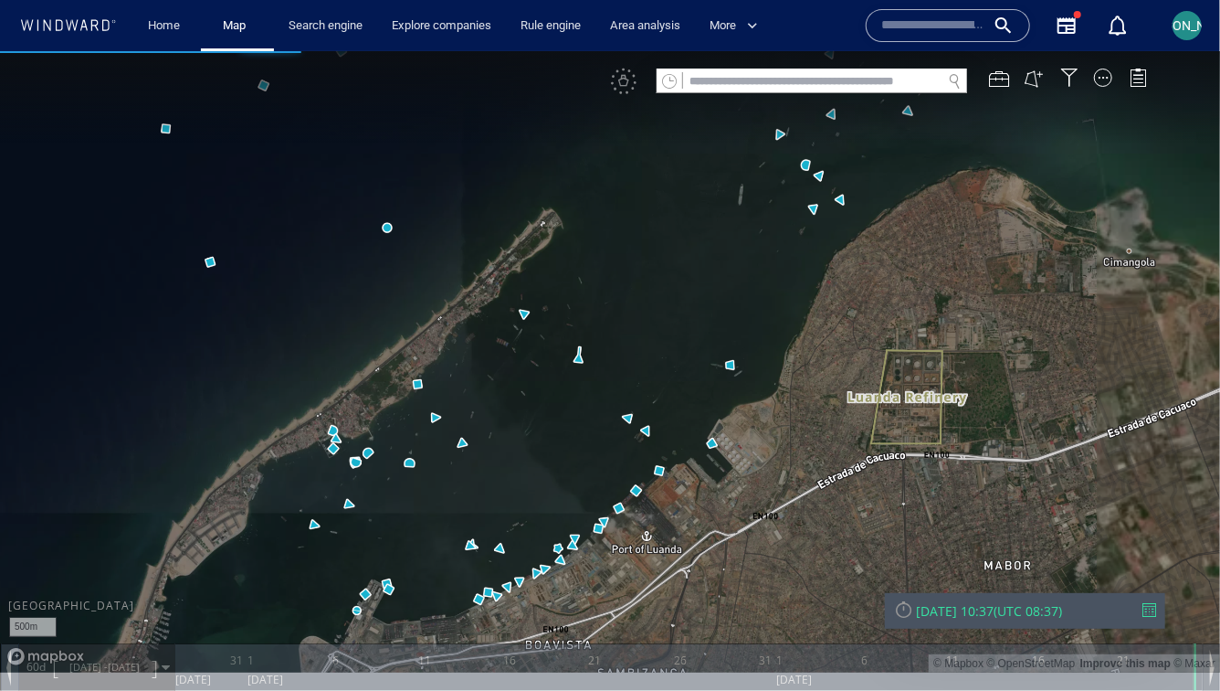
drag, startPoint x: 727, startPoint y: 246, endPoint x: 492, endPoint y: 518, distance: 359.5
click at [492, 518] on canvas "Map" at bounding box center [610, 360] width 1220 height 621
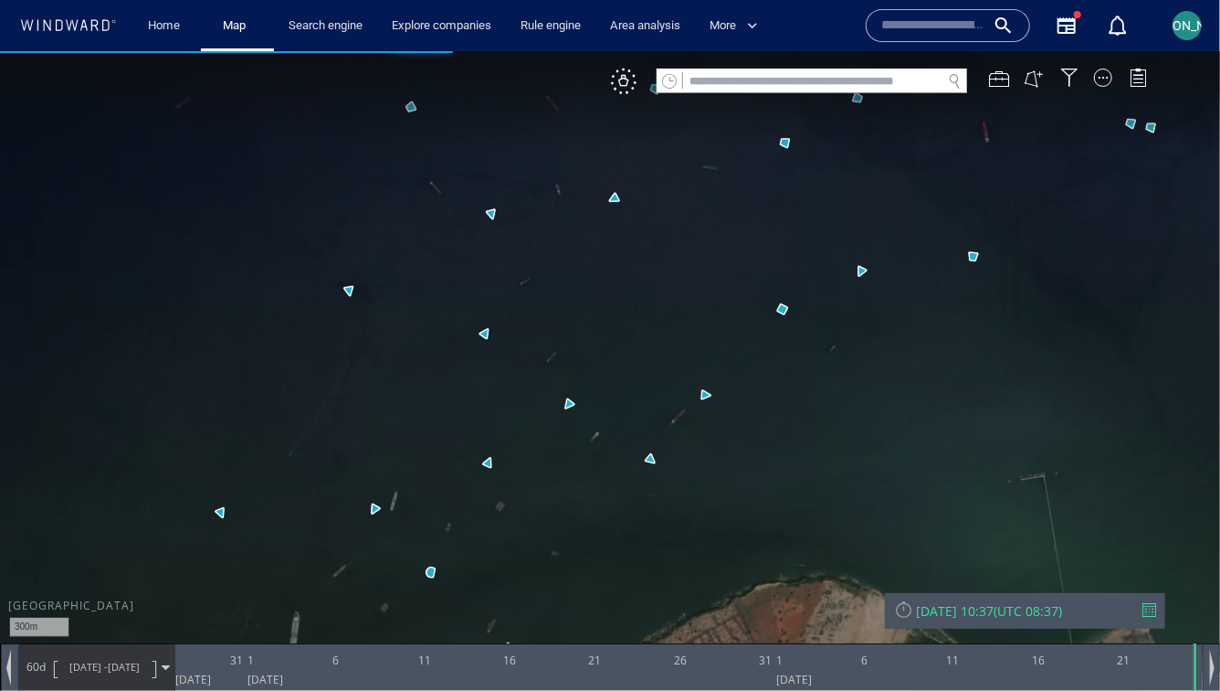
drag, startPoint x: 497, startPoint y: 355, endPoint x: 740, endPoint y: 255, distance: 262.9
click at [740, 255] on canvas "Map" at bounding box center [610, 360] width 1220 height 621
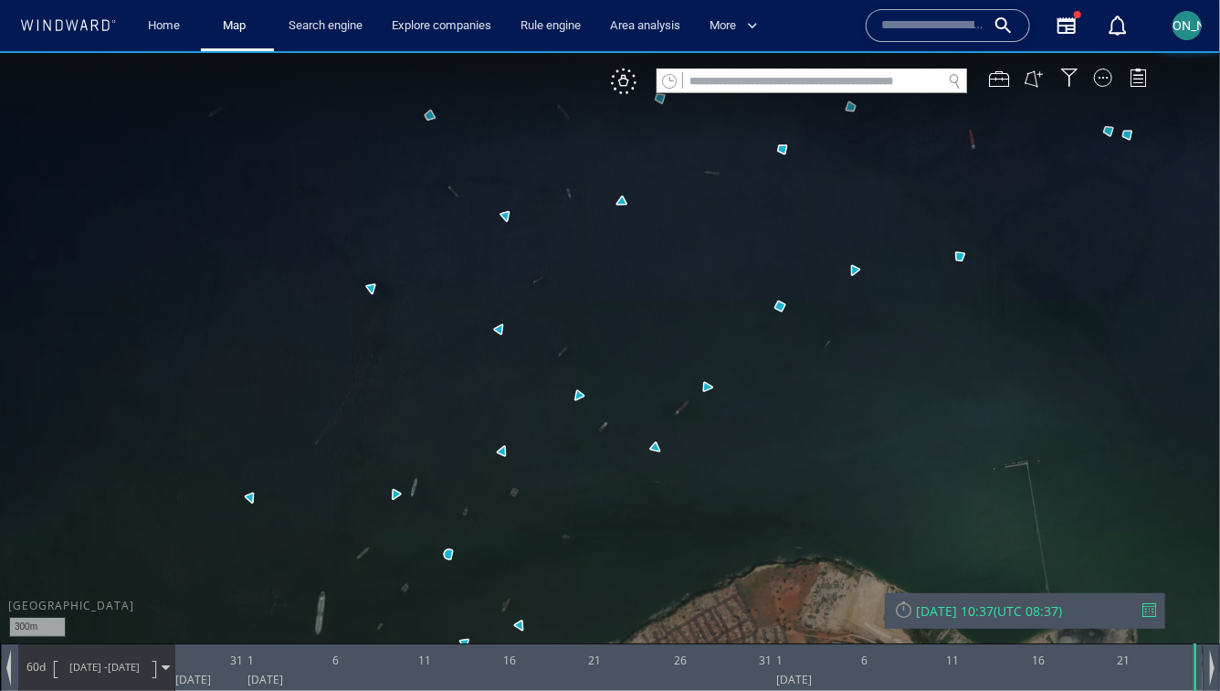
drag, startPoint x: 639, startPoint y: 344, endPoint x: 903, endPoint y: 251, distance: 280.8
click at [903, 251] on canvas "Map" at bounding box center [610, 360] width 1220 height 621
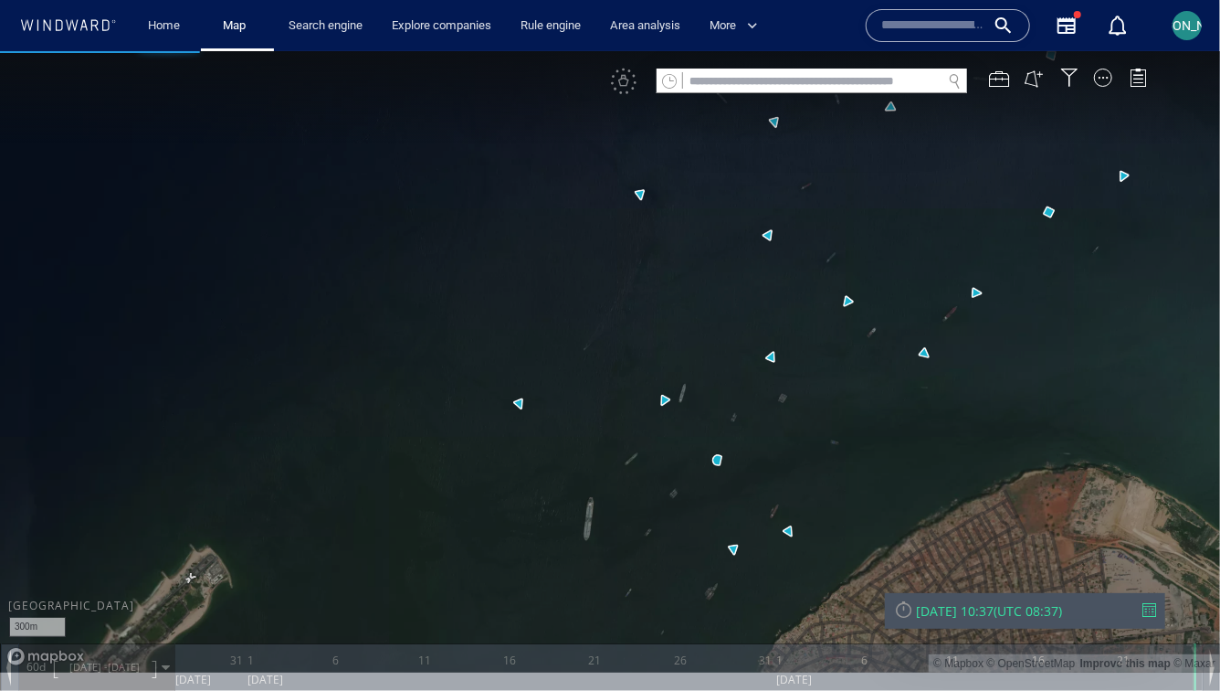
drag, startPoint x: 432, startPoint y: 454, endPoint x: 574, endPoint y: 181, distance: 307.7
click at [574, 180] on canvas "Map" at bounding box center [610, 360] width 1220 height 621
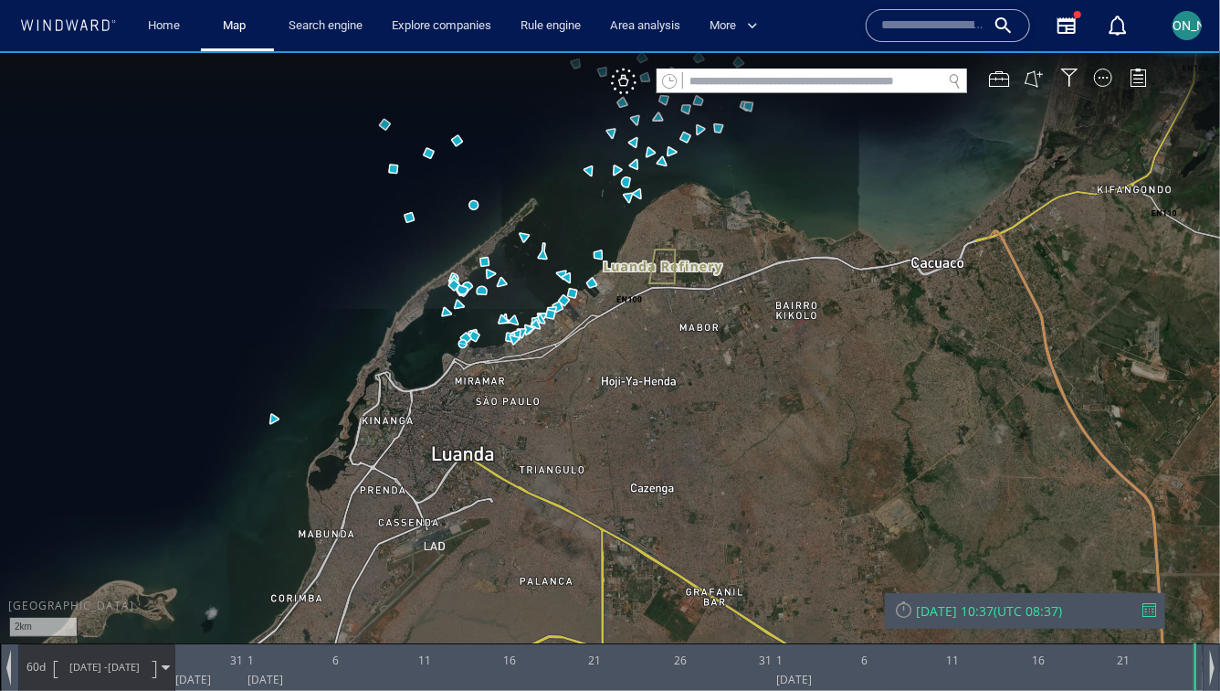
drag, startPoint x: 545, startPoint y: 297, endPoint x: 549, endPoint y: 322, distance: 25.8
click at [549, 322] on canvas "Map" at bounding box center [610, 360] width 1220 height 621
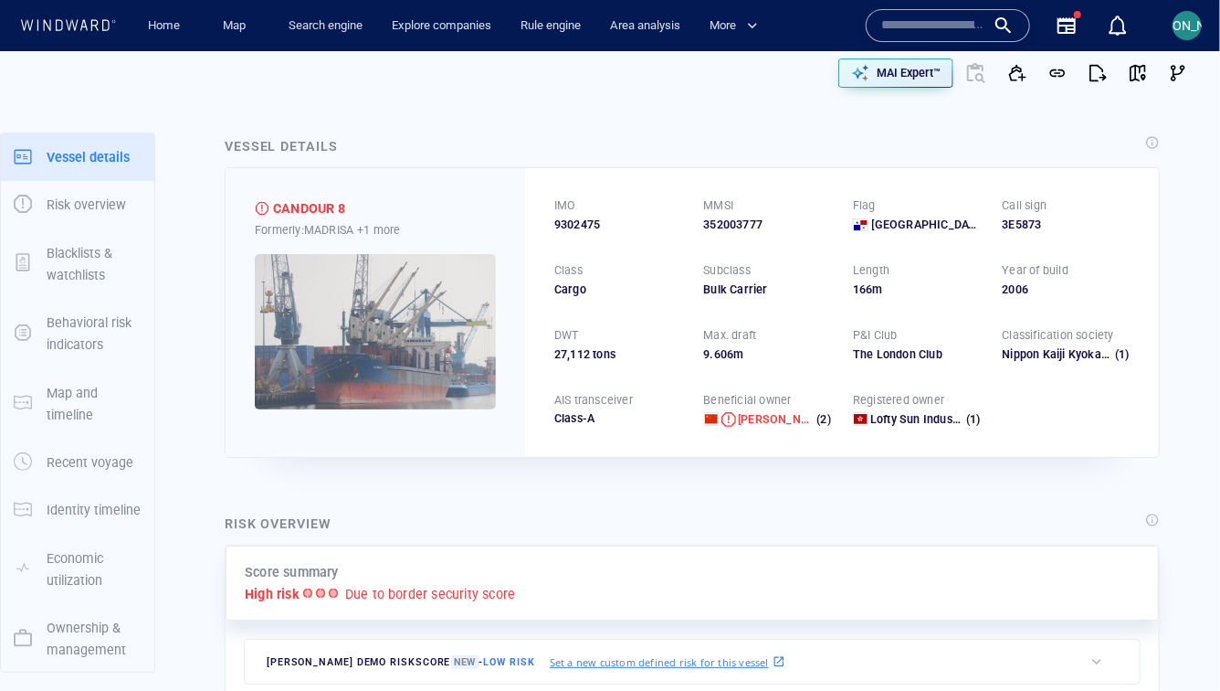
click at [404, 296] on img at bounding box center [375, 331] width 241 height 155
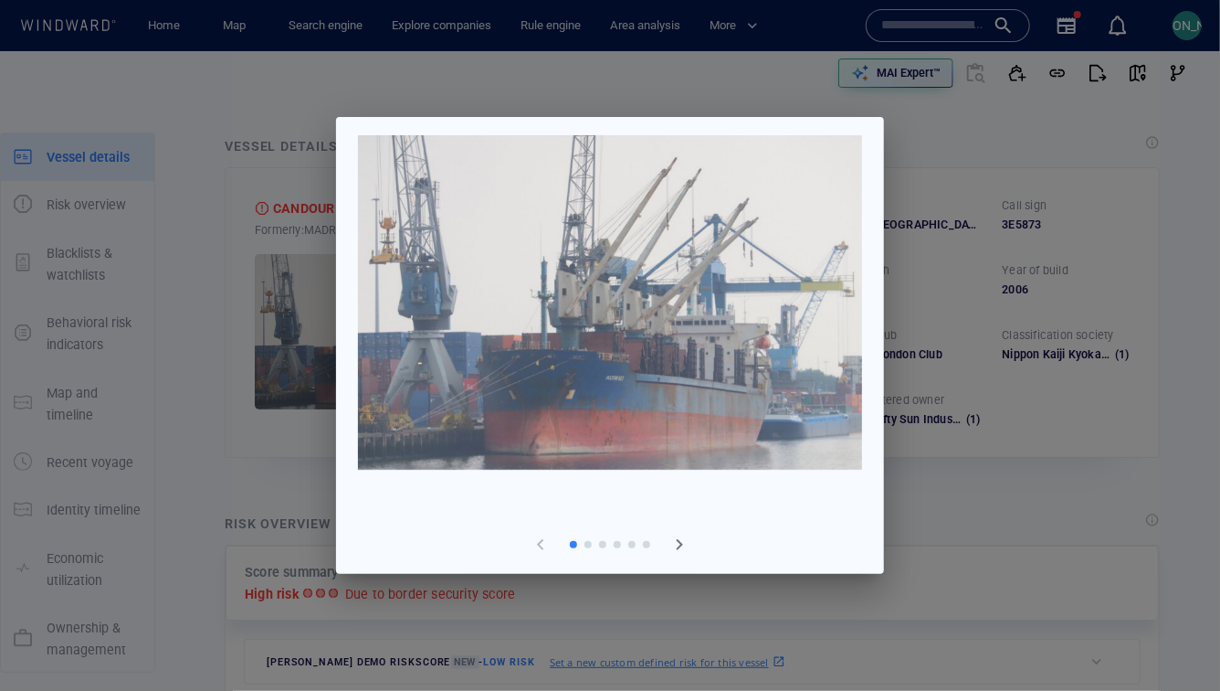
click at [1176, 321] on div at bounding box center [610, 345] width 1220 height 691
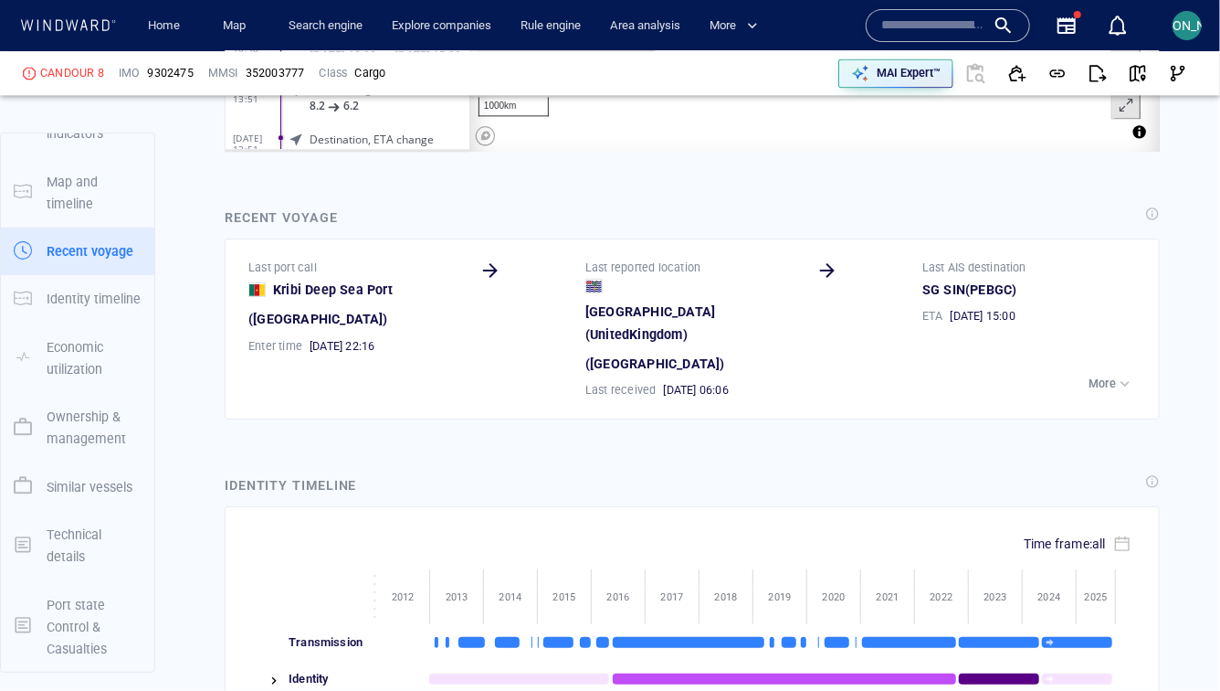
scroll to position [2361, 0]
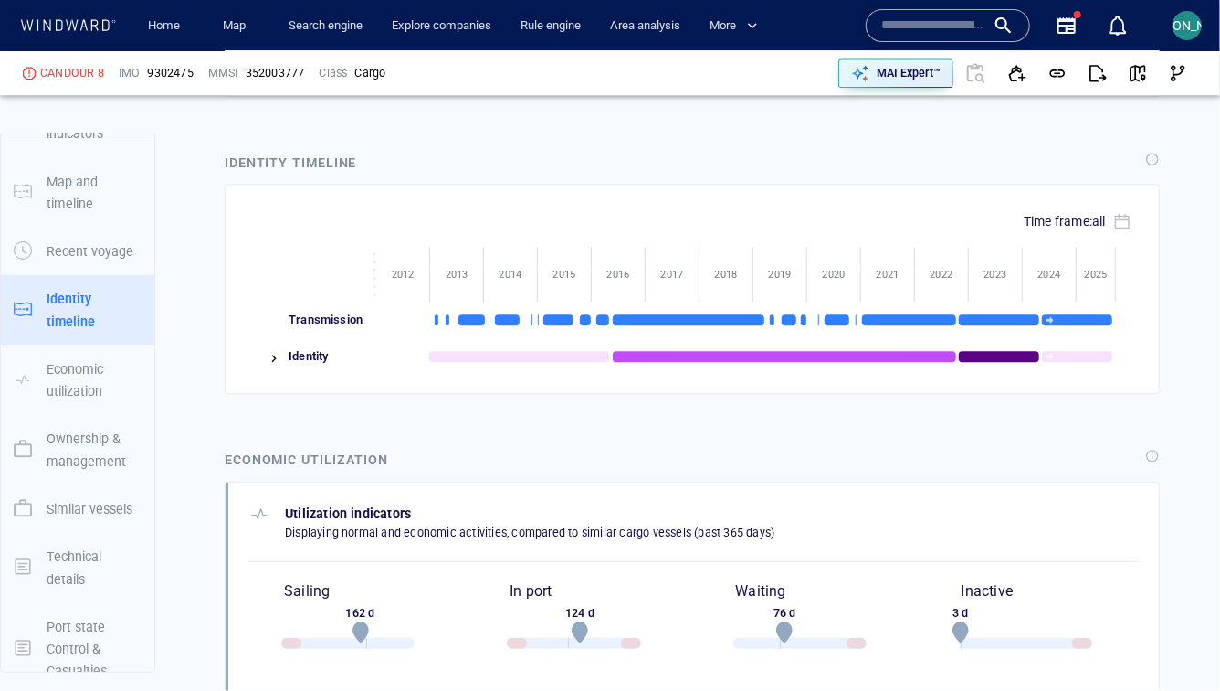
click at [275, 357] on img at bounding box center [274, 358] width 15 height 15
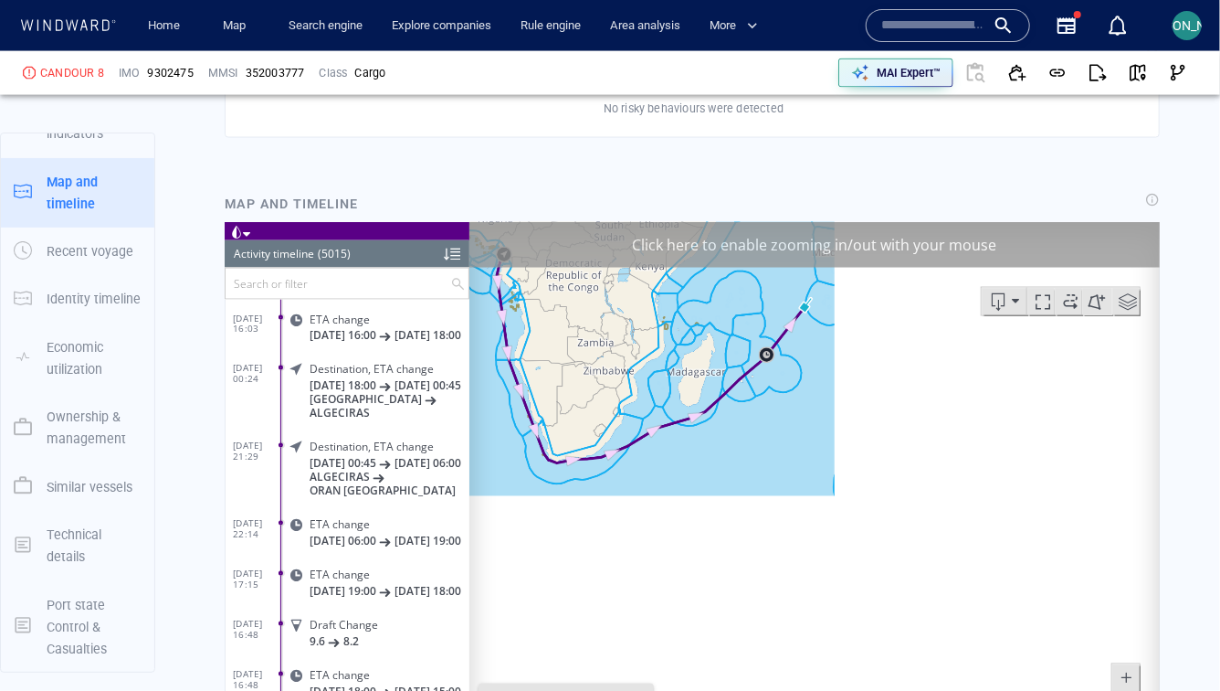
scroll to position [1473, 0]
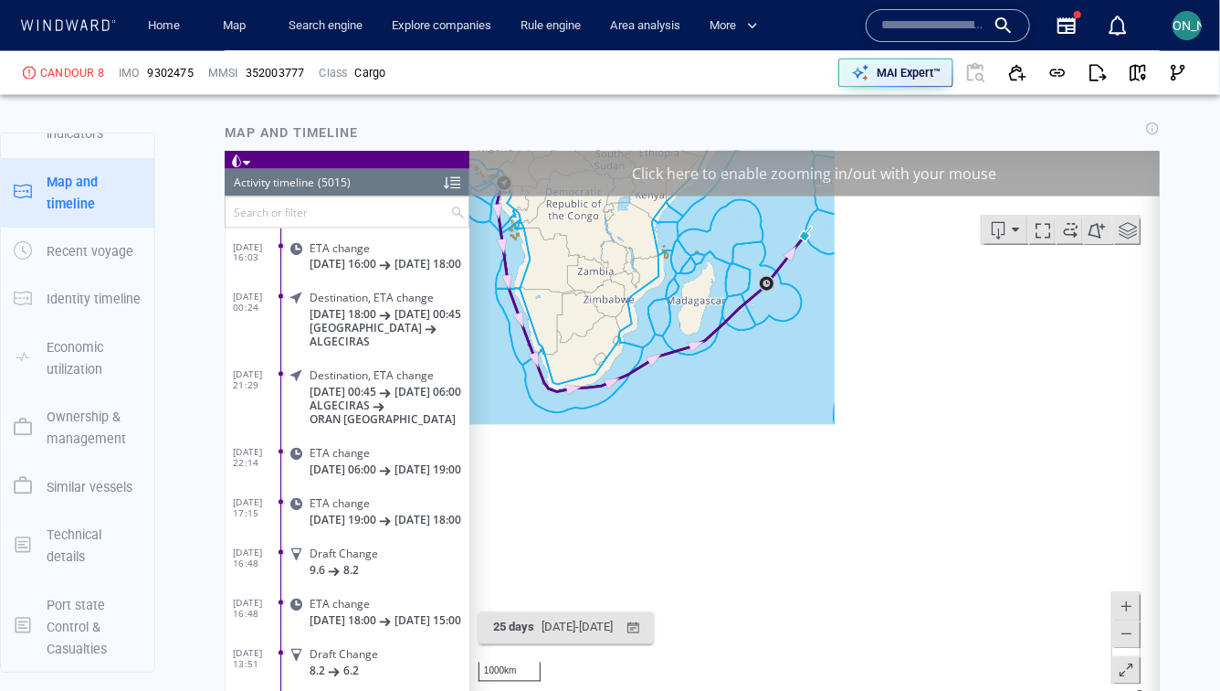
click at [898, 182] on div "Click here to enable zooming in/out with your mouse" at bounding box center [814, 173] width 691 height 46
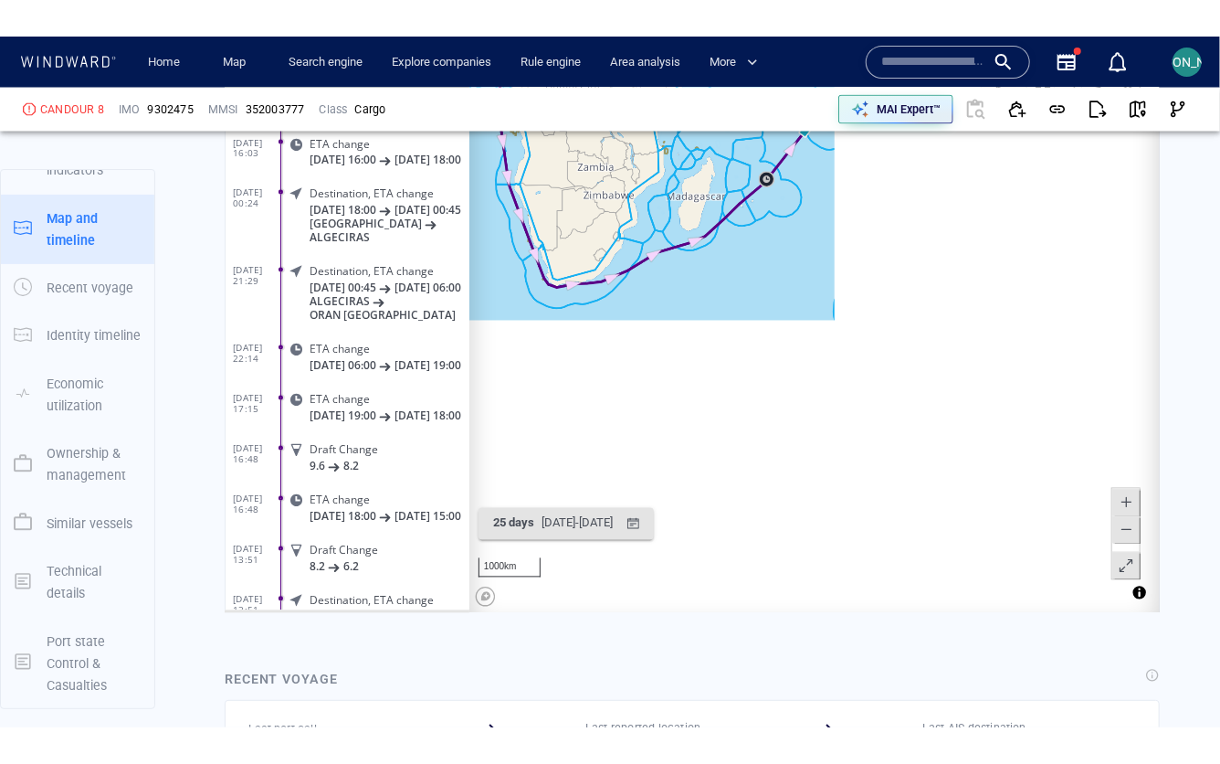
scroll to position [1631, 0]
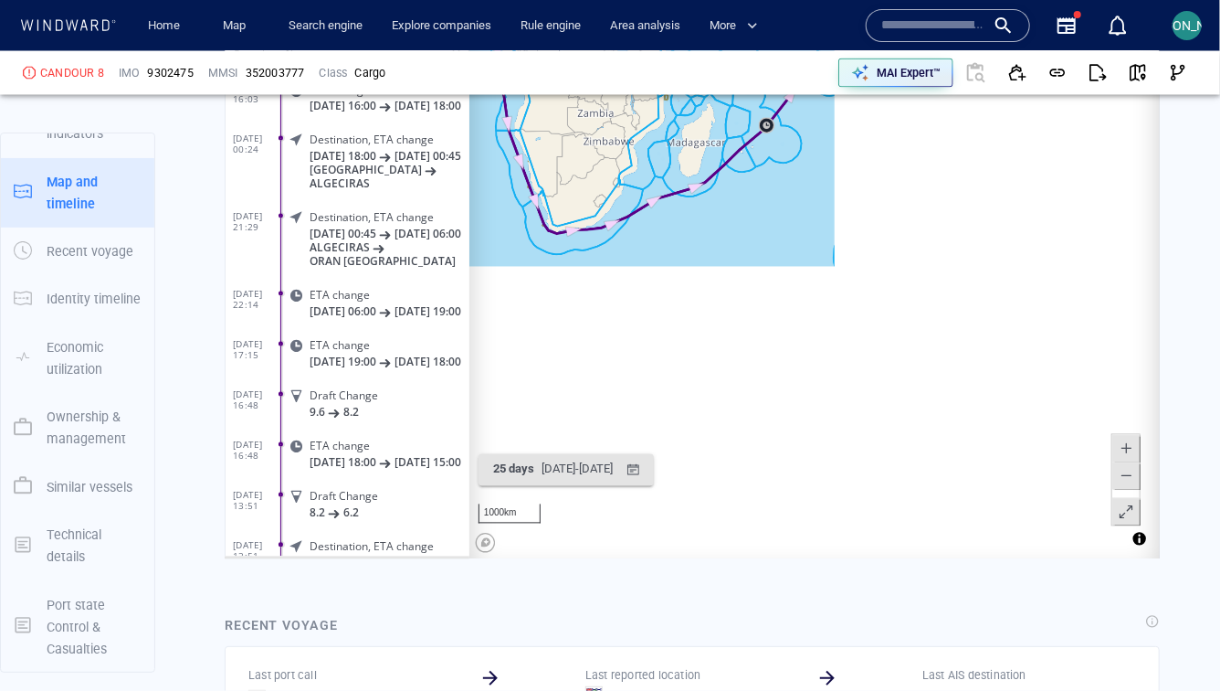
click at [1132, 502] on span at bounding box center [1126, 512] width 18 height 27
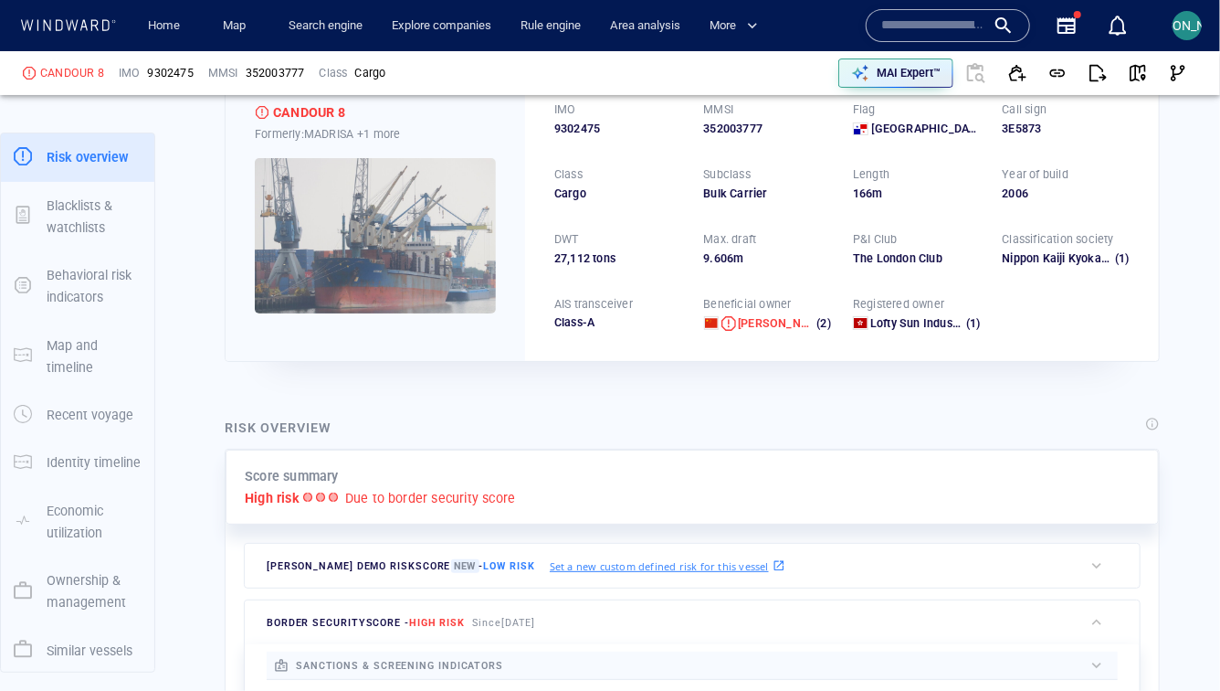
scroll to position [0, 0]
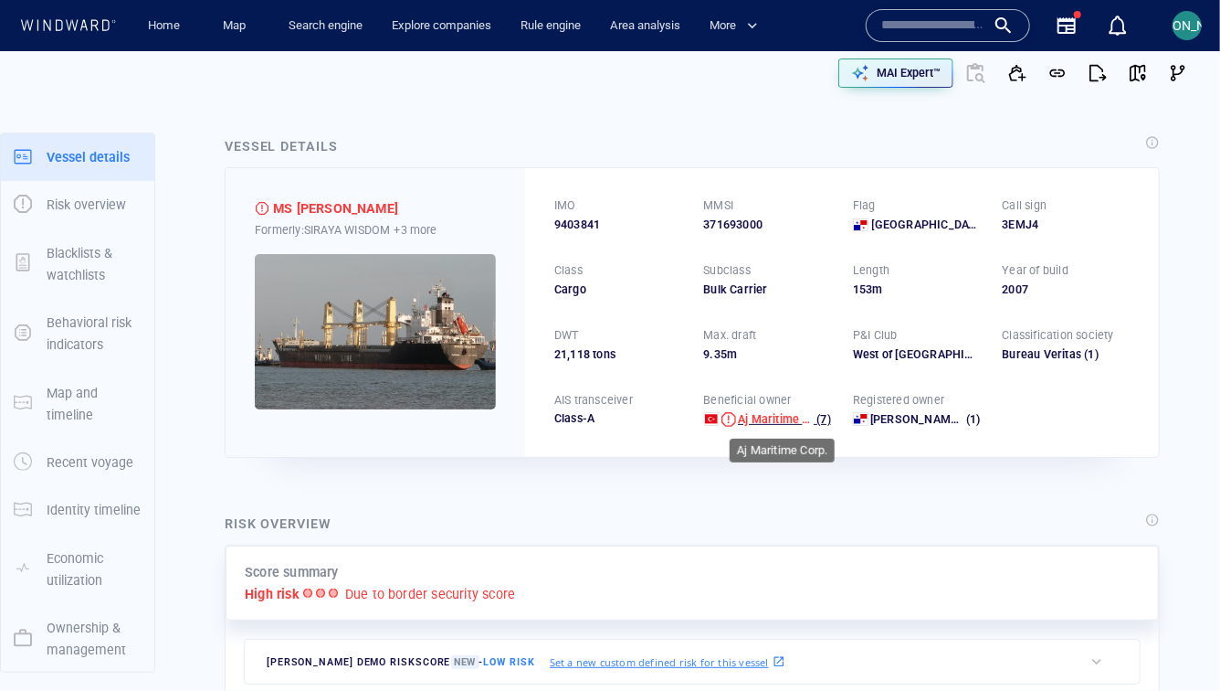
click at [763, 415] on span "Aj Maritime Corp." at bounding box center [784, 419] width 93 height 14
click at [450, 332] on img at bounding box center [375, 331] width 241 height 155
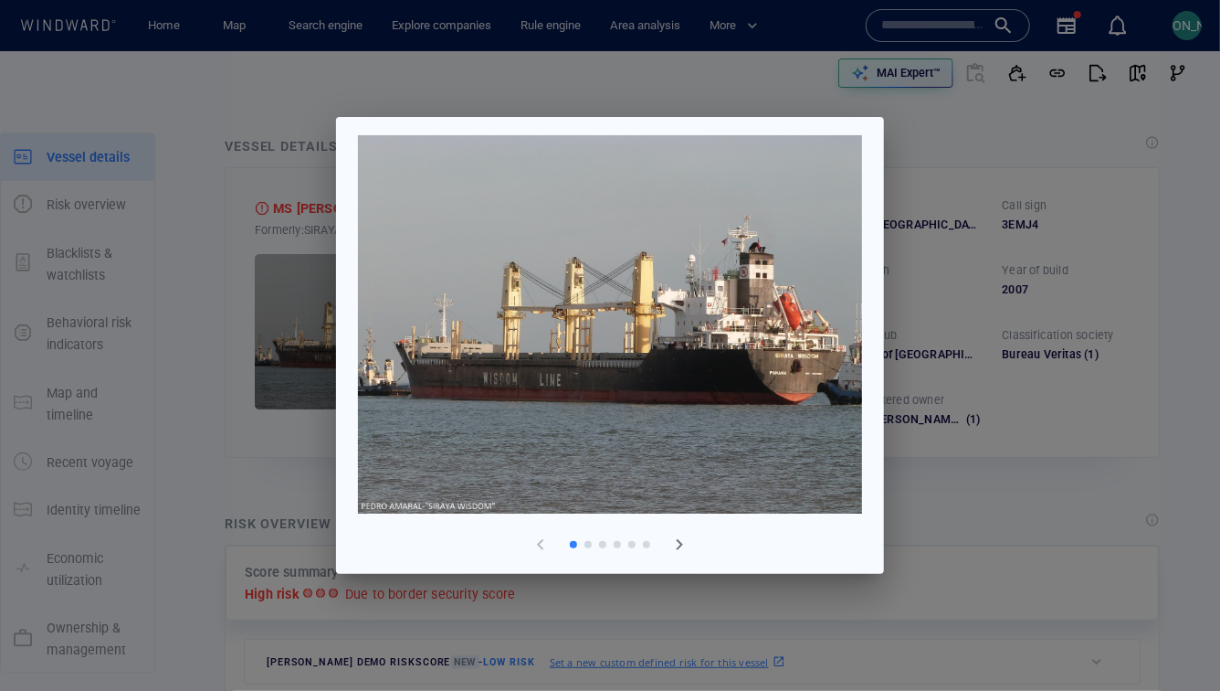
click at [1032, 260] on div at bounding box center [610, 345] width 1220 height 691
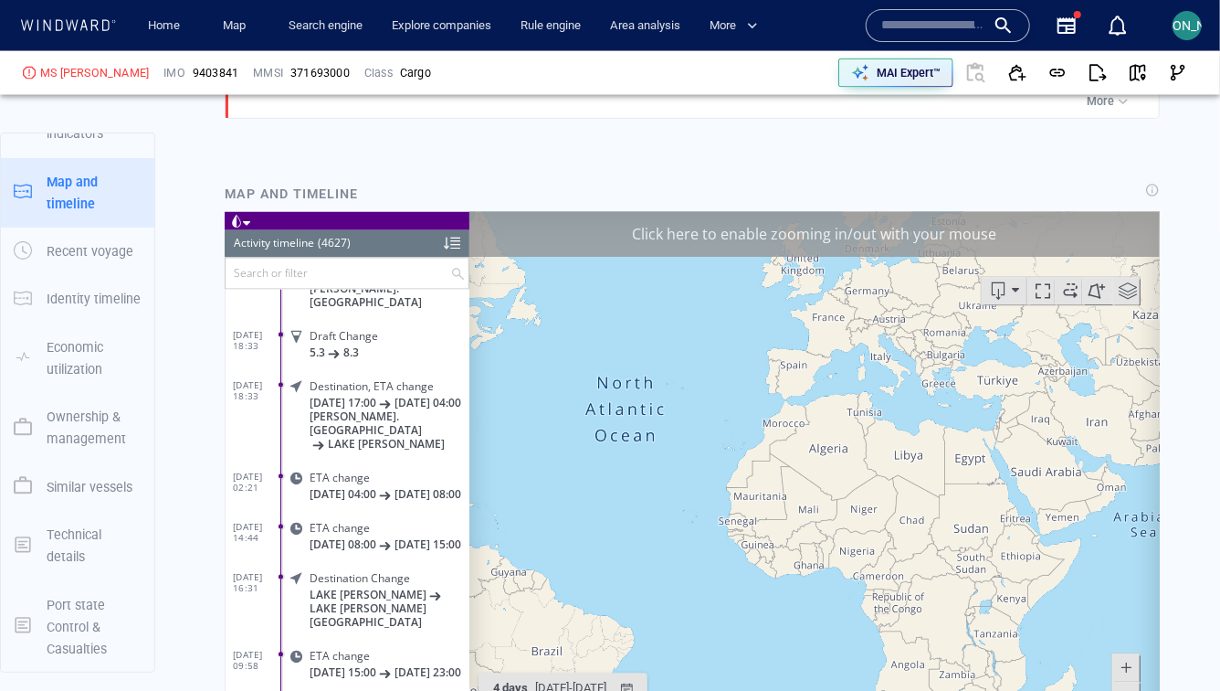
scroll to position [231983, 0]
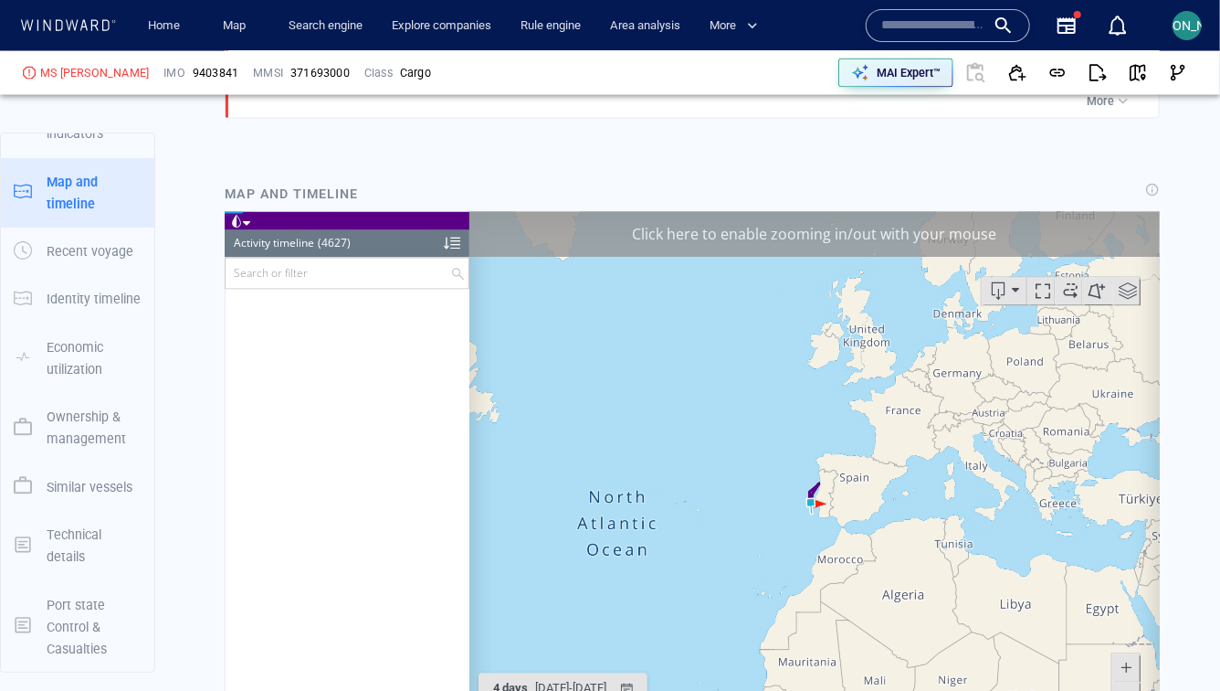
click at [945, 222] on div "Click here to enable zooming in/out with your mouse" at bounding box center [814, 234] width 691 height 46
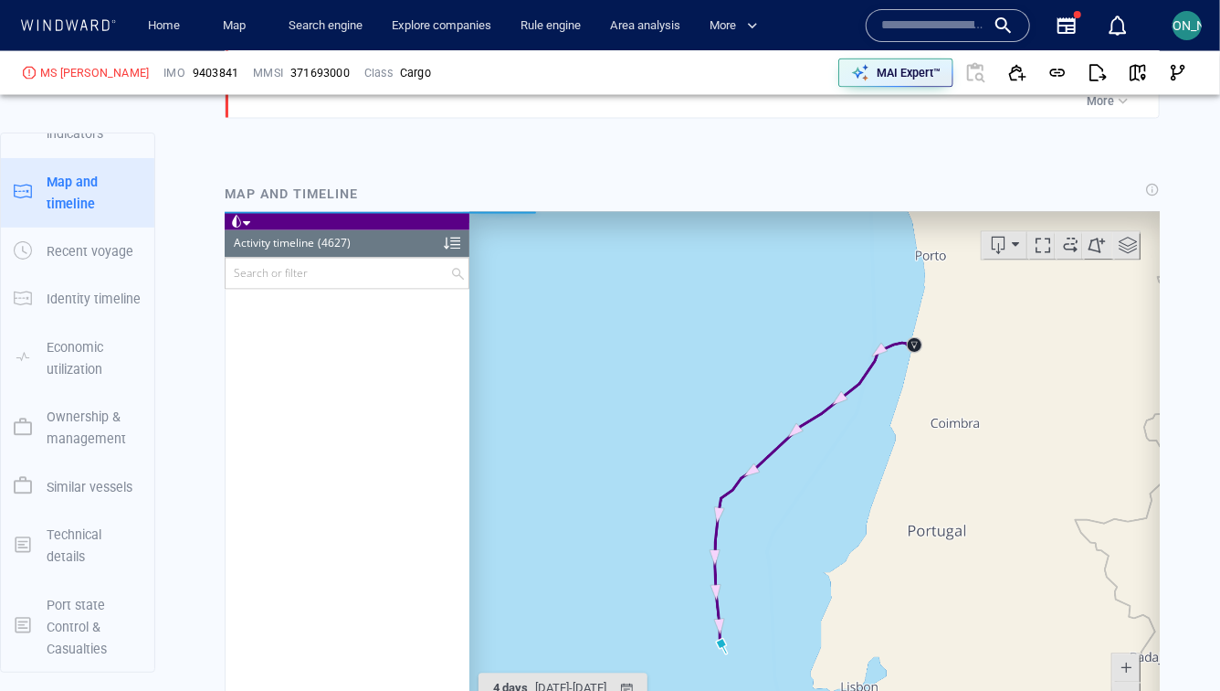
click at [242, 221] on span at bounding box center [245, 223] width 7 height 8
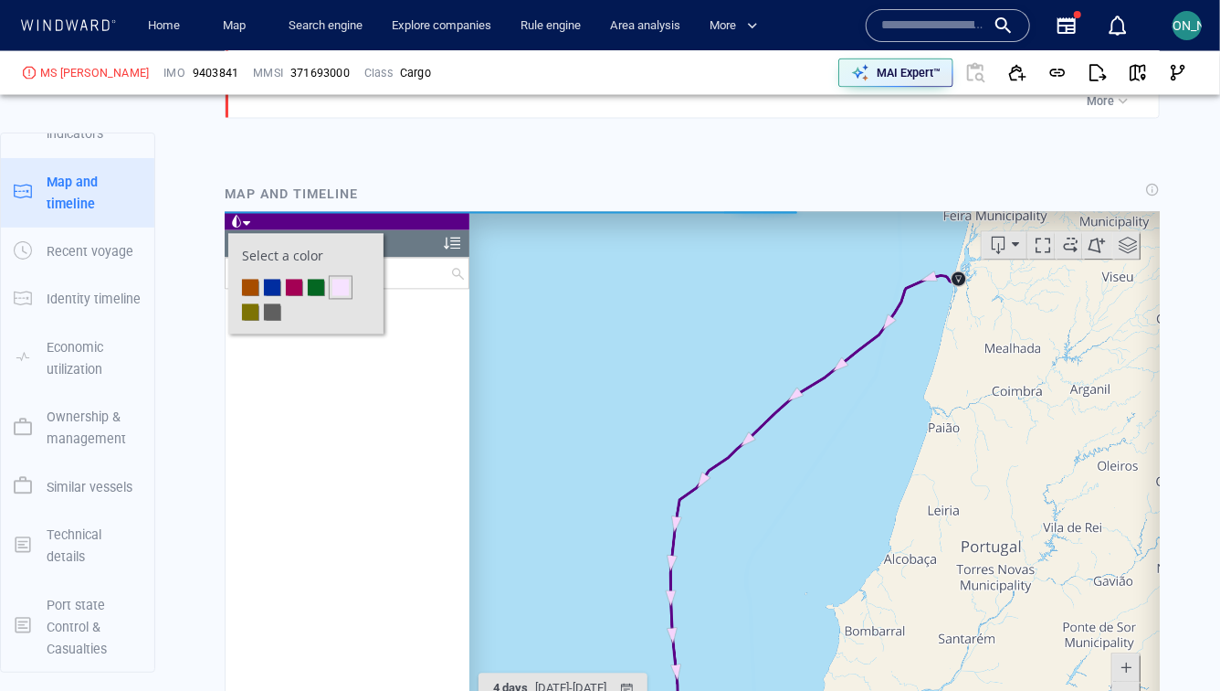
click at [294, 281] on li at bounding box center [293, 287] width 16 height 16
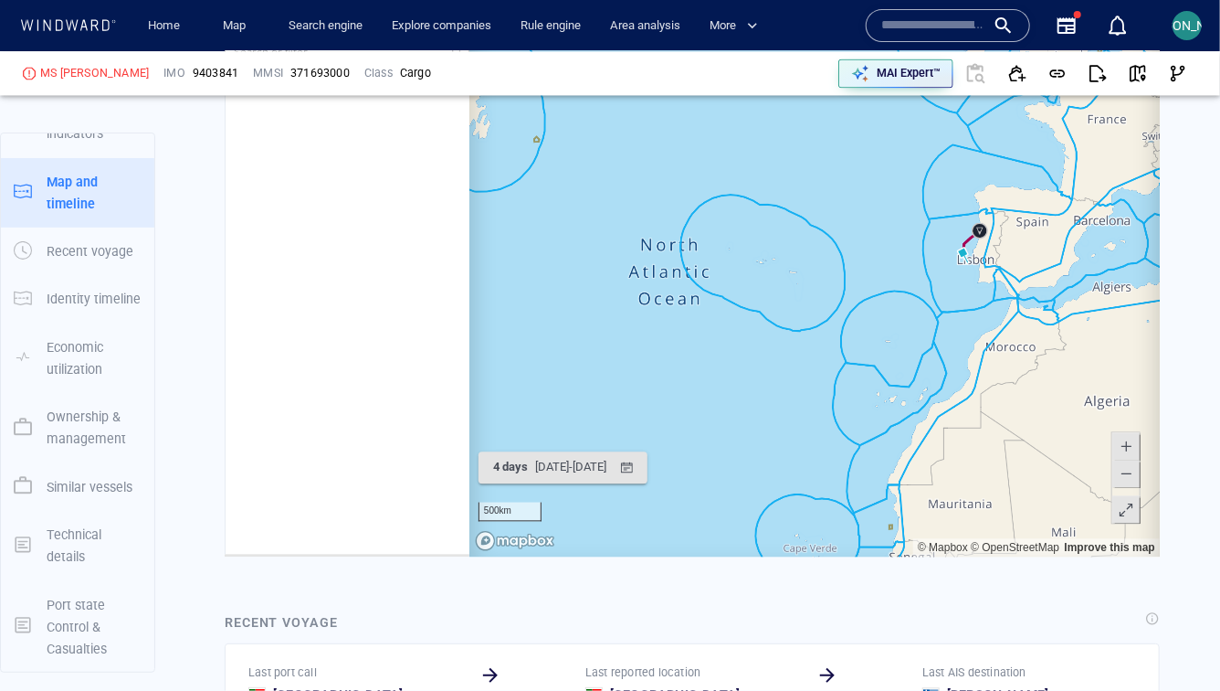
scroll to position [1751, 0]
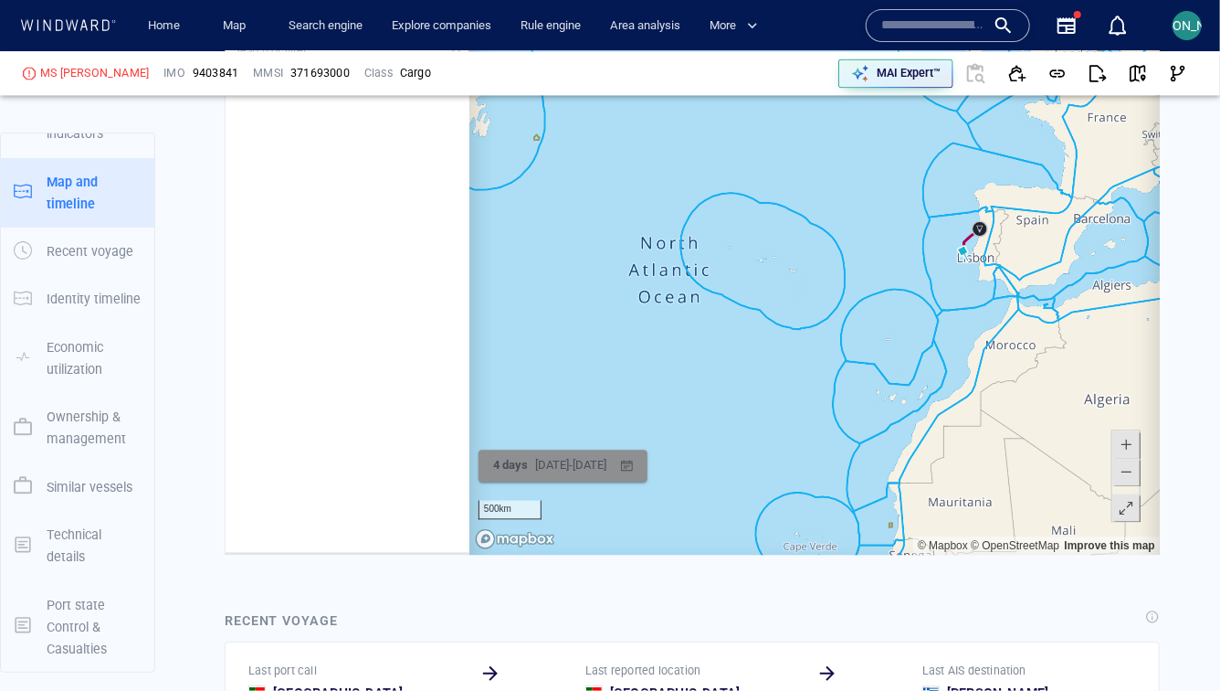
click at [569, 474] on div "20/09/2025 - 25/09/2025" at bounding box center [570, 465] width 79 height 28
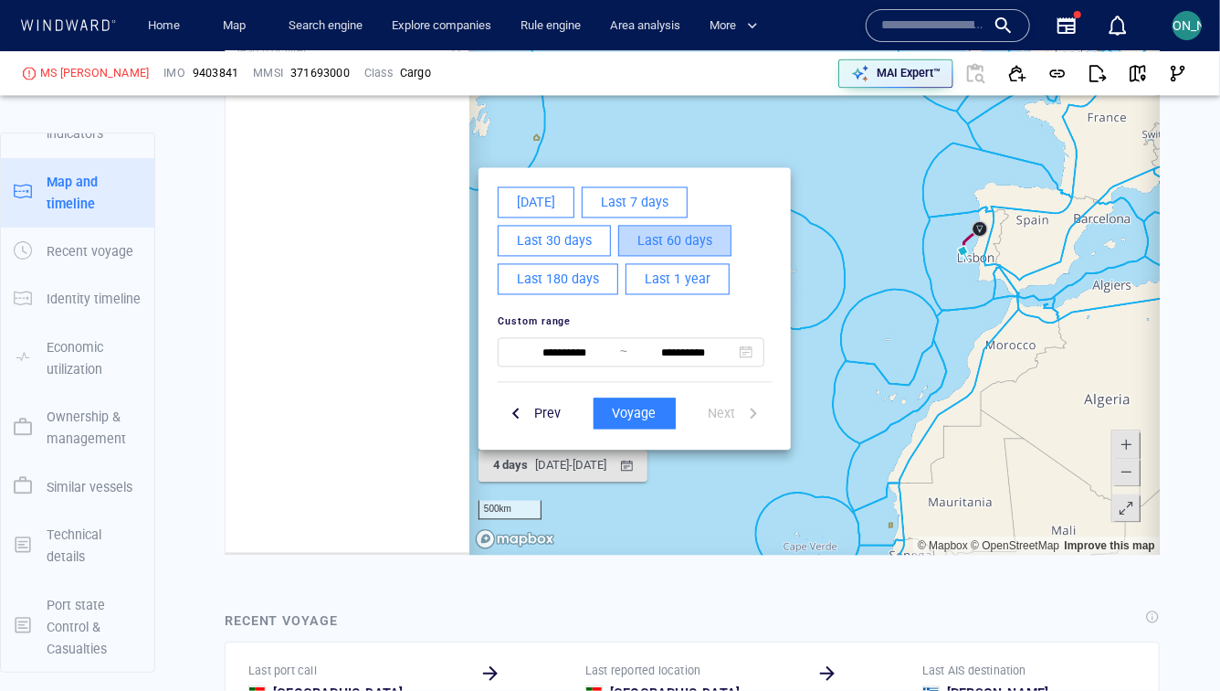
click at [661, 244] on span "Last 60 days" at bounding box center [674, 240] width 75 height 23
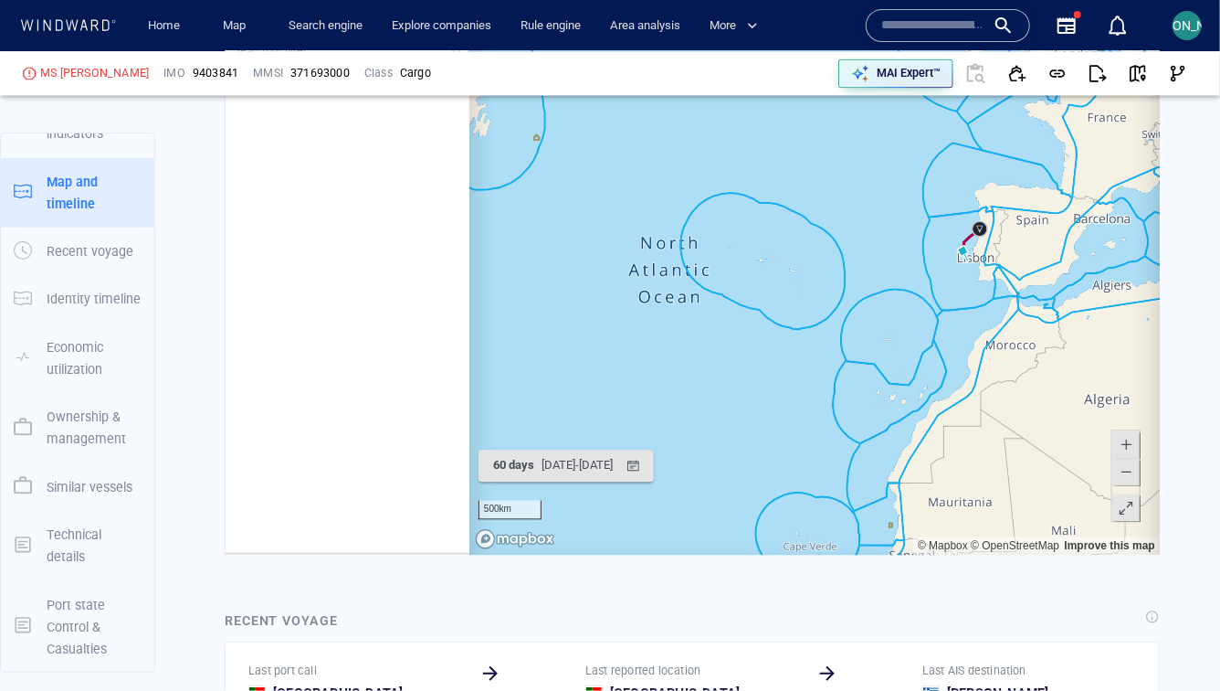
click at [1130, 512] on span at bounding box center [1126, 507] width 18 height 27
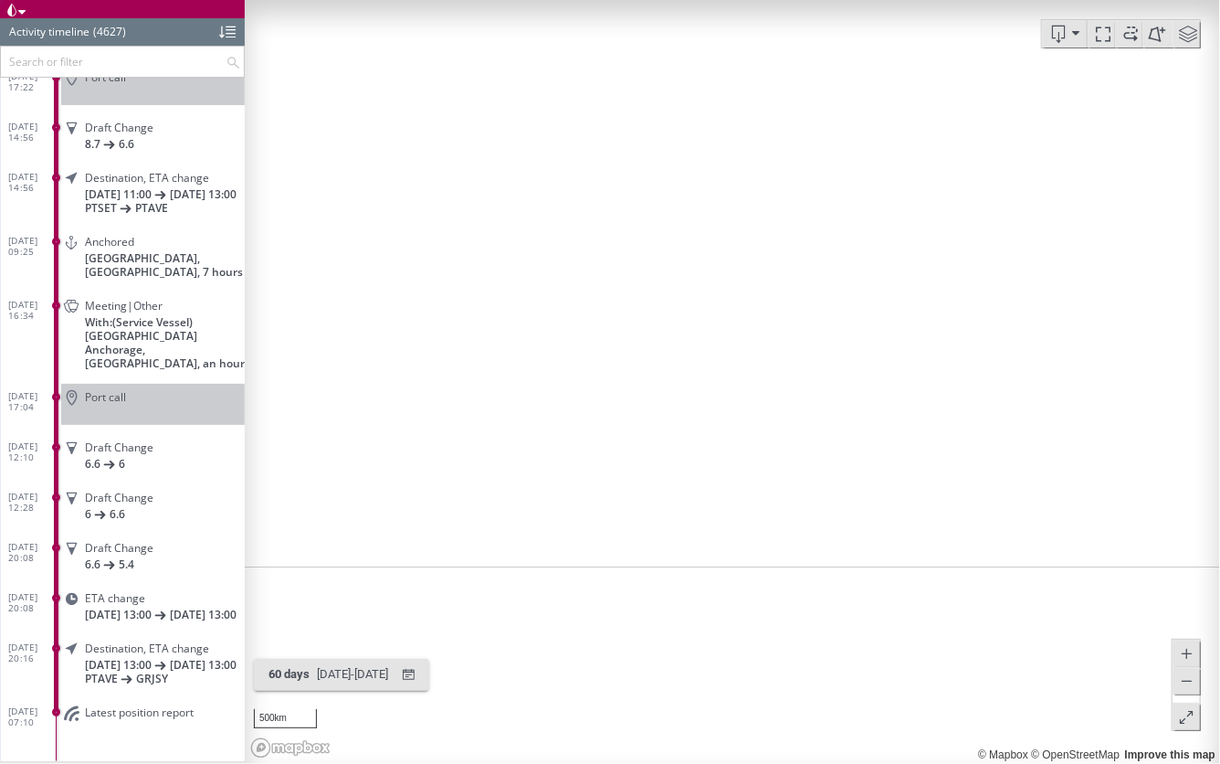
scroll to position [231983, 0]
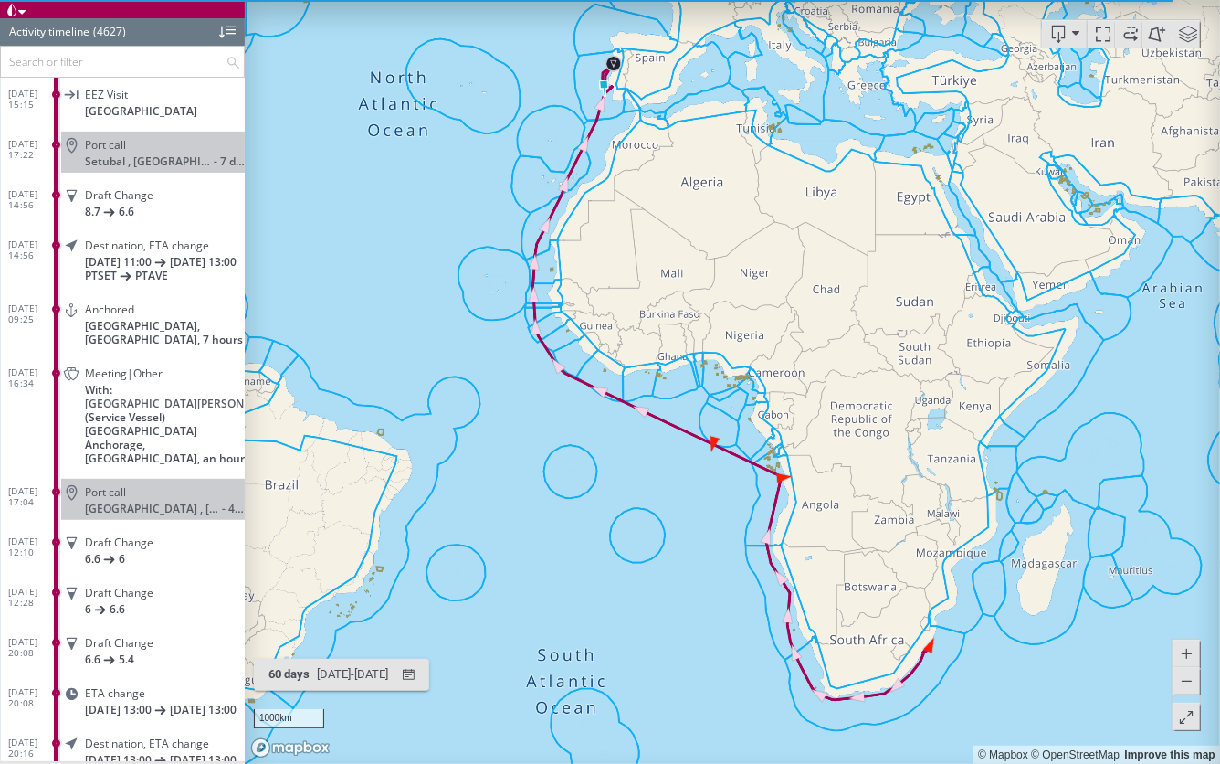
click at [1128, 41] on span at bounding box center [1130, 33] width 27 height 27
drag, startPoint x: 917, startPoint y: 531, endPoint x: 814, endPoint y: 531, distance: 103.2
click at [813, 530] on canvas "Map" at bounding box center [733, 382] width 976 height 764
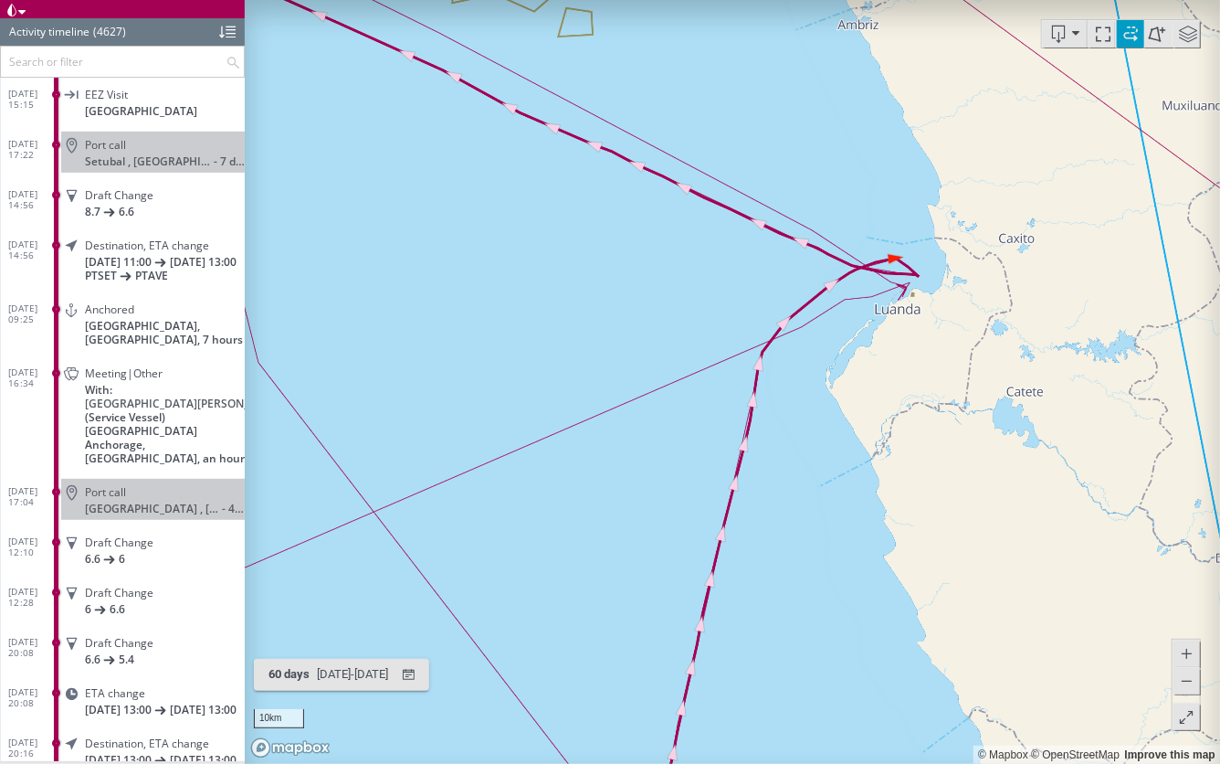
click at [1130, 34] on span at bounding box center [1130, 33] width 27 height 27
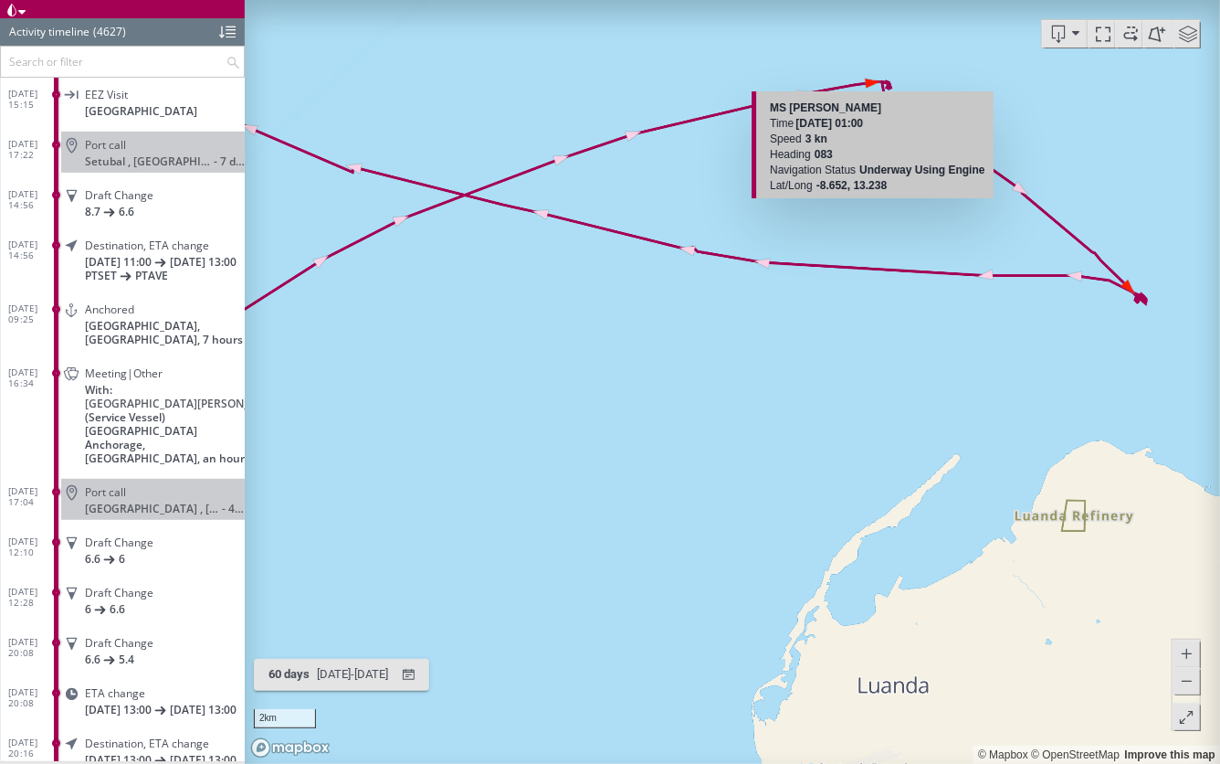
click at [869, 82] on canvas "Map" at bounding box center [733, 382] width 976 height 764
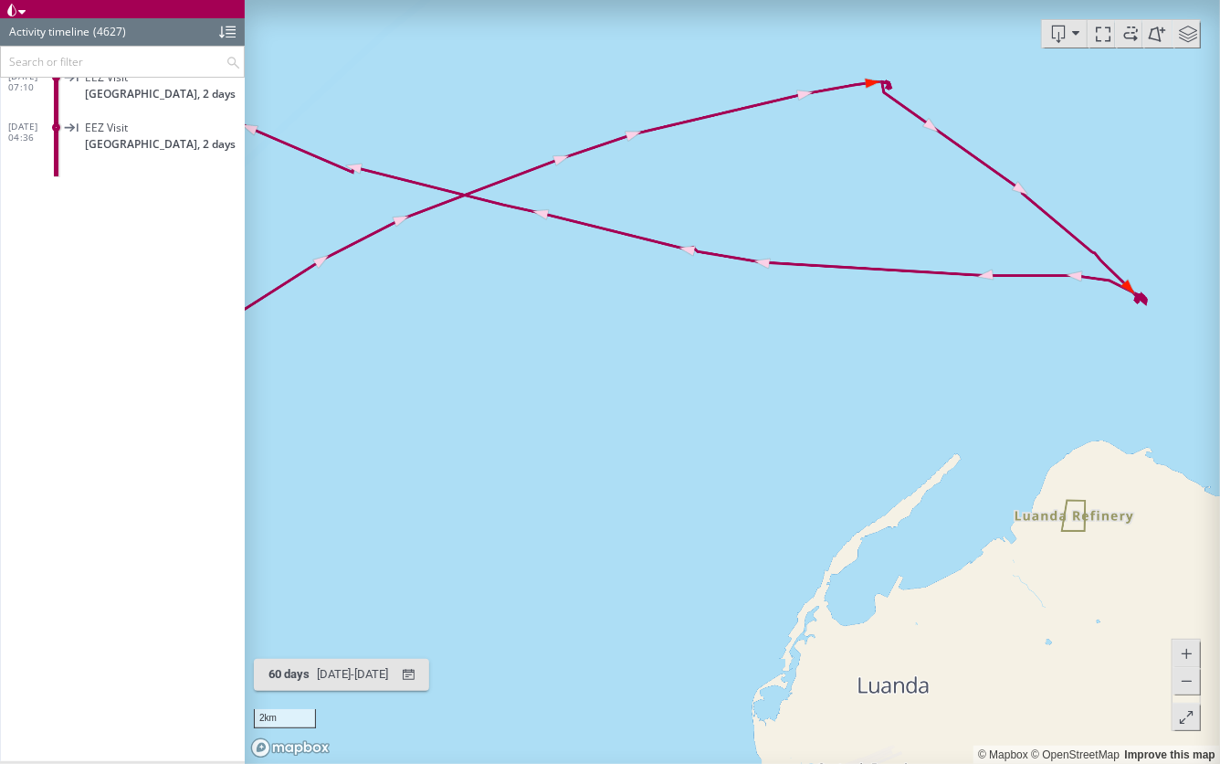
scroll to position [230861, 0]
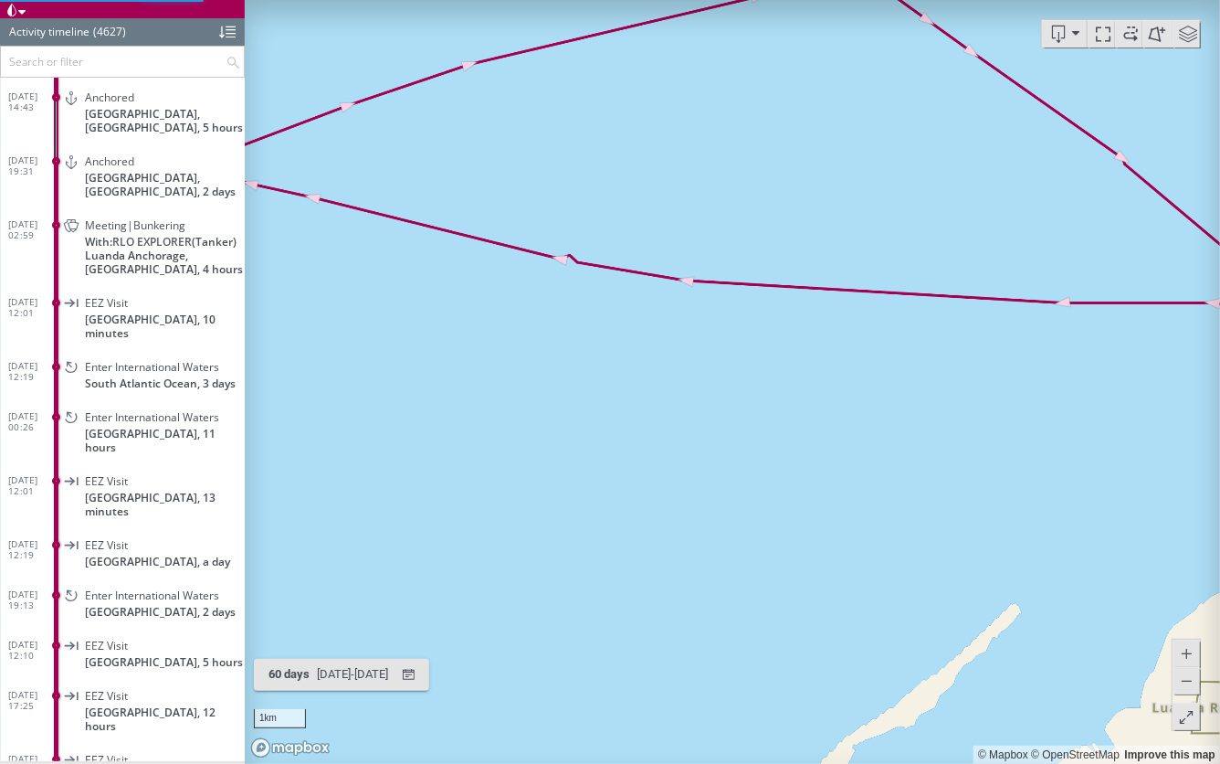
drag, startPoint x: 508, startPoint y: 321, endPoint x: 857, endPoint y: 400, distance: 357.9
click at [857, 401] on canvas "Map" at bounding box center [733, 382] width 976 height 764
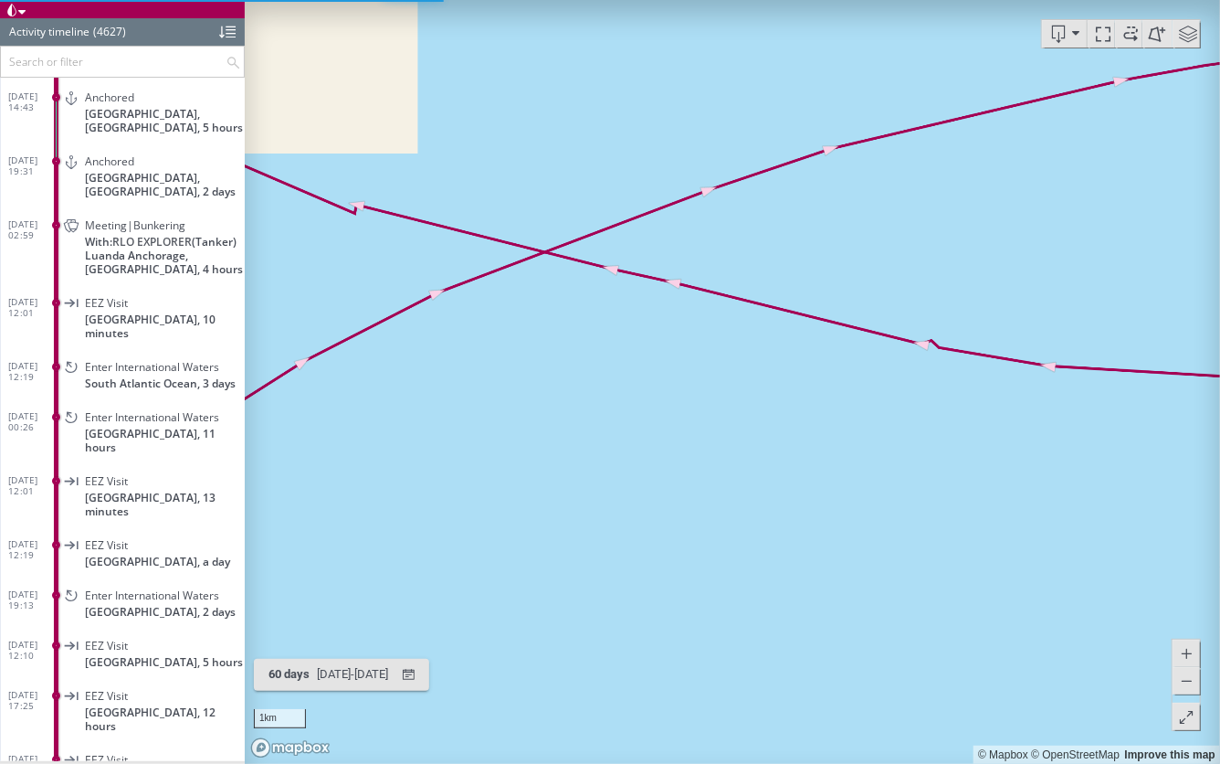
drag, startPoint x: 422, startPoint y: 253, endPoint x: 660, endPoint y: 419, distance: 289.9
click at [660, 419] on canvas "Map" at bounding box center [733, 382] width 976 height 764
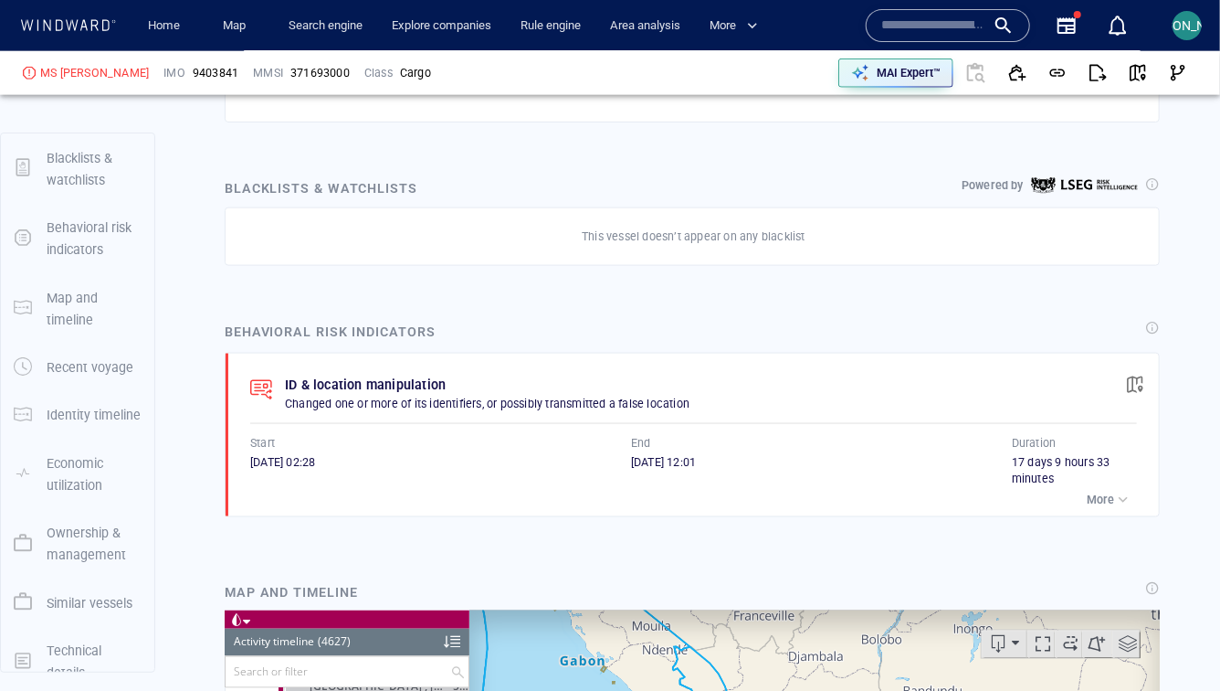
scroll to position [164, 0]
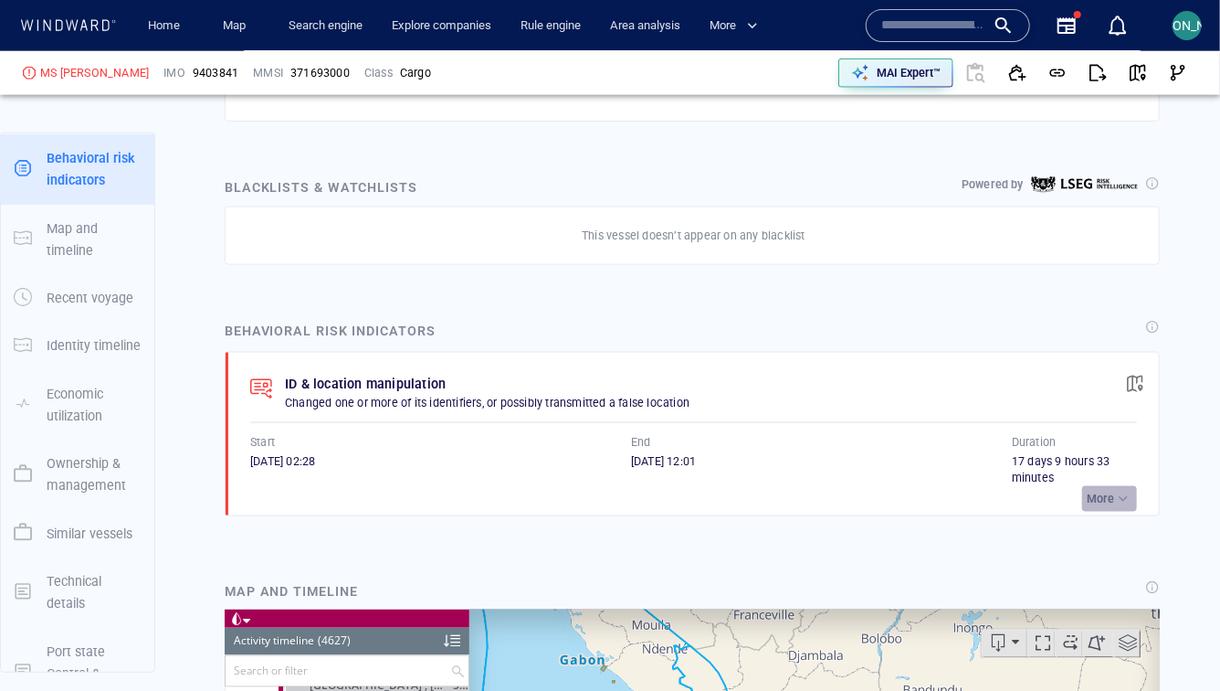
click at [1117, 491] on div "button" at bounding box center [1123, 499] width 18 height 18
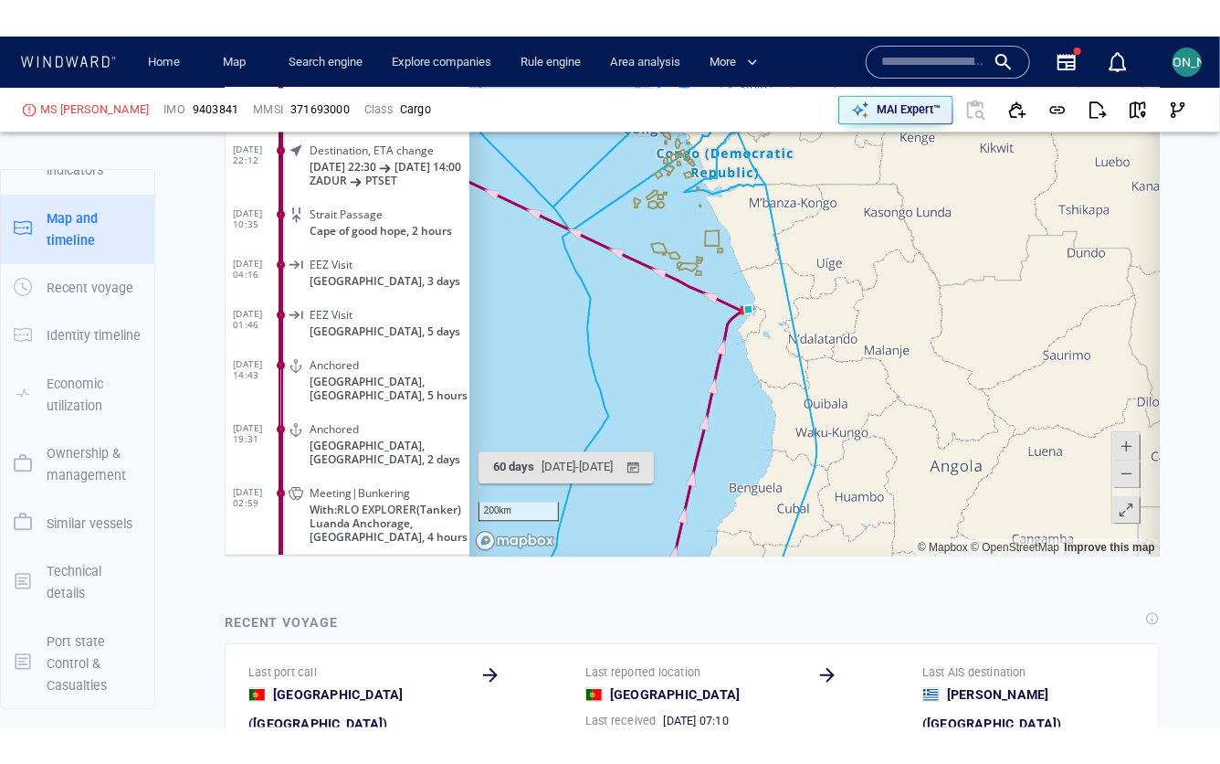
scroll to position [1900, 0]
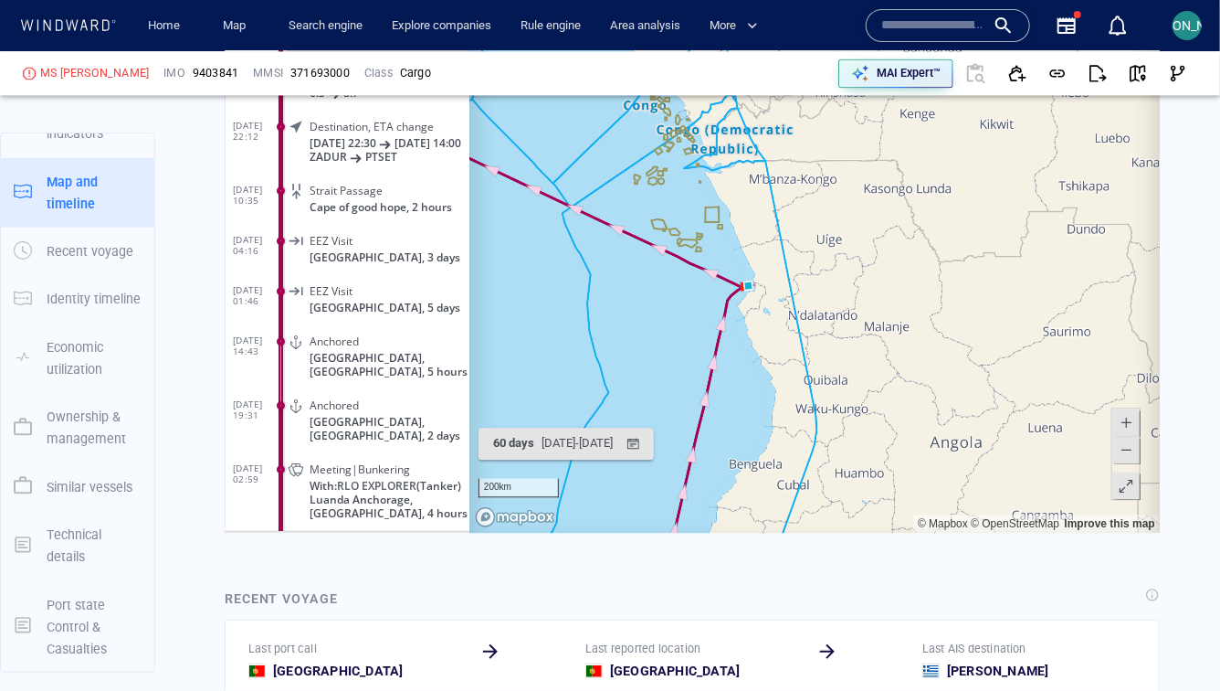
click at [1121, 482] on span at bounding box center [1126, 485] width 18 height 27
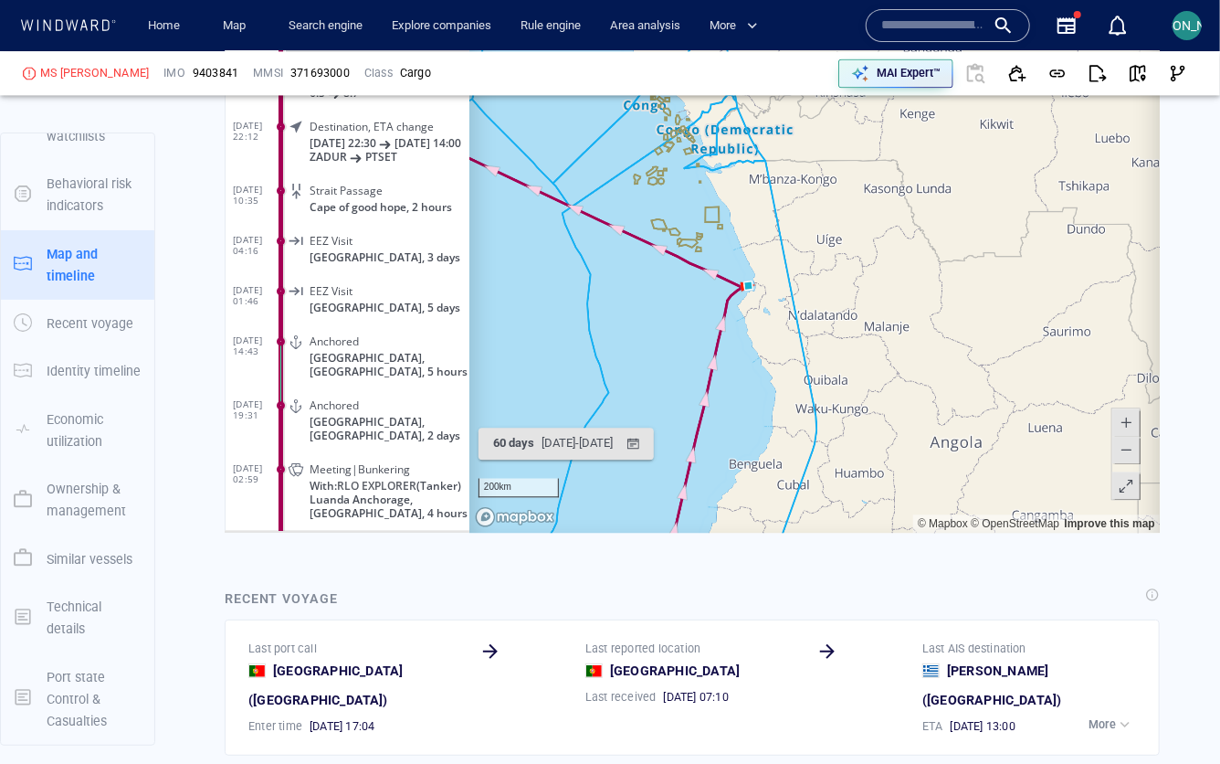
scroll to position [138, 0]
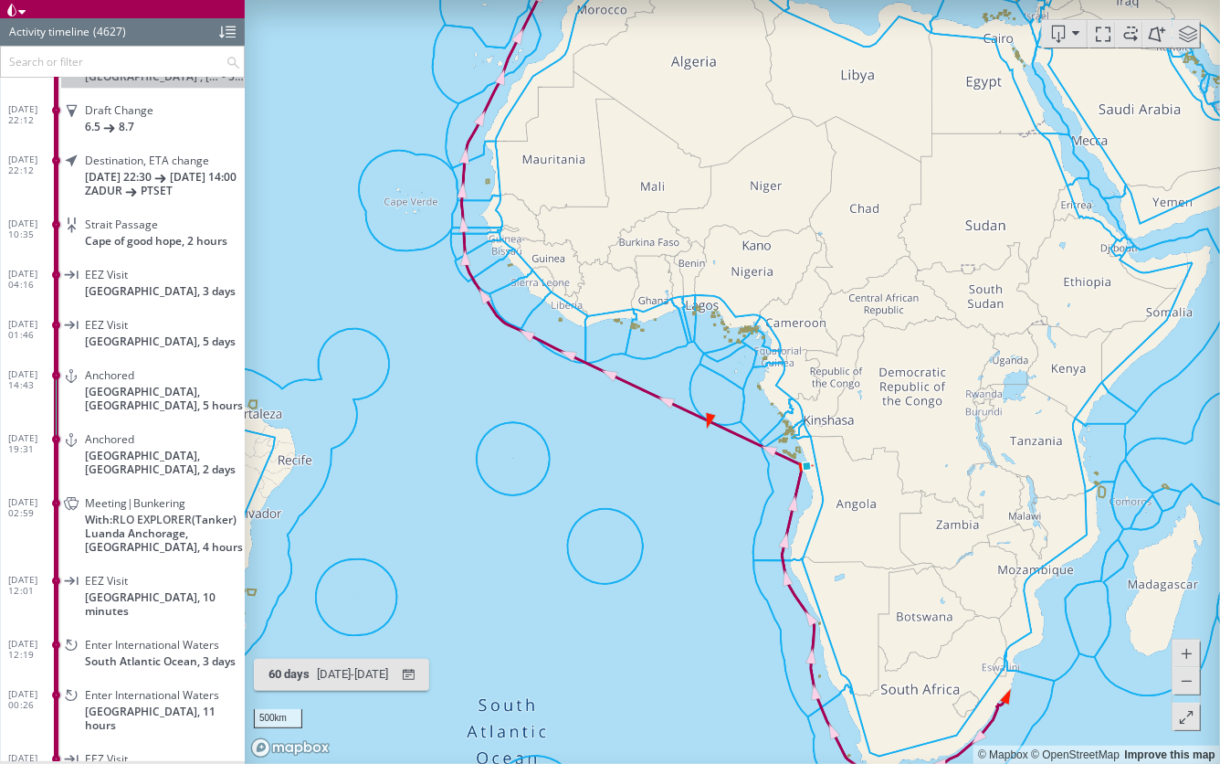
drag, startPoint x: 896, startPoint y: 513, endPoint x: 582, endPoint y: 396, distance: 335.3
click at [581, 396] on canvas "Map" at bounding box center [733, 382] width 976 height 764
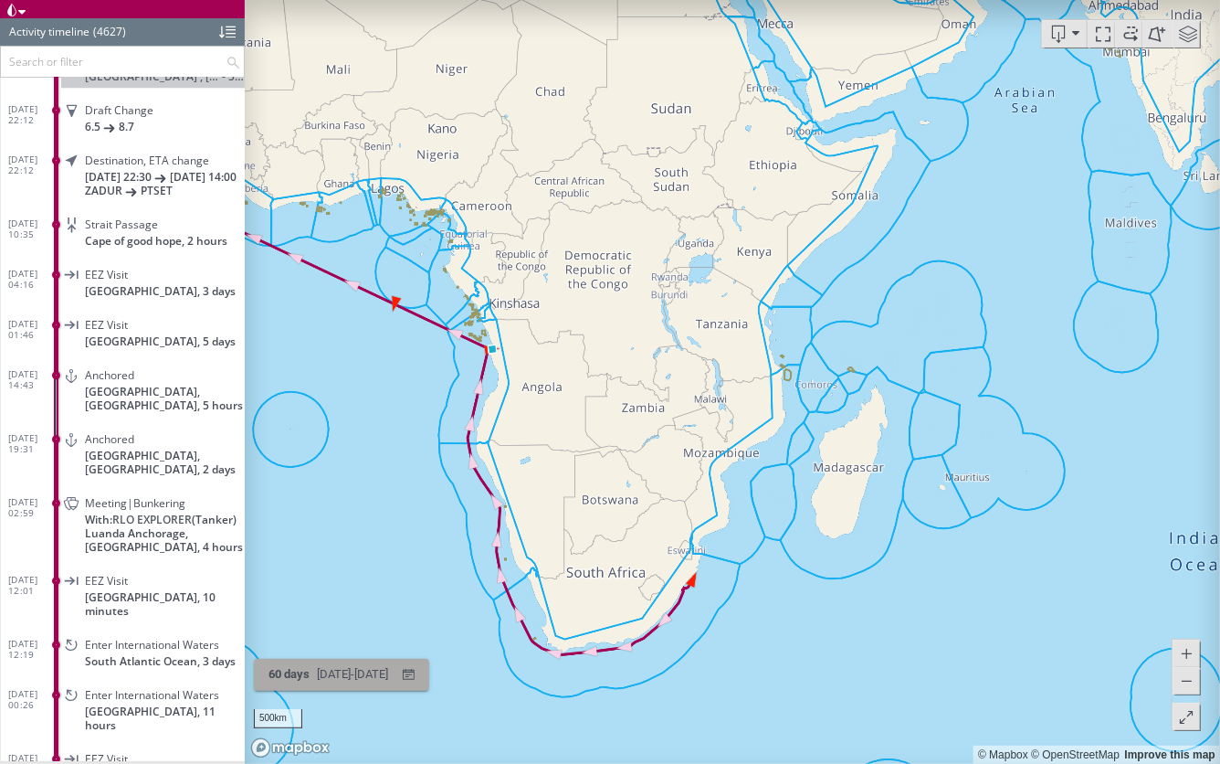
click at [301, 682] on div "60 days" at bounding box center [289, 674] width 48 height 28
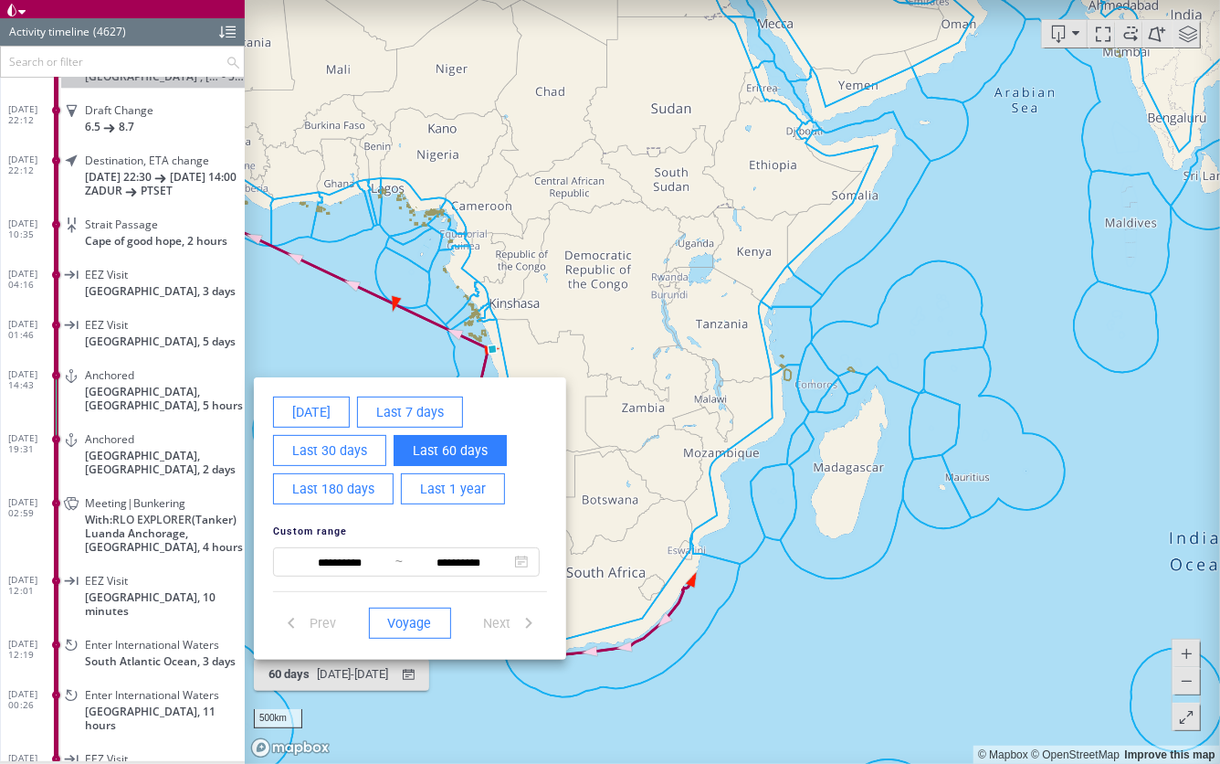
click at [375, 481] on button "Last 180 days" at bounding box center [333, 488] width 121 height 31
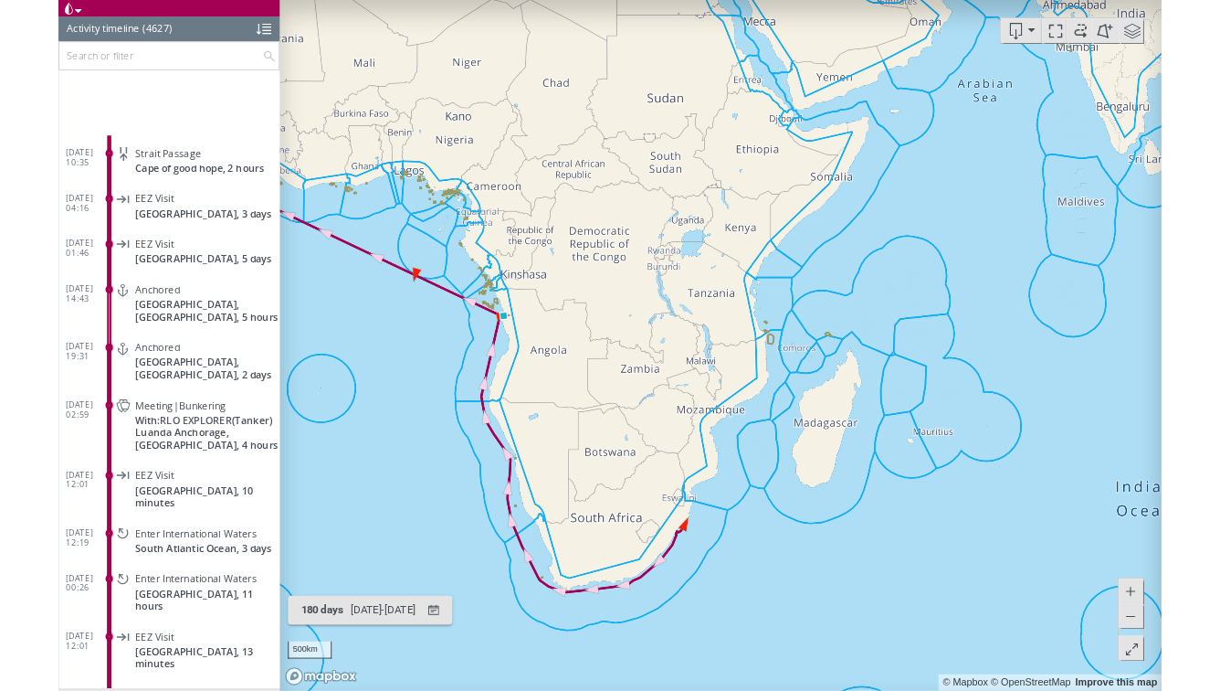
scroll to position [230861, 0]
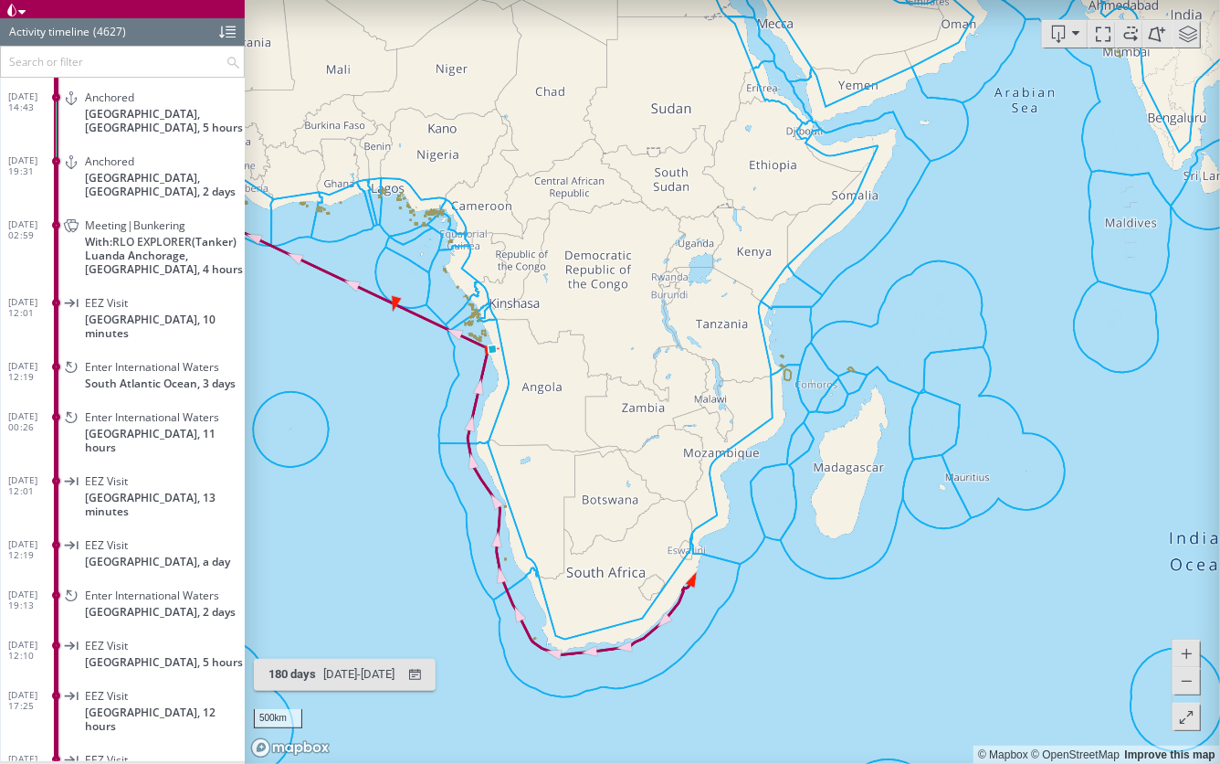
click at [559, 478] on canvas "Map" at bounding box center [733, 382] width 976 height 764
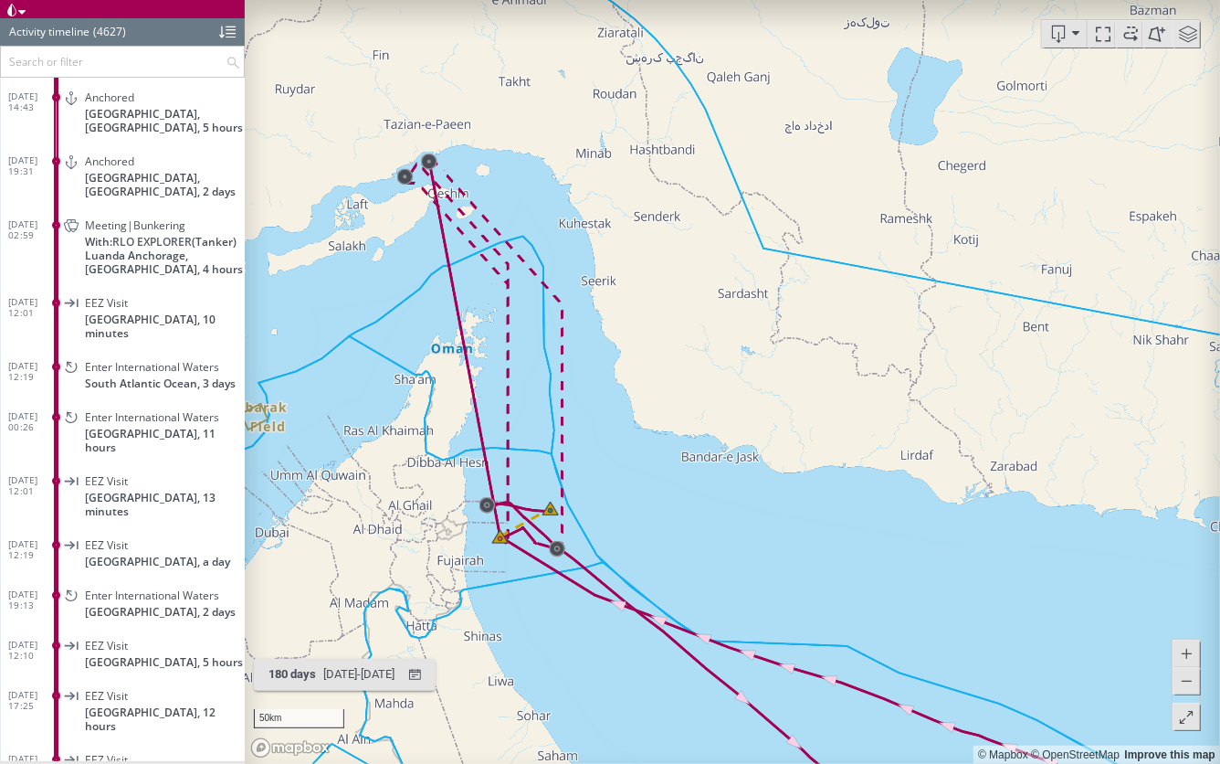
drag, startPoint x: 616, startPoint y: 416, endPoint x: 688, endPoint y: 395, distance: 75.2
click at [688, 395] on canvas "Map" at bounding box center [733, 382] width 976 height 764
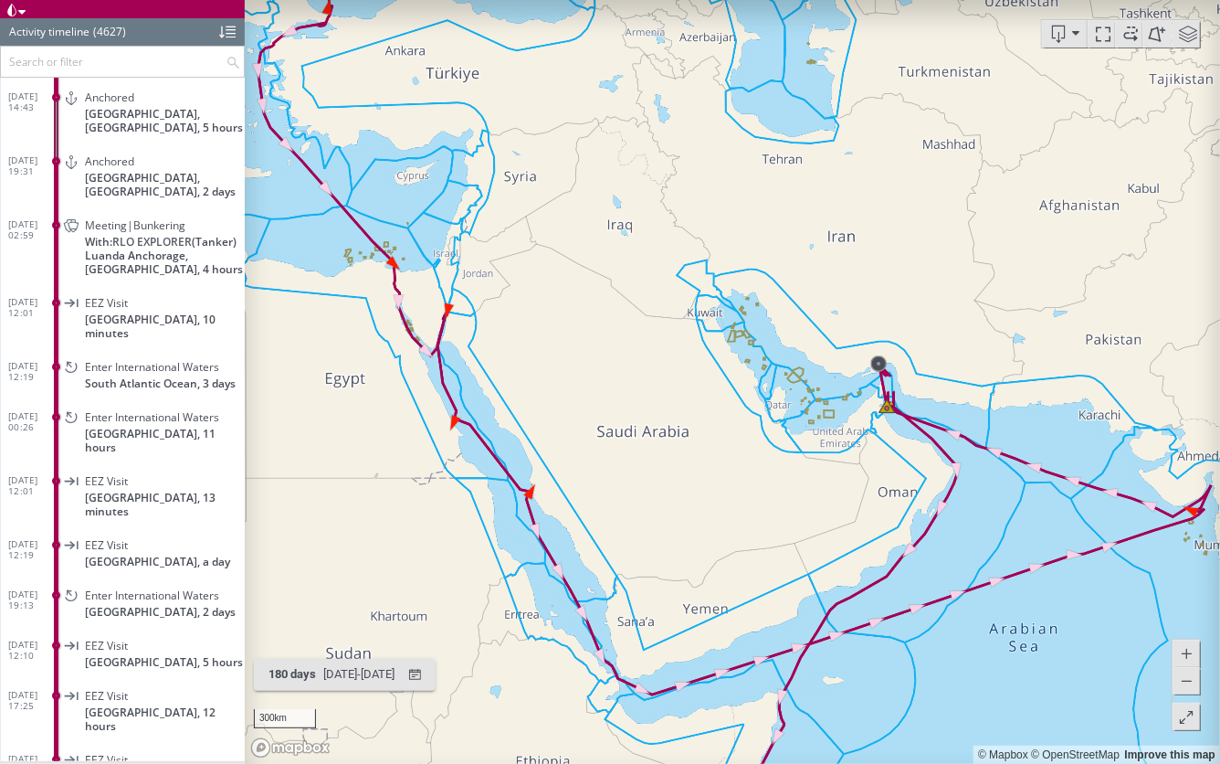
drag, startPoint x: 539, startPoint y: 527, endPoint x: 842, endPoint y: 560, distance: 305.1
click at [842, 560] on canvas "Map" at bounding box center [733, 382] width 976 height 764
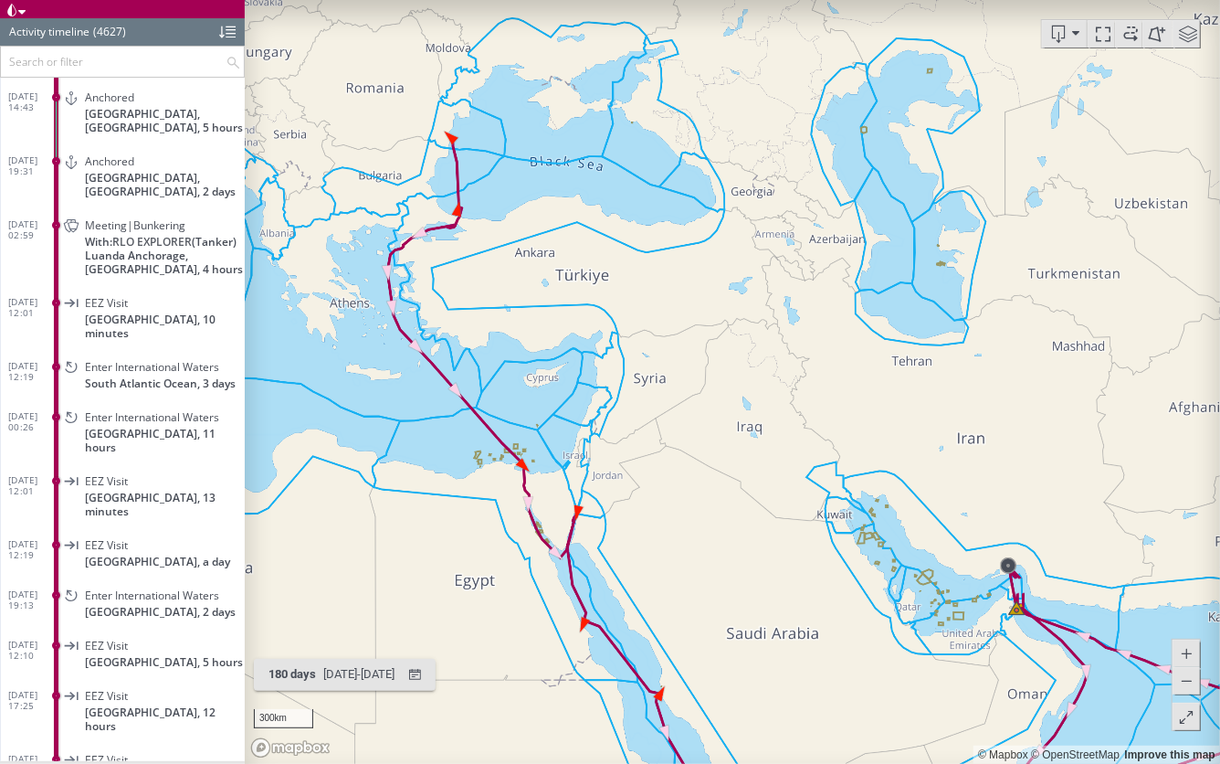
drag, startPoint x: 725, startPoint y: 364, endPoint x: 712, endPoint y: 249, distance: 115.0
click at [712, 248] on canvas "Map" at bounding box center [733, 382] width 976 height 764
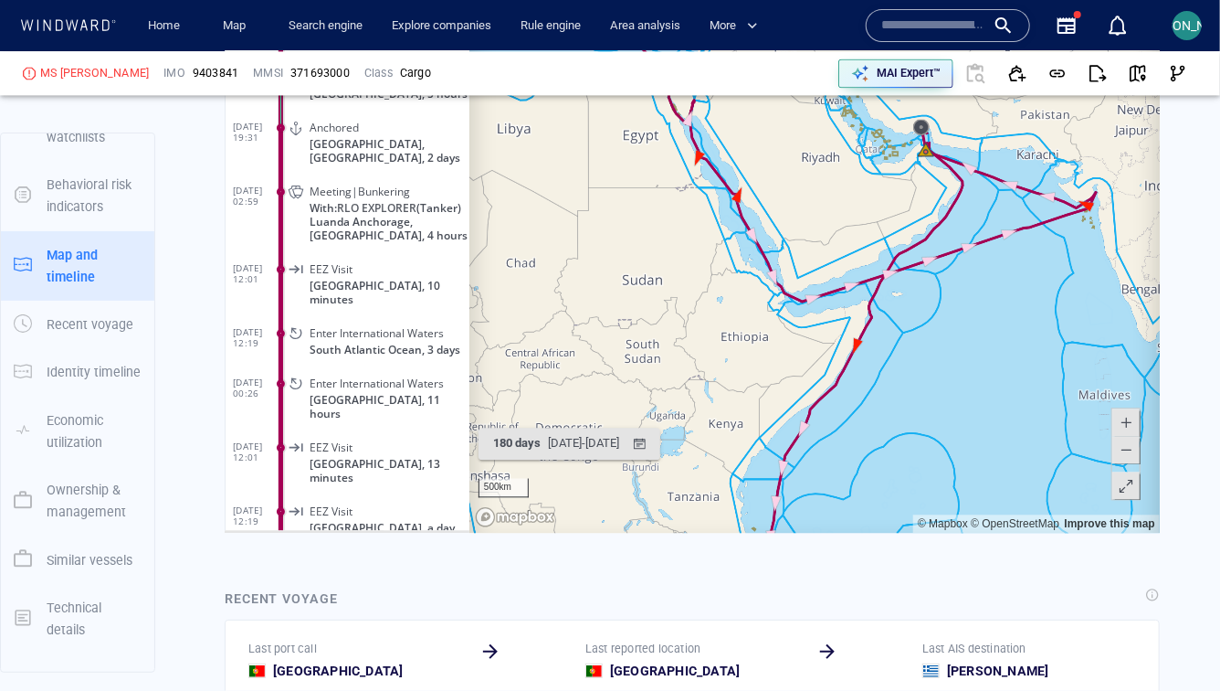
click at [907, 343] on canvas "Map" at bounding box center [815, 249] width 692 height 566
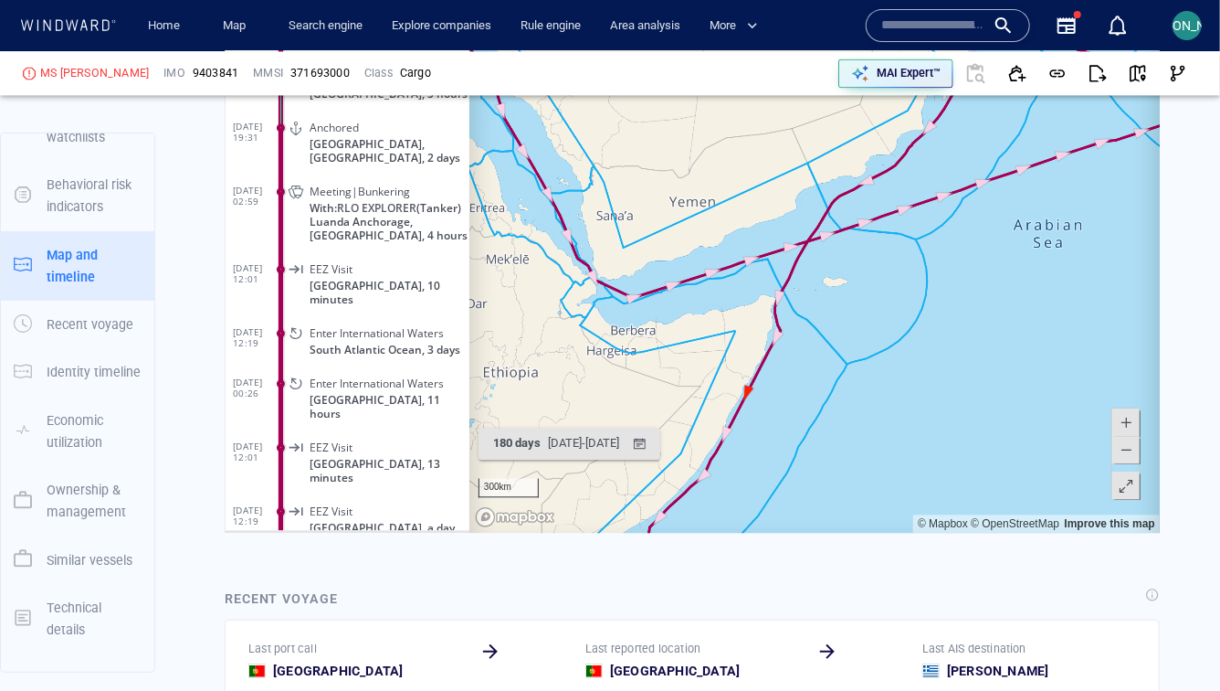
drag, startPoint x: 691, startPoint y: 391, endPoint x: 833, endPoint y: 205, distance: 234.6
click at [833, 205] on canvas "Map" at bounding box center [815, 249] width 692 height 566
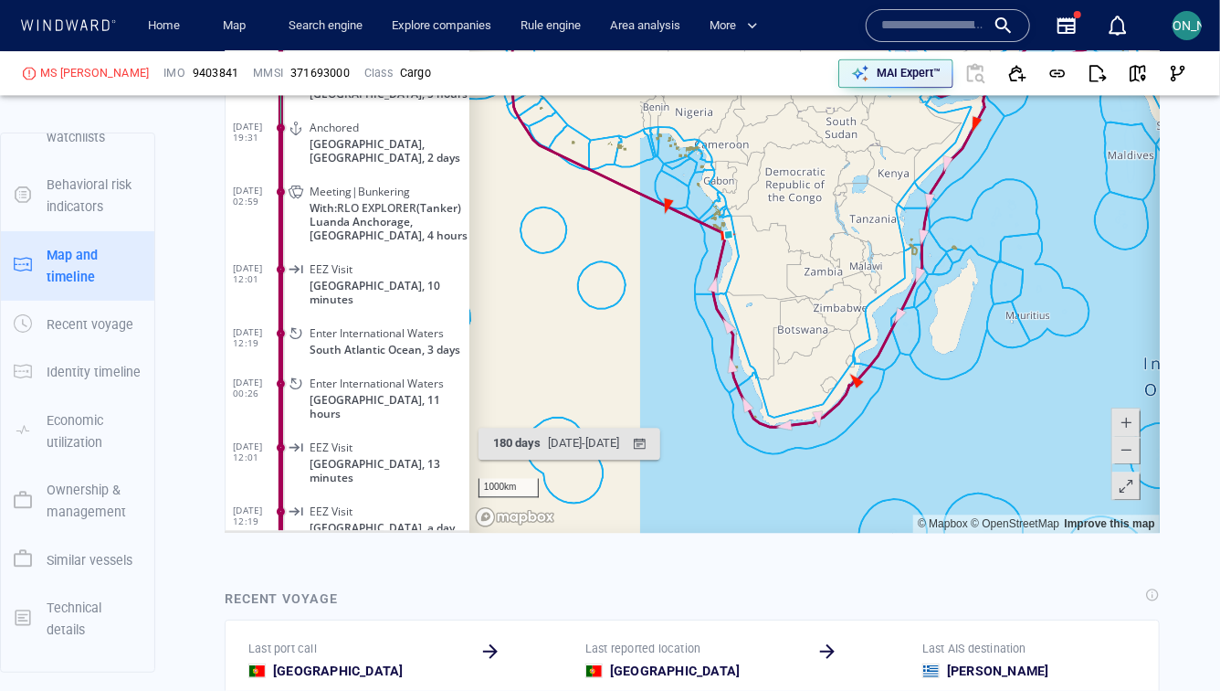
drag, startPoint x: 861, startPoint y: 196, endPoint x: 931, endPoint y: 289, distance: 116.0
click at [931, 289] on canvas "Map" at bounding box center [815, 249] width 692 height 566
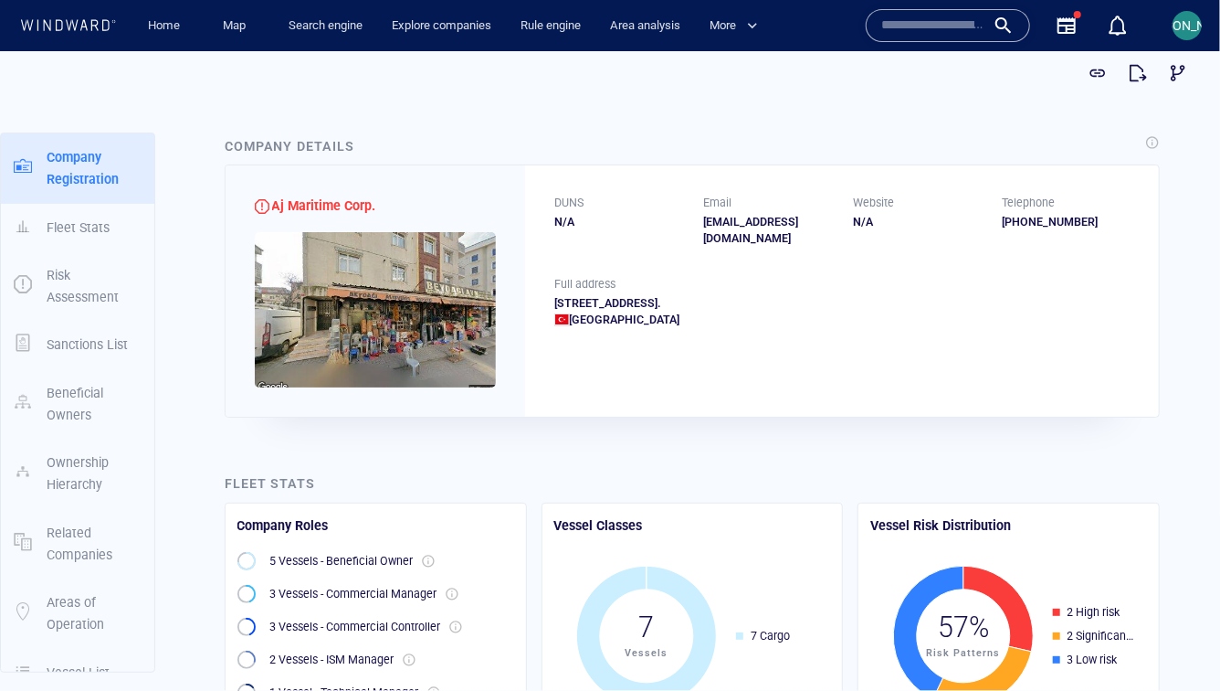
click at [484, 361] on img at bounding box center [375, 308] width 241 height 155
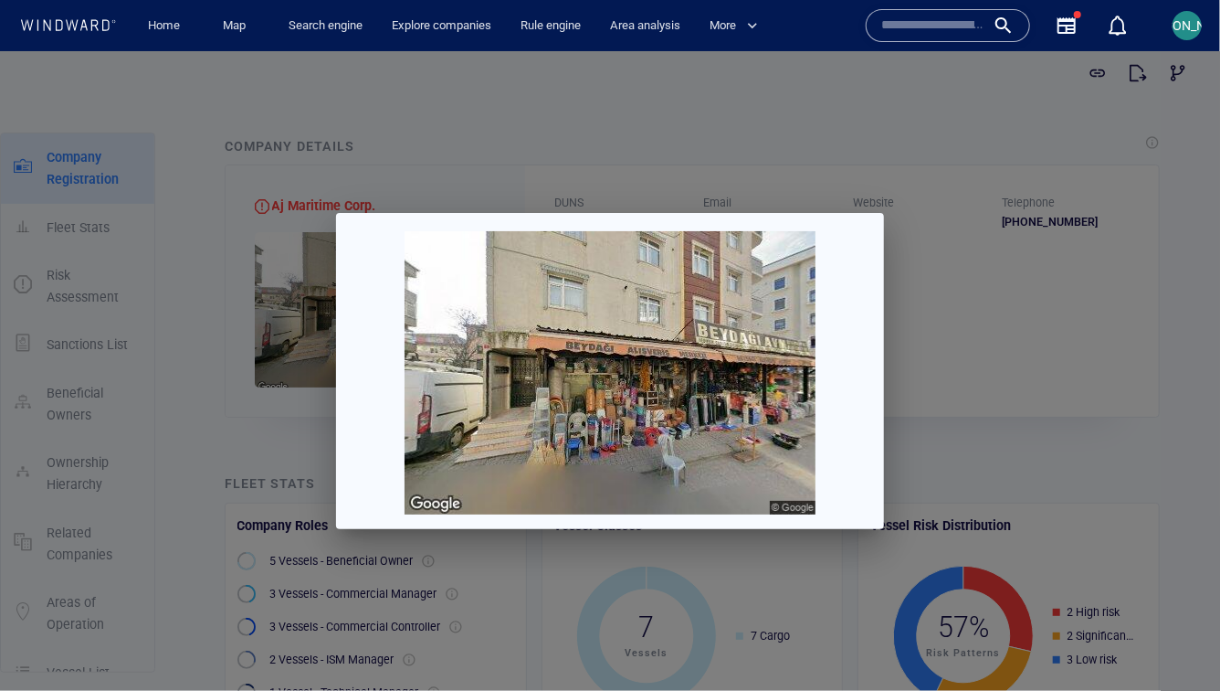
click at [1161, 324] on div at bounding box center [610, 369] width 1220 height 639
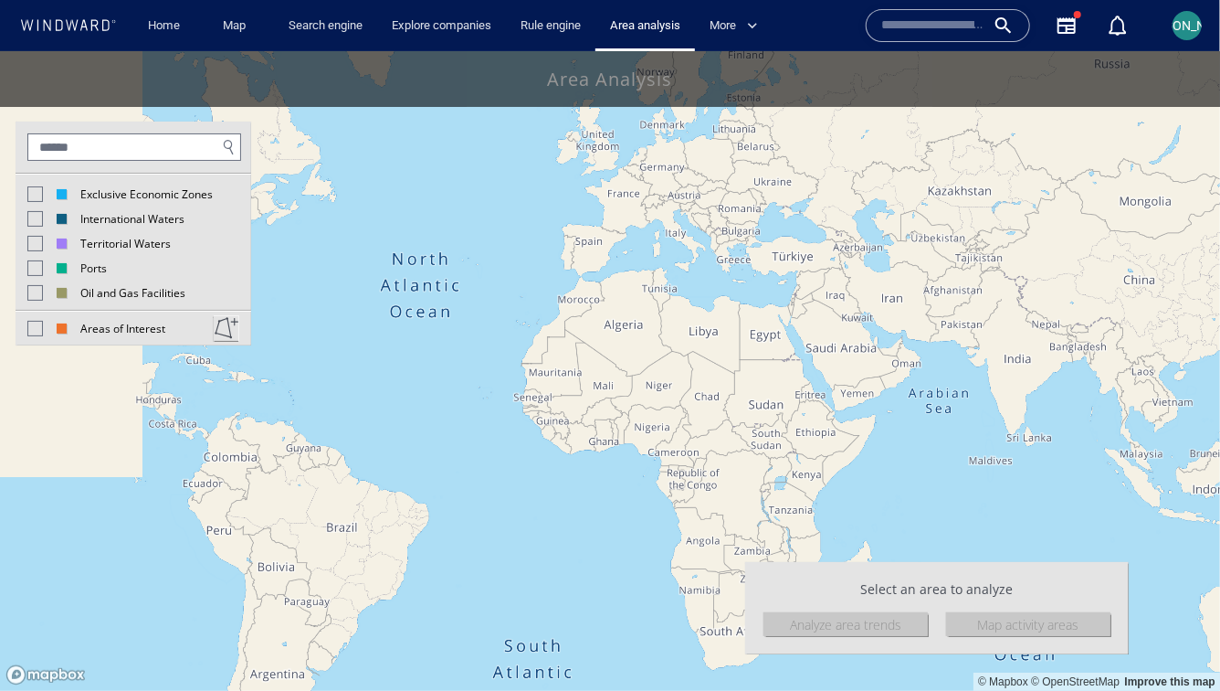
click at [31, 188] on div at bounding box center [35, 193] width 16 height 16
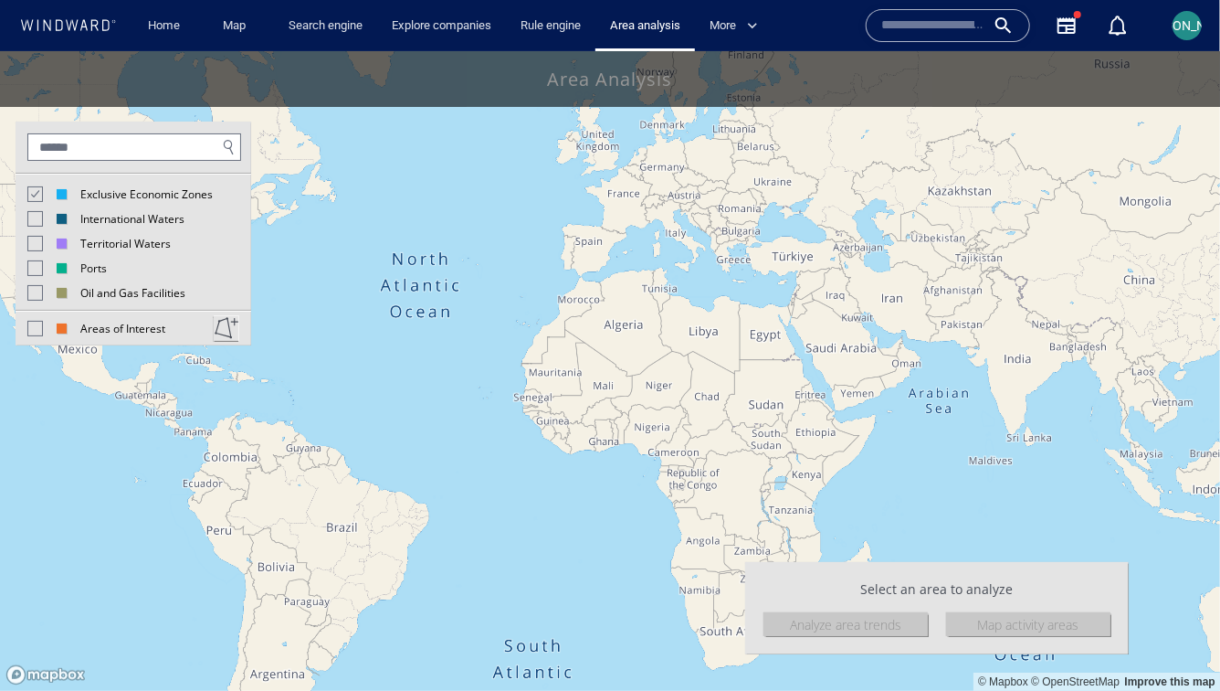
click at [671, 531] on canvas "Map" at bounding box center [610, 369] width 1220 height 639
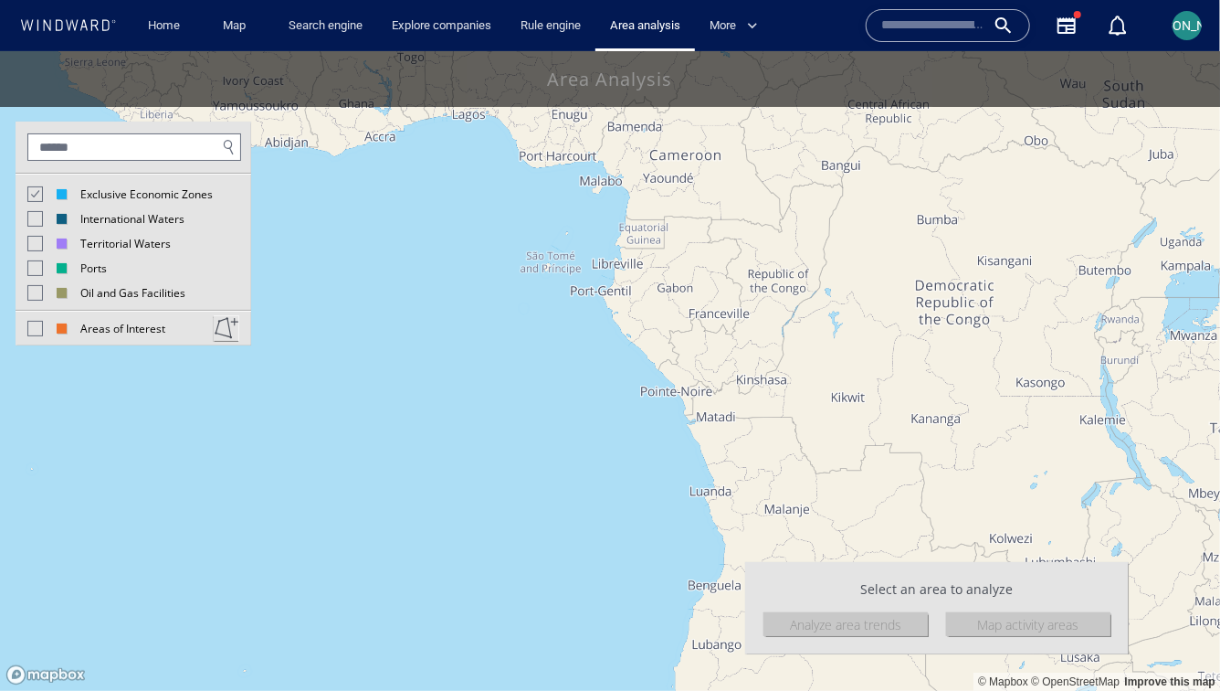
click at [42, 193] on div at bounding box center [34, 193] width 16 height 16
click at [42, 193] on div at bounding box center [35, 193] width 16 height 16
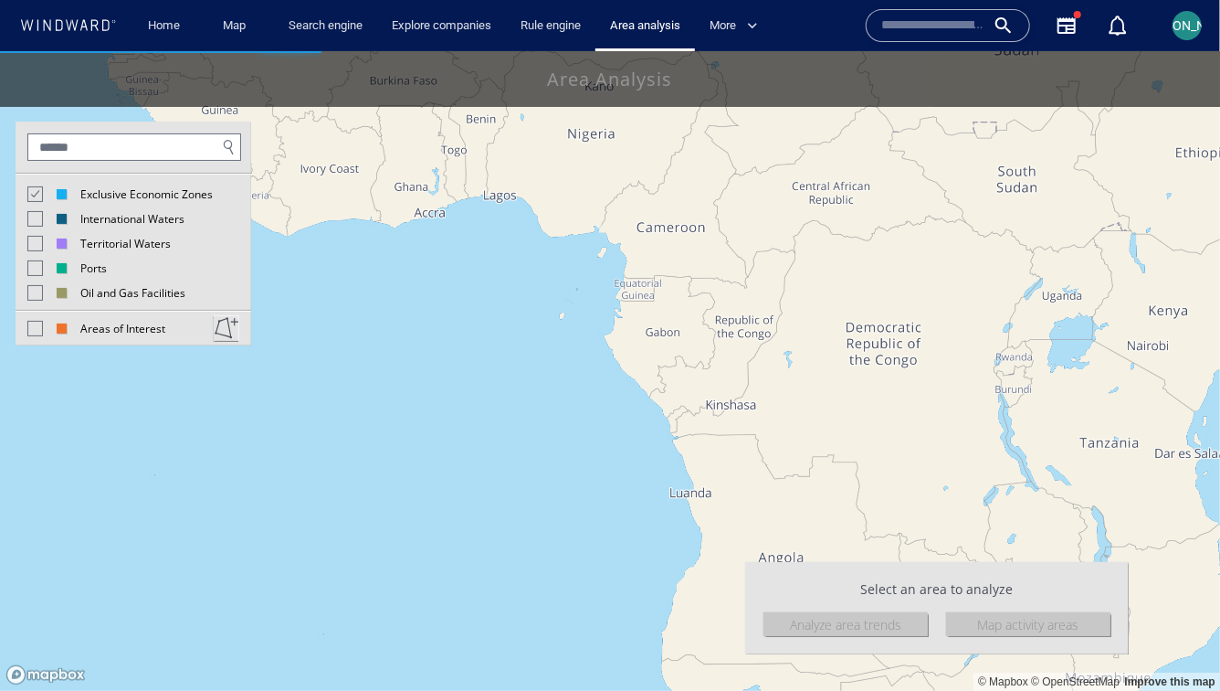
drag, startPoint x: 619, startPoint y: 517, endPoint x: 533, endPoint y: 419, distance: 130.7
click at [533, 418] on canvas "Map" at bounding box center [610, 369] width 1220 height 639
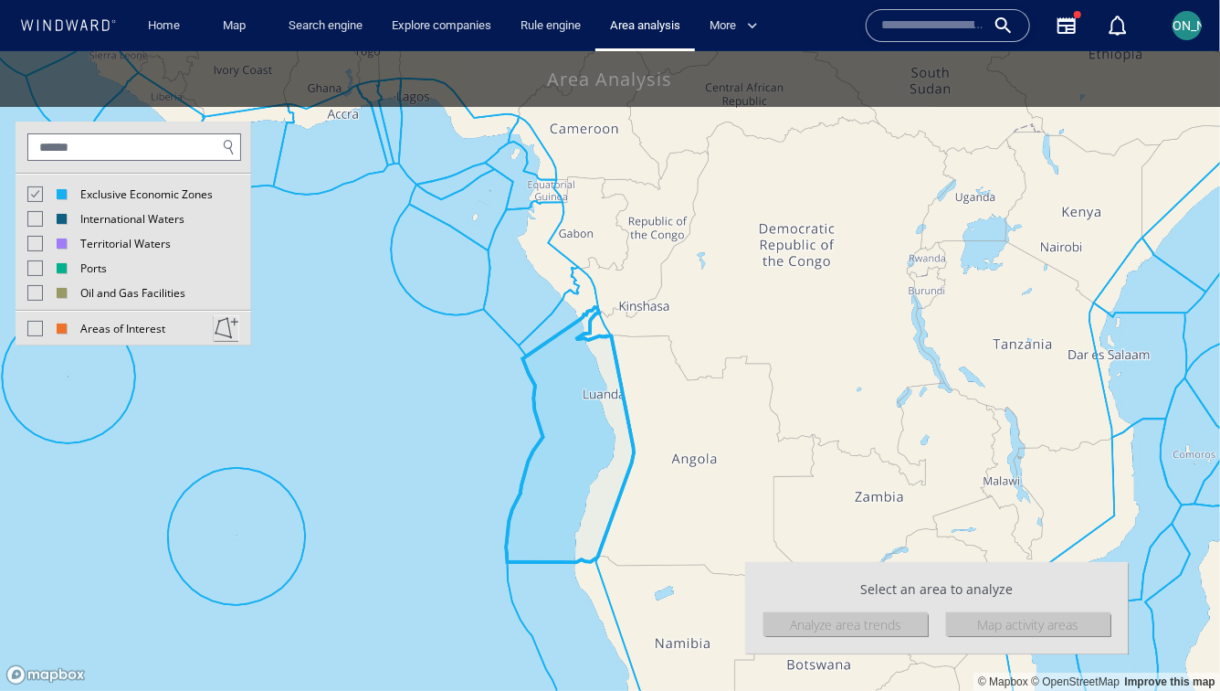
click at [587, 482] on canvas "Map" at bounding box center [610, 369] width 1220 height 639
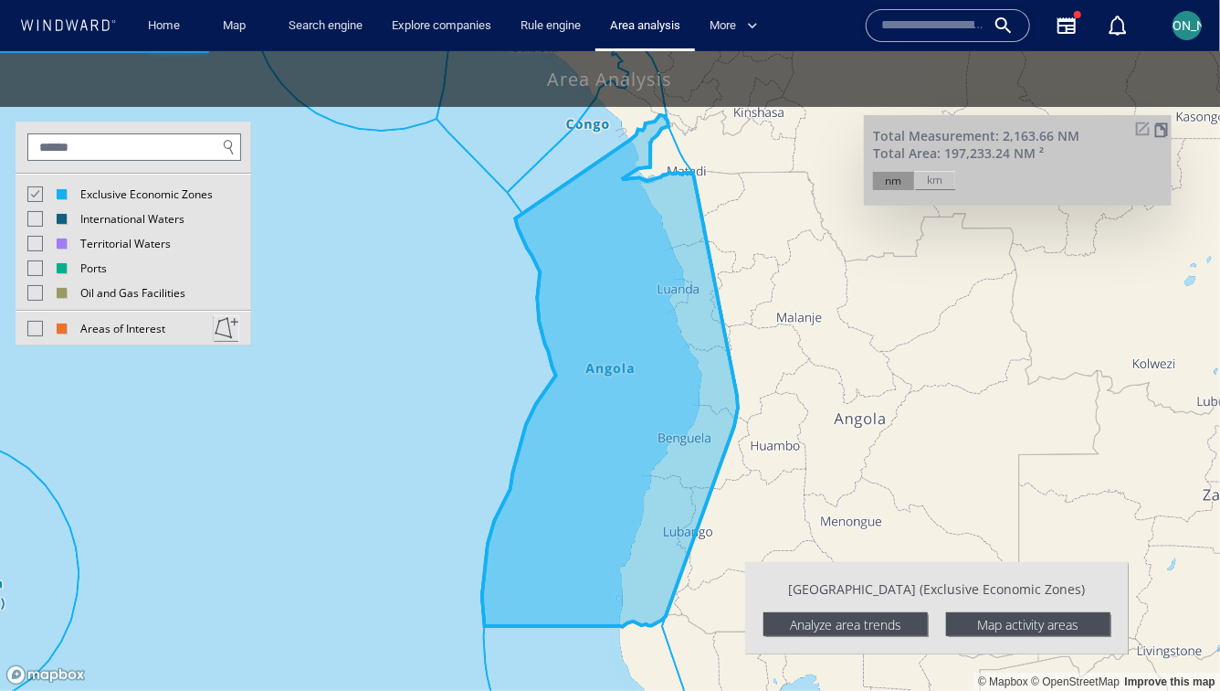
click at [822, 619] on div "Analyze area trends" at bounding box center [846, 623] width 164 height 24
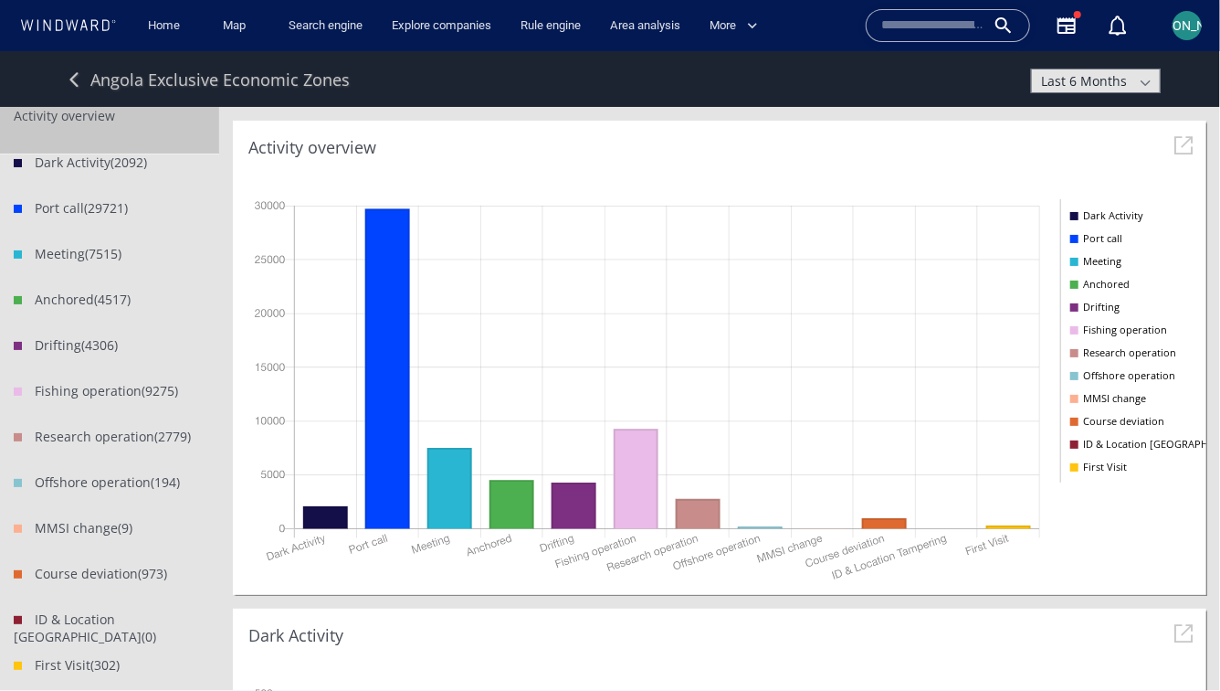
click at [1149, 78] on span at bounding box center [1145, 81] width 20 height 23
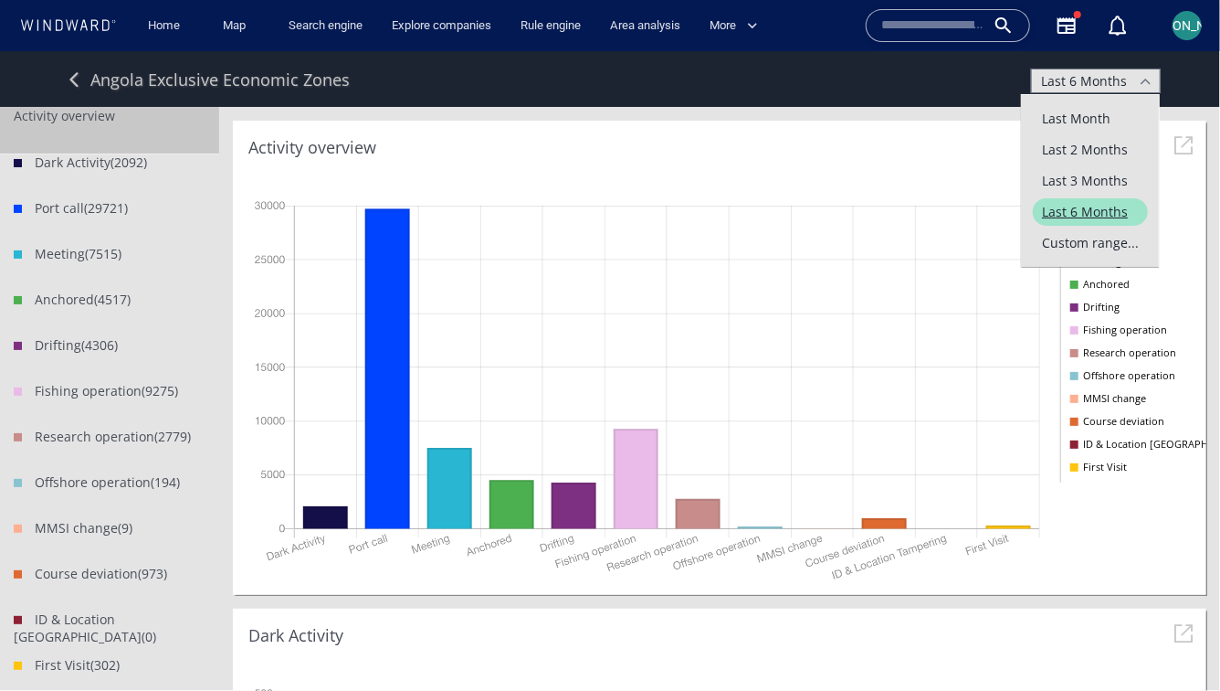
click at [1089, 243] on span "Custom range..." at bounding box center [1090, 241] width 115 height 27
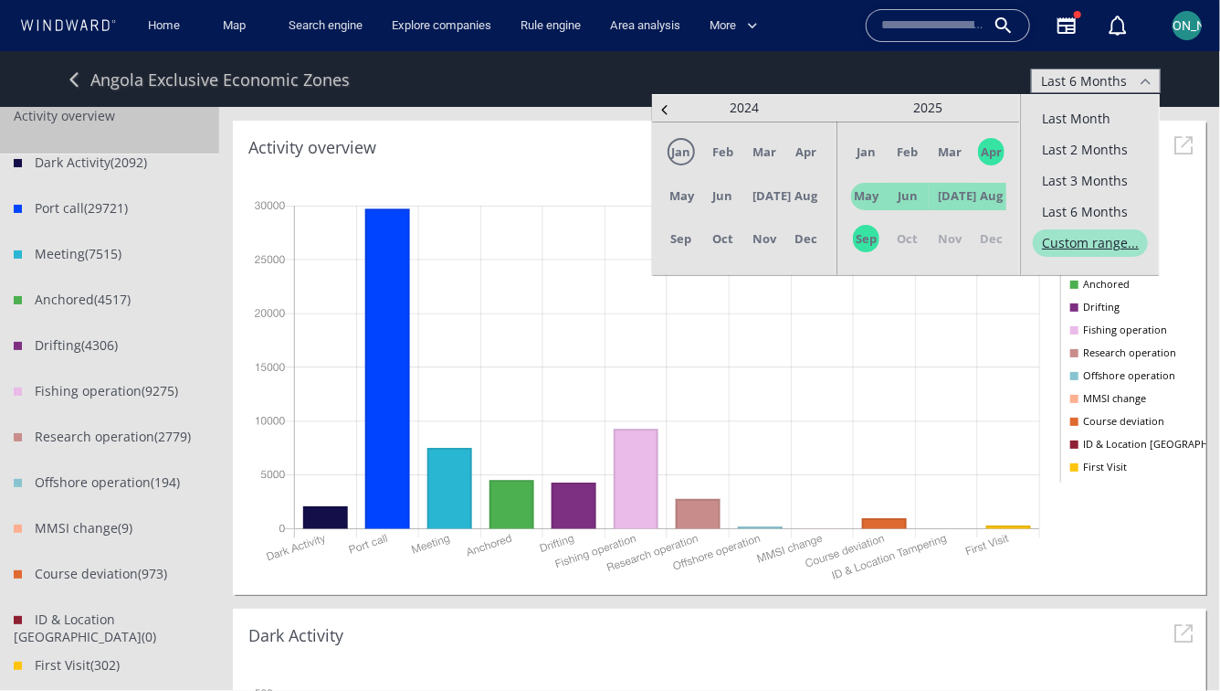
click at [678, 155] on span "Jan" at bounding box center [681, 150] width 27 height 27
click at [996, 191] on span "Aug" at bounding box center [991, 194] width 27 height 27
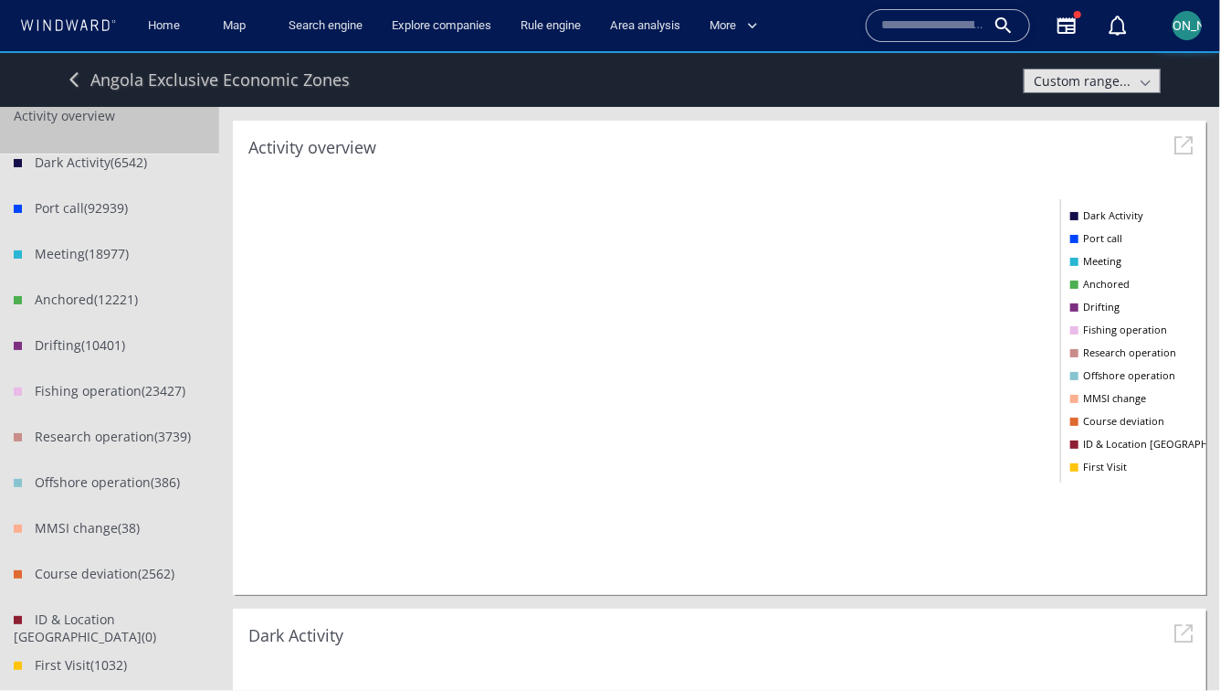
scroll to position [382, 793]
